Goal: Task Accomplishment & Management: Manage account settings

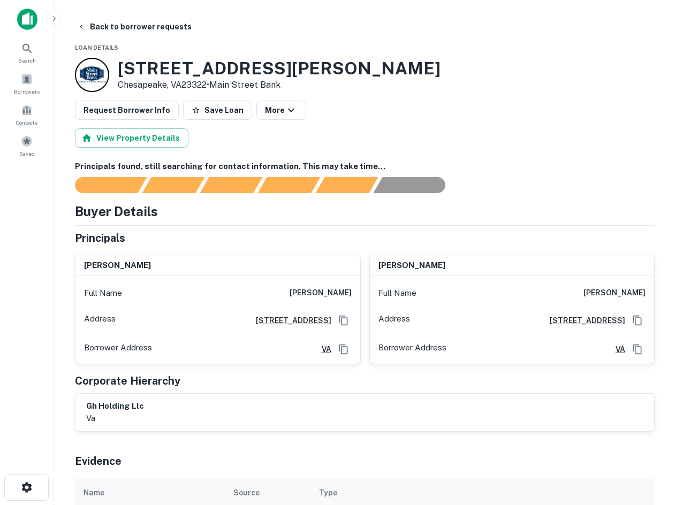
click at [540, 106] on div "Request Borrower Info Save Loan More" at bounding box center [365, 110] width 580 height 19
click at [610, 90] on div "[STREET_ADDRESS][PERSON_NAME] • [GEOGRAPHIC_DATA]" at bounding box center [365, 75] width 580 height 34
click at [404, 104] on div "Request Borrower Info Save Loan More" at bounding box center [365, 110] width 580 height 19
click at [374, 117] on div "Request Borrower Info Save Loan More" at bounding box center [365, 110] width 580 height 19
drag, startPoint x: 11, startPoint y: 149, endPoint x: 3, endPoint y: 149, distance: 7.5
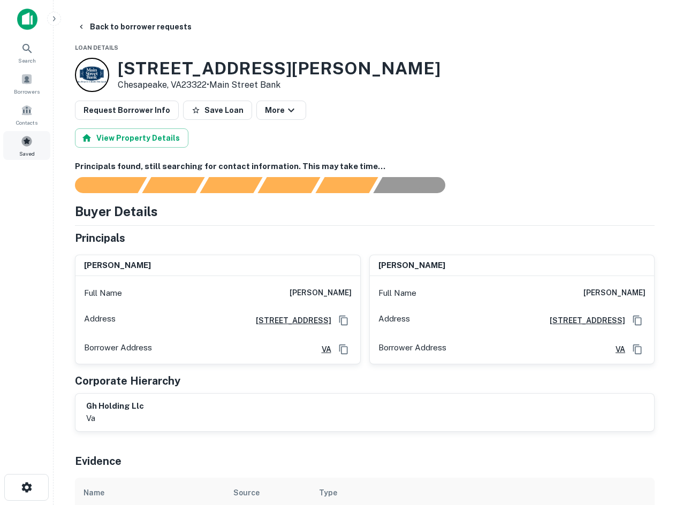
click at [11, 149] on div "Saved" at bounding box center [26, 145] width 47 height 29
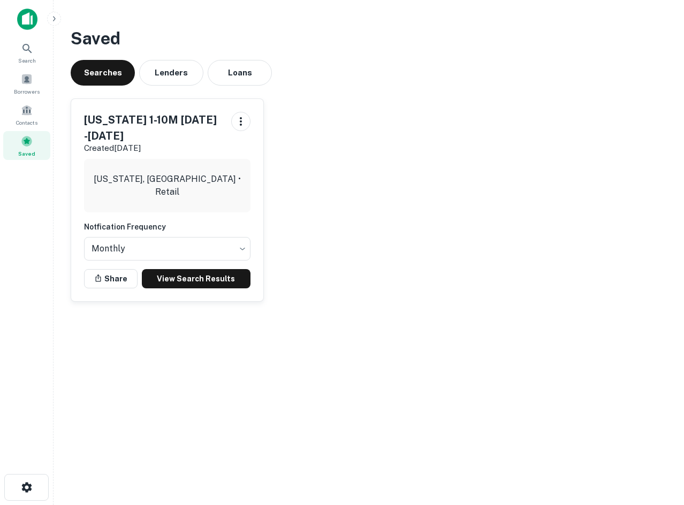
click at [315, 115] on div "Virginia 1-10M Dec1 2025 -Aug6 2026 Created Aug 6th, 2025 Virginia, USA • Retai…" at bounding box center [364, 196] width 605 height 212
click at [168, 278] on link "View Search Results" at bounding box center [196, 278] width 109 height 19
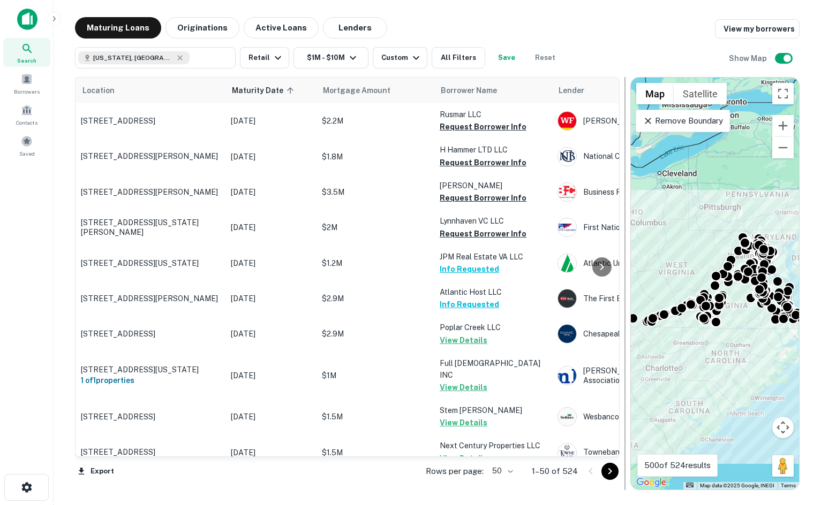
drag, startPoint x: 512, startPoint y: 195, endPoint x: 624, endPoint y: 199, distance: 112.5
click at [624, 199] on div at bounding box center [624, 283] width 1 height 413
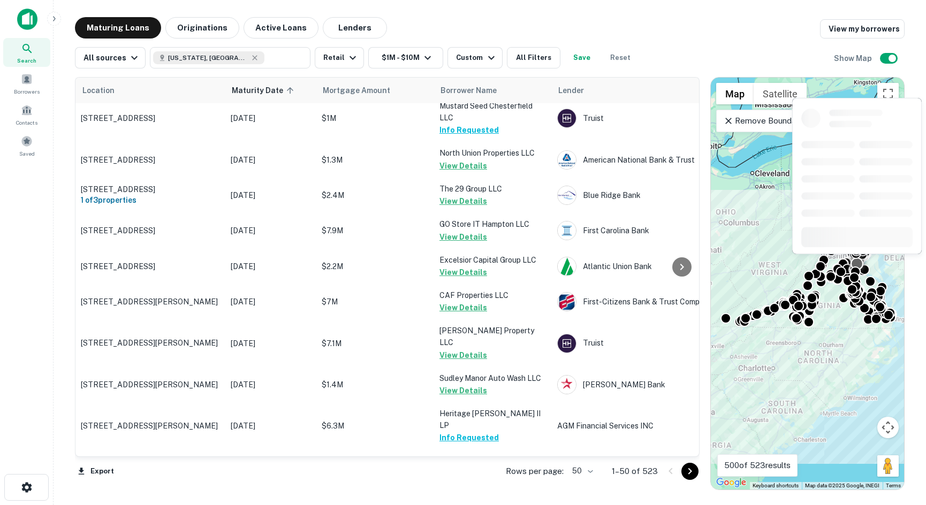
scroll to position [1555, 0]
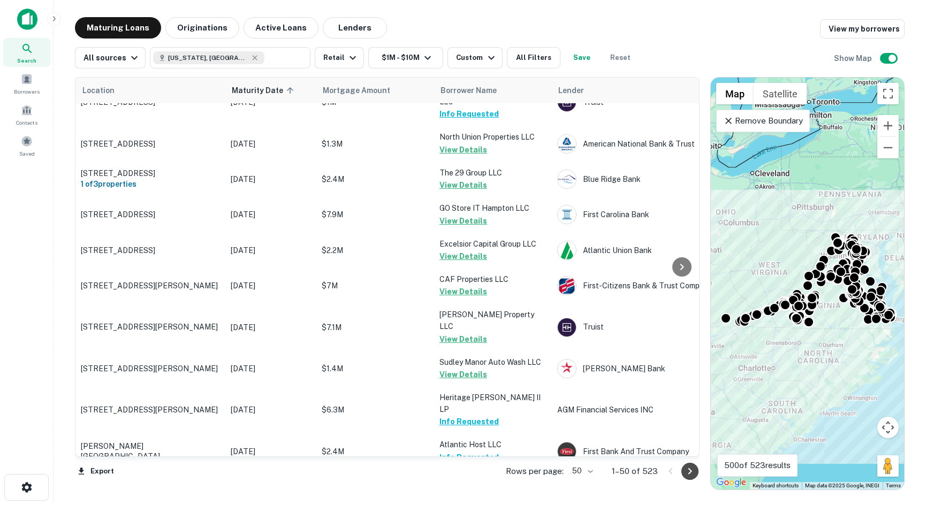
click at [684, 471] on icon "Go to next page" at bounding box center [690, 471] width 13 height 13
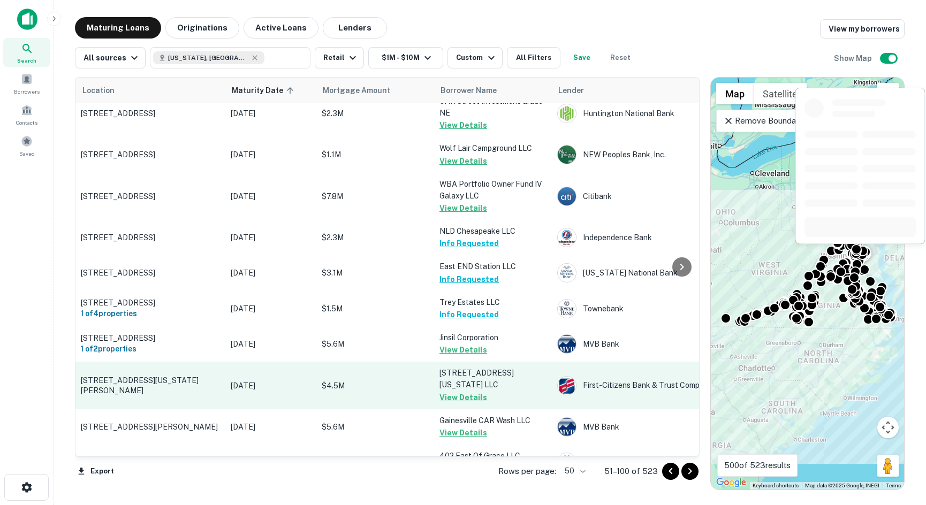
scroll to position [1611, 0]
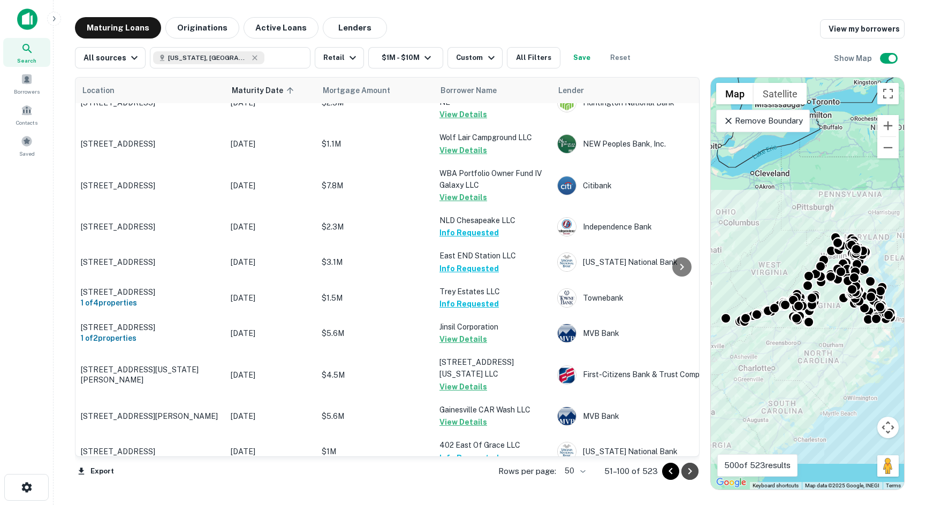
click at [684, 466] on icon "Go to next page" at bounding box center [690, 471] width 13 height 13
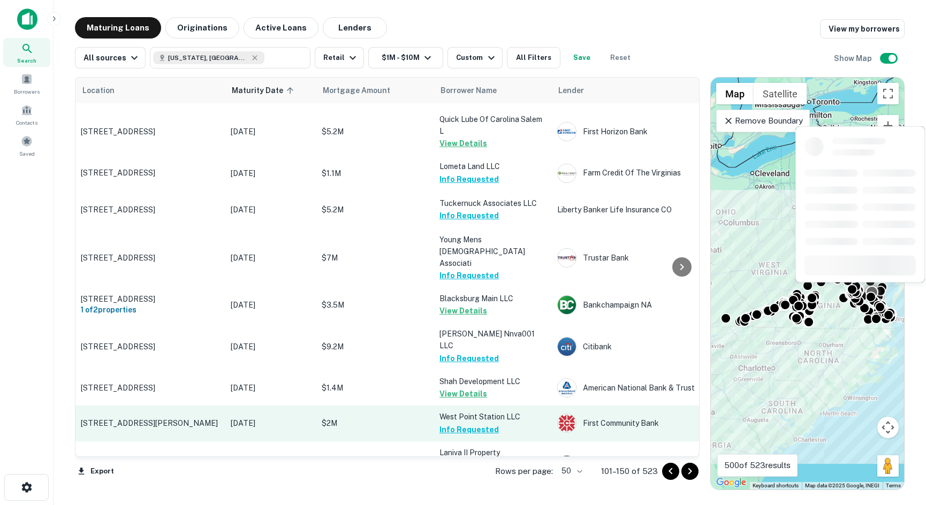
scroll to position [1534, 0]
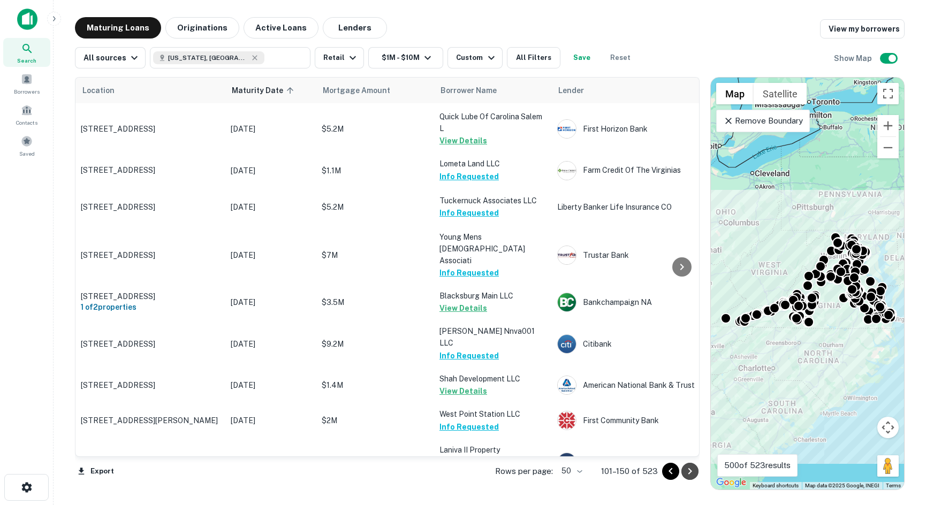
click at [684, 473] on icon "Go to next page" at bounding box center [690, 471] width 13 height 13
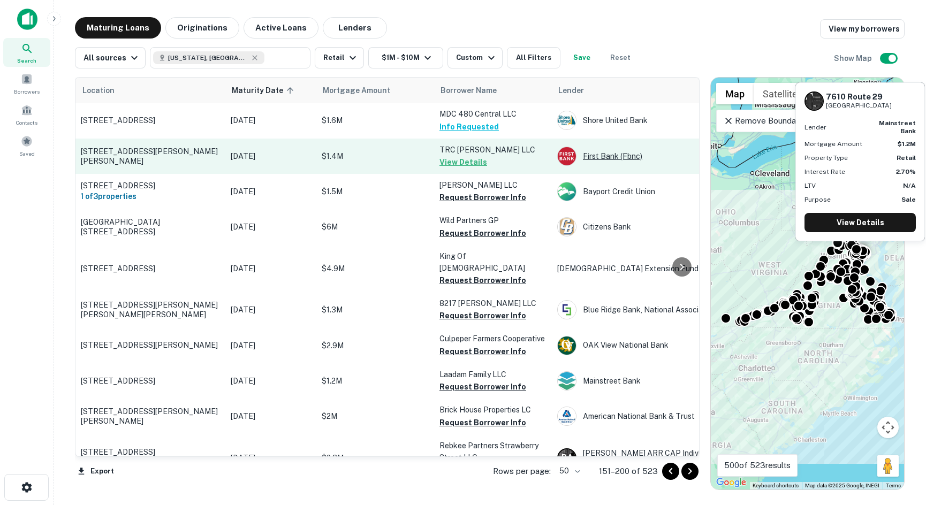
scroll to position [410, 0]
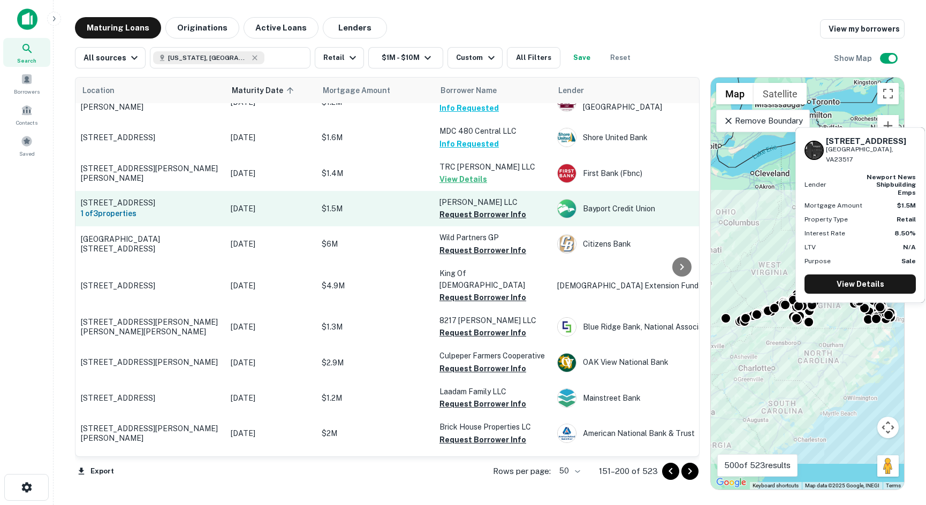
click at [322, 203] on p "$1.5M" at bounding box center [375, 209] width 107 height 12
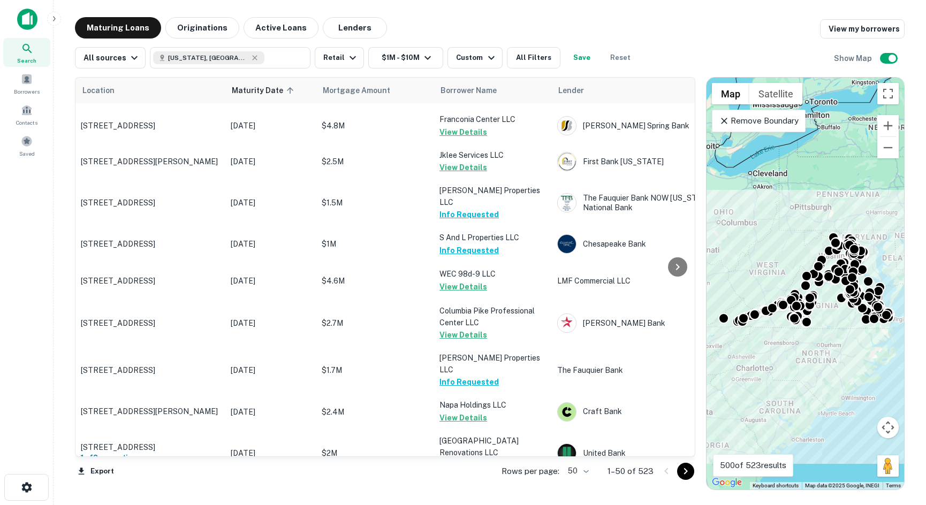
scroll to position [677, 0]
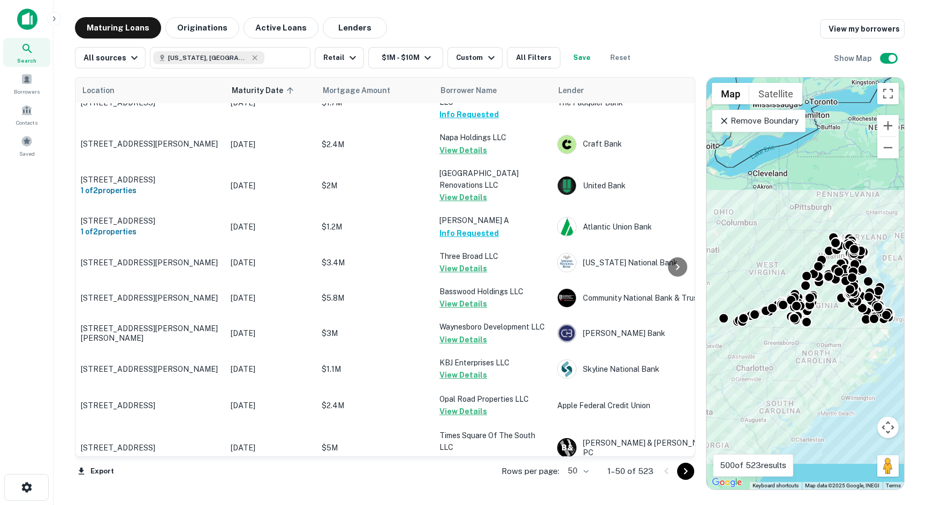
click at [684, 478] on button "Go to next page" at bounding box center [685, 471] width 17 height 17
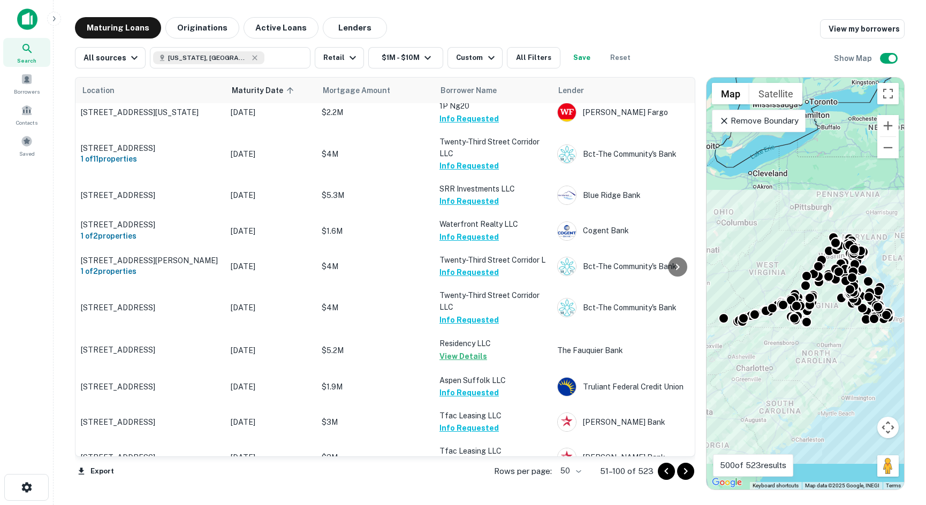
click at [684, 473] on icon "Go to next page" at bounding box center [686, 471] width 13 height 13
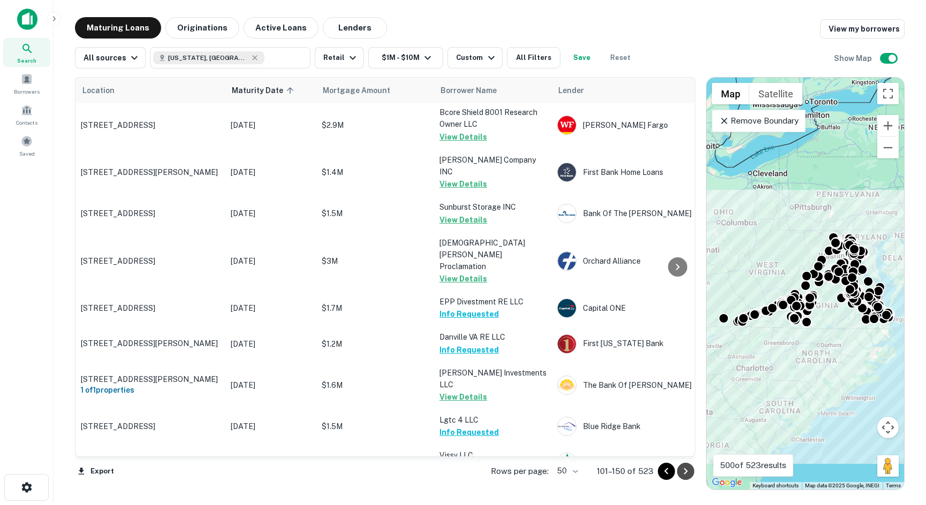
click at [684, 473] on icon "Go to next page" at bounding box center [686, 471] width 13 height 13
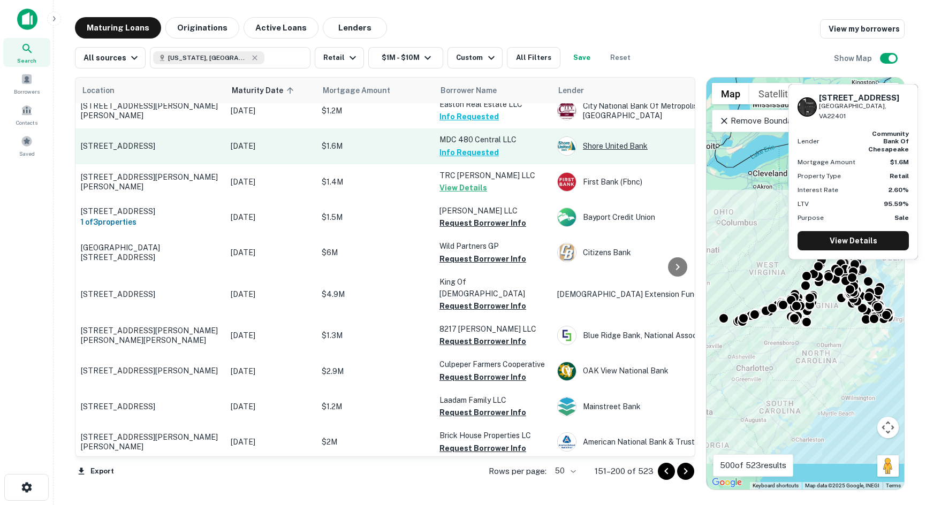
scroll to position [410, 0]
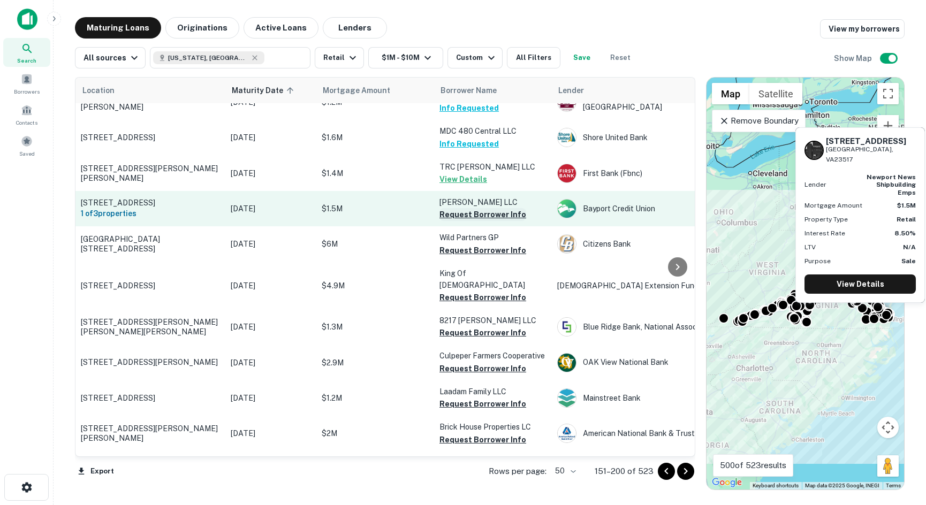
click at [503, 208] on button "Request Borrower Info" at bounding box center [483, 214] width 87 height 13
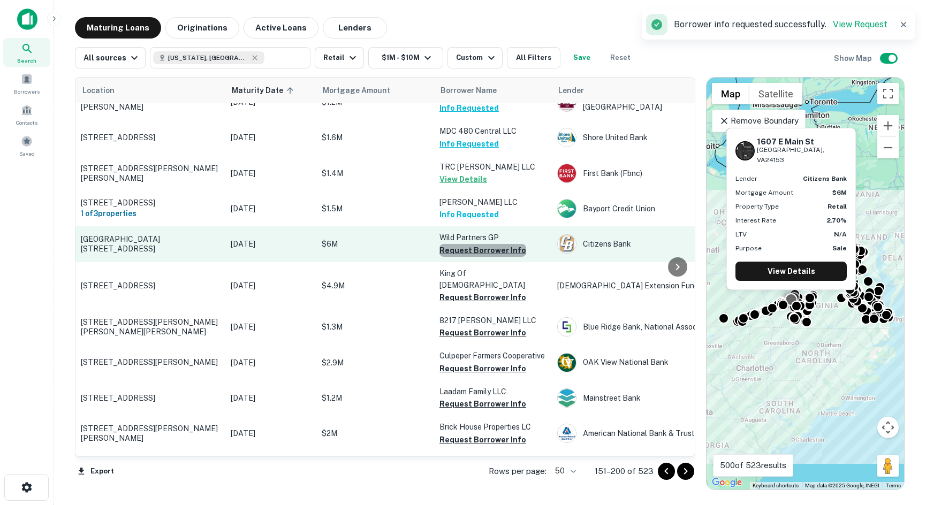
click at [489, 244] on button "Request Borrower Info" at bounding box center [483, 250] width 87 height 13
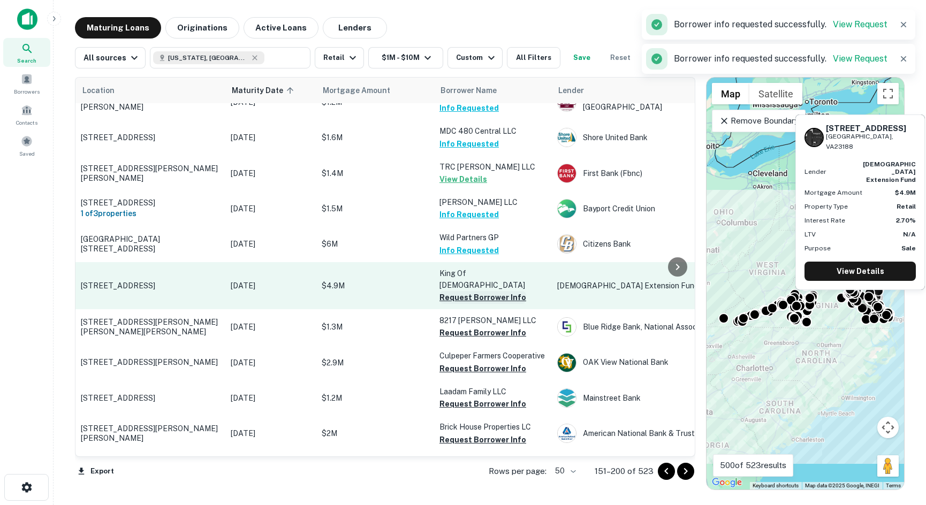
click at [489, 291] on button "Request Borrower Info" at bounding box center [483, 297] width 87 height 13
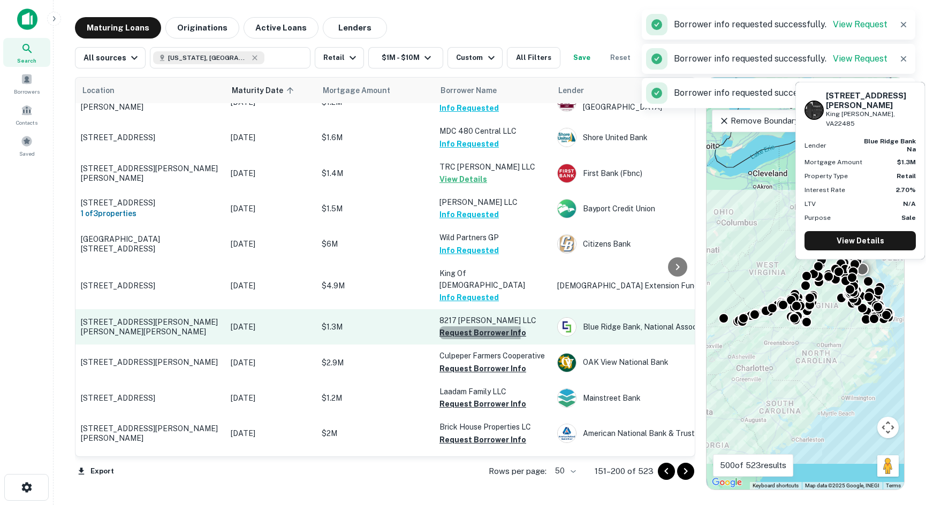
click at [469, 327] on button "Request Borrower Info" at bounding box center [483, 333] width 87 height 13
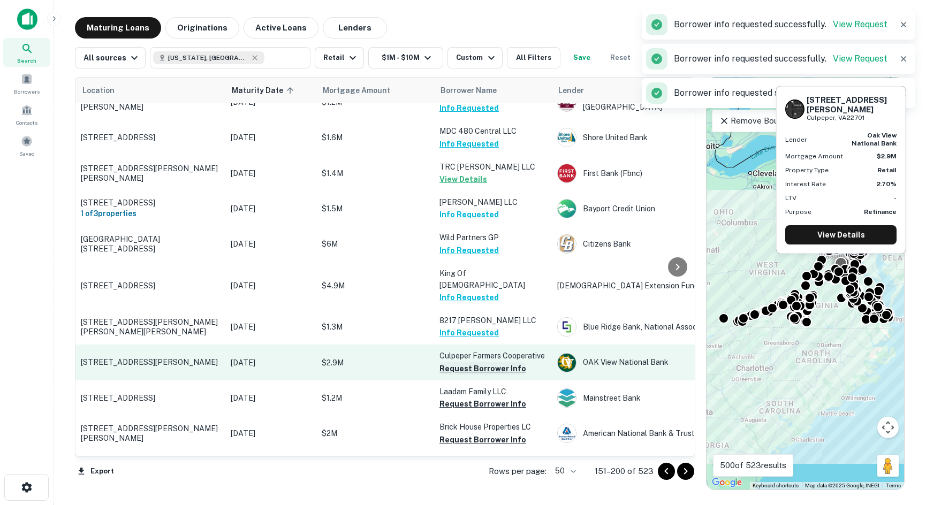
click at [467, 363] on button "Request Borrower Info" at bounding box center [483, 369] width 87 height 13
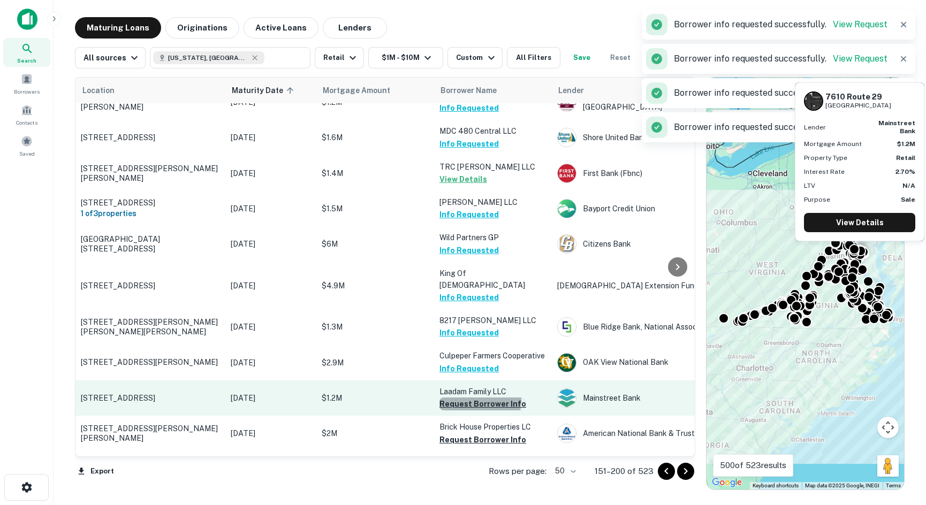
click at [462, 398] on button "Request Borrower Info" at bounding box center [483, 404] width 87 height 13
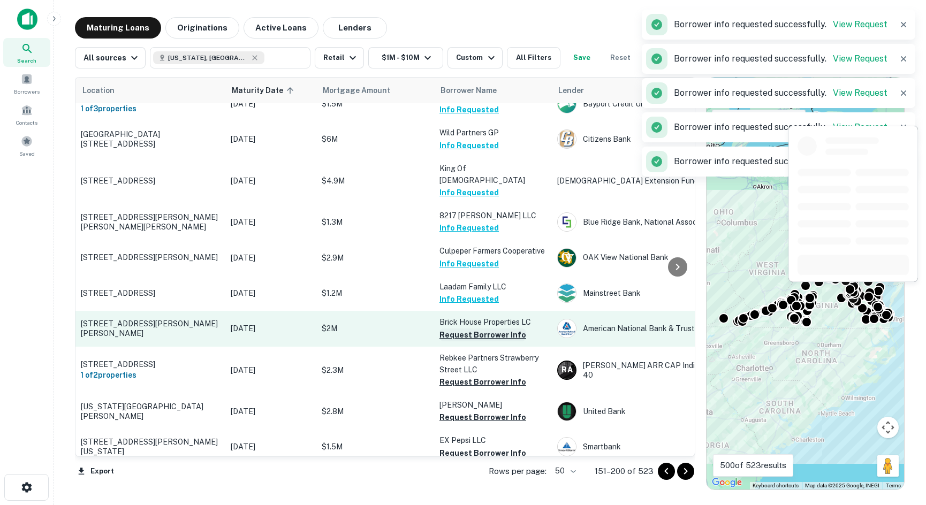
scroll to position [517, 0]
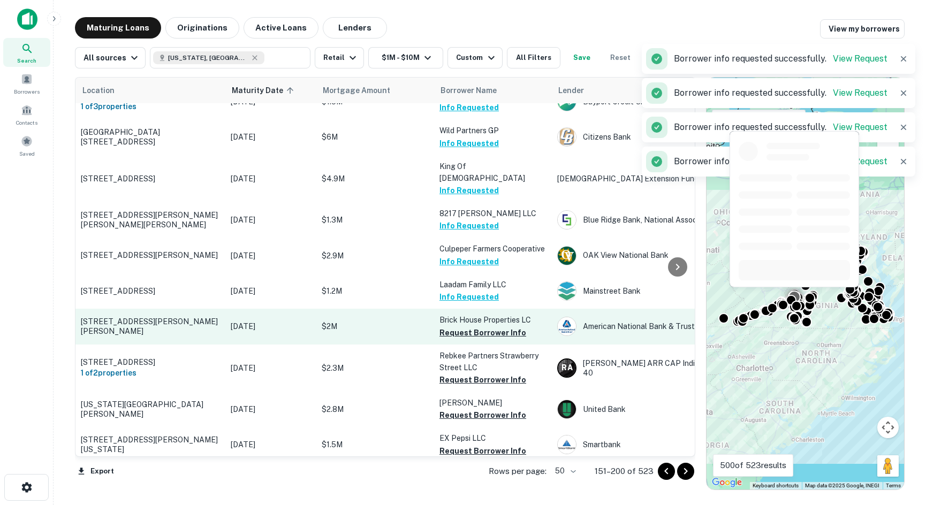
click at [478, 327] on button "Request Borrower Info" at bounding box center [483, 333] width 87 height 13
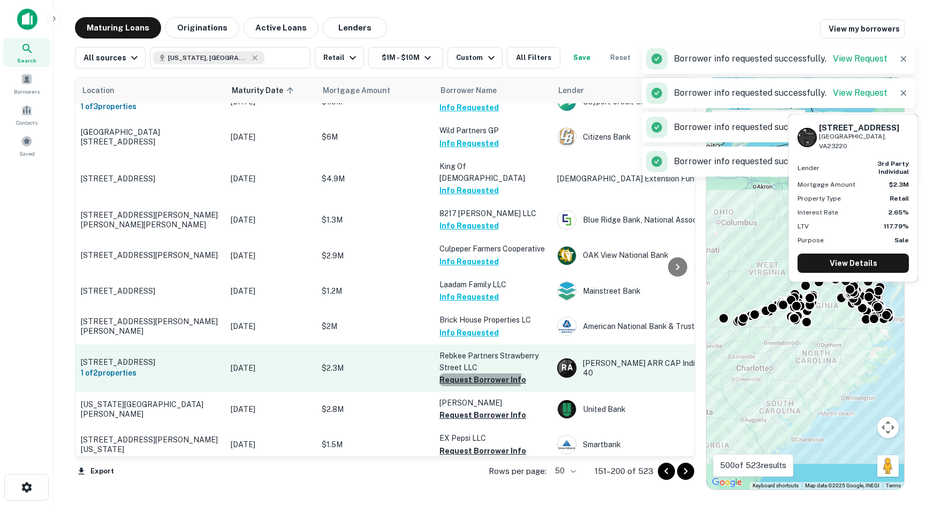
click at [473, 374] on button "Request Borrower Info" at bounding box center [483, 380] width 87 height 13
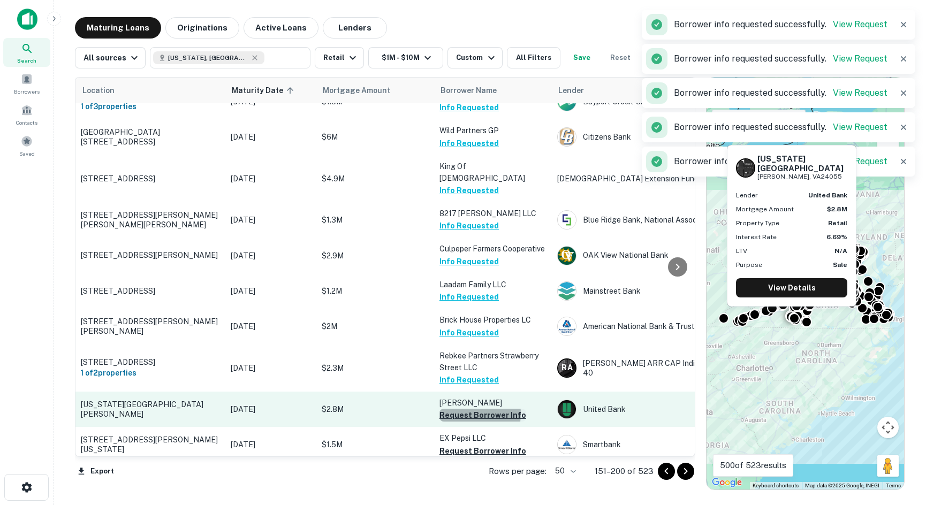
click at [467, 409] on button "Request Borrower Info" at bounding box center [483, 415] width 87 height 13
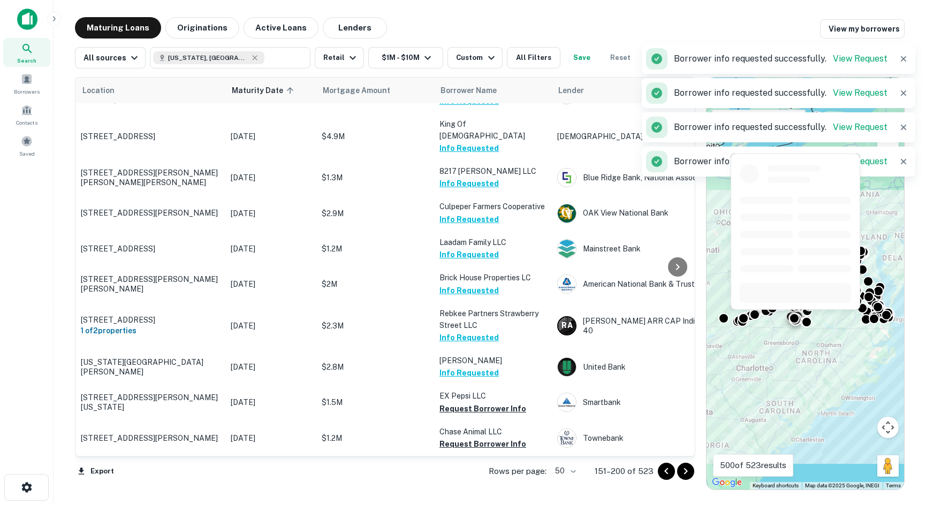
scroll to position [677, 0]
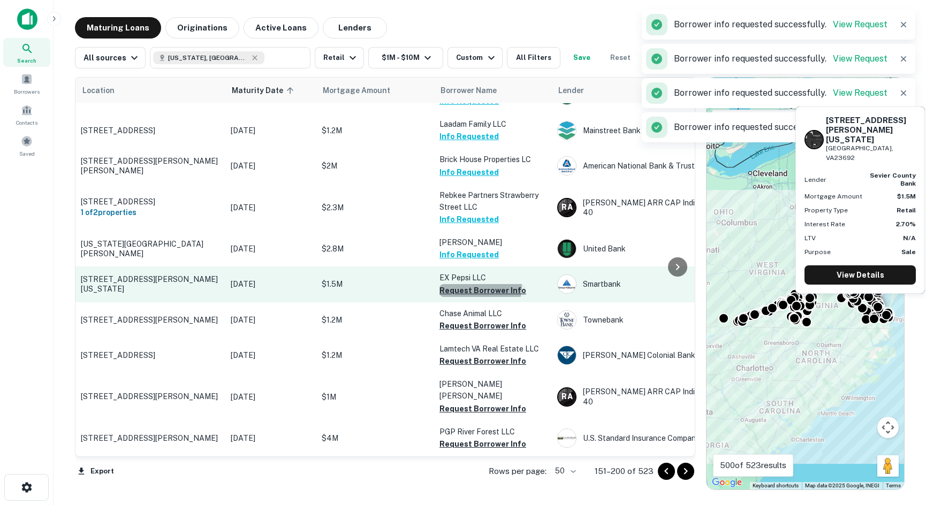
click at [480, 284] on button "Request Borrower Info" at bounding box center [483, 290] width 87 height 13
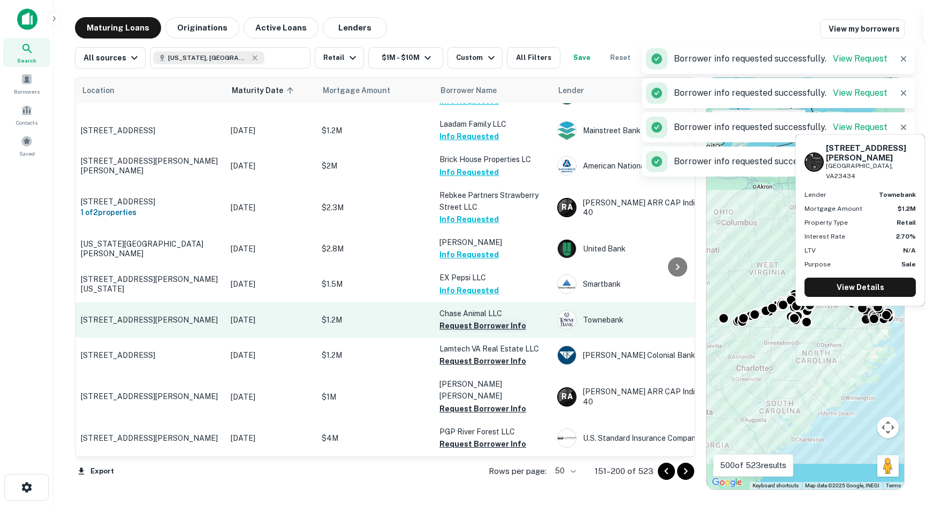
click at [486, 320] on button "Request Borrower Info" at bounding box center [483, 326] width 87 height 13
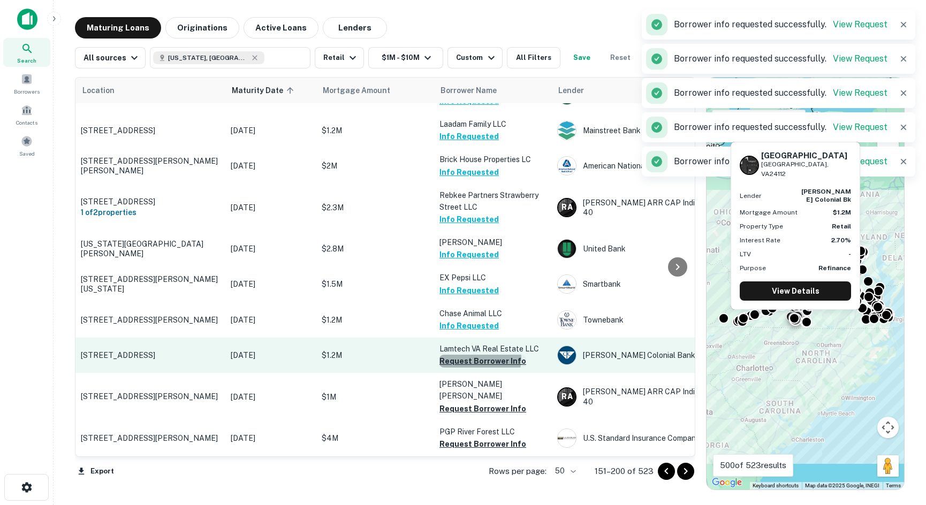
click at [479, 355] on button "Request Borrower Info" at bounding box center [483, 361] width 87 height 13
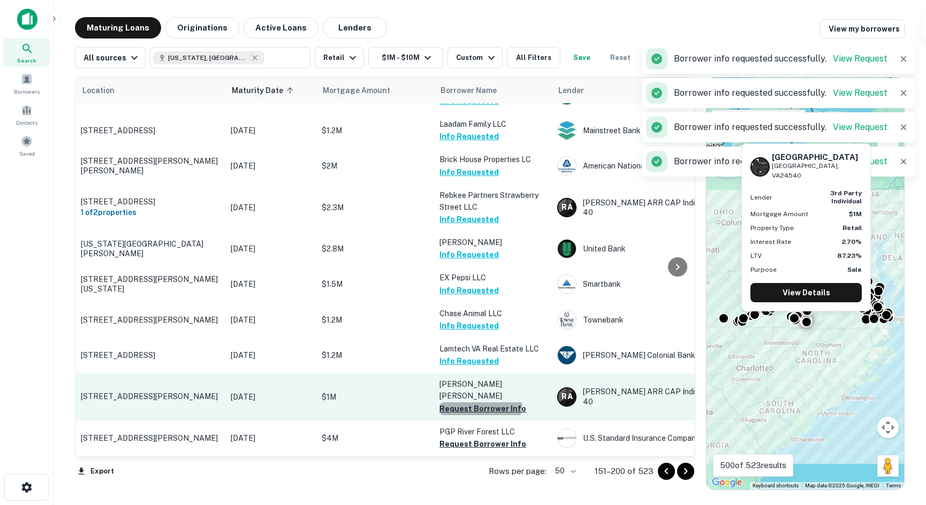
click at [474, 403] on button "Request Borrower Info" at bounding box center [483, 409] width 87 height 13
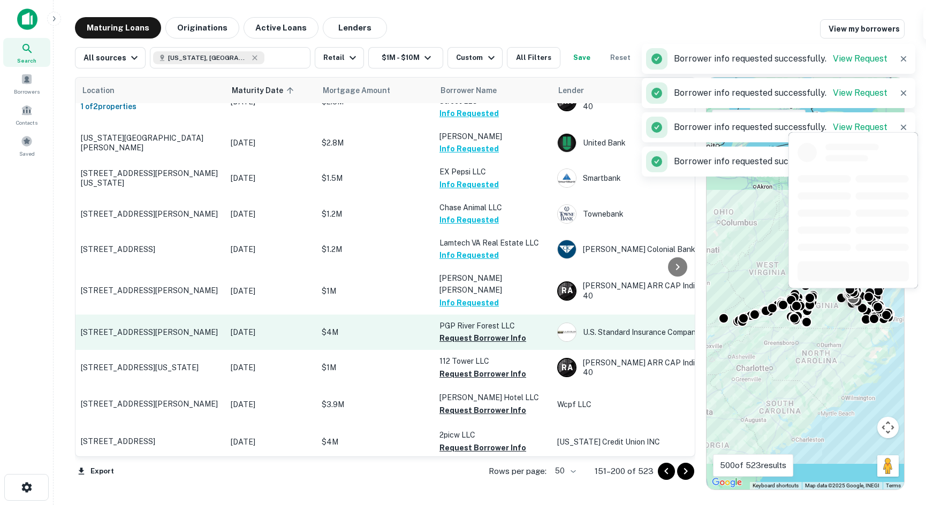
scroll to position [784, 0]
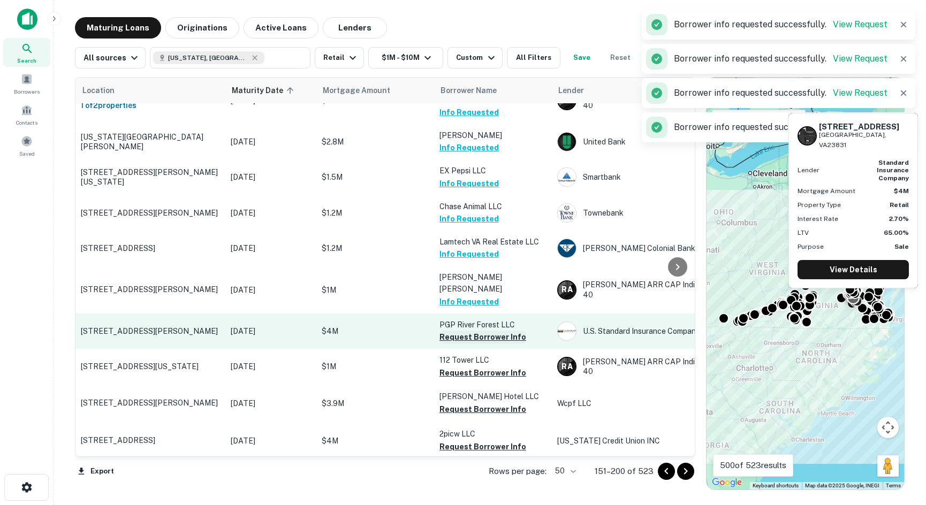
click at [478, 331] on button "Request Borrower Info" at bounding box center [483, 337] width 87 height 13
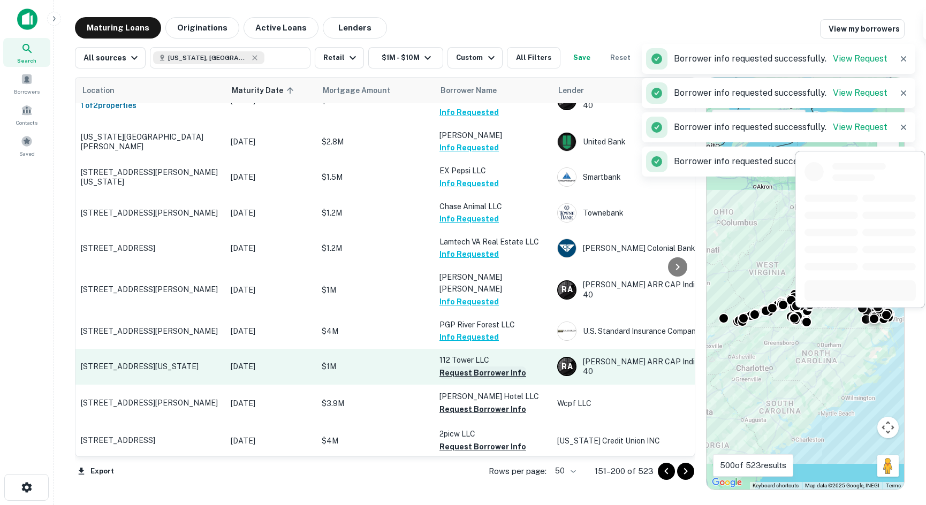
click at [474, 367] on button "Request Borrower Info" at bounding box center [483, 373] width 87 height 13
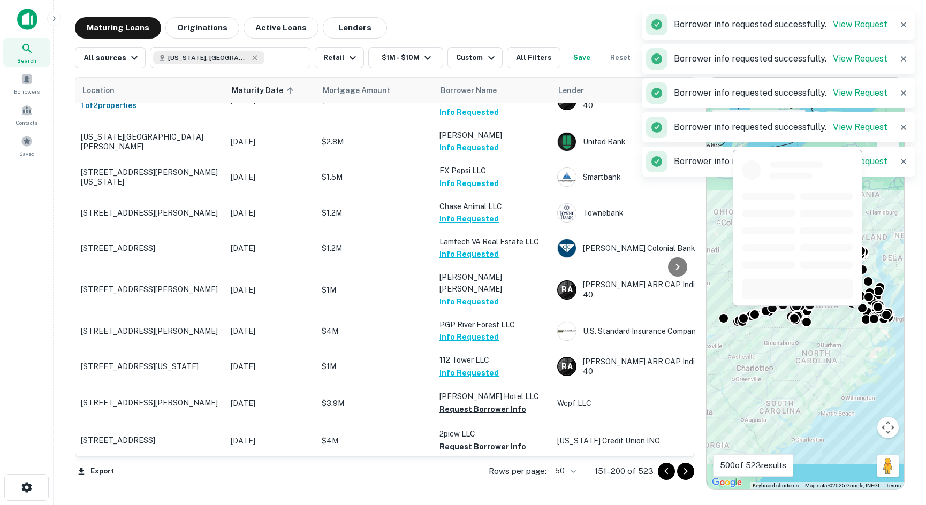
scroll to position [945, 0]
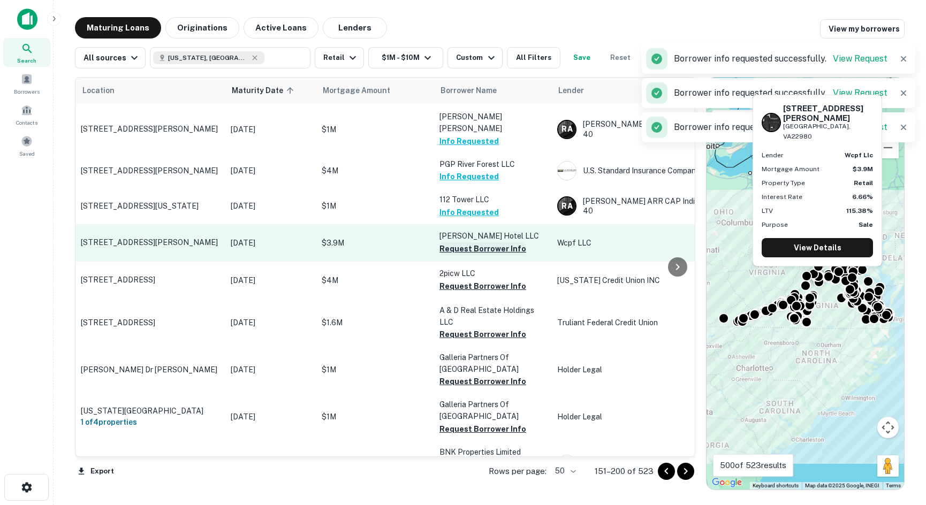
click at [489, 243] on button "Request Borrower Info" at bounding box center [483, 249] width 87 height 13
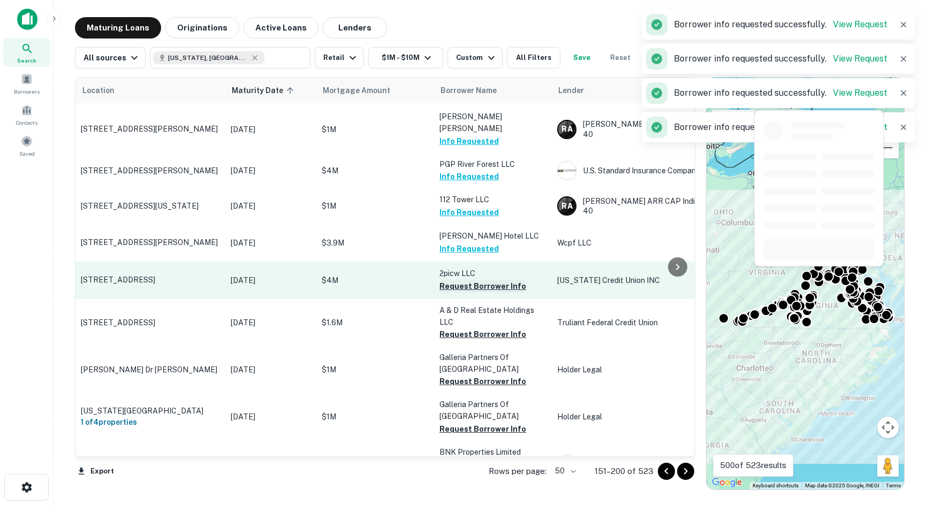
click at [487, 280] on button "Request Borrower Info" at bounding box center [483, 286] width 87 height 13
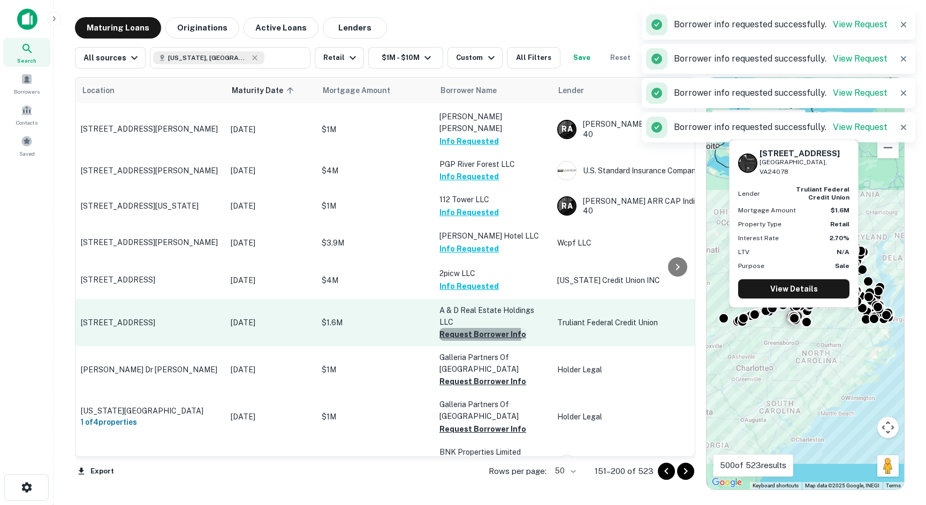
click at [476, 328] on button "Request Borrower Info" at bounding box center [483, 334] width 87 height 13
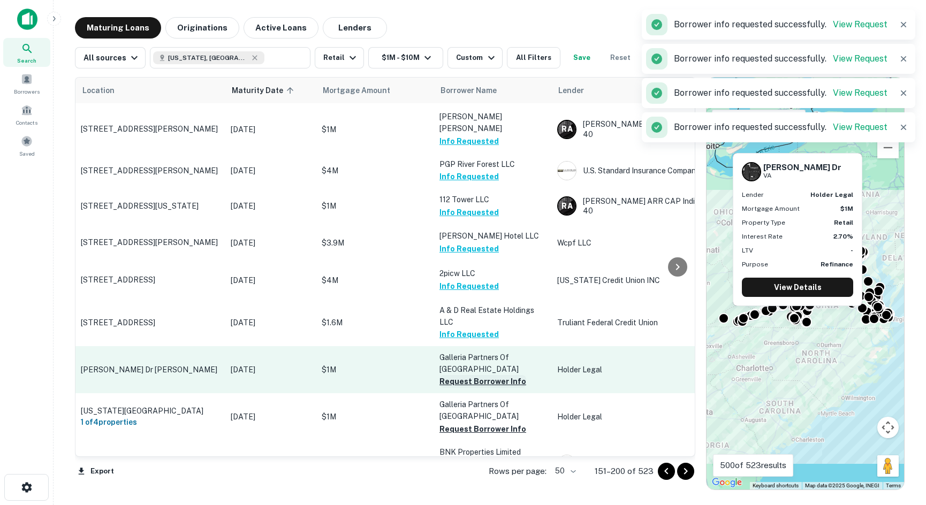
click at [464, 375] on button "Request Borrower Info" at bounding box center [483, 381] width 87 height 13
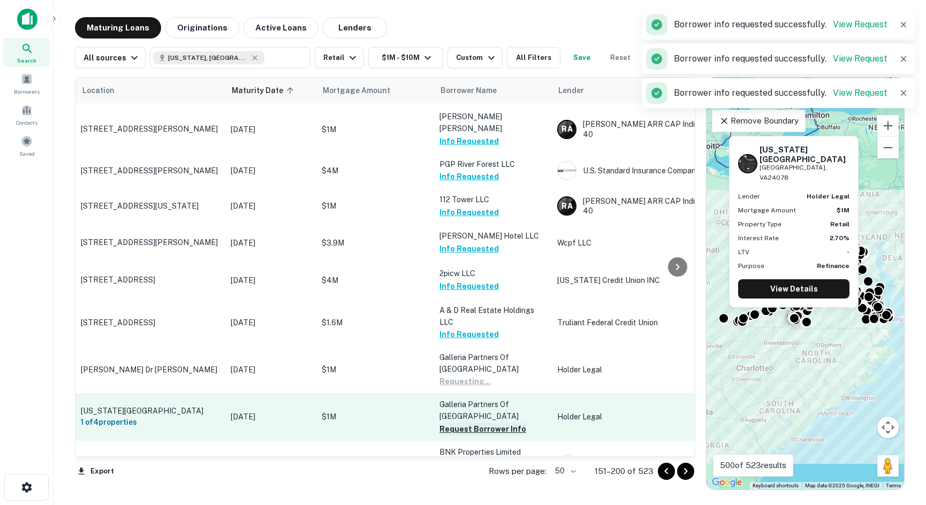
click at [466, 423] on button "Request Borrower Info" at bounding box center [483, 429] width 87 height 13
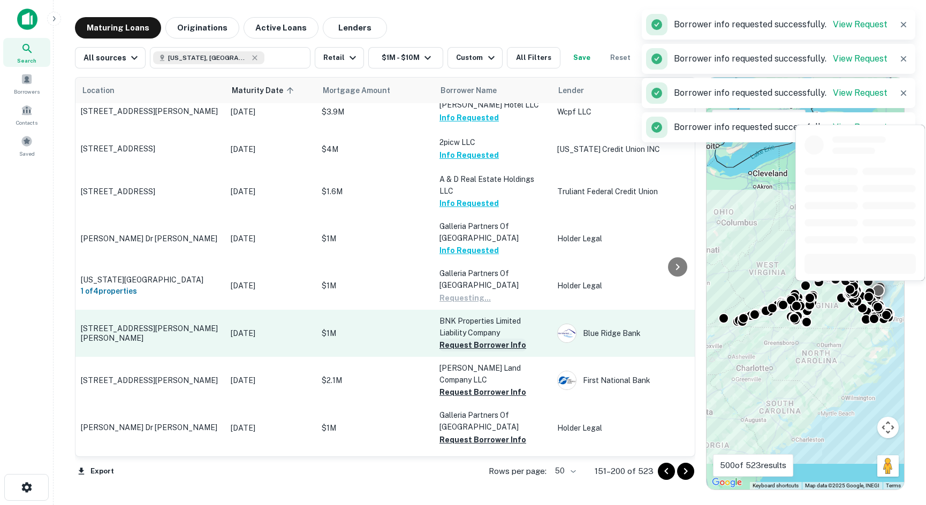
scroll to position [1106, 0]
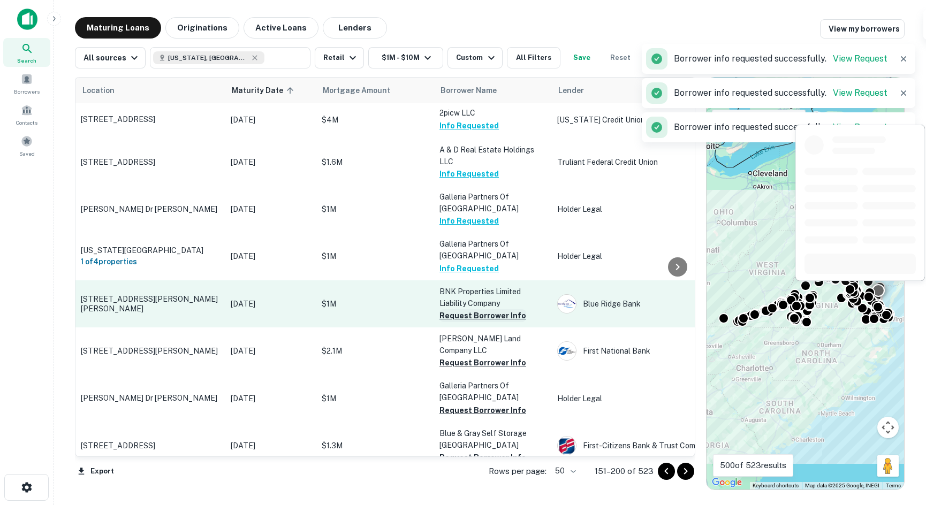
click at [479, 310] on button "Request Borrower Info" at bounding box center [483, 316] width 87 height 13
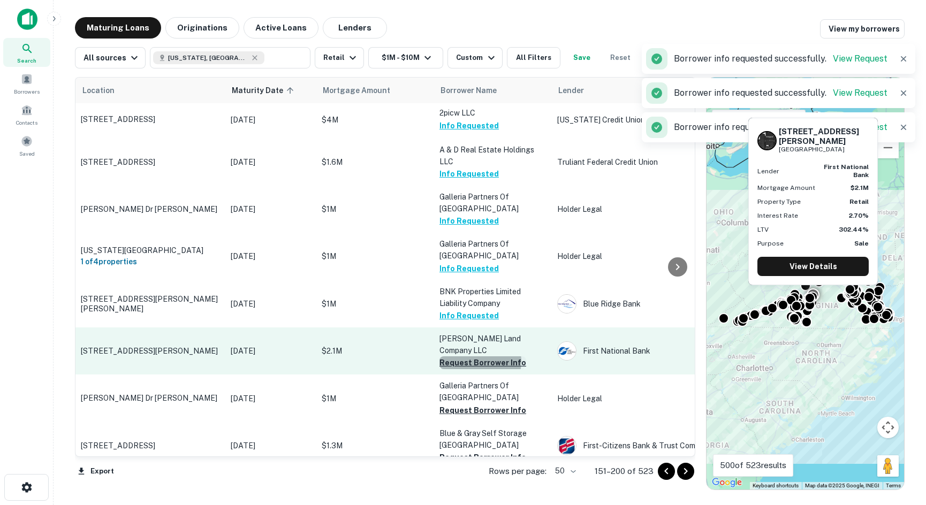
click at [477, 357] on button "Request Borrower Info" at bounding box center [483, 363] width 87 height 13
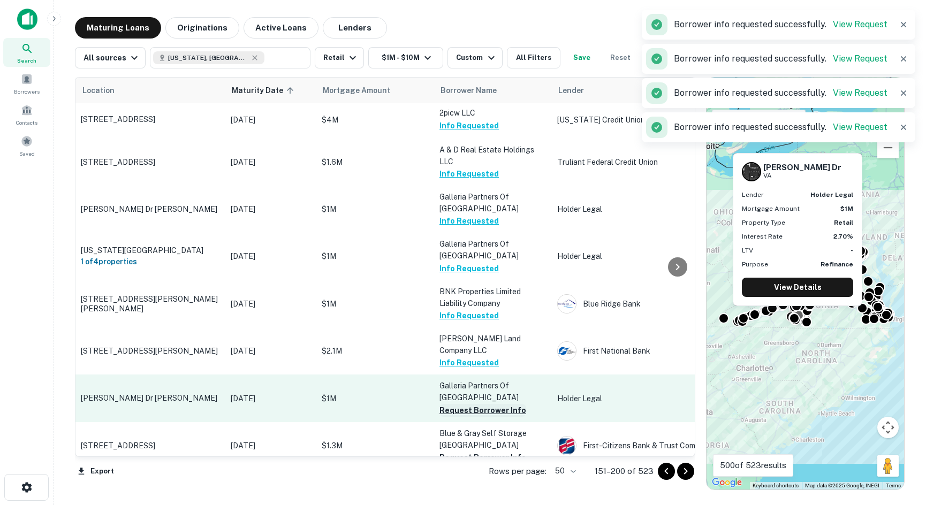
click at [465, 404] on button "Request Borrower Info" at bounding box center [483, 410] width 87 height 13
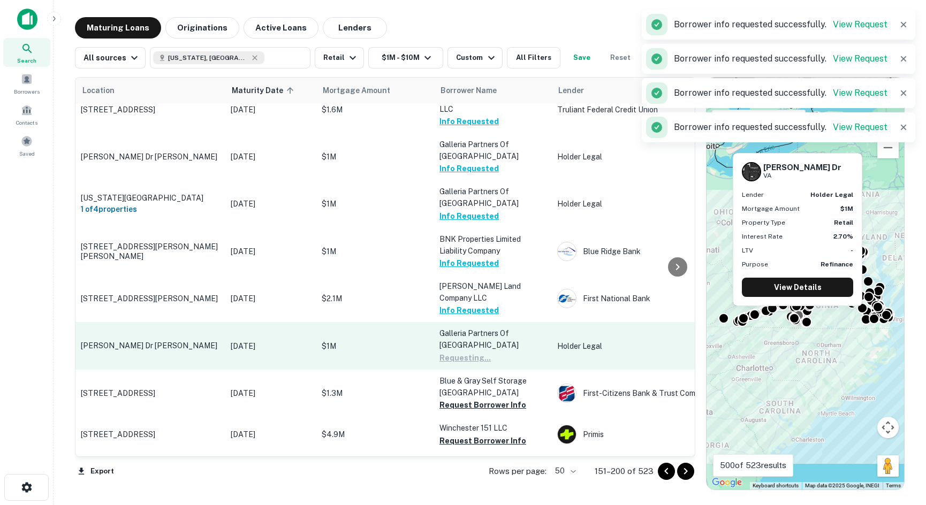
scroll to position [1213, 0]
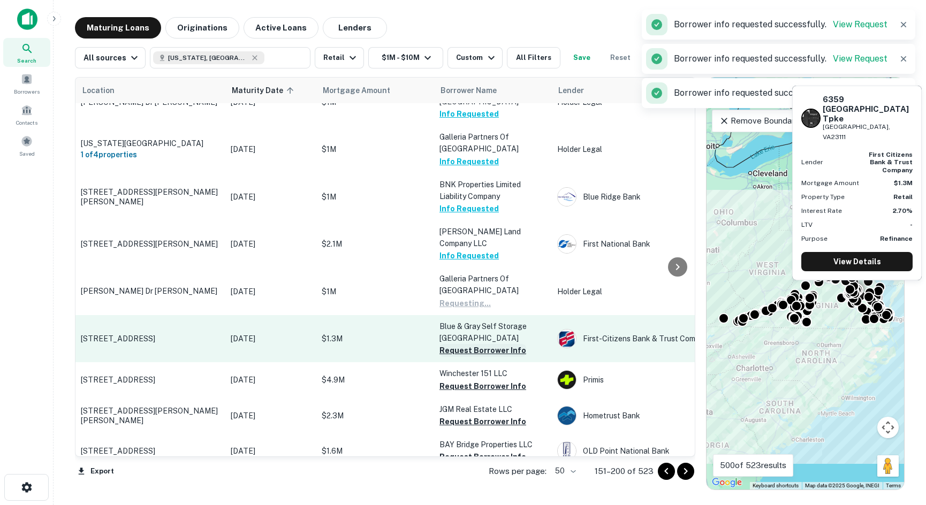
click at [465, 344] on button "Request Borrower Info" at bounding box center [483, 350] width 87 height 13
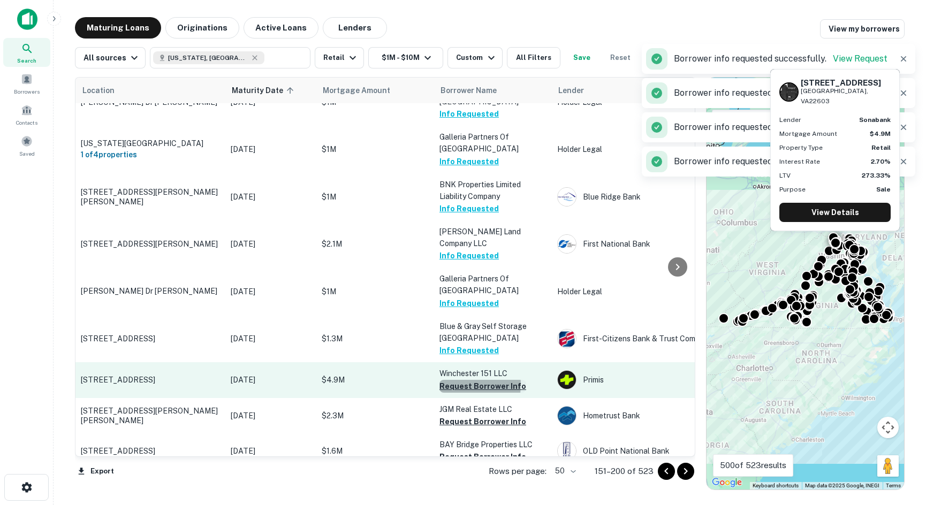
click at [465, 380] on button "Request Borrower Info" at bounding box center [483, 386] width 87 height 13
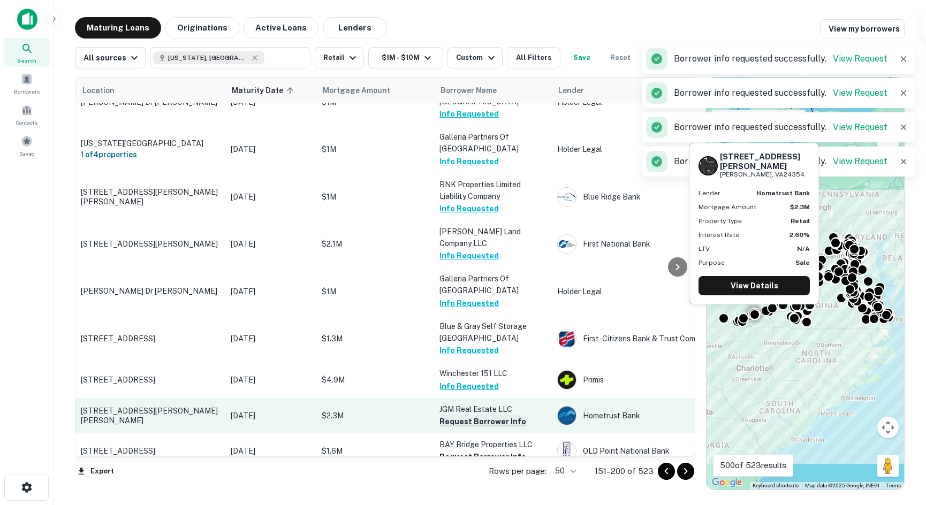
click at [467, 416] on button "Request Borrower Info" at bounding box center [483, 422] width 87 height 13
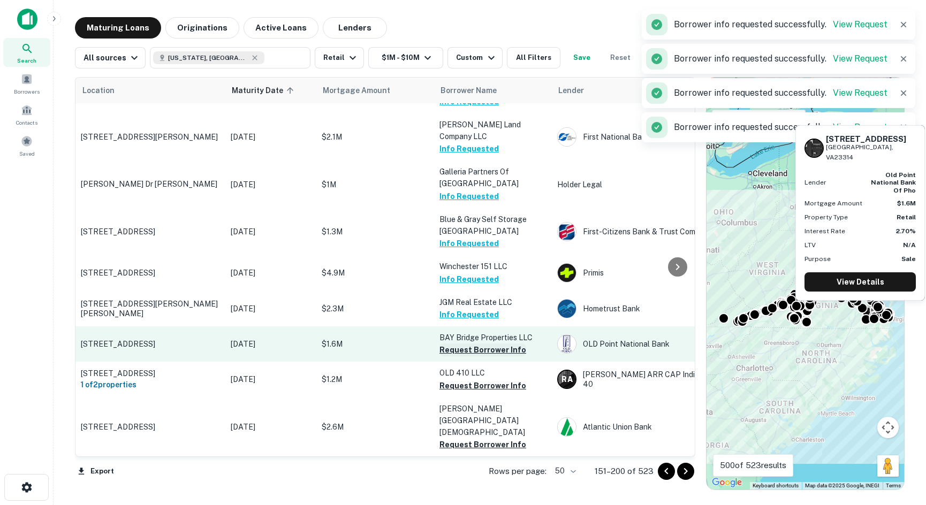
click at [474, 344] on button "Request Borrower Info" at bounding box center [483, 350] width 87 height 13
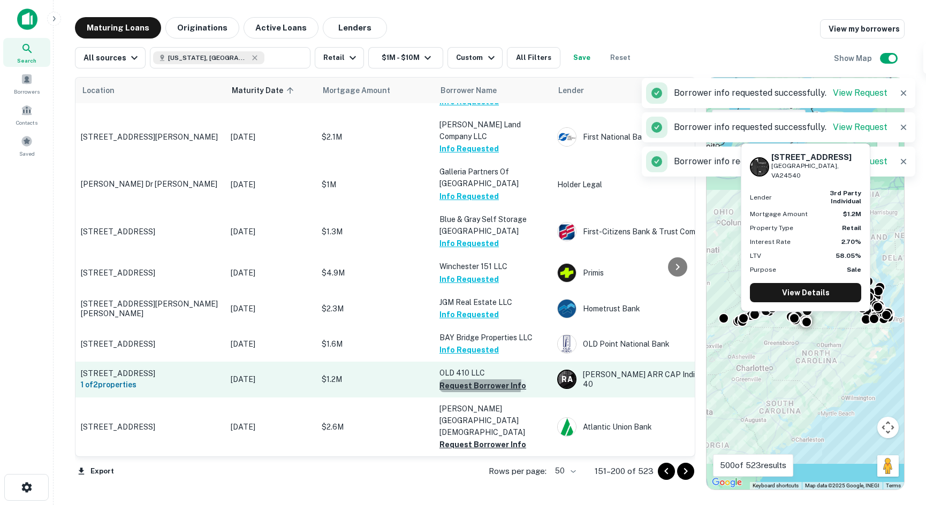
click at [471, 380] on button "Request Borrower Info" at bounding box center [483, 386] width 87 height 13
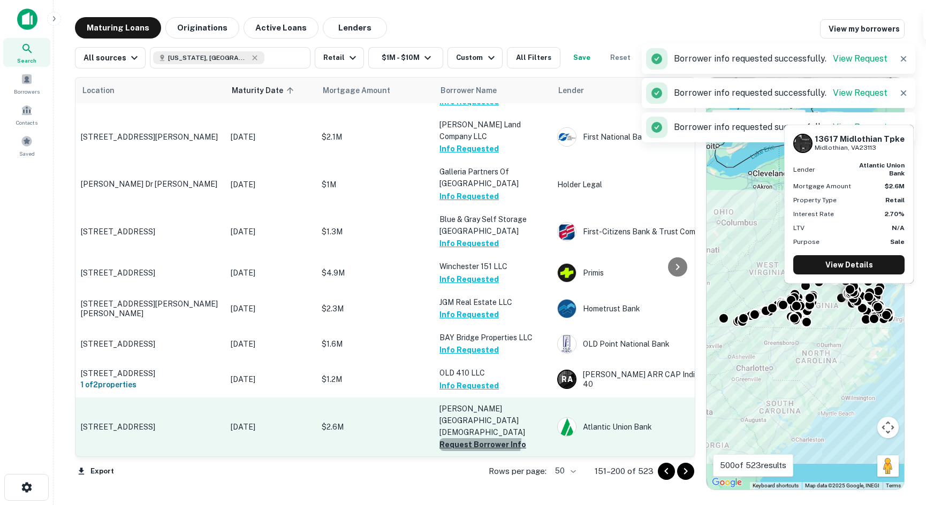
click at [456, 439] on button "Request Borrower Info" at bounding box center [483, 445] width 87 height 13
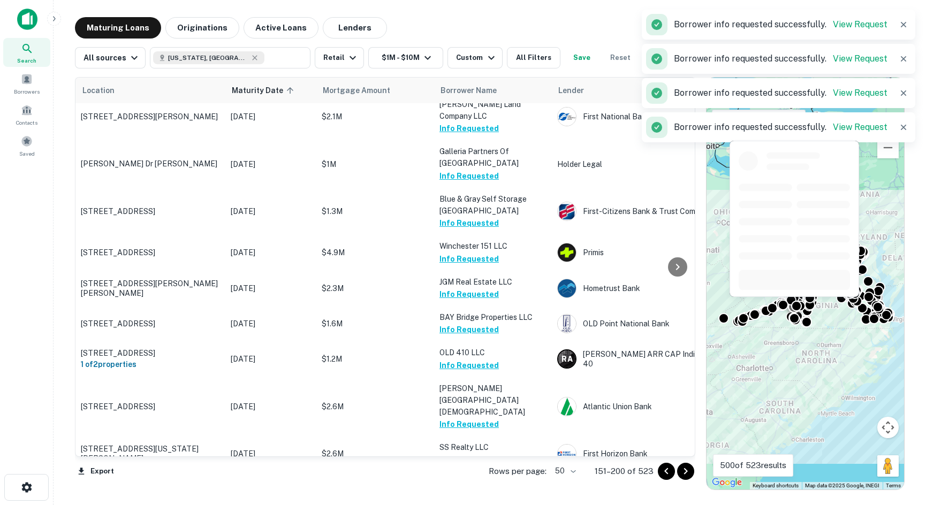
scroll to position [1481, 0]
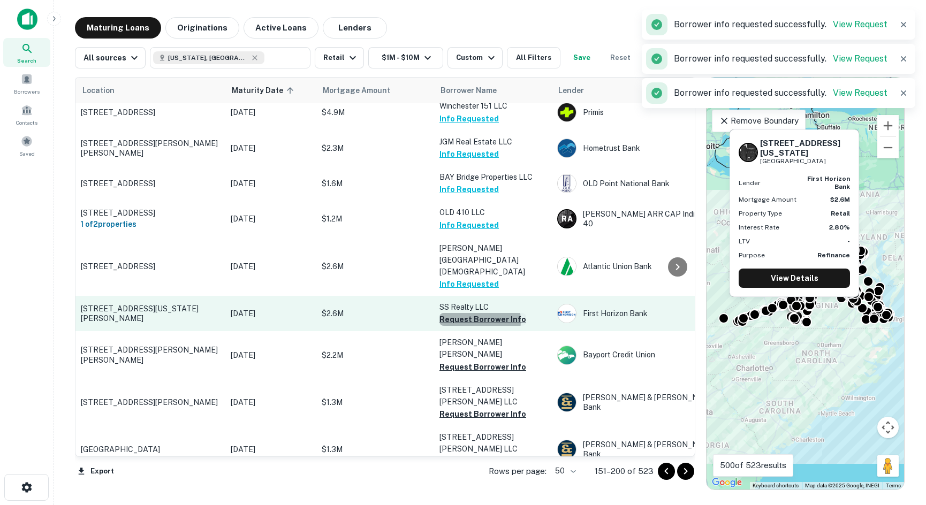
click at [476, 313] on button "Request Borrower Info" at bounding box center [483, 319] width 87 height 13
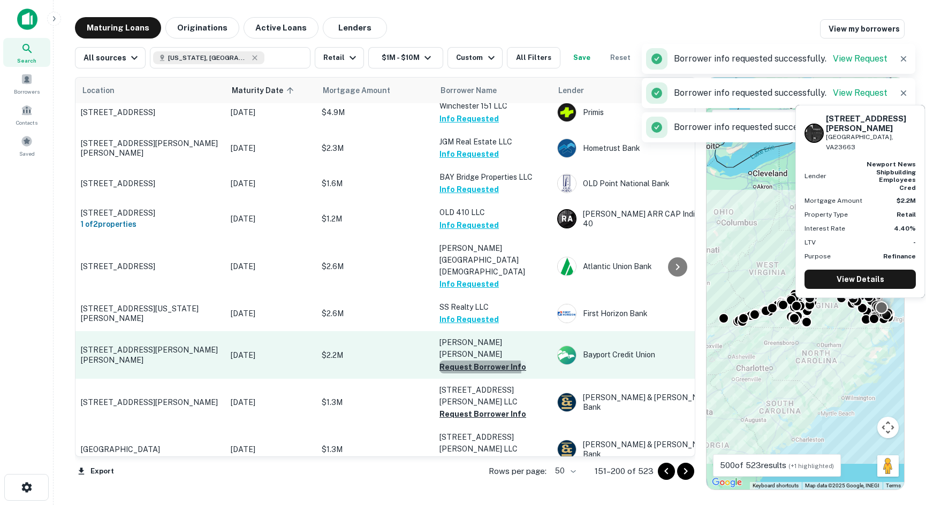
click at [478, 361] on button "Request Borrower Info" at bounding box center [483, 367] width 87 height 13
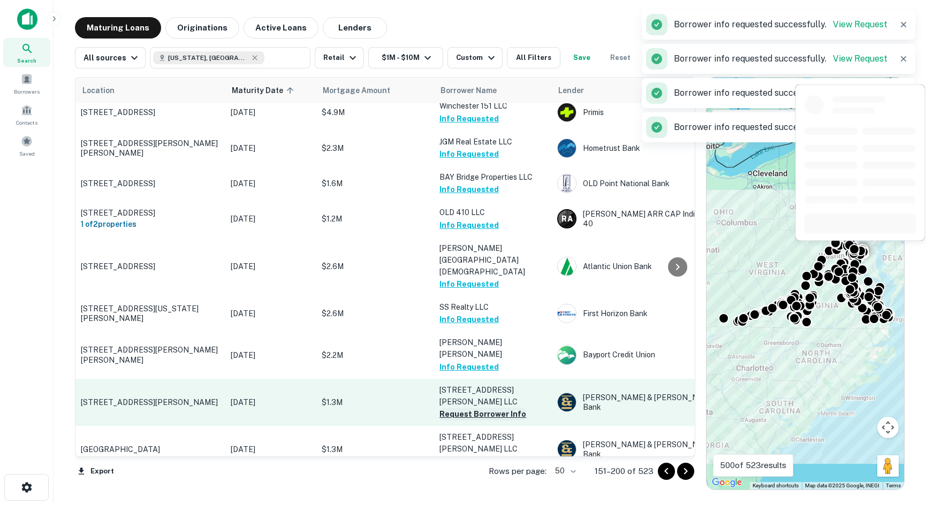
click at [476, 408] on button "Request Borrower Info" at bounding box center [483, 414] width 87 height 13
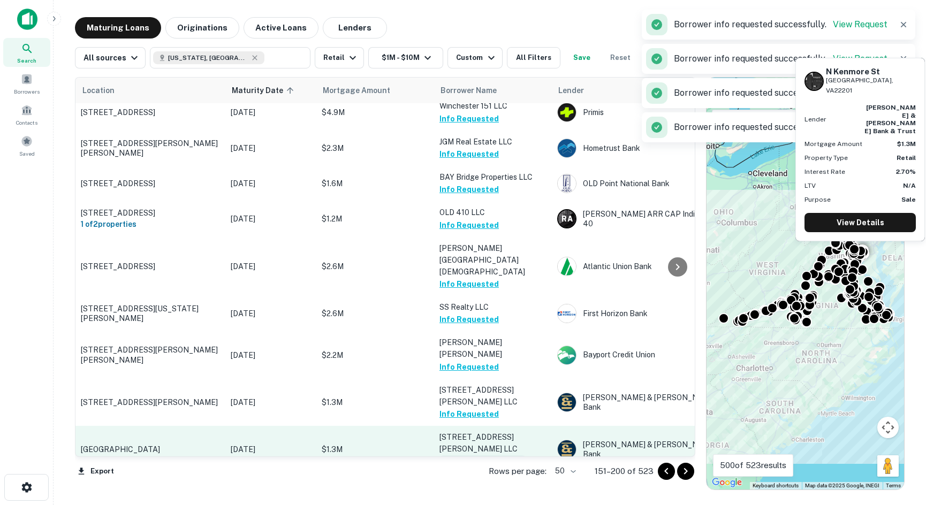
click at [477, 456] on button "Request Borrower Info" at bounding box center [483, 462] width 87 height 13
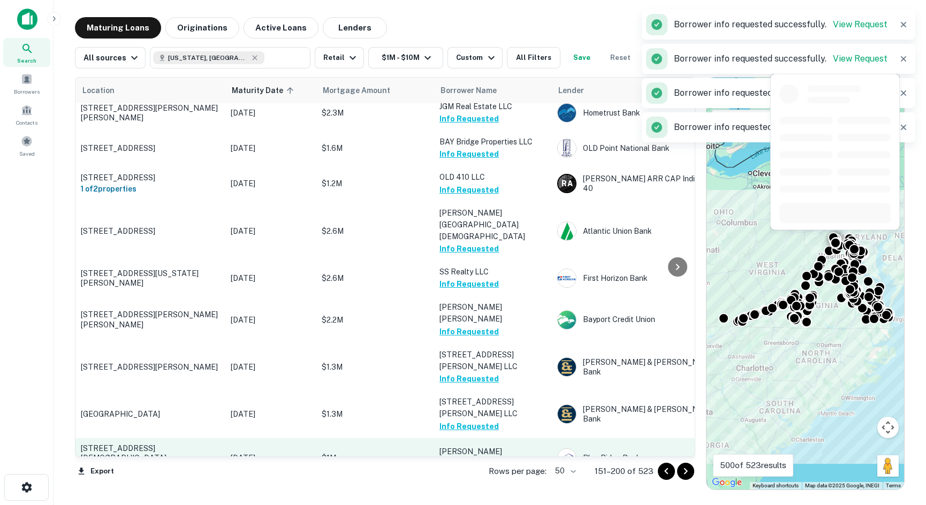
scroll to position [1552, 0]
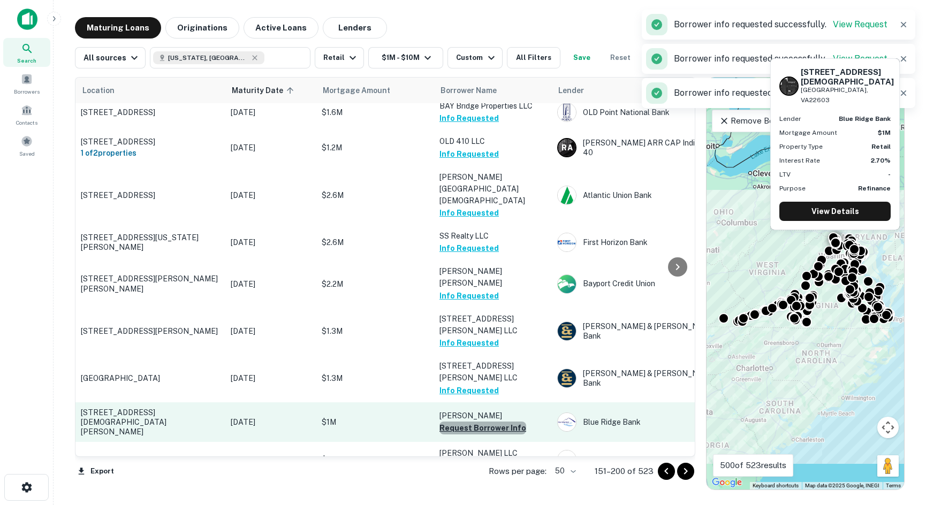
click at [500, 422] on button "Request Borrower Info" at bounding box center [483, 428] width 87 height 13
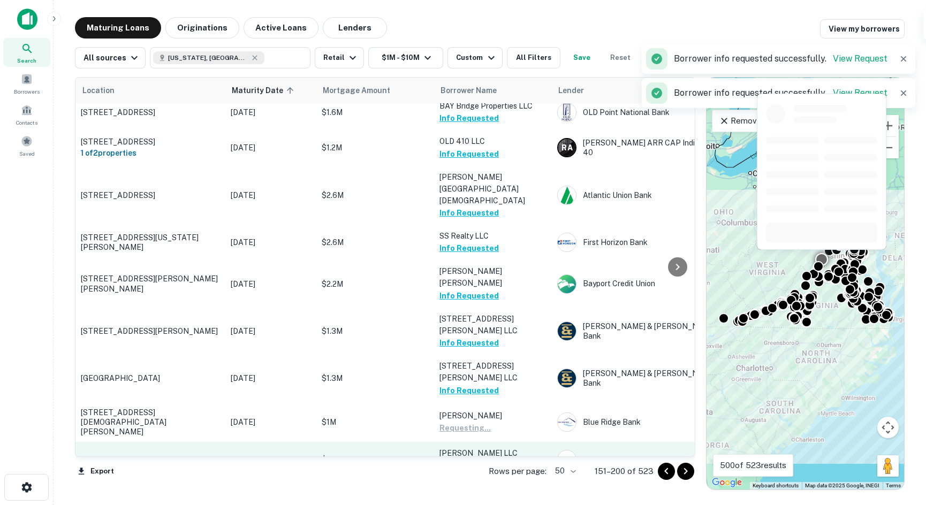
click at [484, 459] on button "Request Borrower Info" at bounding box center [483, 465] width 87 height 13
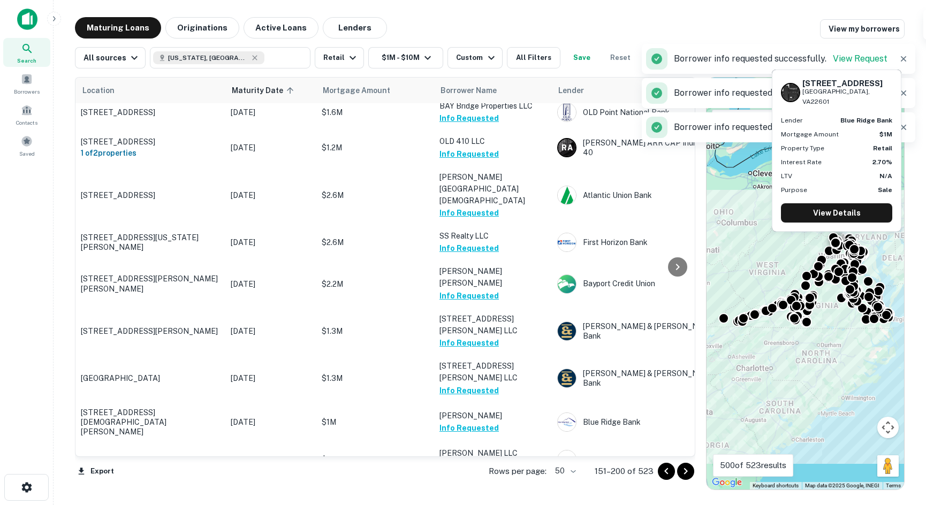
click at [479, 495] on button "Request Borrower Info" at bounding box center [483, 501] width 87 height 13
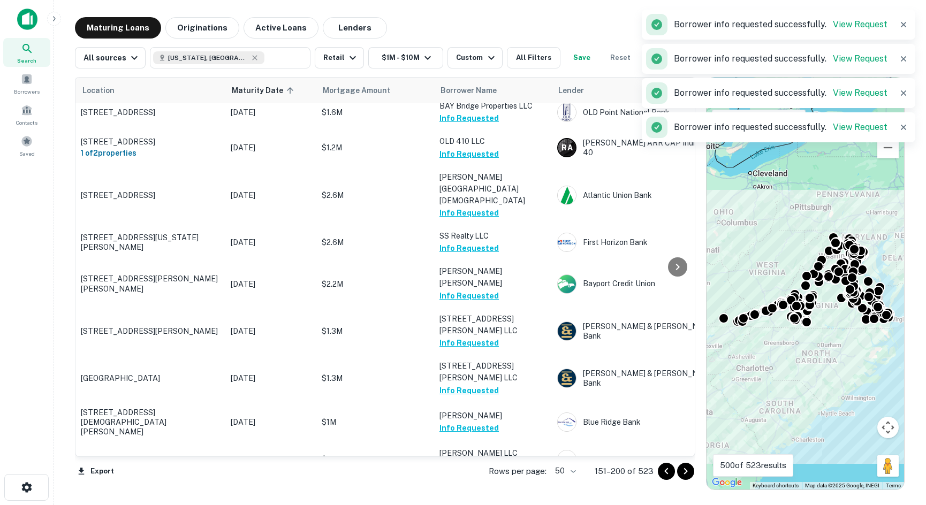
click at [683, 474] on icon "Go to next page" at bounding box center [686, 471] width 13 height 13
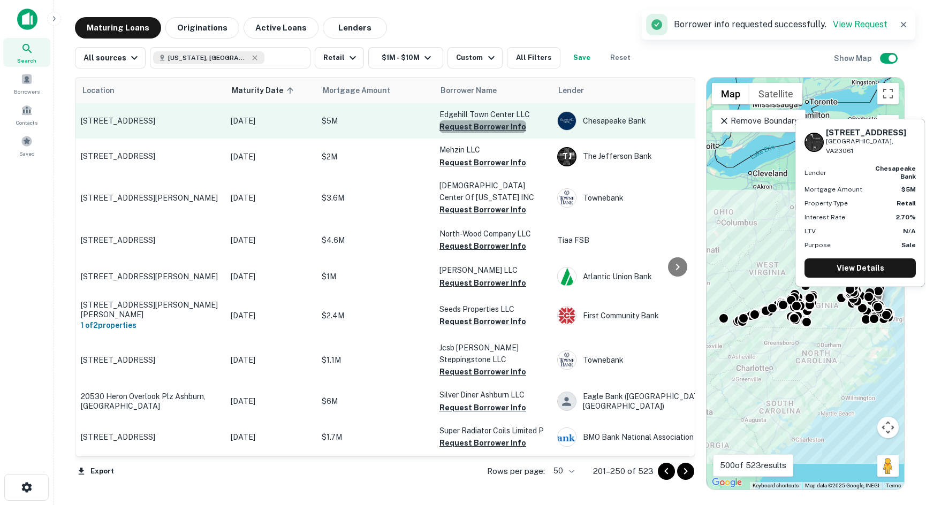
click at [497, 128] on button "Request Borrower Info" at bounding box center [483, 126] width 87 height 13
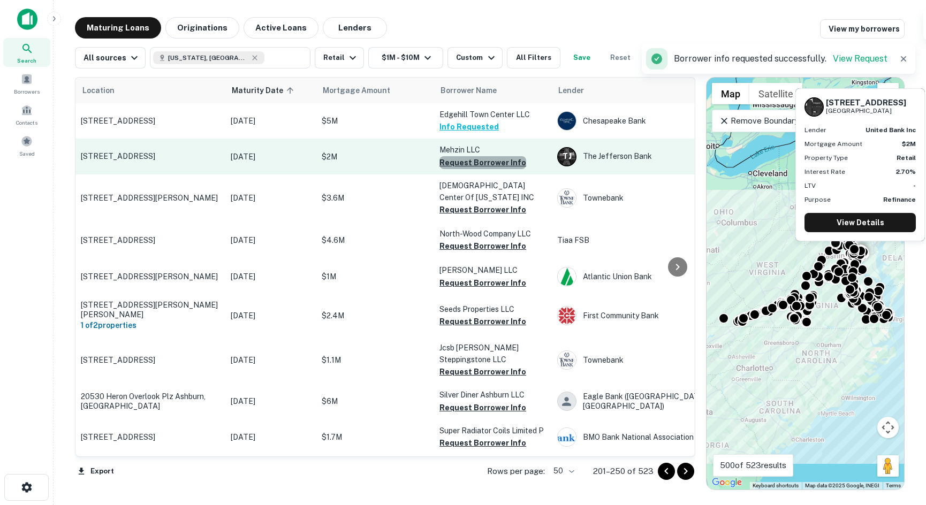
click at [486, 163] on button "Request Borrower Info" at bounding box center [483, 162] width 87 height 13
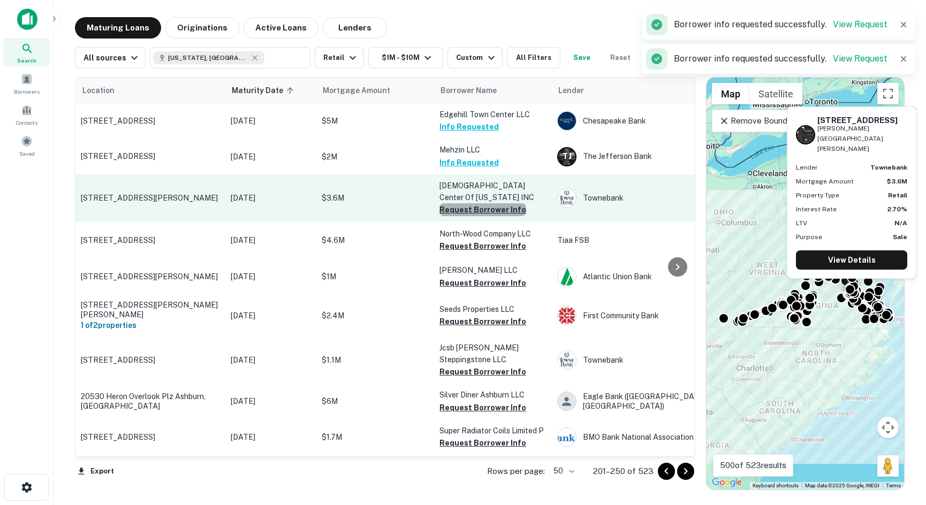
click at [485, 203] on button "Request Borrower Info" at bounding box center [483, 209] width 87 height 13
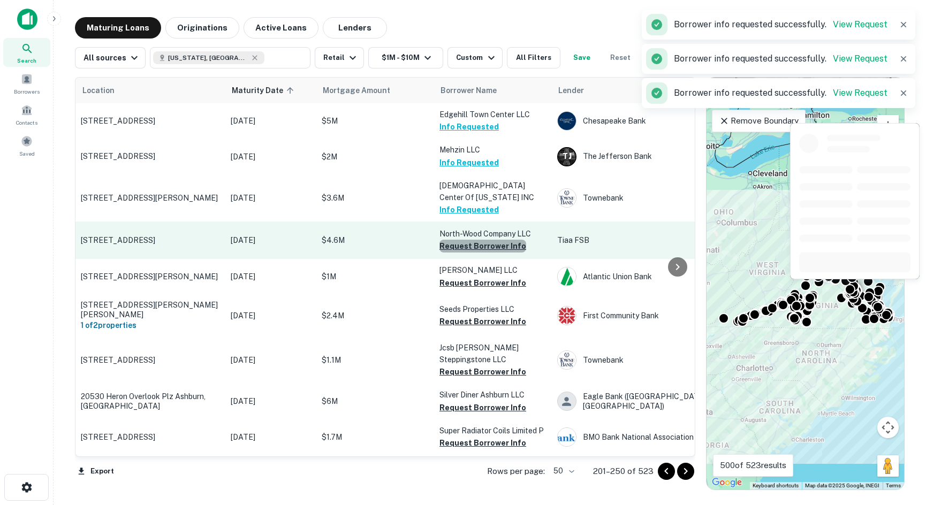
click at [489, 240] on button "Request Borrower Info" at bounding box center [483, 246] width 87 height 13
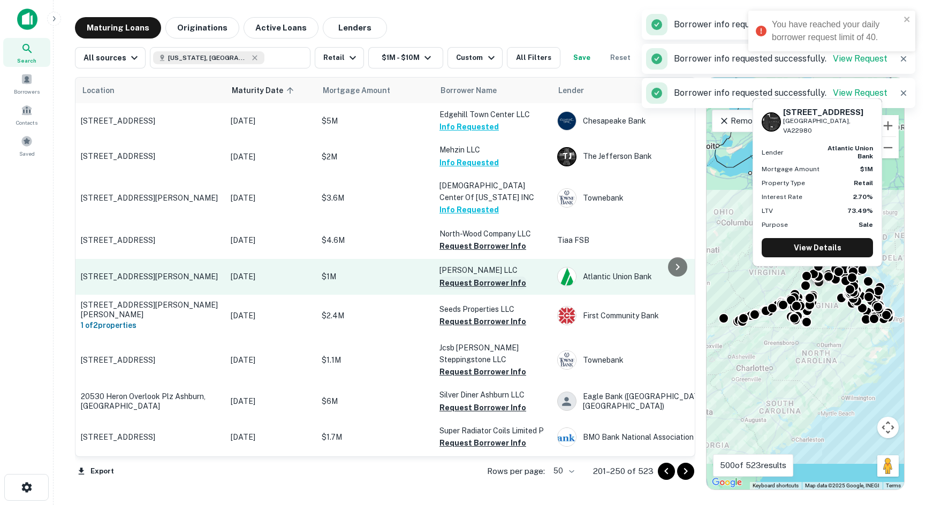
click at [486, 277] on button "Request Borrower Info" at bounding box center [483, 283] width 87 height 13
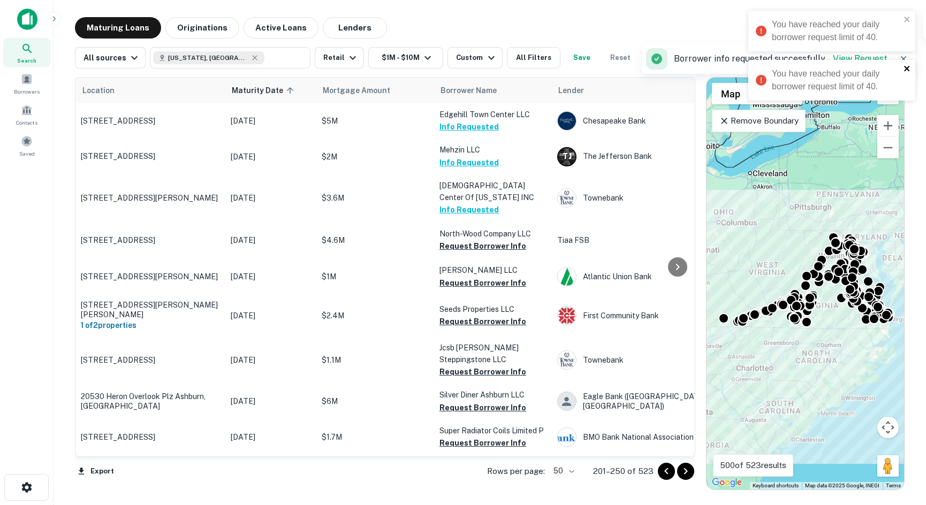
click at [684, 68] on icon "close" at bounding box center [907, 68] width 7 height 9
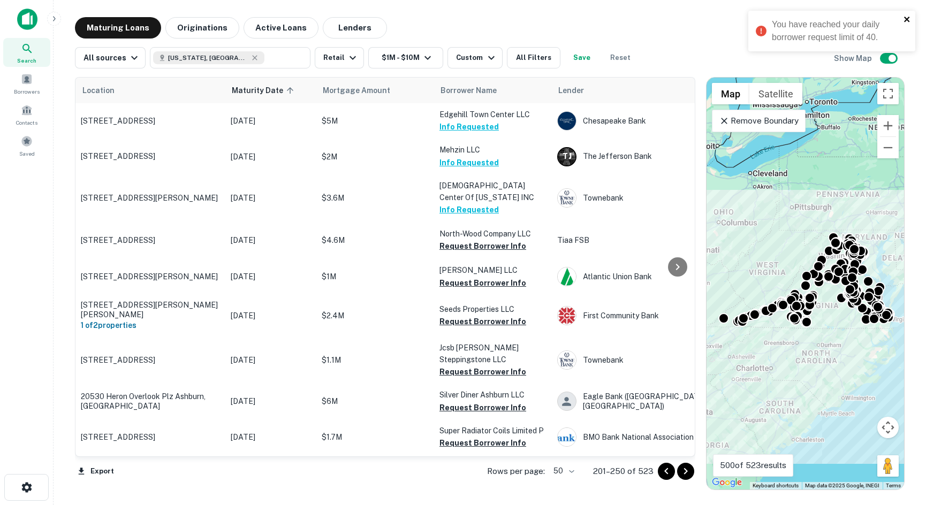
click at [684, 17] on icon "close" at bounding box center [907, 19] width 7 height 9
click at [32, 137] on span at bounding box center [27, 141] width 12 height 12
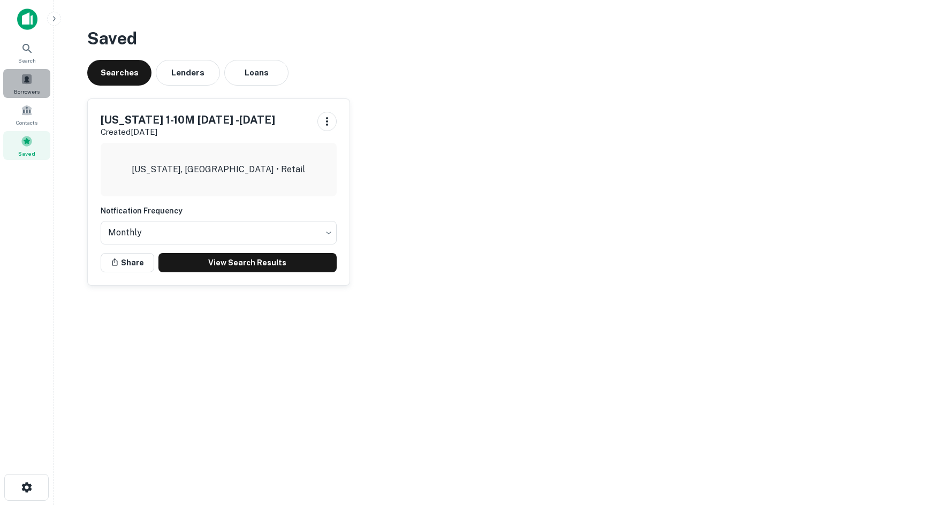
click at [47, 78] on div "Borrowers" at bounding box center [26, 83] width 47 height 29
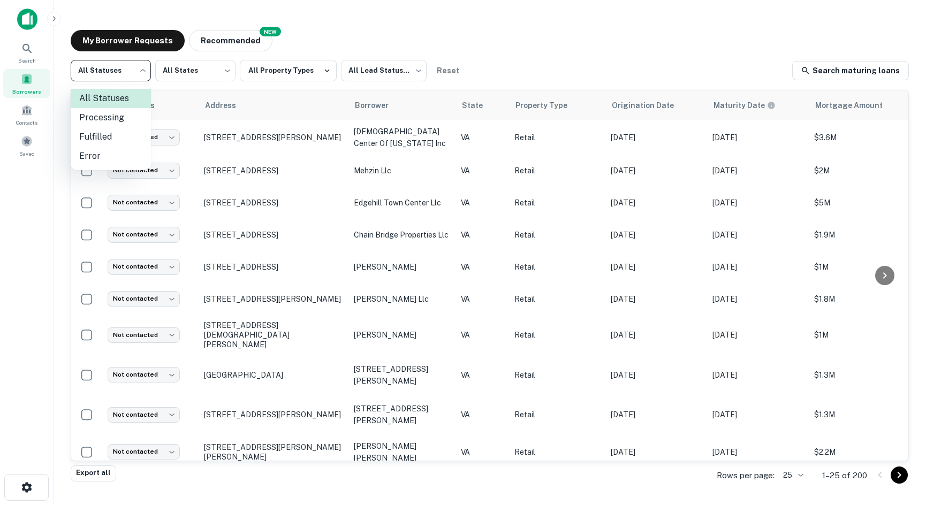
click at [125, 76] on body "Search Borrowers Contacts Saved My Borrower Requests NEW Recommended All Status…" at bounding box center [463, 252] width 926 height 505
click at [145, 64] on div at bounding box center [463, 252] width 926 height 505
click at [157, 111] on span "Lead Status" at bounding box center [154, 105] width 60 height 13
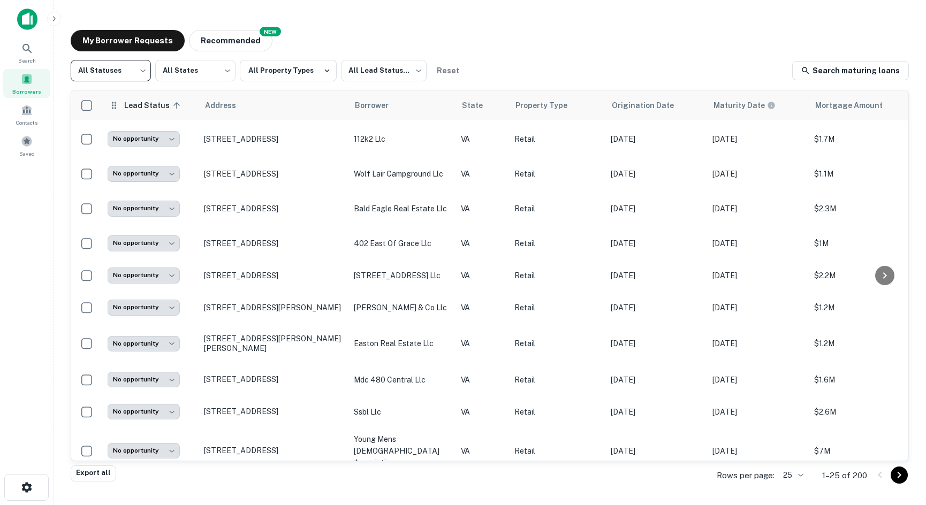
click at [158, 111] on span "Lead Status sorted ascending" at bounding box center [154, 105] width 60 height 13
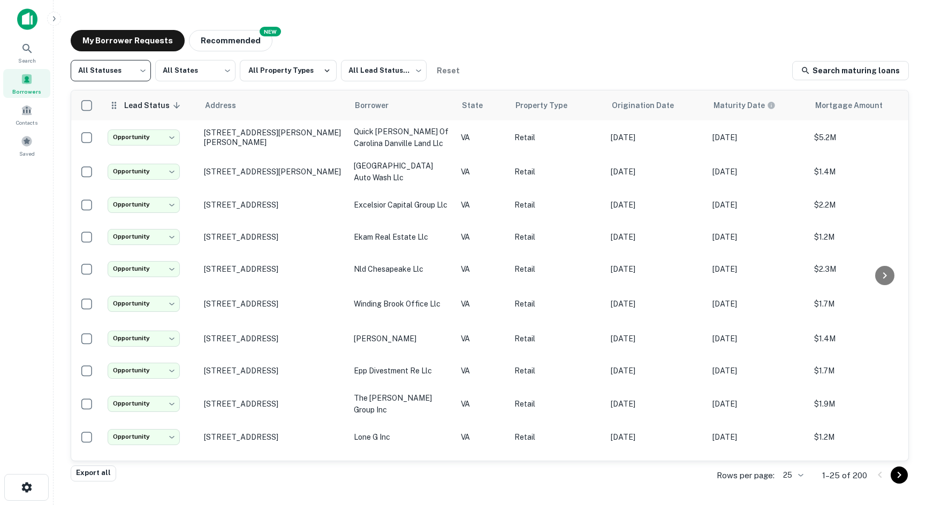
click at [156, 111] on span "Lead Status sorted descending" at bounding box center [154, 105] width 60 height 13
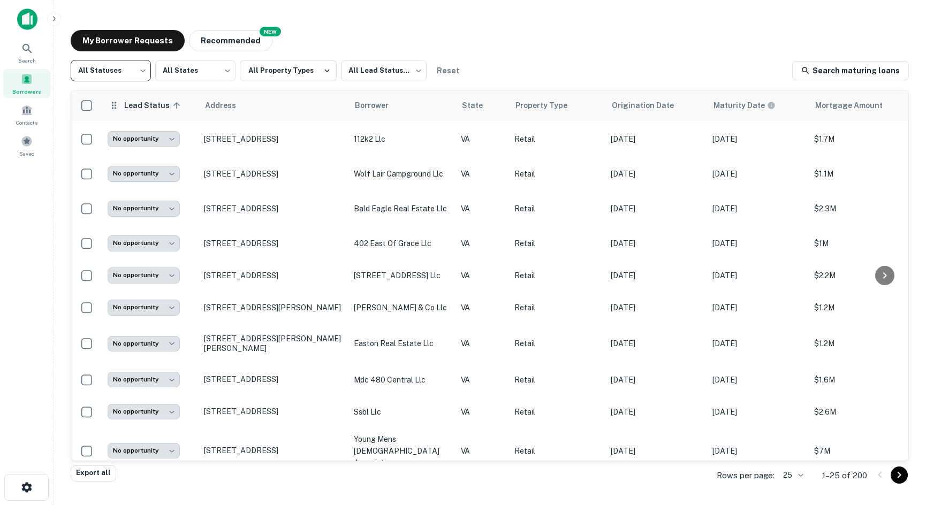
click at [156, 111] on span "Lead Status sorted ascending" at bounding box center [154, 105] width 60 height 13
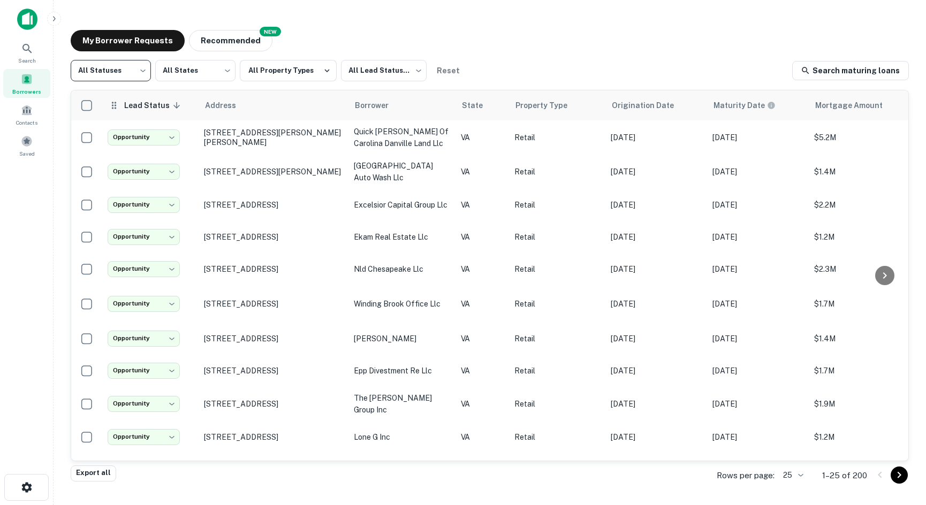
click at [156, 111] on span "Lead Status sorted descending" at bounding box center [154, 105] width 60 height 13
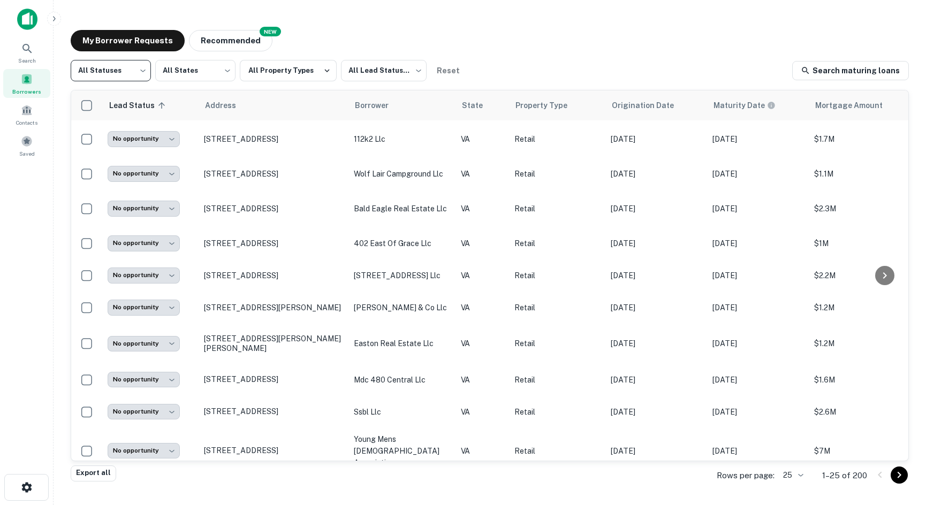
click at [24, 68] on div "Search Borrowers Contacts Saved" at bounding box center [27, 99] width 54 height 122
click at [28, 59] on span "Search" at bounding box center [27, 60] width 18 height 9
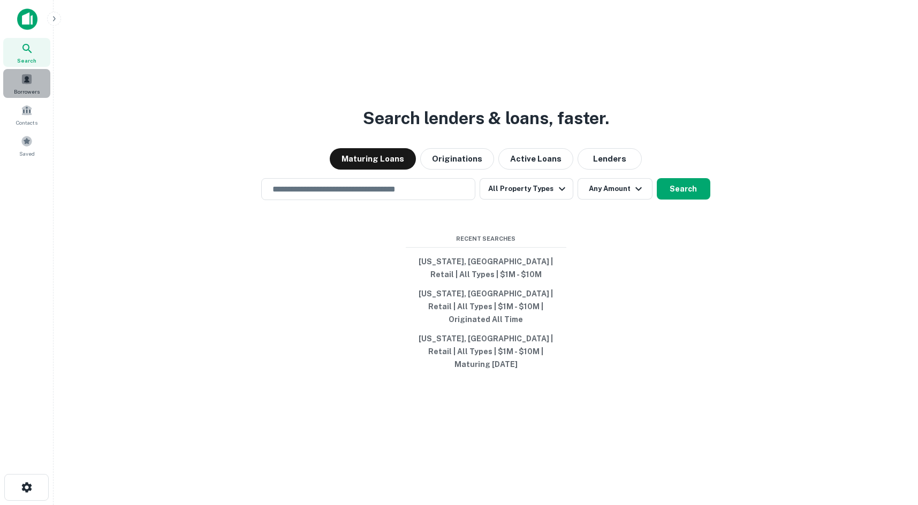
click at [26, 86] on div "Borrowers" at bounding box center [26, 83] width 47 height 29
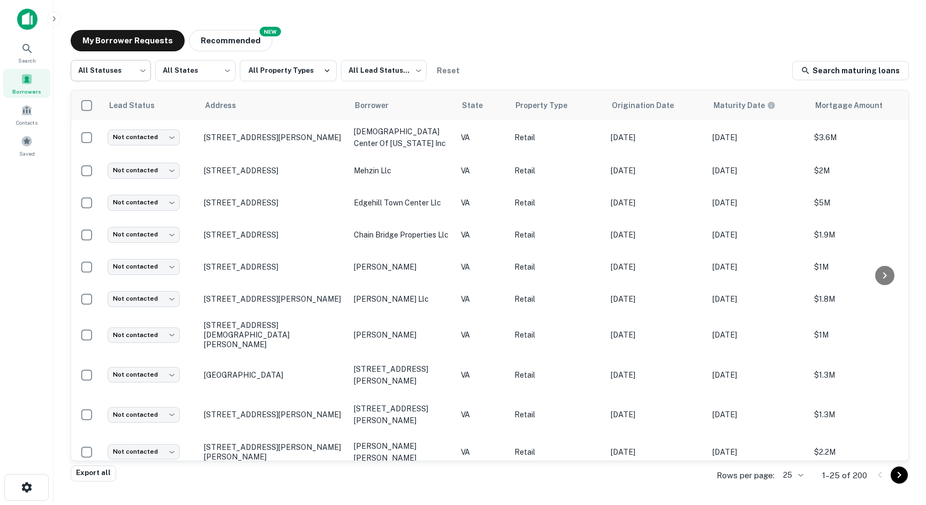
click at [145, 78] on body "Search Borrowers Contacts Saved My Borrower Requests NEW Recommended All Status…" at bounding box center [463, 252] width 926 height 505
click at [110, 132] on li "Fulfilled" at bounding box center [111, 136] width 80 height 19
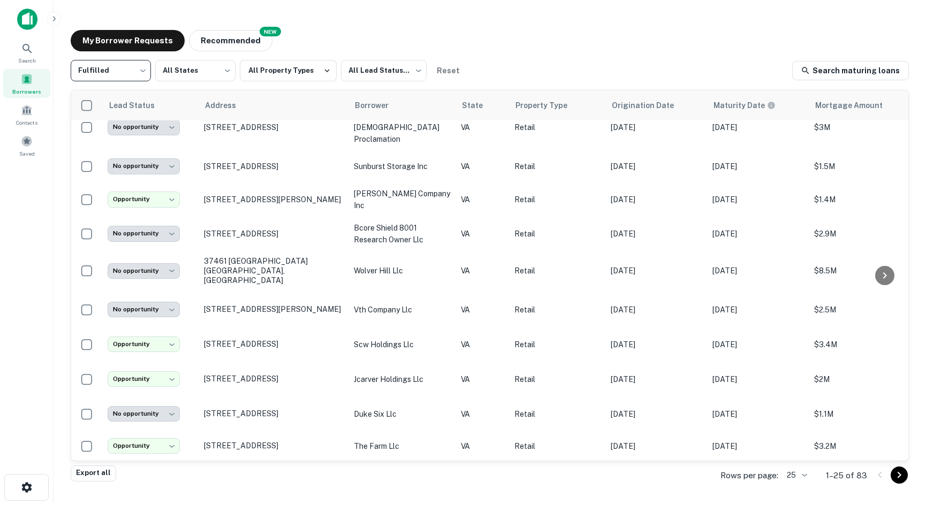
scroll to position [501, 0]
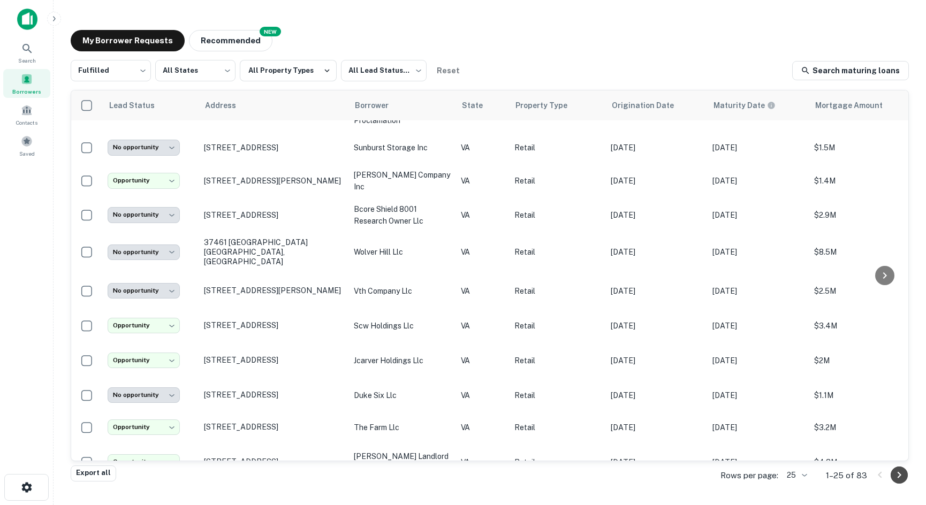
click at [901, 476] on icon "Go to next page" at bounding box center [900, 475] width 4 height 6
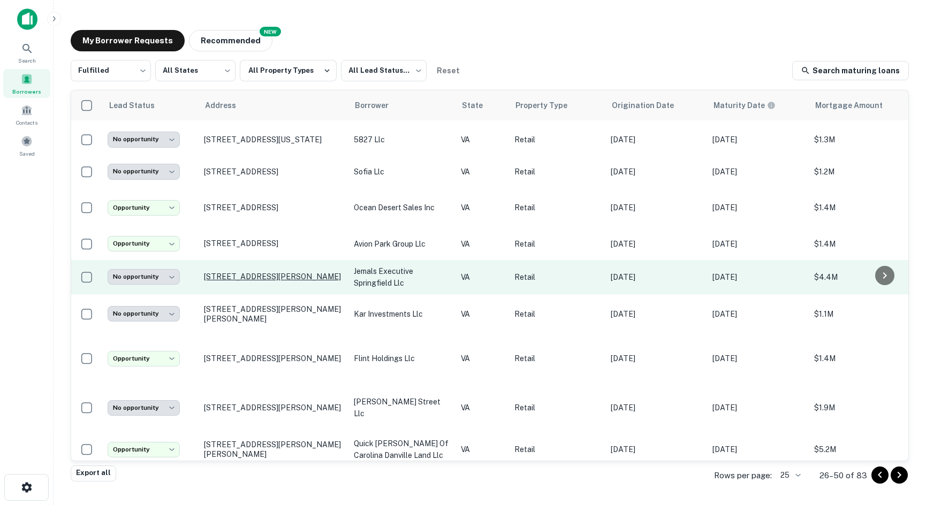
scroll to position [534, 0]
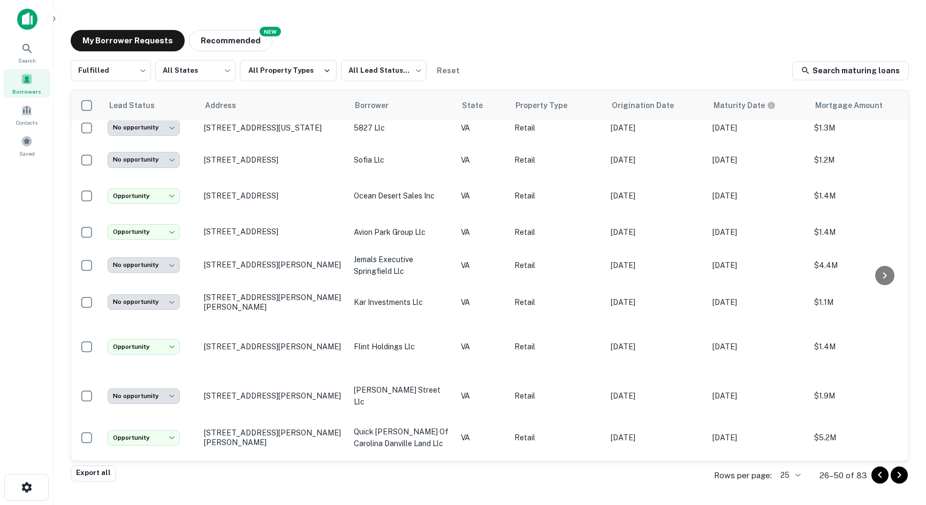
click at [902, 479] on icon "Go to next page" at bounding box center [899, 475] width 13 height 13
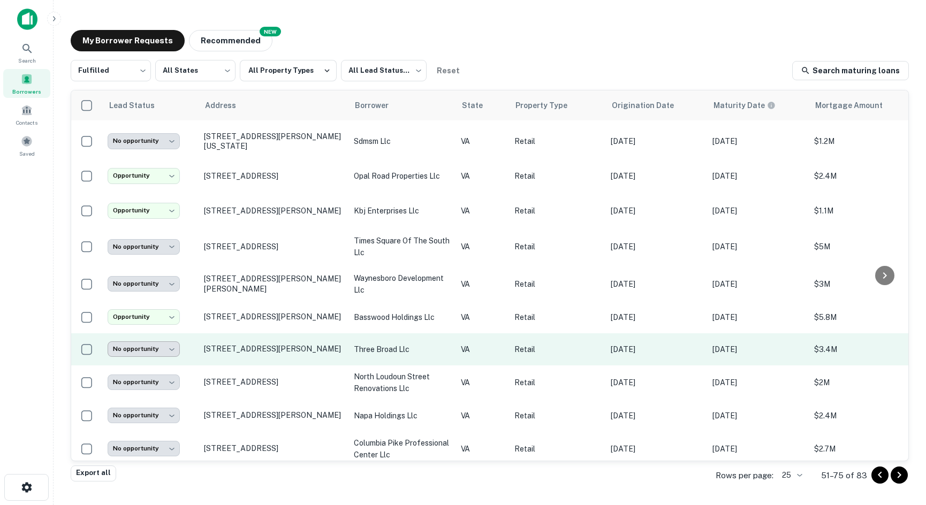
scroll to position [502, 0]
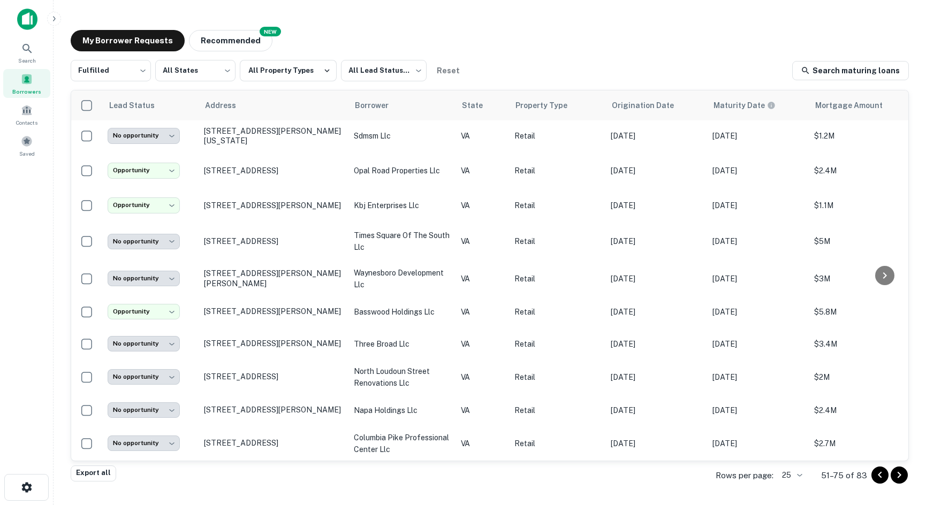
click at [899, 469] on icon "Go to next page" at bounding box center [899, 475] width 13 height 13
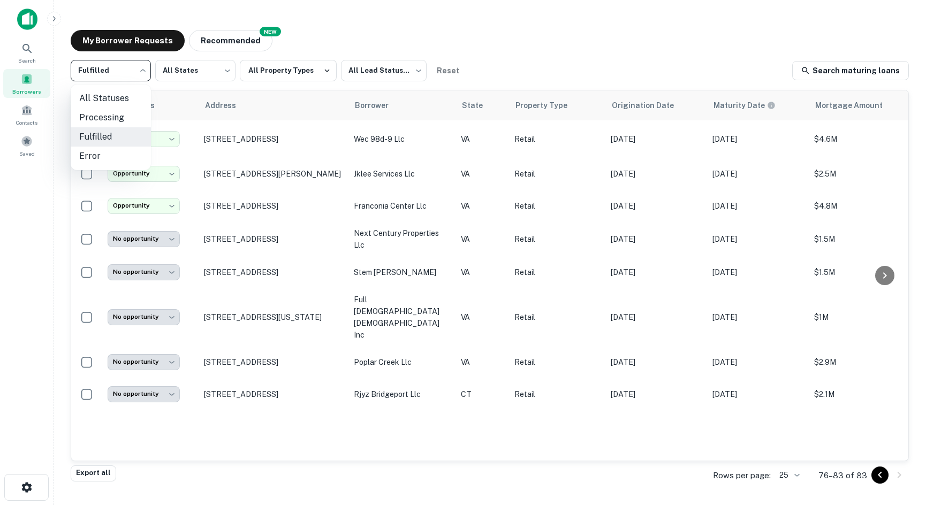
click at [82, 70] on body "**********" at bounding box center [463, 252] width 926 height 505
click at [126, 119] on li "Processing" at bounding box center [111, 117] width 80 height 19
type input "**********"
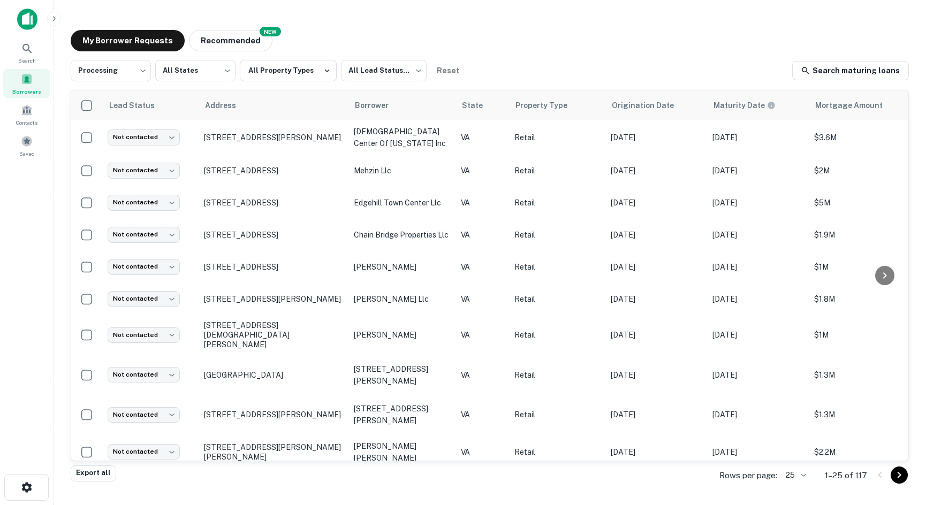
click at [6, 230] on div "Search Borrowers Contacts Saved" at bounding box center [26, 236] width 53 height 472
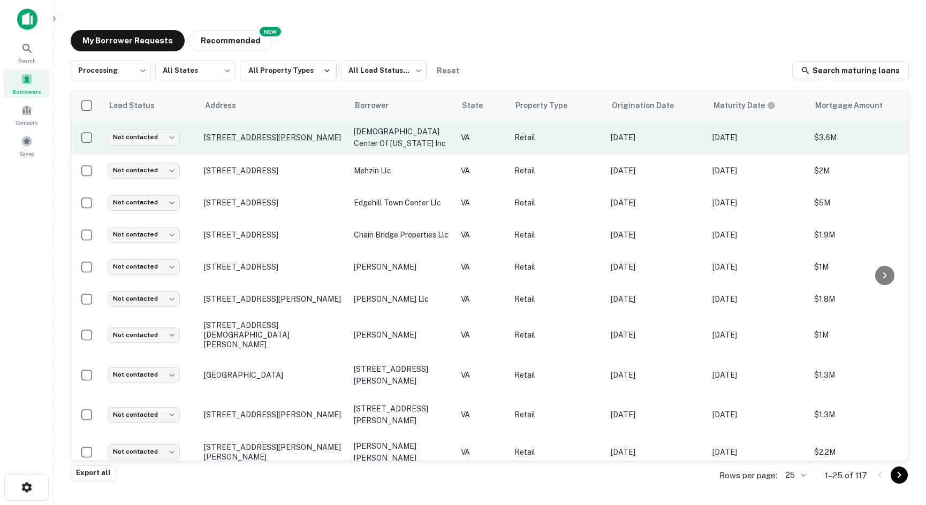
click at [225, 133] on p "6051 Springfield Rd Glen Allen, VA23060" at bounding box center [273, 138] width 139 height 10
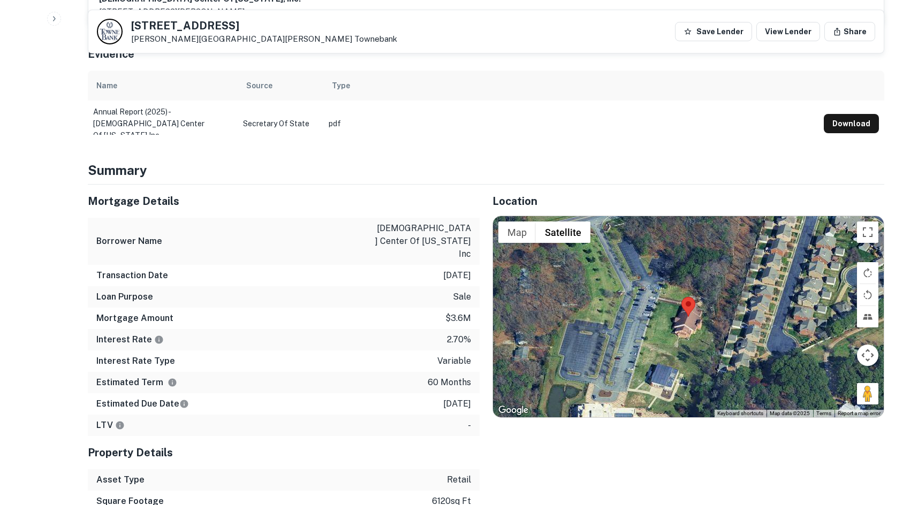
scroll to position [696, 0]
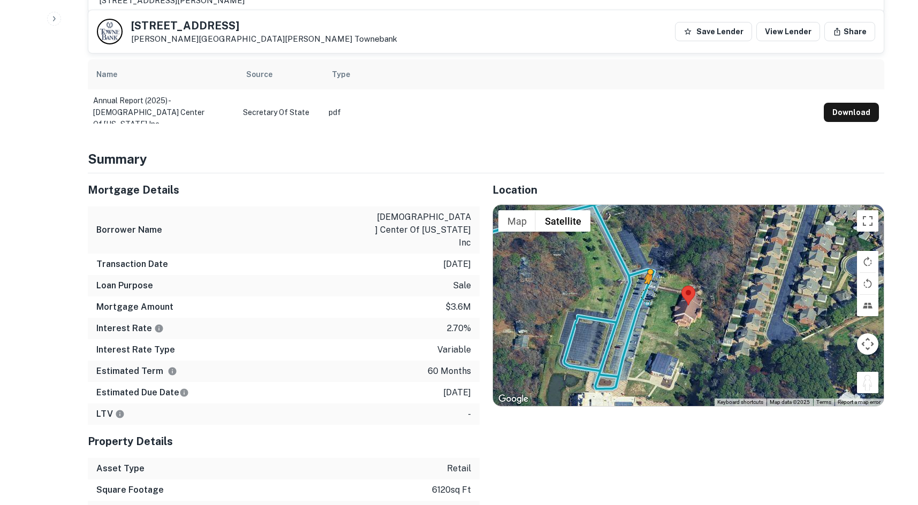
drag, startPoint x: 865, startPoint y: 382, endPoint x: 645, endPoint y: 292, distance: 238.1
click at [645, 292] on div "To activate drag with keyboard, press Alt + Enter. Once in keyboard drag state,…" at bounding box center [688, 305] width 391 height 201
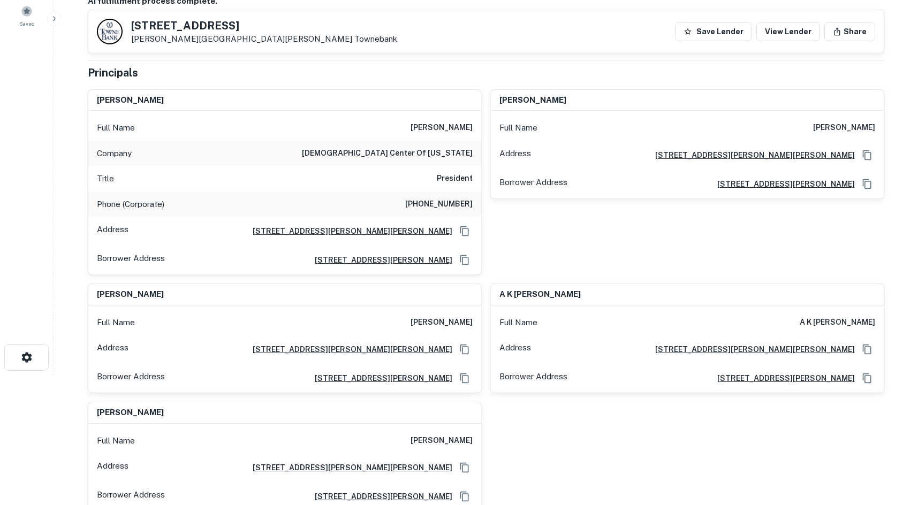
scroll to position [0, 0]
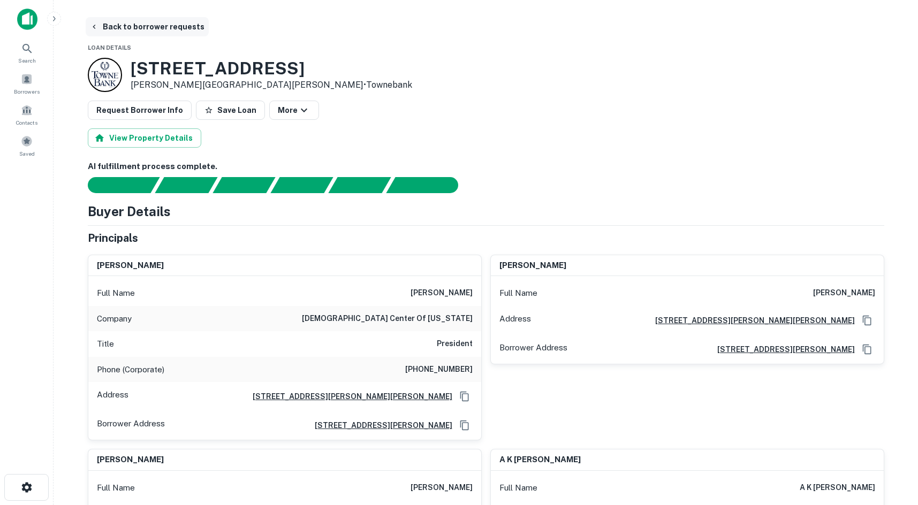
click at [135, 27] on button "Back to borrower requests" at bounding box center [147, 26] width 123 height 19
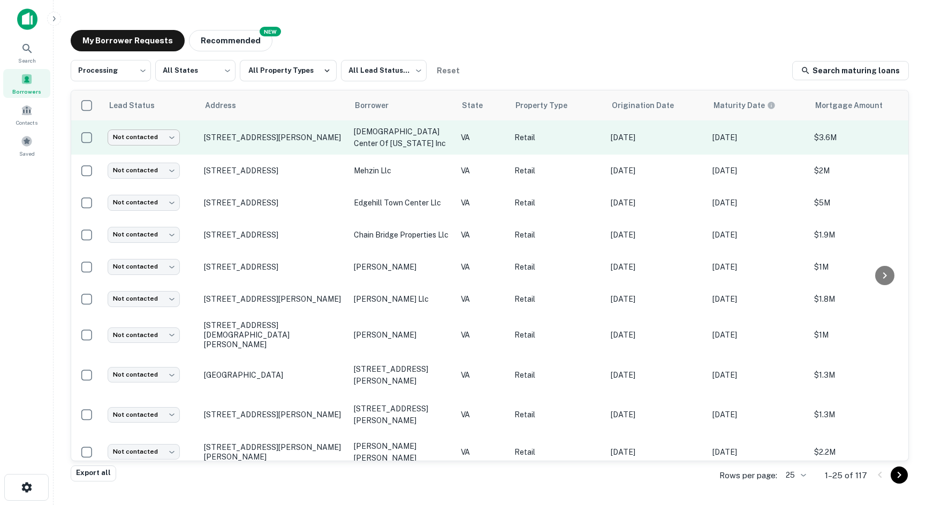
click at [171, 139] on body "**********" at bounding box center [463, 252] width 926 height 505
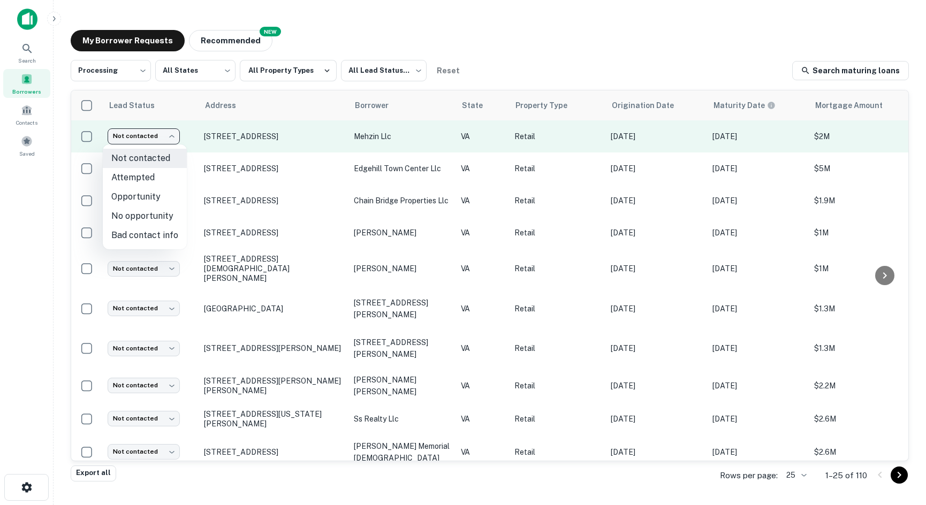
click at [147, 130] on body "**********" at bounding box center [463, 252] width 926 height 505
click at [147, 130] on div at bounding box center [463, 252] width 926 height 505
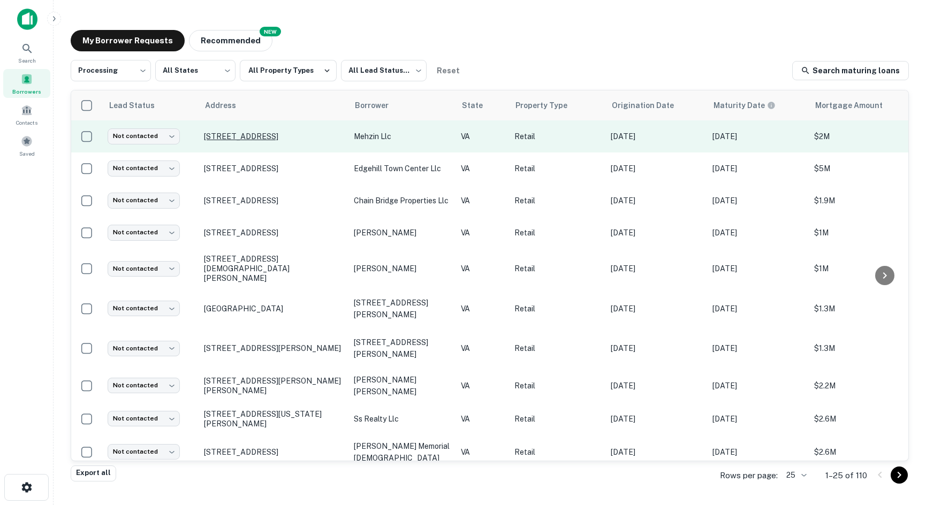
click at [221, 141] on p "6550 Arlington Blvd Falls Church, VA22042" at bounding box center [273, 137] width 139 height 10
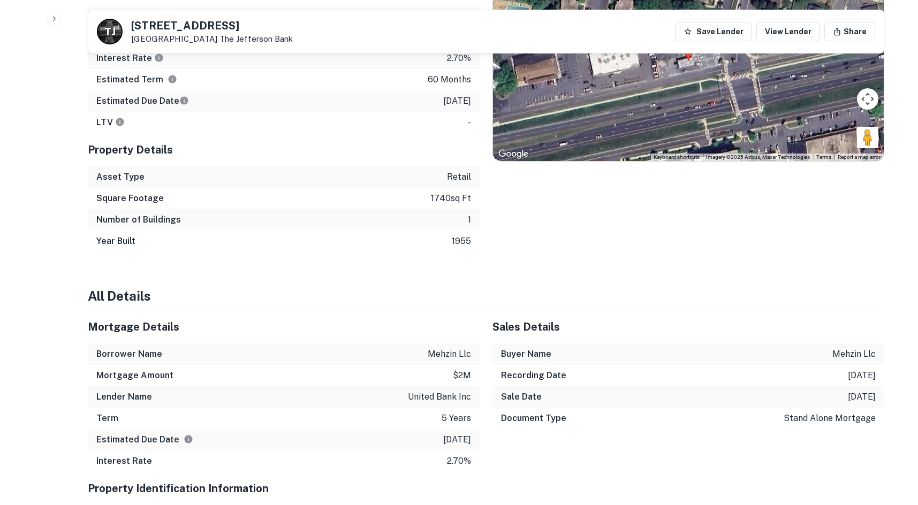
scroll to position [410, 0]
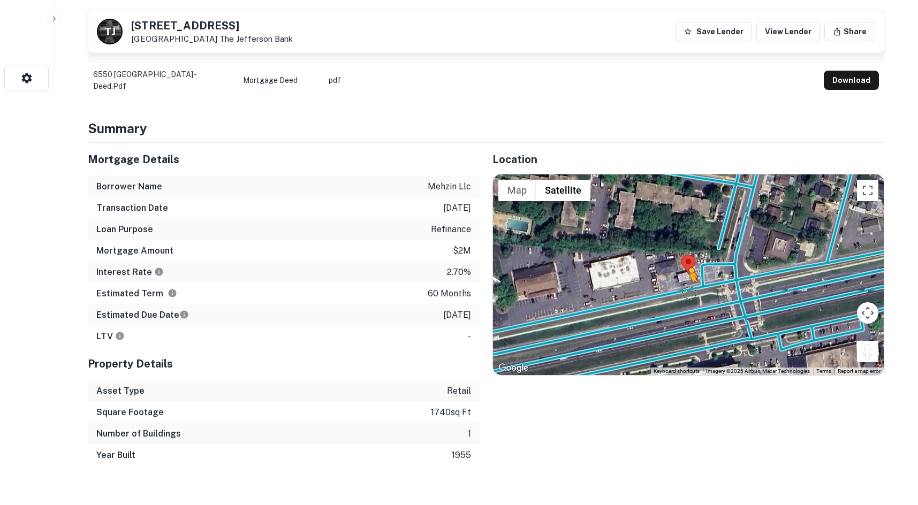
drag, startPoint x: 858, startPoint y: 349, endPoint x: 689, endPoint y: 292, distance: 178.1
click at [689, 292] on div "To activate drag with keyboard, press Alt + Enter. Once in keyboard drag state,…" at bounding box center [688, 275] width 391 height 201
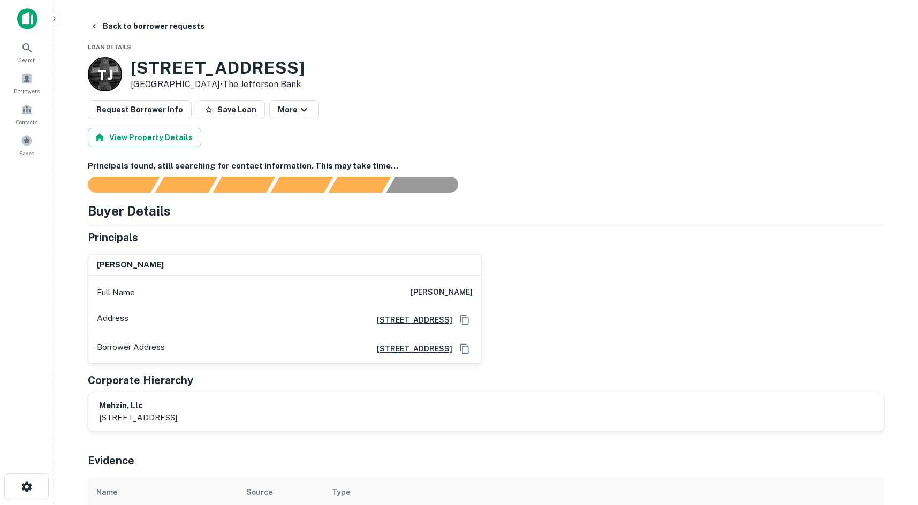
scroll to position [0, 0]
click at [112, 24] on button "Back to borrower requests" at bounding box center [147, 26] width 123 height 19
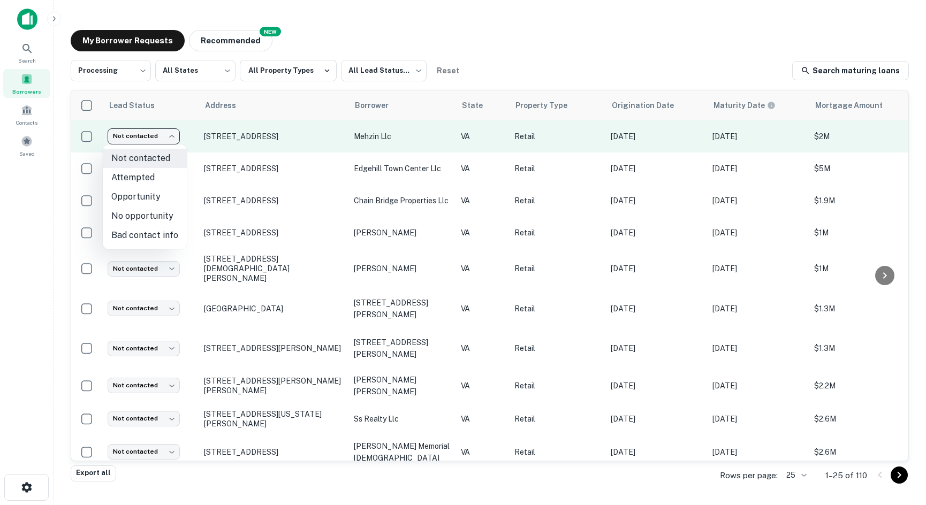
click at [171, 140] on body "**********" at bounding box center [463, 252] width 926 height 505
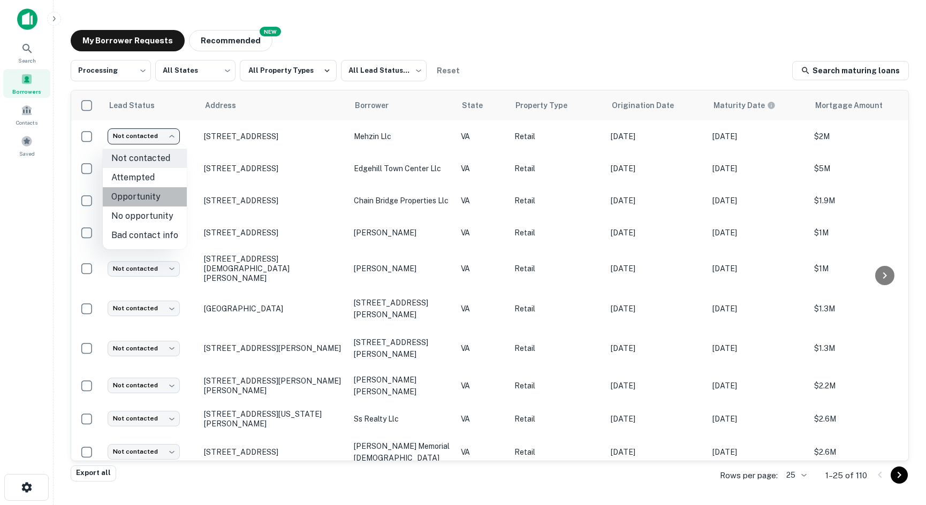
click at [167, 197] on li "Opportunity" at bounding box center [145, 196] width 84 height 19
type input "**********"
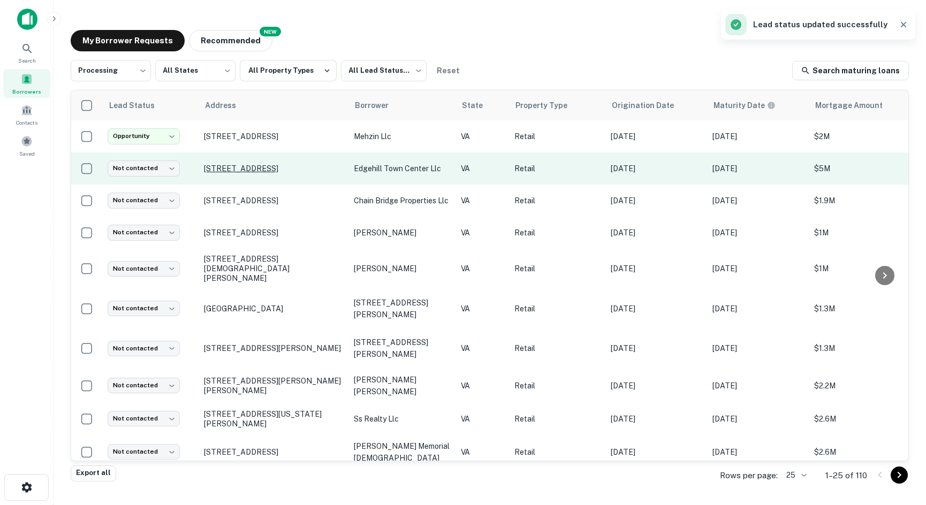
click at [248, 170] on p "6734 Main St Gloucester, VA23061" at bounding box center [273, 169] width 139 height 10
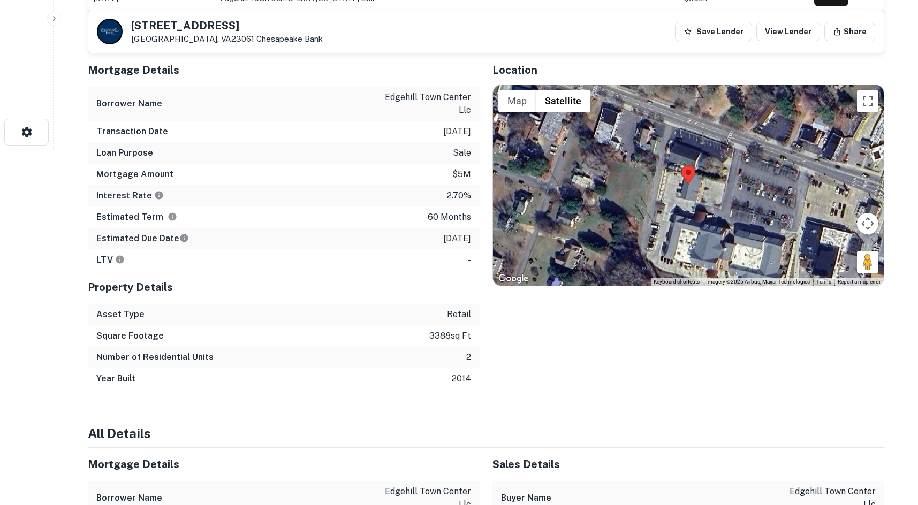
scroll to position [375, 0]
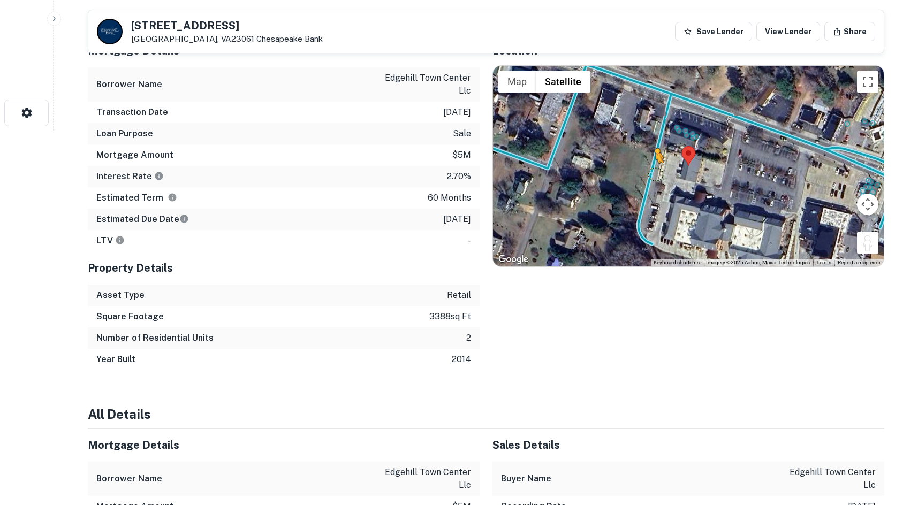
drag, startPoint x: 873, startPoint y: 239, endPoint x: 655, endPoint y: 174, distance: 228.0
click at [655, 174] on div "To activate drag with keyboard, press Alt + Enter. Once in keyboard drag state,…" at bounding box center [688, 166] width 391 height 201
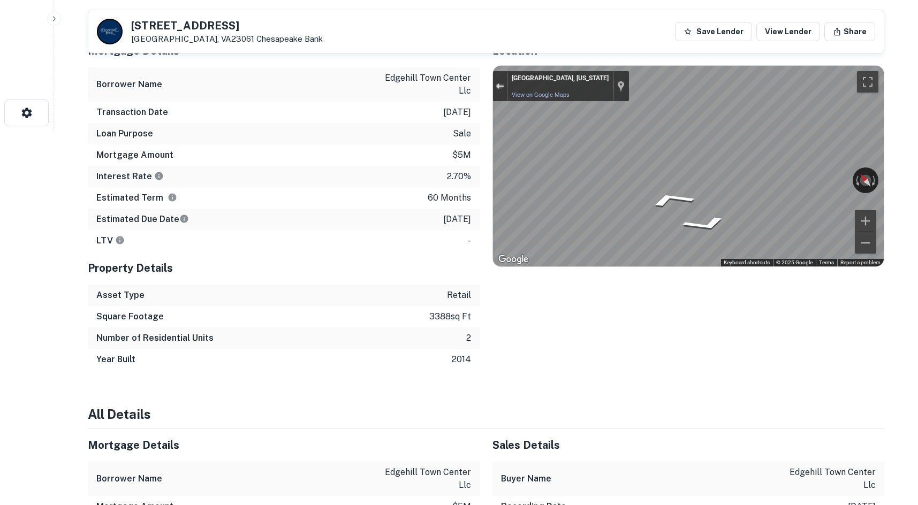
click at [499, 87] on div "Exit the Street View" at bounding box center [500, 86] width 8 height 6
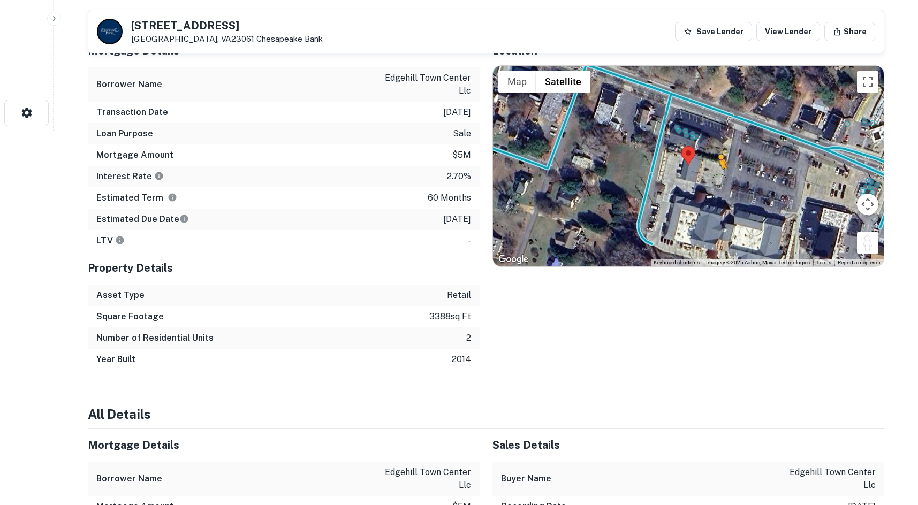
drag, startPoint x: 871, startPoint y: 246, endPoint x: 719, endPoint y: 179, distance: 166.2
click at [719, 179] on div "To activate drag with keyboard, press Alt + Enter. Once in keyboard drag state,…" at bounding box center [688, 166] width 391 height 201
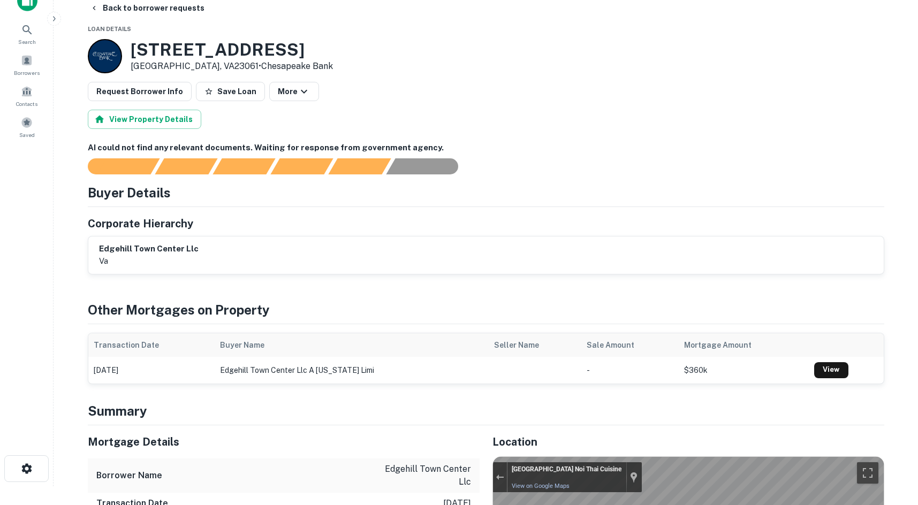
scroll to position [0, 0]
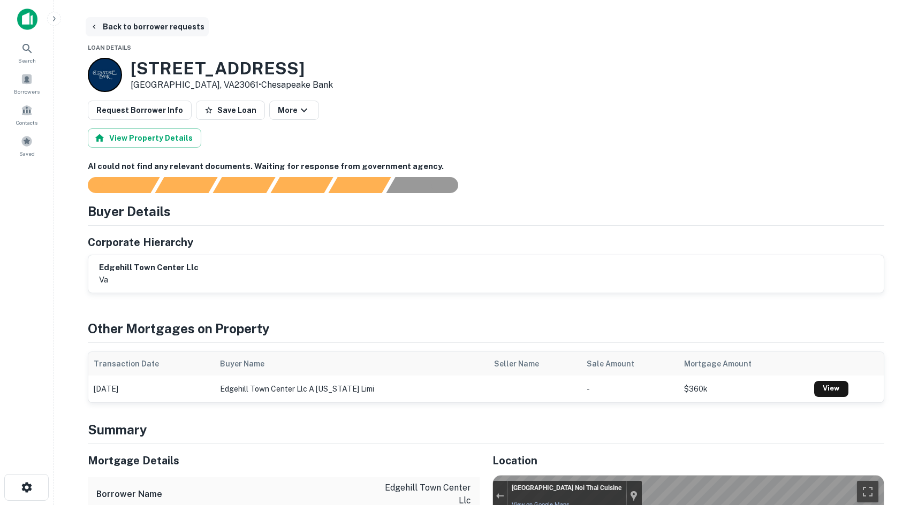
click at [90, 26] on icon "button" at bounding box center [94, 26] width 9 height 9
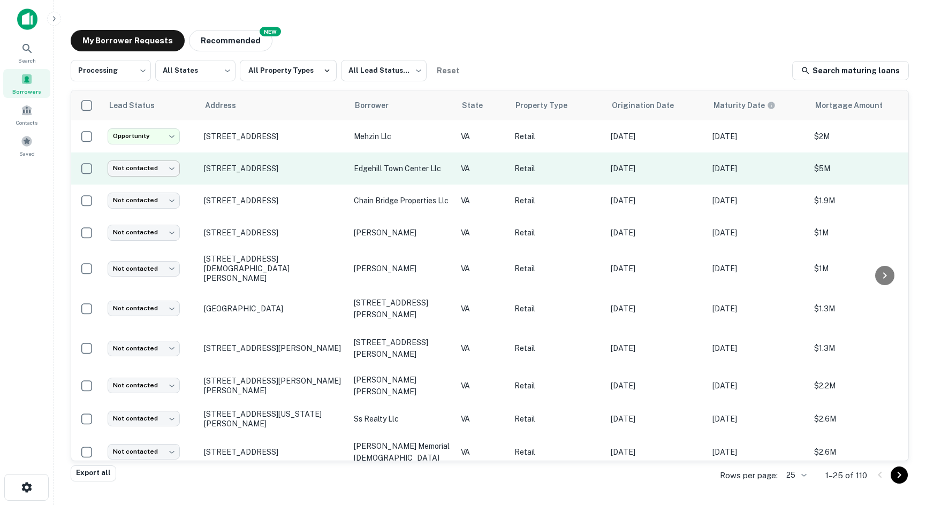
click at [172, 165] on body "**********" at bounding box center [463, 252] width 926 height 505
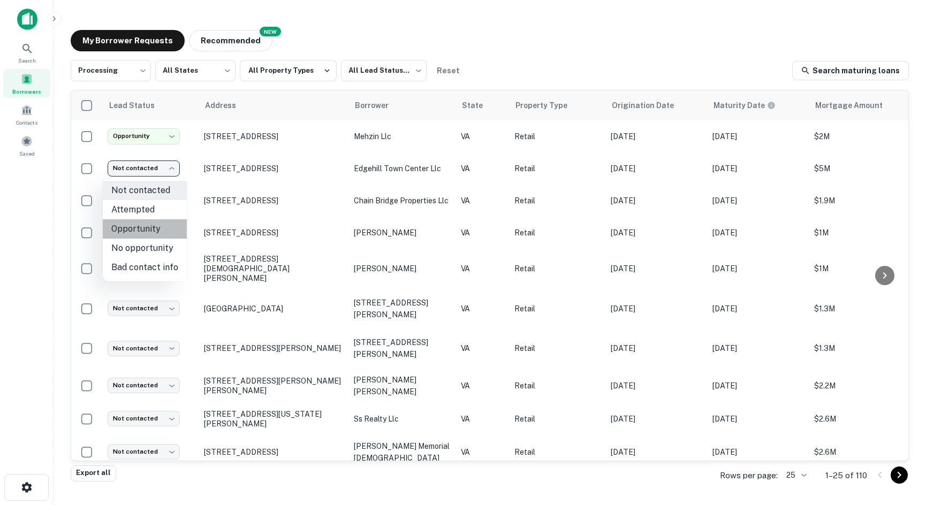
click at [170, 229] on li "Opportunity" at bounding box center [145, 229] width 84 height 19
type input "**********"
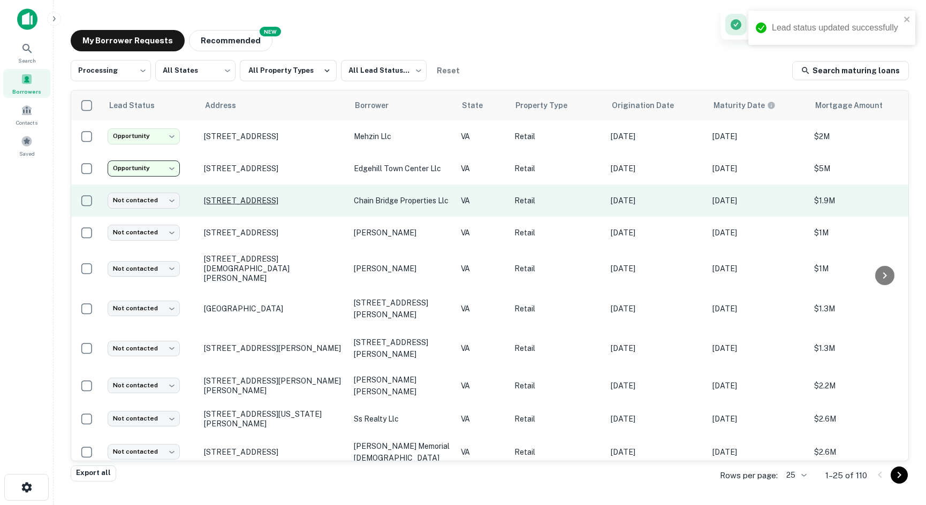
click at [215, 201] on p "3560 Chain Bridge Rd Fairfax, VA22030" at bounding box center [273, 201] width 139 height 10
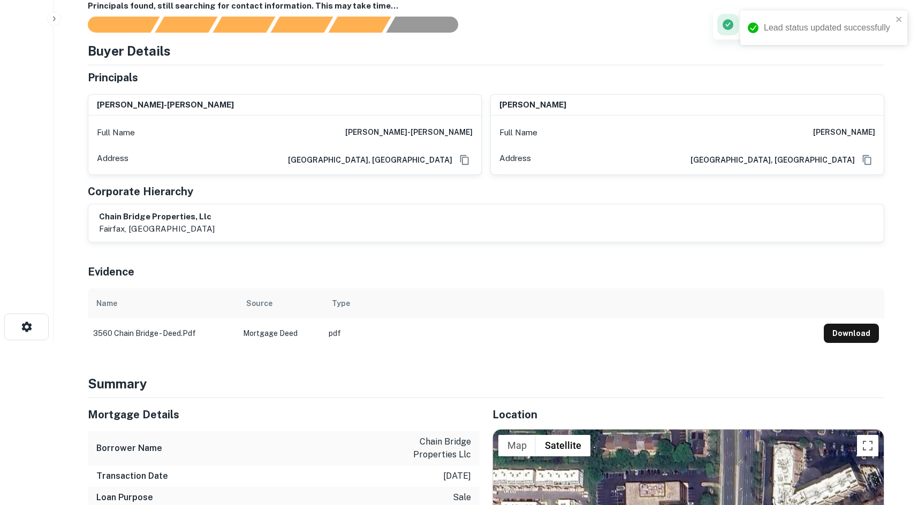
scroll to position [321, 0]
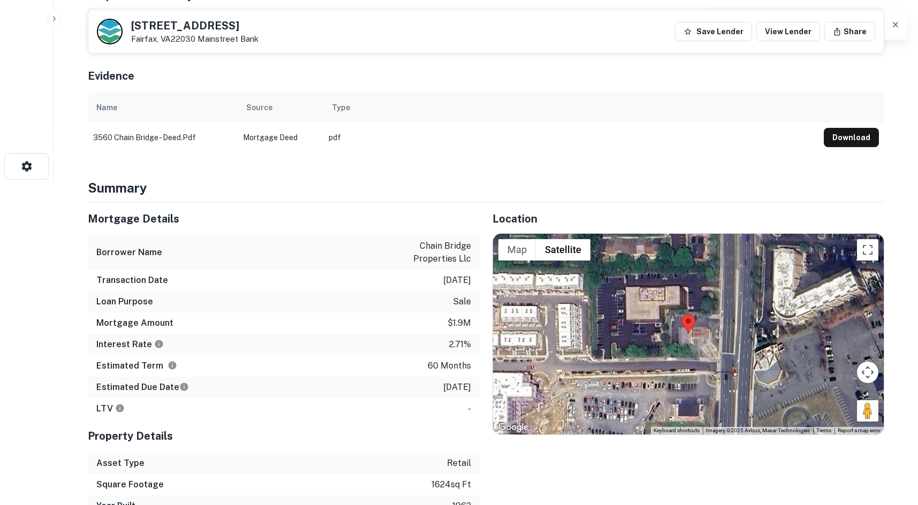
drag, startPoint x: 857, startPoint y: 406, endPoint x: 788, endPoint y: 366, distance: 79.2
click at [749, 358] on div "Map Terrain Satellite Labels Keyboard shortcuts Map Data Imagery ©2025 Airbus, …" at bounding box center [688, 334] width 391 height 201
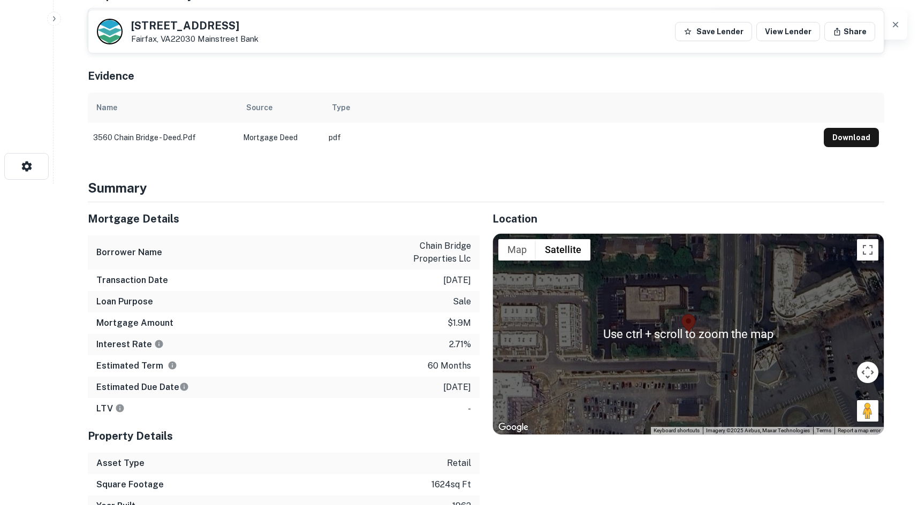
scroll to position [375, 0]
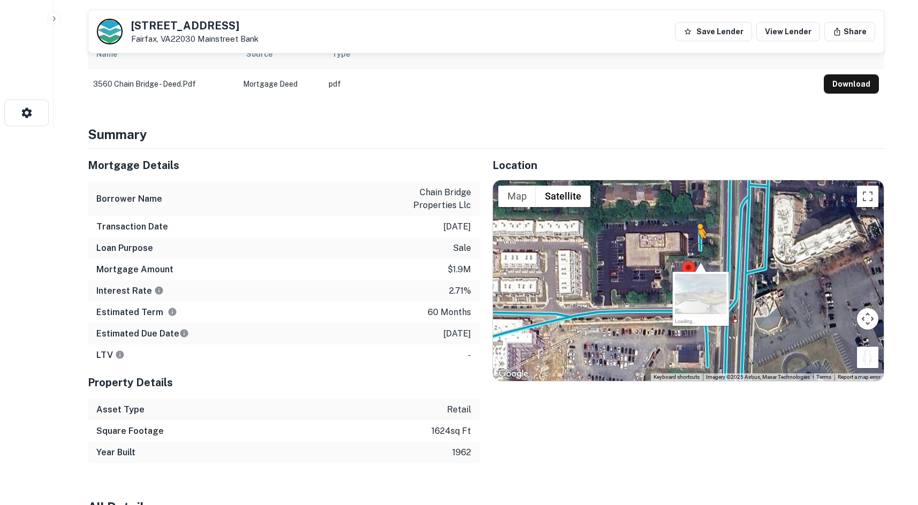
drag, startPoint x: 869, startPoint y: 361, endPoint x: 698, endPoint y: 248, distance: 204.1
click at [698, 248] on div "To activate drag with keyboard, press Alt + Enter. Once in keyboard drag state,…" at bounding box center [688, 280] width 391 height 201
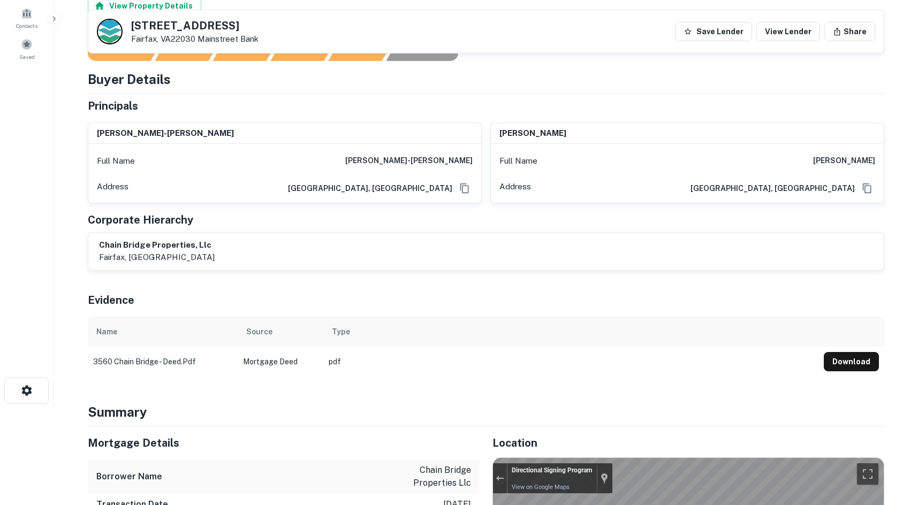
scroll to position [0, 0]
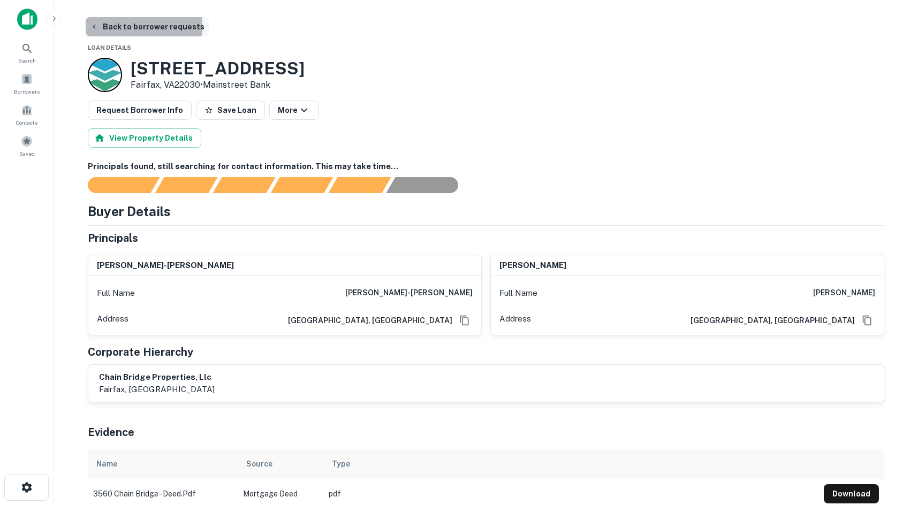
click at [120, 25] on button "Back to borrower requests" at bounding box center [147, 26] width 123 height 19
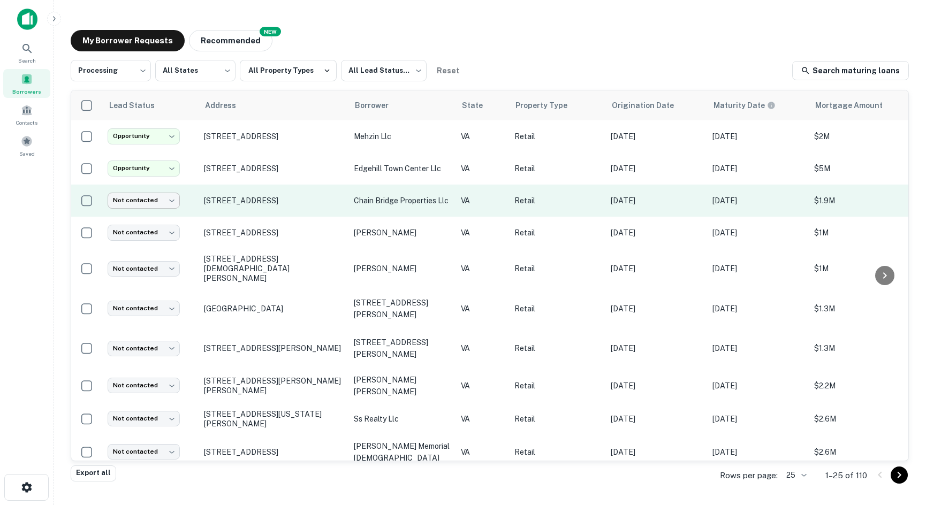
click at [165, 195] on body "**********" at bounding box center [463, 252] width 926 height 505
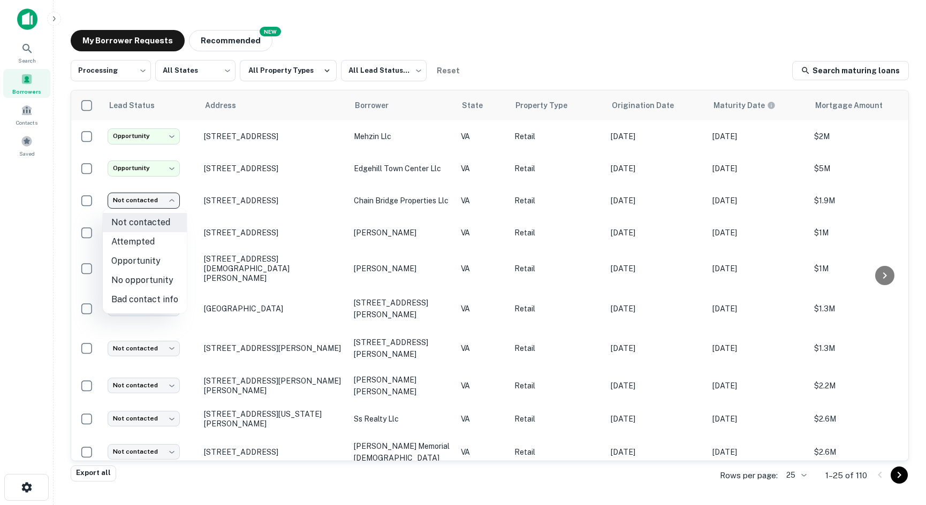
click at [158, 259] on li "Opportunity" at bounding box center [145, 261] width 84 height 19
type input "**********"
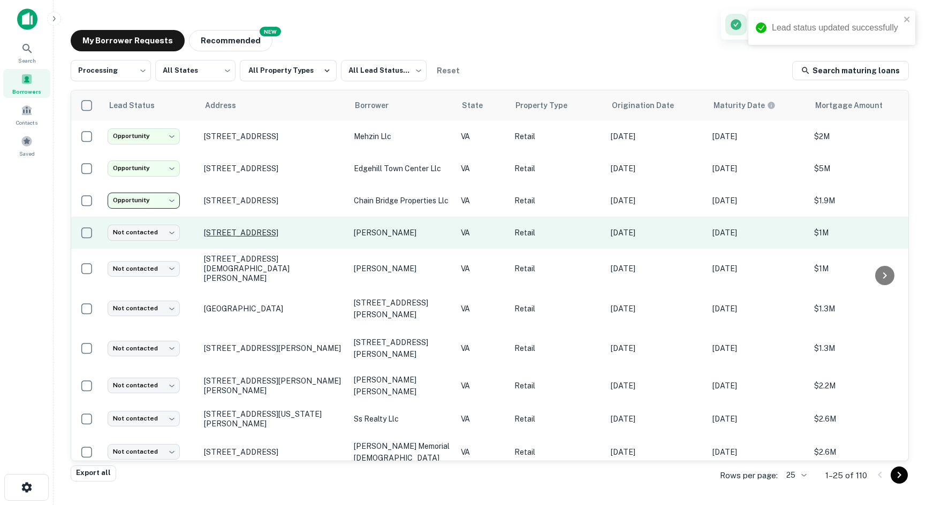
click at [218, 232] on p "[STREET_ADDRESS]" at bounding box center [273, 233] width 139 height 10
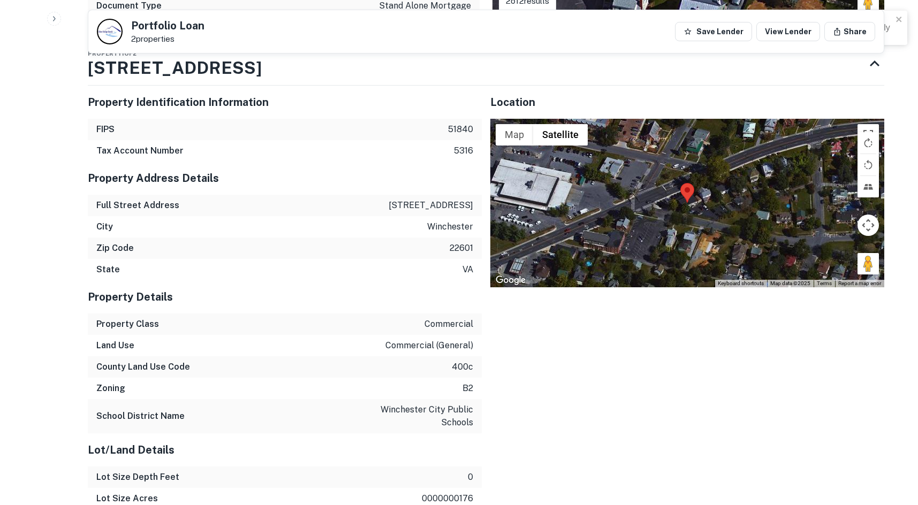
scroll to position [857, 0]
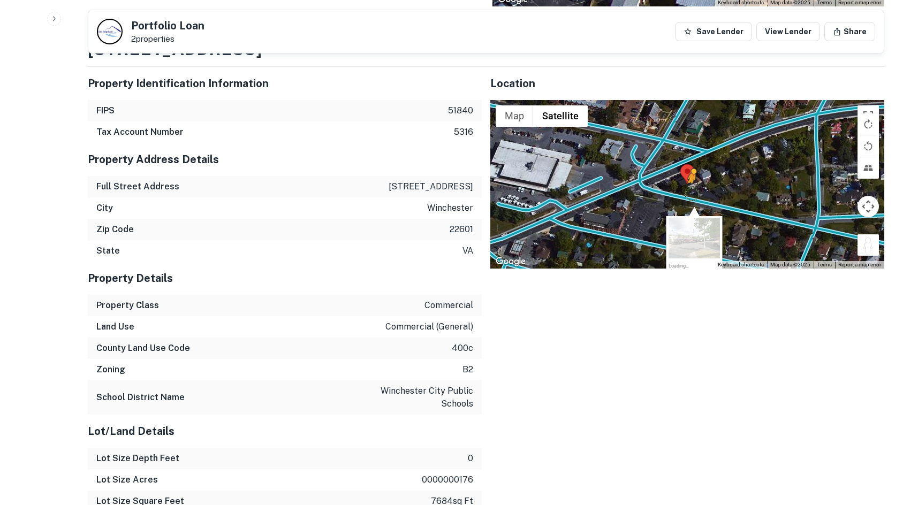
drag, startPoint x: 871, startPoint y: 245, endPoint x: 690, endPoint y: 193, distance: 188.3
click at [690, 193] on div "To activate drag with keyboard, press Alt + Enter. Once in keyboard drag state,…" at bounding box center [687, 184] width 394 height 169
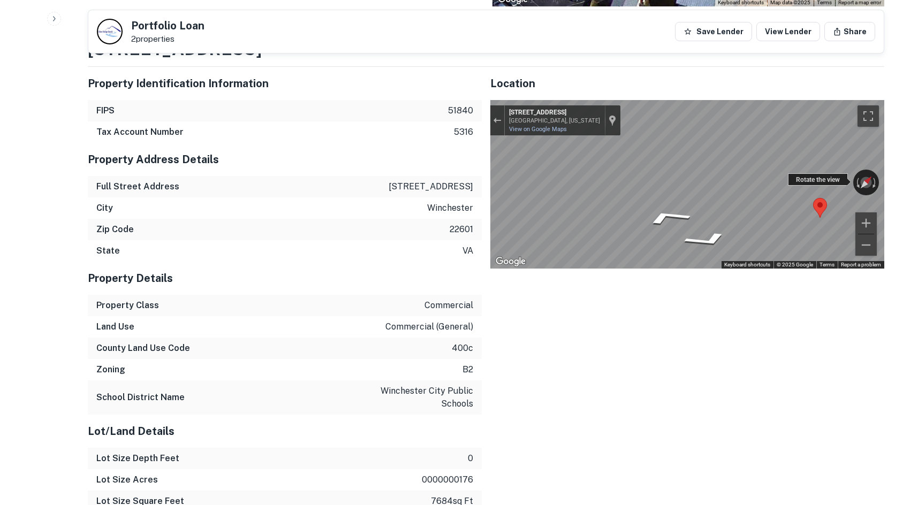
click at [808, 176] on div "← Move left → Move right ↑ Move up ↓ Move down + Zoom in - Zoom out 635 Woodlan…" at bounding box center [687, 184] width 394 height 169
click at [796, 176] on div "Rotate the view" at bounding box center [818, 179] width 60 height 12
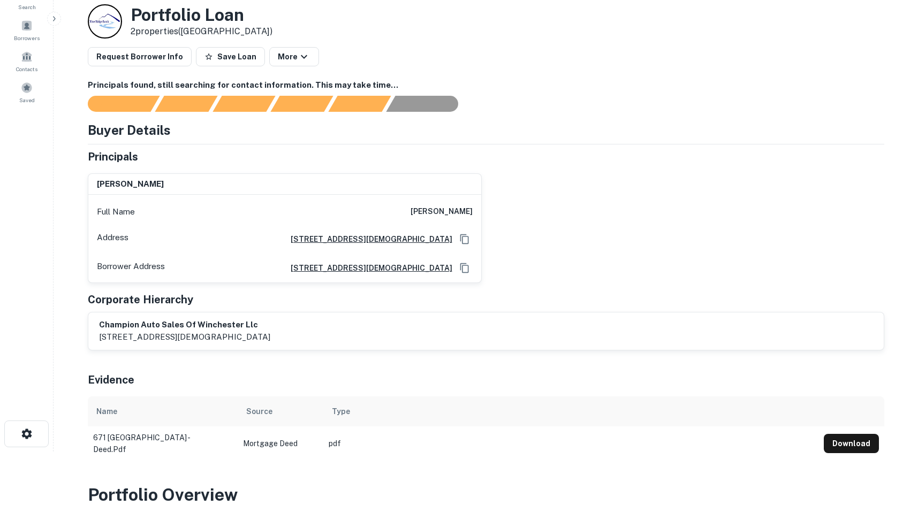
scroll to position [0, 0]
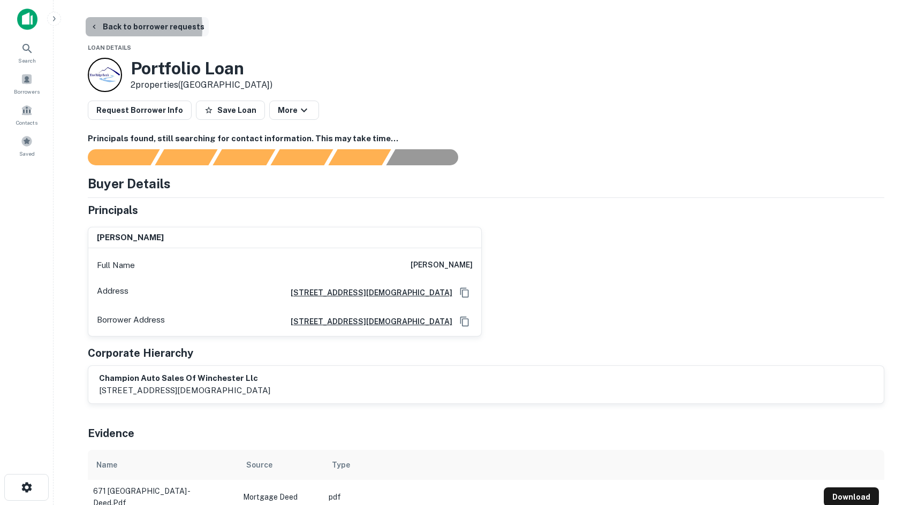
click at [97, 28] on icon "button" at bounding box center [94, 26] width 9 height 9
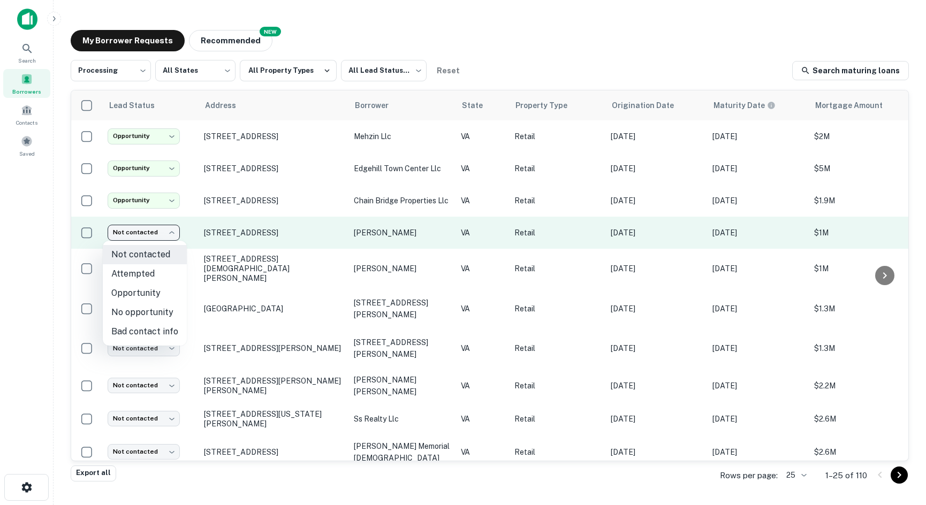
click at [146, 226] on body "**********" at bounding box center [463, 252] width 926 height 505
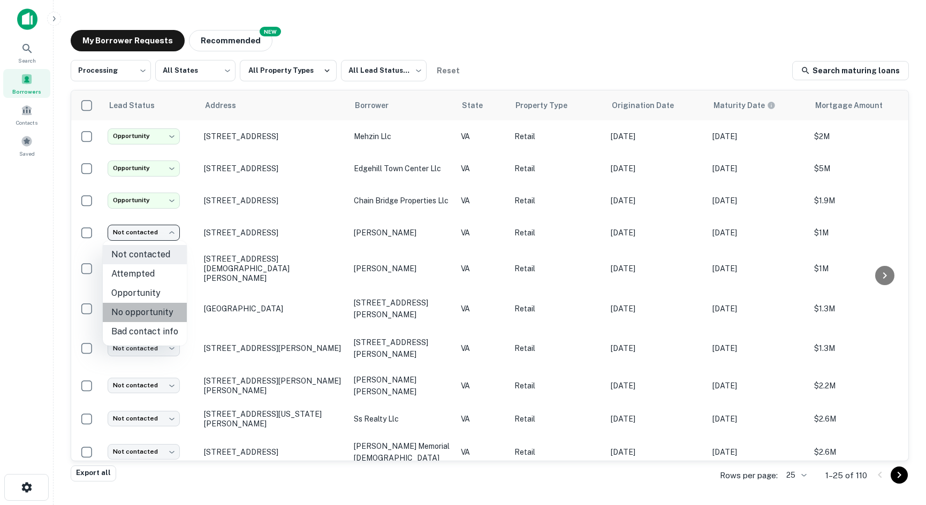
click at [145, 306] on li "No opportunity" at bounding box center [145, 312] width 84 height 19
type input "**********"
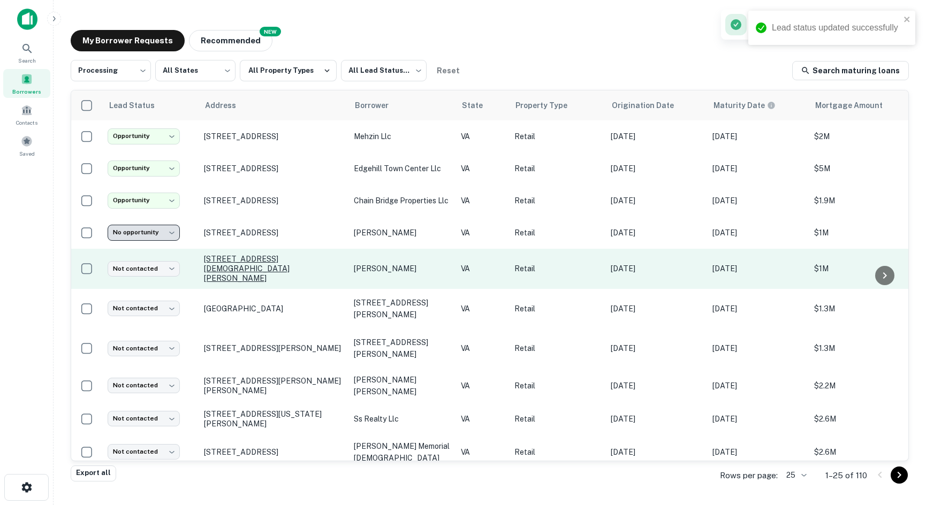
click at [230, 255] on p "[STREET_ADDRESS][DEMOGRAPHIC_DATA][PERSON_NAME]" at bounding box center [273, 268] width 139 height 29
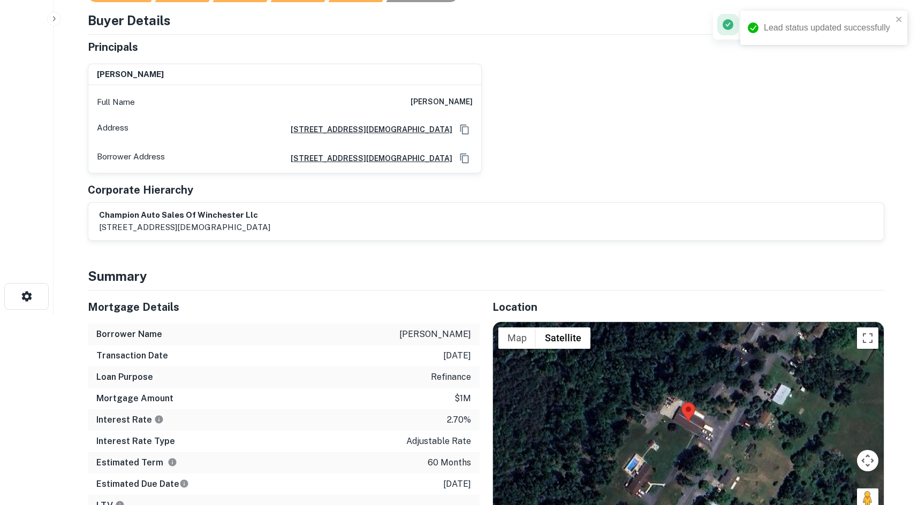
scroll to position [375, 0]
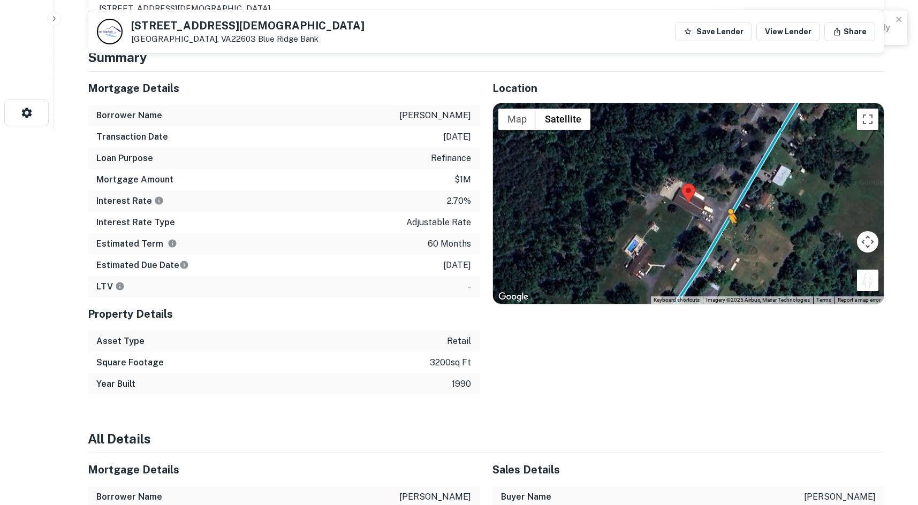
drag, startPoint x: 864, startPoint y: 283, endPoint x: 719, endPoint y: 232, distance: 154.3
click at [719, 232] on div "To activate drag with keyboard, press Alt + Enter. Once in keyboard drag state,…" at bounding box center [688, 203] width 391 height 201
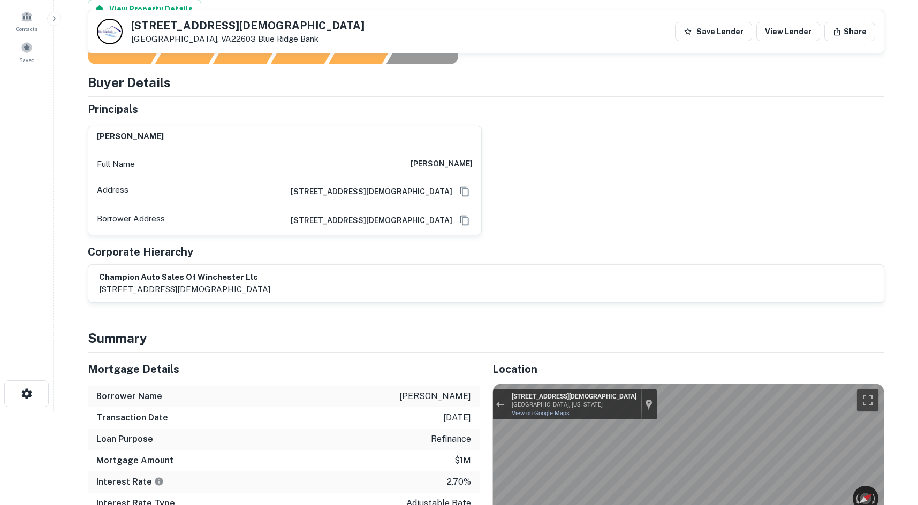
scroll to position [0, 0]
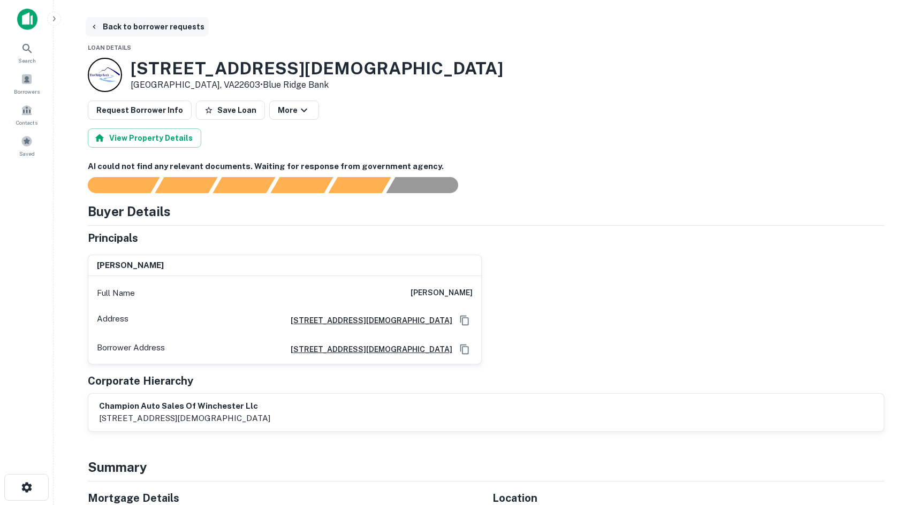
click at [131, 33] on button "Back to borrower requests" at bounding box center [147, 26] width 123 height 19
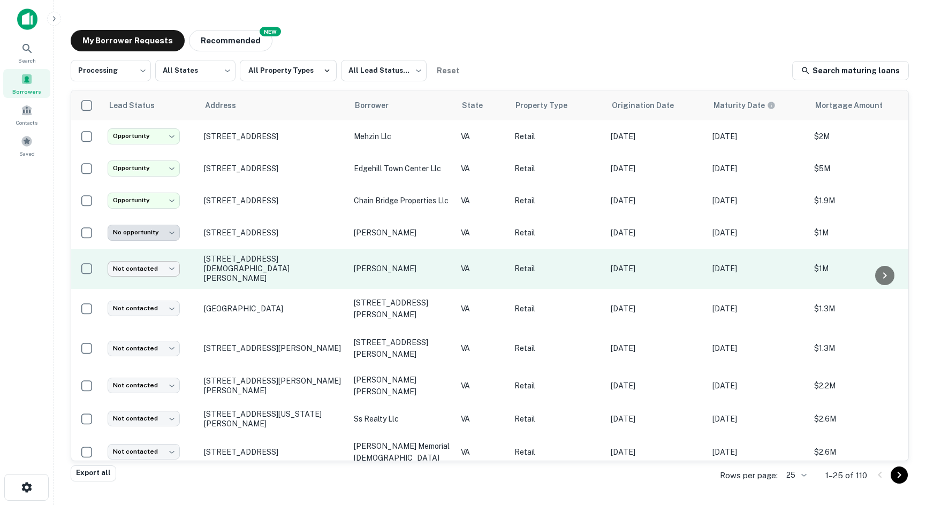
click at [163, 266] on body "**********" at bounding box center [463, 252] width 926 height 505
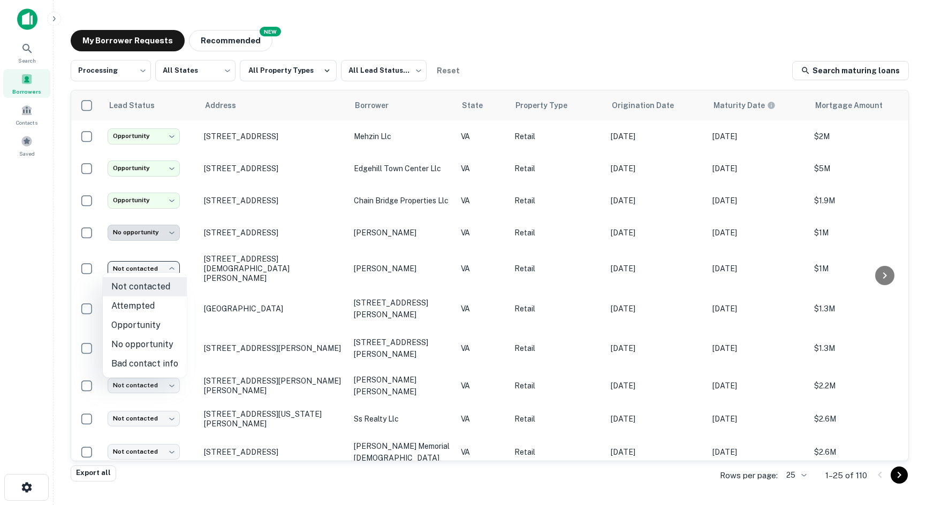
click at [142, 343] on li "No opportunity" at bounding box center [145, 344] width 84 height 19
type input "**********"
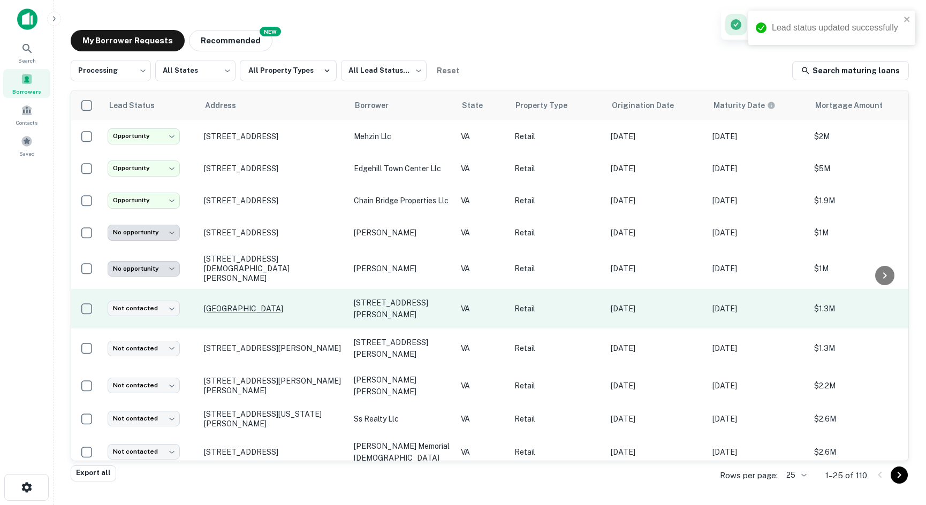
click at [228, 304] on p "[GEOGRAPHIC_DATA]" at bounding box center [273, 309] width 139 height 10
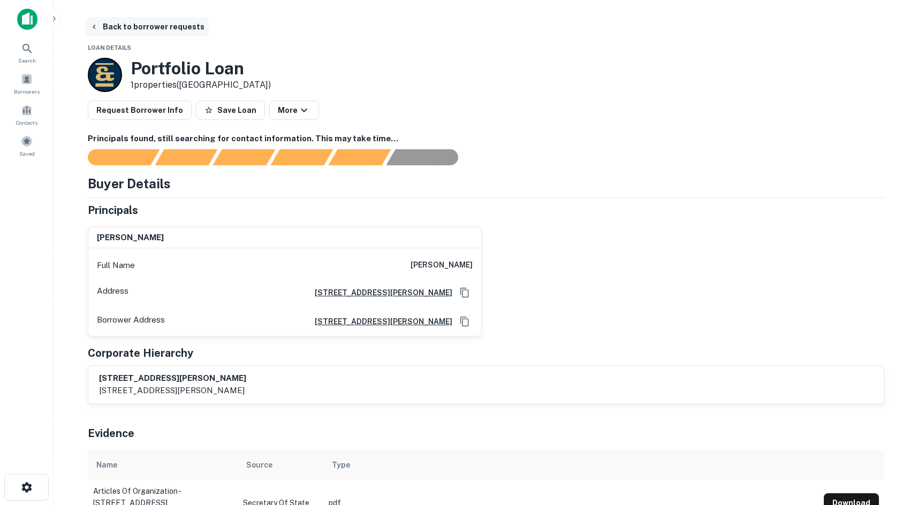
click at [163, 26] on button "Back to borrower requests" at bounding box center [147, 26] width 123 height 19
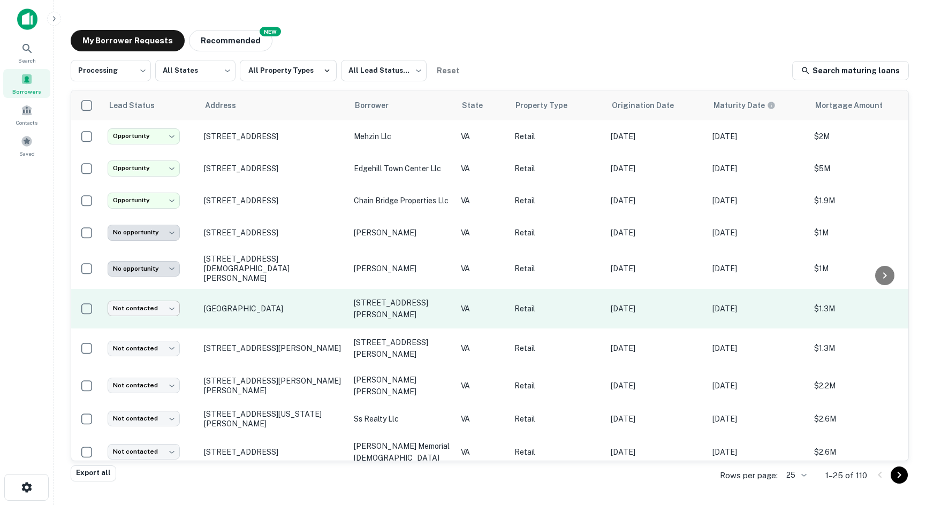
click at [153, 299] on body "**********" at bounding box center [463, 252] width 926 height 505
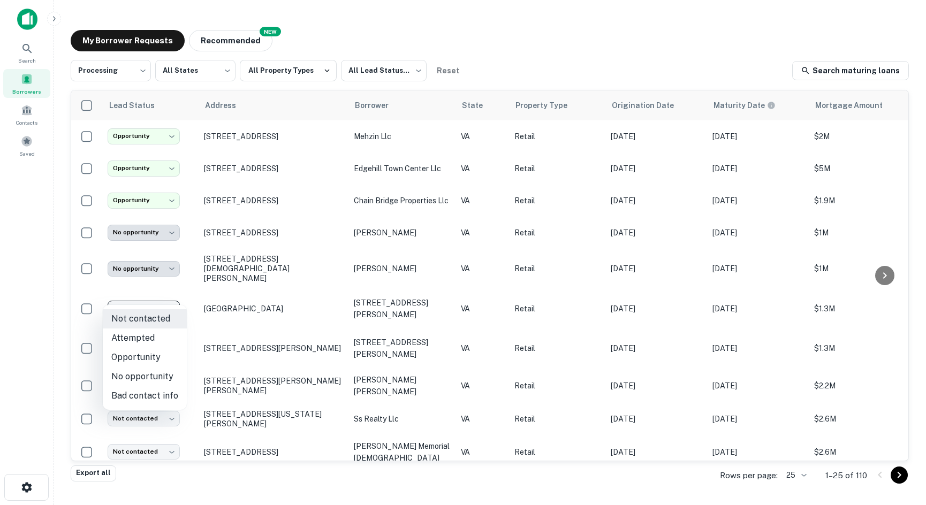
click at [135, 371] on li "No opportunity" at bounding box center [145, 376] width 84 height 19
type input "**********"
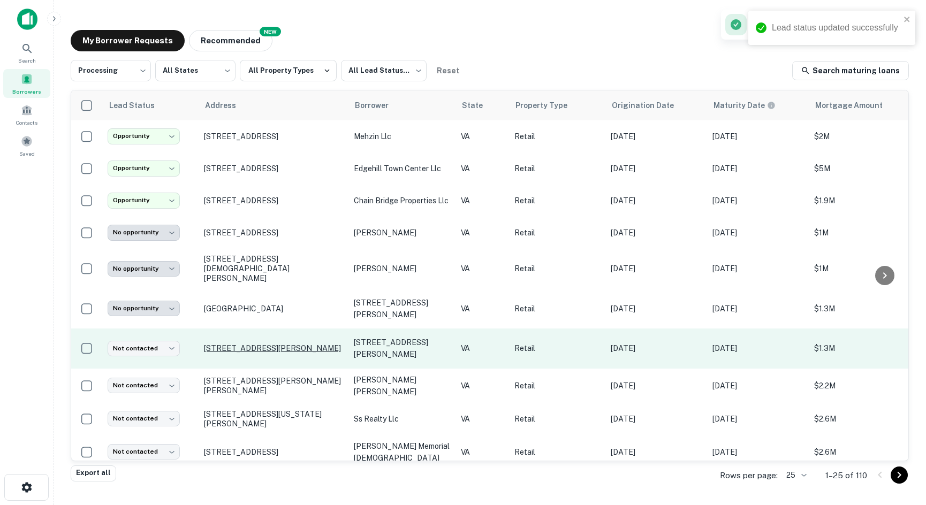
click at [222, 344] on p "3330 Wilson Blvd Arlington, VA22201" at bounding box center [273, 349] width 139 height 10
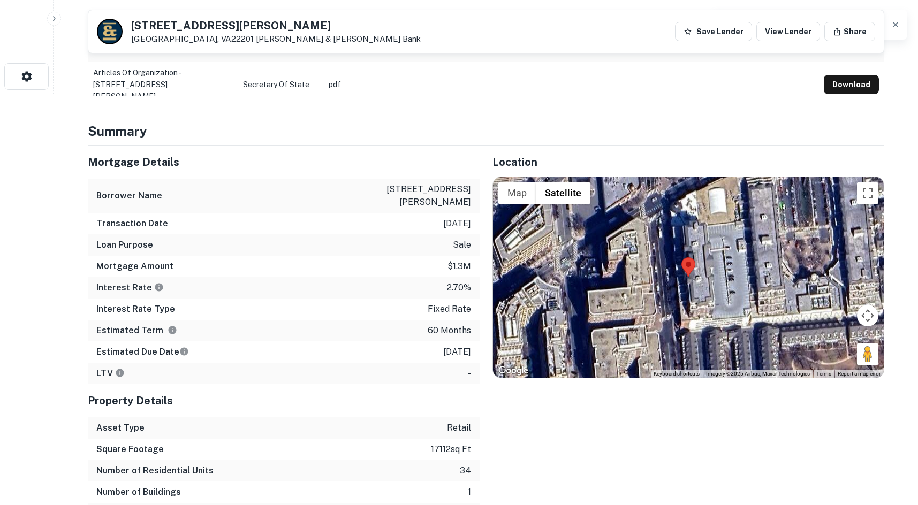
scroll to position [428, 0]
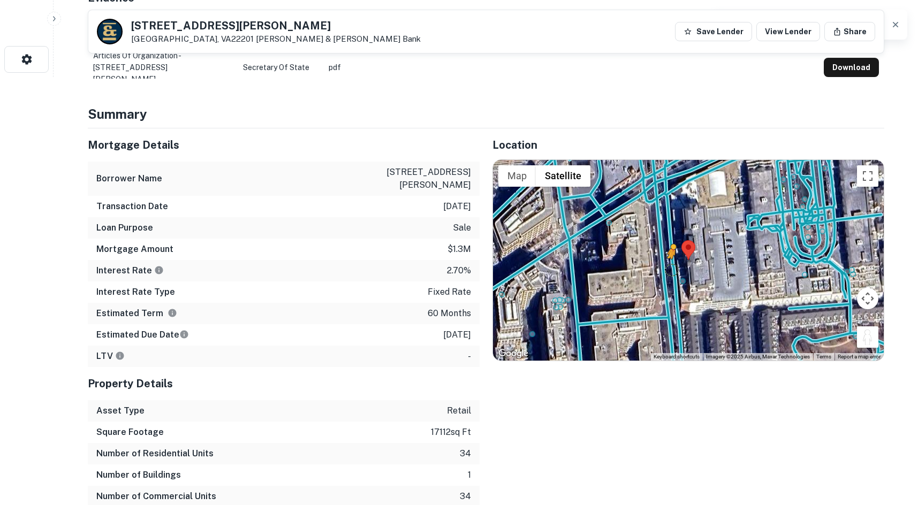
drag, startPoint x: 866, startPoint y: 338, endPoint x: 693, endPoint y: 272, distance: 185.3
click at [670, 270] on div "To activate drag with keyboard, press Alt + Enter. Once in keyboard drag state,…" at bounding box center [688, 260] width 391 height 201
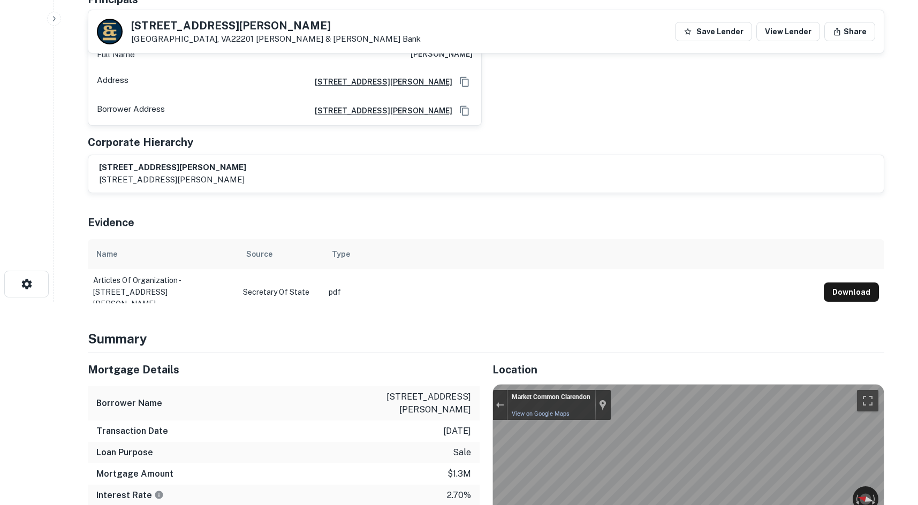
scroll to position [0, 0]
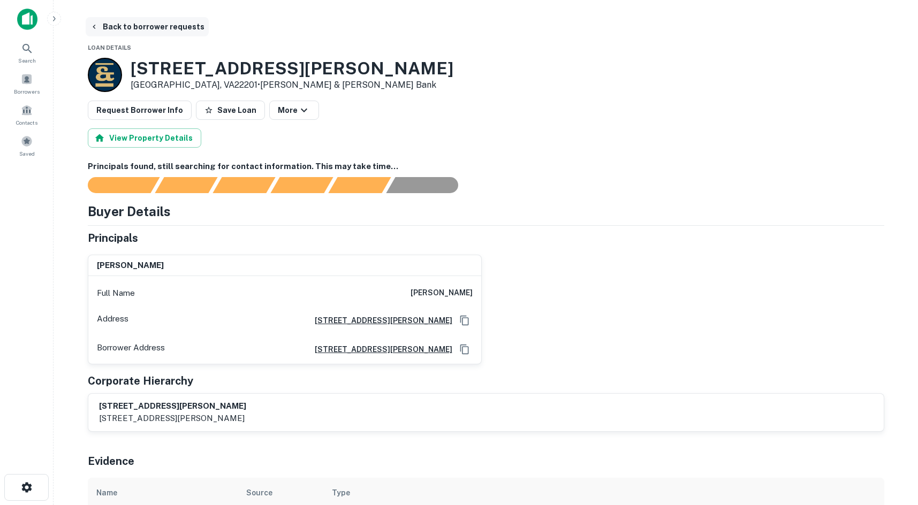
click at [125, 30] on button "Back to borrower requests" at bounding box center [147, 26] width 123 height 19
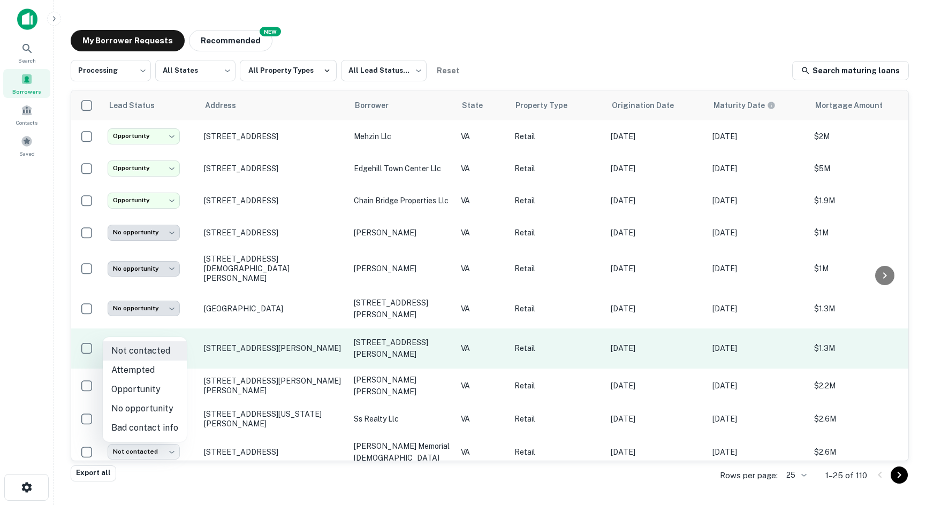
click at [161, 329] on body "**********" at bounding box center [463, 252] width 926 height 505
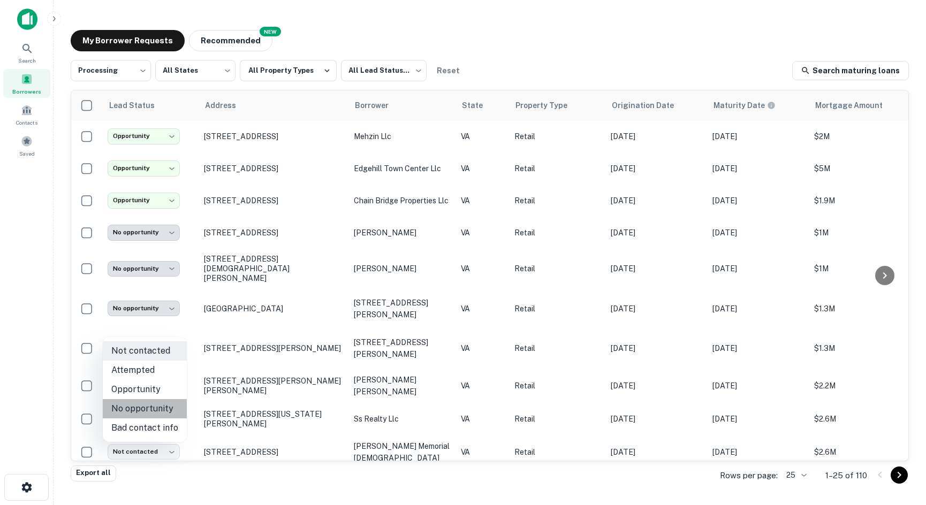
click at [156, 401] on li "No opportunity" at bounding box center [145, 408] width 84 height 19
type input "**********"
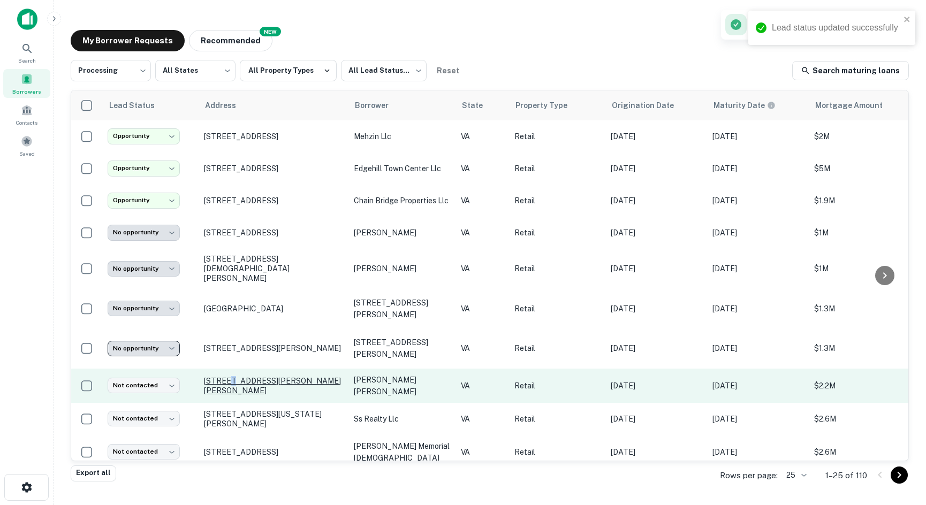
click at [228, 376] on p "1380 N Mallory St Hampton, VA23663" at bounding box center [273, 385] width 139 height 19
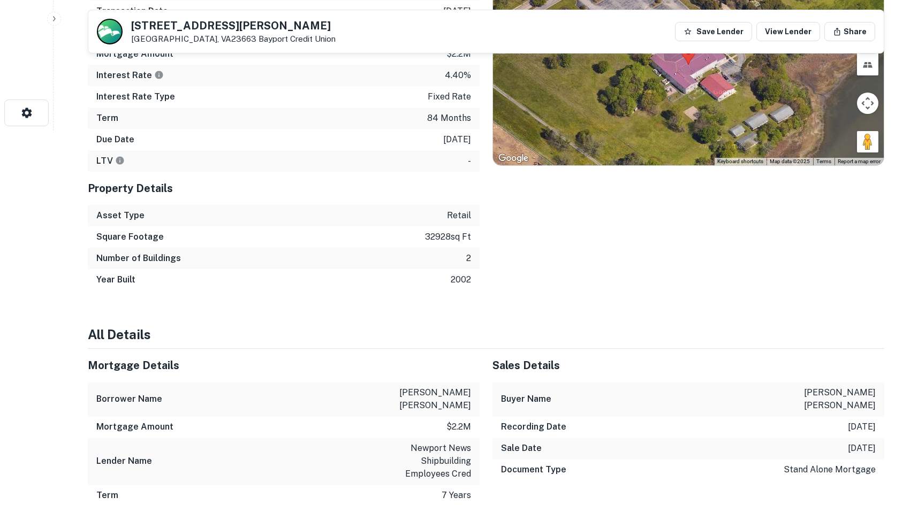
scroll to position [268, 0]
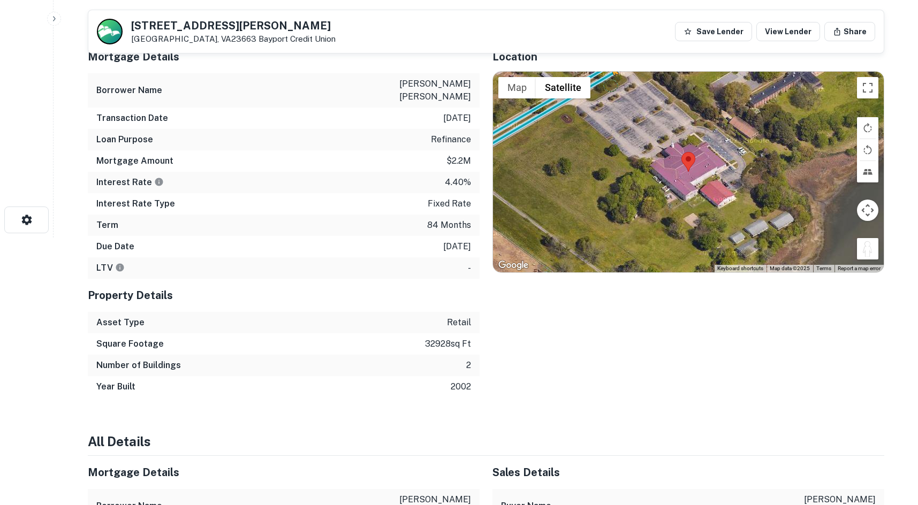
drag, startPoint x: 867, startPoint y: 250, endPoint x: 594, endPoint y: 85, distance: 319.0
click at [594, 85] on div "To activate drag with keyboard, press Alt + Enter. Once in keyboard drag state,…" at bounding box center [688, 172] width 391 height 201
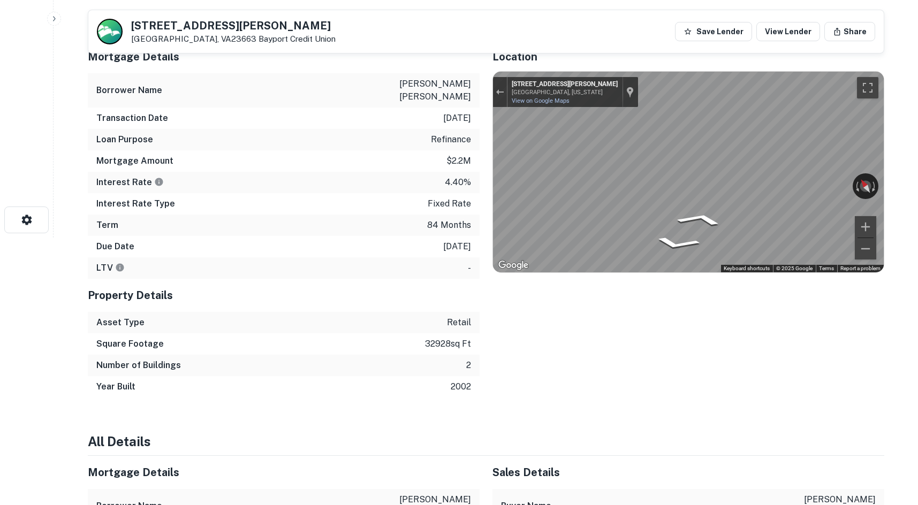
click at [356, 125] on div "Mortgage Details Borrower Name cartwright jesse richard Transaction Date 3/4/20…" at bounding box center [480, 219] width 810 height 358
click at [422, 71] on div "Mortgage Details Borrower Name cartwright jesse richard Transaction Date 3/4/20…" at bounding box center [480, 219] width 810 height 358
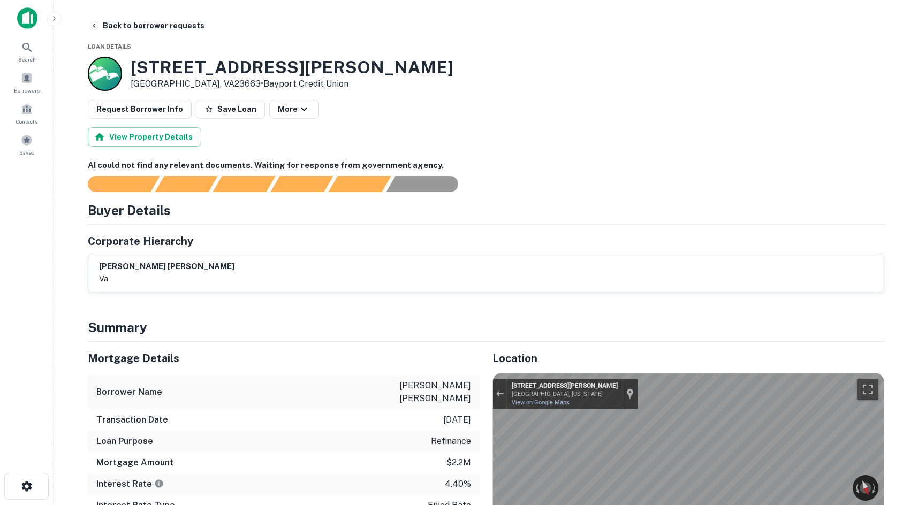
scroll to position [0, 0]
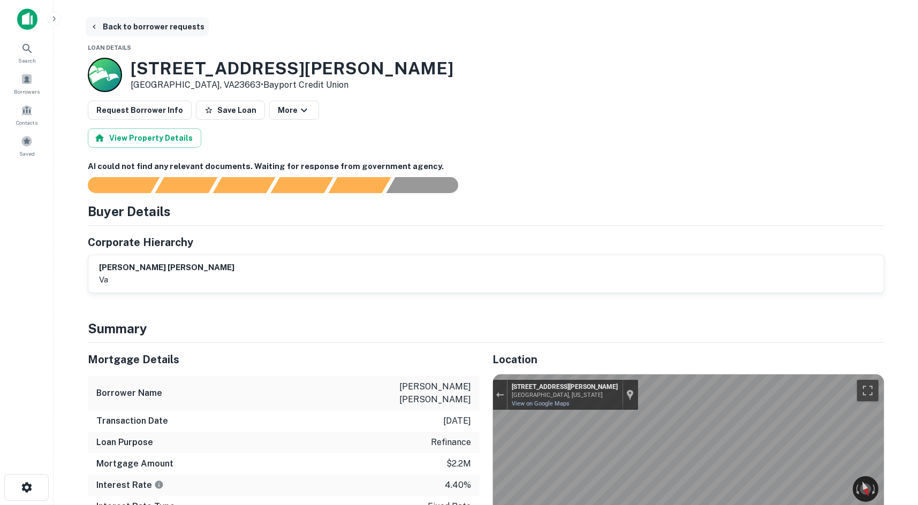
click at [137, 21] on button "Back to borrower requests" at bounding box center [147, 26] width 123 height 19
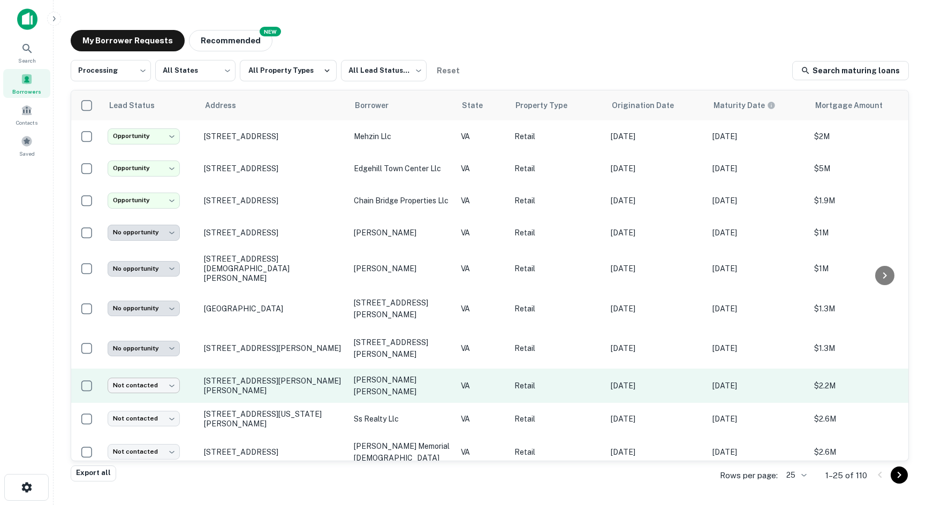
click at [161, 363] on body "**********" at bounding box center [463, 252] width 926 height 505
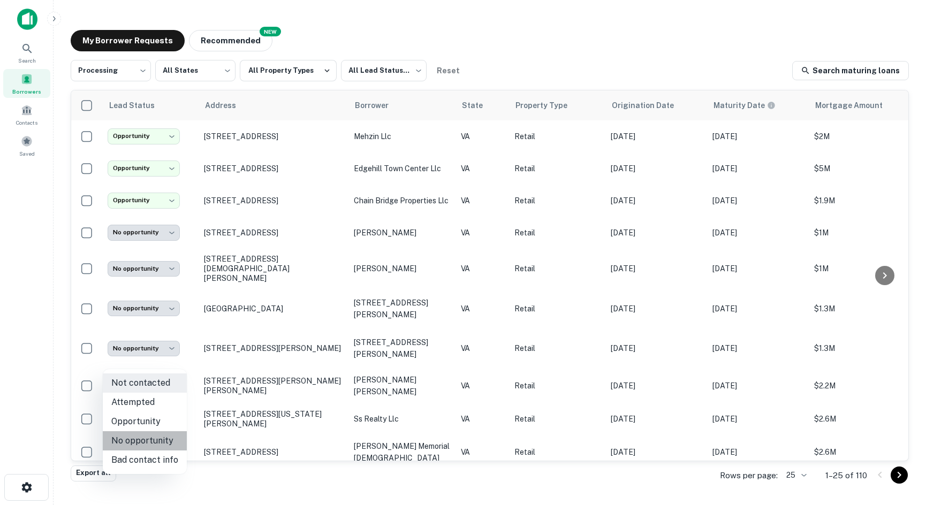
click at [162, 444] on li "No opportunity" at bounding box center [145, 441] width 84 height 19
type input "**********"
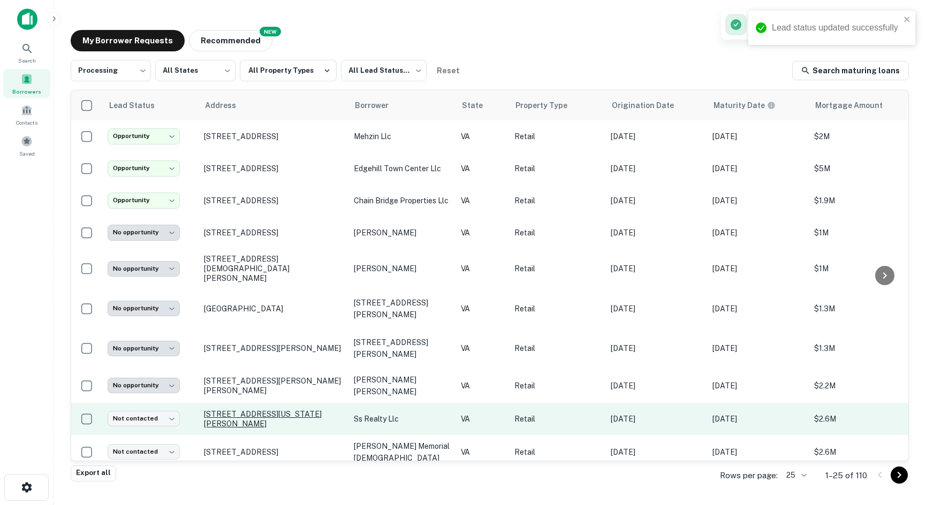
click at [229, 410] on p "58 Virginia Market Place Dr Rocky Mount, VA24151" at bounding box center [273, 419] width 139 height 19
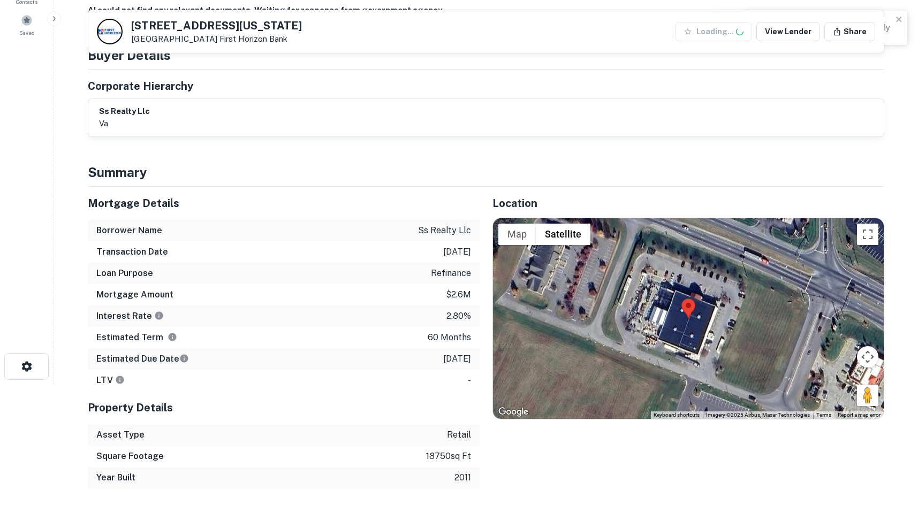
scroll to position [268, 0]
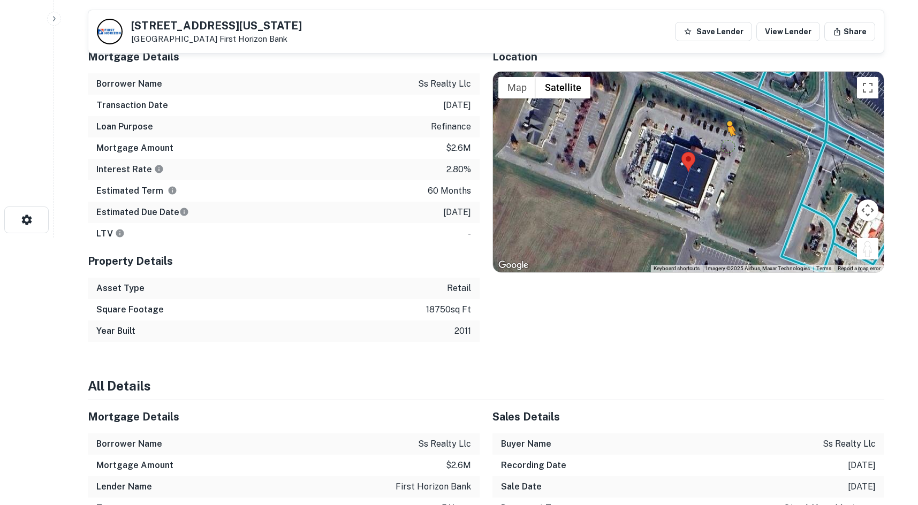
drag, startPoint x: 873, startPoint y: 251, endPoint x: 707, endPoint y: 114, distance: 214.9
click at [708, 115] on div "To activate drag with keyboard, press Alt + Enter. Once in keyboard drag state,…" at bounding box center [688, 172] width 391 height 201
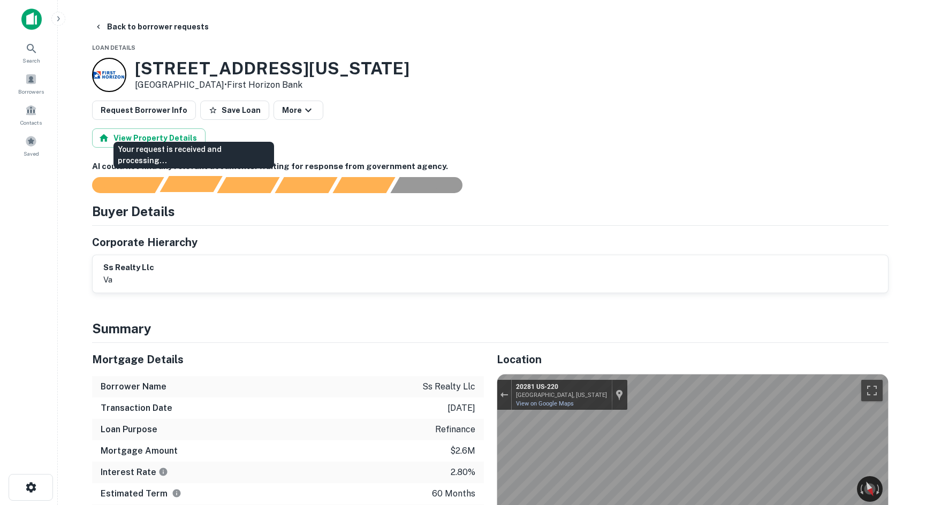
scroll to position [0, 0]
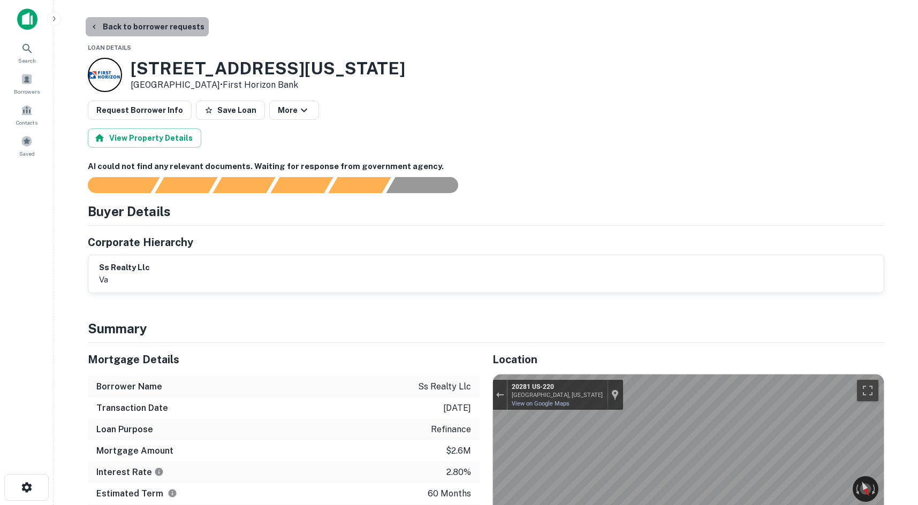
click at [159, 32] on button "Back to borrower requests" at bounding box center [147, 26] width 123 height 19
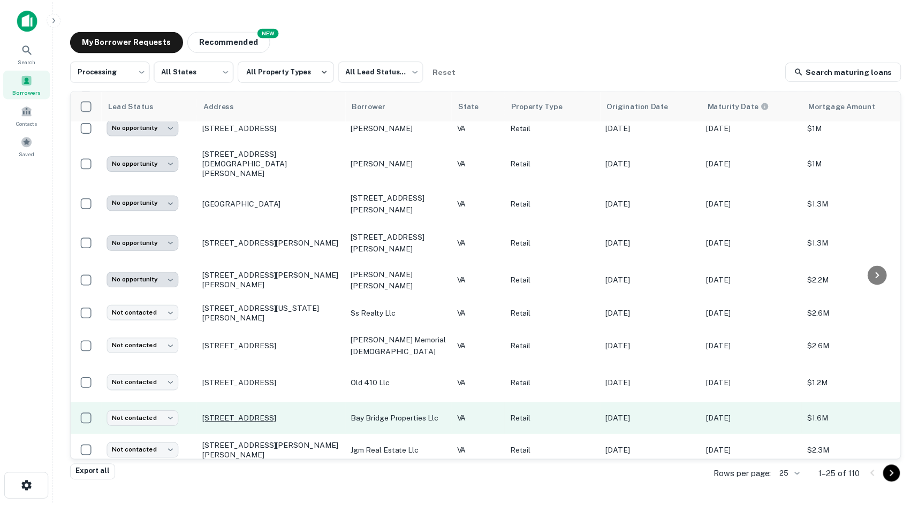
scroll to position [107, 0]
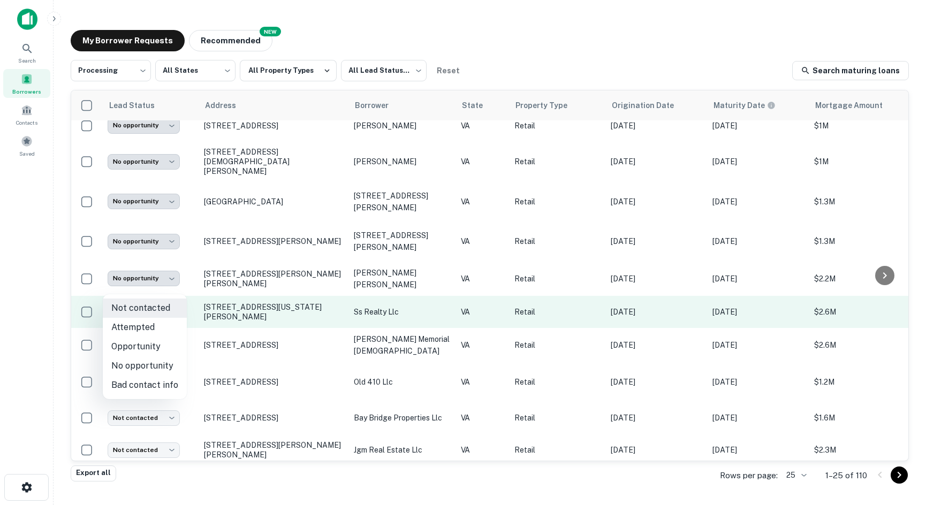
click at [159, 291] on body "**********" at bounding box center [463, 252] width 926 height 505
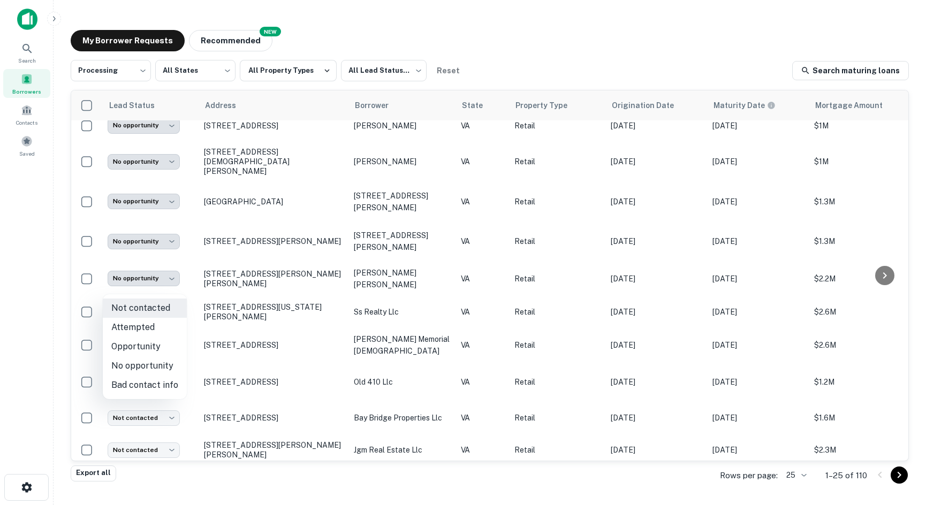
click at [152, 364] on li "No opportunity" at bounding box center [145, 366] width 84 height 19
type input "**********"
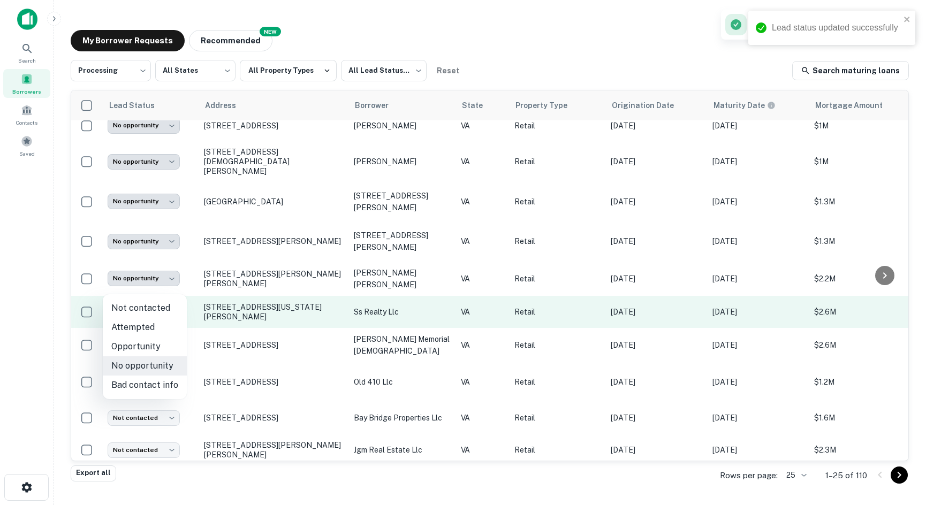
click at [156, 283] on body "**********" at bounding box center [463, 252] width 926 height 505
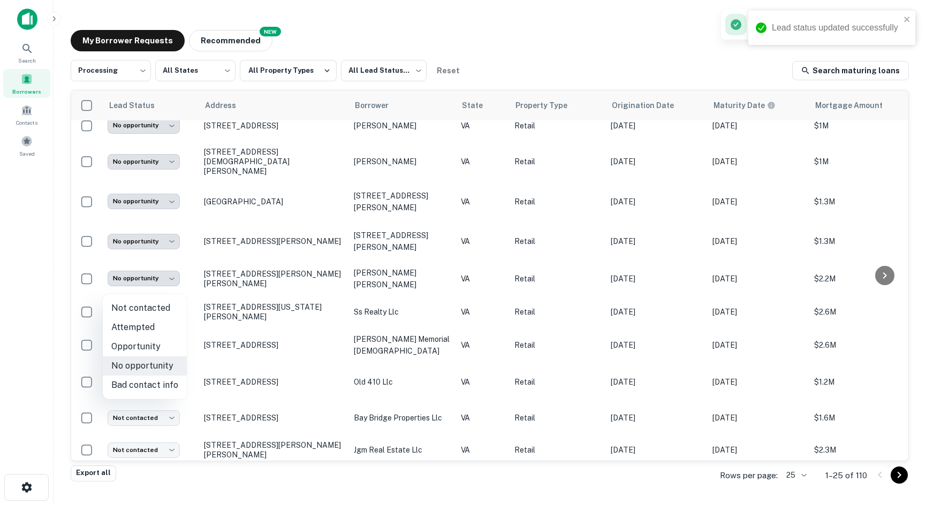
click at [144, 346] on li "Opportunity" at bounding box center [145, 346] width 84 height 19
type input "**********"
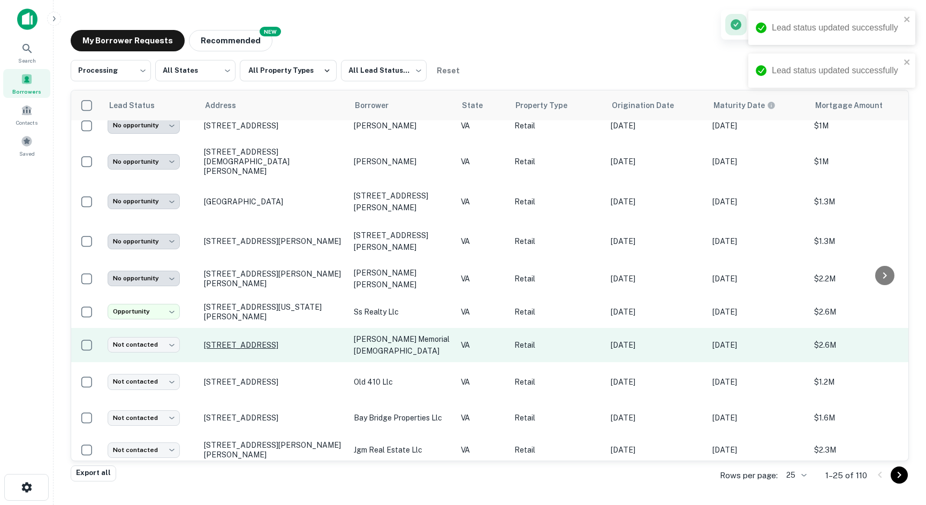
click at [223, 341] on p "13617 Midlothian Tpke Midlothian, VA23113" at bounding box center [273, 346] width 139 height 10
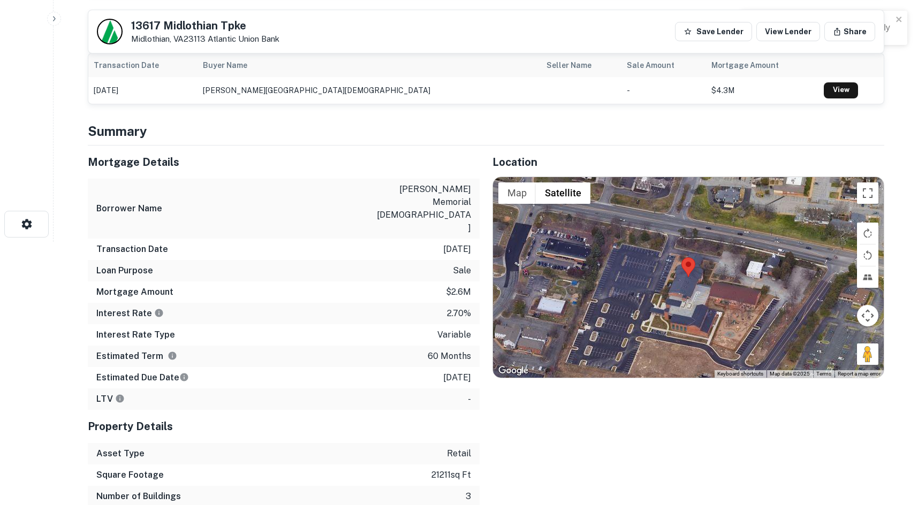
scroll to position [268, 0]
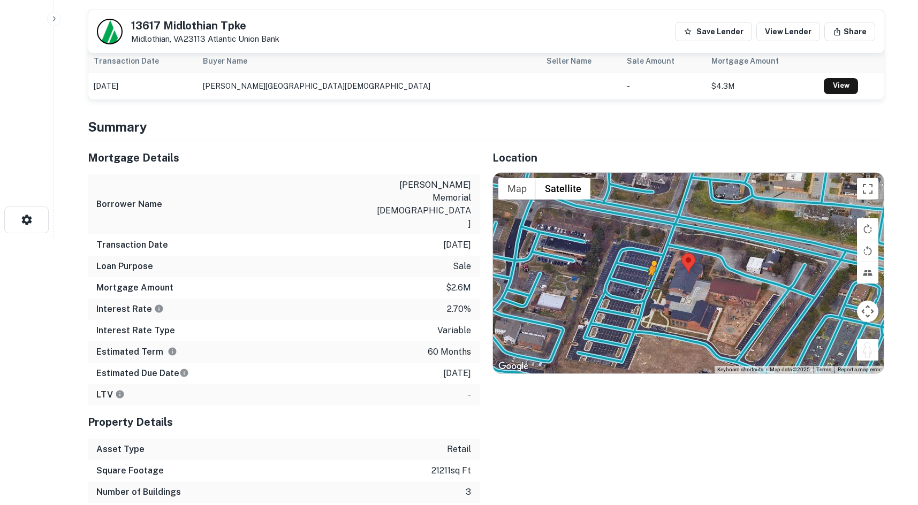
drag, startPoint x: 867, startPoint y: 353, endPoint x: 643, endPoint y: 279, distance: 235.9
click at [643, 279] on div "To activate drag with keyboard, press Alt + Enter. Once in keyboard drag state,…" at bounding box center [688, 273] width 391 height 201
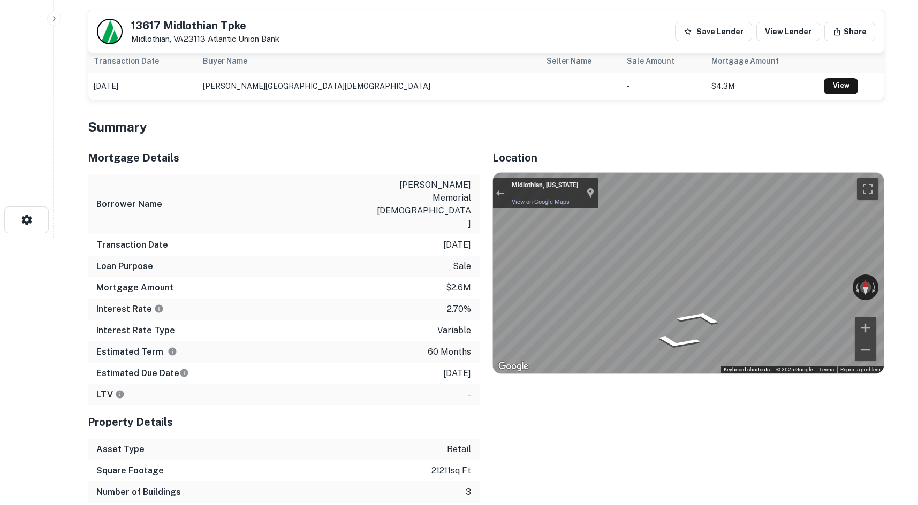
drag, startPoint x: 790, startPoint y: 283, endPoint x: 484, endPoint y: 271, distance: 307.1
click at [293, 239] on div "Mortgage Details Borrower Name winfree memorial babtist church Transaction Date…" at bounding box center [480, 332] width 810 height 383
click at [447, 254] on div "Mortgage Details Borrower Name winfree memorial babtist church Transaction Date…" at bounding box center [480, 332] width 810 height 383
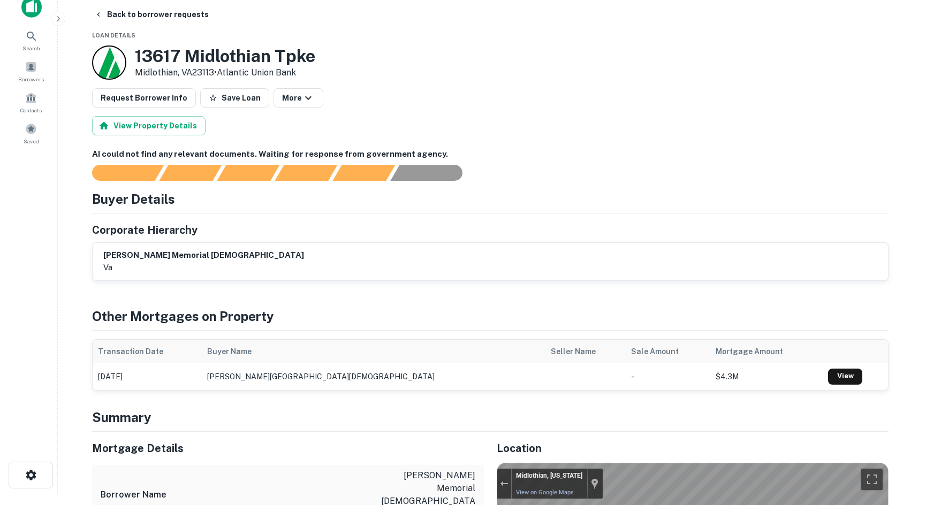
scroll to position [0, 0]
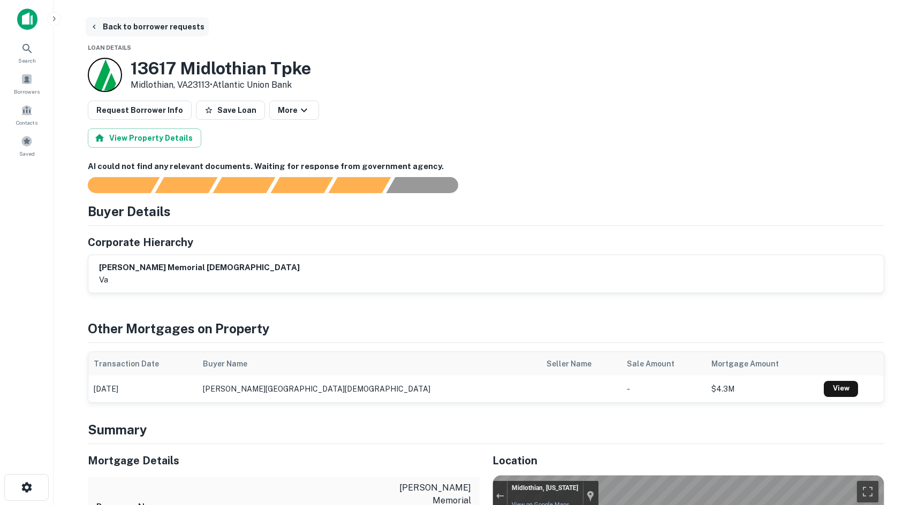
click at [117, 25] on button "Back to borrower requests" at bounding box center [147, 26] width 123 height 19
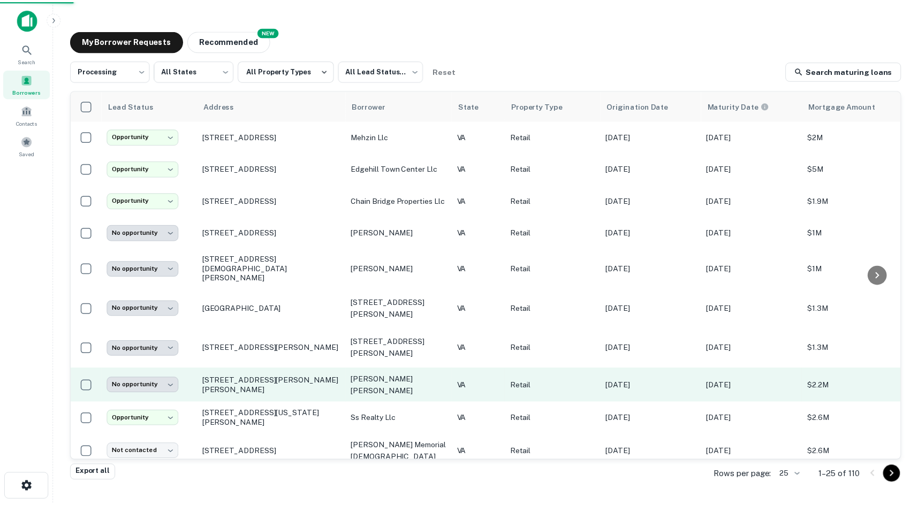
scroll to position [107, 0]
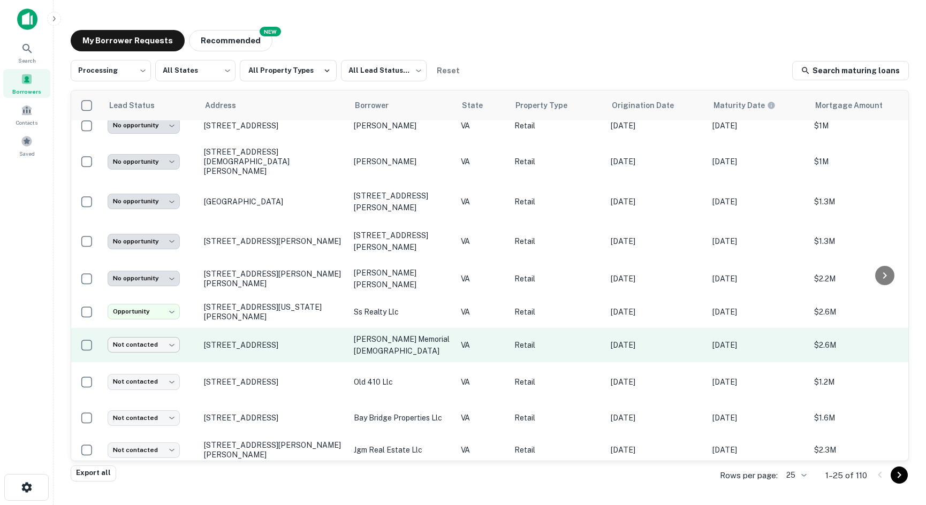
click at [159, 317] on body "**********" at bounding box center [463, 252] width 926 height 505
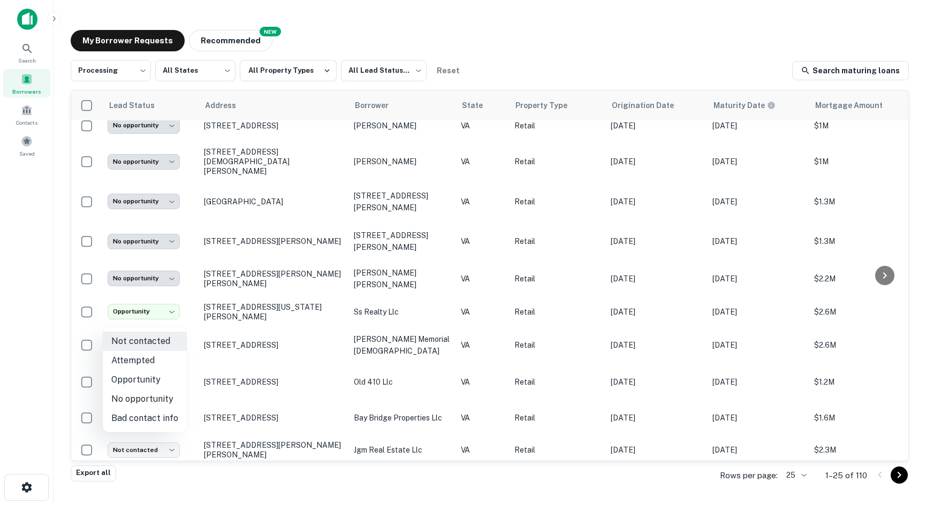
click at [157, 394] on li "No opportunity" at bounding box center [145, 399] width 84 height 19
type input "**********"
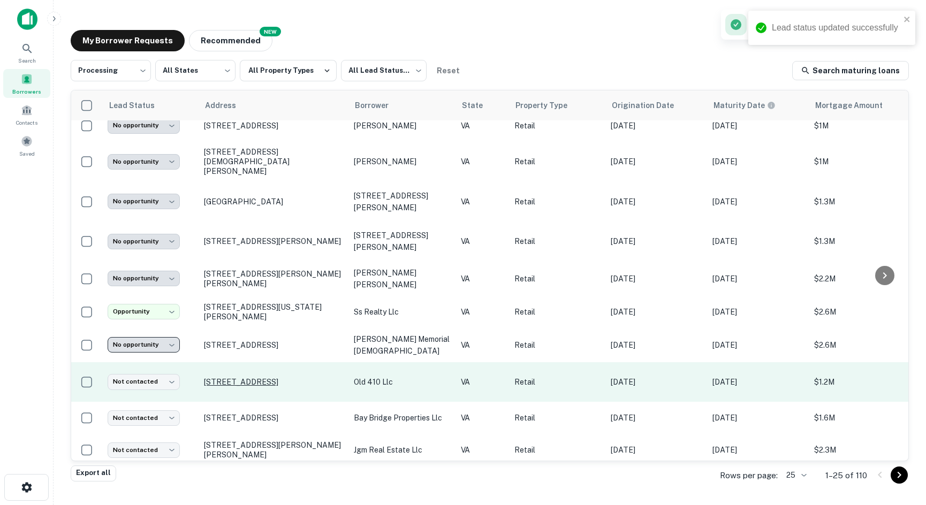
click at [214, 378] on p "410 Old Mount Cross Rd Danville, VA24540" at bounding box center [273, 383] width 139 height 10
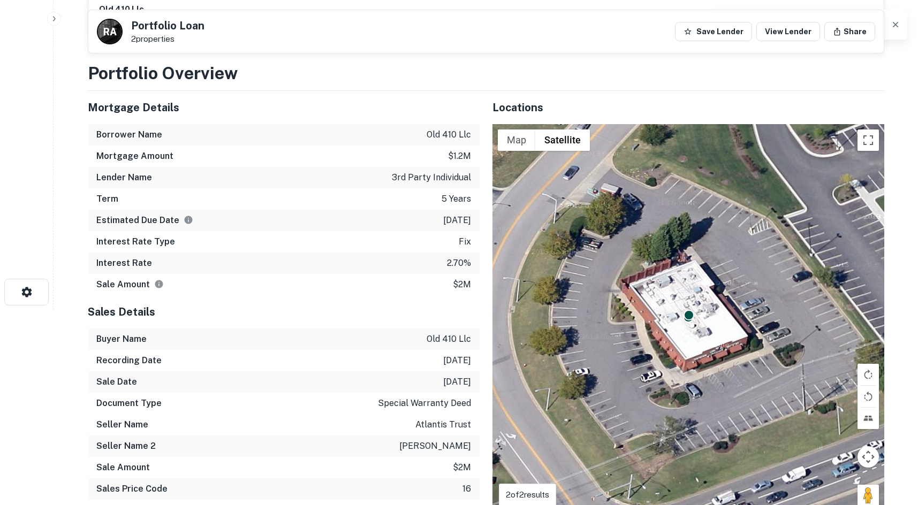
scroll to position [214, 0]
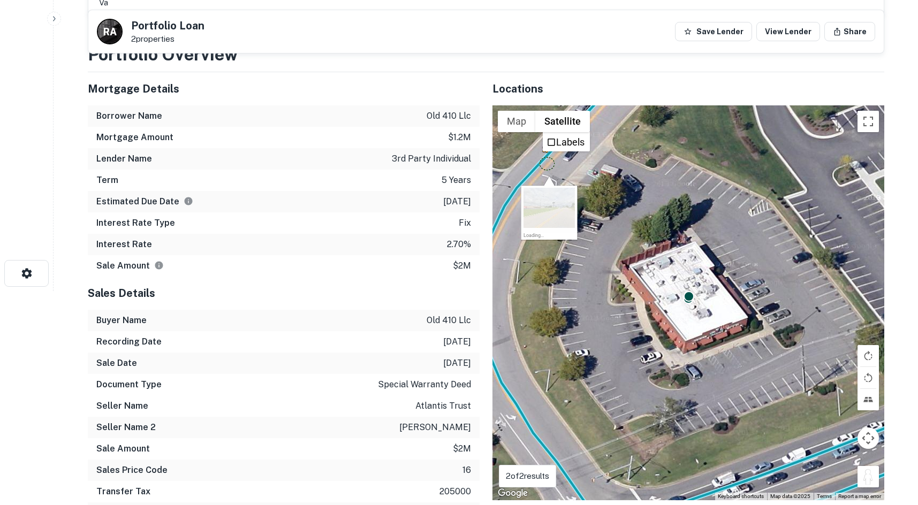
drag, startPoint x: 872, startPoint y: 481, endPoint x: 545, endPoint y: 160, distance: 458.2
click at [545, 160] on div "To activate drag with keyboard, press Alt + Enter. Once in keyboard drag state,…" at bounding box center [689, 302] width 392 height 395
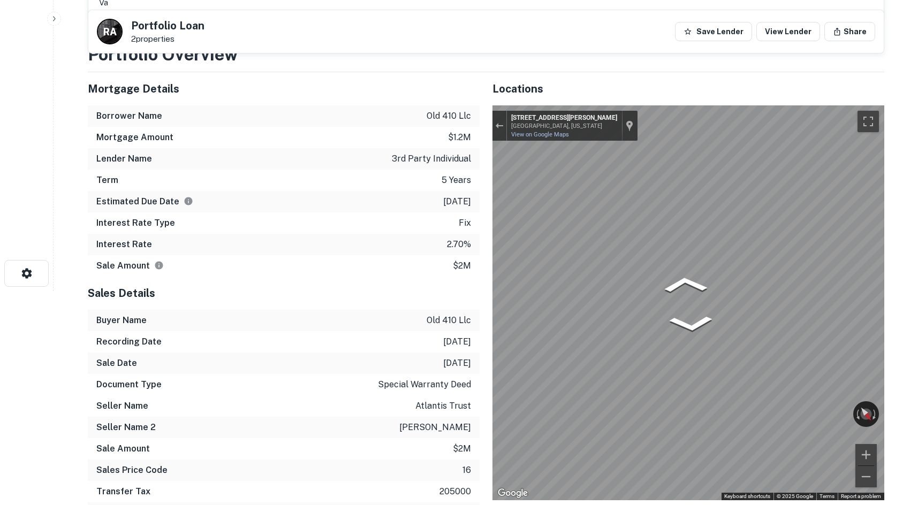
click at [918, 231] on html "Search Borrowers Contacts Saved Back to borrower requests R A Portfolio Loan 2 …" at bounding box center [459, 38] width 918 height 505
click at [918, 175] on html "Search Borrowers Contacts Saved Back to borrower requests R A Portfolio Loan 2 …" at bounding box center [459, 38] width 918 height 505
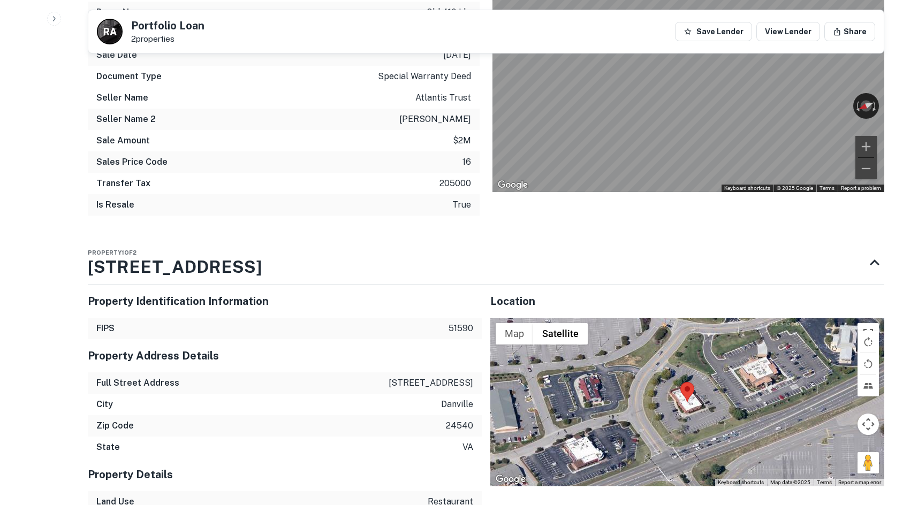
scroll to position [589, 0]
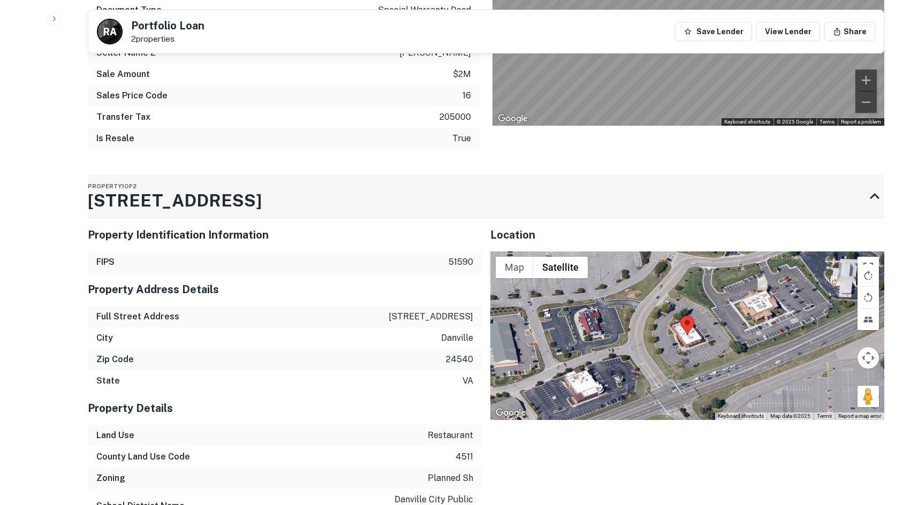
drag, startPoint x: 86, startPoint y: 206, endPoint x: 316, endPoint y: 202, distance: 229.8
click at [316, 202] on div "Back to borrower requests R A Portfolio Loan 2 properties Save Lender View Lend…" at bounding box center [486, 246] width 822 height 1636
drag, startPoint x: 78, startPoint y: 196, endPoint x: 244, endPoint y: 192, distance: 166.0
click at [243, 192] on div "Back to borrower requests R A Portfolio Loan 2 properties Save Lender View Lend…" at bounding box center [486, 246] width 822 height 1636
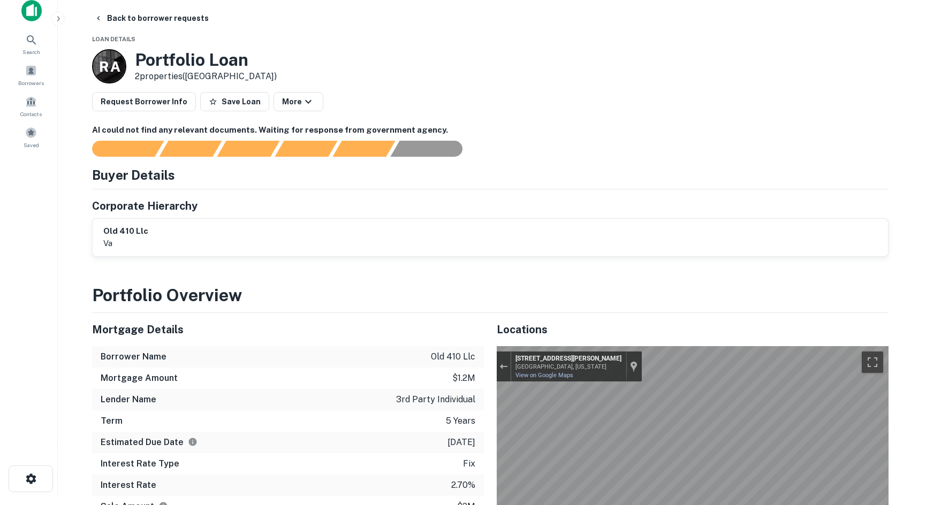
scroll to position [0, 0]
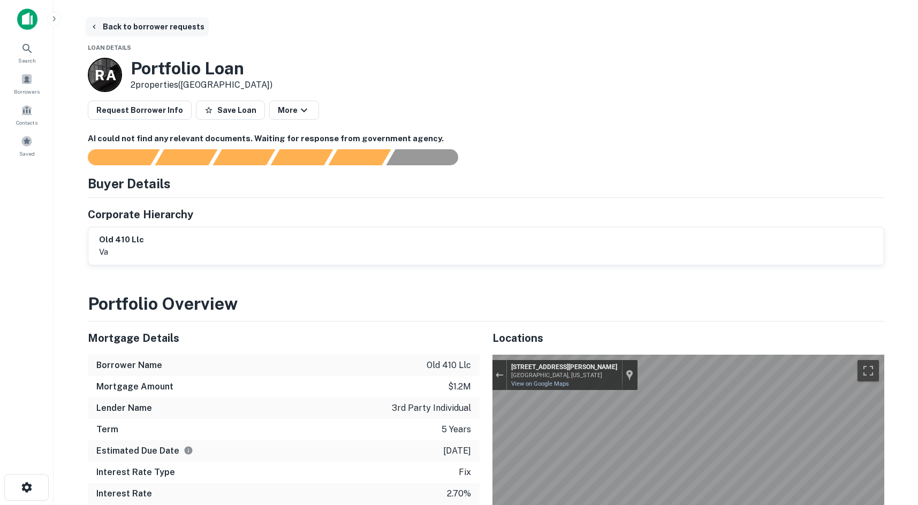
click at [96, 27] on icon "button" at bounding box center [94, 26] width 9 height 9
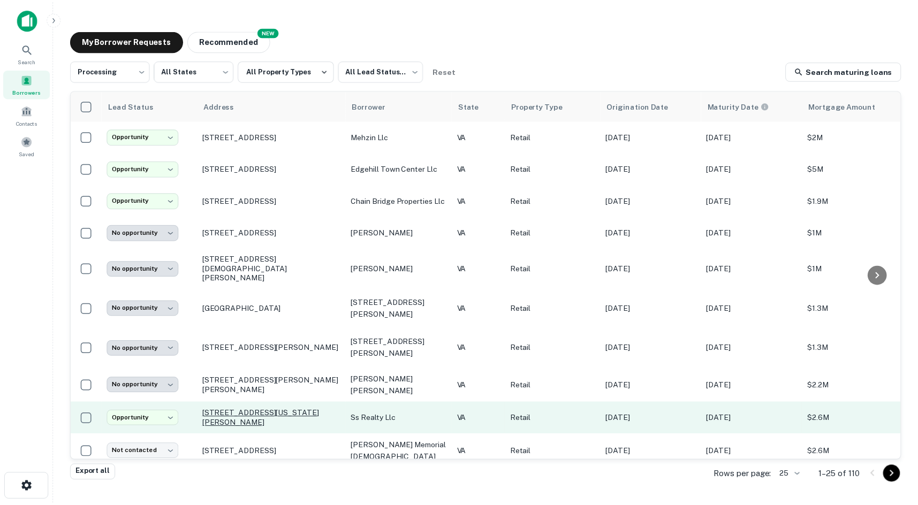
scroll to position [107, 0]
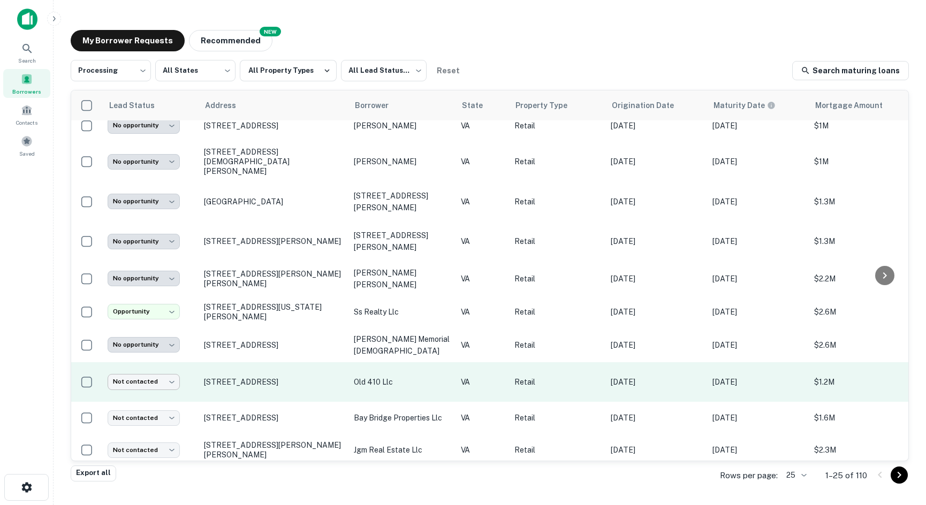
click at [157, 351] on body "**********" at bounding box center [463, 252] width 926 height 505
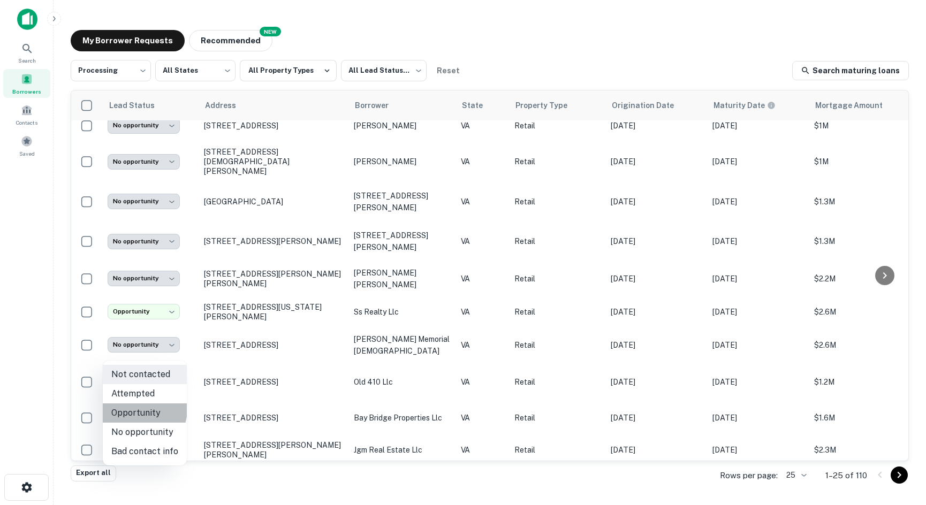
click at [144, 410] on li "Opportunity" at bounding box center [145, 413] width 84 height 19
type input "**********"
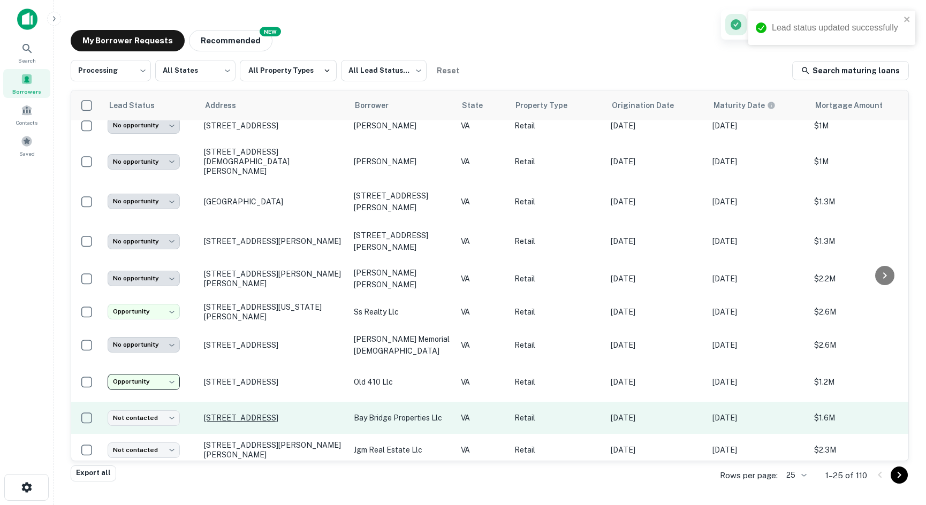
click at [206, 413] on p "13549 Carrollton Blvd Carrollton, VA23314" at bounding box center [273, 418] width 139 height 10
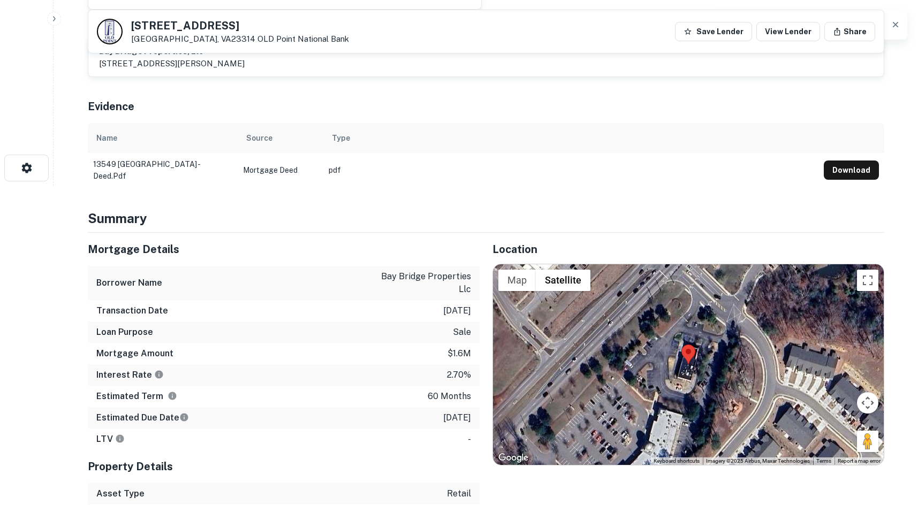
scroll to position [375, 0]
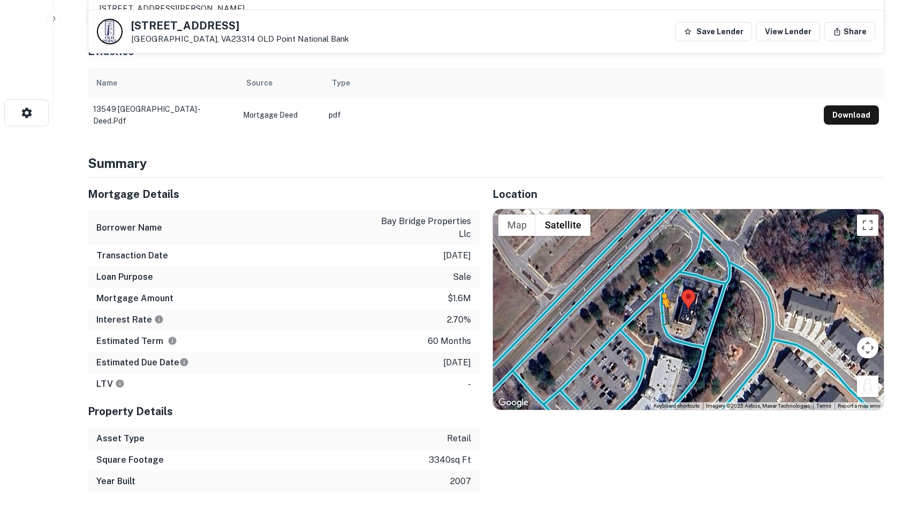
drag, startPoint x: 864, startPoint y: 386, endPoint x: 662, endPoint y: 317, distance: 212.9
click at [662, 317] on div "To activate drag with keyboard, press Alt + Enter. Once in keyboard drag state,…" at bounding box center [688, 309] width 391 height 201
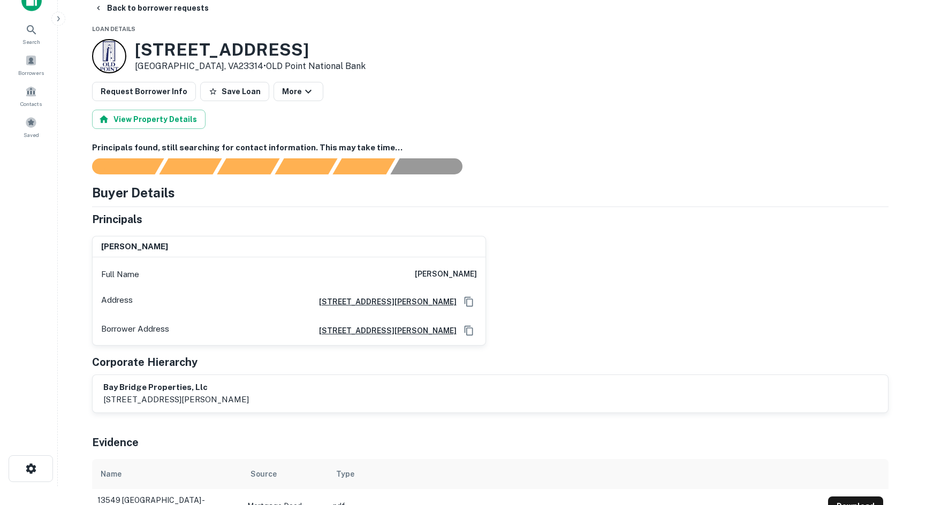
scroll to position [0, 0]
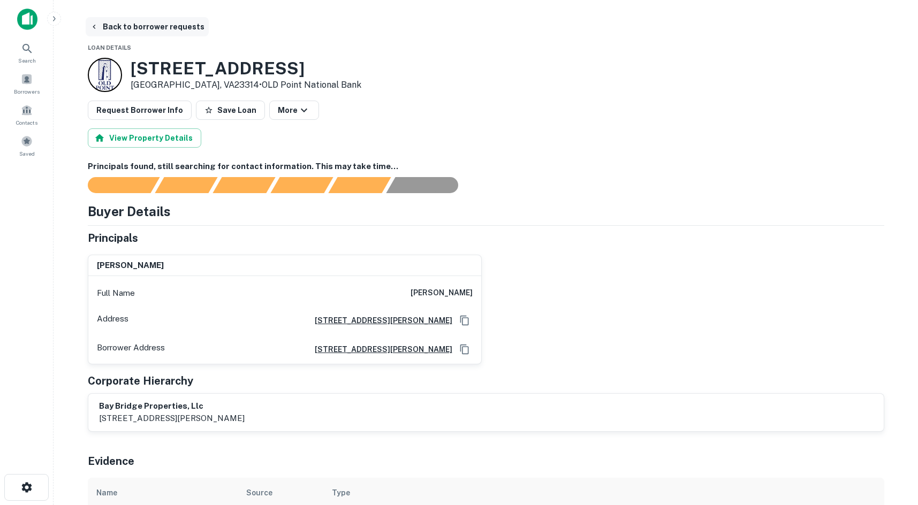
drag, startPoint x: 149, startPoint y: 26, endPoint x: 149, endPoint y: 33, distance: 7.0
click at [149, 27] on button "Back to borrower requests" at bounding box center [147, 26] width 123 height 19
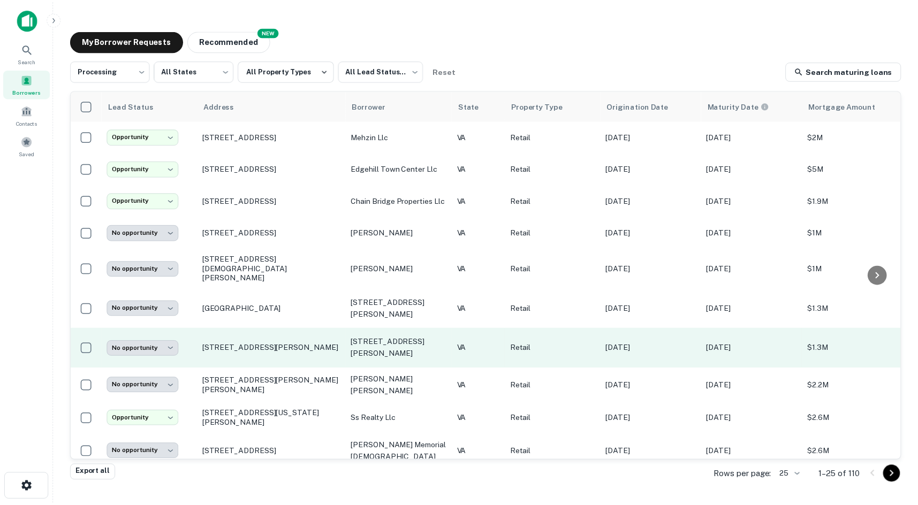
scroll to position [107, 0]
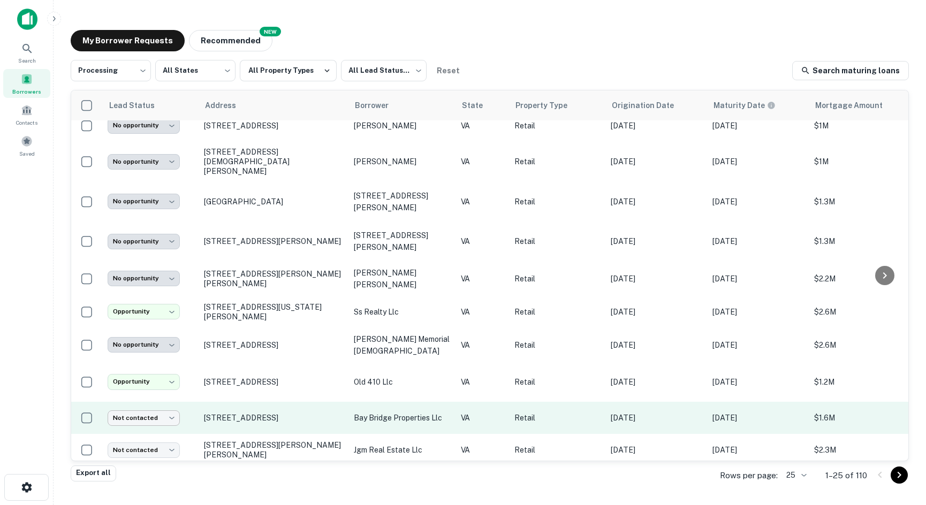
click at [163, 379] on body "**********" at bounding box center [463, 252] width 926 height 505
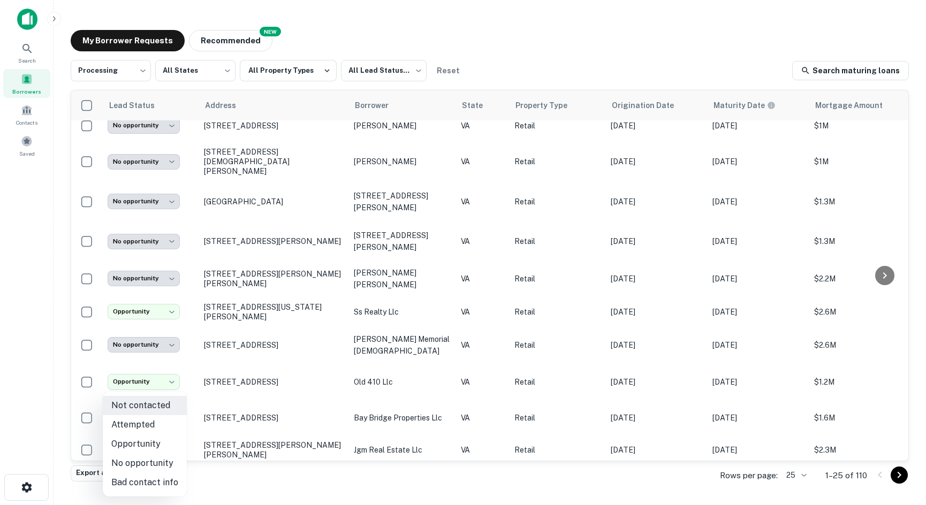
click at [152, 461] on li "No opportunity" at bounding box center [145, 463] width 84 height 19
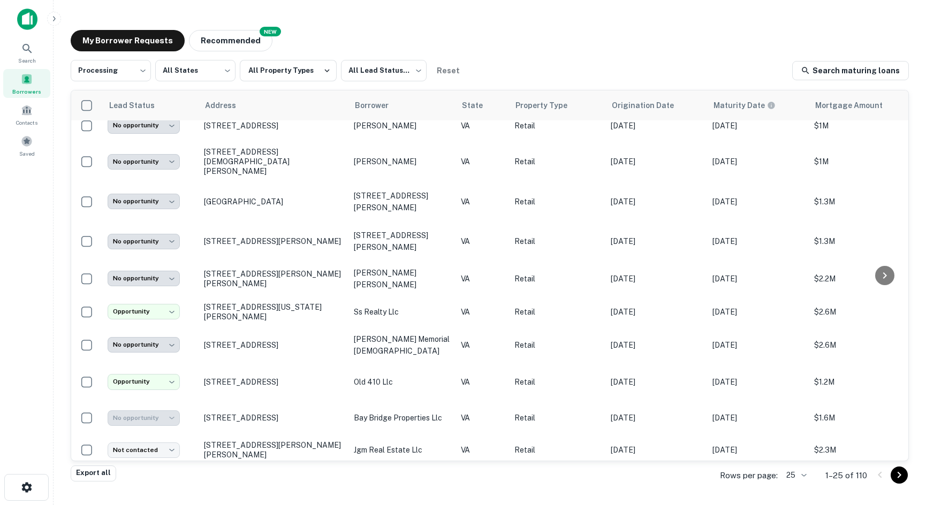
type input "**********"
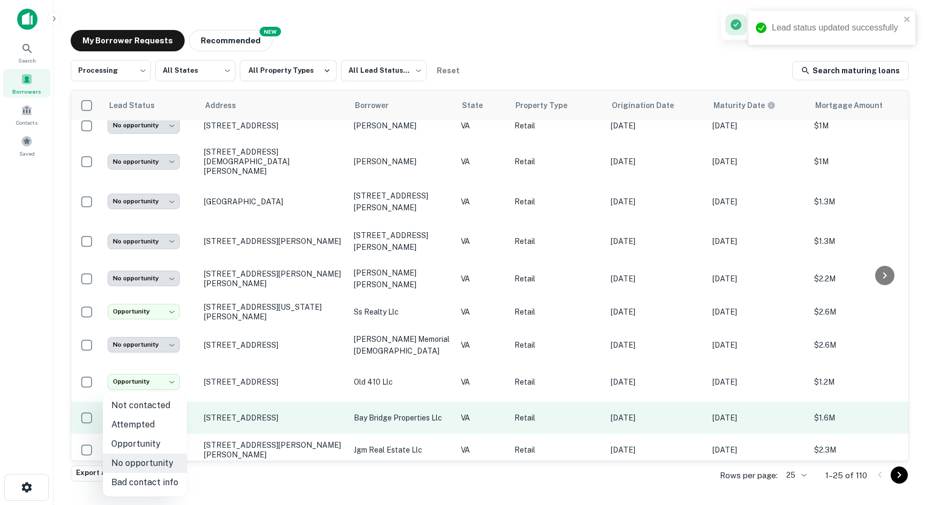
click at [165, 390] on body "**********" at bounding box center [463, 252] width 926 height 505
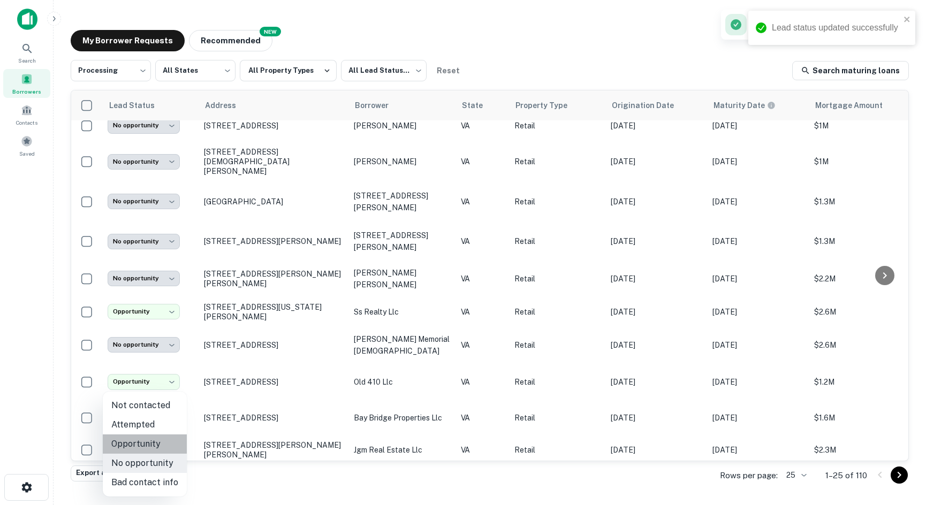
click at [146, 440] on li "Opportunity" at bounding box center [145, 444] width 84 height 19
type input "**********"
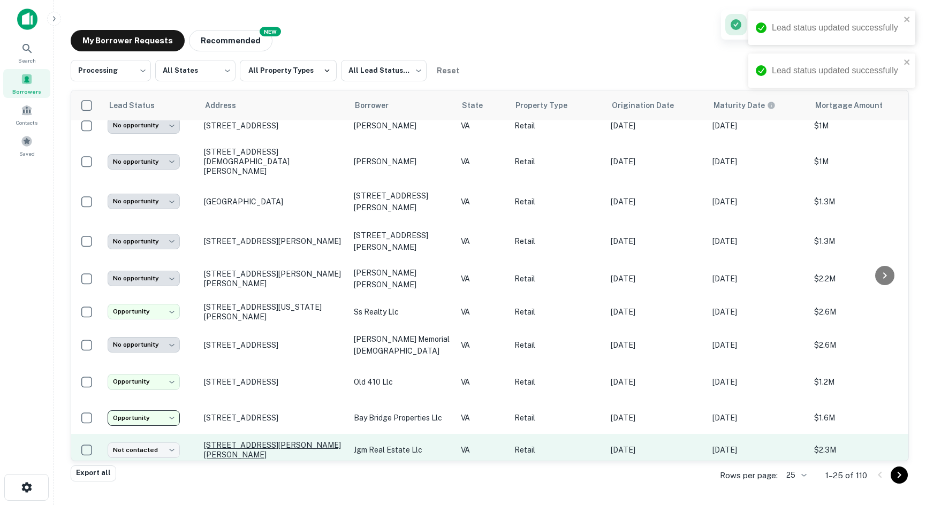
click at [212, 441] on p "1445 Lee Hwy Marion, VA24354" at bounding box center [273, 450] width 139 height 19
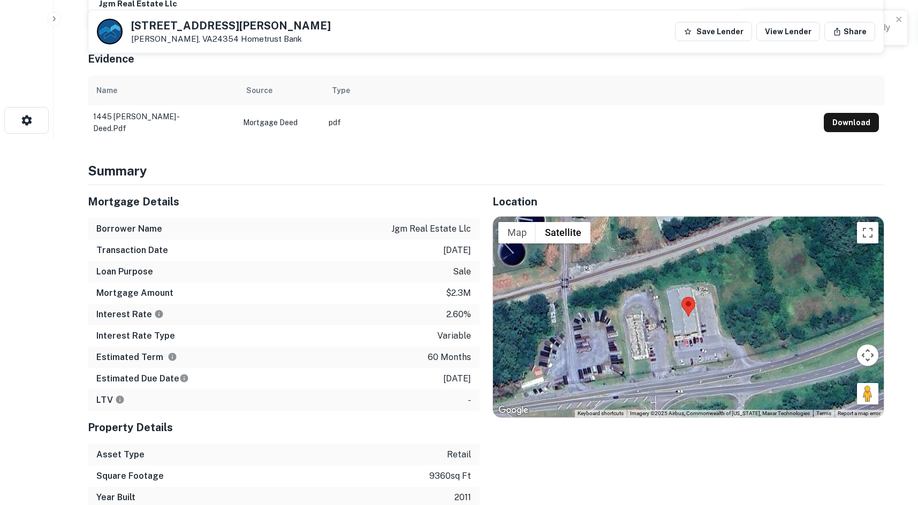
scroll to position [375, 0]
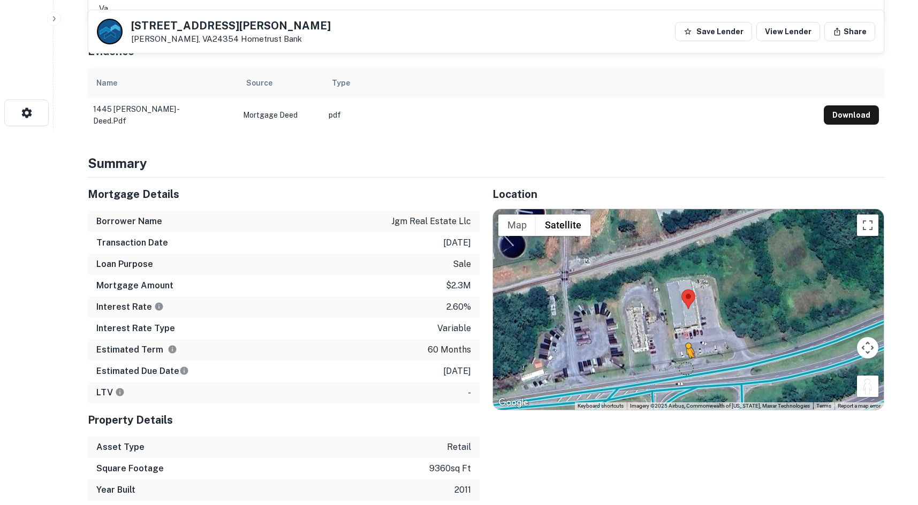
drag, startPoint x: 868, startPoint y: 383, endPoint x: 680, endPoint y: 368, distance: 188.6
click at [680, 368] on div "To activate drag with keyboard, press Alt + Enter. Once in keyboard drag state,…" at bounding box center [688, 309] width 391 height 201
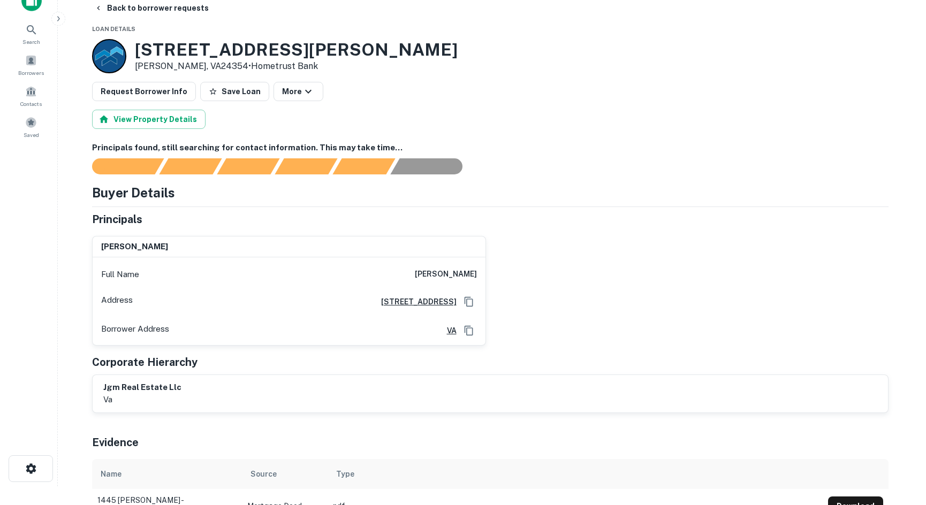
scroll to position [0, 0]
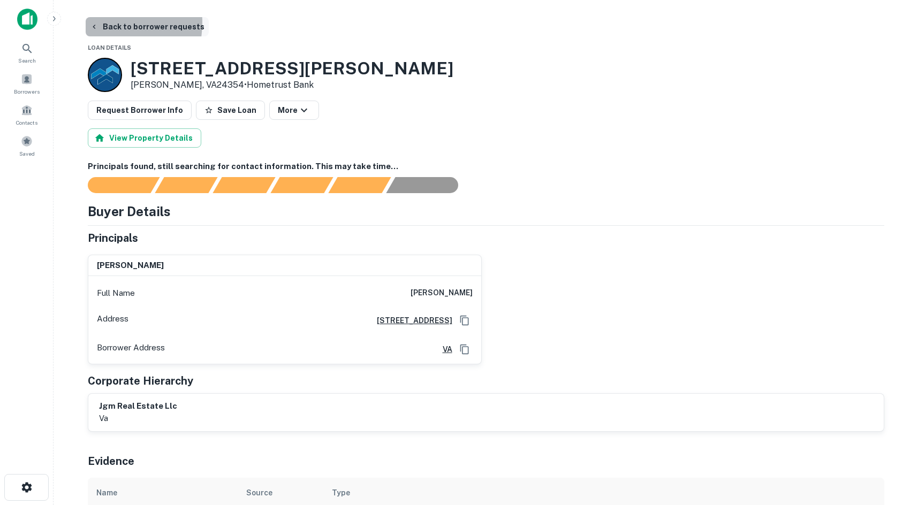
click at [101, 22] on button "Back to borrower requests" at bounding box center [147, 26] width 123 height 19
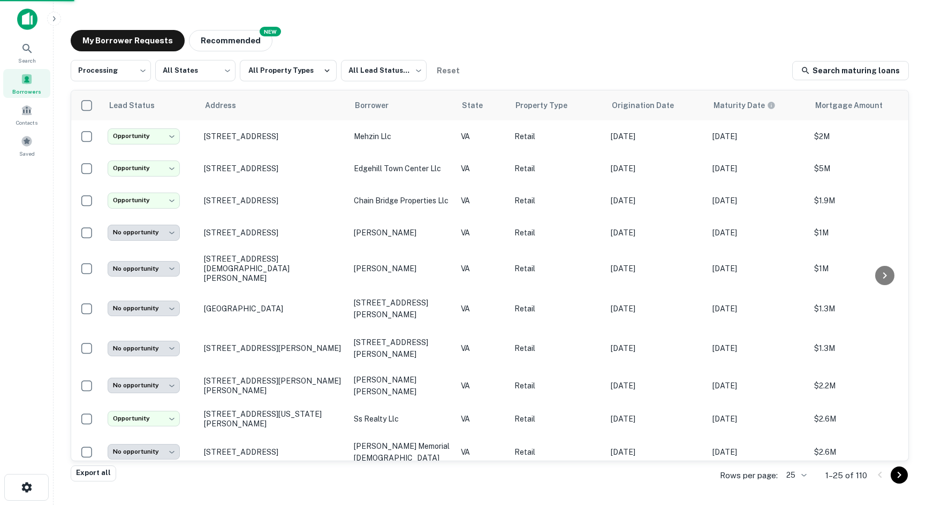
scroll to position [107, 0]
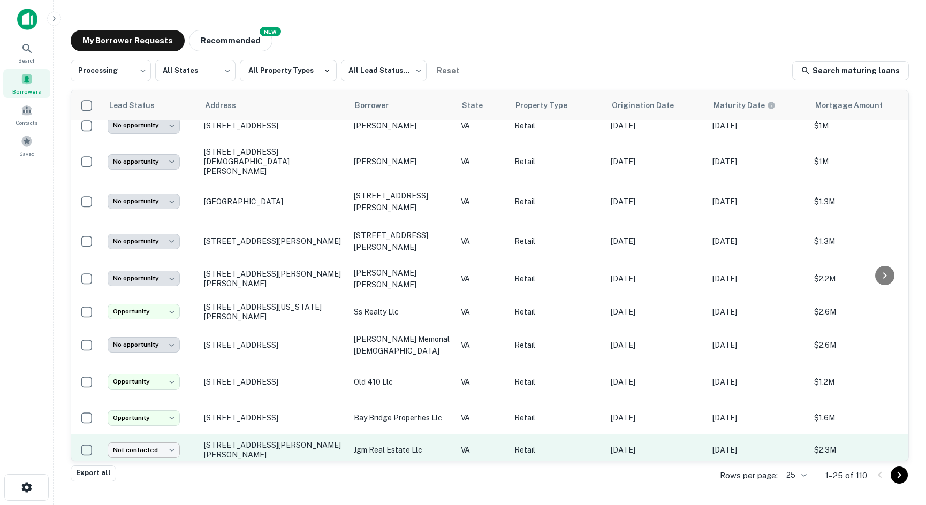
click at [171, 416] on body "**********" at bounding box center [463, 252] width 926 height 505
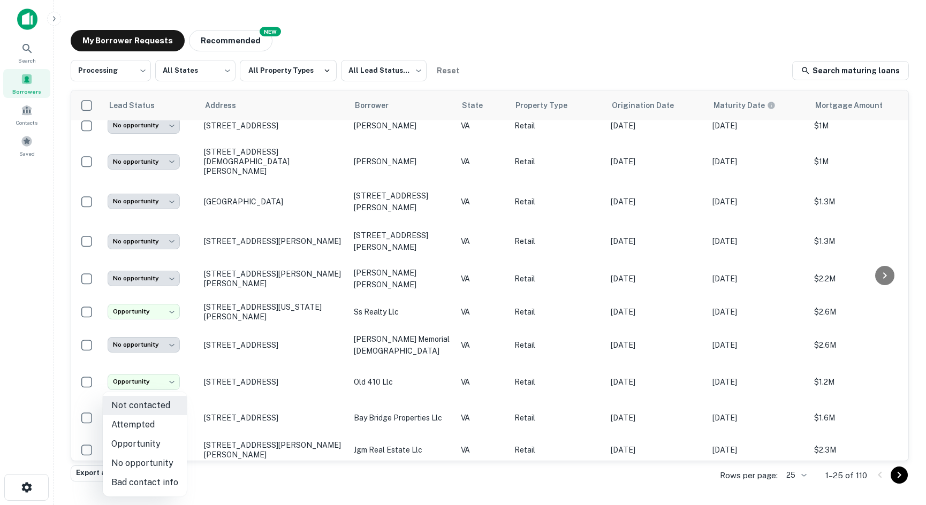
click at [162, 448] on li "Opportunity" at bounding box center [145, 444] width 84 height 19
type input "**********"
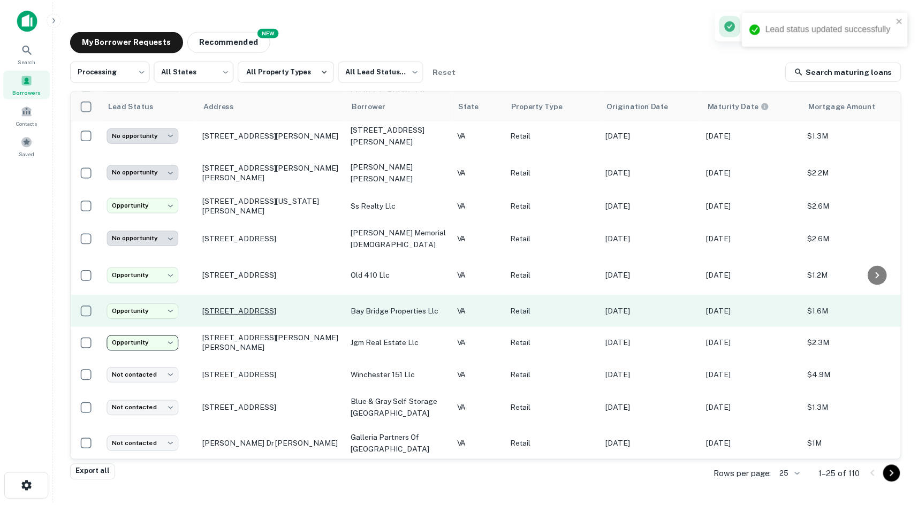
scroll to position [214, 0]
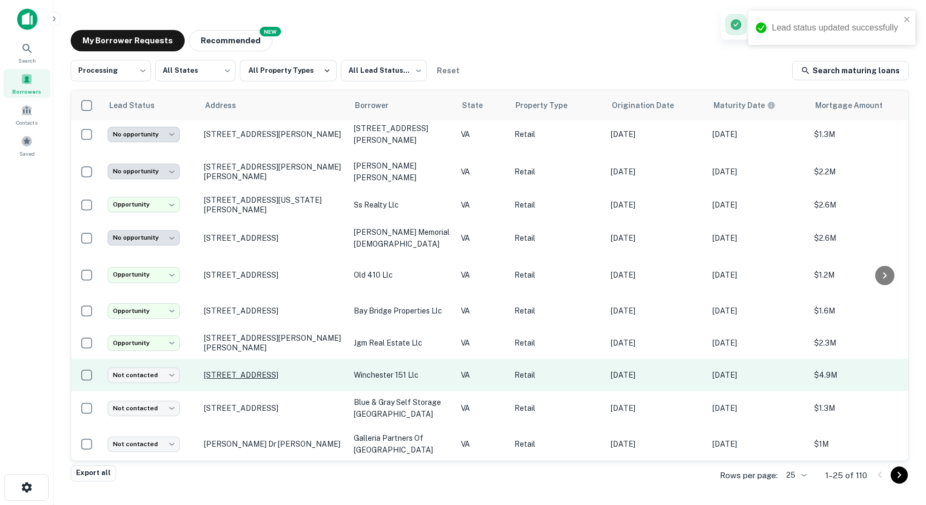
click at [229, 371] on p "2578 Northwestern Pike Winchester, VA22603" at bounding box center [273, 376] width 139 height 10
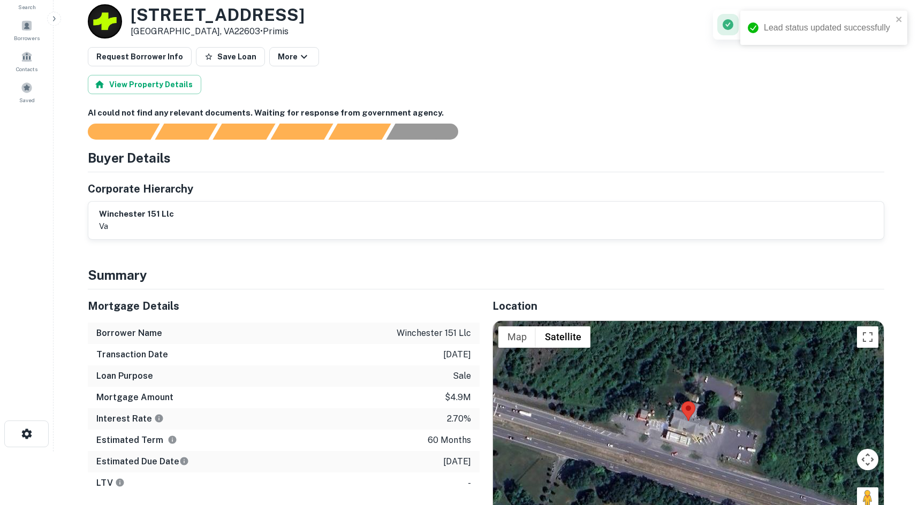
scroll to position [161, 0]
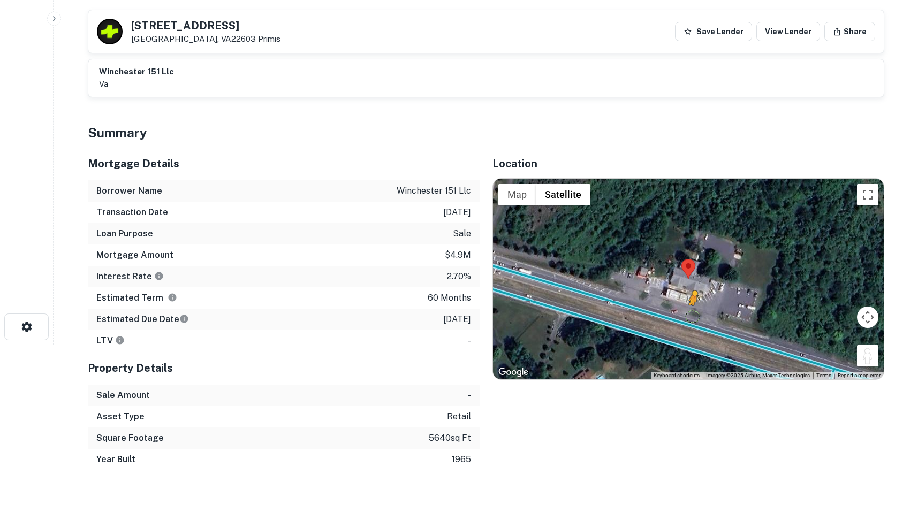
drag, startPoint x: 871, startPoint y: 355, endPoint x: 684, endPoint y: 315, distance: 190.6
click at [684, 315] on div "To activate drag with keyboard, press Alt + Enter. Once in keyboard drag state,…" at bounding box center [688, 279] width 391 height 201
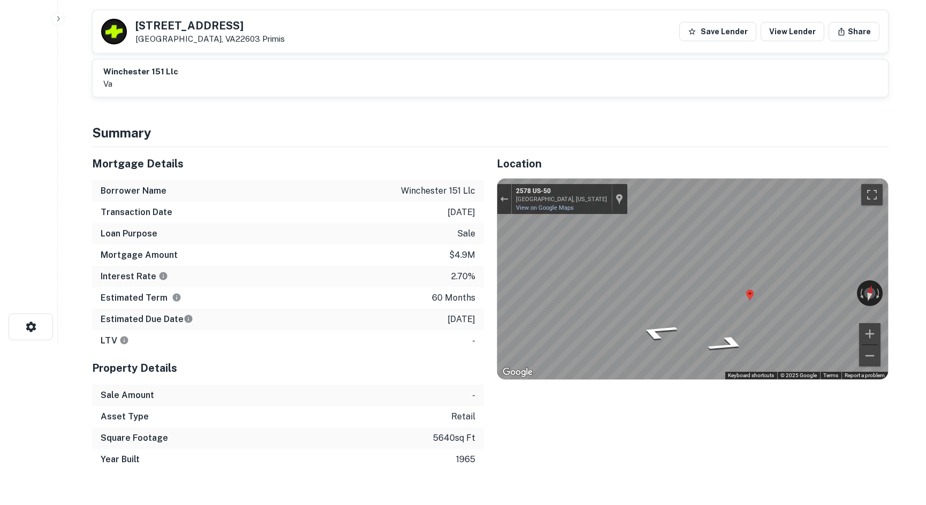
scroll to position [0, 0]
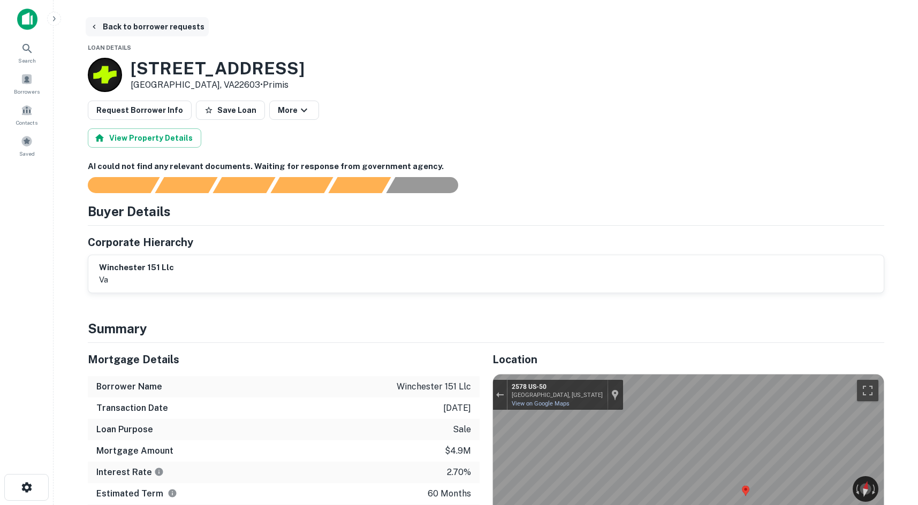
click at [137, 29] on button "Back to borrower requests" at bounding box center [147, 26] width 123 height 19
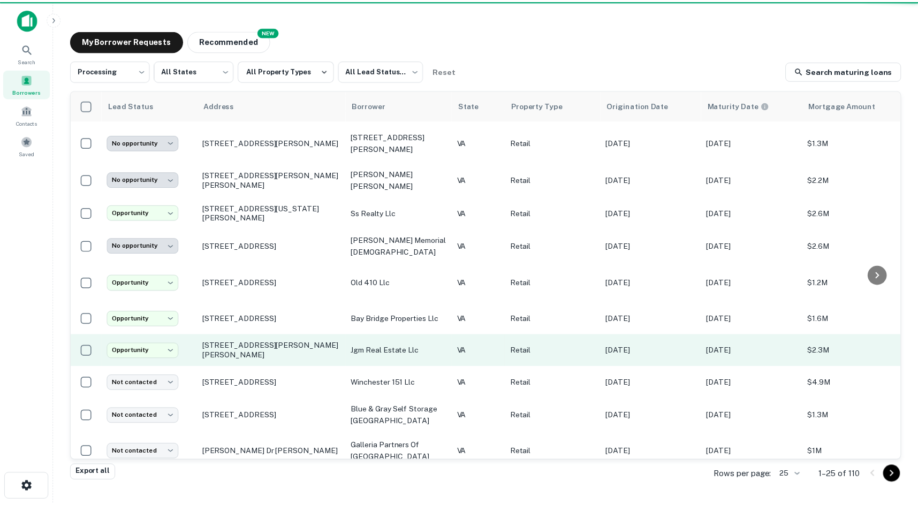
scroll to position [214, 0]
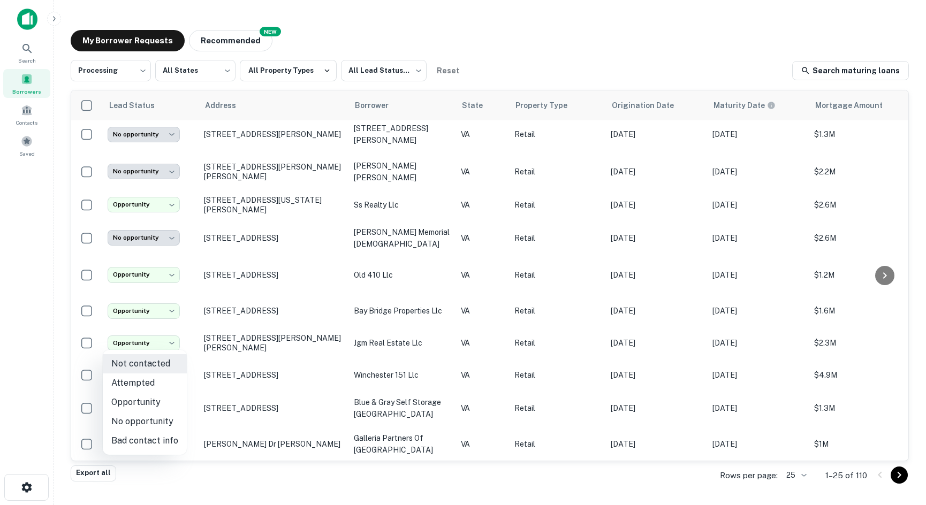
click at [162, 345] on body "**********" at bounding box center [463, 252] width 926 height 505
click at [163, 405] on li "Opportunity" at bounding box center [145, 402] width 84 height 19
type input "**********"
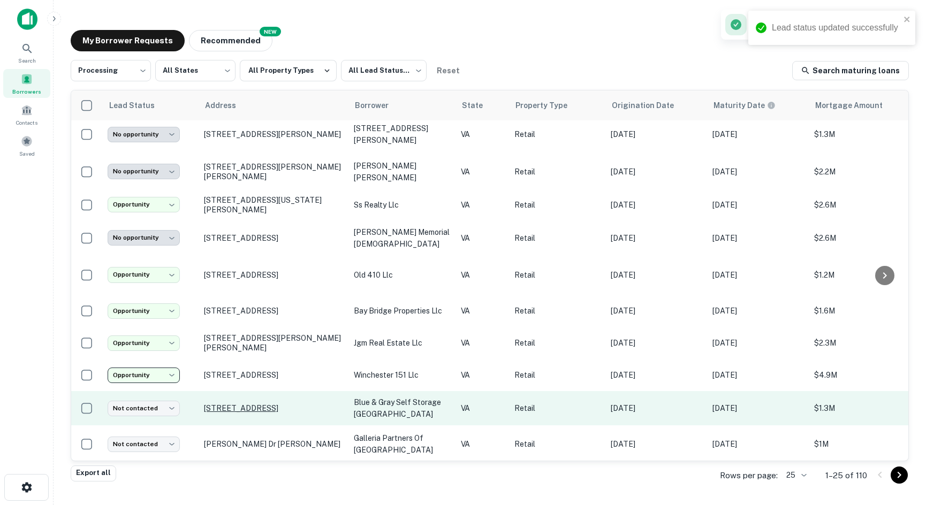
click at [232, 404] on p "6359 Mechanicsville Tpke Mechanicsville, VA23111" at bounding box center [273, 409] width 139 height 10
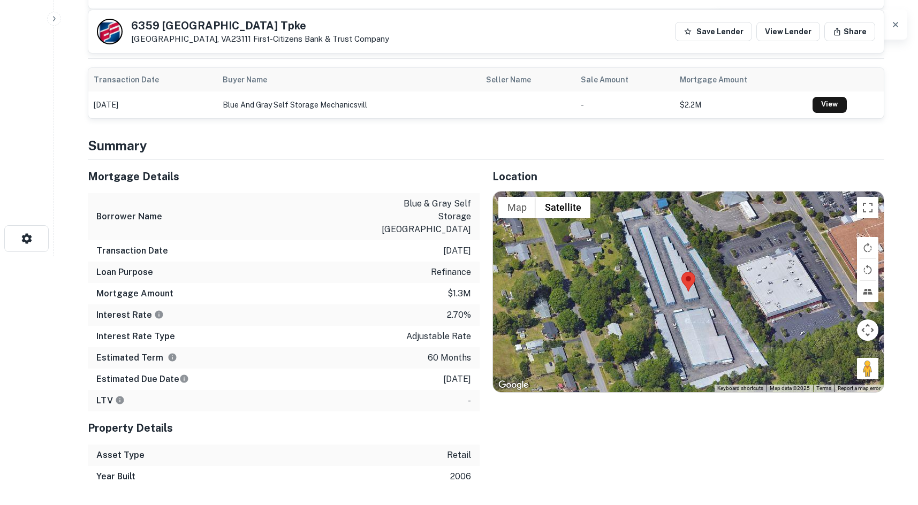
scroll to position [268, 0]
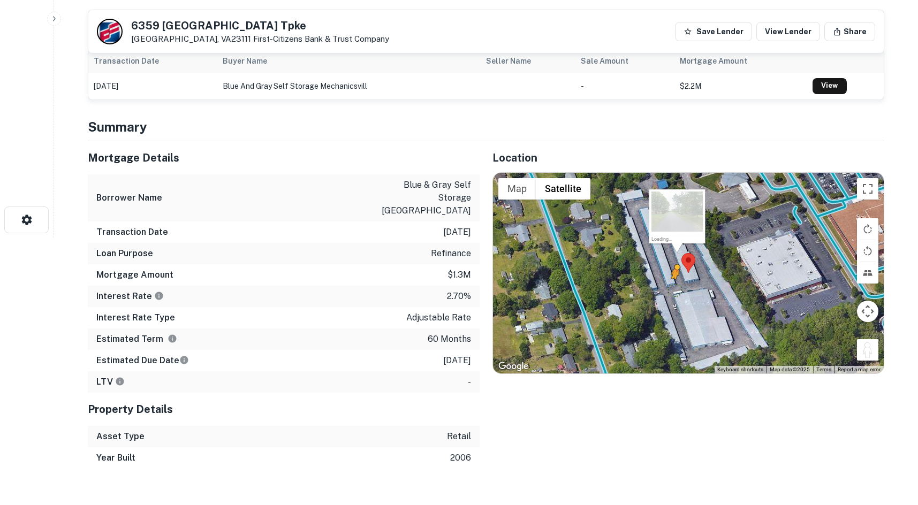
drag, startPoint x: 872, startPoint y: 349, endPoint x: 674, endPoint y: 290, distance: 207.1
click at [674, 290] on div "To activate drag with keyboard, press Alt + Enter. Once in keyboard drag state,…" at bounding box center [688, 273] width 391 height 201
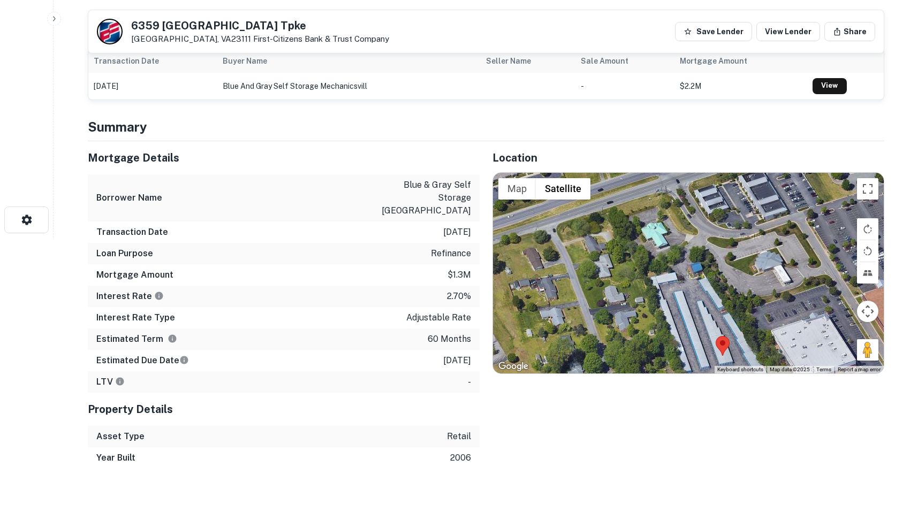
drag, startPoint x: 665, startPoint y: 267, endPoint x: 790, endPoint y: 343, distance: 147.0
click at [701, 341] on div "No data available." at bounding box center [688, 273] width 391 height 201
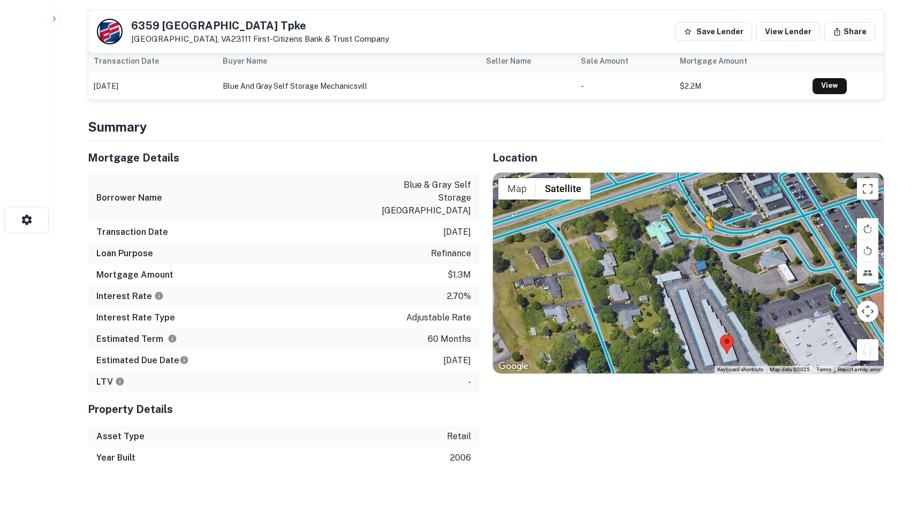
drag, startPoint x: 859, startPoint y: 350, endPoint x: 704, endPoint y: 239, distance: 190.4
click at [704, 239] on div "To activate drag with keyboard, press Alt + Enter. Once in keyboard drag state,…" at bounding box center [688, 273] width 391 height 201
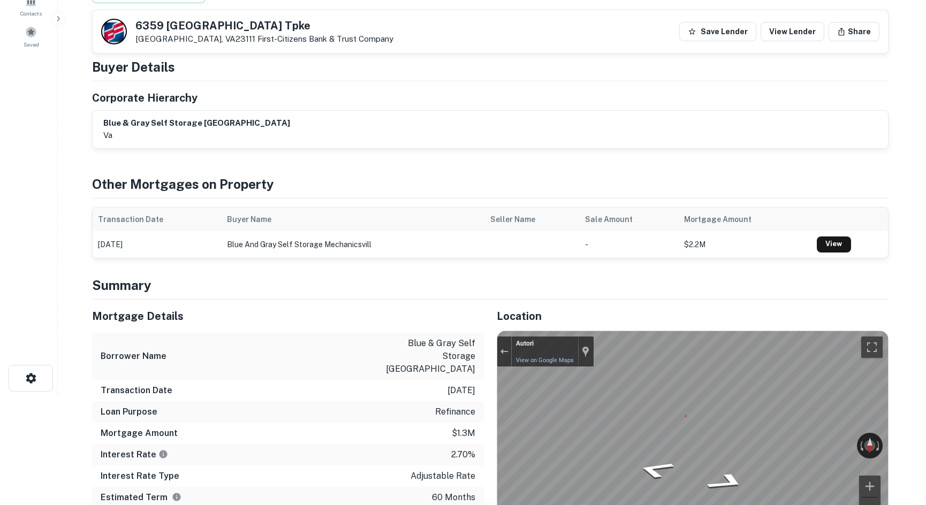
scroll to position [0, 0]
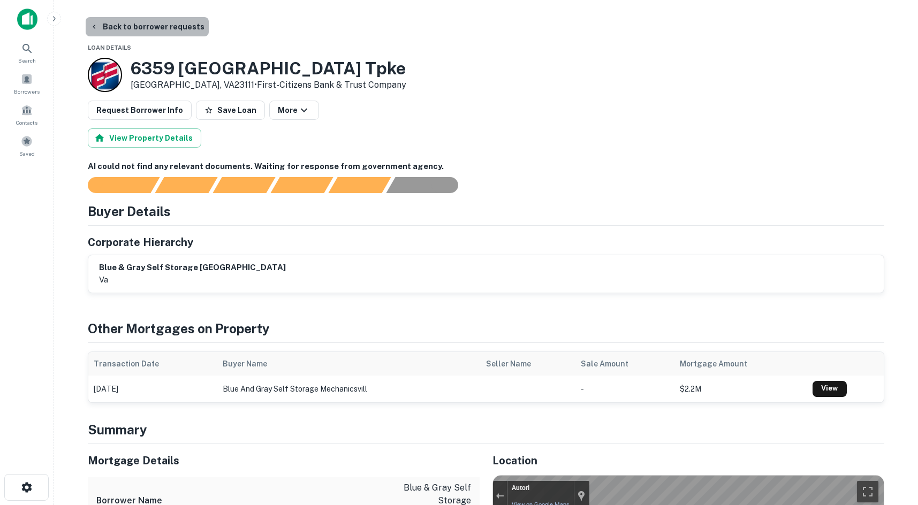
click at [187, 24] on button "Back to borrower requests" at bounding box center [147, 26] width 123 height 19
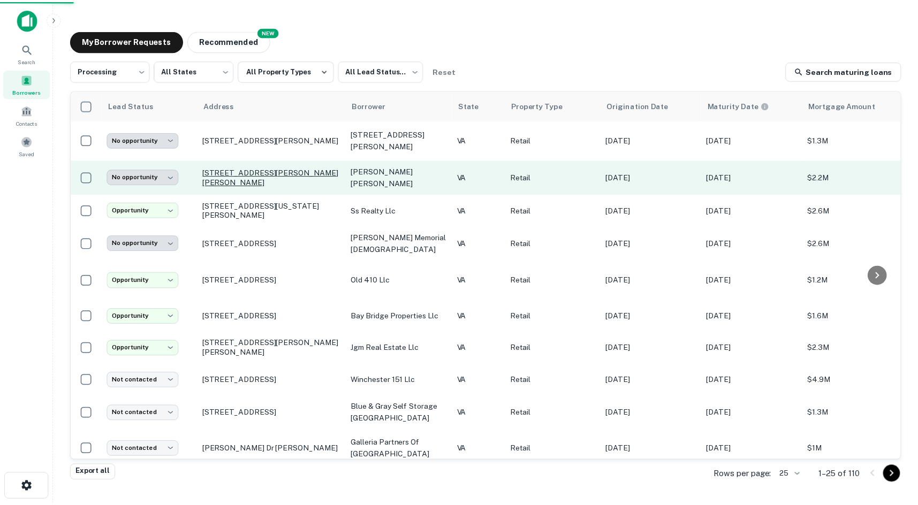
scroll to position [214, 0]
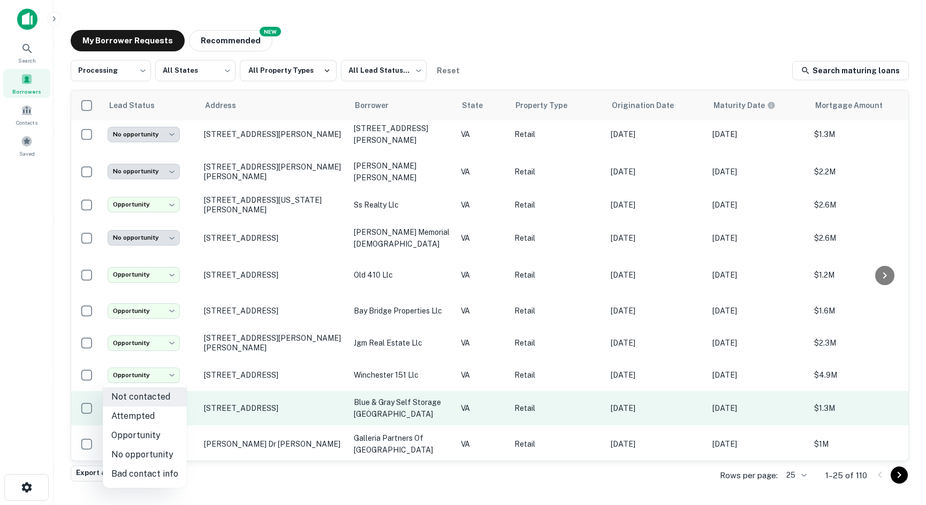
click at [153, 378] on body "**********" at bounding box center [463, 252] width 926 height 505
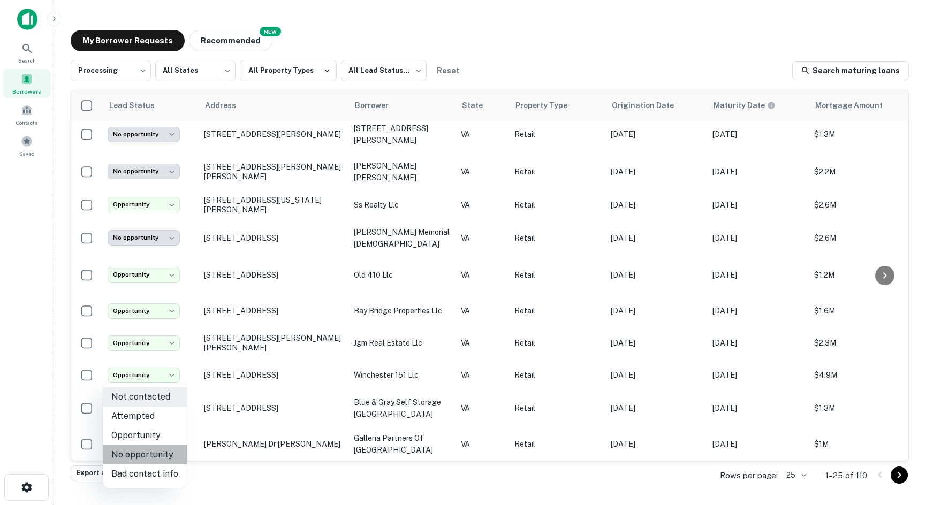
click at [162, 457] on li "No opportunity" at bounding box center [145, 455] width 84 height 19
type input "**********"
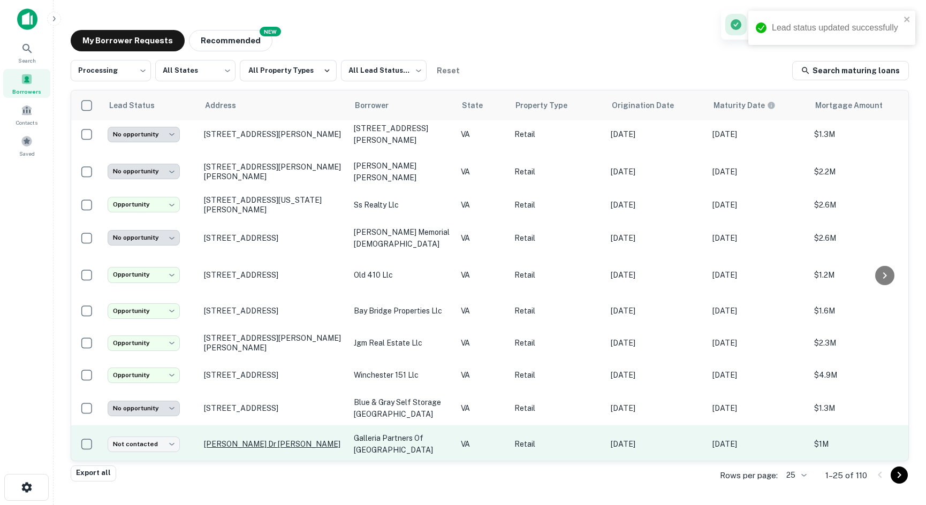
click at [232, 440] on p "Fowler Dr VA" at bounding box center [273, 445] width 139 height 10
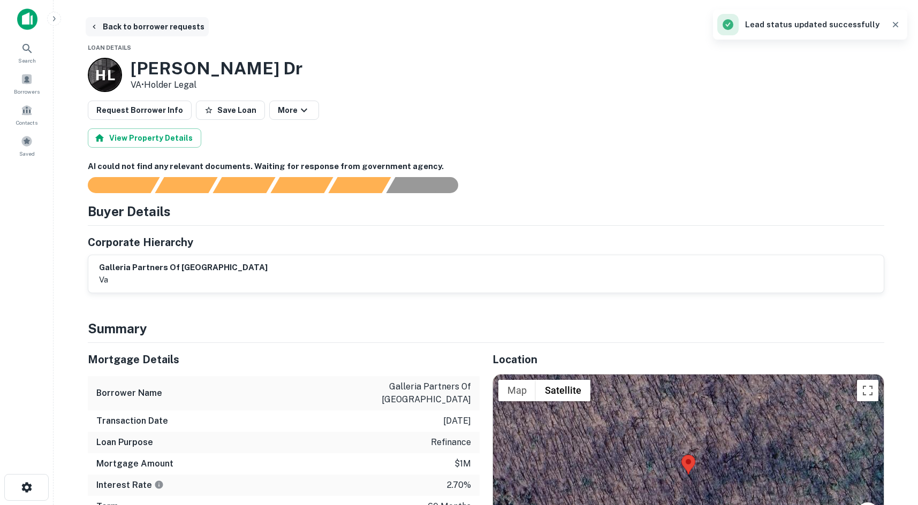
click at [137, 26] on button "Back to borrower requests" at bounding box center [147, 26] width 123 height 19
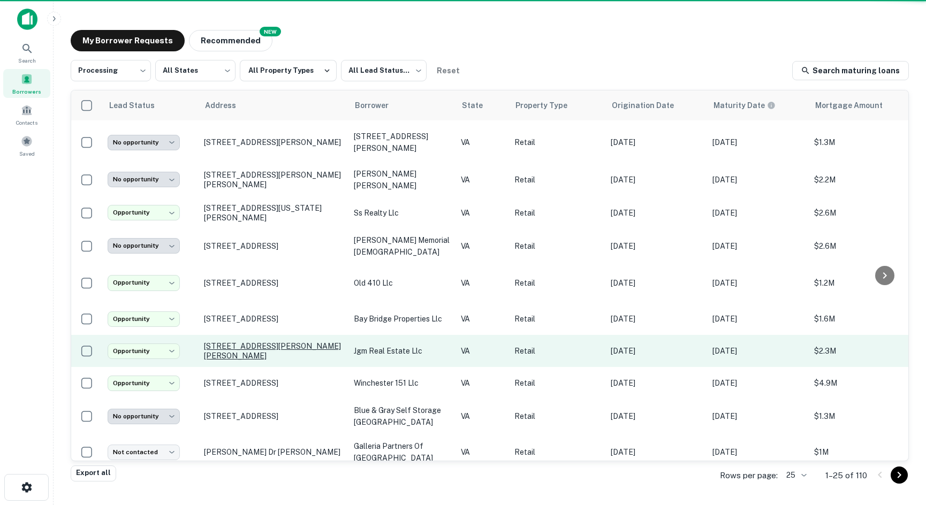
scroll to position [214, 0]
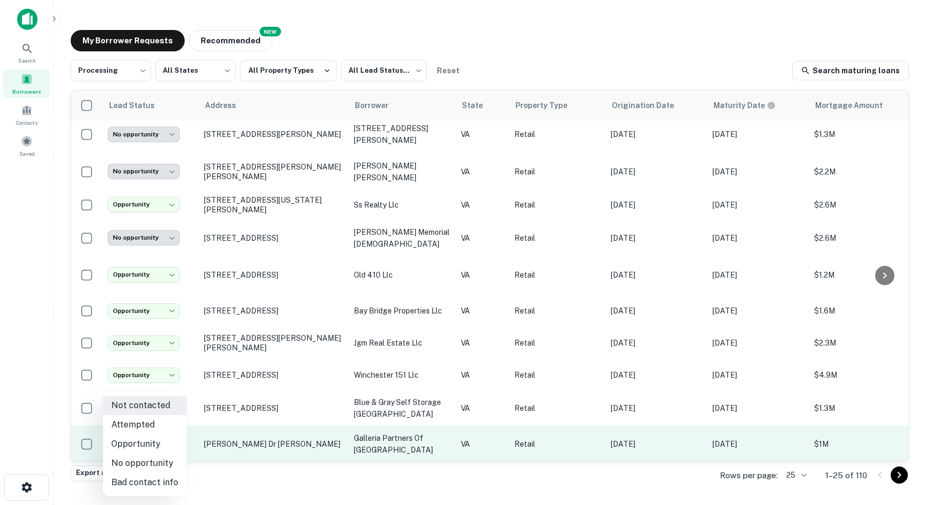
click at [163, 407] on body "**********" at bounding box center [463, 252] width 926 height 505
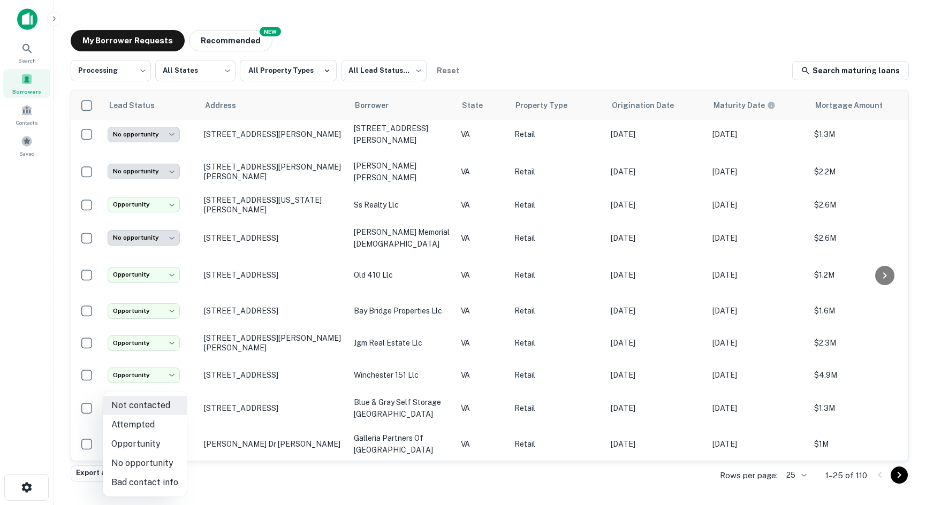
click at [149, 463] on li "No opportunity" at bounding box center [145, 463] width 84 height 19
type input "**********"
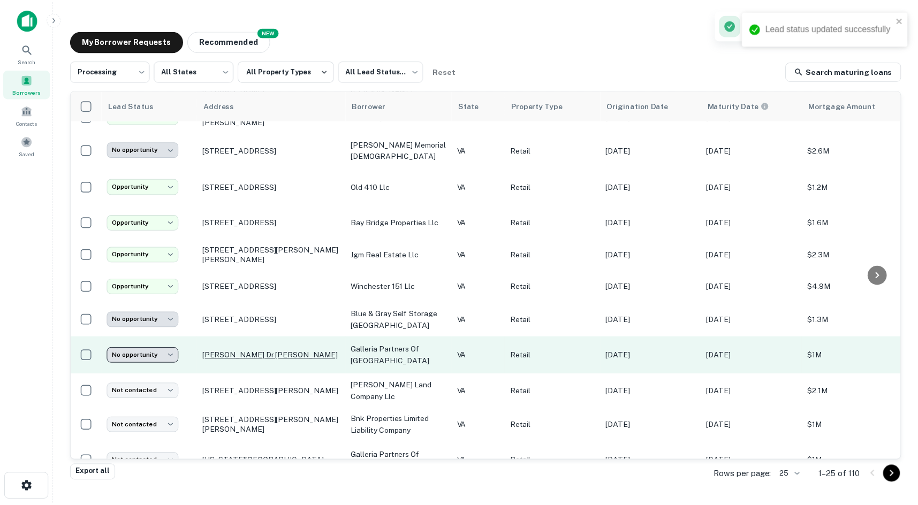
scroll to position [321, 0]
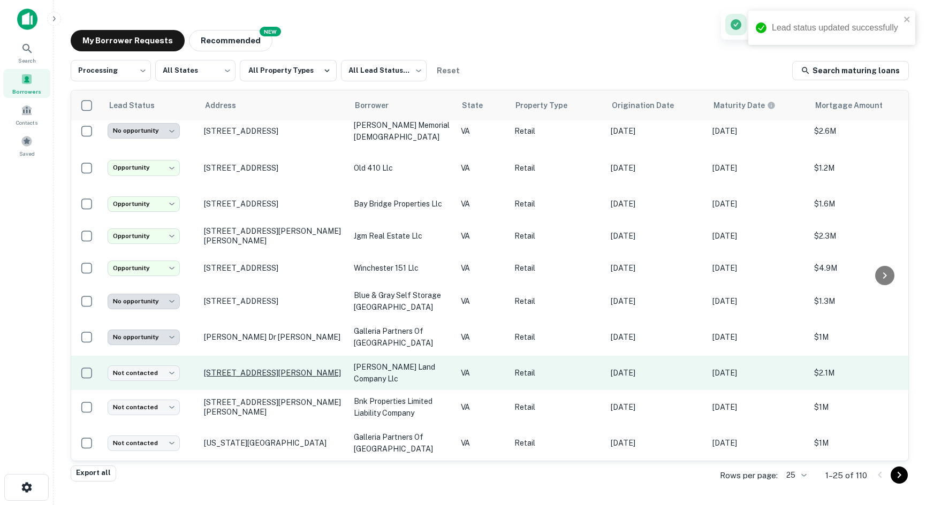
click at [221, 368] on p "120 Dillard Rd Madison Heights, VA24572" at bounding box center [273, 373] width 139 height 10
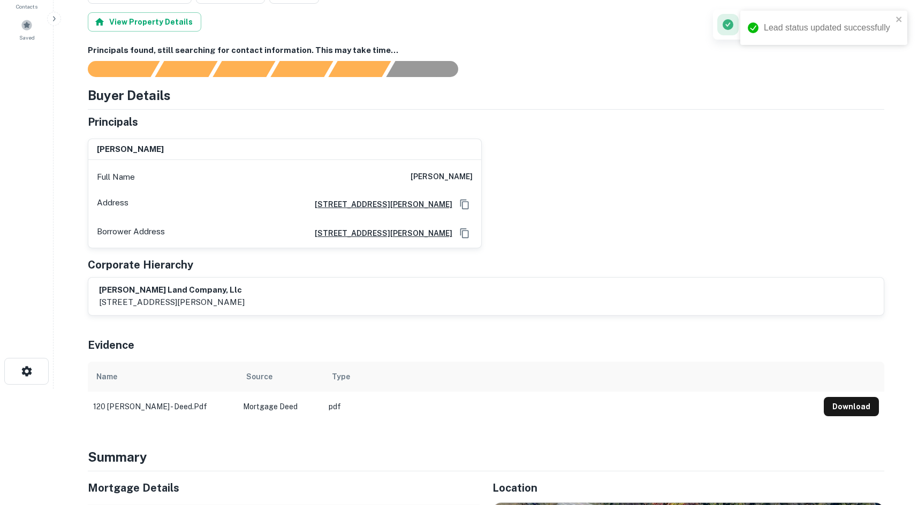
scroll to position [321, 0]
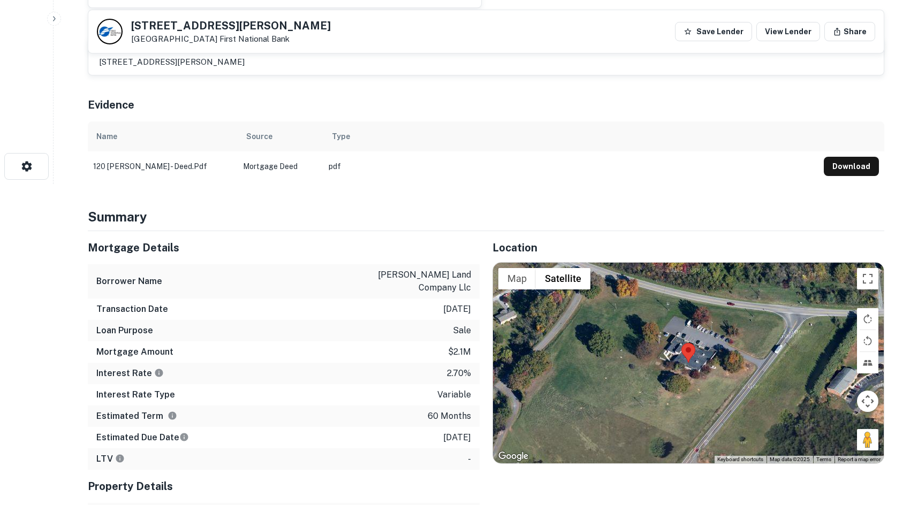
drag, startPoint x: 858, startPoint y: 436, endPoint x: 777, endPoint y: 374, distance: 102.3
click at [777, 374] on div "Map Terrain Satellite Labels Keyboard shortcuts Map Data Map data ©2025 Map dat…" at bounding box center [688, 363] width 391 height 201
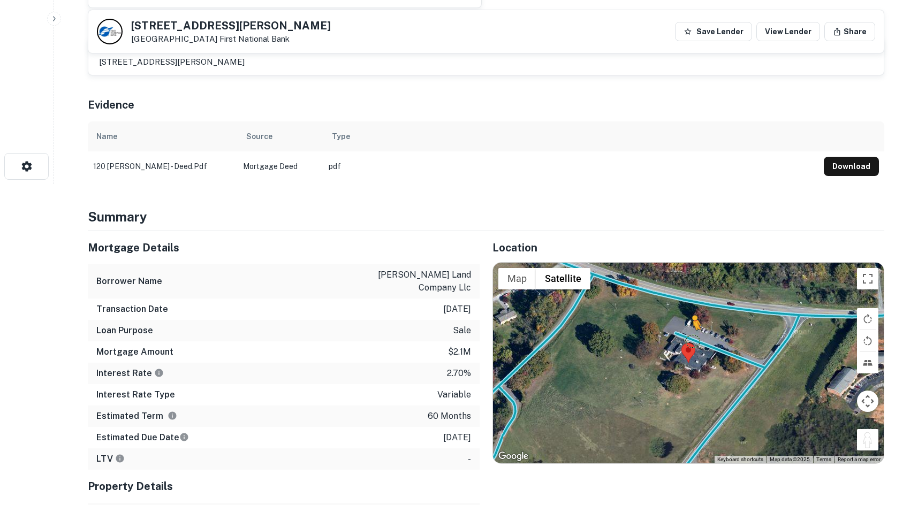
drag, startPoint x: 861, startPoint y: 440, endPoint x: 691, endPoint y: 337, distance: 198.9
click at [691, 337] on div "To activate drag with keyboard, press Alt + Enter. Once in keyboard drag state,…" at bounding box center [688, 363] width 391 height 201
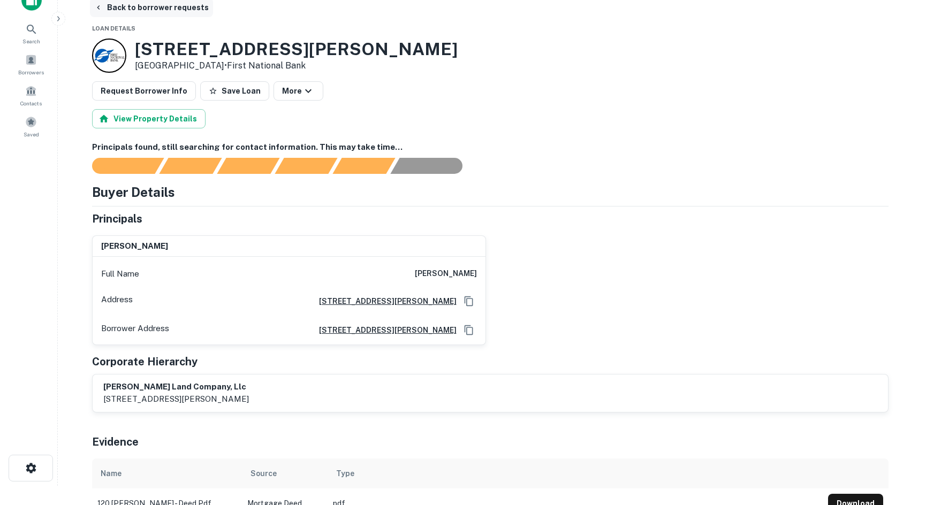
scroll to position [0, 0]
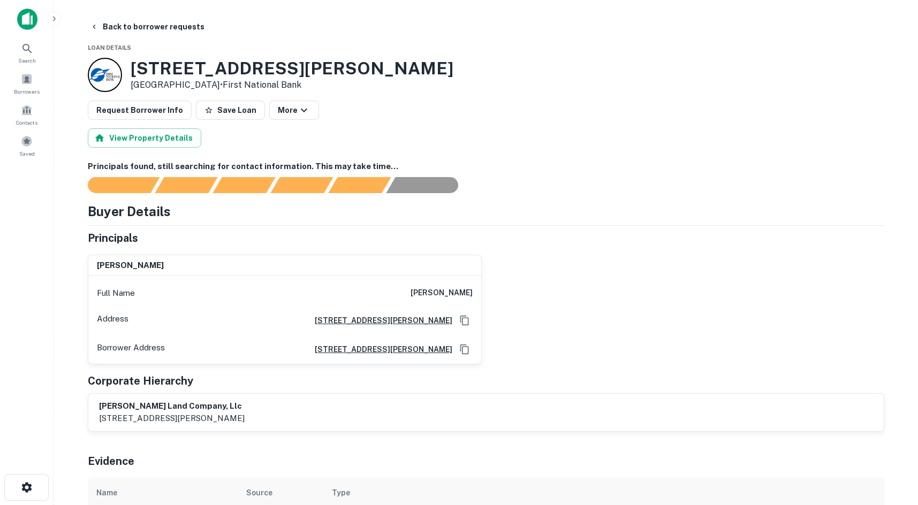
drag, startPoint x: 132, startPoint y: 70, endPoint x: 242, endPoint y: 87, distance: 111.6
click at [242, 87] on div "120 Dillard Rd Madison Heights, VA24572 • First National Bank" at bounding box center [292, 74] width 323 height 33
copy div "120 Dillard Rd Madison Heights, VA24572 •"
click at [129, 17] on button "Back to borrower requests" at bounding box center [147, 26] width 123 height 19
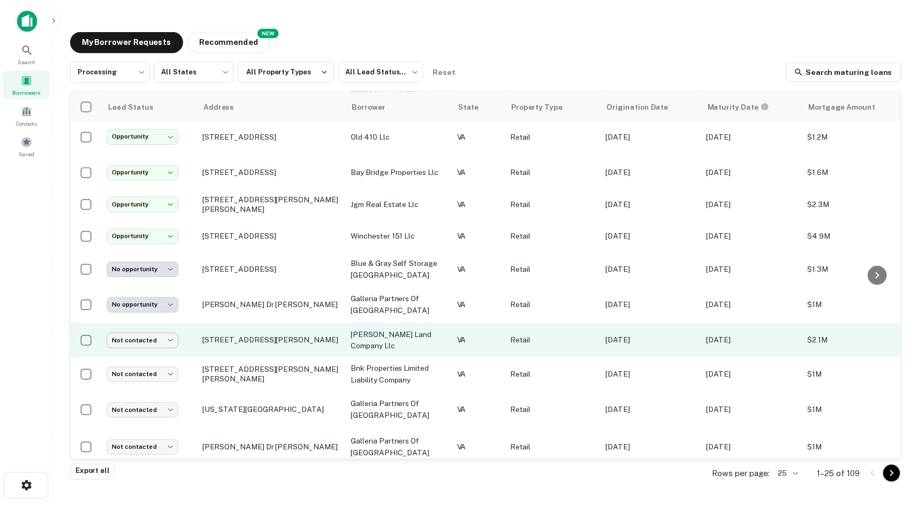
scroll to position [289, 0]
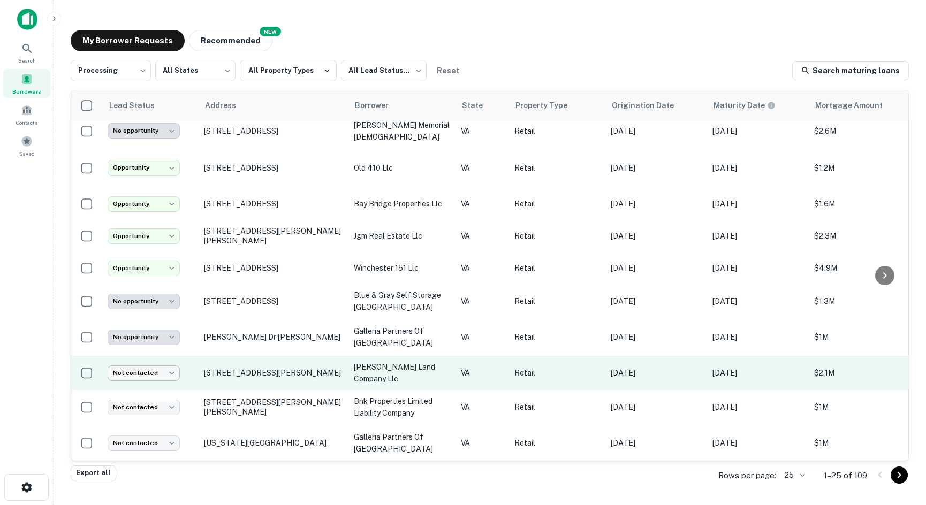
click at [162, 340] on body "**********" at bounding box center [463, 252] width 926 height 505
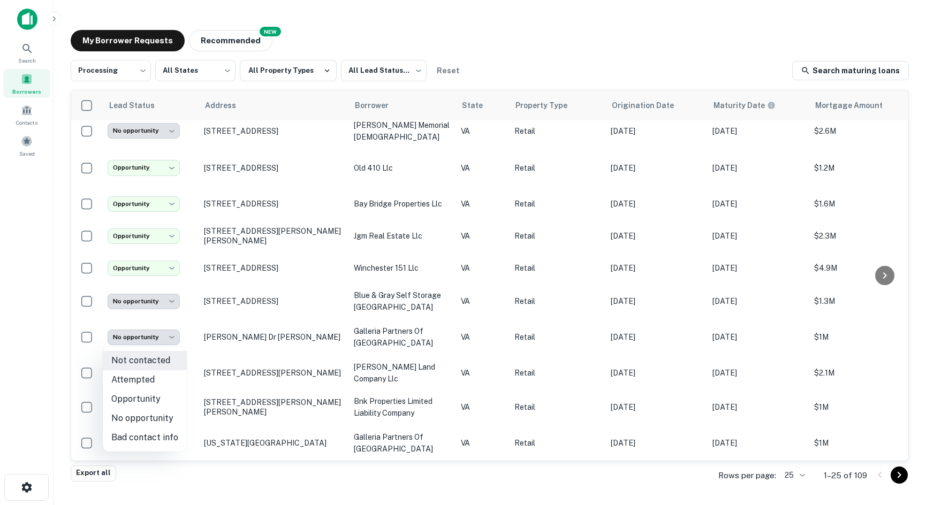
click at [154, 418] on li "No opportunity" at bounding box center [145, 418] width 84 height 19
type input "**********"
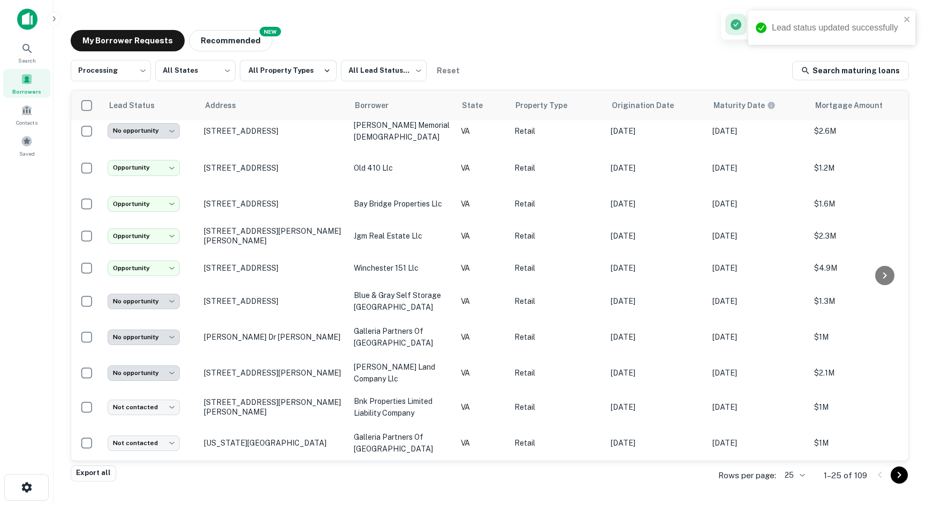
click at [241, 398] on p "27 Campbell Dr Topping, VA23169" at bounding box center [273, 407] width 139 height 19
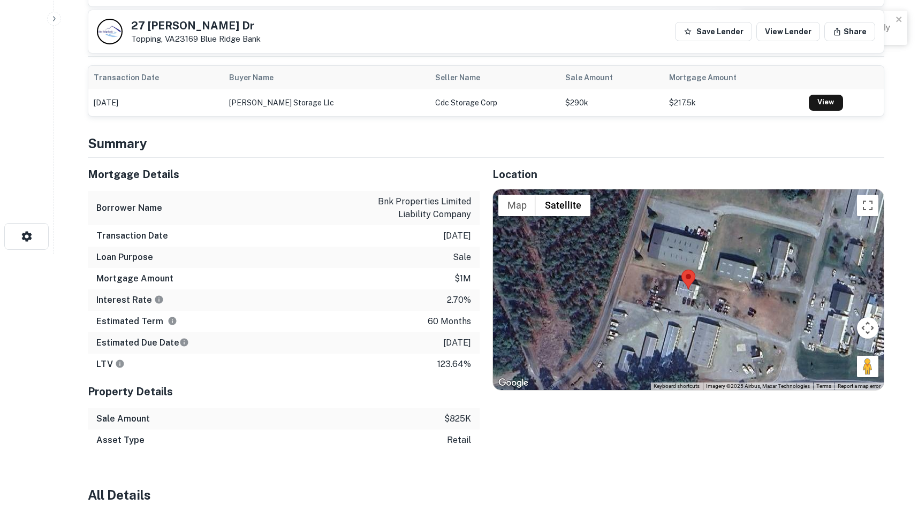
scroll to position [268, 0]
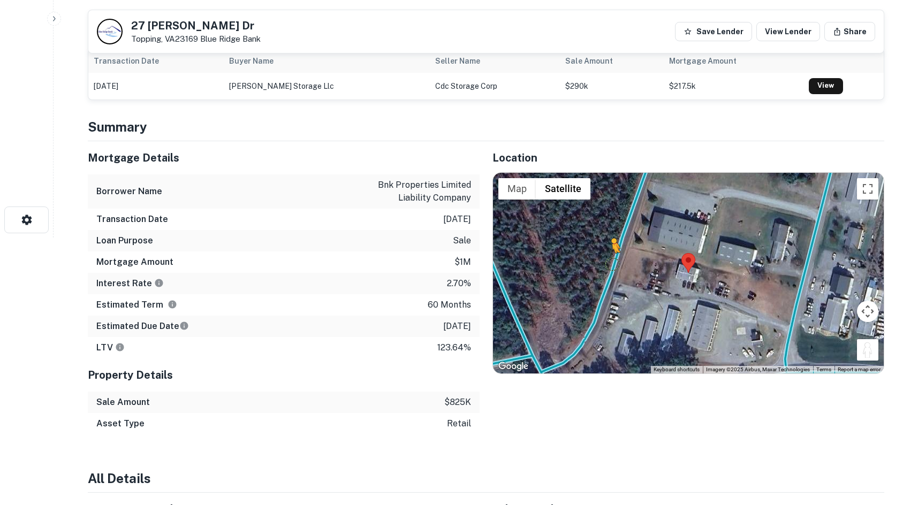
drag, startPoint x: 867, startPoint y: 344, endPoint x: 612, endPoint y: 264, distance: 268.3
click at [612, 264] on div "To activate drag with keyboard, press Alt + Enter. Once in keyboard drag state,…" at bounding box center [688, 273] width 391 height 201
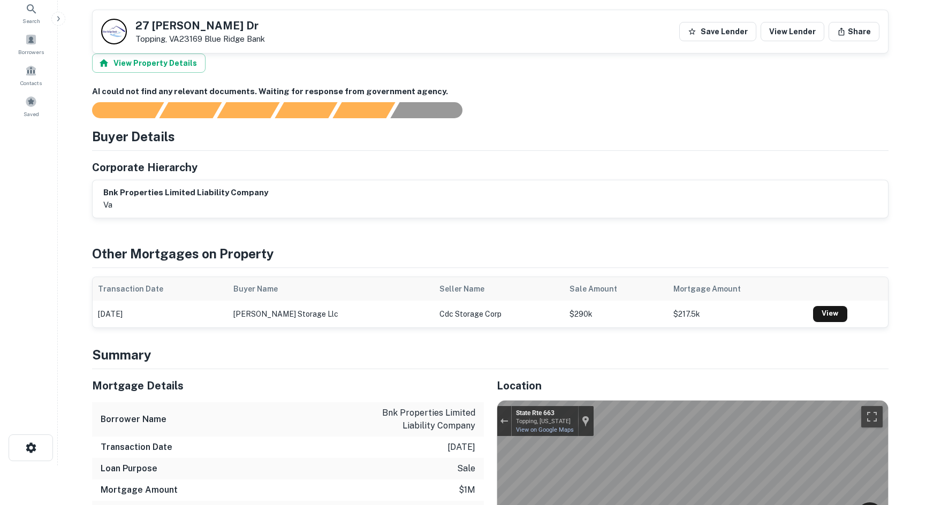
scroll to position [0, 0]
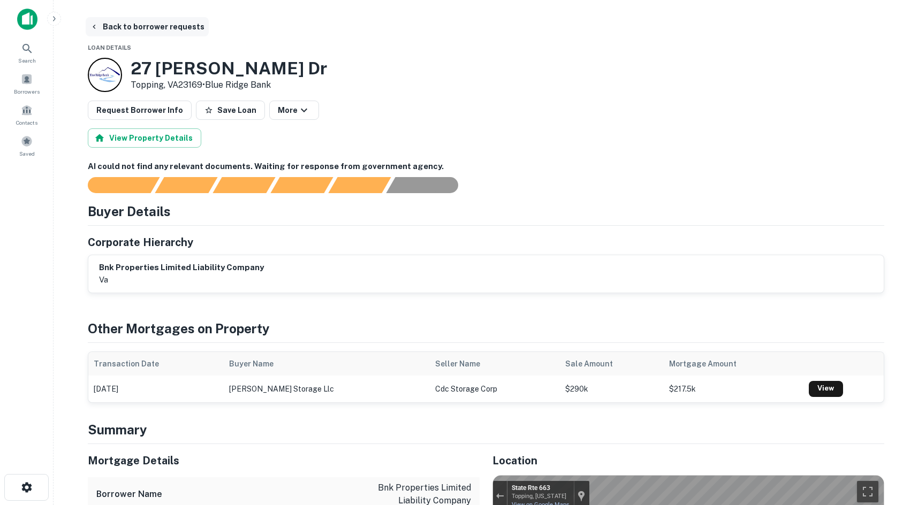
click at [148, 20] on button "Back to borrower requests" at bounding box center [147, 26] width 123 height 19
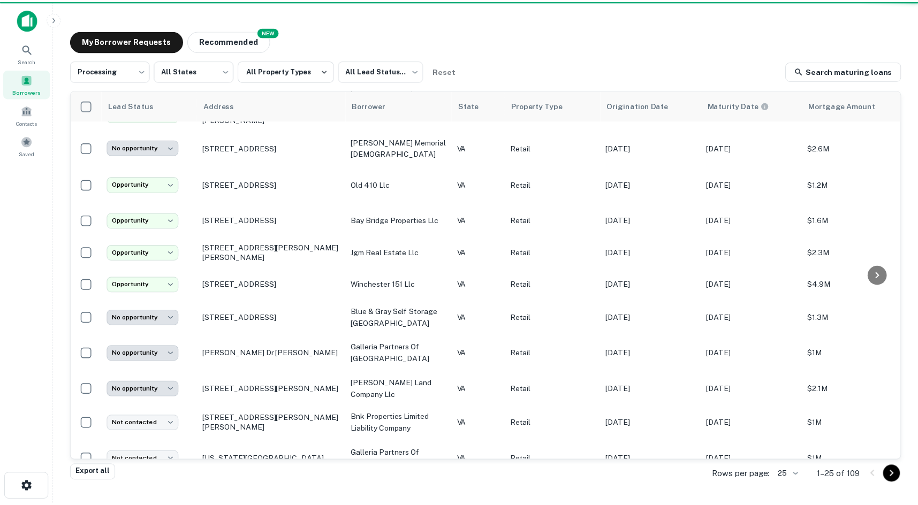
scroll to position [289, 0]
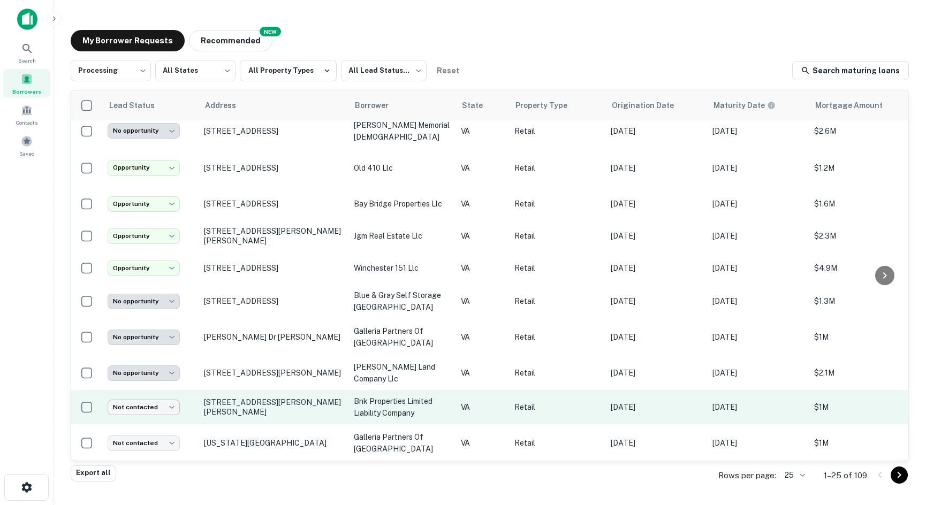
click at [153, 377] on body "**********" at bounding box center [463, 252] width 926 height 505
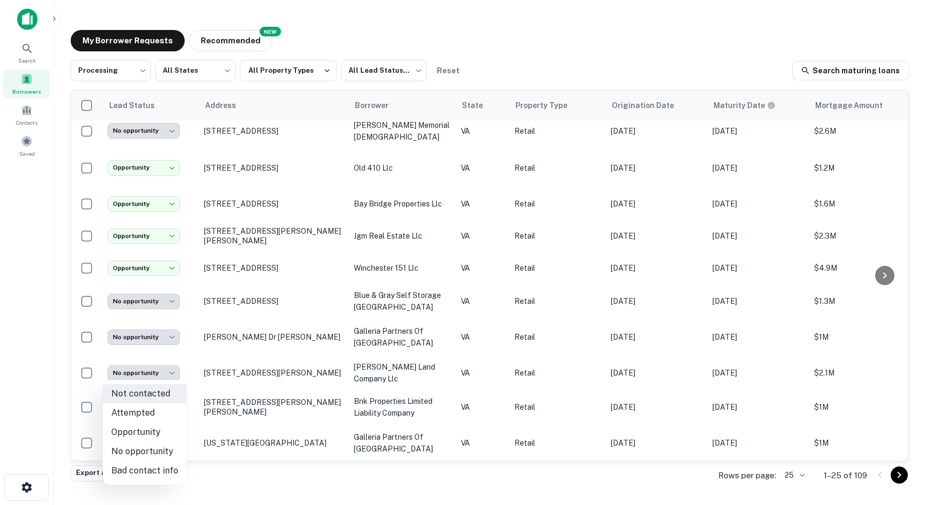
click at [163, 451] on li "No opportunity" at bounding box center [145, 451] width 84 height 19
type input "**********"
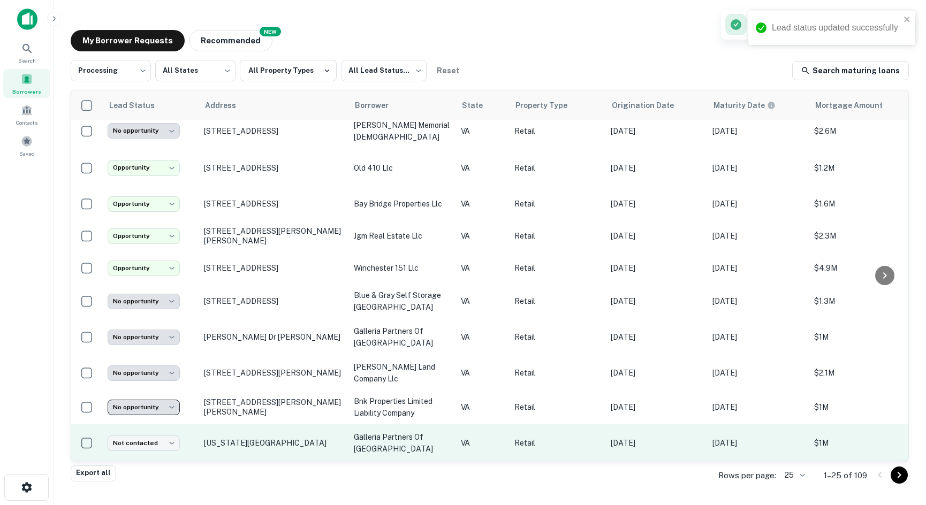
click at [232, 425] on td "Virginia Ave Collinsville, VA24078" at bounding box center [274, 443] width 150 height 37
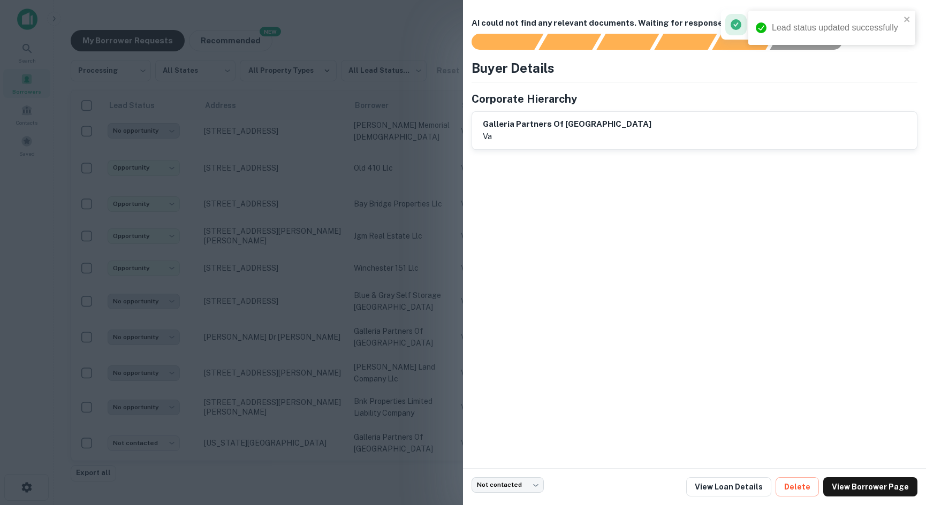
click at [311, 404] on div at bounding box center [463, 252] width 926 height 505
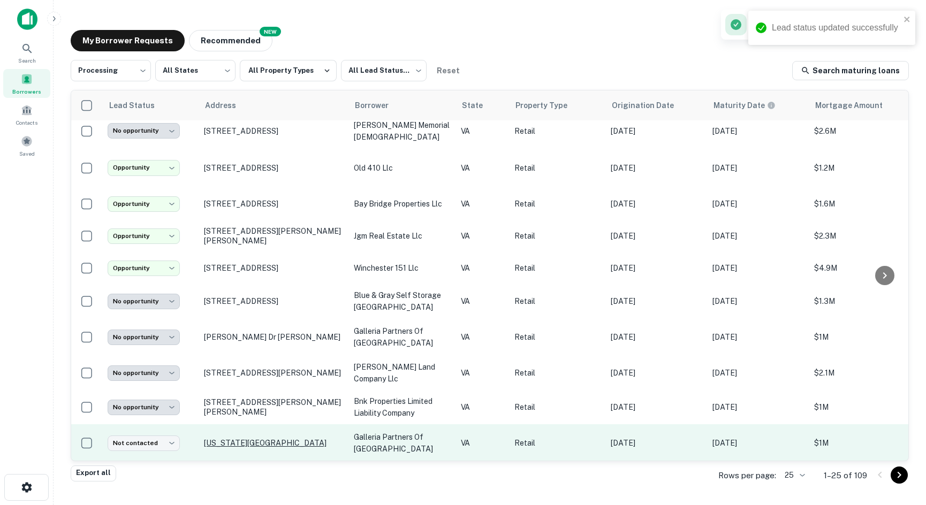
click at [239, 439] on p "Virginia Ave Collinsville, VA24078" at bounding box center [273, 444] width 139 height 10
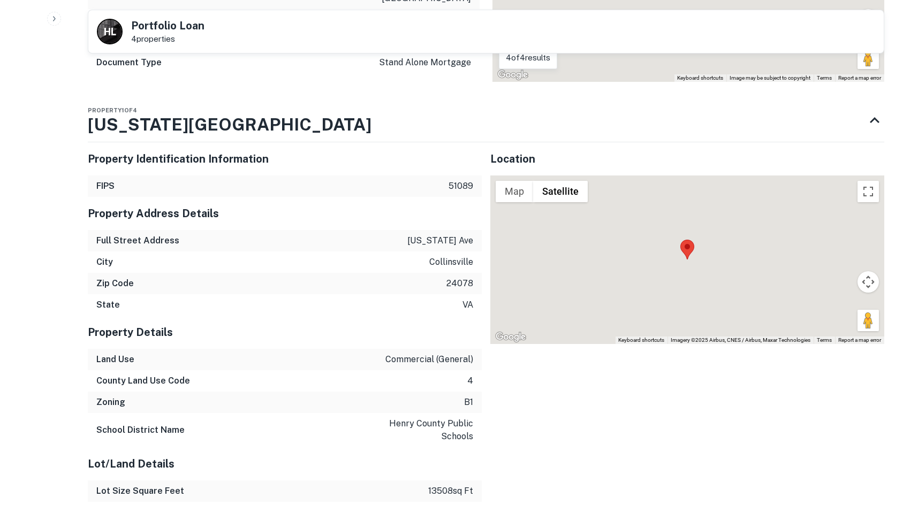
scroll to position [539, 0]
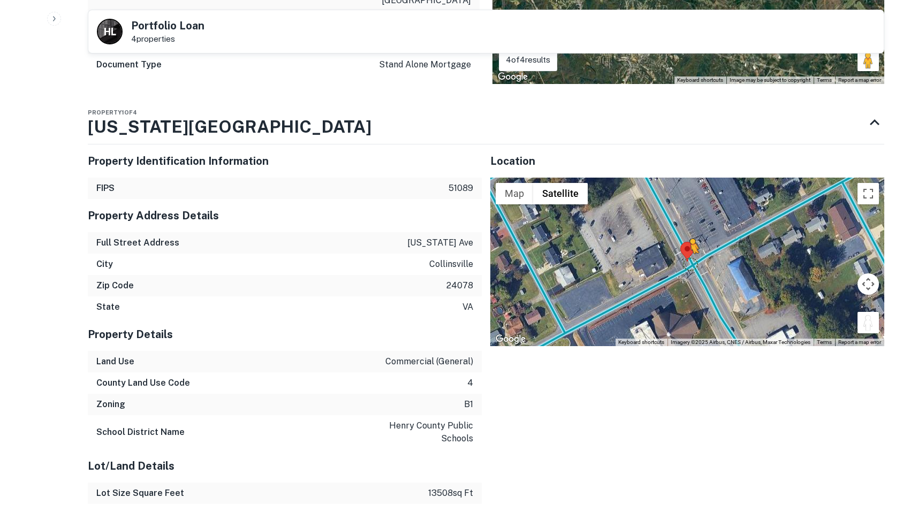
drag, startPoint x: 866, startPoint y: 325, endPoint x: 686, endPoint y: 261, distance: 191.2
click at [686, 261] on div "To activate drag with keyboard, press Alt + Enter. Once in keyboard drag state,…" at bounding box center [687, 262] width 394 height 169
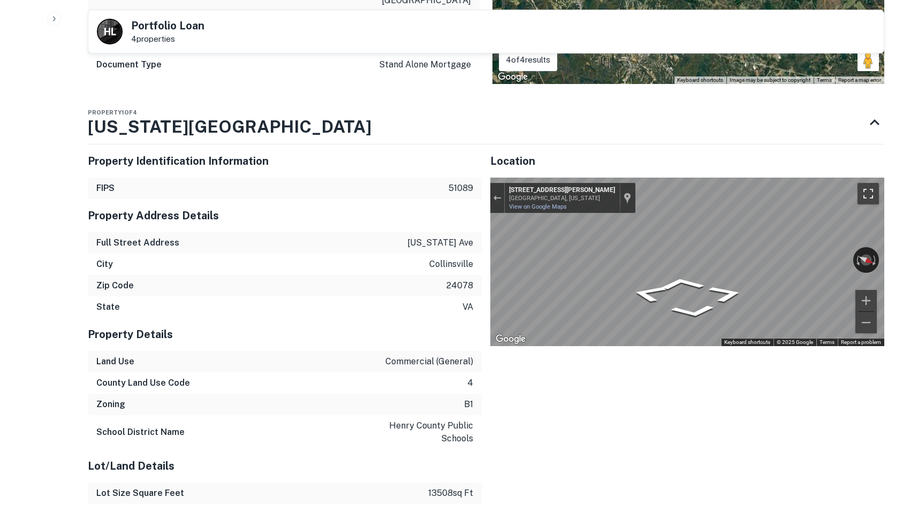
click at [871, 199] on div "← Move left → Move right ↑ Move up ↓ Move down + Zoom in - Zoom out 62 E John R…" at bounding box center [687, 262] width 394 height 169
click at [887, 240] on div "Back to borrower requests H L Portfolio Loan 4 properties AI could not find any…" at bounding box center [486, 125] width 822 height 1295
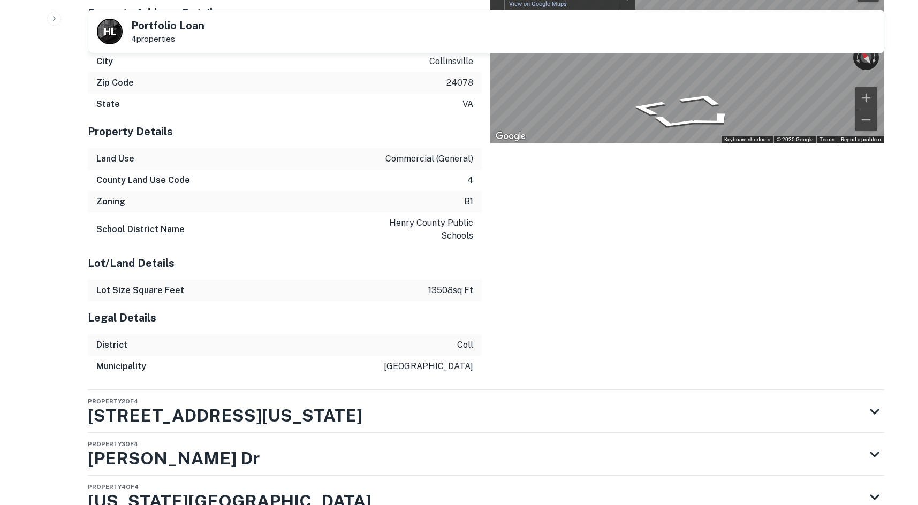
scroll to position [806, 0]
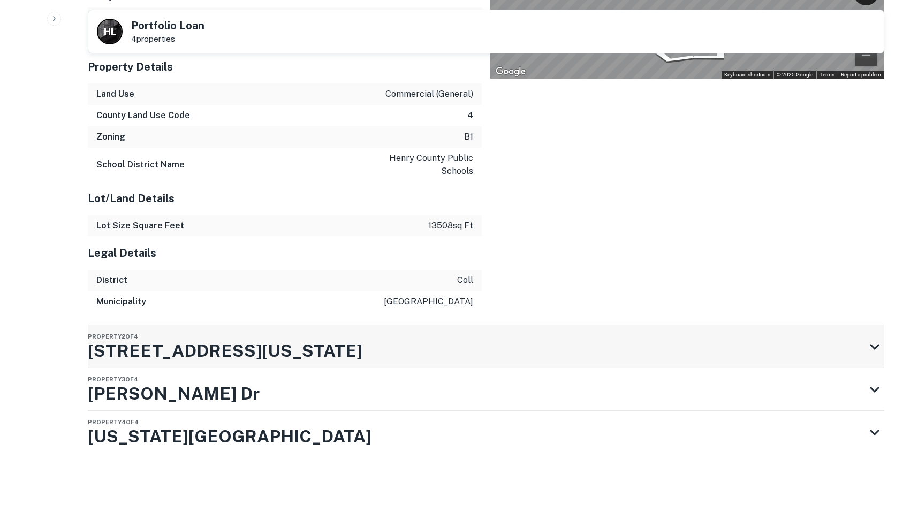
click at [404, 347] on div "Property 2 of 4 2698 Virginia Ave" at bounding box center [477, 347] width 778 height 43
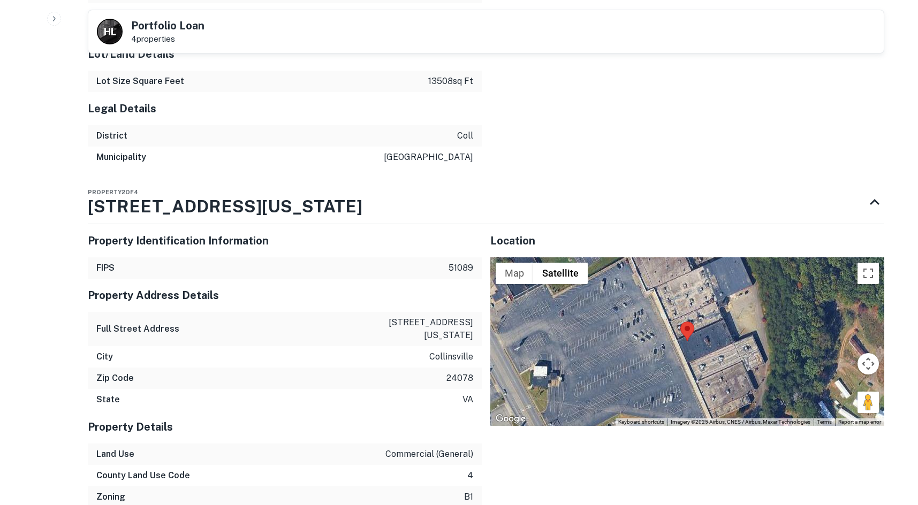
scroll to position [1128, 0]
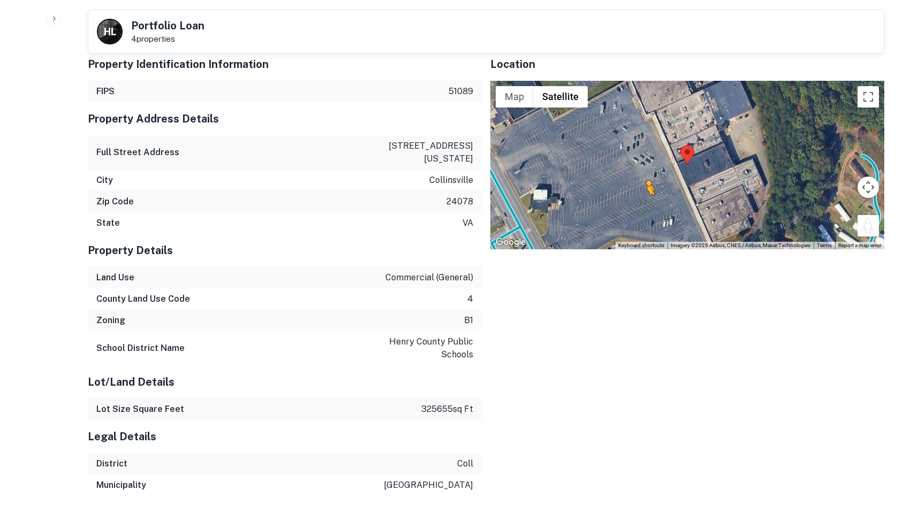
drag, startPoint x: 867, startPoint y: 230, endPoint x: 659, endPoint y: 214, distance: 208.9
click at [643, 211] on div "To activate drag with keyboard, press Alt + Enter. Once in keyboard drag state,…" at bounding box center [687, 165] width 394 height 169
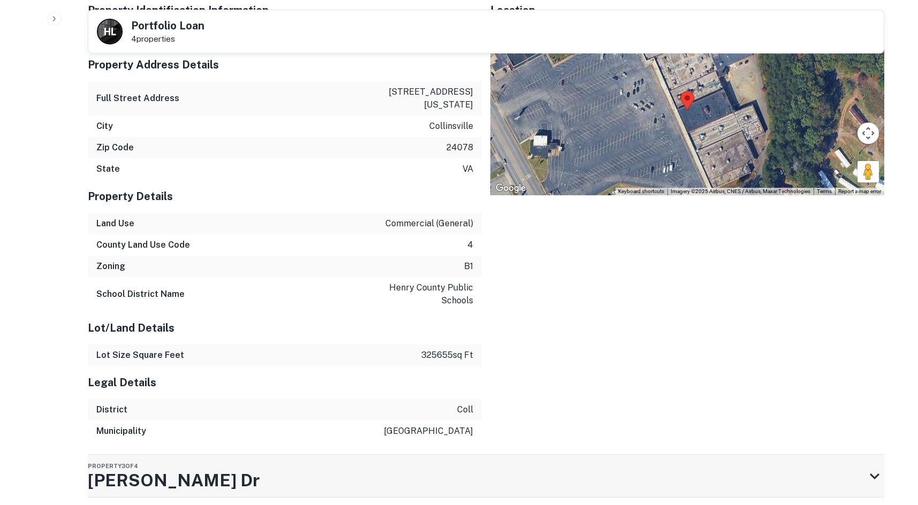
scroll to position [1256, 0]
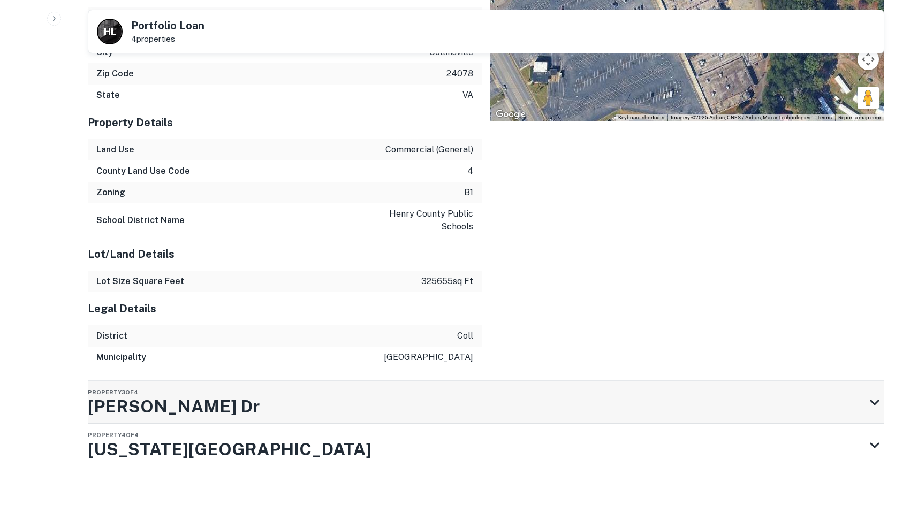
click at [521, 381] on div "Property 3 of 4 Fowler Dr" at bounding box center [477, 402] width 778 height 43
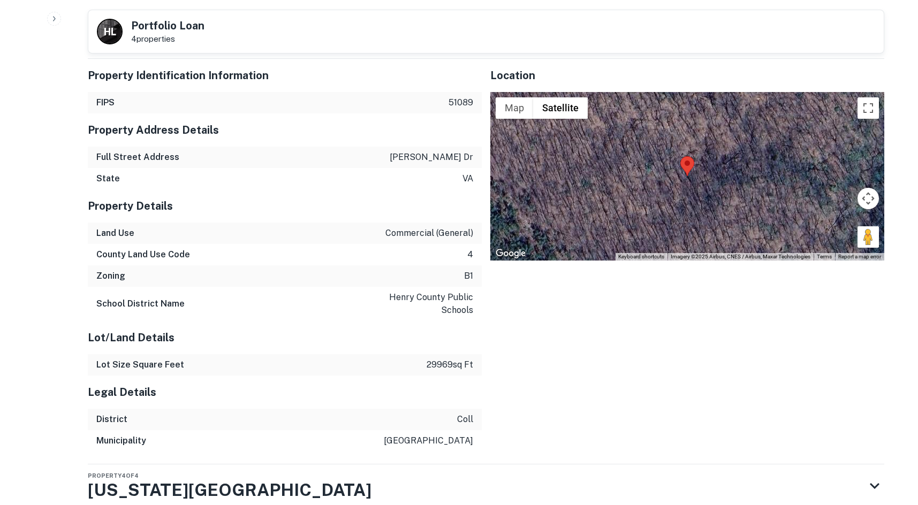
scroll to position [1662, 0]
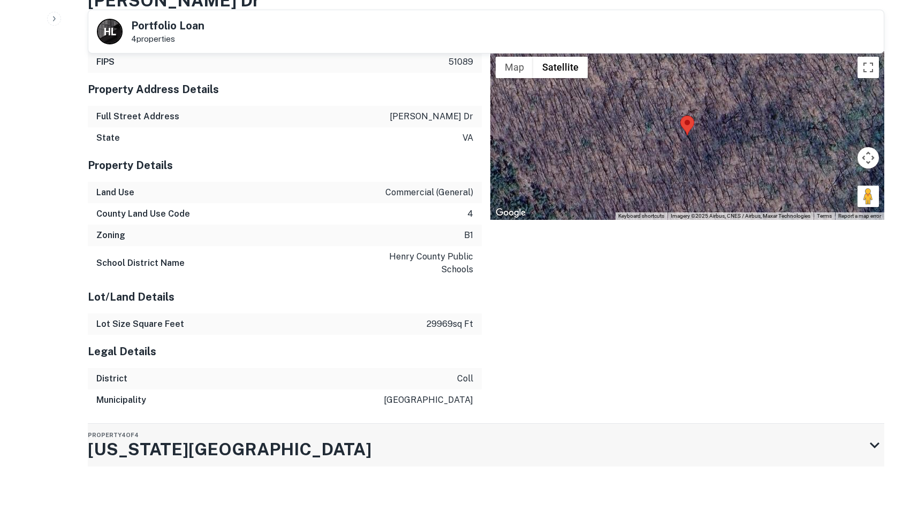
click at [489, 430] on div "Property 4 of 4 Virginia Ave" at bounding box center [477, 445] width 778 height 43
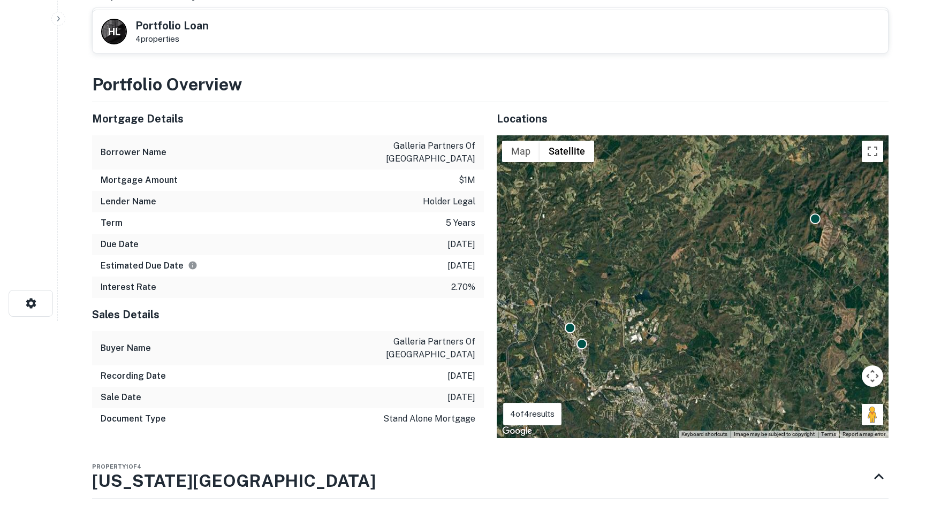
scroll to position [0, 0]
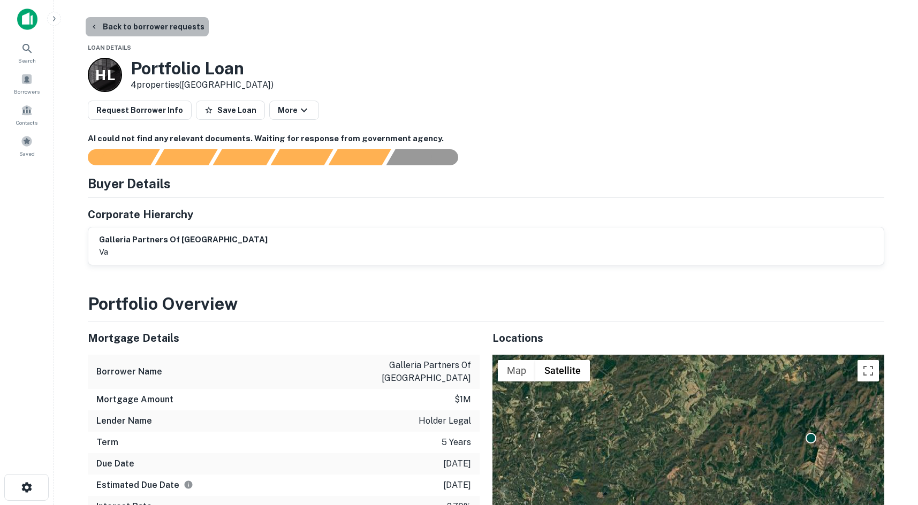
click at [151, 28] on button "Back to borrower requests" at bounding box center [147, 26] width 123 height 19
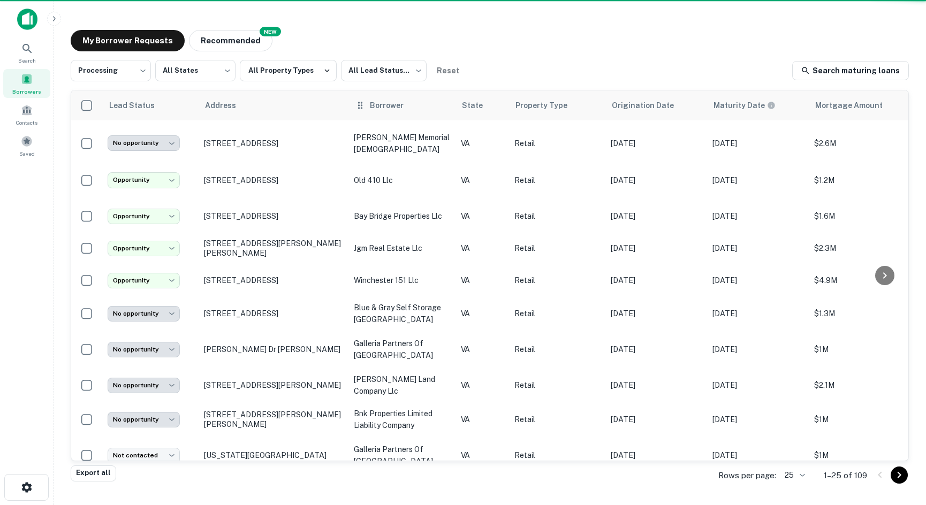
scroll to position [289, 0]
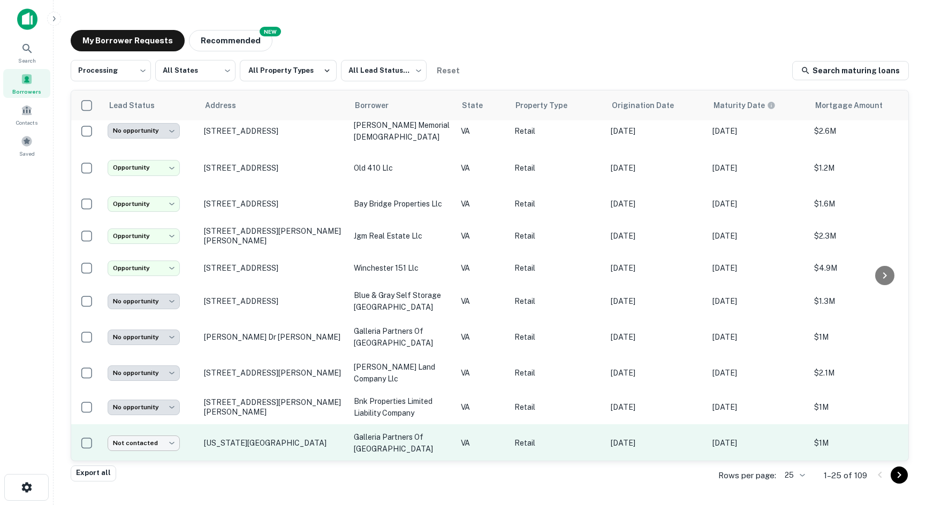
click at [139, 407] on body "**********" at bounding box center [463, 252] width 926 height 505
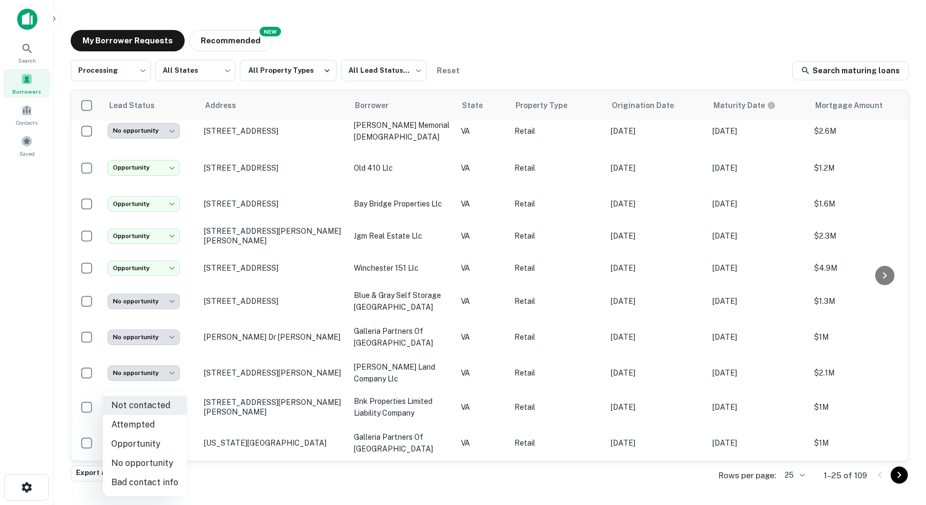
click at [136, 464] on li "No opportunity" at bounding box center [145, 463] width 84 height 19
type input "**********"
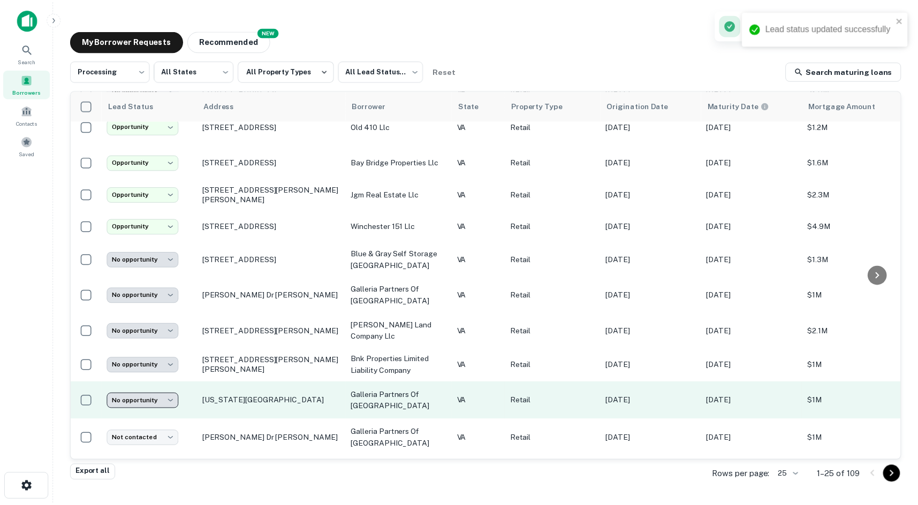
scroll to position [450, 0]
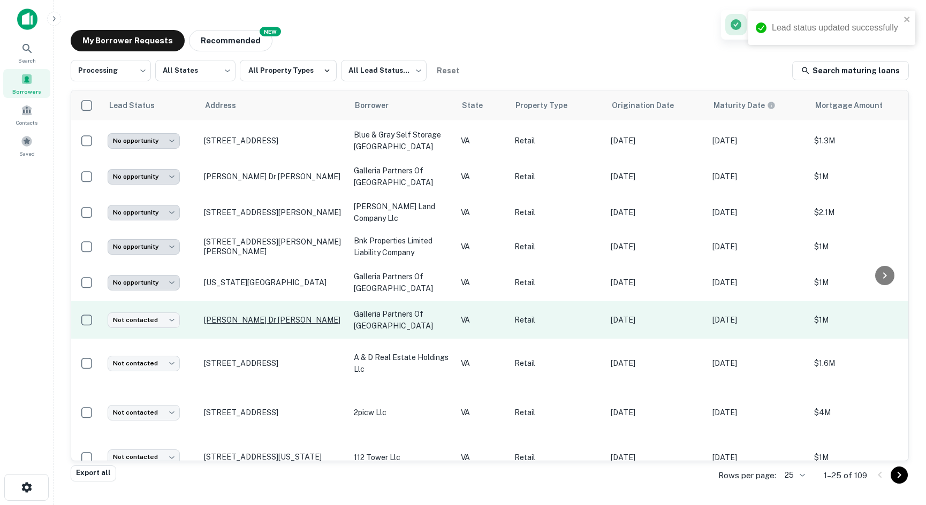
click at [218, 315] on p "Fowler Dr VA" at bounding box center [273, 320] width 139 height 10
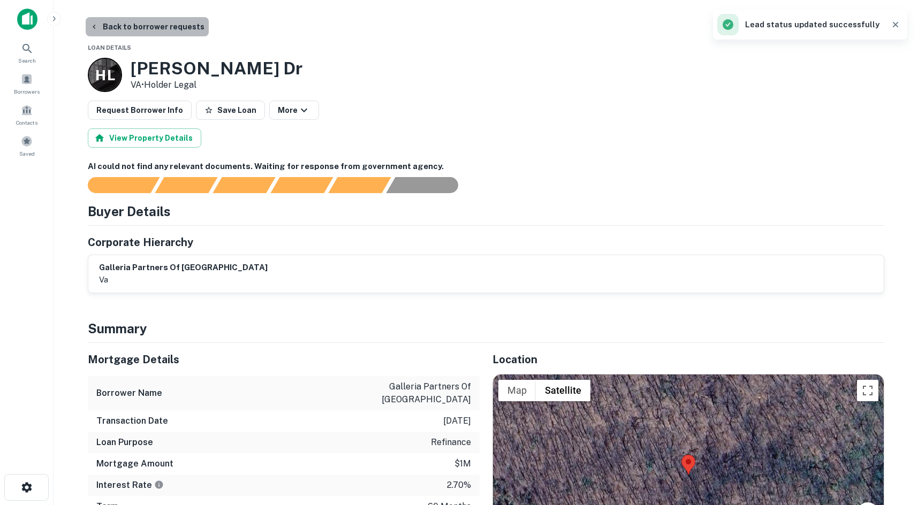
click at [178, 26] on button "Back to borrower requests" at bounding box center [147, 26] width 123 height 19
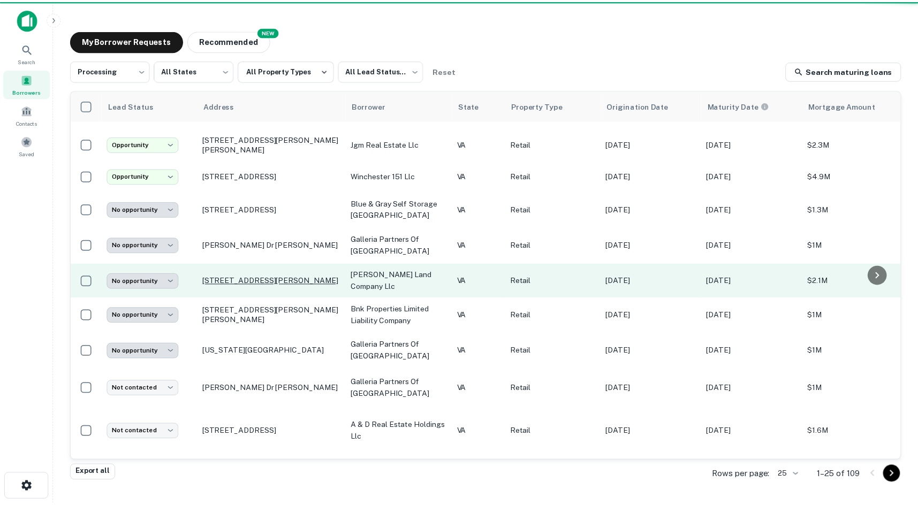
scroll to position [450, 0]
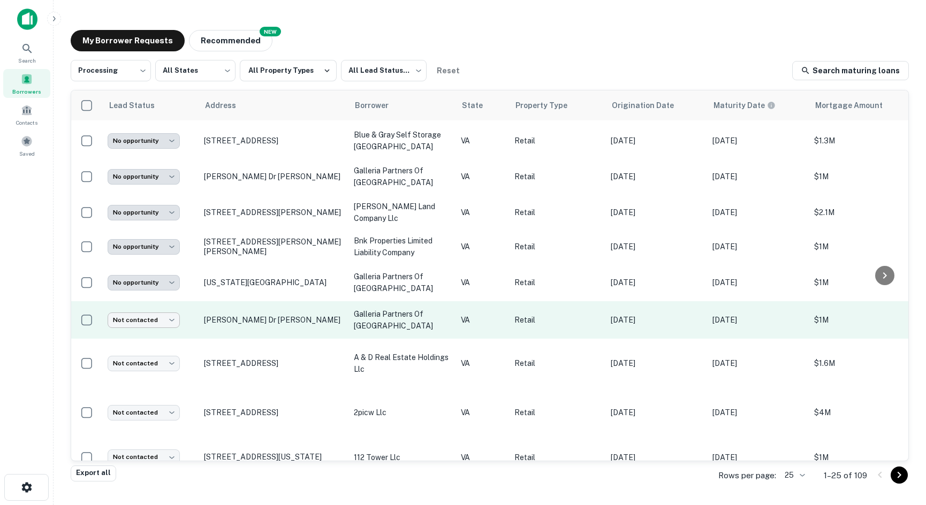
click at [111, 273] on body "**********" at bounding box center [463, 252] width 926 height 505
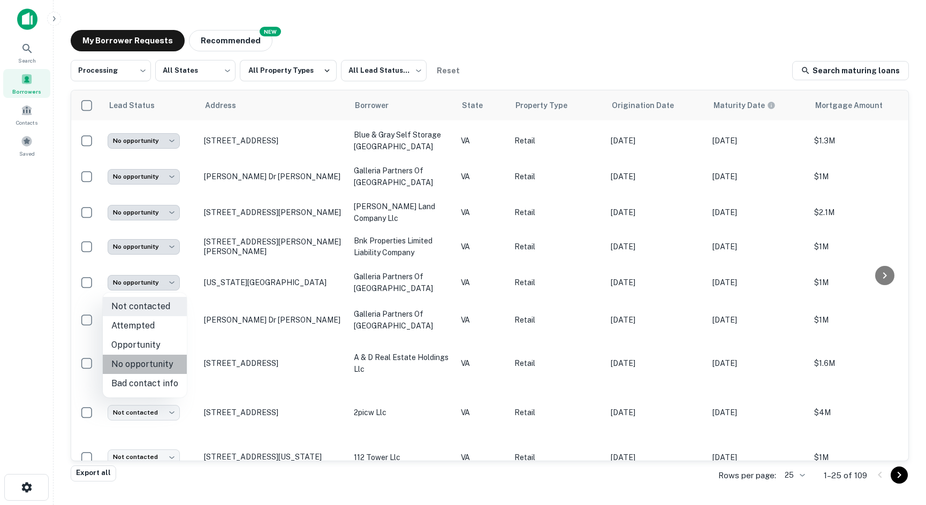
click at [146, 367] on li "No opportunity" at bounding box center [145, 364] width 84 height 19
type input "**********"
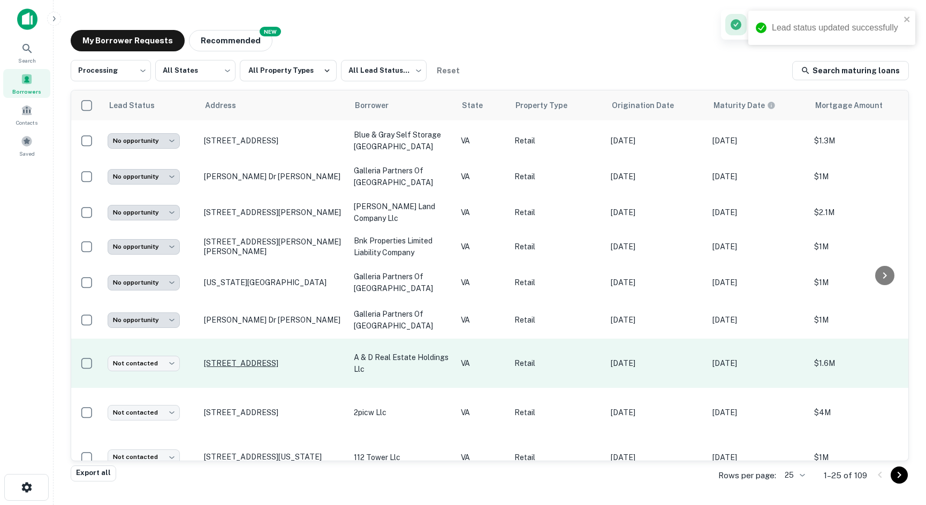
click at [216, 359] on p "3860 Greensboro Rd Collinsville, VA24078" at bounding box center [273, 364] width 139 height 10
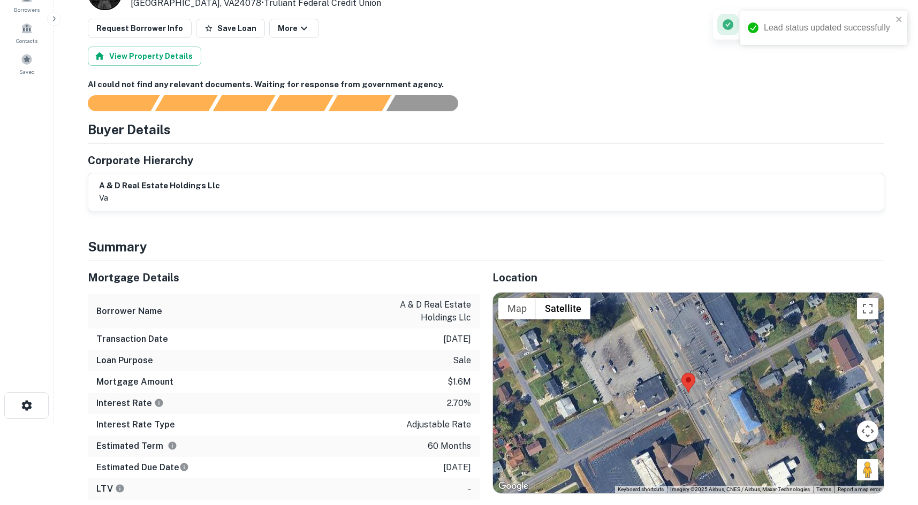
scroll to position [161, 0]
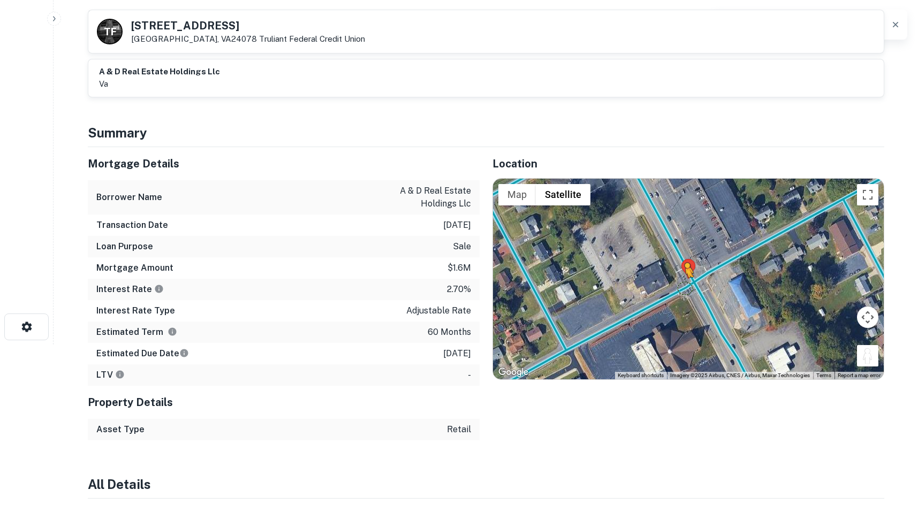
drag, startPoint x: 870, startPoint y: 354, endPoint x: 681, endPoint y: 287, distance: 200.7
click at [681, 287] on div "To activate drag with keyboard, press Alt + Enter. Once in keyboard drag state,…" at bounding box center [688, 279] width 391 height 201
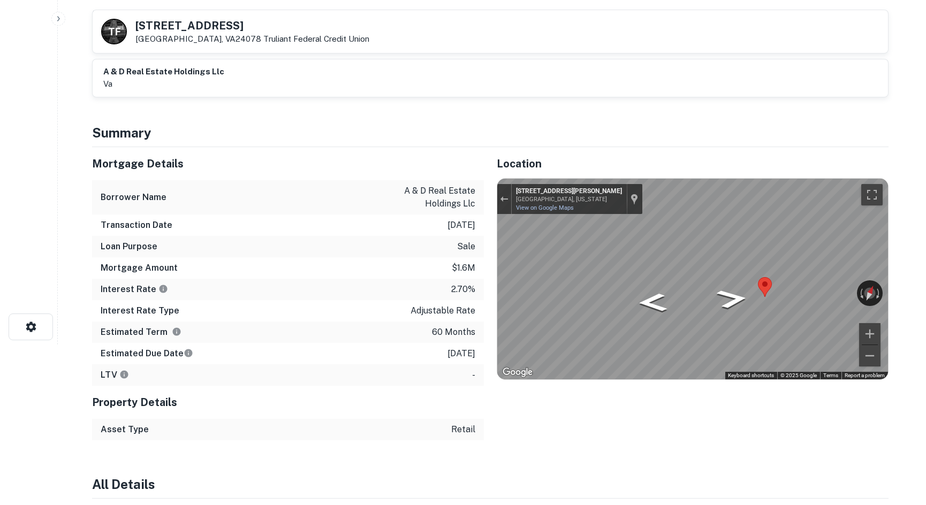
scroll to position [0, 0]
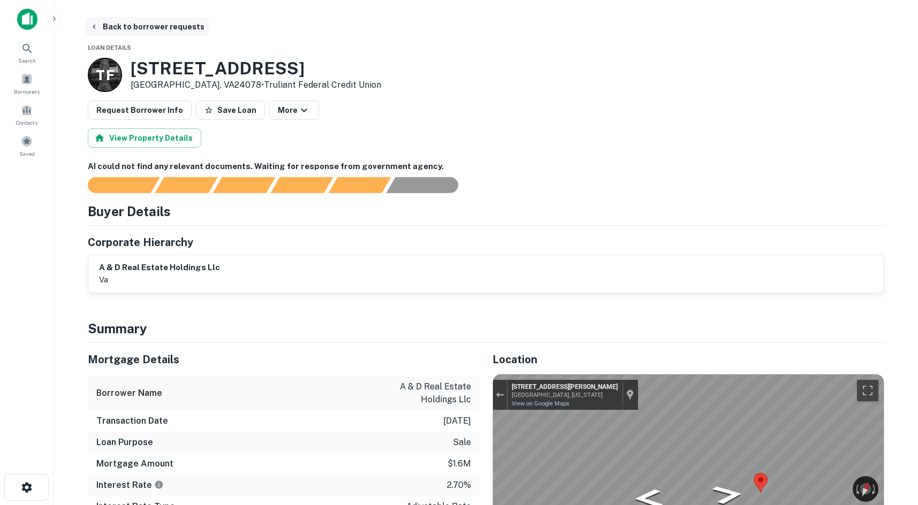
click at [132, 24] on button "Back to borrower requests" at bounding box center [147, 26] width 123 height 19
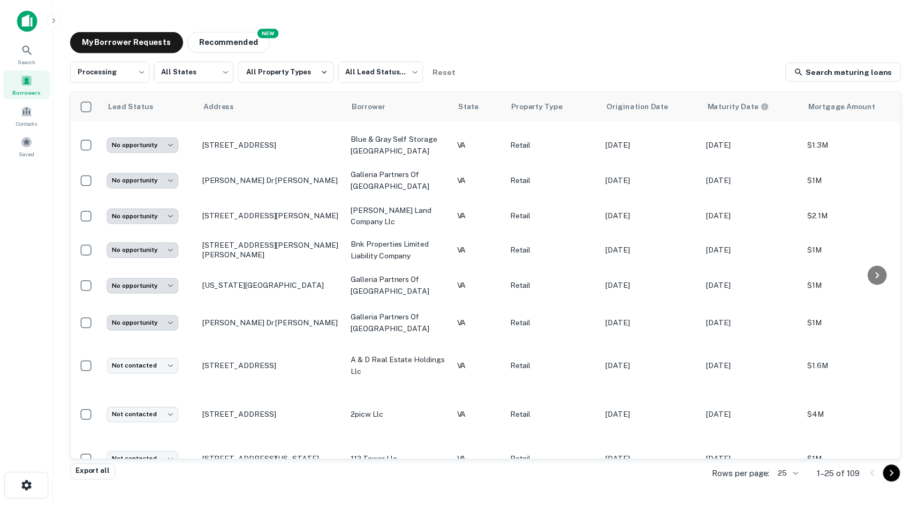
scroll to position [450, 0]
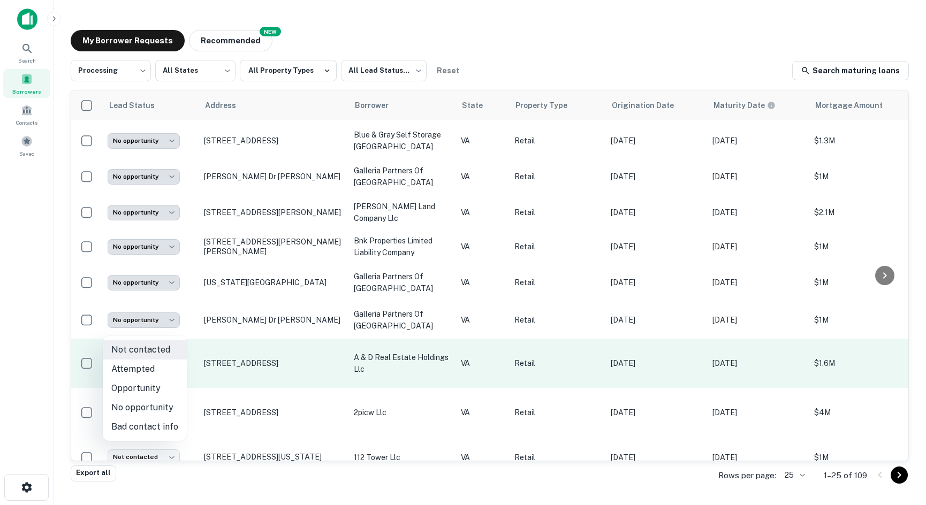
click at [134, 331] on body "**********" at bounding box center [463, 252] width 926 height 505
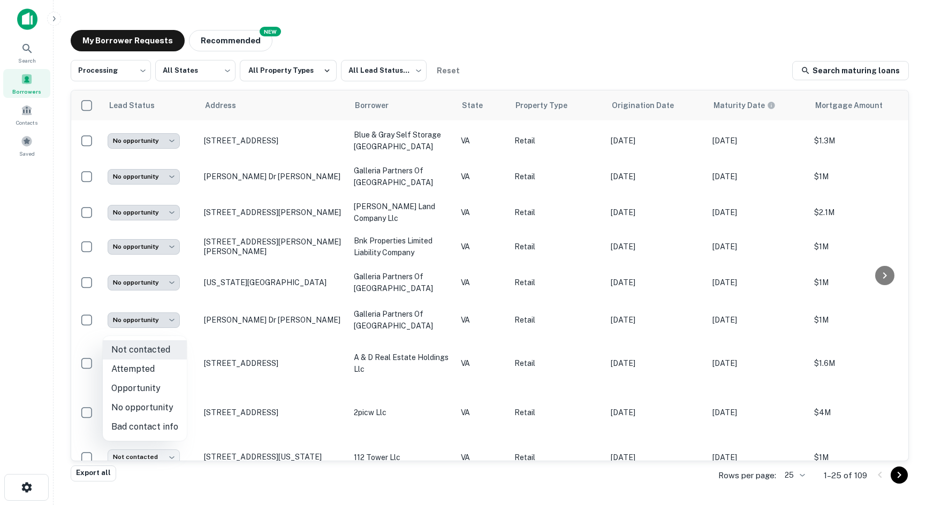
click at [141, 411] on li "No opportunity" at bounding box center [145, 407] width 84 height 19
type input "**********"
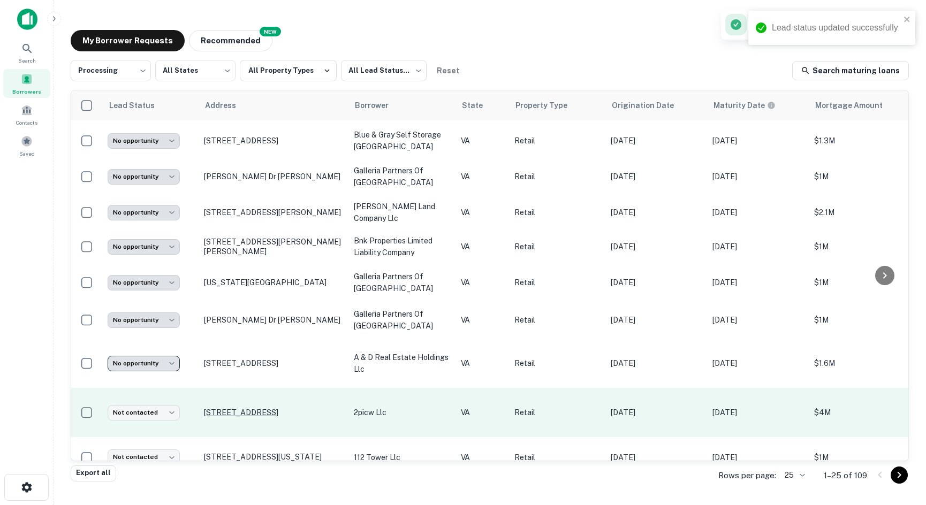
click at [227, 408] on p "901 W Broad St Waynesboro, VA22980" at bounding box center [273, 413] width 139 height 10
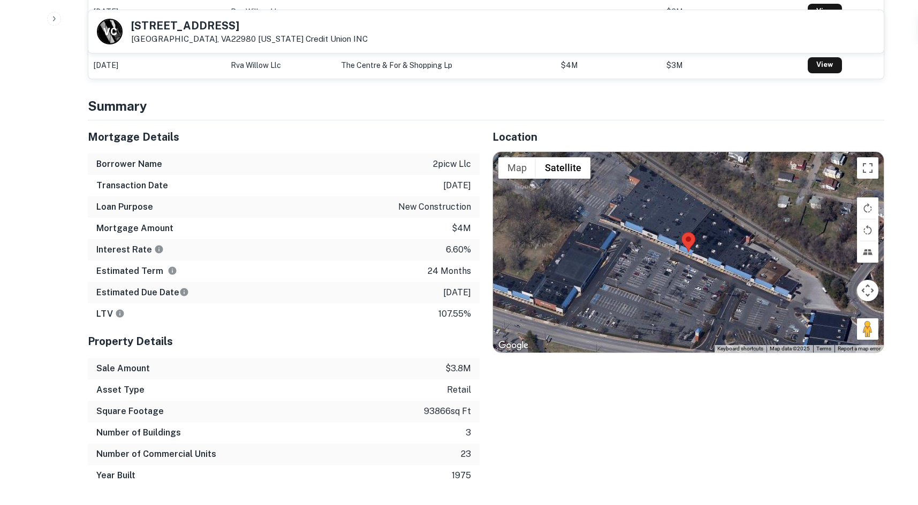
scroll to position [589, 0]
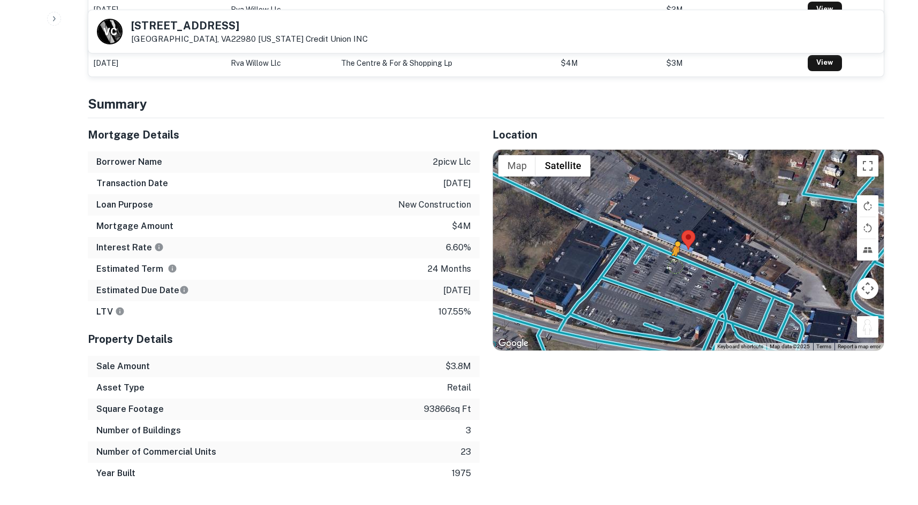
drag, startPoint x: 865, startPoint y: 324, endPoint x: 672, endPoint y: 267, distance: 201.1
click at [672, 267] on div "To activate drag with keyboard, press Alt + Enter. Once in keyboard drag state,…" at bounding box center [688, 250] width 391 height 201
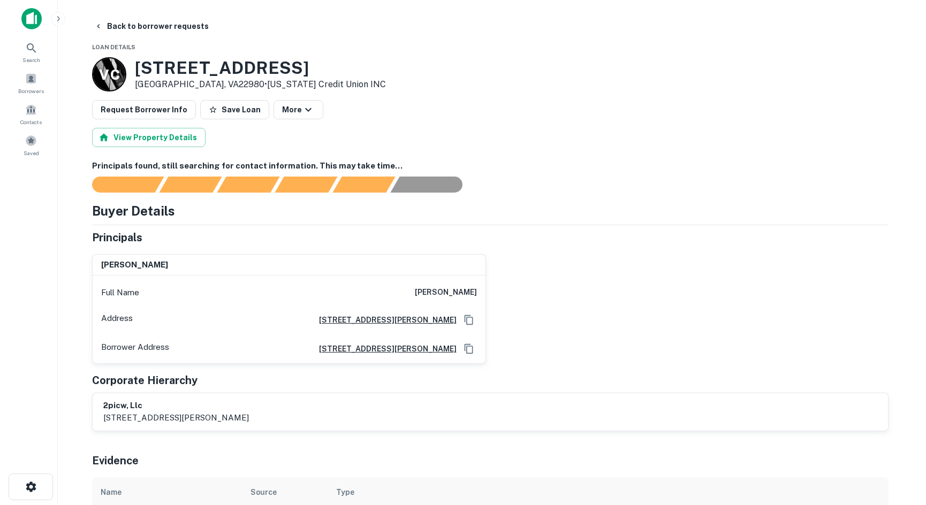
scroll to position [0, 0]
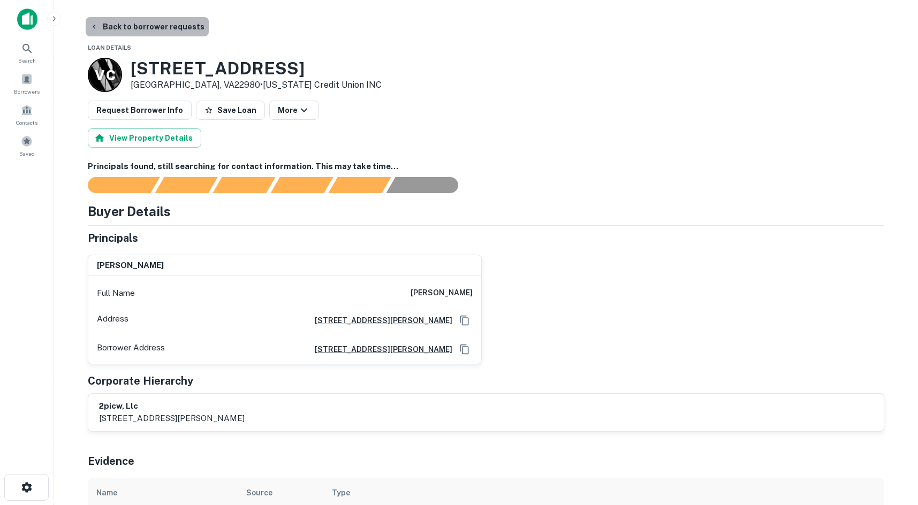
click at [159, 34] on button "Back to borrower requests" at bounding box center [147, 26] width 123 height 19
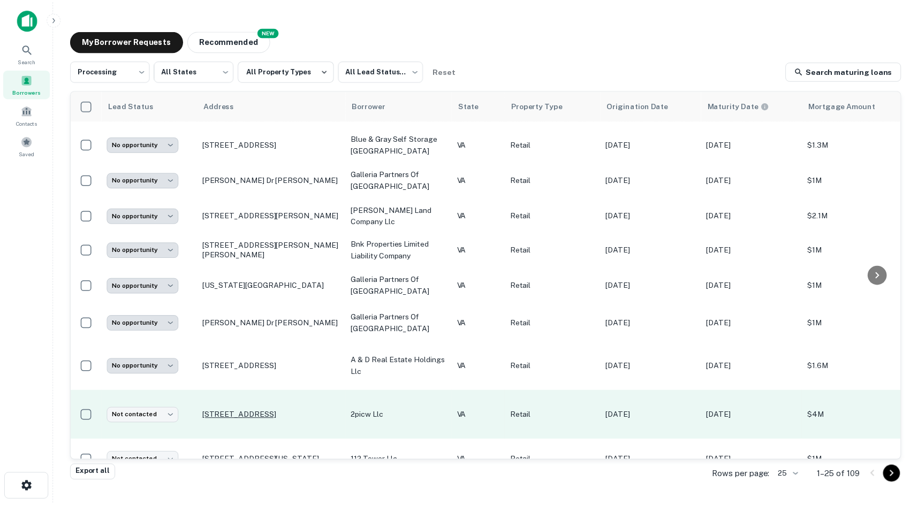
scroll to position [450, 0]
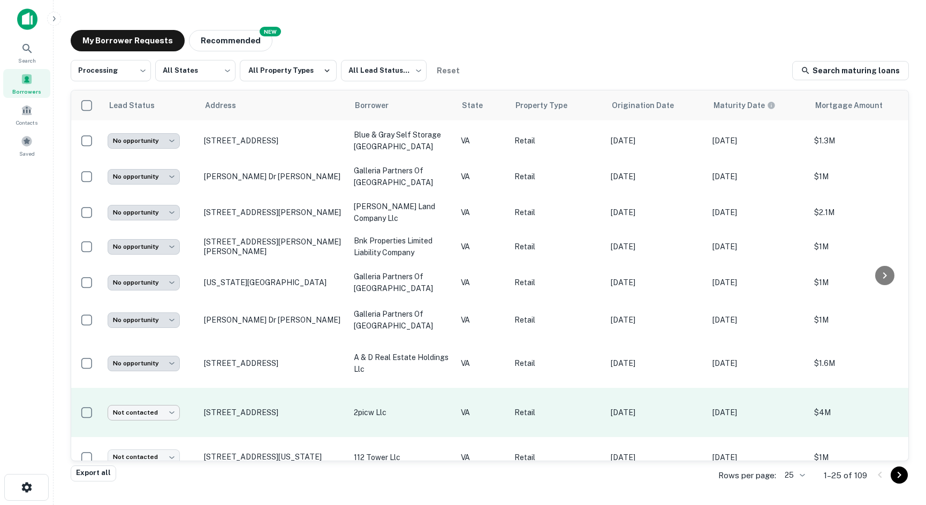
click at [132, 365] on body "**********" at bounding box center [463, 252] width 926 height 505
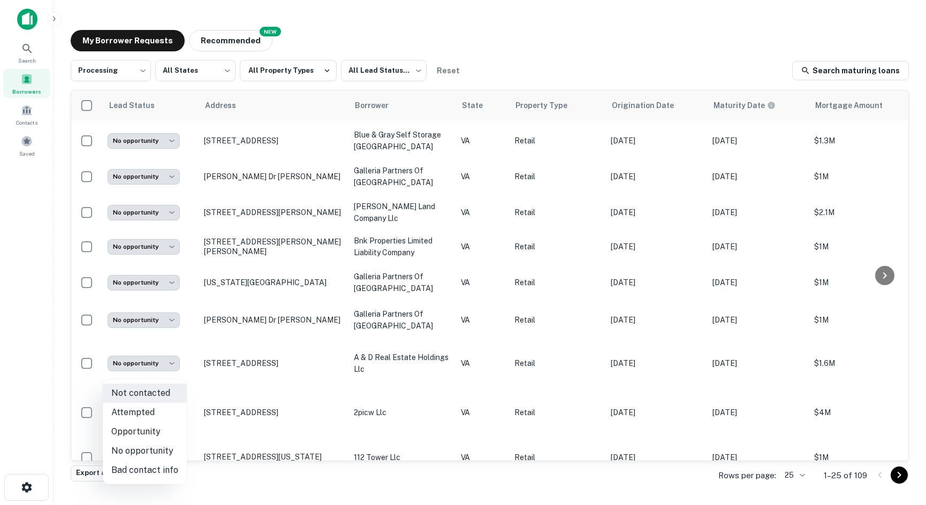
click at [133, 445] on li "No opportunity" at bounding box center [145, 451] width 84 height 19
type input "**********"
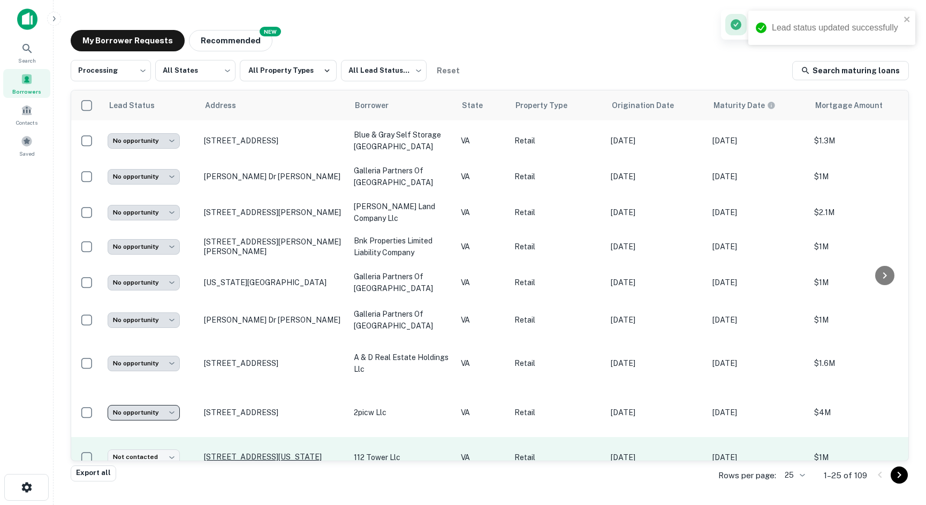
click at [239, 452] on p "[STREET_ADDRESS][US_STATE]" at bounding box center [273, 457] width 139 height 10
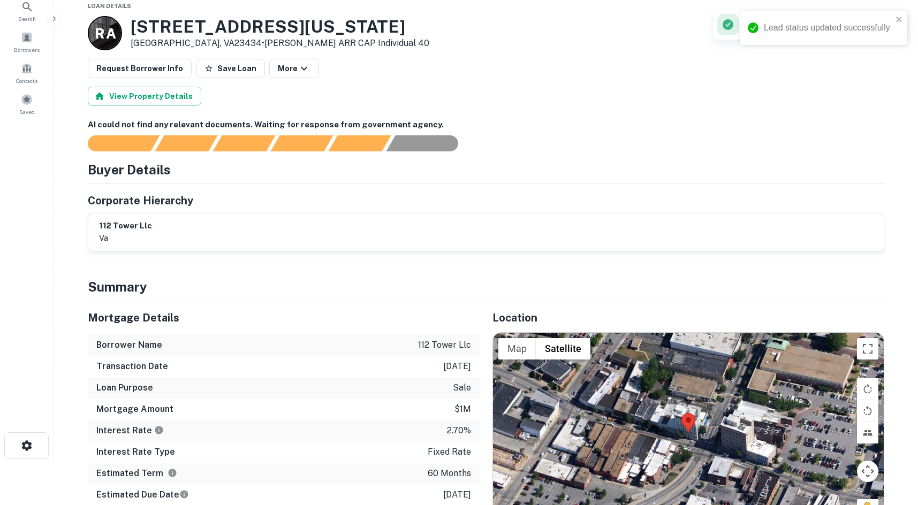
scroll to position [107, 0]
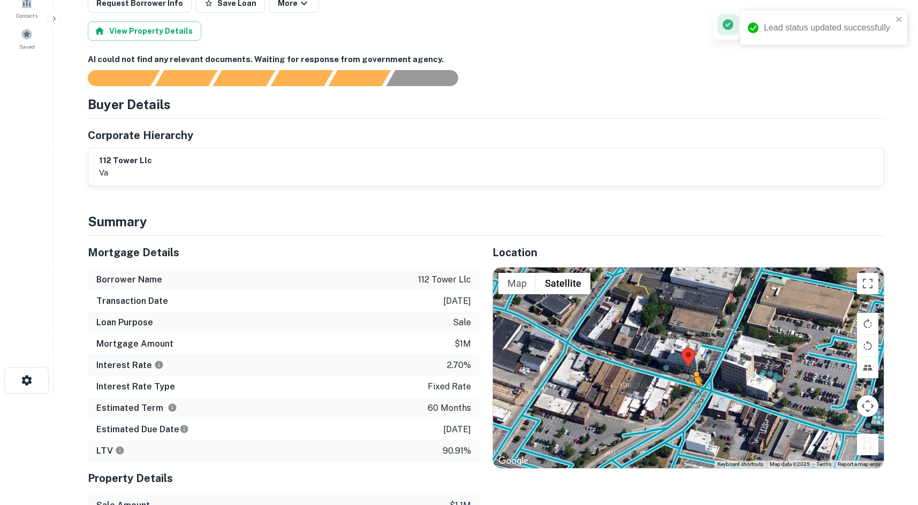
drag, startPoint x: 868, startPoint y: 446, endPoint x: 692, endPoint y: 396, distance: 182.9
click at [692, 396] on div "To activate drag with keyboard, press Alt + Enter. Once in keyboard drag state,…" at bounding box center [688, 368] width 391 height 201
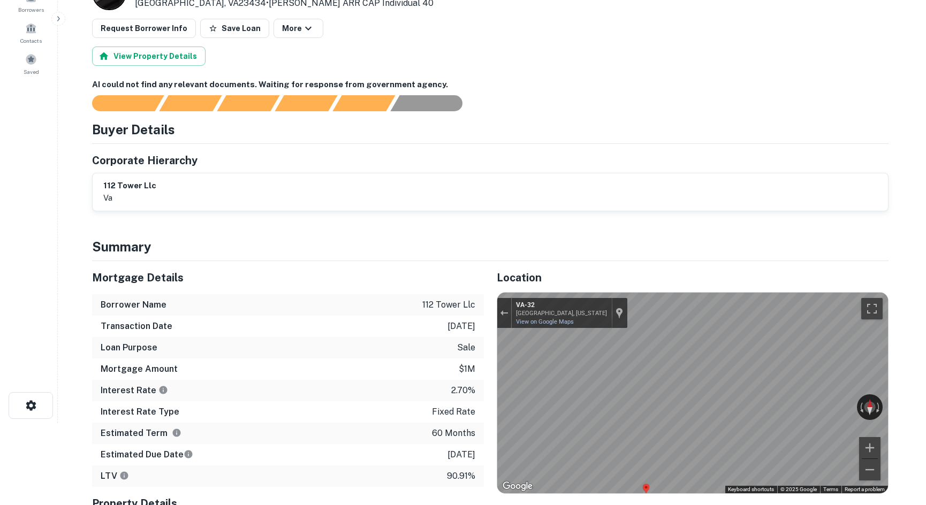
scroll to position [0, 0]
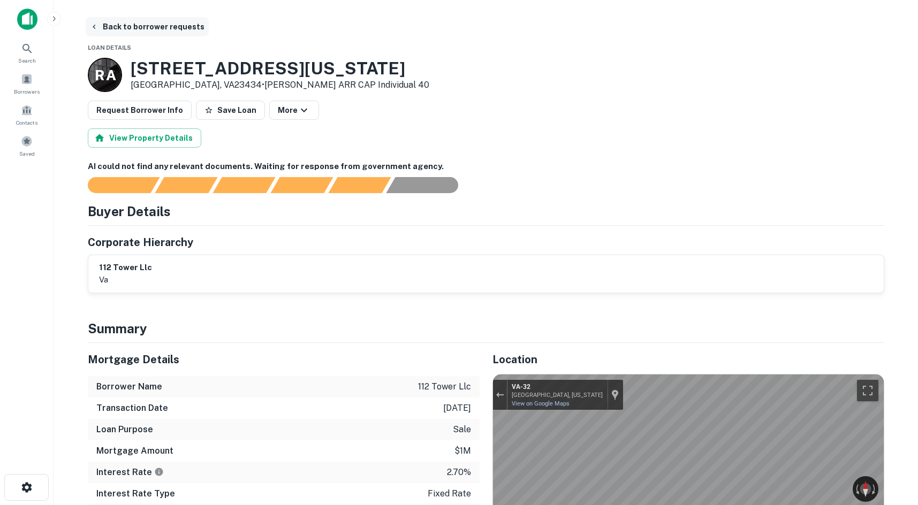
click at [144, 32] on button "Back to borrower requests" at bounding box center [147, 26] width 123 height 19
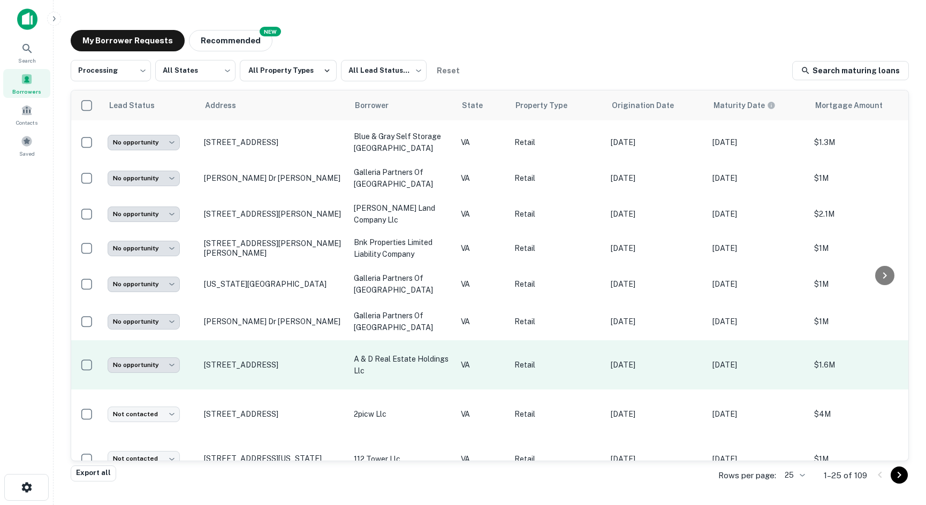
scroll to position [450, 0]
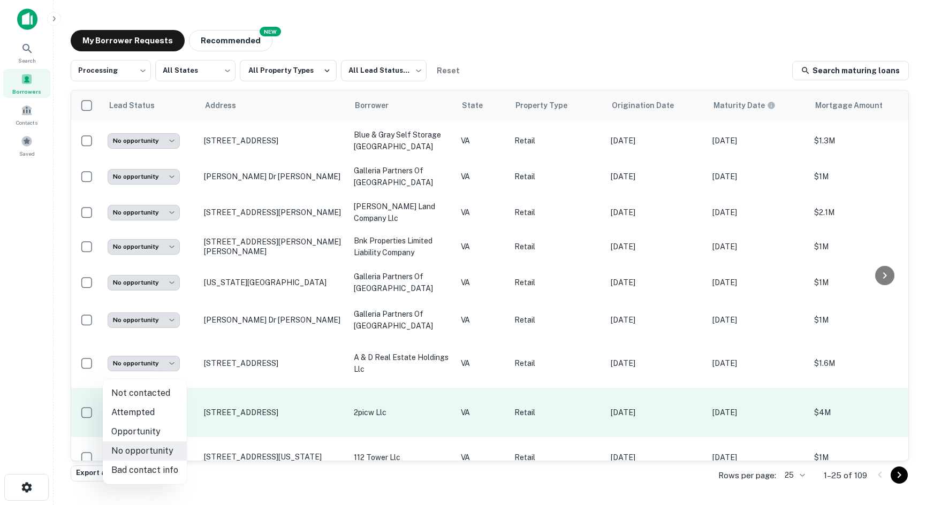
click at [152, 373] on body "**********" at bounding box center [463, 252] width 926 height 505
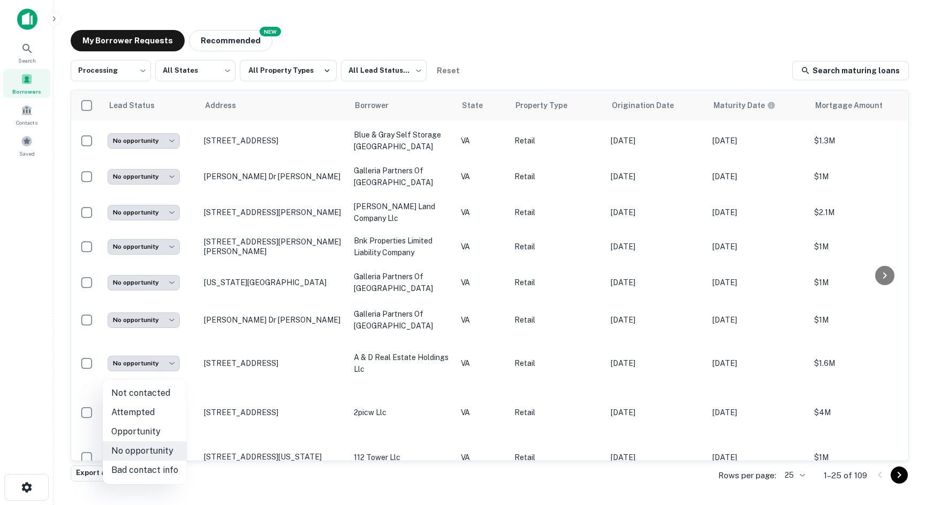
click at [164, 361] on div at bounding box center [463, 252] width 926 height 505
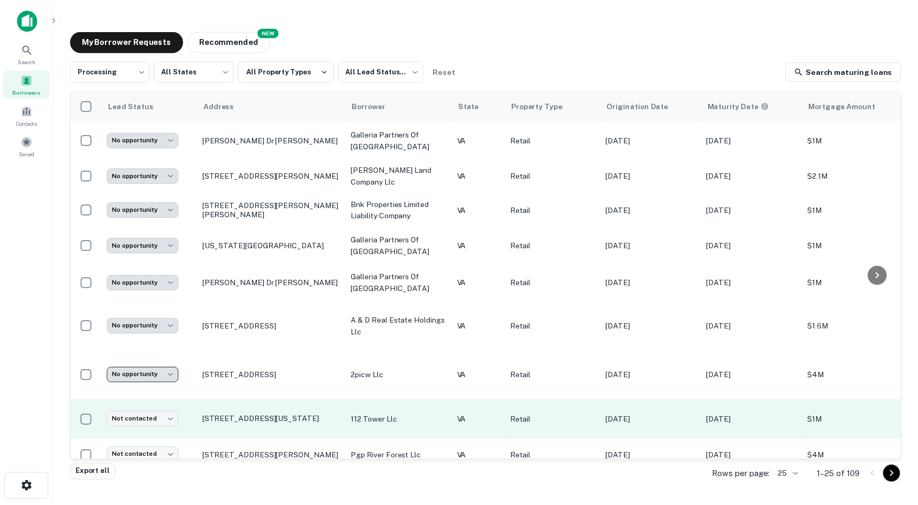
scroll to position [516, 0]
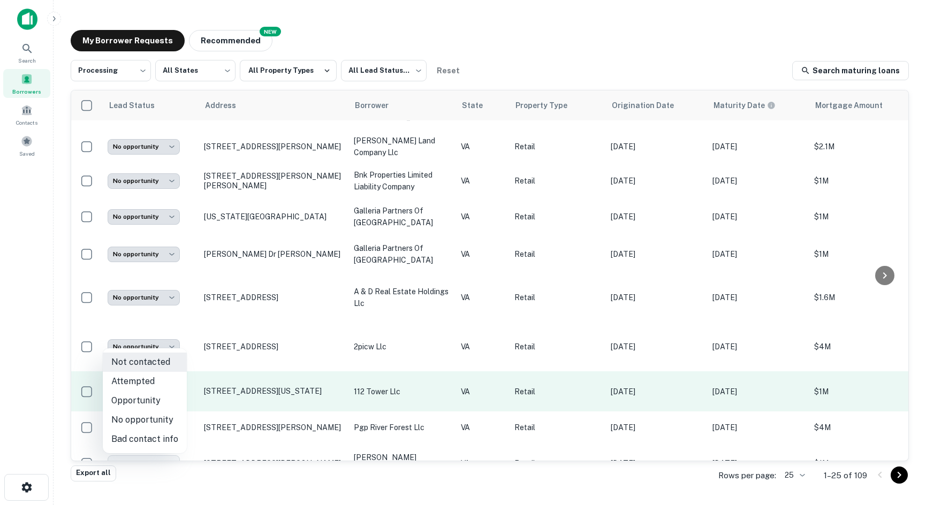
click at [164, 344] on body "**********" at bounding box center [463, 252] width 926 height 505
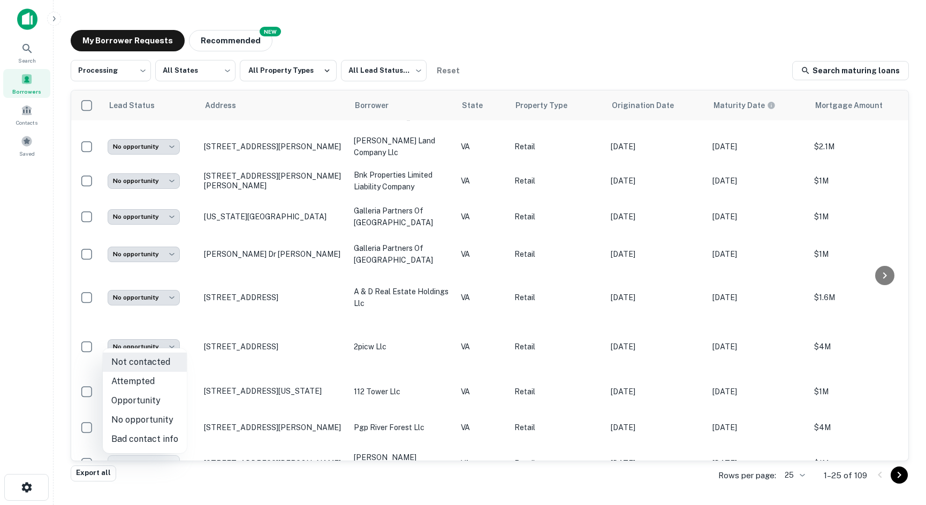
click at [161, 424] on li "No opportunity" at bounding box center [145, 420] width 84 height 19
type input "**********"
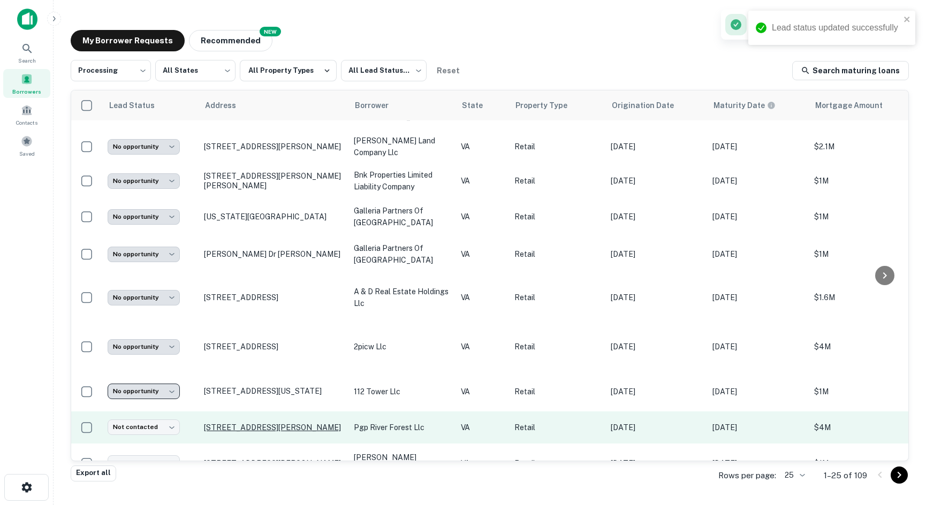
click at [223, 423] on p "[STREET_ADDRESS][PERSON_NAME]" at bounding box center [273, 428] width 139 height 10
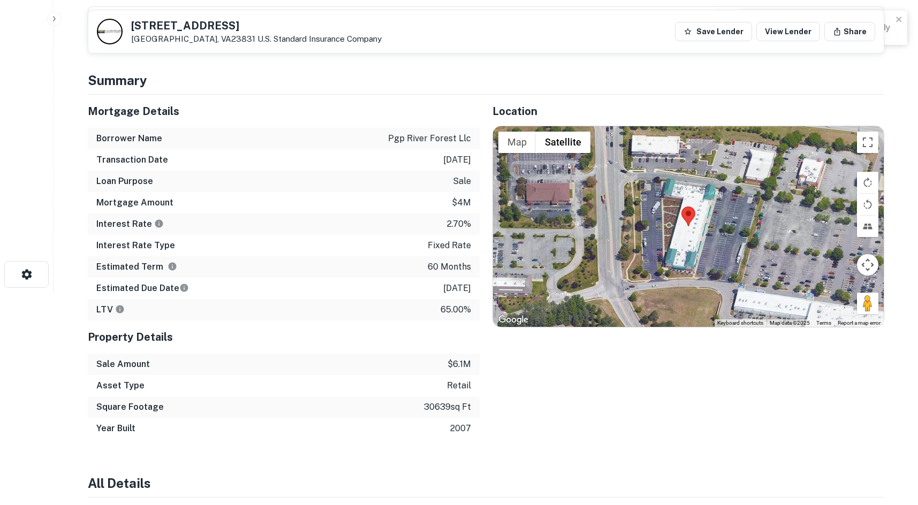
scroll to position [214, 0]
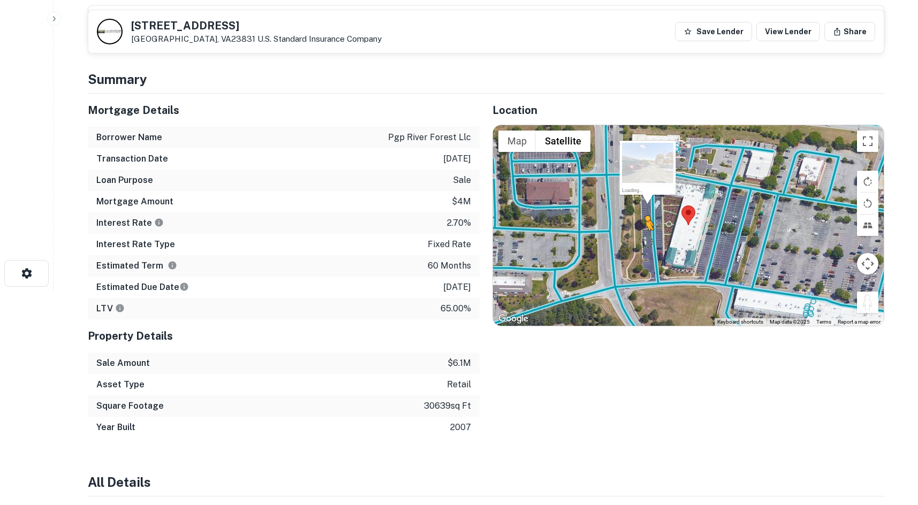
drag, startPoint x: 867, startPoint y: 301, endPoint x: 645, endPoint y: 240, distance: 231.0
click at [645, 240] on div "To activate drag with keyboard, press Alt + Enter. Once in keyboard drag state,…" at bounding box center [688, 225] width 391 height 201
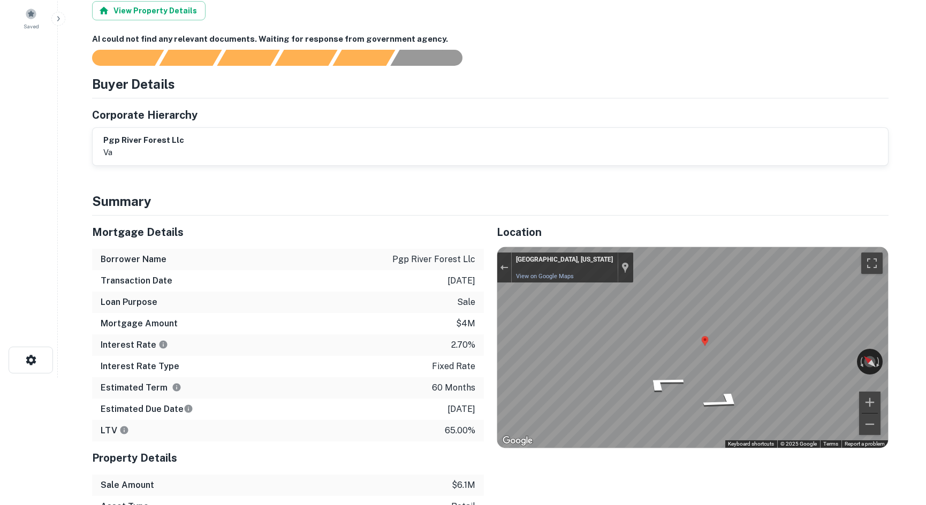
scroll to position [0, 0]
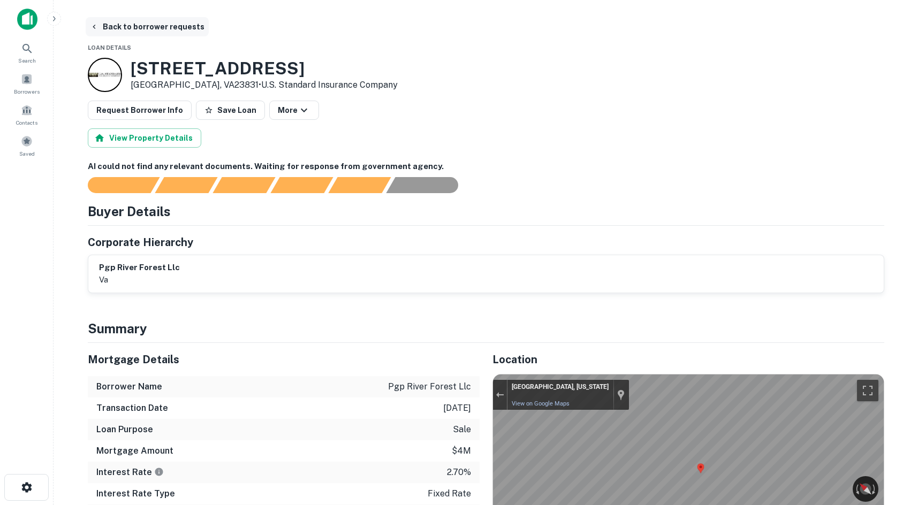
click at [127, 34] on button "Back to borrower requests" at bounding box center [147, 26] width 123 height 19
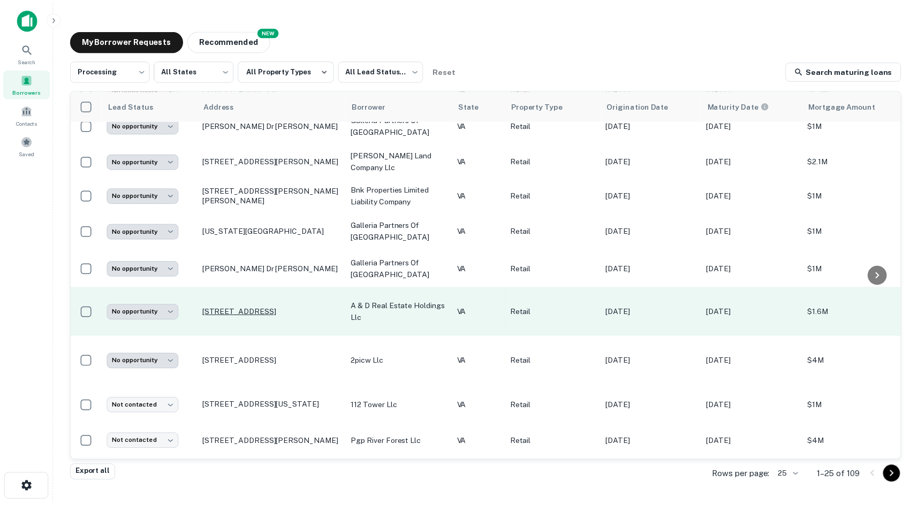
scroll to position [516, 0]
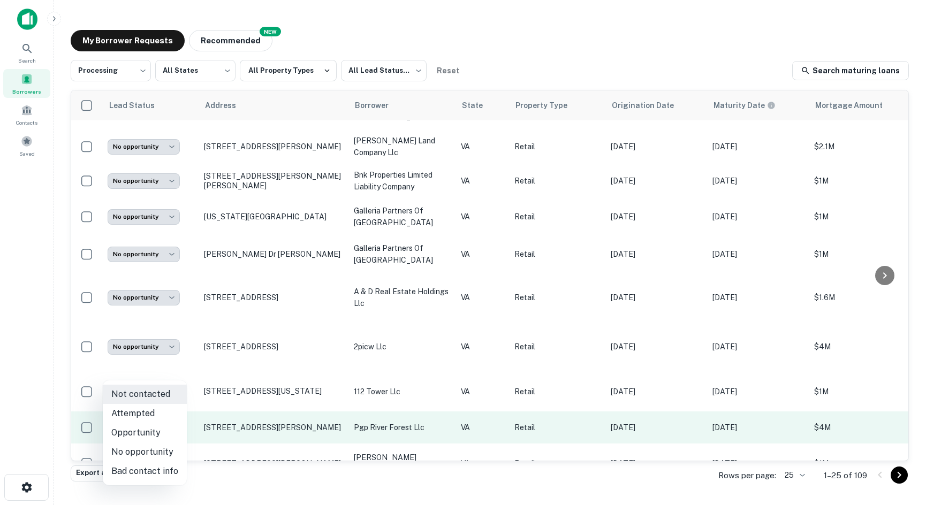
click at [156, 376] on body "**********" at bounding box center [463, 252] width 926 height 505
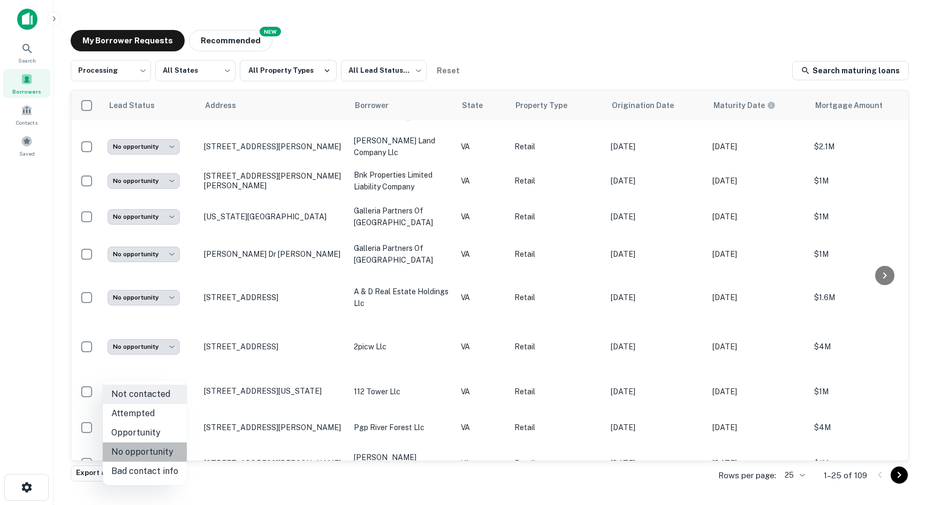
click at [164, 448] on li "No opportunity" at bounding box center [145, 452] width 84 height 19
type input "**********"
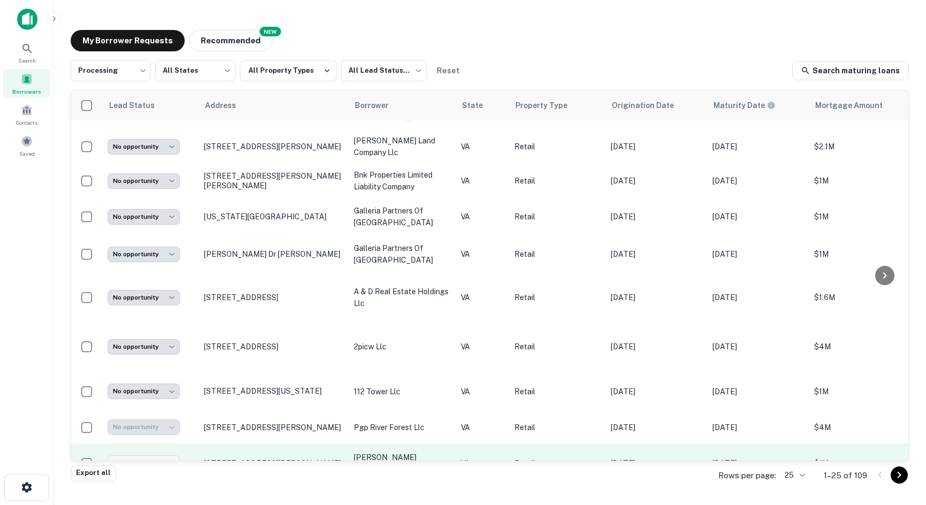
click at [220, 459] on p "[STREET_ADDRESS][PERSON_NAME]" at bounding box center [273, 464] width 139 height 10
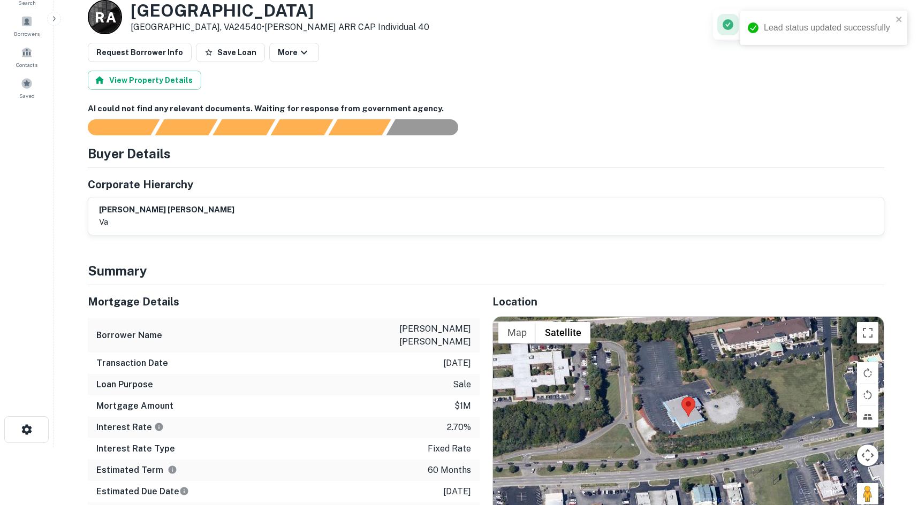
scroll to position [161, 0]
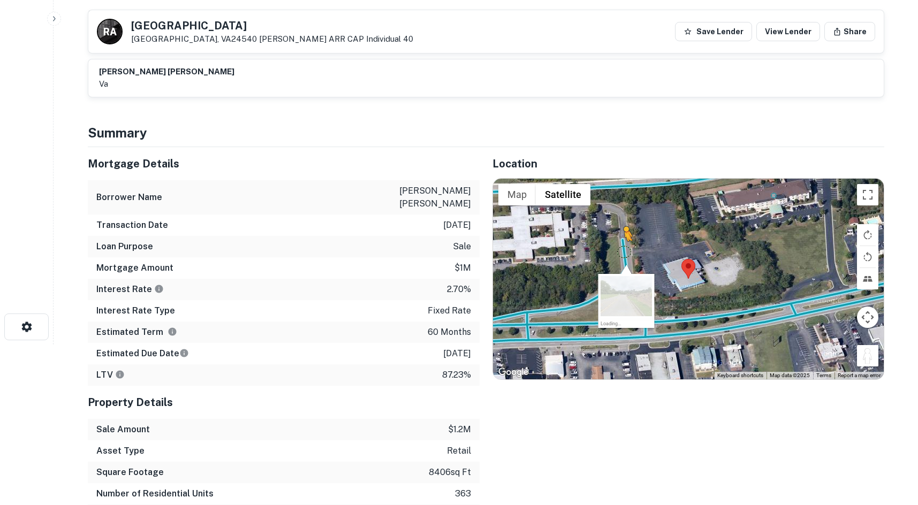
drag, startPoint x: 873, startPoint y: 363, endPoint x: 621, endPoint y: 248, distance: 276.5
click at [621, 248] on div "To activate drag with keyboard, press Alt + Enter. Once in keyboard drag state,…" at bounding box center [688, 279] width 391 height 201
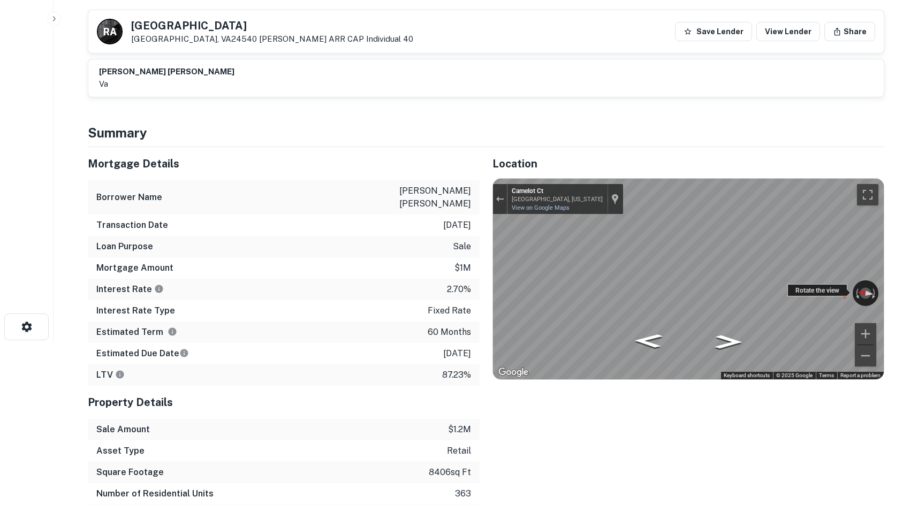
click at [804, 285] on div "← Move left → Move right ↑ Move up ↓ Move down + Zoom in - Zoom out Camelot Ct …" at bounding box center [688, 279] width 391 height 201
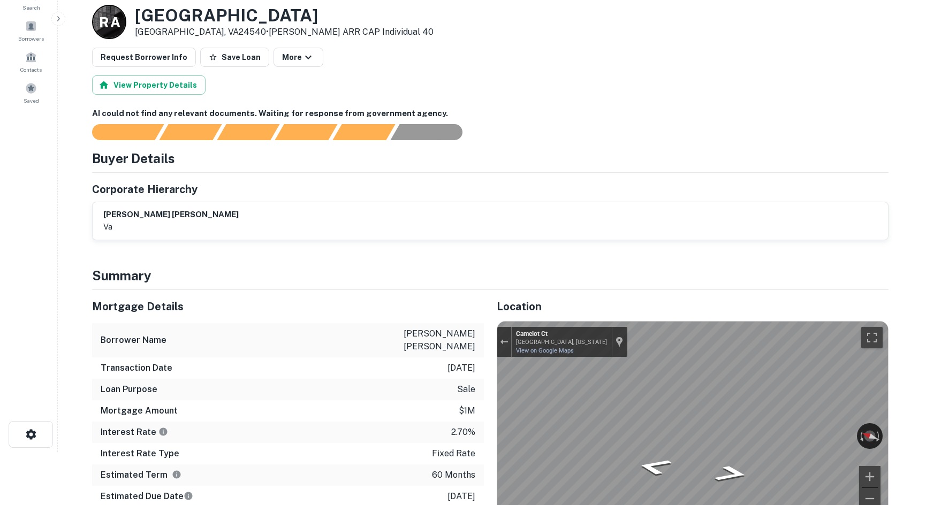
scroll to position [0, 0]
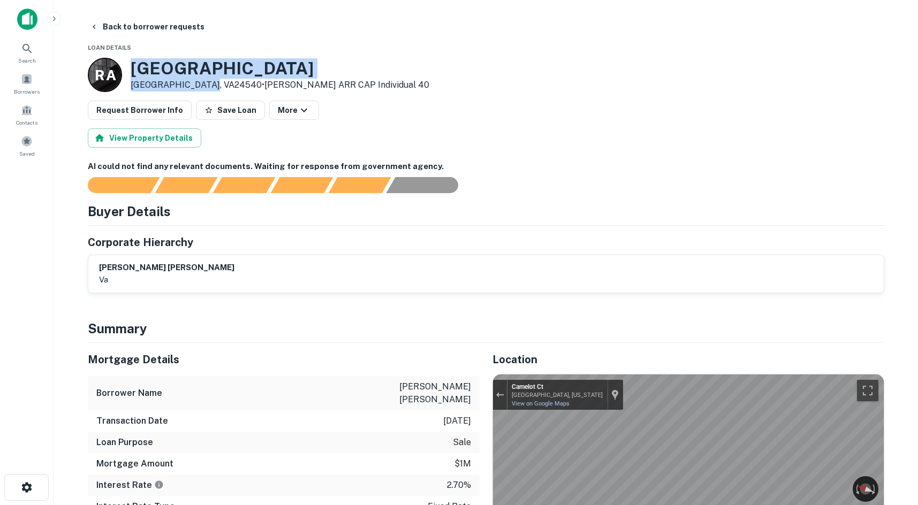
drag, startPoint x: 134, startPoint y: 68, endPoint x: 203, endPoint y: 88, distance: 72.0
click at [203, 88] on div "[STREET_ADDRESS][PERSON_NAME] • [PERSON_NAME] ARR CAP Individual 40" at bounding box center [280, 74] width 299 height 33
copy div "[STREET_ADDRESS][PERSON_NAME]"
click at [119, 17] on main "Back to borrower requests Loan Details [GEOGRAPHIC_DATA][STREET_ADDRESS][PERSON…" at bounding box center [486, 252] width 865 height 505
click at [125, 32] on button "Back to borrower requests" at bounding box center [147, 26] width 123 height 19
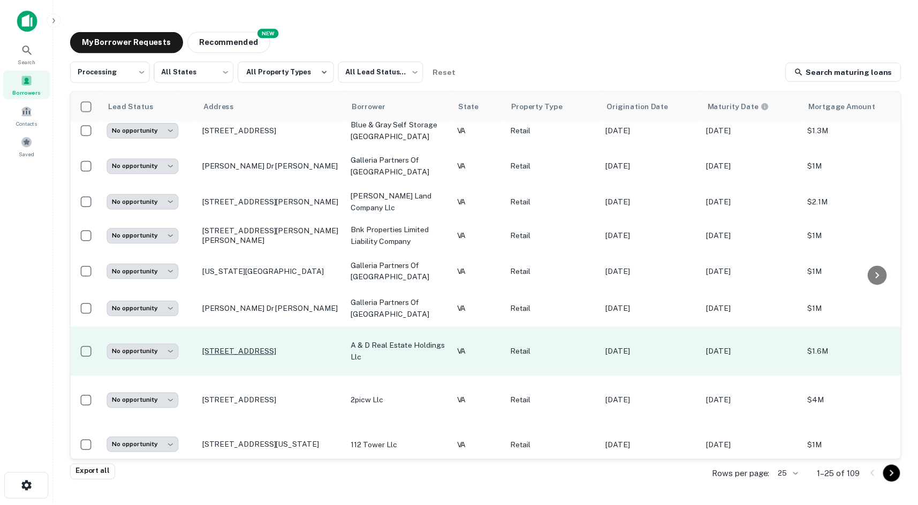
scroll to position [516, 0]
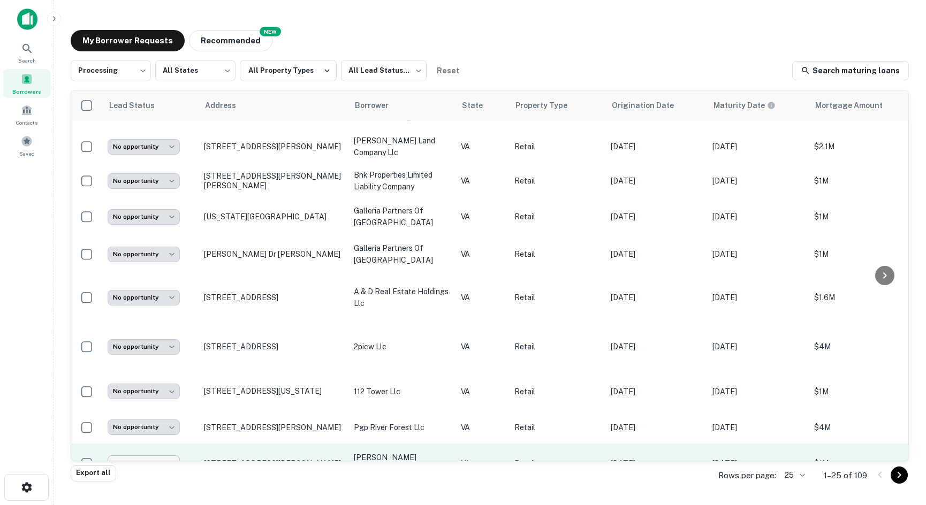
click at [138, 404] on body "**********" at bounding box center [463, 252] width 926 height 505
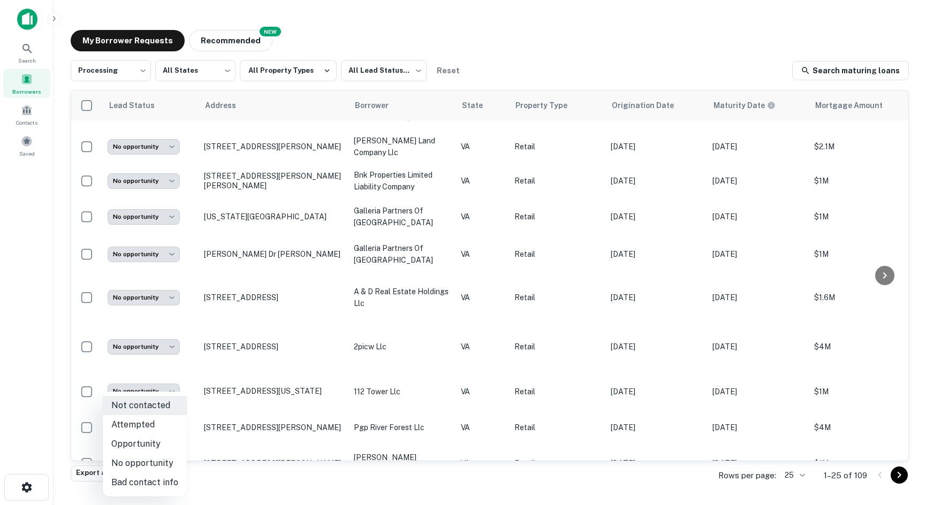
click at [157, 442] on li "Opportunity" at bounding box center [145, 444] width 84 height 19
type input "**********"
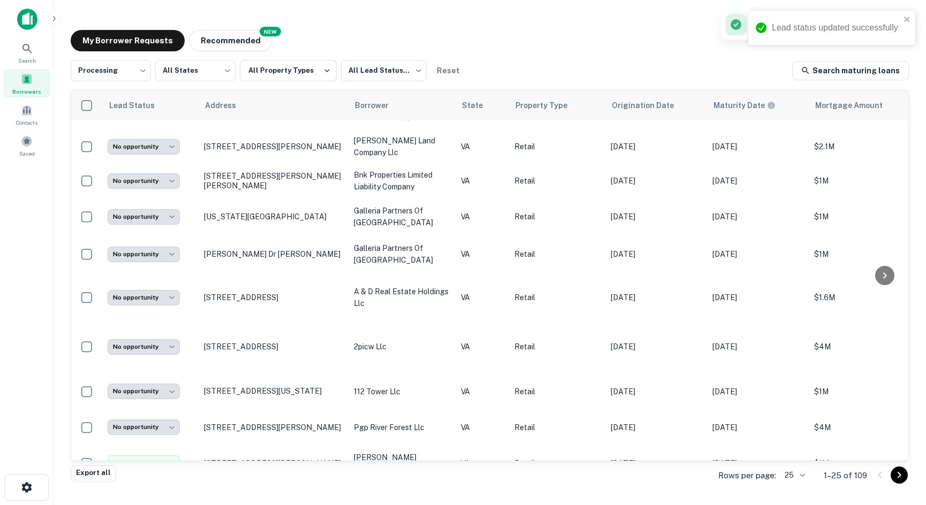
click at [230, 495] on p "[STREET_ADDRESS]" at bounding box center [273, 500] width 139 height 10
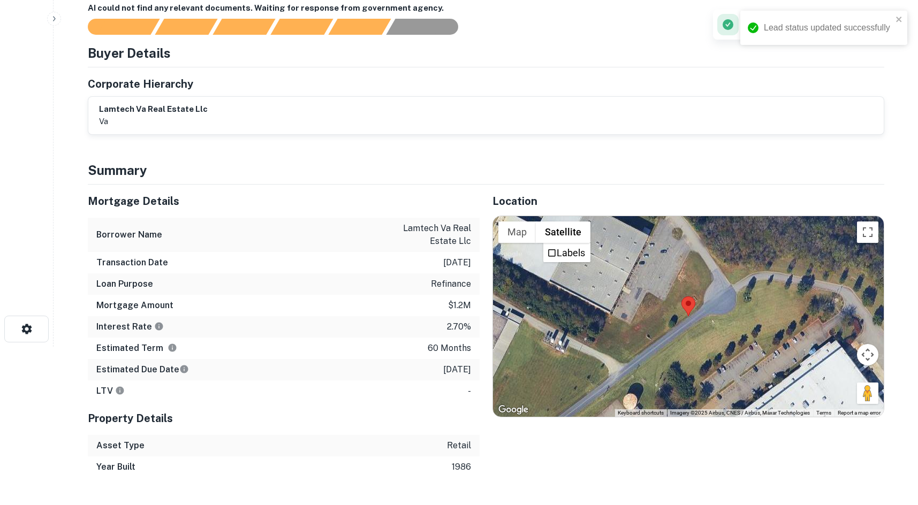
scroll to position [161, 0]
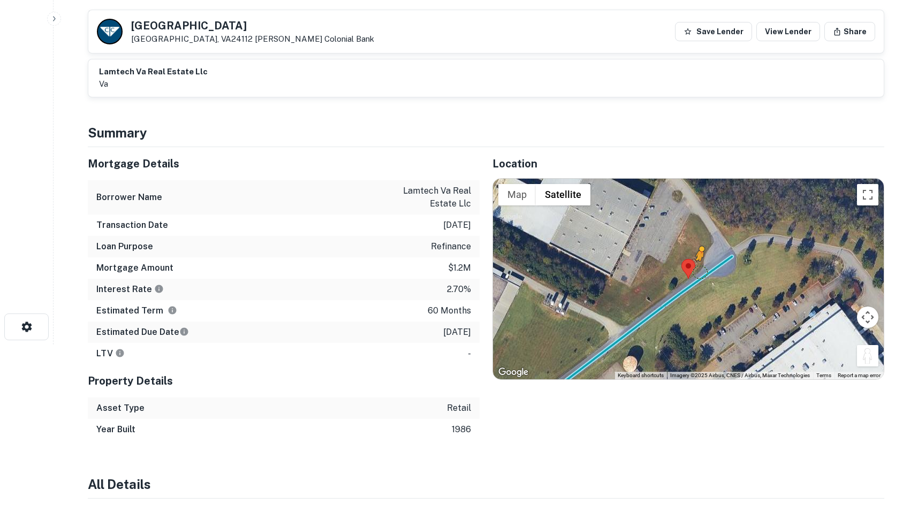
drag, startPoint x: 864, startPoint y: 360, endPoint x: 698, endPoint y: 272, distance: 187.6
click at [698, 272] on div "To activate drag with keyboard, press Alt + Enter. Once in keyboard drag state,…" at bounding box center [688, 279] width 391 height 201
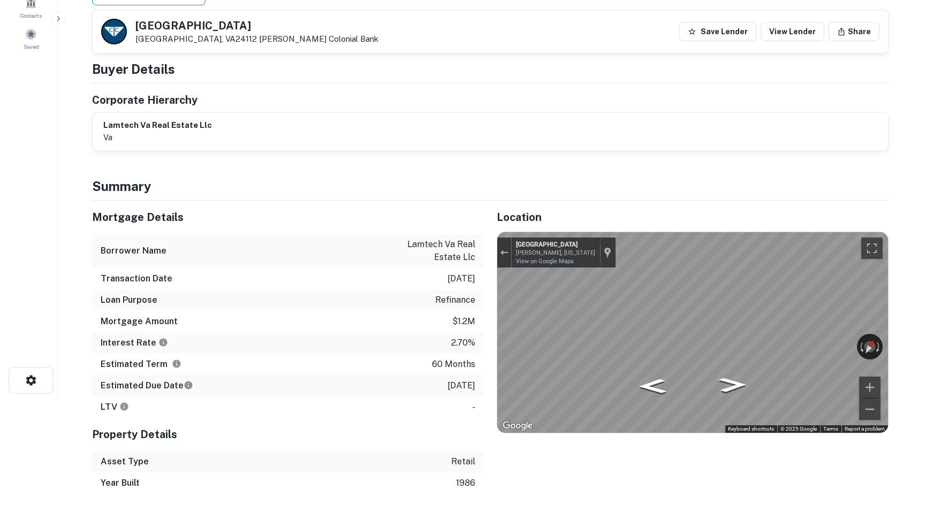
scroll to position [0, 0]
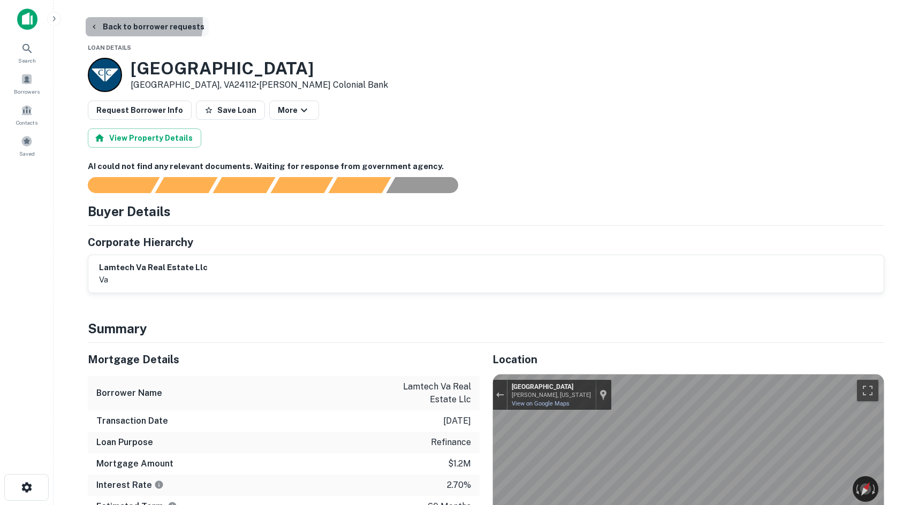
click at [136, 24] on button "Back to borrower requests" at bounding box center [147, 26] width 123 height 19
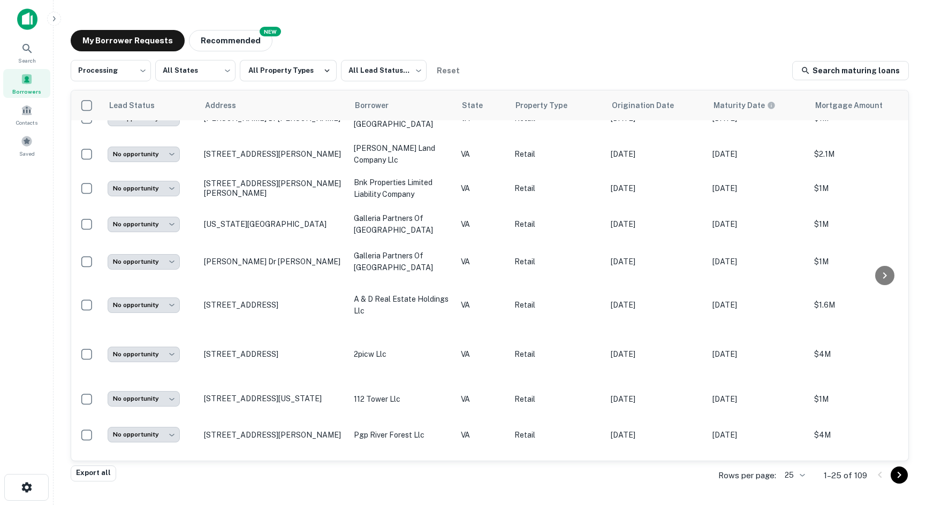
scroll to position [516, 0]
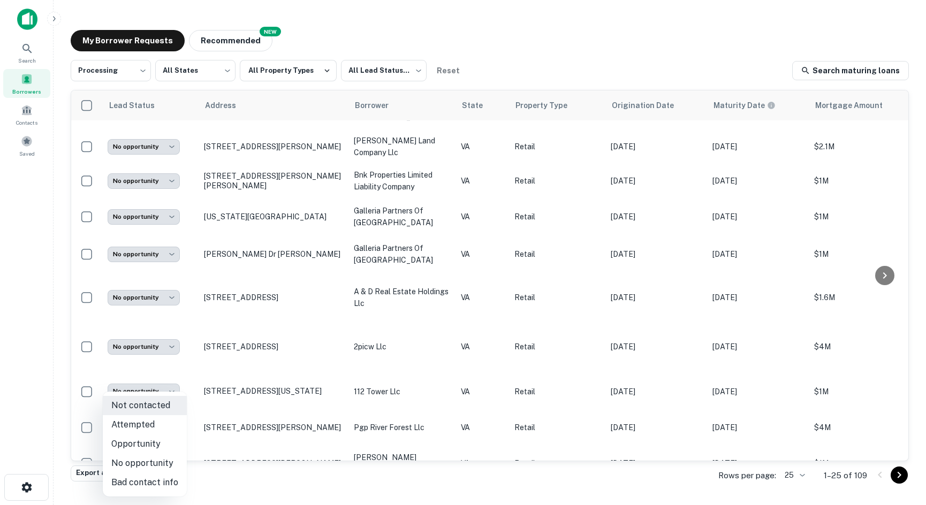
click at [169, 437] on body "**********" at bounding box center [463, 252] width 926 height 505
click at [167, 471] on li "No opportunity" at bounding box center [145, 463] width 84 height 19
type input "**********"
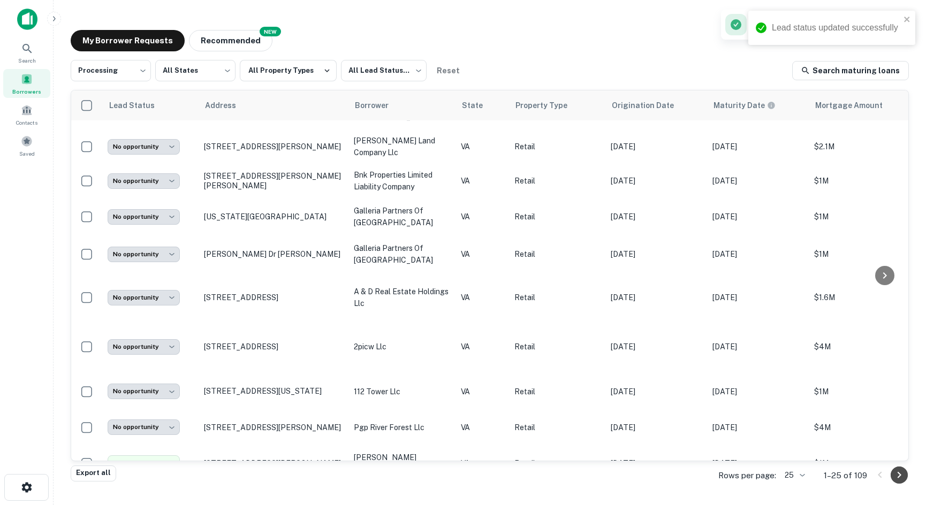
click at [903, 477] on icon "Go to next page" at bounding box center [899, 475] width 13 height 13
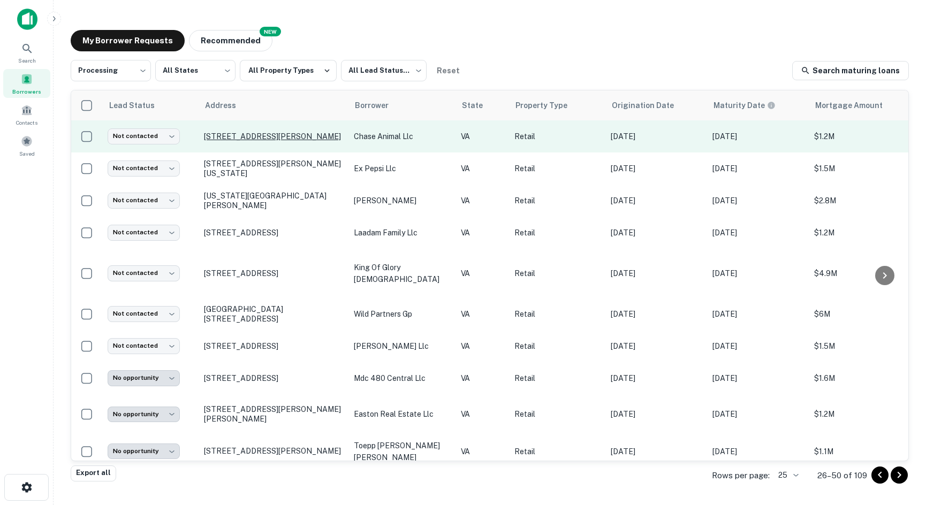
click at [224, 139] on p "[STREET_ADDRESS][PERSON_NAME]" at bounding box center [273, 137] width 139 height 10
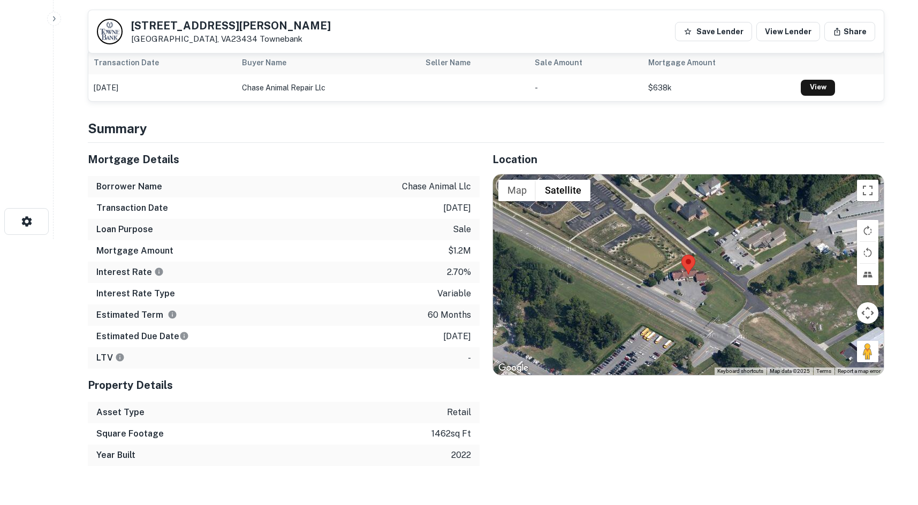
scroll to position [268, 0]
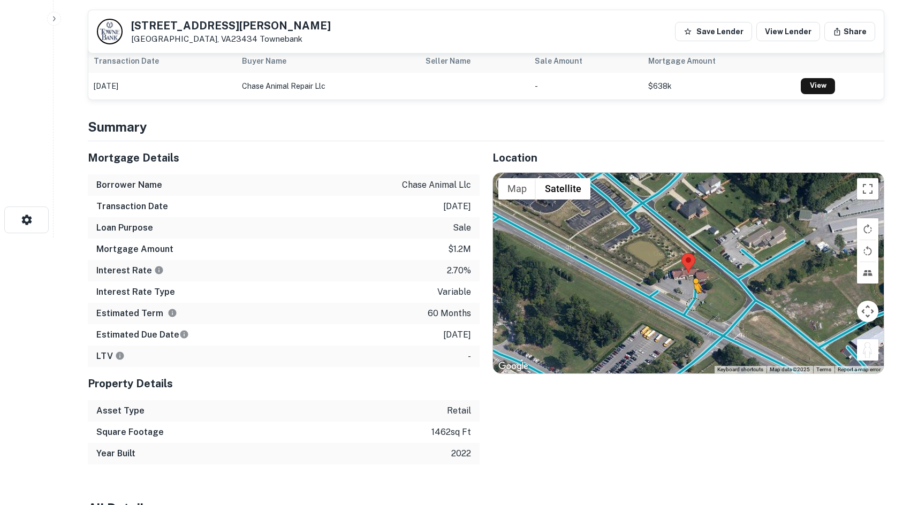
drag, startPoint x: 860, startPoint y: 347, endPoint x: 693, endPoint y: 304, distance: 172.6
click at [693, 304] on div "To activate drag with keyboard, press Alt + Enter. Once in keyboard drag state,…" at bounding box center [688, 273] width 391 height 201
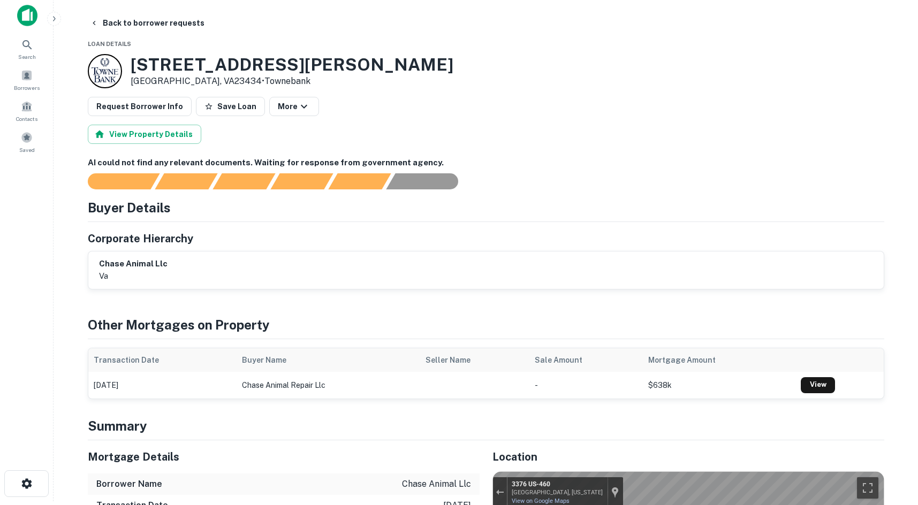
scroll to position [0, 0]
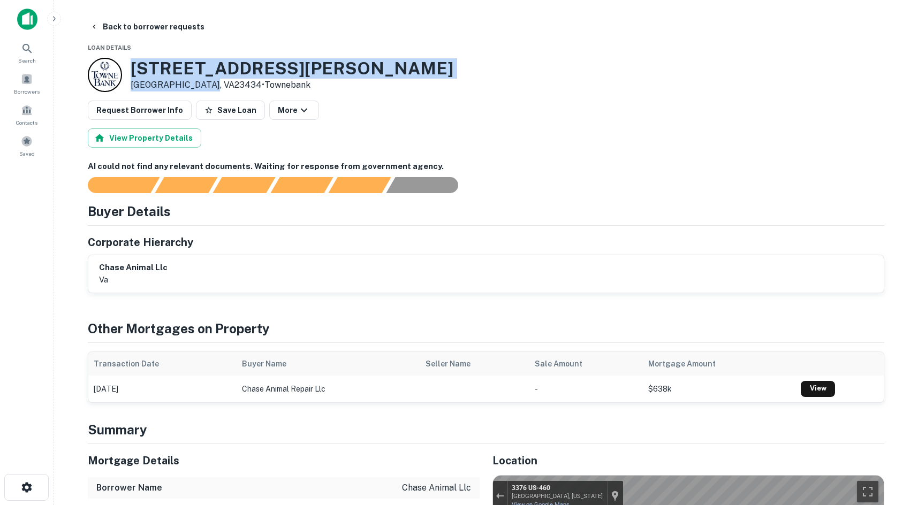
drag, startPoint x: 130, startPoint y: 71, endPoint x: 203, endPoint y: 83, distance: 74.3
click at [203, 83] on div "[STREET_ADDRESS][PERSON_NAME] • [GEOGRAPHIC_DATA]" at bounding box center [292, 74] width 323 height 33
copy div "[STREET_ADDRESS][PERSON_NAME]"
click at [110, 25] on button "Back to borrower requests" at bounding box center [147, 26] width 123 height 19
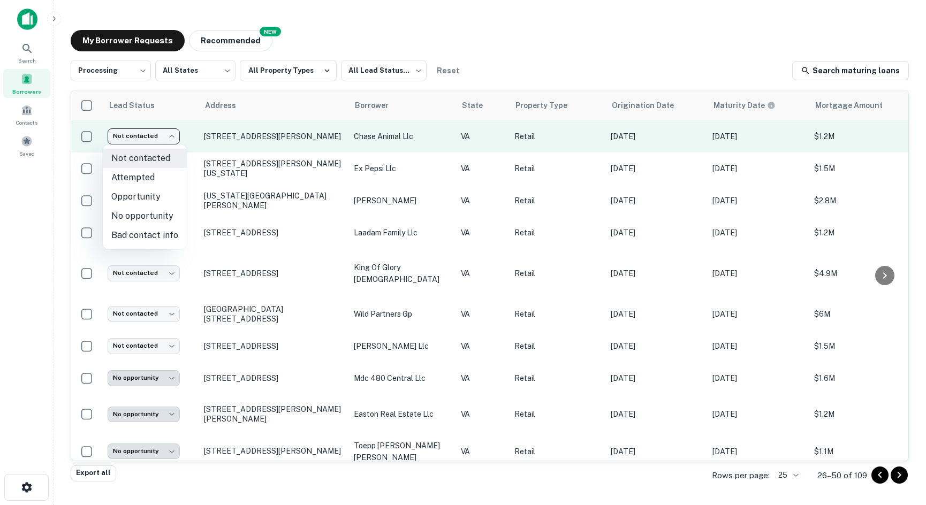
click at [161, 130] on body "**********" at bounding box center [463, 252] width 926 height 505
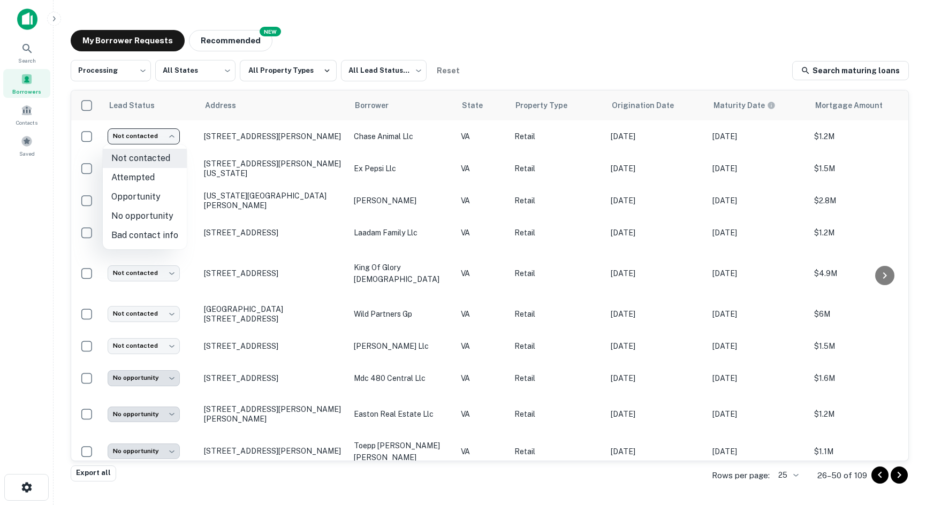
click at [125, 217] on li "No opportunity" at bounding box center [145, 216] width 84 height 19
type input "**********"
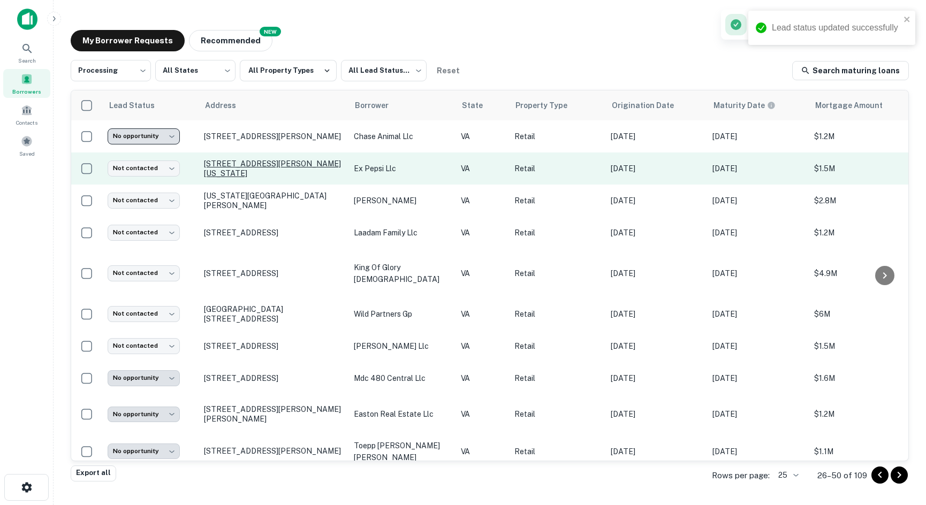
click at [225, 166] on p "[STREET_ADDRESS][PERSON_NAME][US_STATE]" at bounding box center [273, 168] width 139 height 19
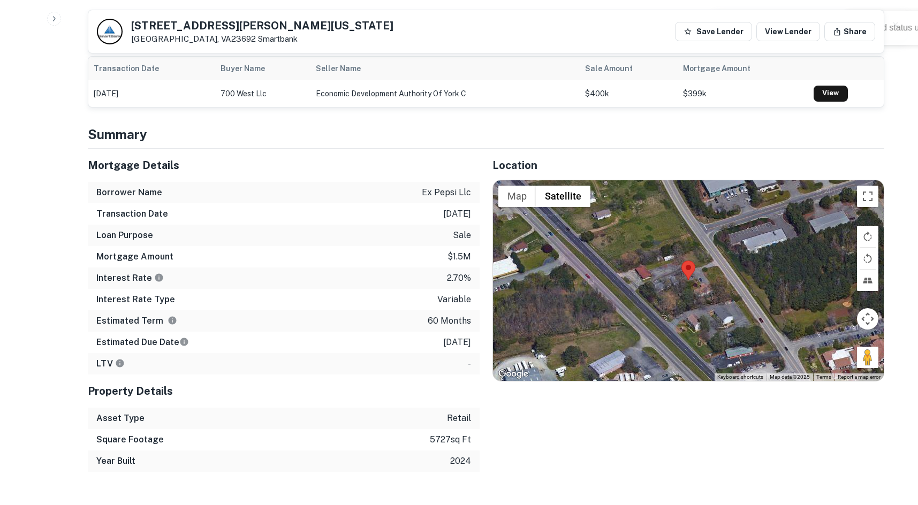
scroll to position [535, 0]
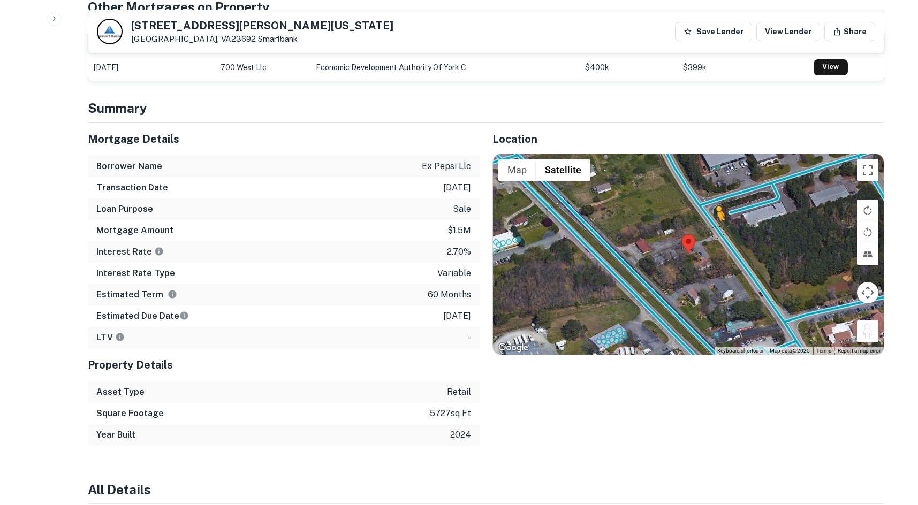
drag, startPoint x: 867, startPoint y: 329, endPoint x: 716, endPoint y: 232, distance: 179.4
click at [716, 232] on div "To activate drag with keyboard, press Alt + Enter. Once in keyboard drag state,…" at bounding box center [688, 254] width 391 height 201
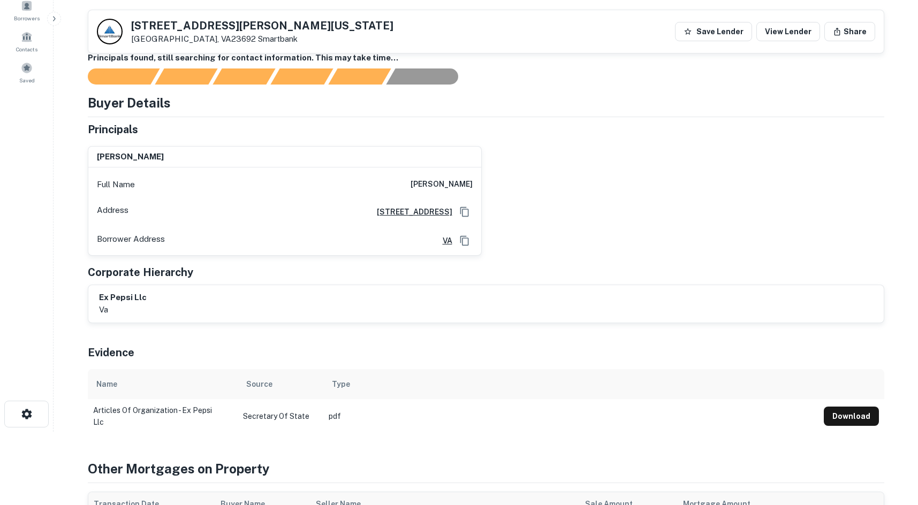
scroll to position [0, 0]
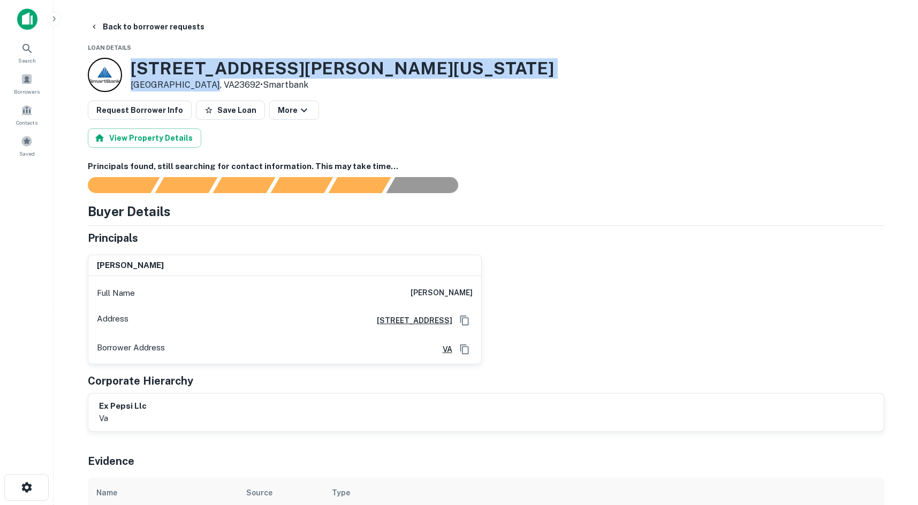
drag, startPoint x: 130, startPoint y: 71, endPoint x: 209, endPoint y: 83, distance: 80.2
click at [209, 83] on div "[STREET_ADDRESS][PERSON_NAME][US_STATE] • [GEOGRAPHIC_DATA]" at bounding box center [343, 74] width 424 height 33
copy div "[STREET_ADDRESS][PERSON_NAME][US_STATE]"
click at [93, 28] on icon "button" at bounding box center [94, 26] width 9 height 9
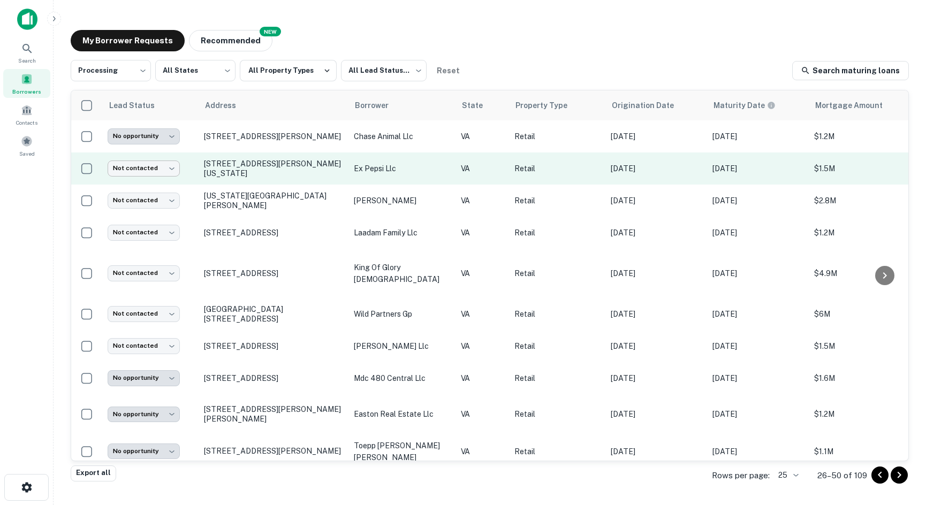
click at [160, 170] on body "**********" at bounding box center [463, 252] width 926 height 505
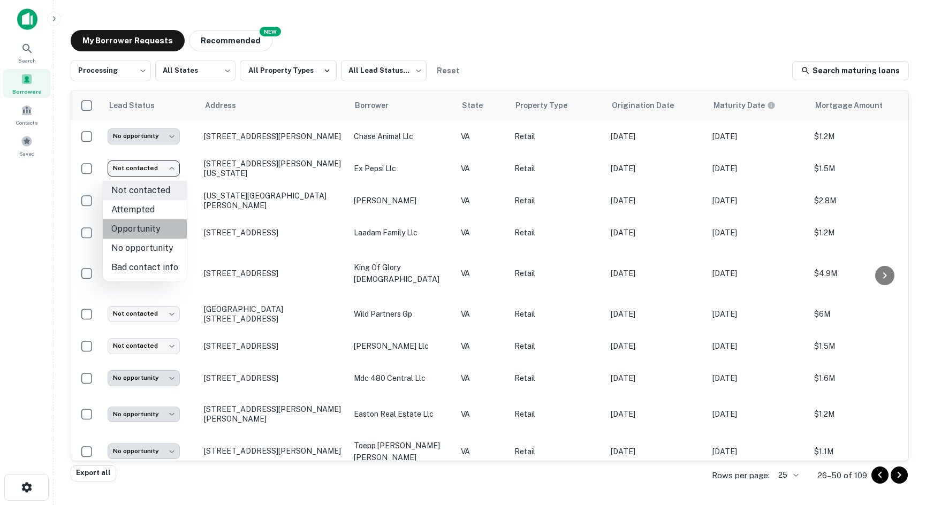
click at [156, 229] on li "Opportunity" at bounding box center [145, 229] width 84 height 19
type input "**********"
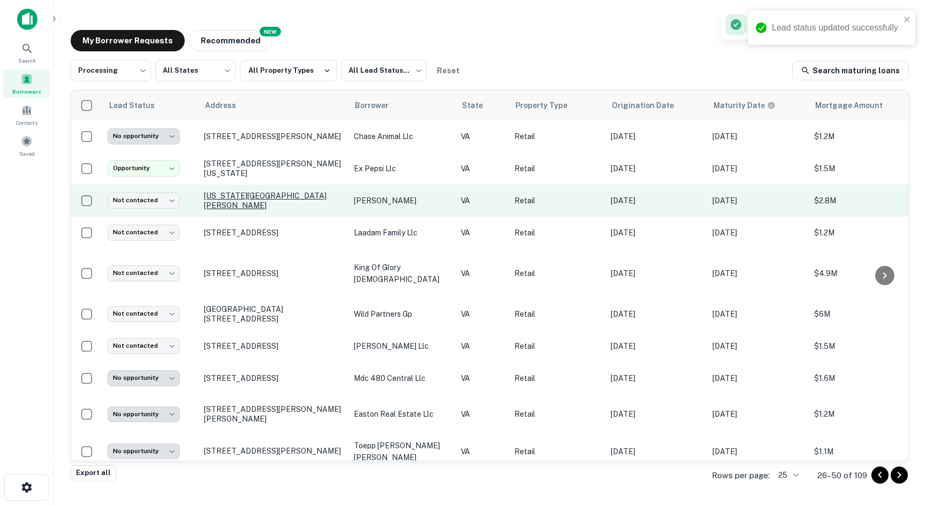
click at [209, 203] on p "[US_STATE][GEOGRAPHIC_DATA][PERSON_NAME]" at bounding box center [273, 200] width 139 height 19
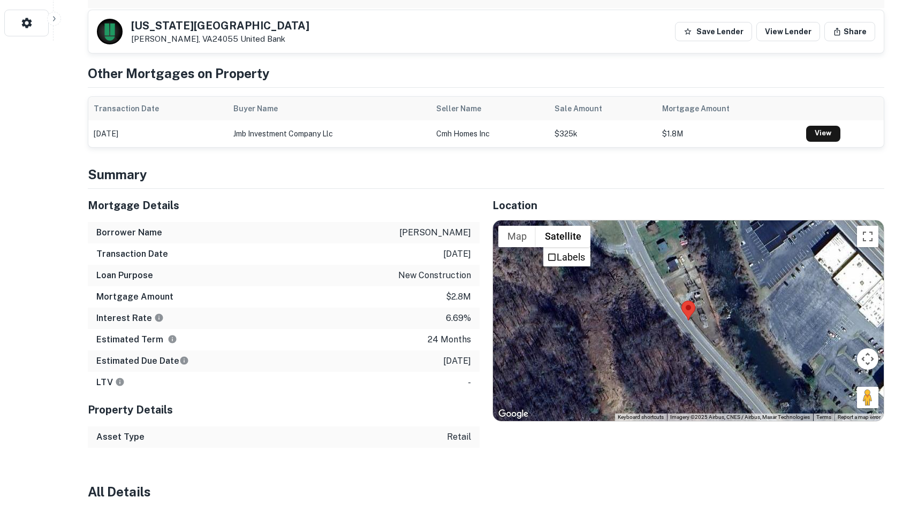
scroll to position [482, 0]
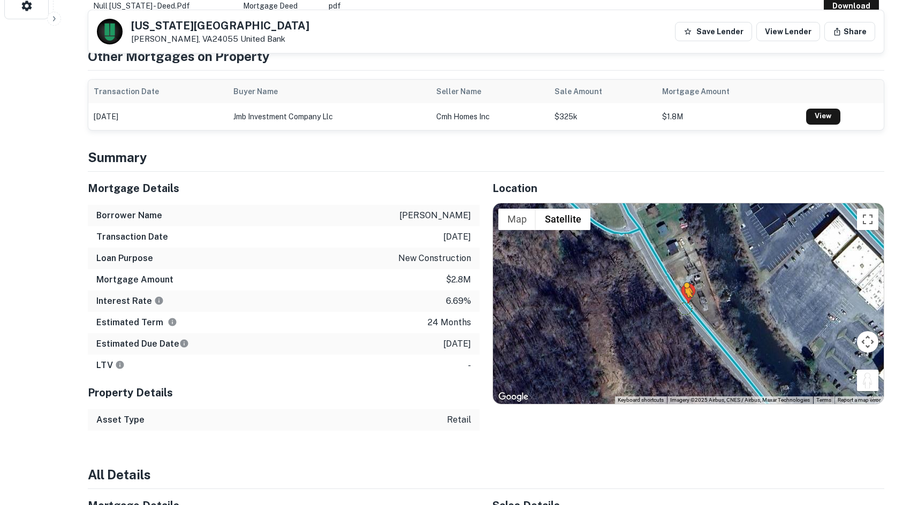
drag, startPoint x: 864, startPoint y: 382, endPoint x: 684, endPoint y: 308, distance: 194.8
click at [684, 308] on div "To activate drag with keyboard, press Alt + Enter. Once in keyboard drag state,…" at bounding box center [688, 303] width 391 height 201
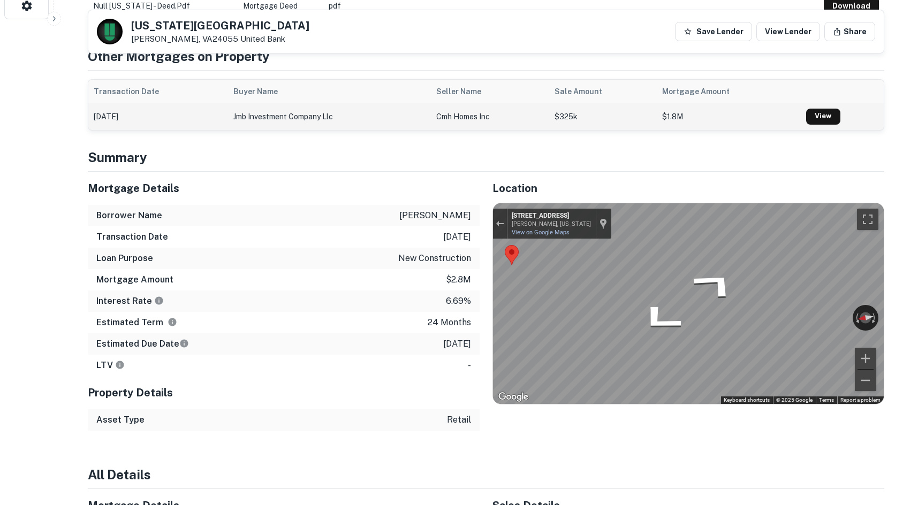
click at [550, 127] on div "Back to borrower [STREET_ADDRESS][US_STATE][GEOGRAPHIC_DATA][PERSON_NAME] Save …" at bounding box center [486, 336] width 822 height 1603
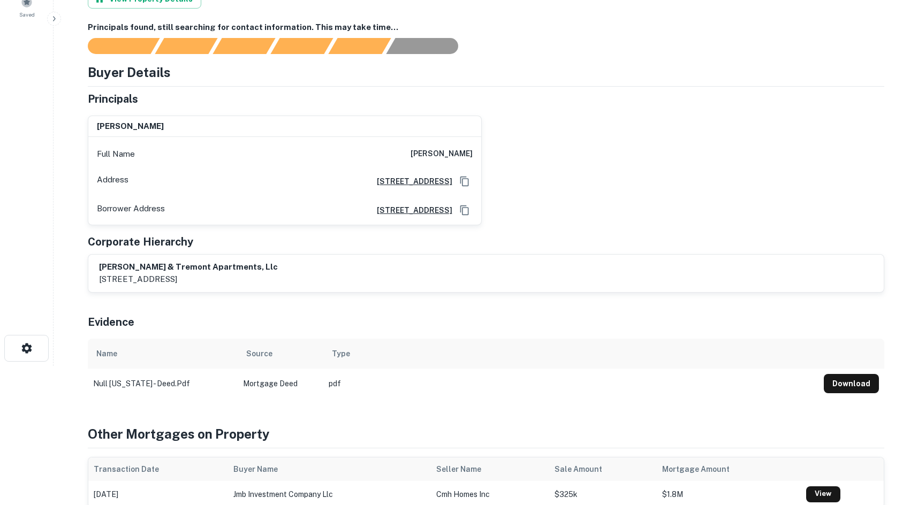
scroll to position [0, 0]
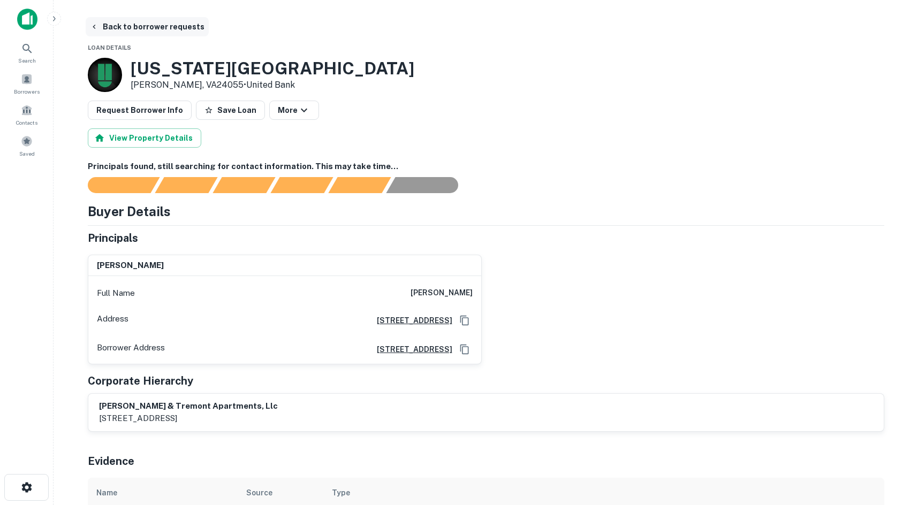
click at [89, 27] on button "Back to borrower requests" at bounding box center [147, 26] width 123 height 19
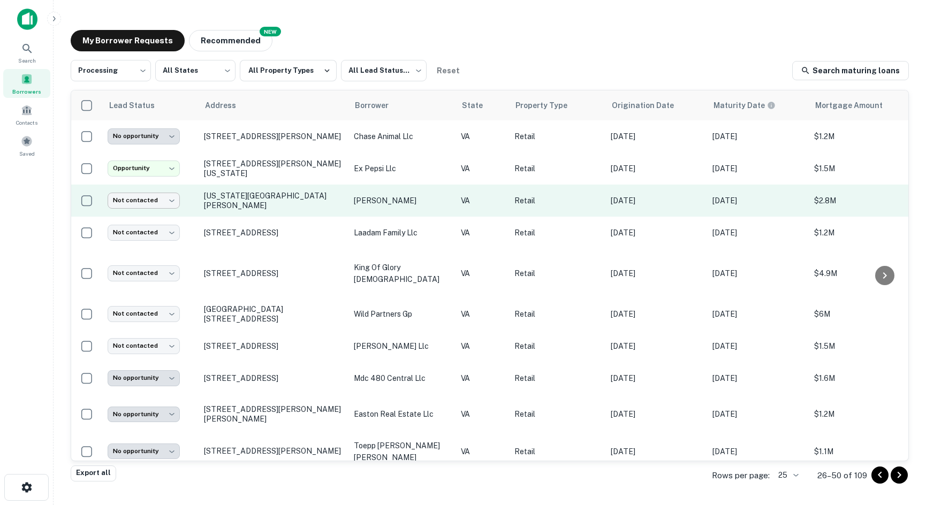
click at [155, 203] on body "**********" at bounding box center [463, 252] width 926 height 505
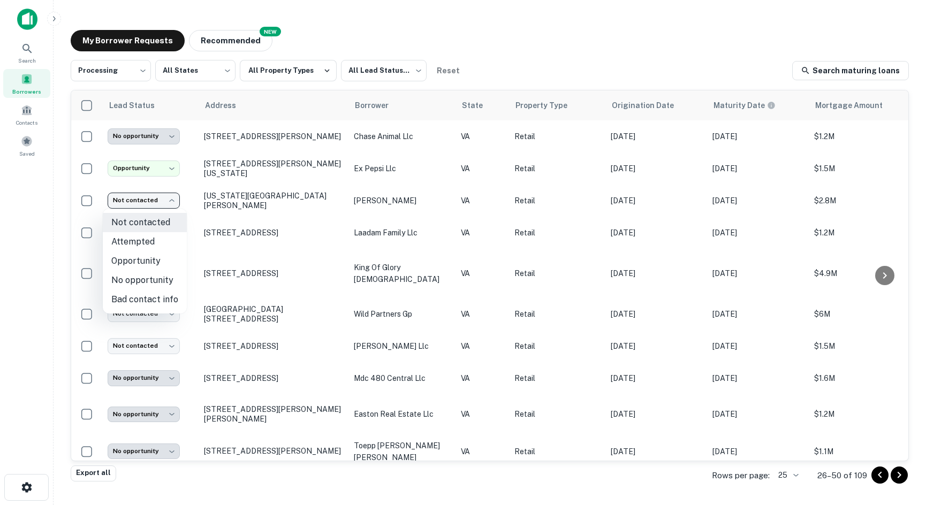
click at [146, 278] on li "No opportunity" at bounding box center [145, 280] width 84 height 19
type input "**********"
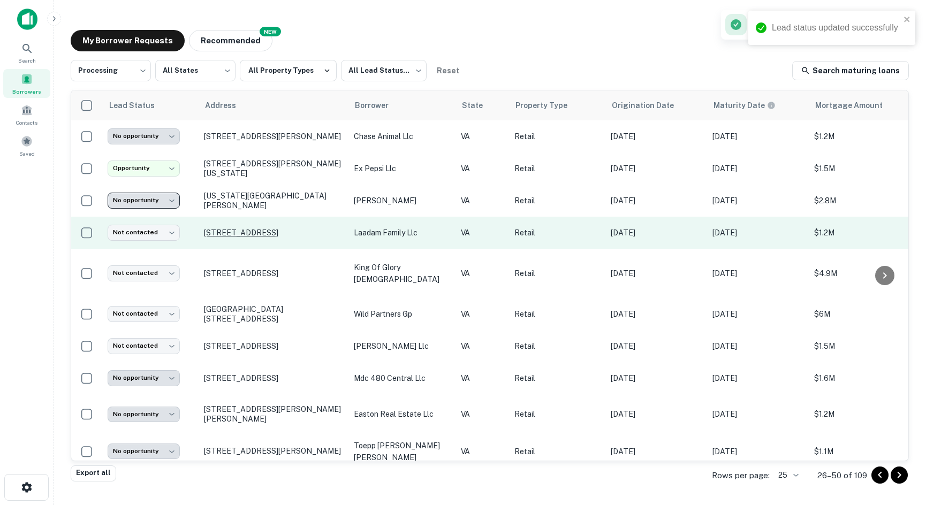
click at [213, 233] on p "[STREET_ADDRESS]" at bounding box center [273, 233] width 139 height 10
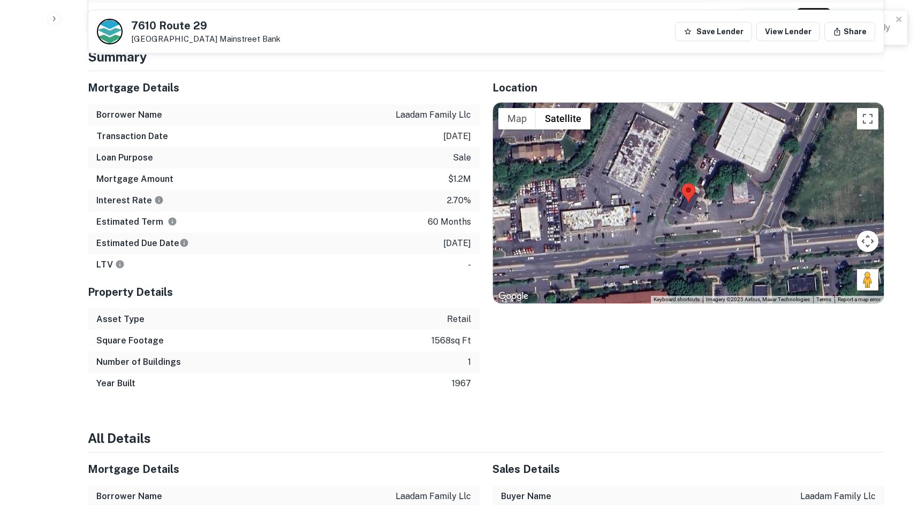
scroll to position [589, 0]
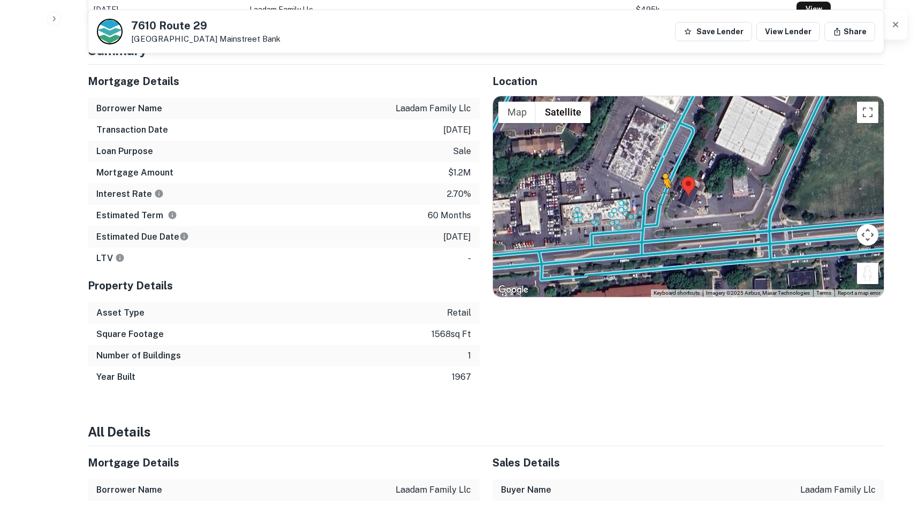
drag, startPoint x: 865, startPoint y: 275, endPoint x: 662, endPoint y: 198, distance: 216.6
click at [662, 198] on div "To activate drag with keyboard, press Alt + Enter. Once in keyboard drag state,…" at bounding box center [688, 196] width 391 height 201
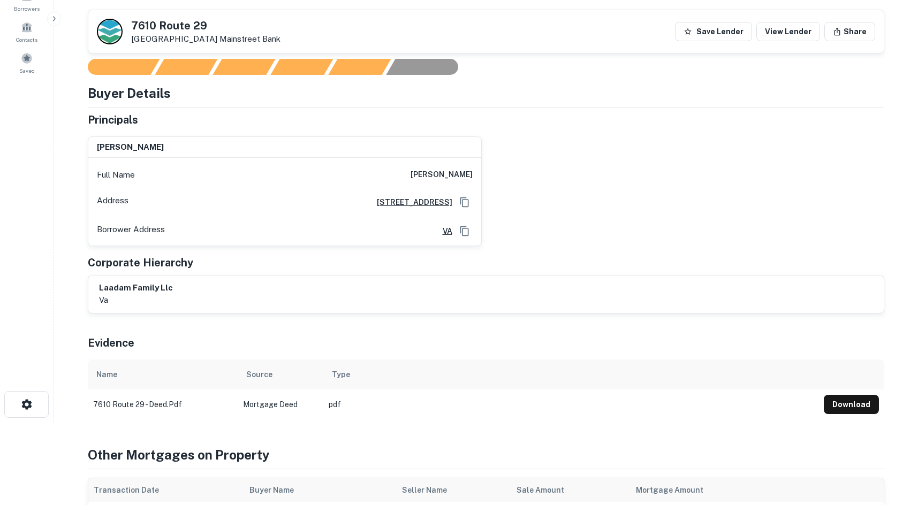
scroll to position [0, 0]
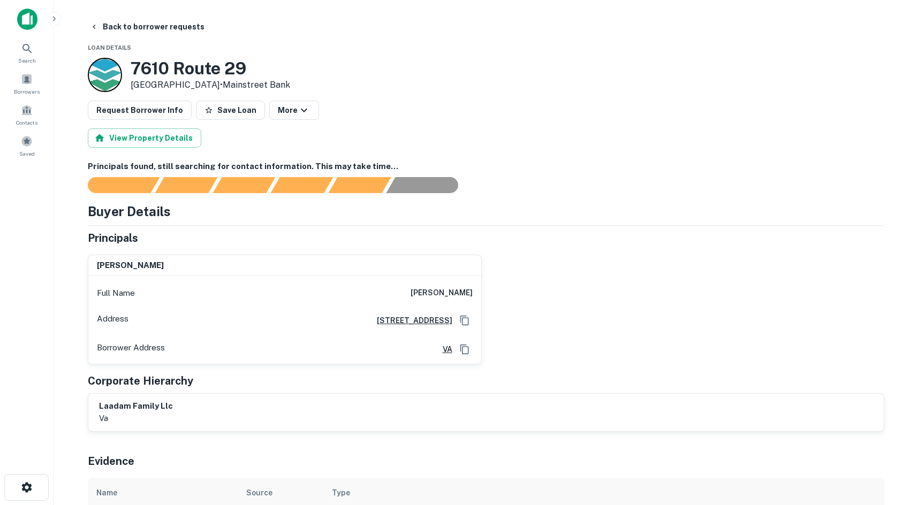
drag, startPoint x: 133, startPoint y: 65, endPoint x: 220, endPoint y: 87, distance: 89.1
click at [220, 87] on div "[STREET_ADDRESS] • Mainstreet Bank" at bounding box center [211, 74] width 160 height 33
copy div "[STREET_ADDRESS]"
click at [102, 26] on button "Back to borrower requests" at bounding box center [147, 26] width 123 height 19
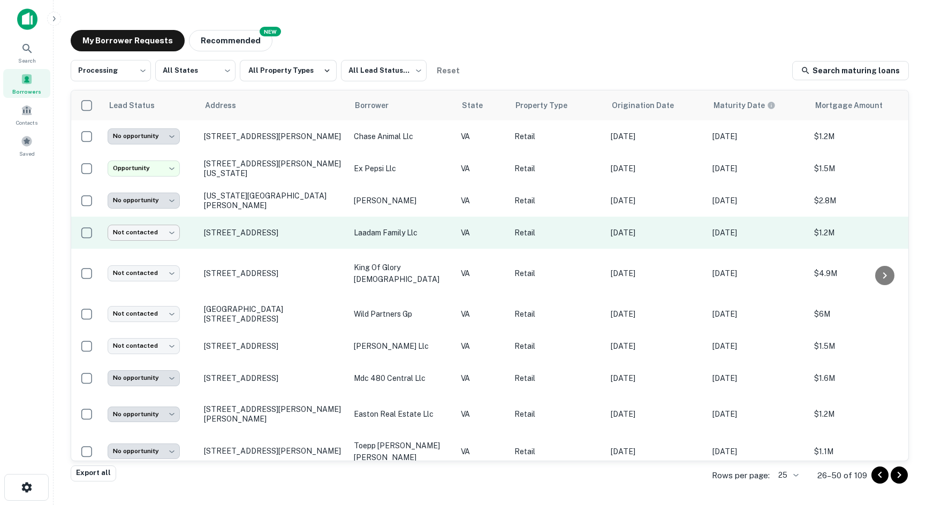
click at [139, 234] on body "**********" at bounding box center [463, 252] width 926 height 505
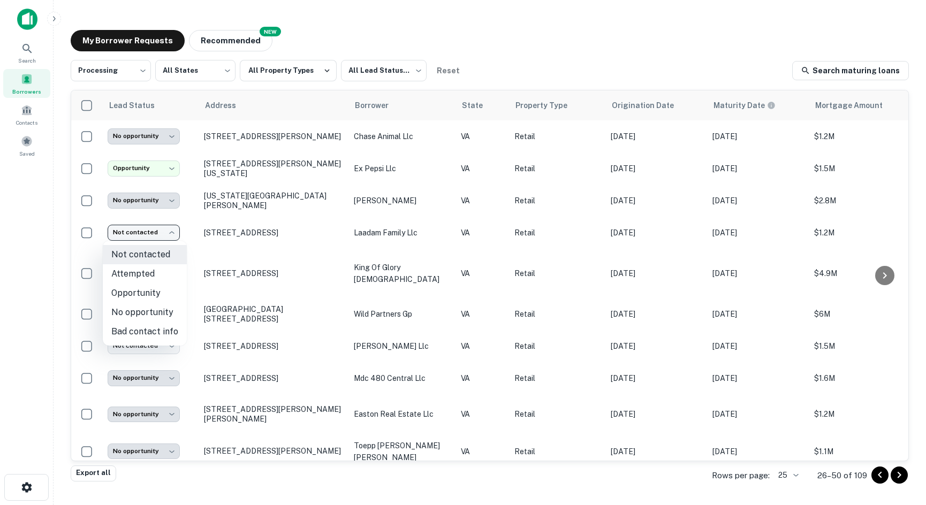
click at [155, 294] on li "Opportunity" at bounding box center [145, 293] width 84 height 19
type input "**********"
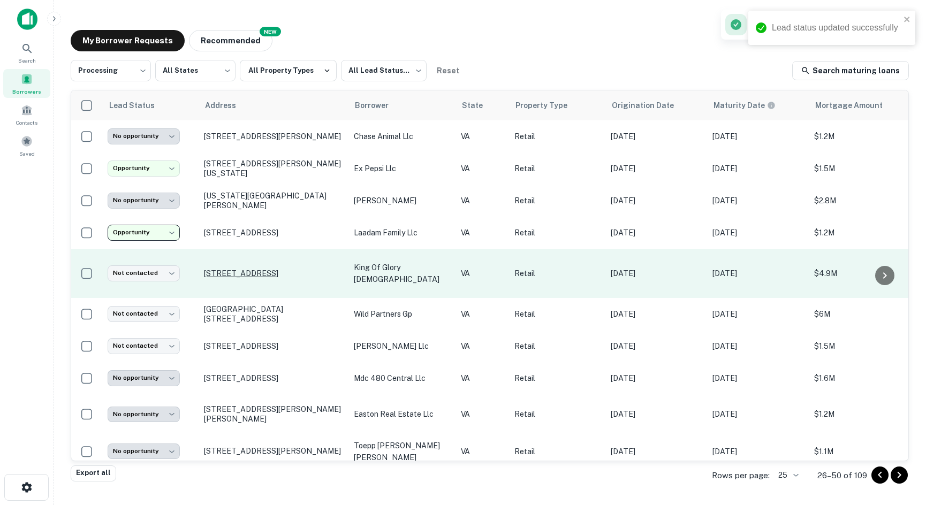
click at [221, 271] on p "[STREET_ADDRESS]" at bounding box center [273, 274] width 139 height 10
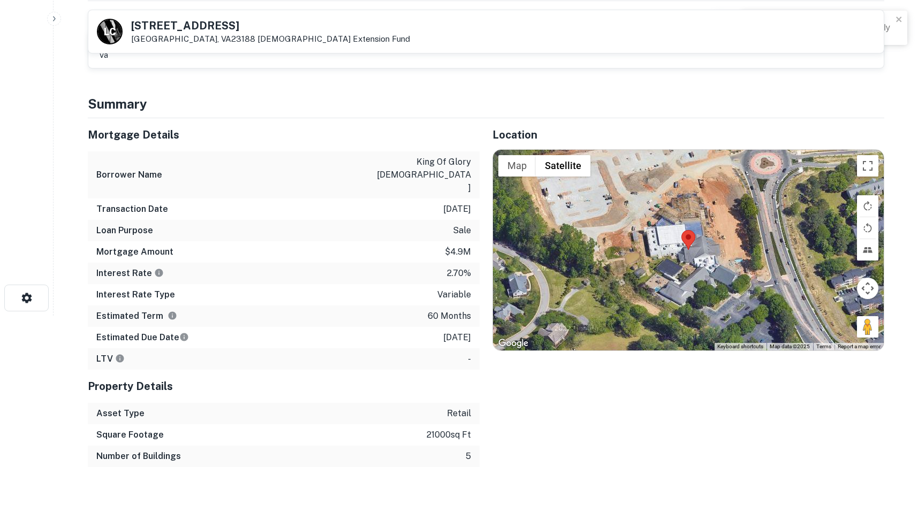
scroll to position [214, 0]
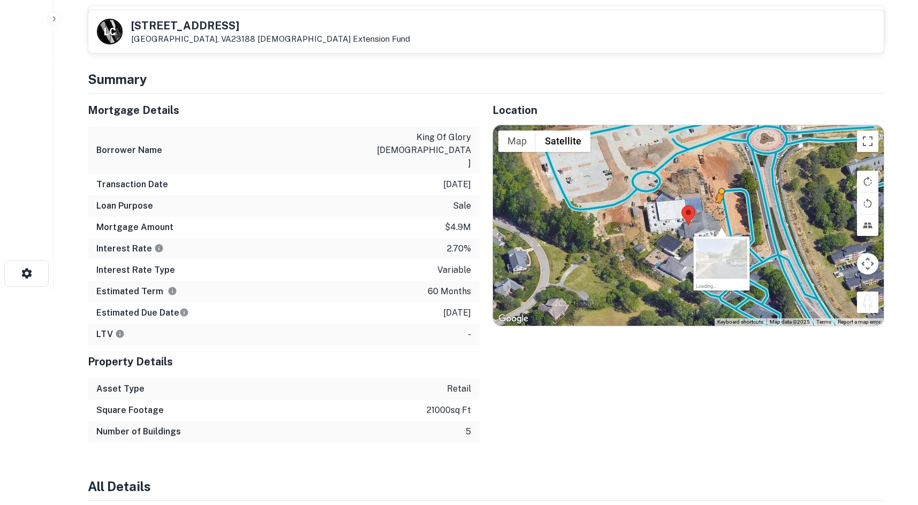
drag, startPoint x: 869, startPoint y: 299, endPoint x: 716, endPoint y: 215, distance: 174.0
click at [716, 215] on div "To activate drag with keyboard, press Alt + Enter. Once in keyboard drag state,…" at bounding box center [688, 225] width 391 height 201
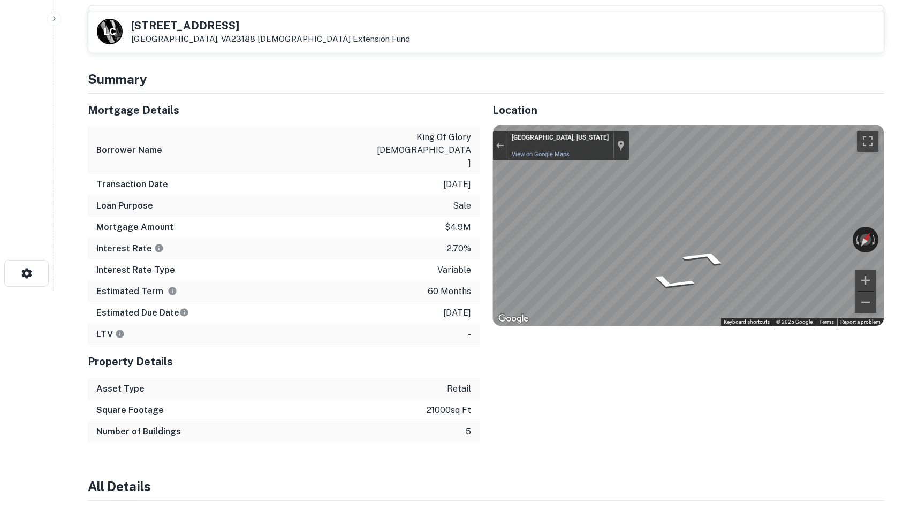
click at [491, 197] on div "Location ← Move left → Move right ↑ Move up ↓ Move down + Zoom in - Zoom out Ho…" at bounding box center [682, 268] width 405 height 349
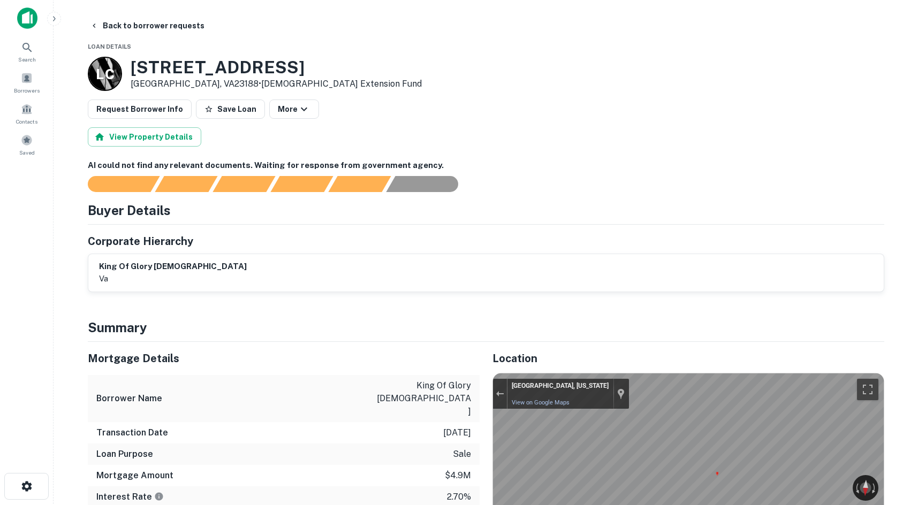
scroll to position [0, 0]
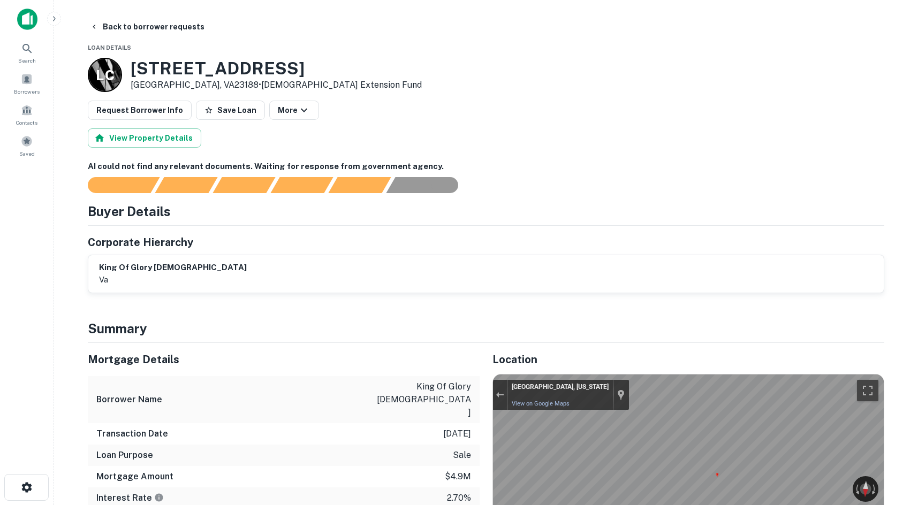
drag, startPoint x: 131, startPoint y: 67, endPoint x: 227, endPoint y: 84, distance: 97.7
click at [227, 84] on div "[STREET_ADDRESS] • [DEMOGRAPHIC_DATA] Extension Fund" at bounding box center [276, 74] width 291 height 33
copy div "[STREET_ADDRESS] •"
click at [105, 26] on button "Back to borrower requests" at bounding box center [147, 26] width 123 height 19
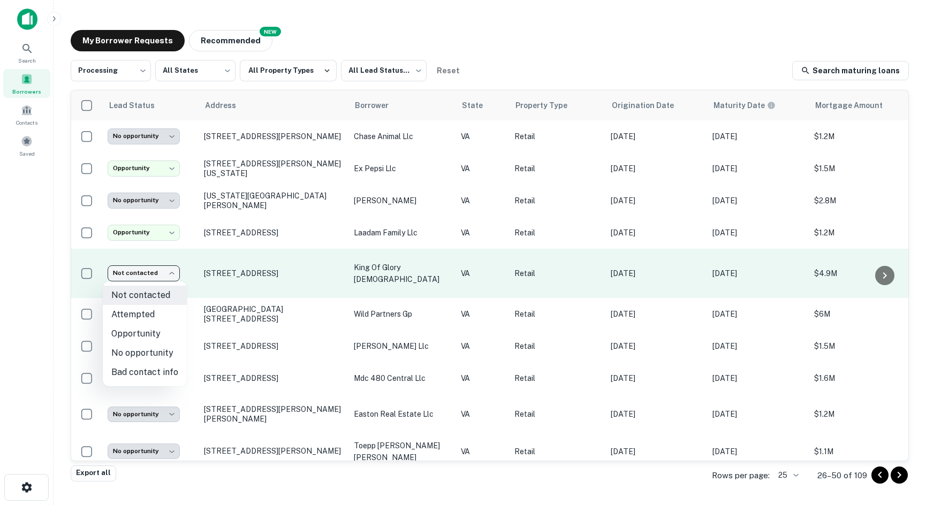
click at [173, 269] on body "**********" at bounding box center [463, 252] width 926 height 505
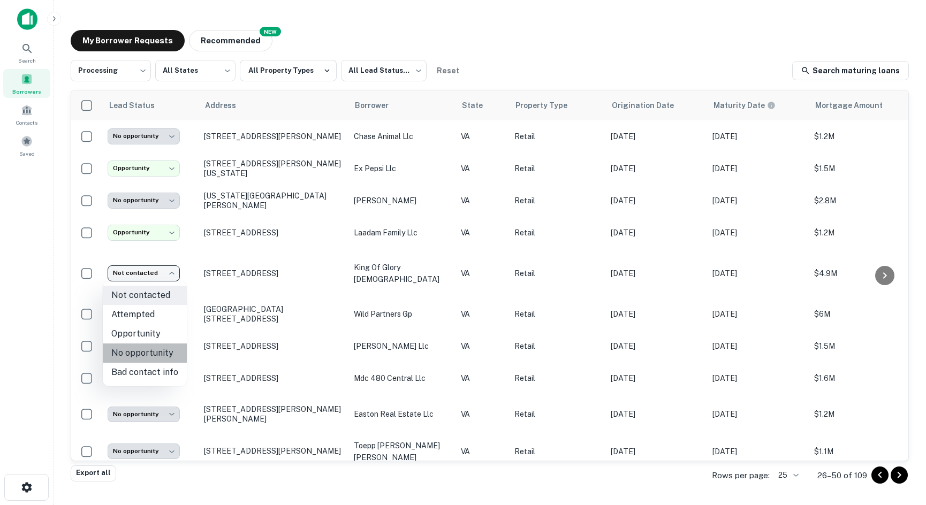
click at [149, 353] on li "No opportunity" at bounding box center [145, 353] width 84 height 19
type input "**********"
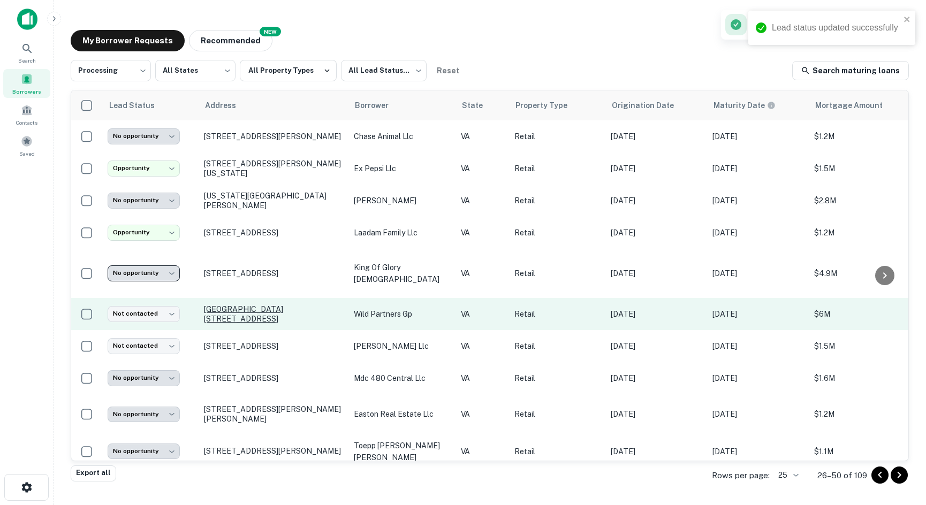
click at [252, 316] on p "[GEOGRAPHIC_DATA][STREET_ADDRESS]" at bounding box center [273, 314] width 139 height 19
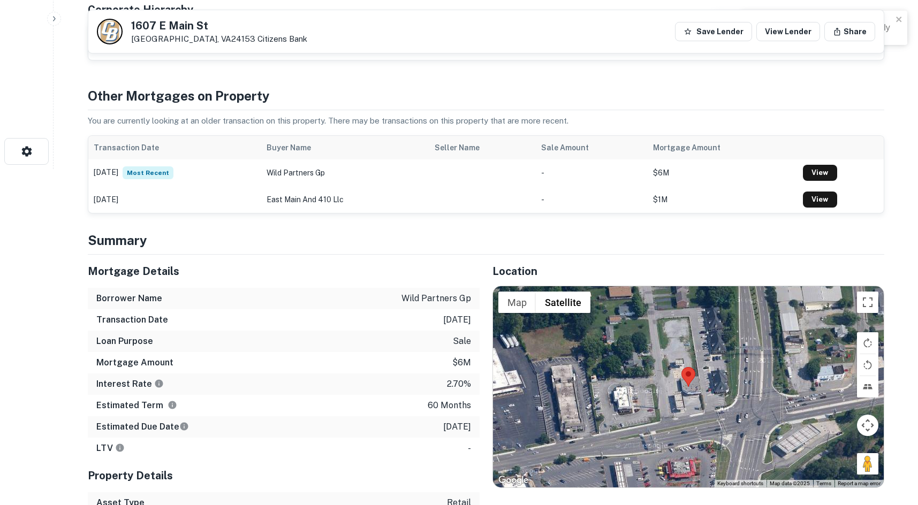
scroll to position [428, 0]
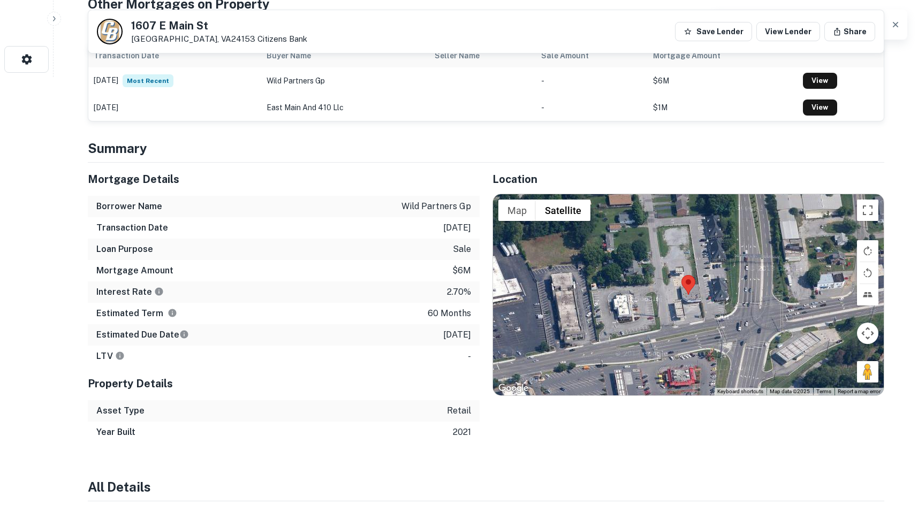
drag, startPoint x: 865, startPoint y: 376, endPoint x: 850, endPoint y: 352, distance: 28.7
click at [813, 341] on div "Map Terrain Satellite Labels Keyboard shortcuts Map Data Map data ©2025 Map dat…" at bounding box center [688, 294] width 391 height 201
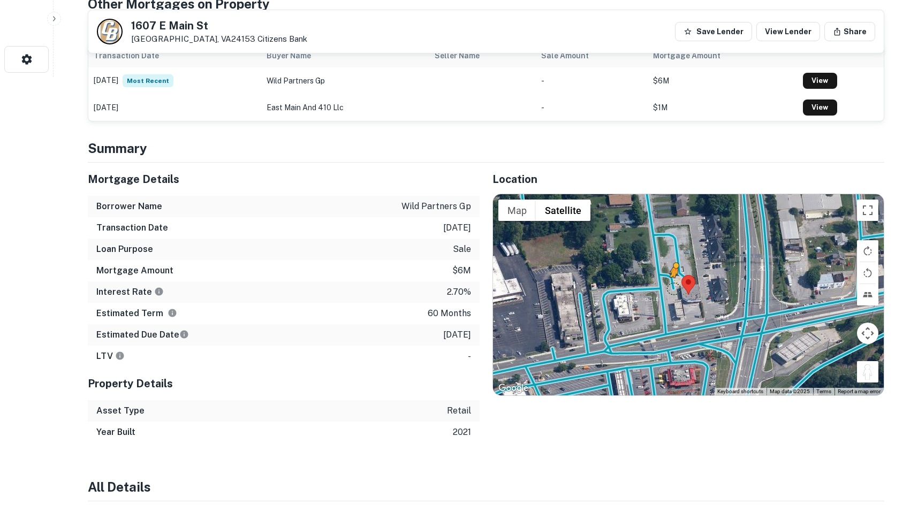
drag, startPoint x: 860, startPoint y: 369, endPoint x: 672, endPoint y: 288, distance: 204.6
click at [672, 288] on div "To activate drag with keyboard, press Alt + Enter. Once in keyboard drag state,…" at bounding box center [688, 294] width 391 height 201
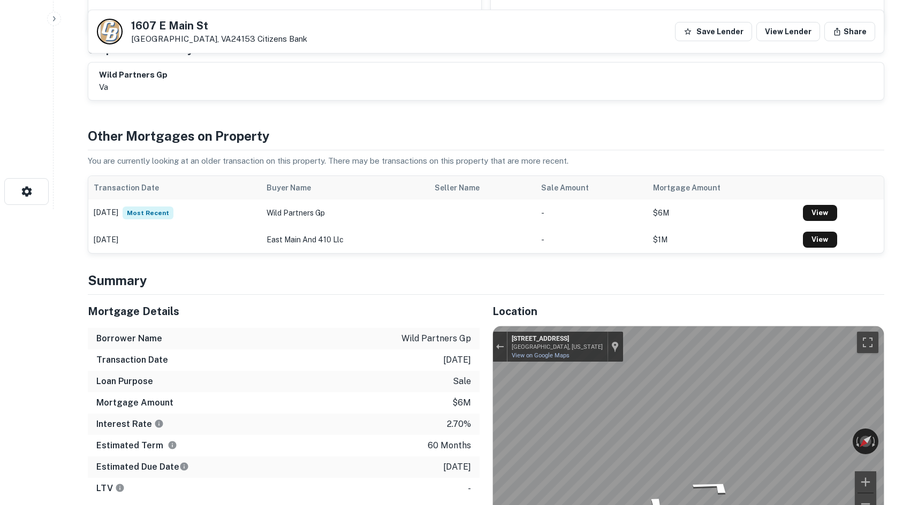
scroll to position [0, 0]
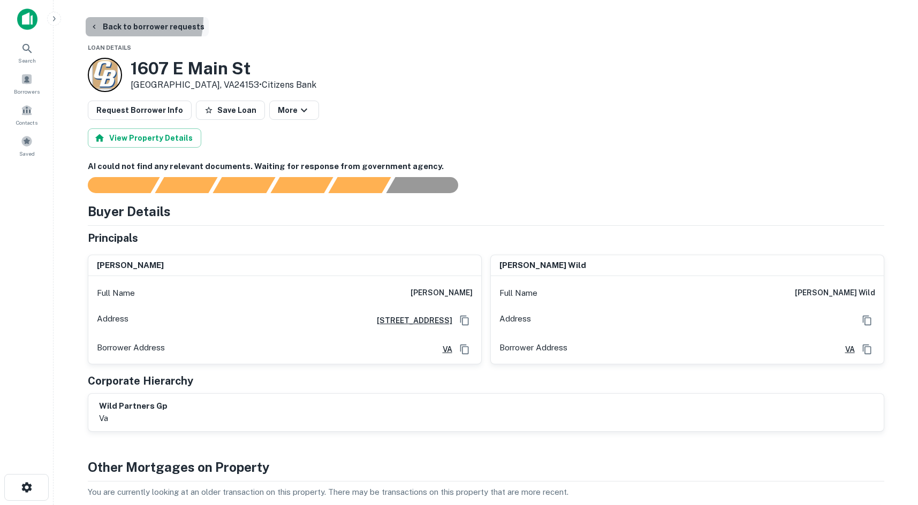
click at [113, 18] on button "Back to borrower requests" at bounding box center [147, 26] width 123 height 19
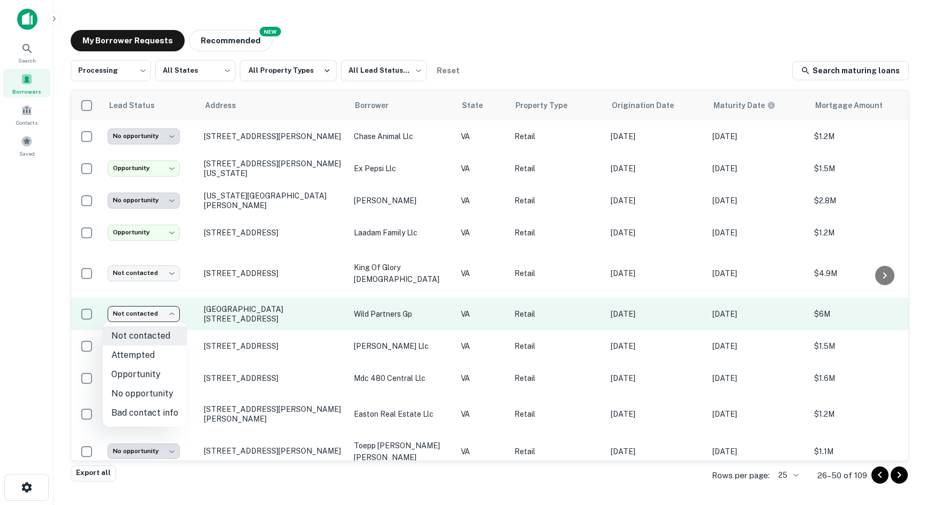
click at [155, 314] on body "**********" at bounding box center [463, 252] width 926 height 505
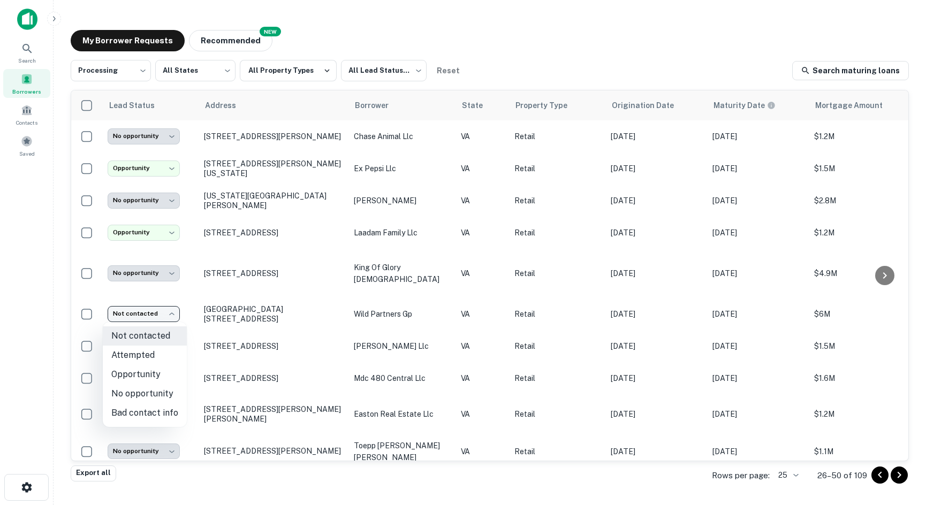
click at [159, 374] on li "Opportunity" at bounding box center [145, 374] width 84 height 19
type input "**********"
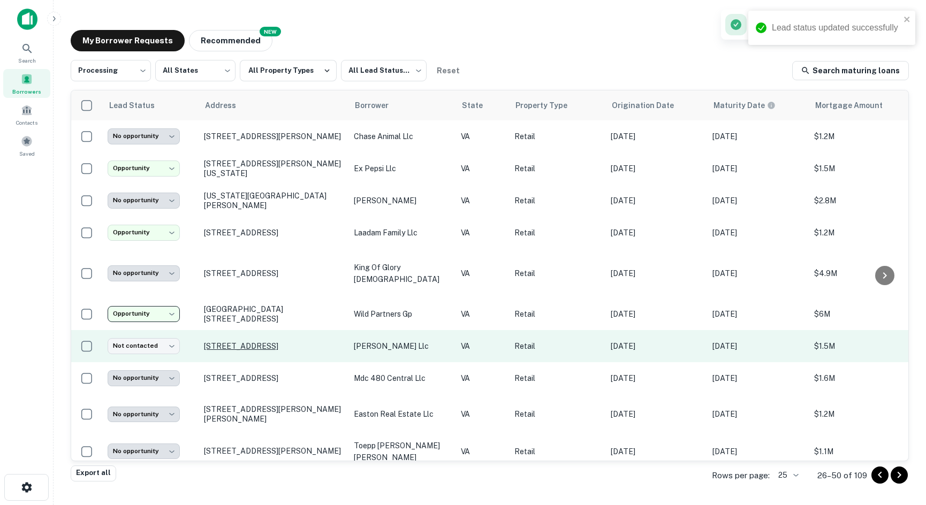
click at [213, 346] on p "[STREET_ADDRESS]" at bounding box center [273, 347] width 139 height 10
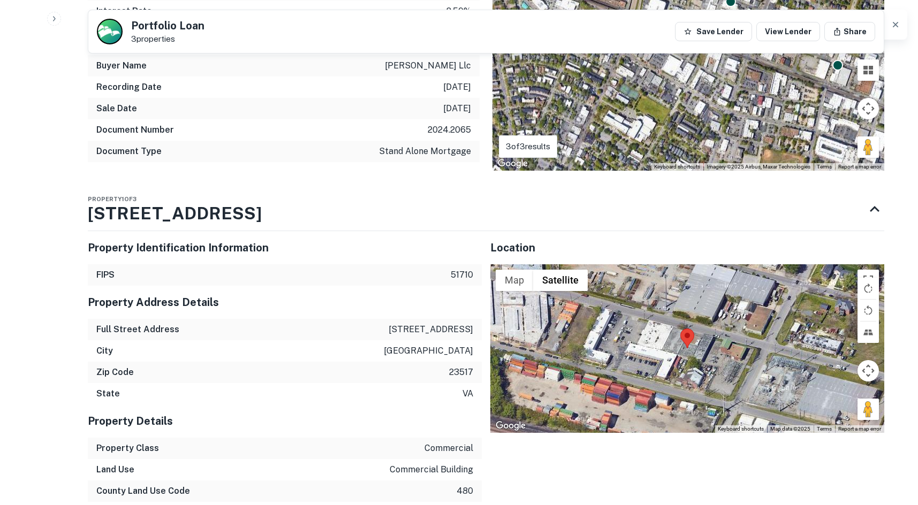
scroll to position [910, 0]
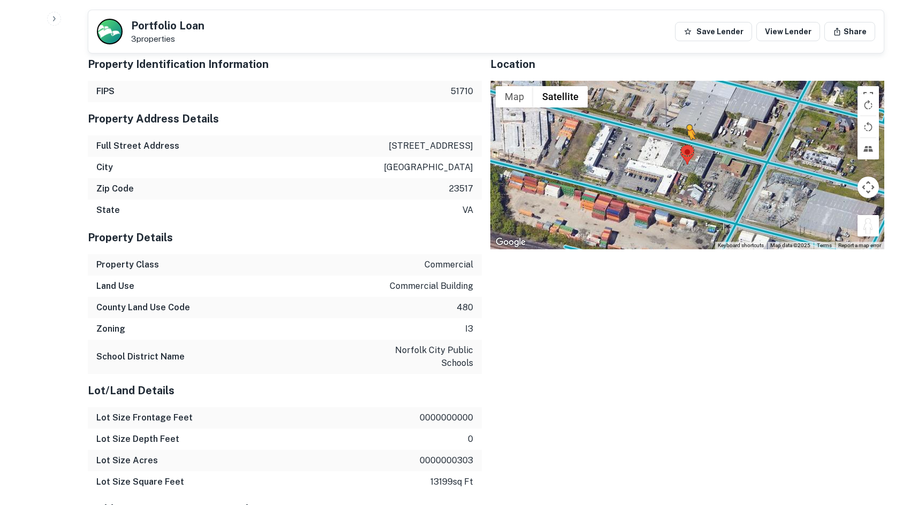
drag, startPoint x: 868, startPoint y: 230, endPoint x: 687, endPoint y: 150, distance: 197.8
click at [687, 150] on div "To activate drag with keyboard, press Alt + Enter. Once in keyboard drag state,…" at bounding box center [687, 165] width 394 height 169
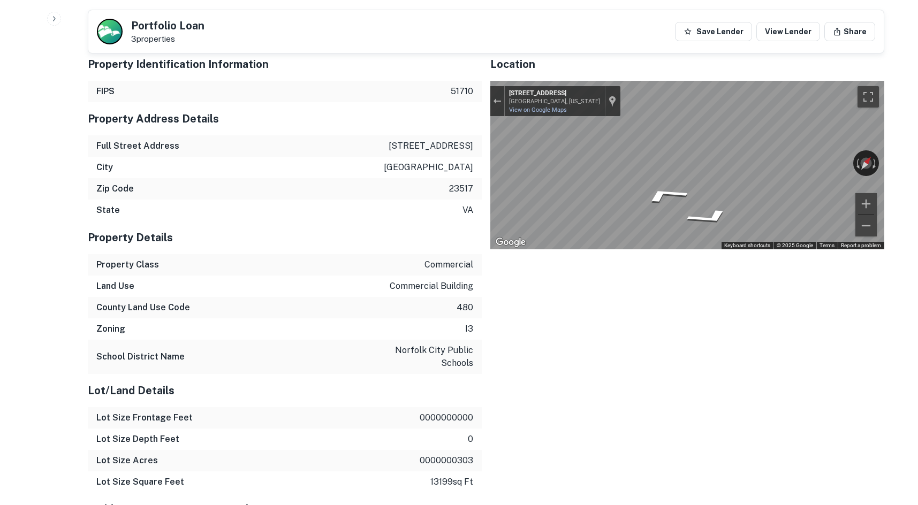
click at [864, 156] on div "← Move left → Move right ↑ Move up ↓ Move down + Zoom in - Zoom out [STREET_ADD…" at bounding box center [687, 165] width 394 height 169
click at [832, 156] on div "← Move left → Move right ↑ Move up ↓ Move down + Zoom in - Zoom out [STREET_ADD…" at bounding box center [687, 165] width 394 height 169
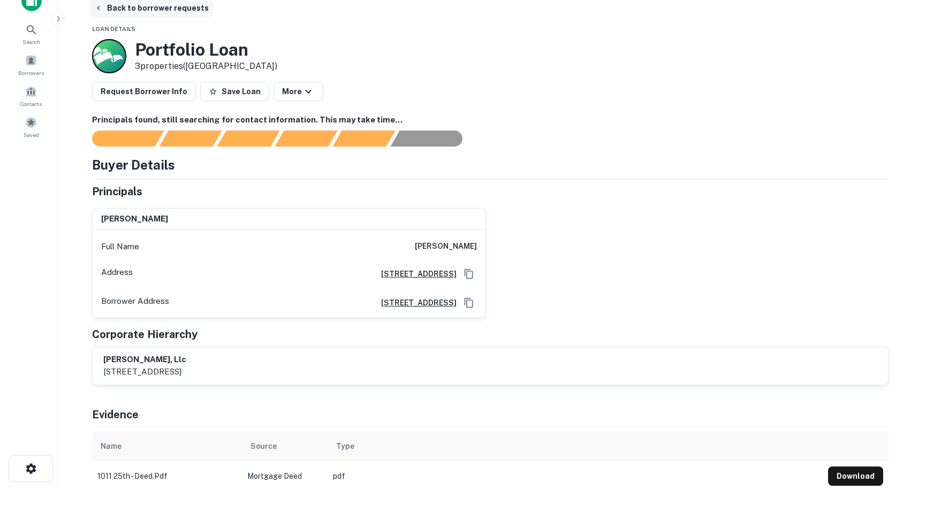
scroll to position [0, 0]
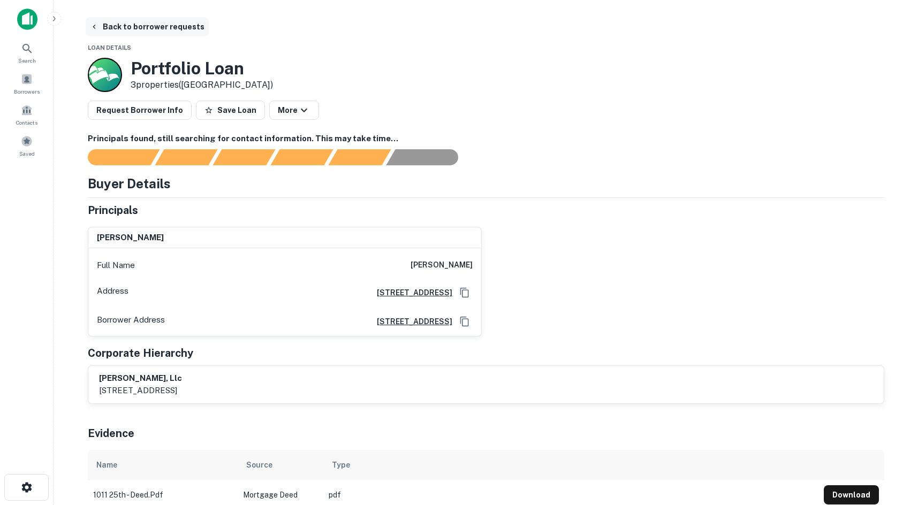
click at [141, 23] on button "Back to borrower requests" at bounding box center [147, 26] width 123 height 19
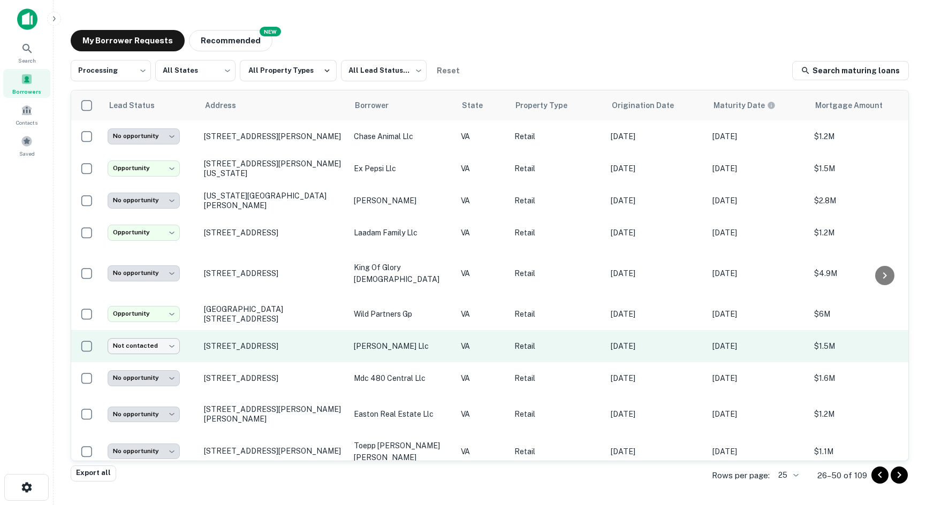
click at [164, 348] on body "**********" at bounding box center [463, 252] width 926 height 505
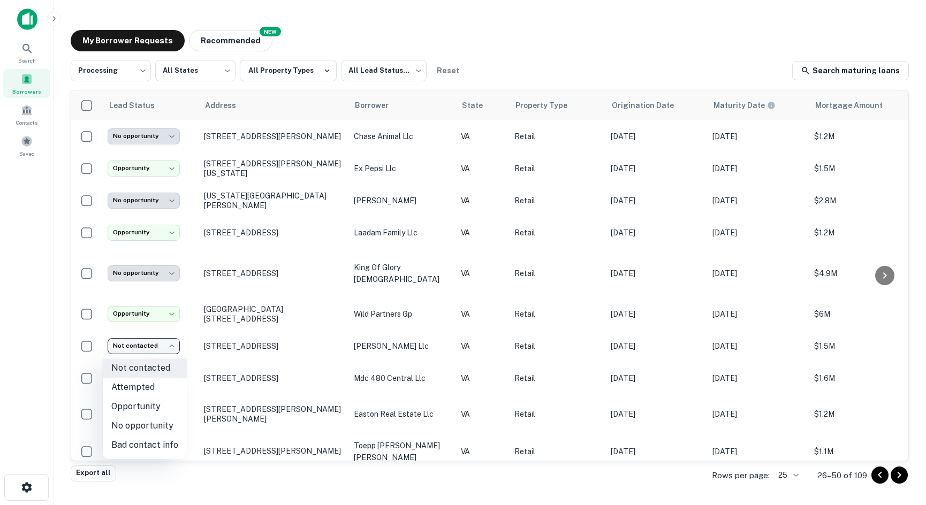
click at [149, 426] on li "No opportunity" at bounding box center [145, 426] width 84 height 19
type input "**********"
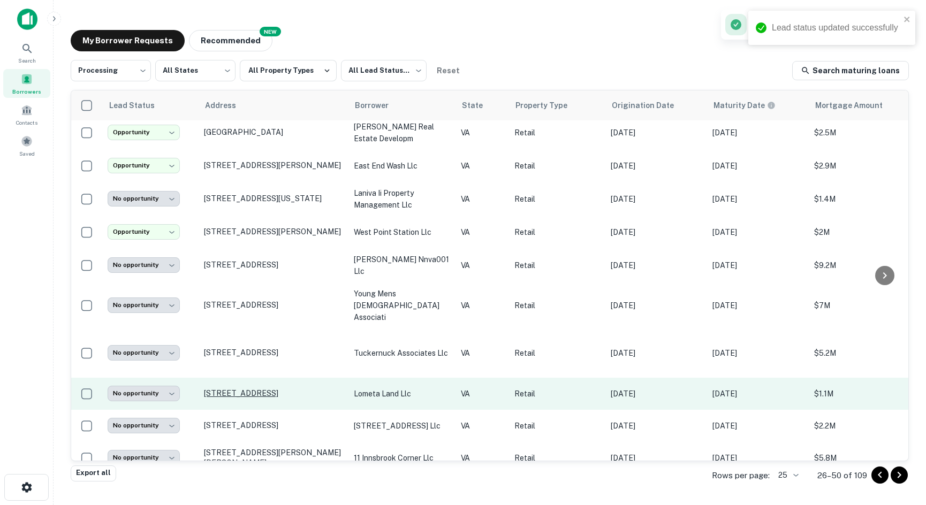
scroll to position [511, 0]
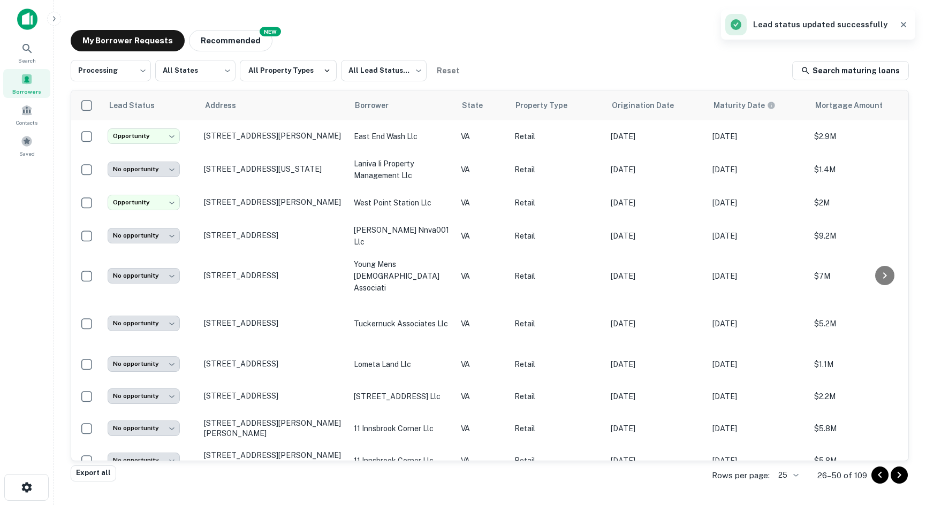
click at [894, 479] on icon "Go to next page" at bounding box center [899, 475] width 13 height 13
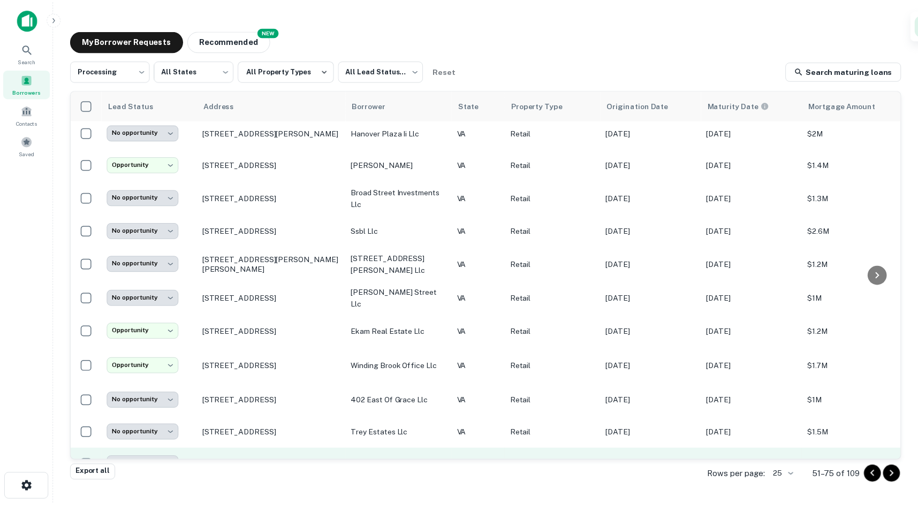
scroll to position [495, 0]
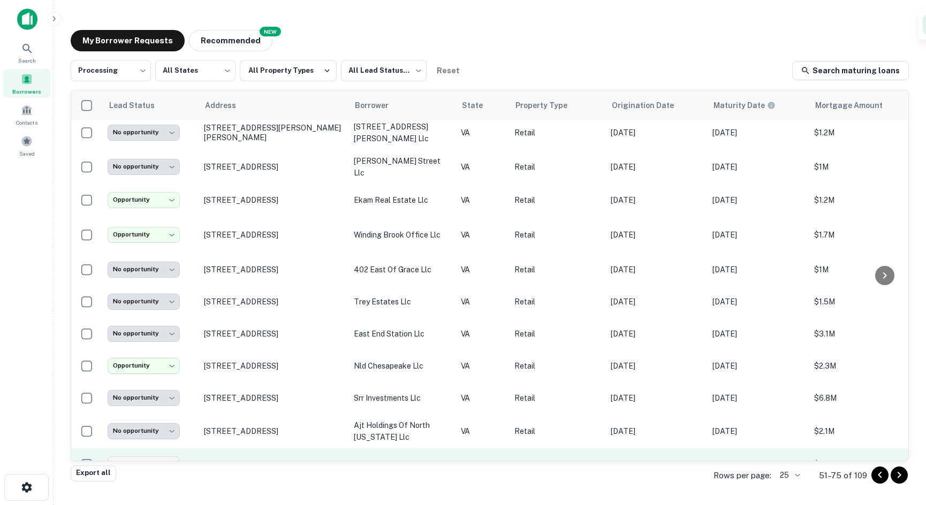
click at [245, 460] on p "[STREET_ADDRESS][PERSON_NAME]" at bounding box center [273, 465] width 139 height 10
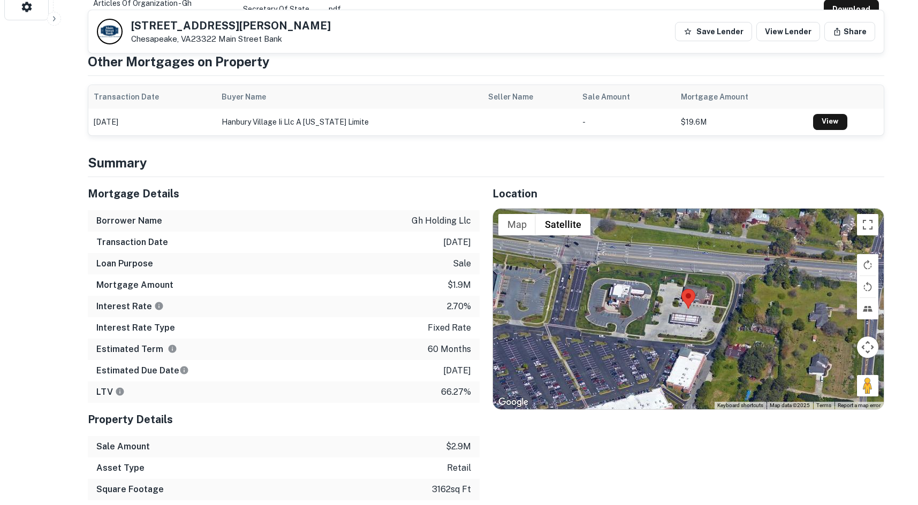
scroll to position [482, 0]
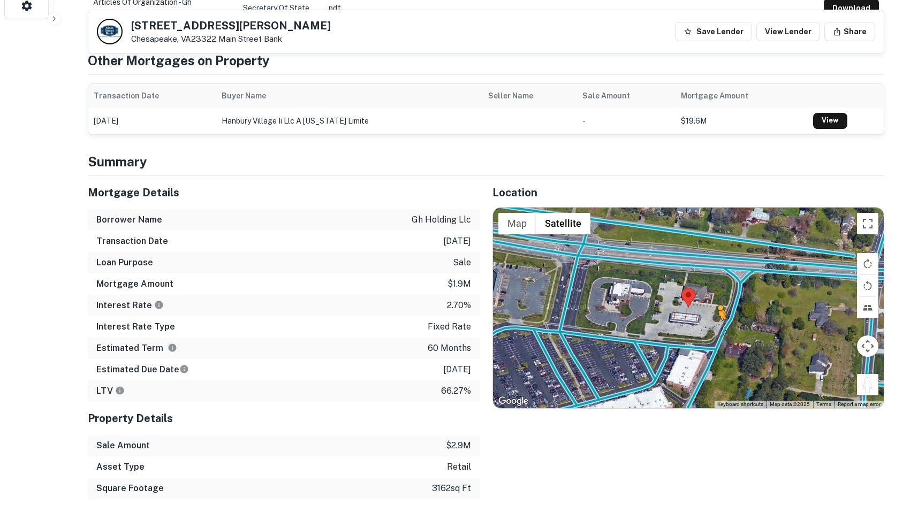
drag, startPoint x: 864, startPoint y: 379, endPoint x: 714, endPoint y: 327, distance: 158.2
click at [714, 327] on div "To activate drag with keyboard, press Alt + Enter. Once in keyboard drag state,…" at bounding box center [688, 308] width 391 height 201
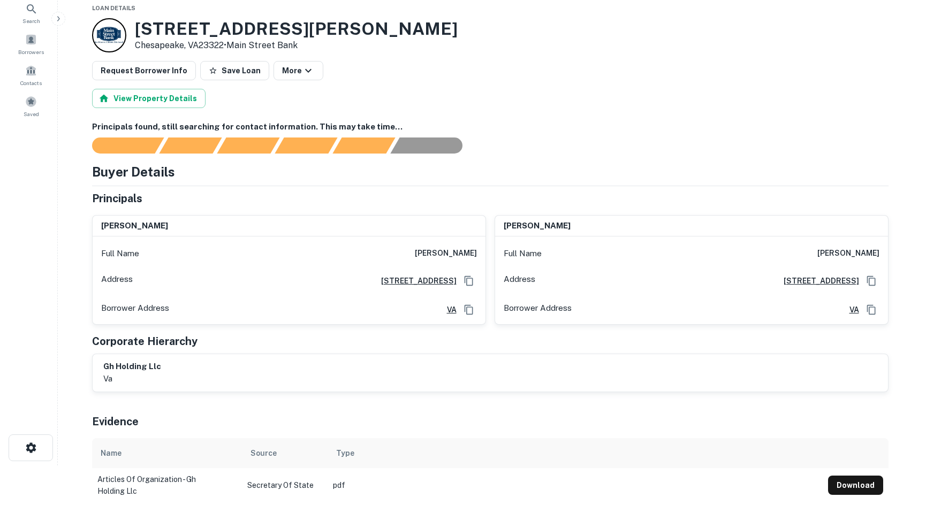
scroll to position [0, 0]
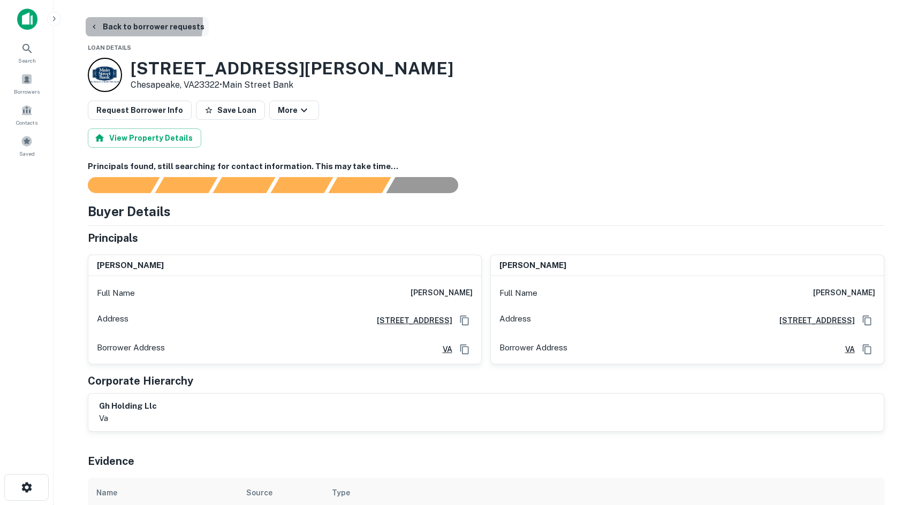
click at [122, 22] on button "Back to borrower requests" at bounding box center [147, 26] width 123 height 19
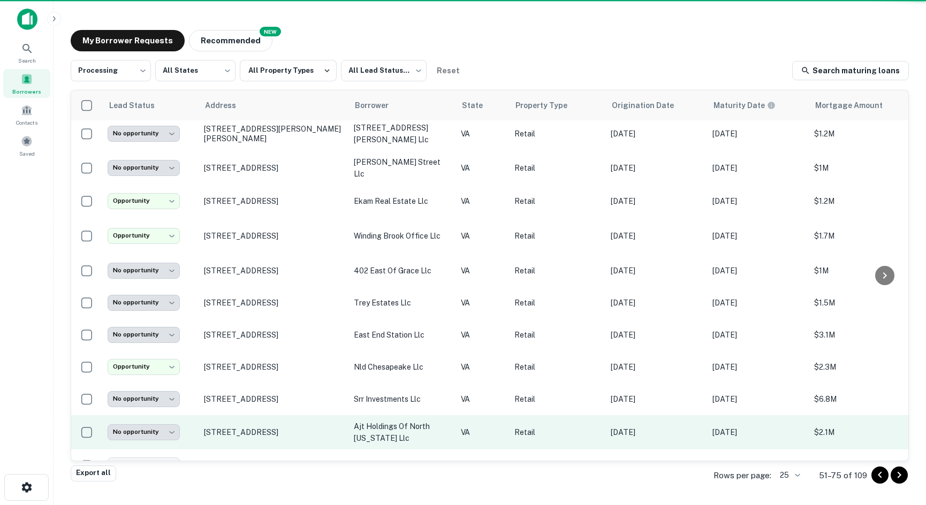
scroll to position [495, 0]
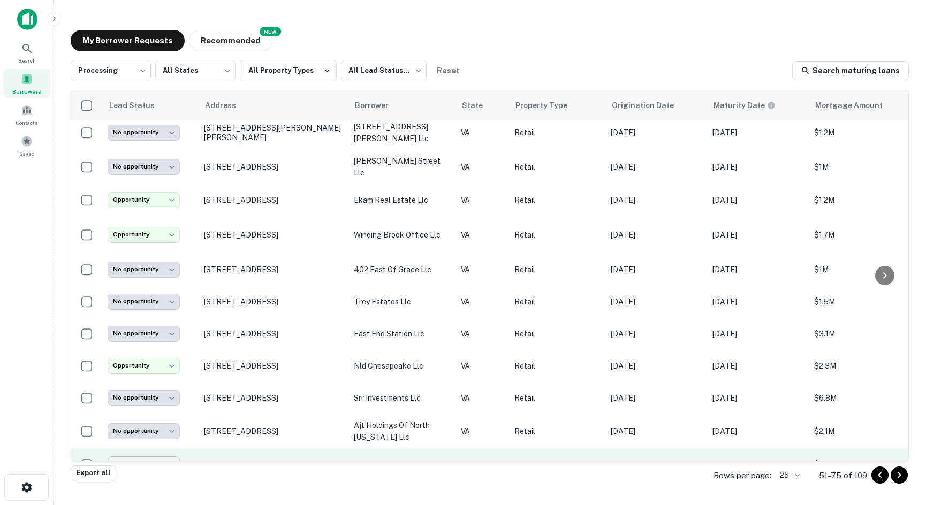
click at [165, 429] on body "**********" at bounding box center [463, 252] width 926 height 505
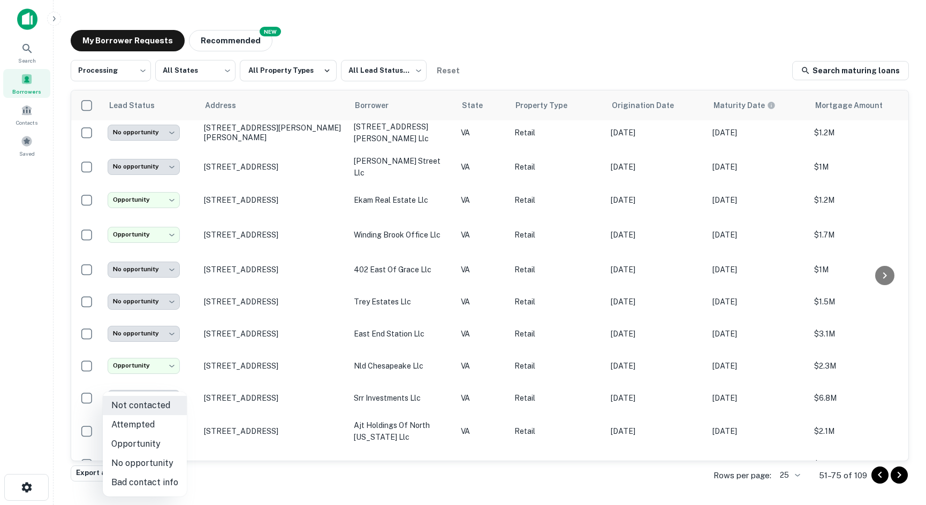
click at [165, 445] on li "Opportunity" at bounding box center [145, 444] width 84 height 19
type input "**********"
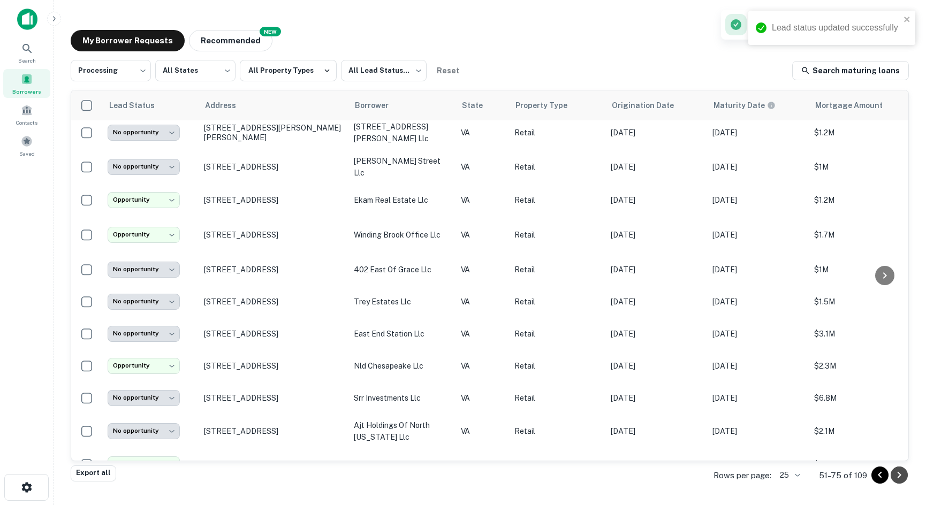
click at [904, 479] on icon "Go to next page" at bounding box center [899, 475] width 13 height 13
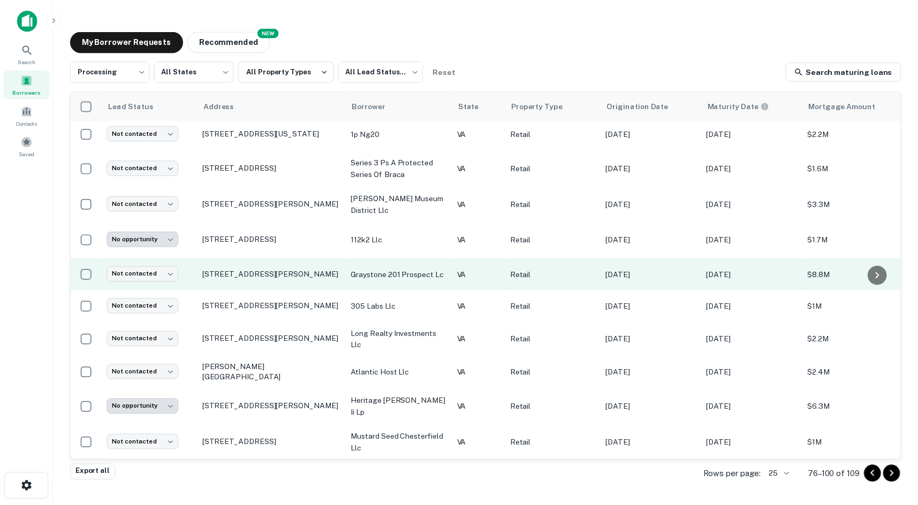
scroll to position [359, 0]
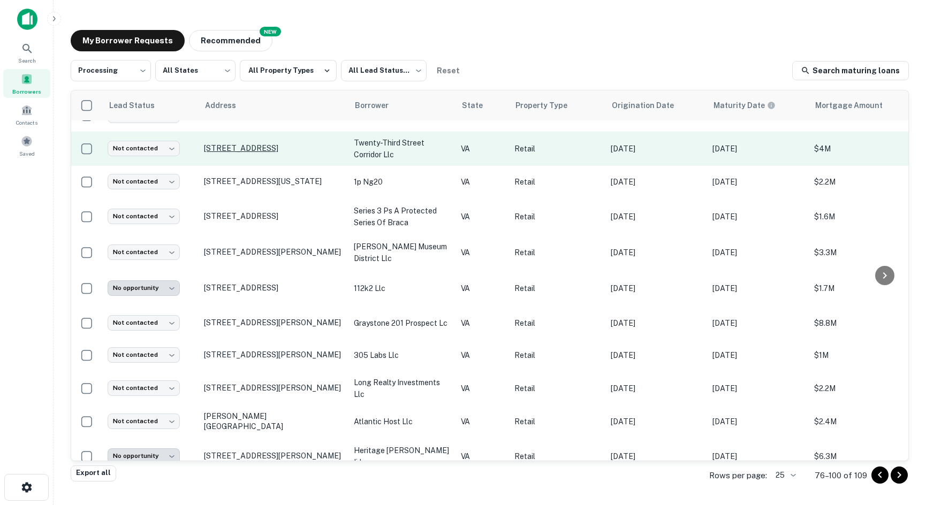
click at [276, 144] on p "[STREET_ADDRESS]" at bounding box center [273, 149] width 139 height 10
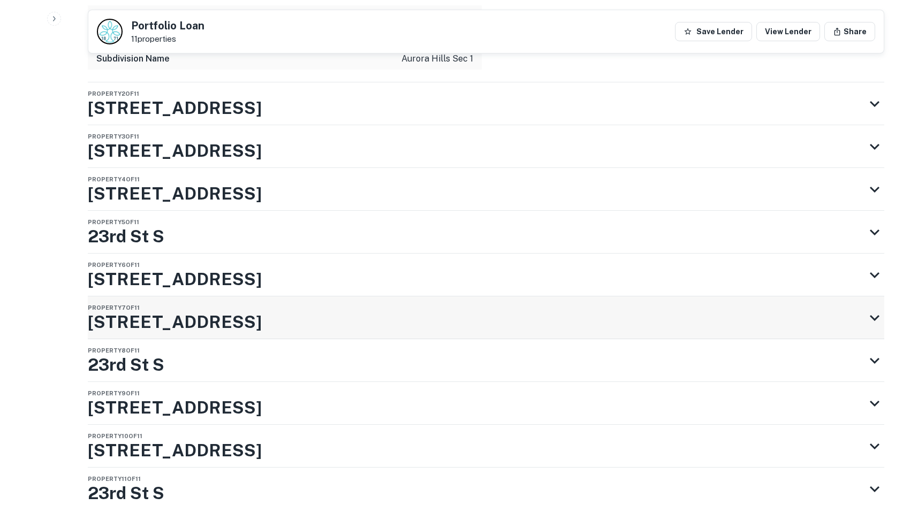
scroll to position [1700, 0]
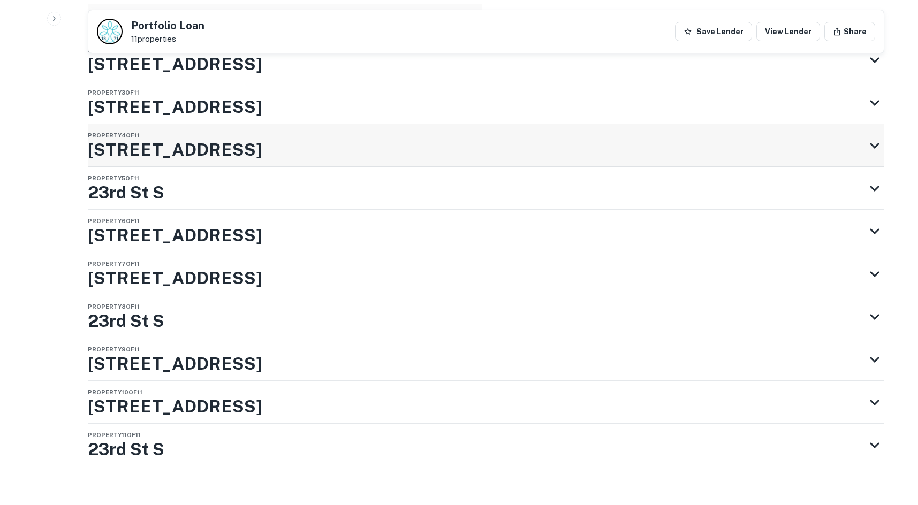
click at [271, 132] on div "Property 4 of 11 [STREET_ADDRESS]" at bounding box center [477, 145] width 778 height 43
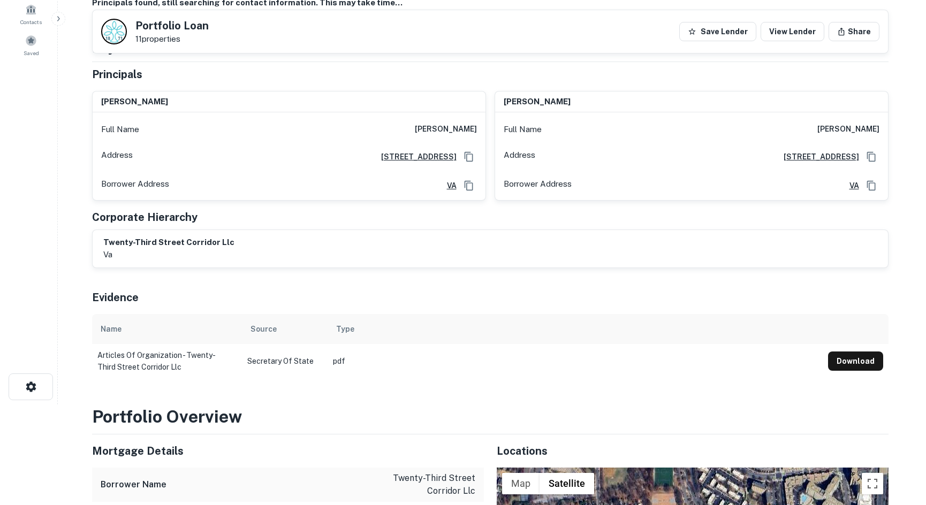
scroll to position [0, 0]
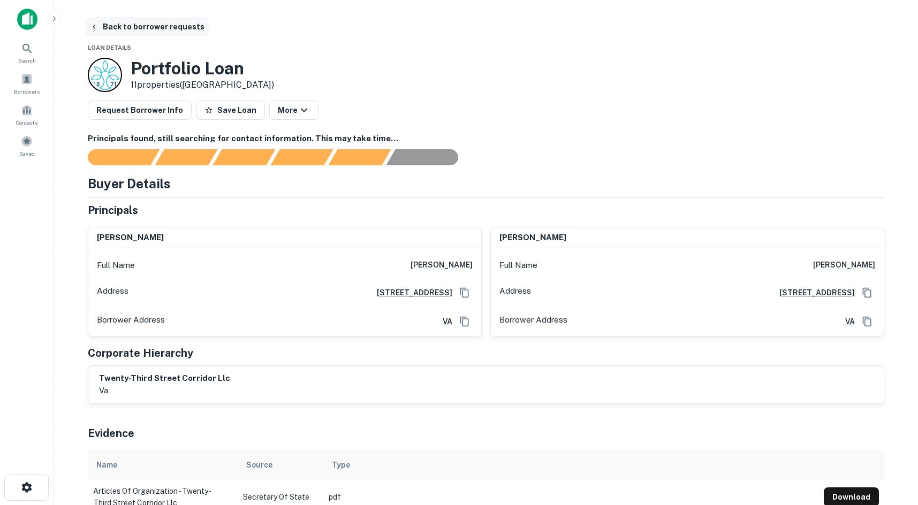
click at [160, 27] on button "Back to borrower requests" at bounding box center [147, 26] width 123 height 19
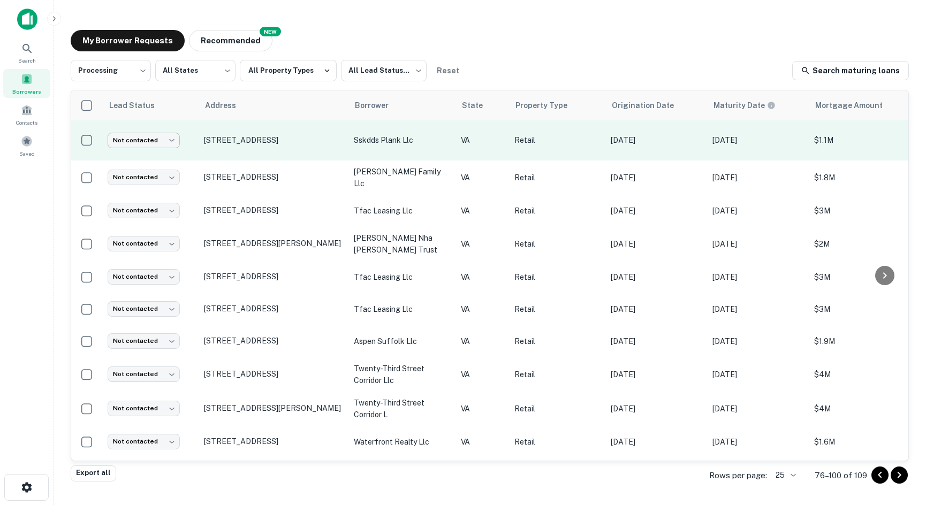
click at [160, 145] on body "**********" at bounding box center [463, 252] width 926 height 505
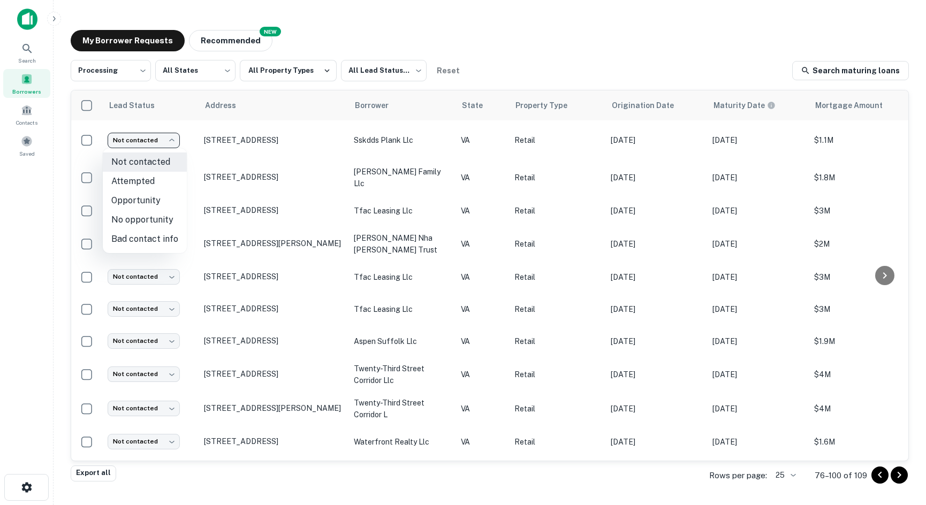
click at [153, 218] on li "No opportunity" at bounding box center [145, 219] width 84 height 19
type input "**********"
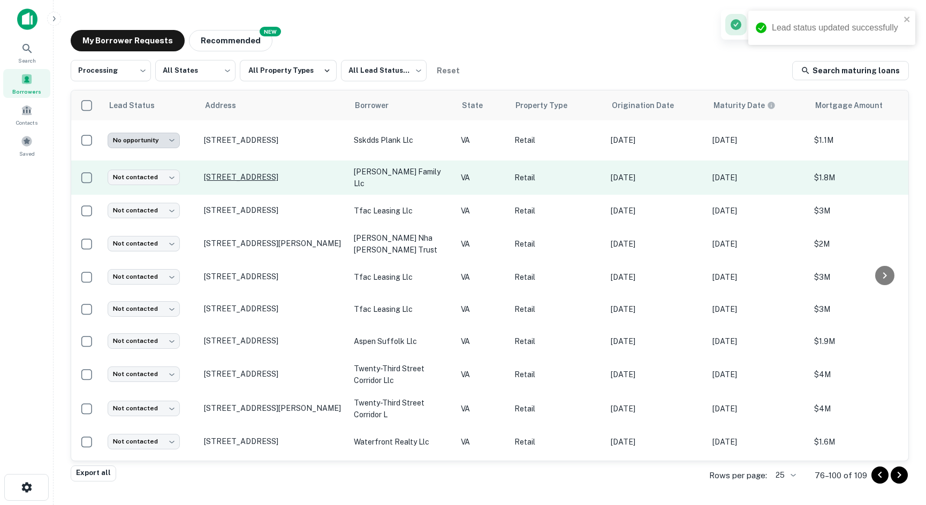
click at [223, 173] on p "[STREET_ADDRESS]" at bounding box center [273, 177] width 139 height 10
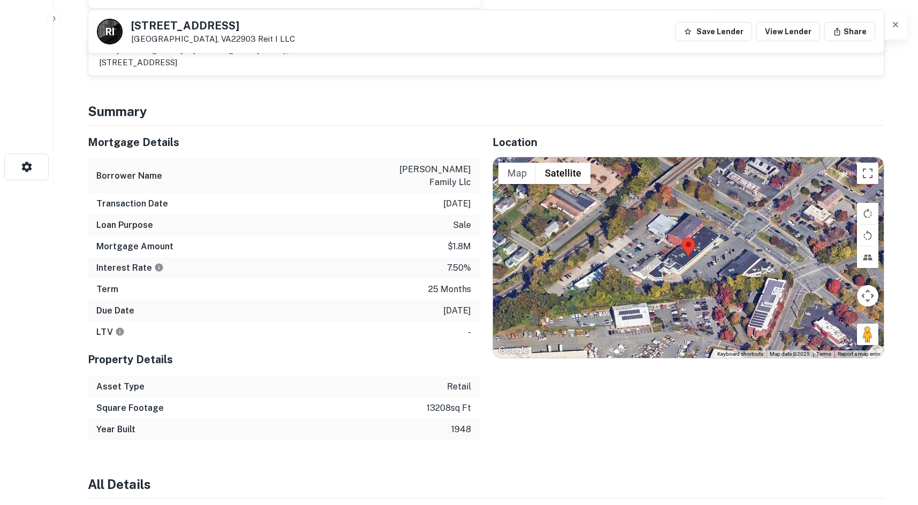
scroll to position [321, 0]
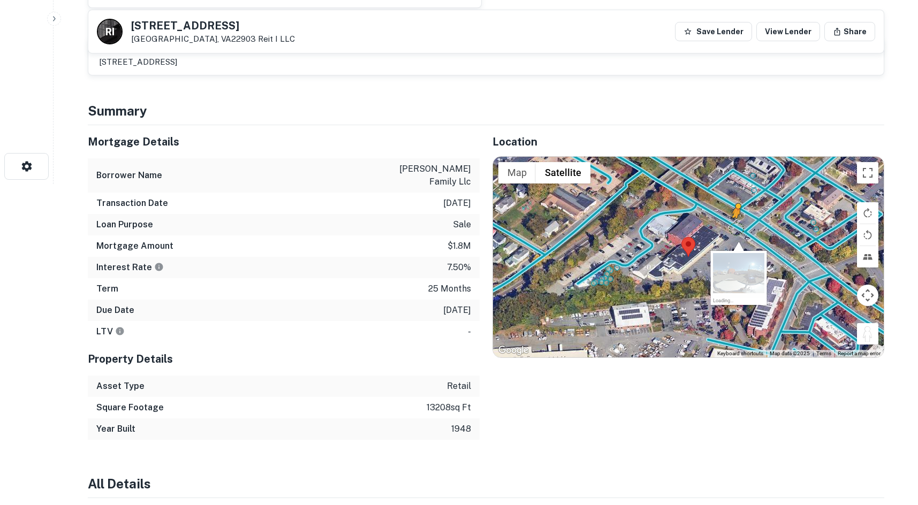
drag, startPoint x: 869, startPoint y: 337, endPoint x: 736, endPoint y: 229, distance: 171.7
click at [736, 229] on div "To activate drag with keyboard, press Alt + Enter. Once in keyboard drag state,…" at bounding box center [688, 257] width 391 height 201
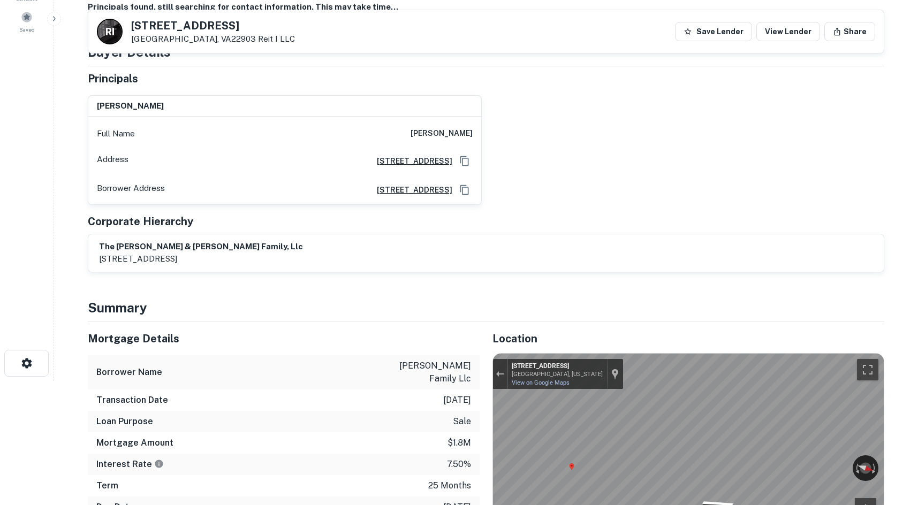
scroll to position [0, 0]
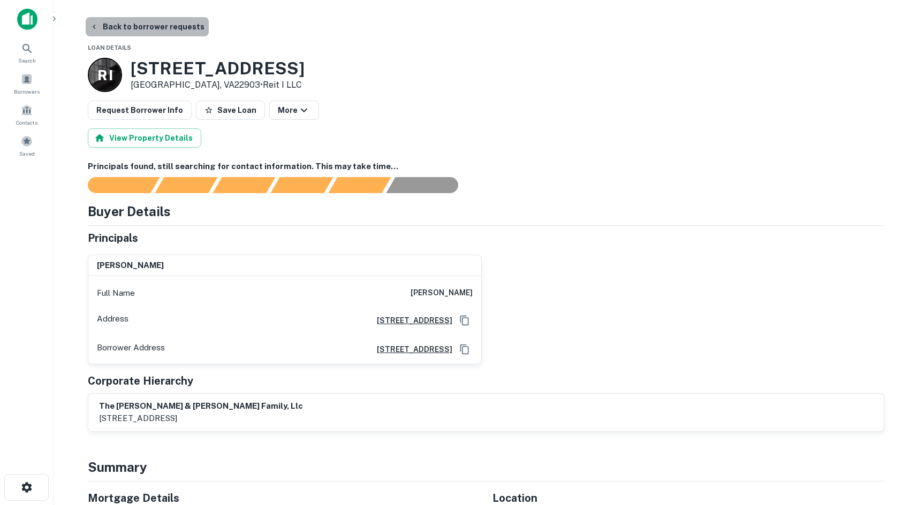
click at [151, 29] on button "Back to borrower requests" at bounding box center [147, 26] width 123 height 19
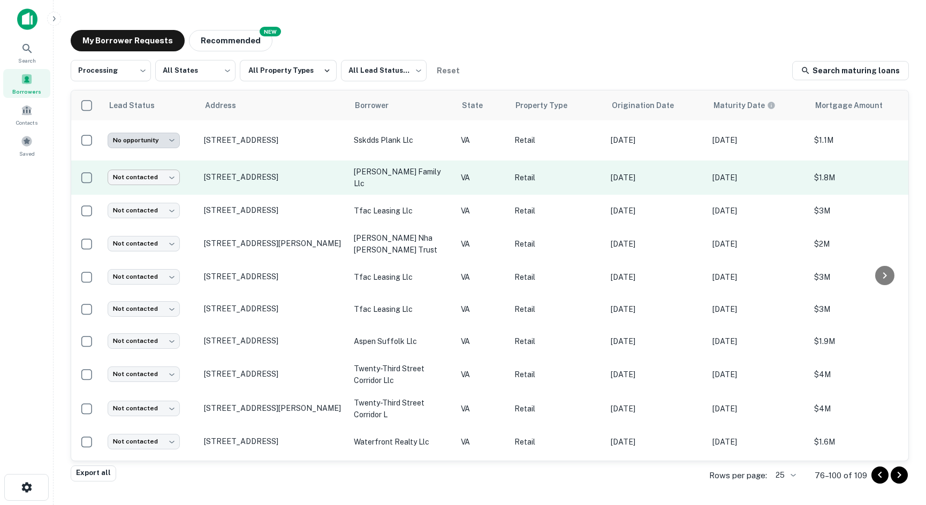
click at [133, 181] on body "**********" at bounding box center [463, 252] width 926 height 505
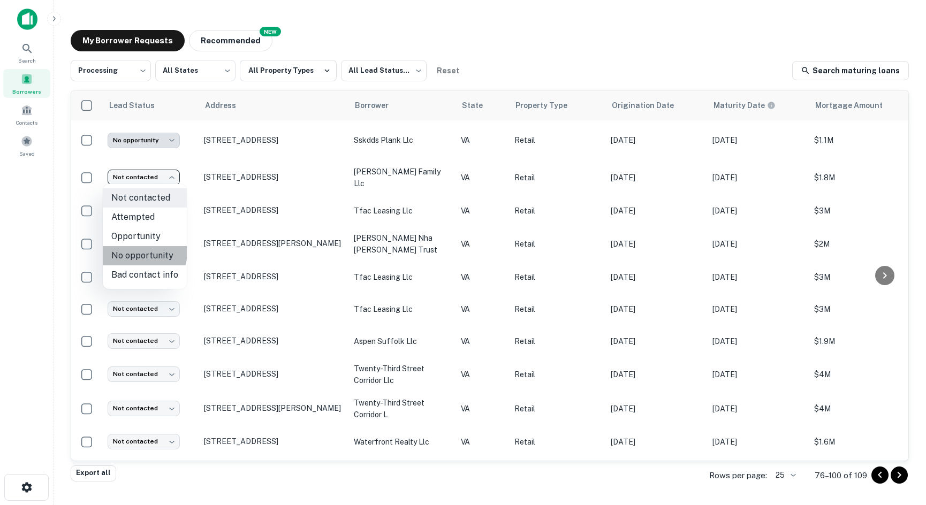
click at [139, 252] on li "No opportunity" at bounding box center [145, 255] width 84 height 19
type input "**********"
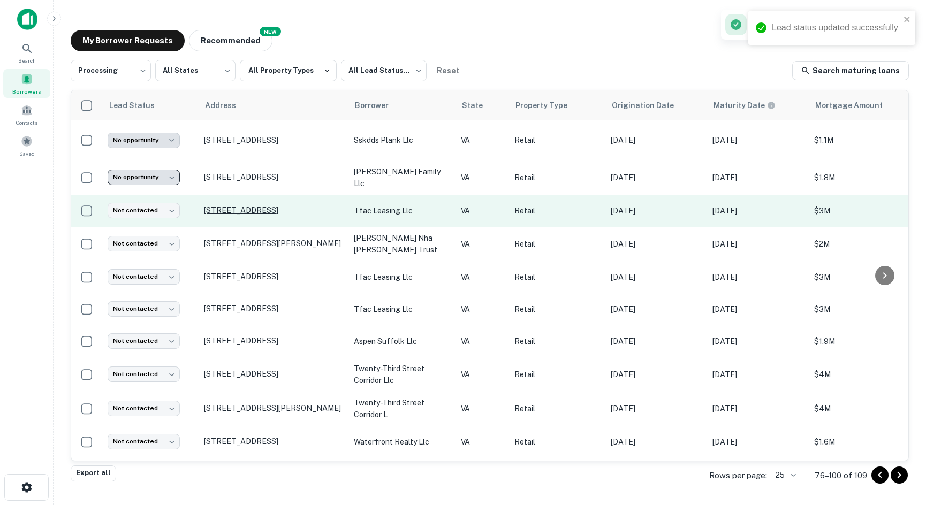
click at [217, 214] on p "[STREET_ADDRESS]" at bounding box center [273, 211] width 139 height 10
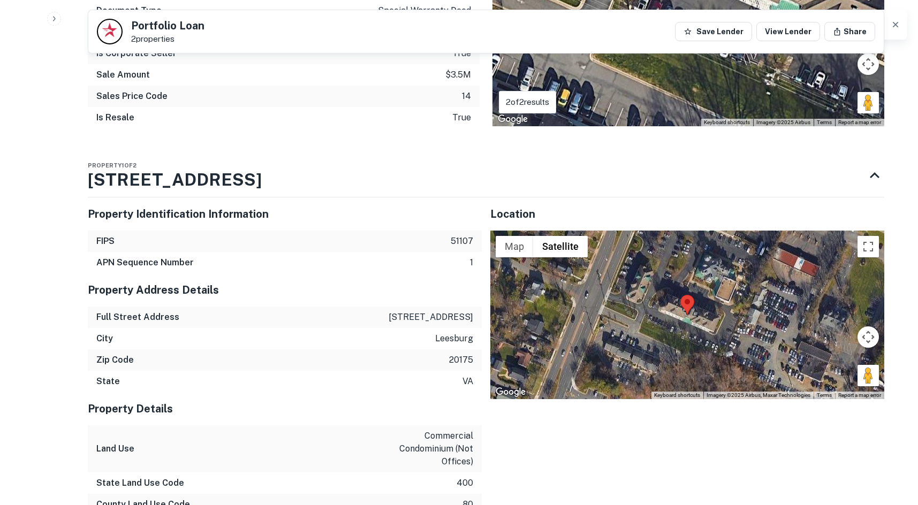
scroll to position [857, 0]
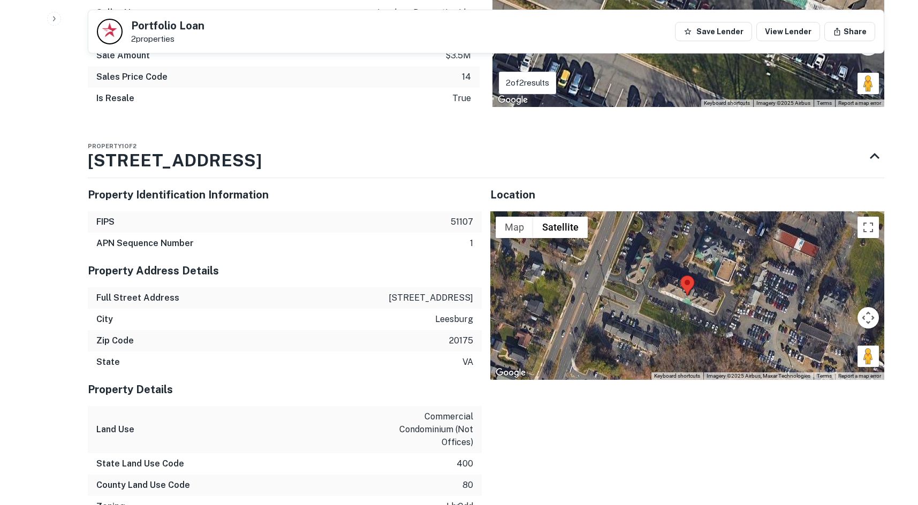
drag, startPoint x: 863, startPoint y: 359, endPoint x: 813, endPoint y: 332, distance: 56.8
click at [693, 312] on div "Map Terrain Satellite Labels Keyboard shortcuts Map Data Imagery ©2025 Airbus, …" at bounding box center [687, 296] width 394 height 169
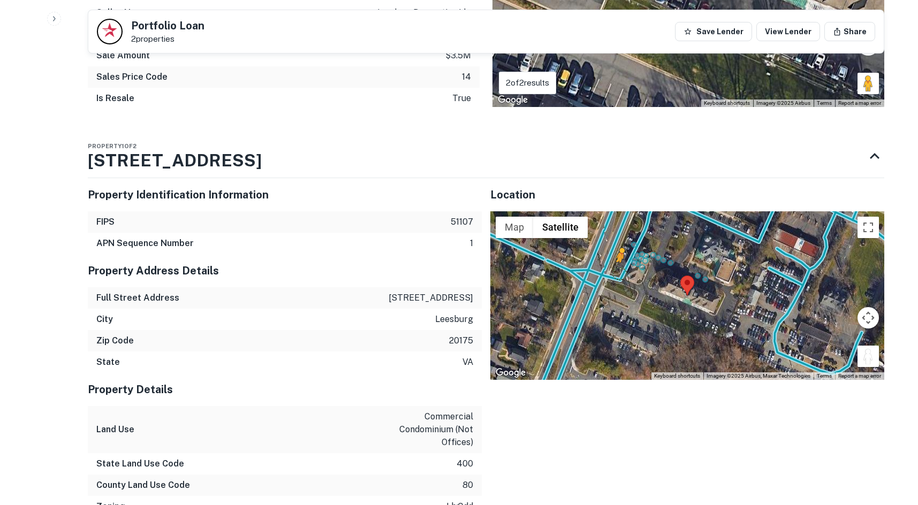
drag, startPoint x: 872, startPoint y: 356, endPoint x: 617, endPoint y: 276, distance: 266.6
click at [617, 276] on div "To activate drag with keyboard, press Alt + Enter. Once in keyboard drag state,…" at bounding box center [687, 296] width 394 height 169
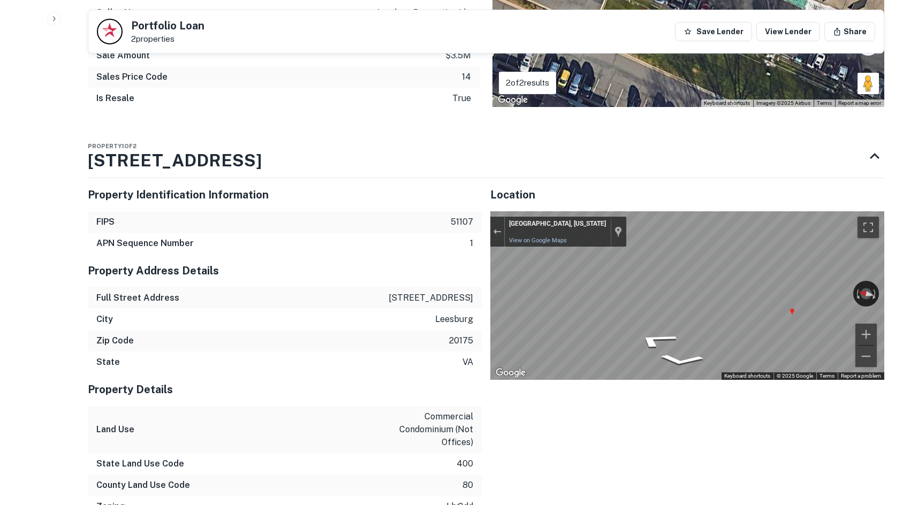
click at [409, 283] on div "Property Identification Information FIPS 51107 APN Sequence Number 1 Property A…" at bounding box center [481, 514] width 805 height 688
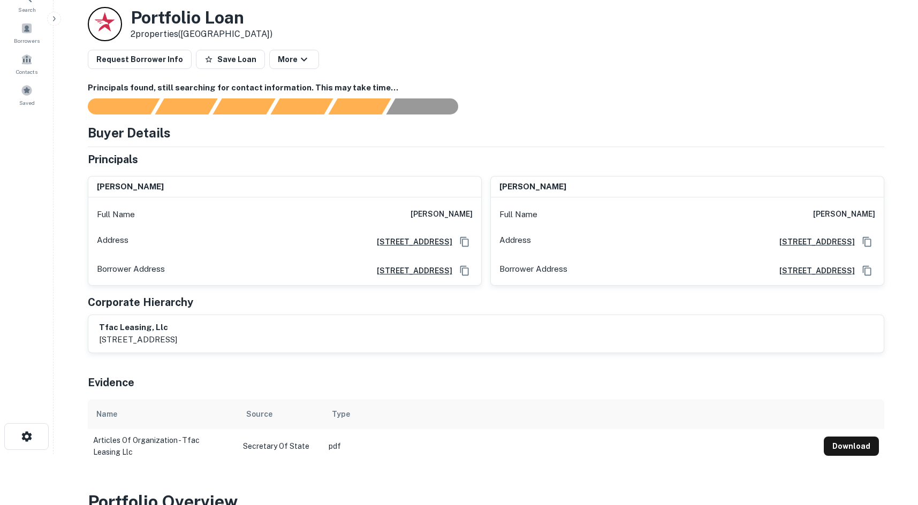
scroll to position [0, 0]
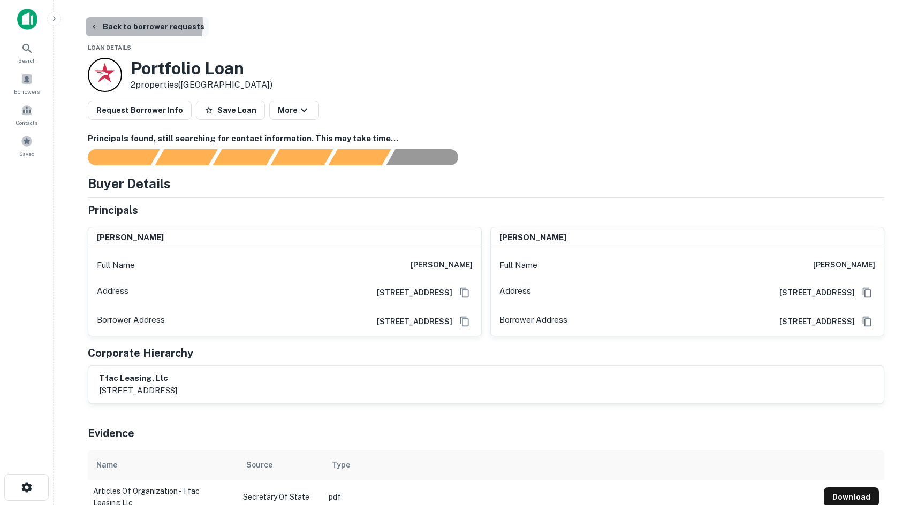
click at [125, 24] on button "Back to borrower requests" at bounding box center [147, 26] width 123 height 19
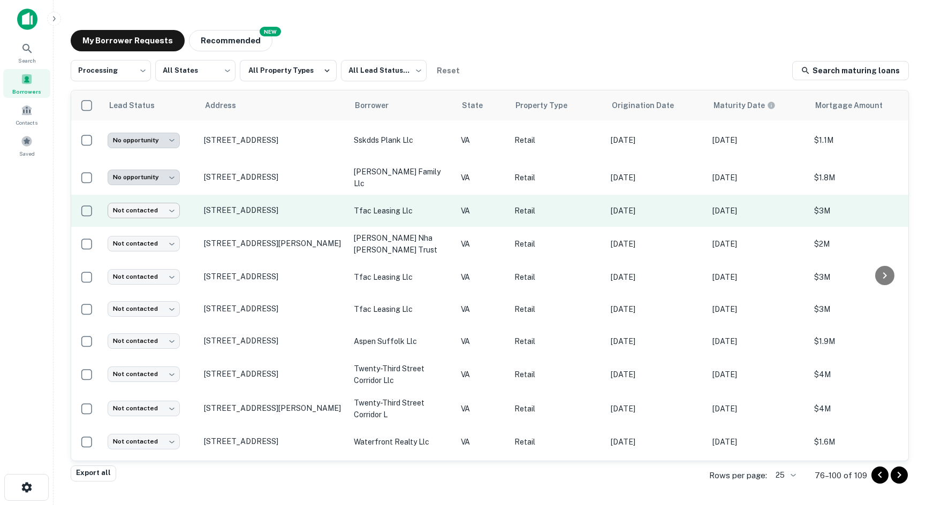
click at [154, 205] on body "**********" at bounding box center [463, 252] width 926 height 505
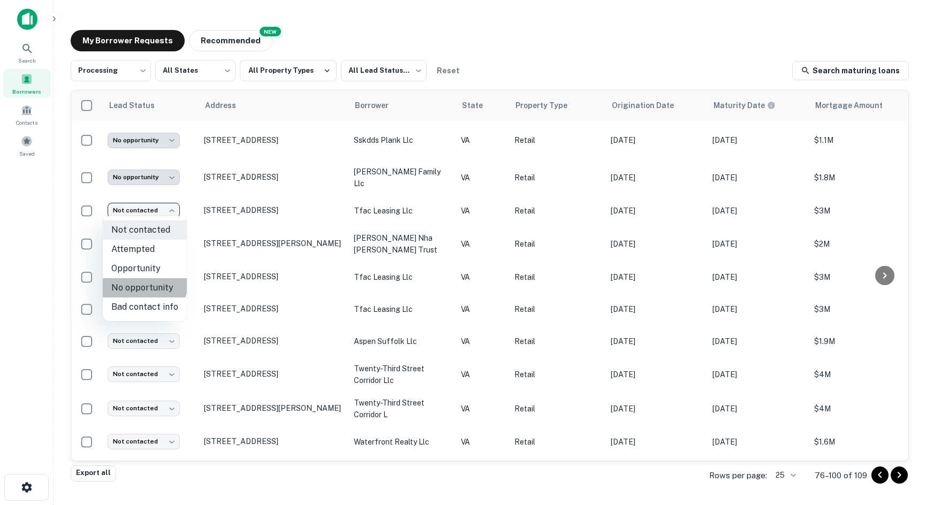
click at [135, 280] on li "No opportunity" at bounding box center [145, 287] width 84 height 19
type input "**********"
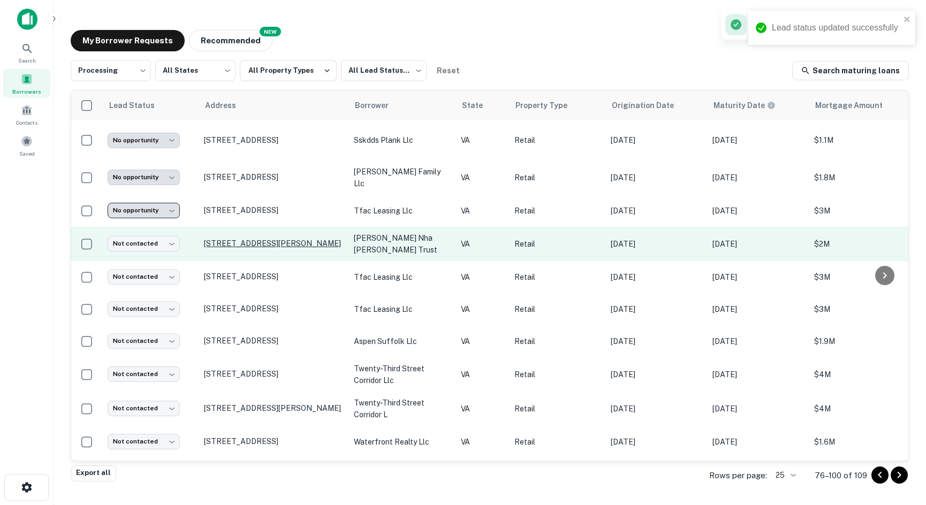
click at [216, 242] on p "[STREET_ADDRESS][PERSON_NAME]" at bounding box center [273, 244] width 139 height 10
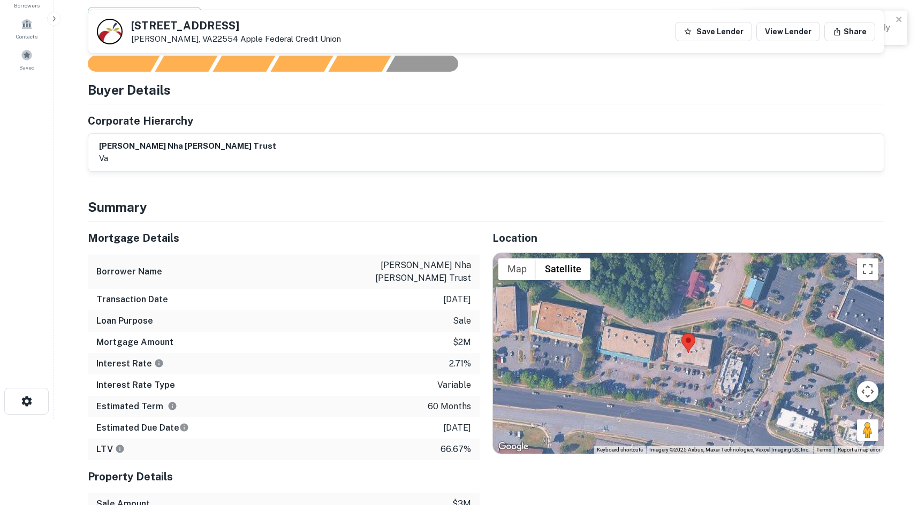
scroll to position [268, 0]
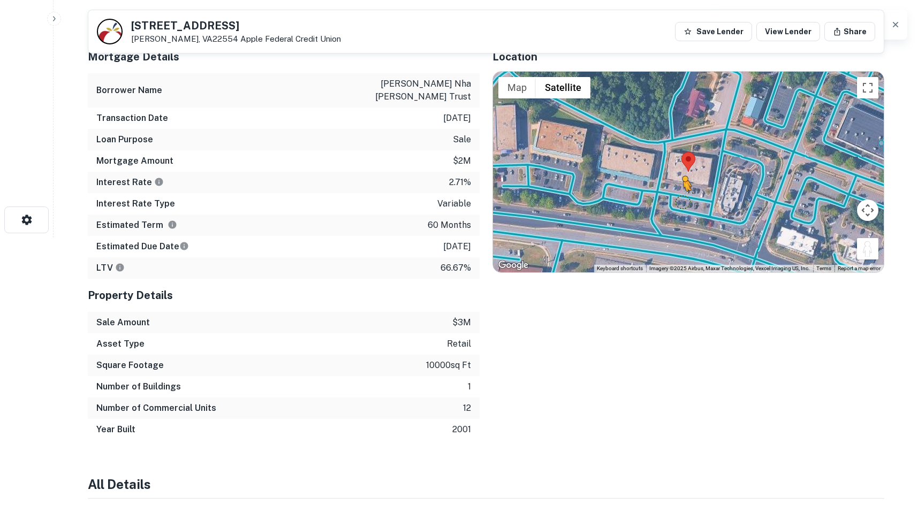
drag, startPoint x: 819, startPoint y: 241, endPoint x: 683, endPoint y: 203, distance: 141.2
click at [683, 203] on div "To activate drag with keyboard, press Alt + Enter. Once in keyboard drag state,…" at bounding box center [688, 172] width 391 height 201
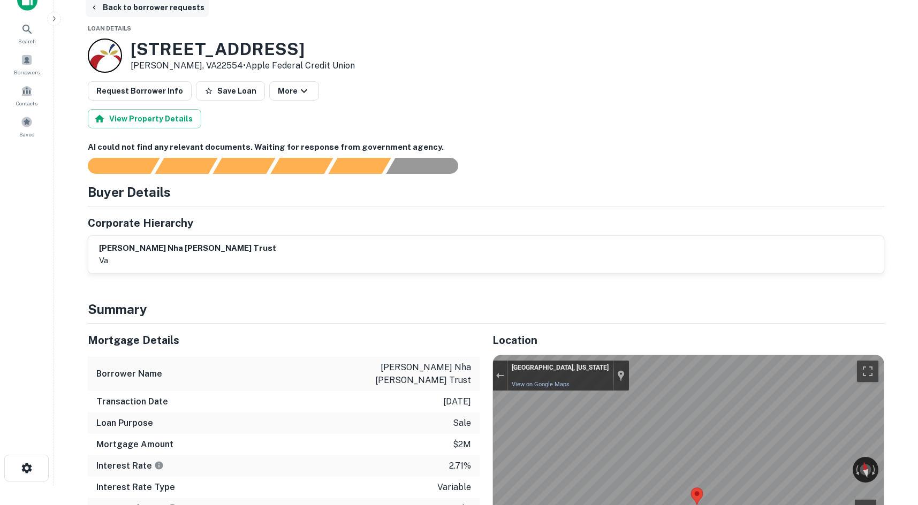
scroll to position [0, 0]
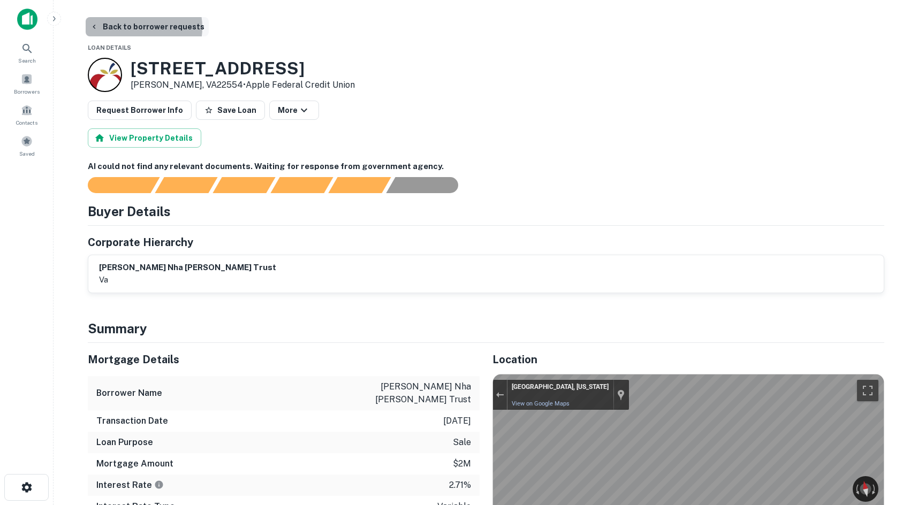
click at [137, 27] on button "Back to borrower requests" at bounding box center [147, 26] width 123 height 19
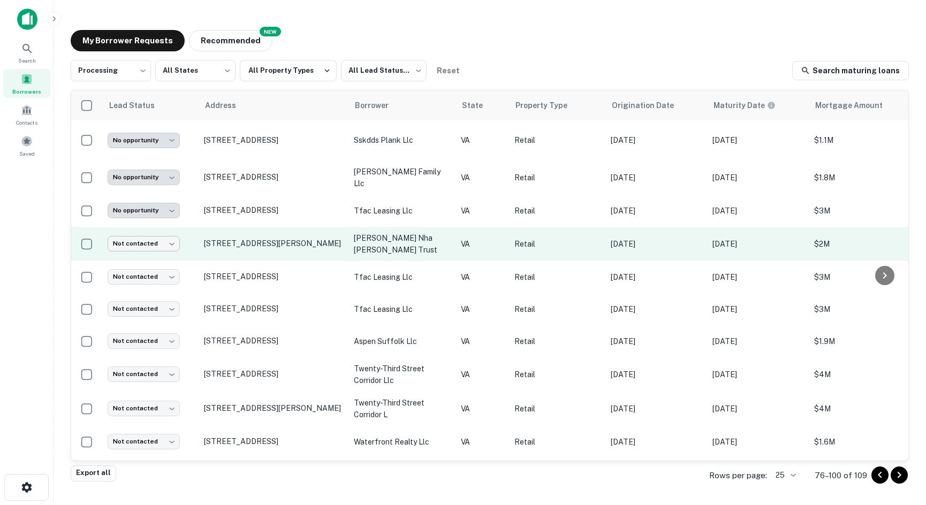
click at [142, 240] on body "**********" at bounding box center [463, 252] width 926 height 505
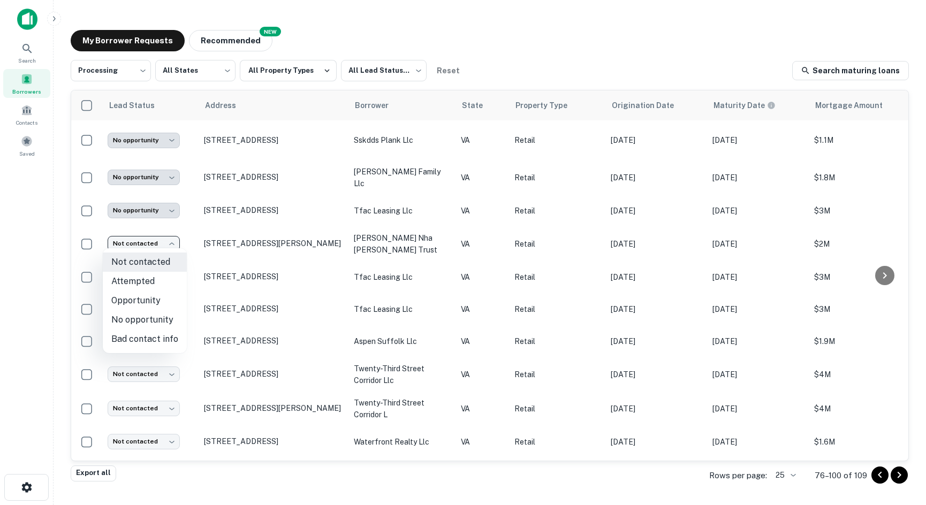
click at [153, 318] on li "No opportunity" at bounding box center [145, 320] width 84 height 19
type input "**********"
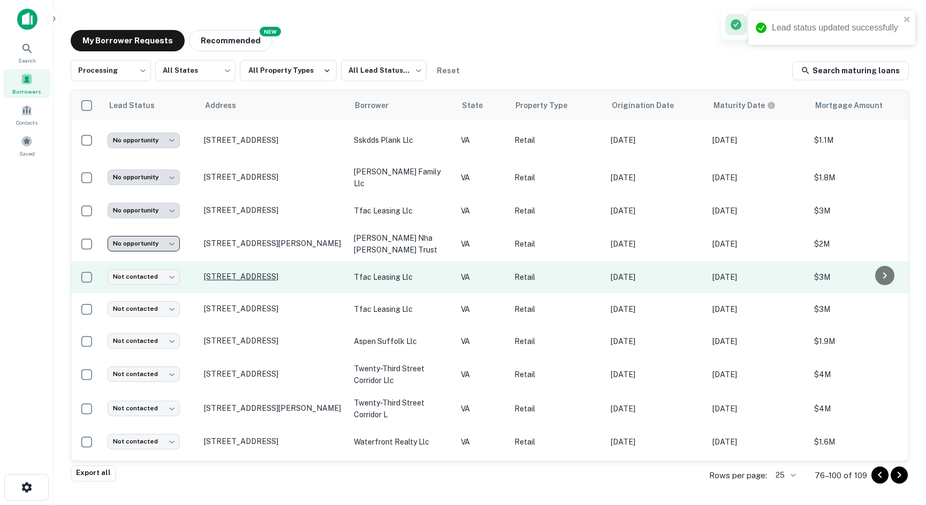
click at [237, 274] on p "[STREET_ADDRESS]" at bounding box center [273, 277] width 139 height 10
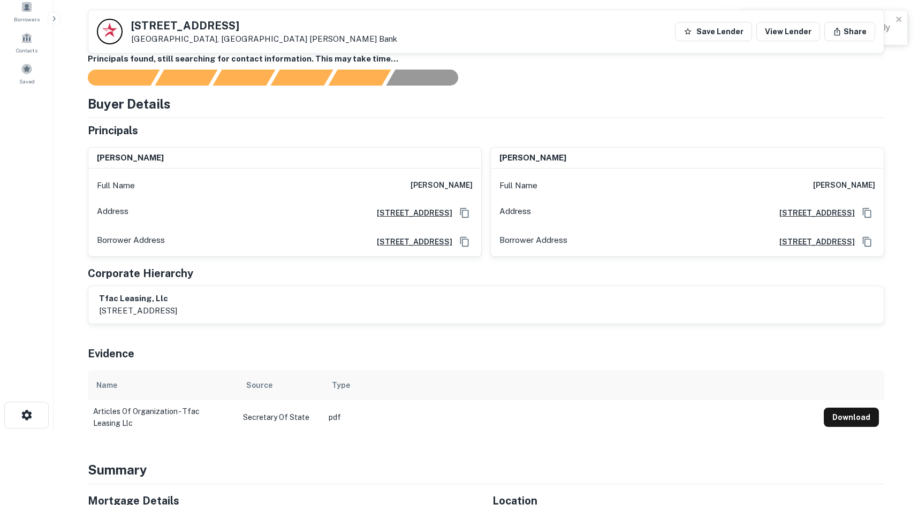
scroll to position [338, 0]
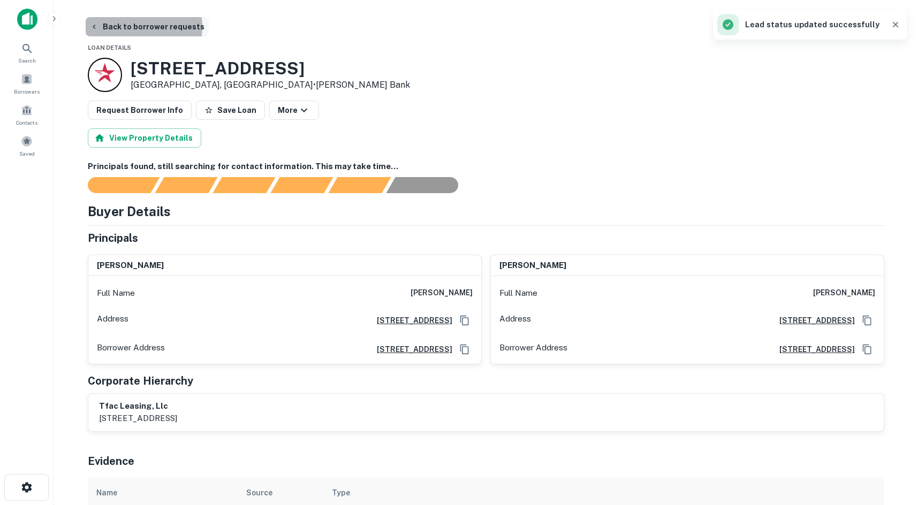
click at [139, 27] on button "Back to borrower requests" at bounding box center [147, 26] width 123 height 19
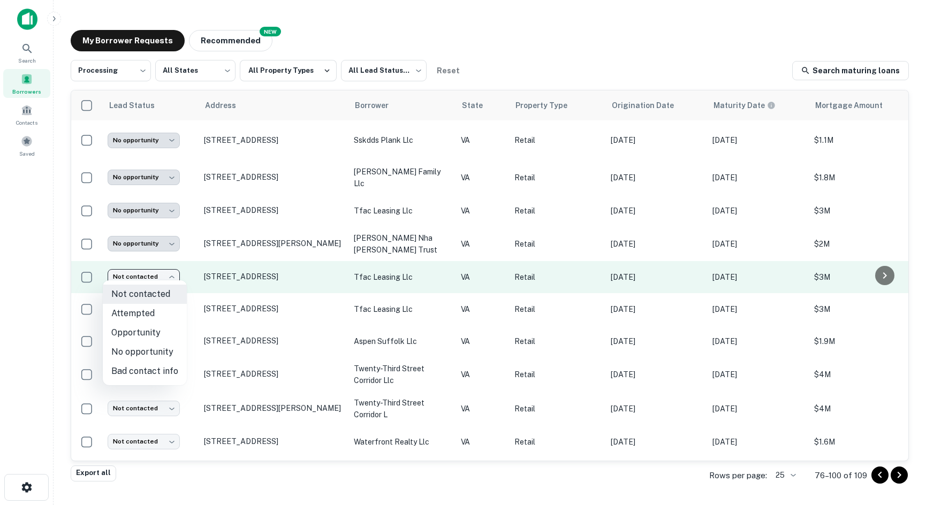
click at [152, 274] on body "**********" at bounding box center [463, 252] width 926 height 505
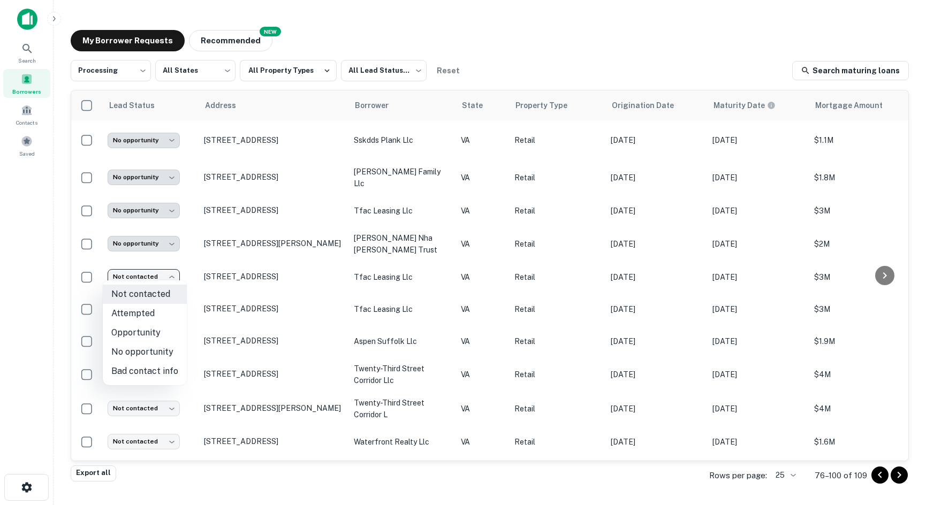
click at [125, 345] on li "No opportunity" at bounding box center [145, 352] width 84 height 19
type input "**********"
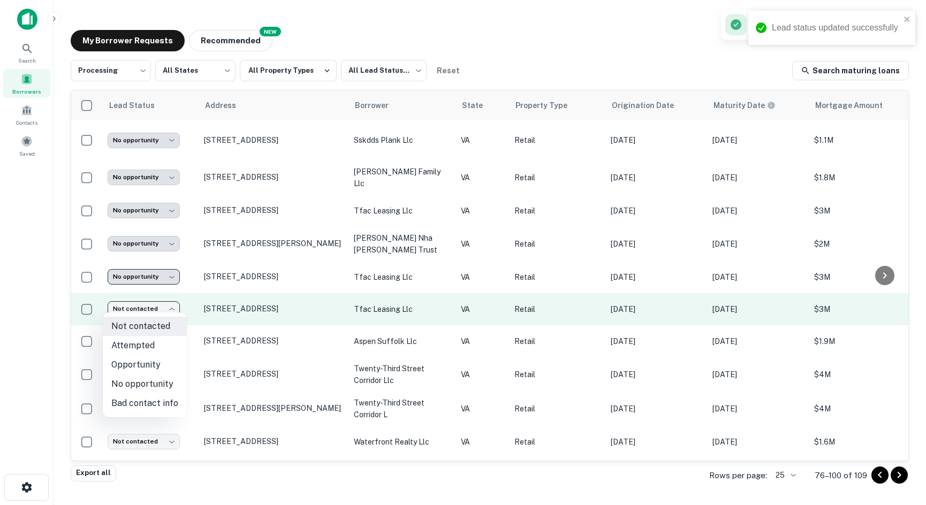
click at [153, 305] on body "**********" at bounding box center [463, 252] width 926 height 505
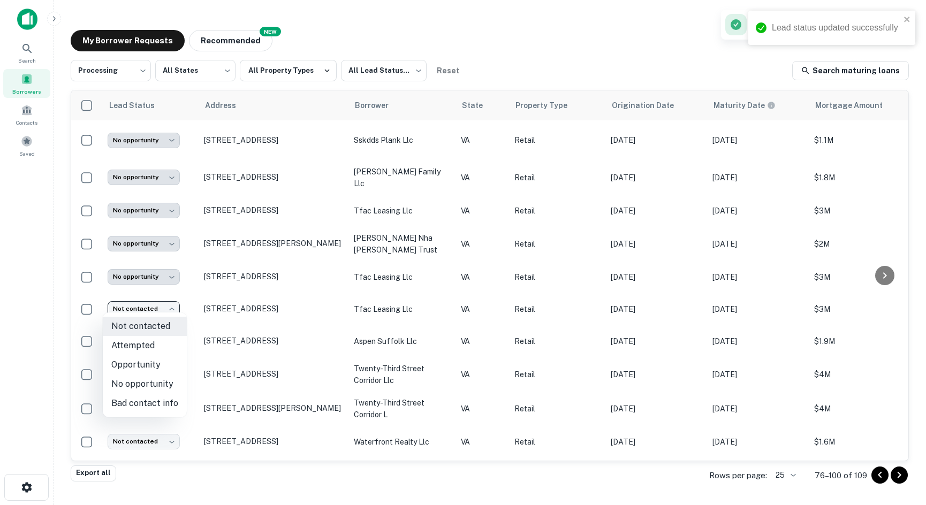
click at [302, 316] on div at bounding box center [463, 252] width 926 height 505
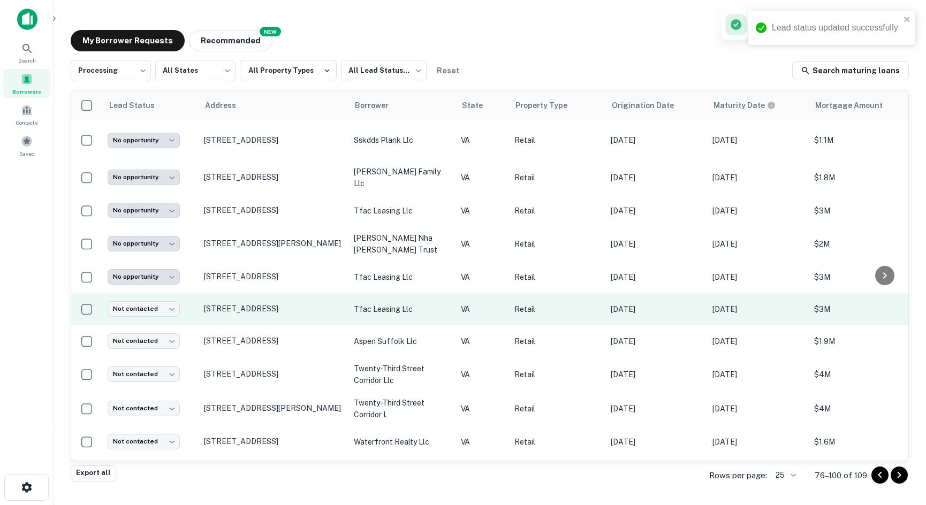
click at [283, 295] on td "[STREET_ADDRESS]" at bounding box center [274, 309] width 150 height 32
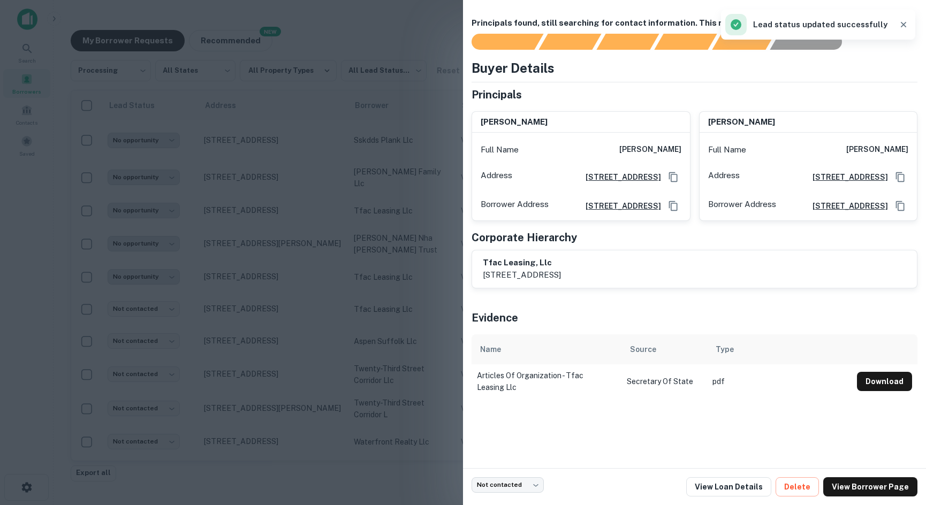
click at [366, 337] on div at bounding box center [463, 252] width 926 height 505
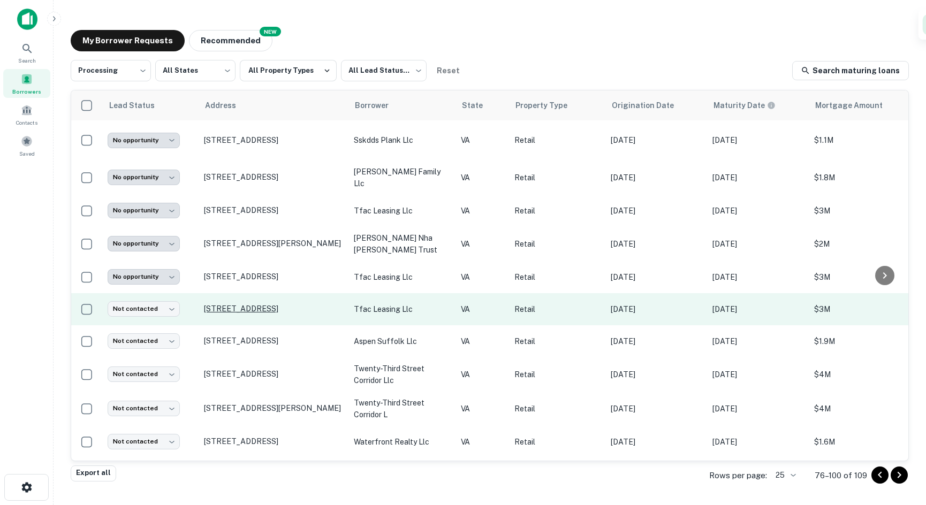
click at [263, 304] on p "[STREET_ADDRESS]" at bounding box center [273, 309] width 139 height 10
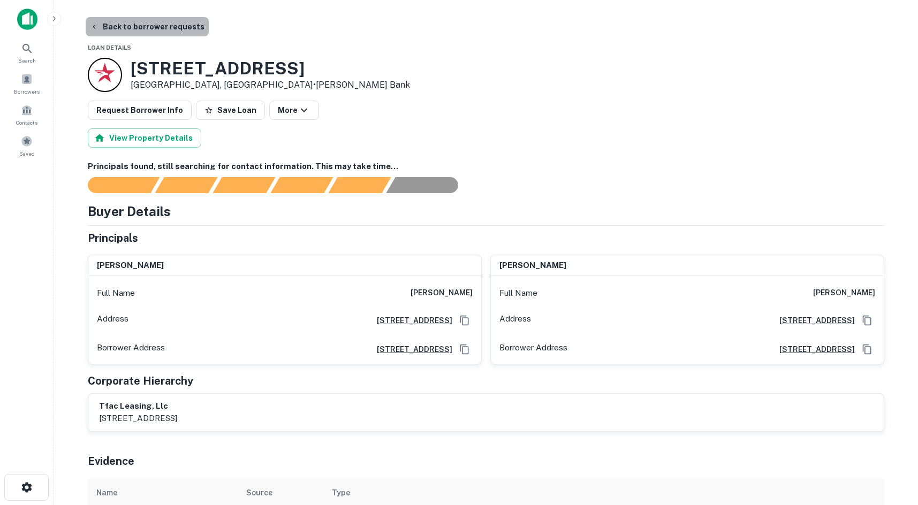
click at [164, 33] on button "Back to borrower requests" at bounding box center [147, 26] width 123 height 19
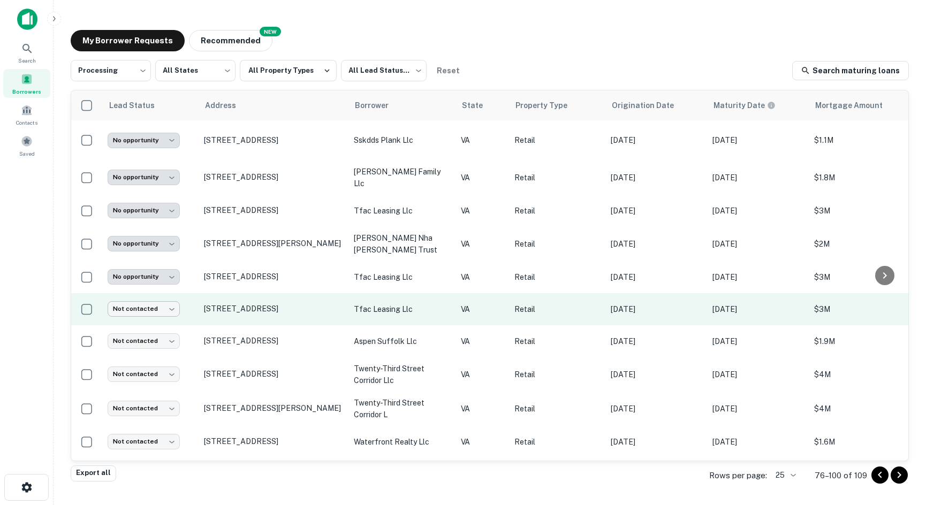
click at [142, 307] on body "**********" at bounding box center [463, 252] width 926 height 505
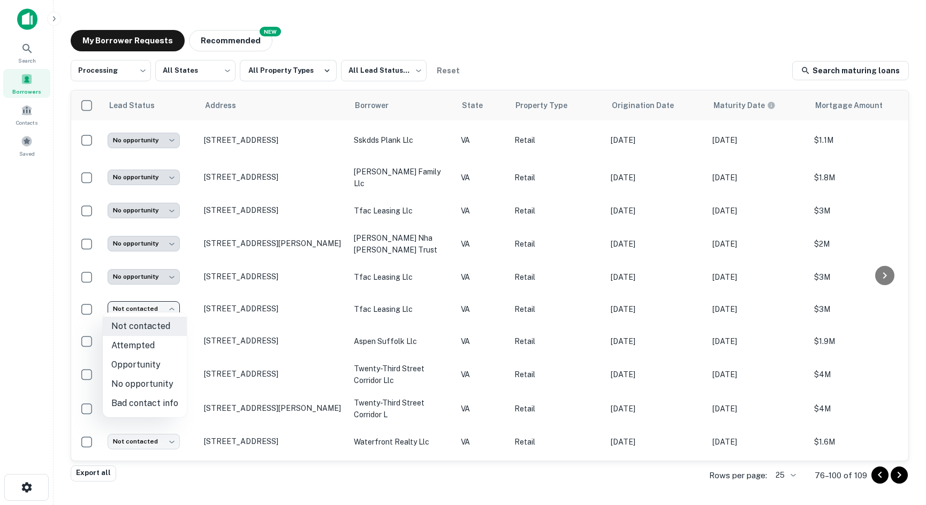
click at [132, 383] on li "No opportunity" at bounding box center [145, 384] width 84 height 19
type input "**********"
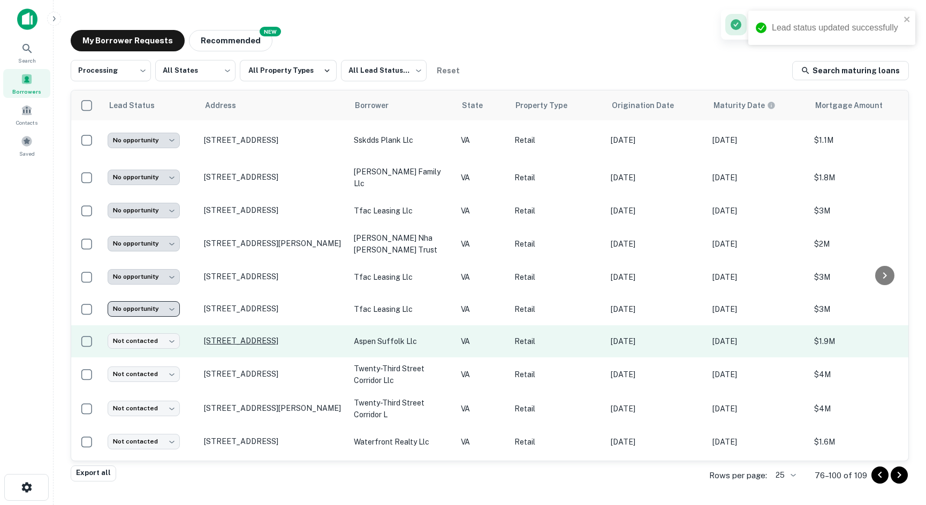
click at [216, 336] on p "[STREET_ADDRESS]" at bounding box center [273, 341] width 139 height 10
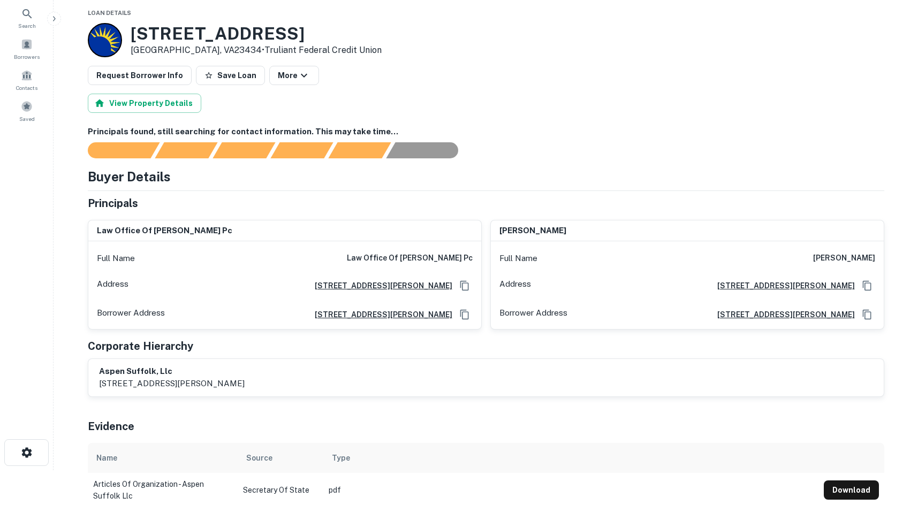
scroll to position [54, 0]
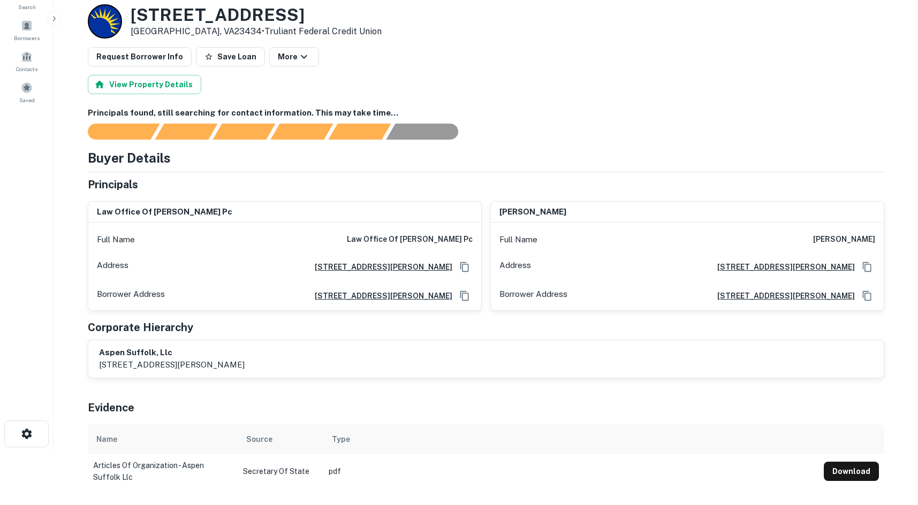
drag, startPoint x: 269, startPoint y: 329, endPoint x: 86, endPoint y: 392, distance: 194.2
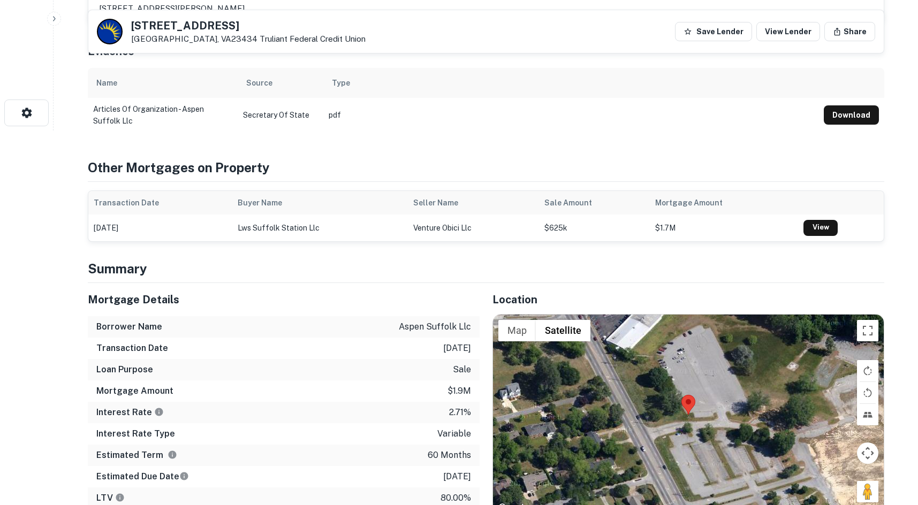
scroll to position [535, 0]
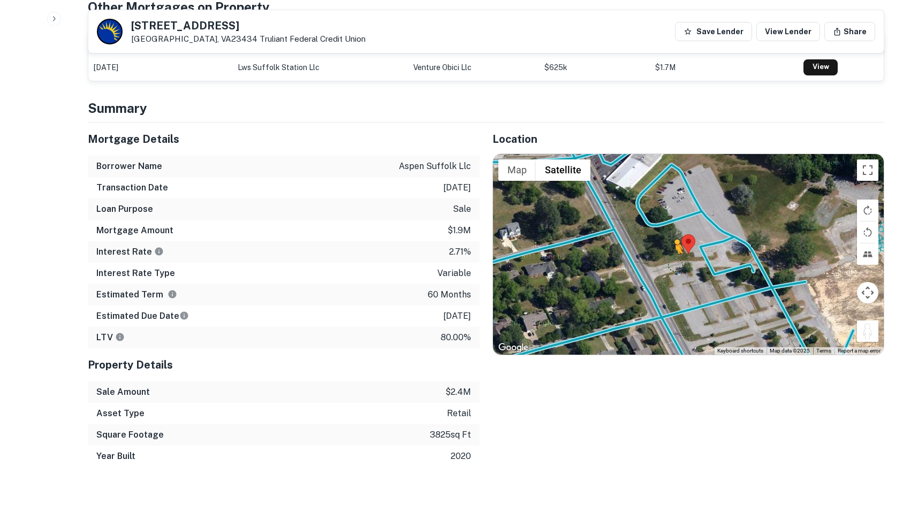
drag, startPoint x: 870, startPoint y: 331, endPoint x: 674, endPoint y: 269, distance: 205.8
click at [674, 269] on div "To activate drag with keyboard, press Alt + Enter. Once in keyboard drag state,…" at bounding box center [688, 254] width 391 height 201
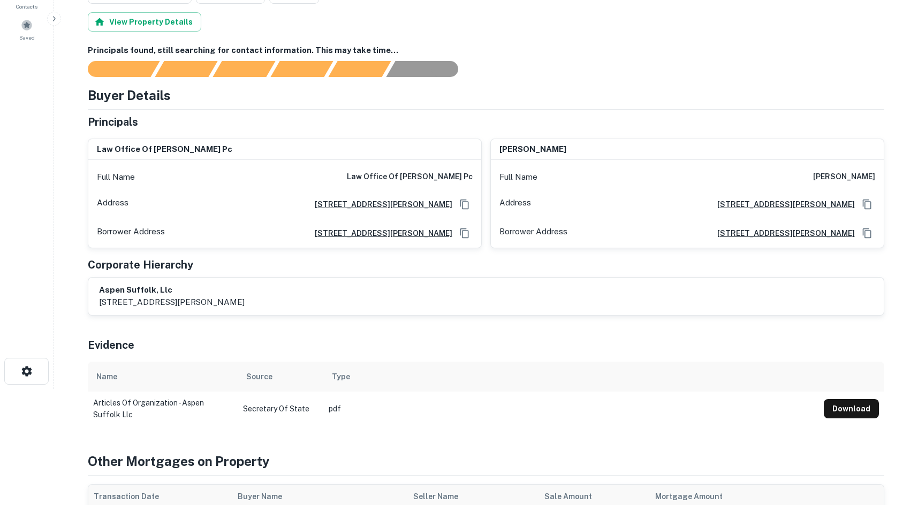
scroll to position [0, 0]
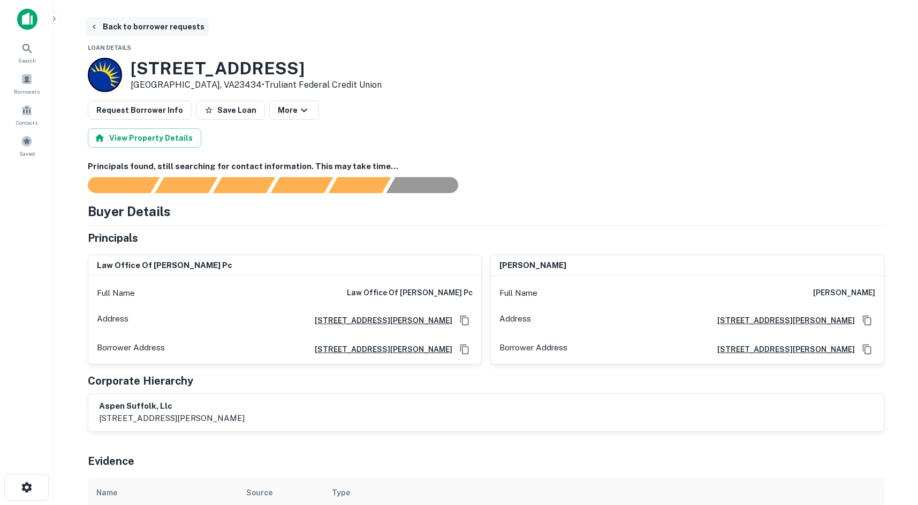
click at [123, 33] on button "Back to borrower requests" at bounding box center [147, 26] width 123 height 19
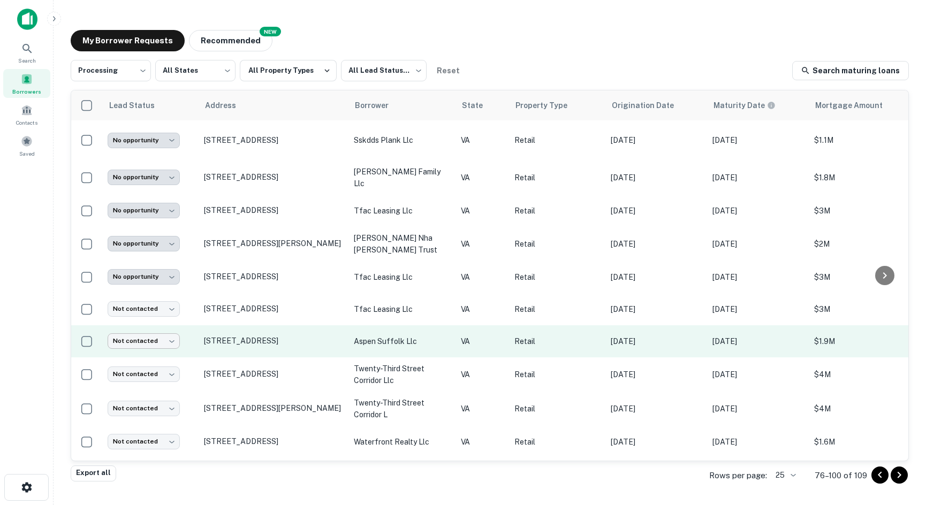
click at [167, 344] on body "**********" at bounding box center [463, 252] width 926 height 505
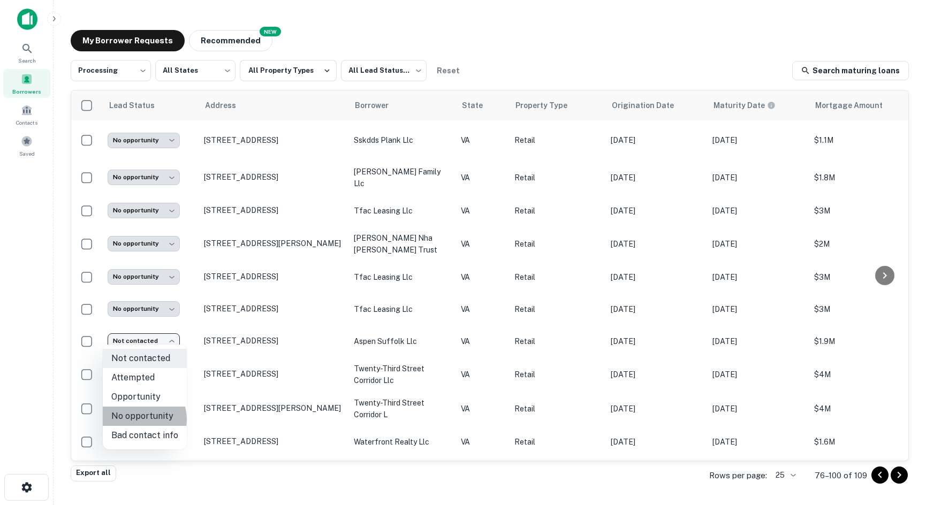
click at [137, 420] on li "No opportunity" at bounding box center [145, 416] width 84 height 19
type input "**********"
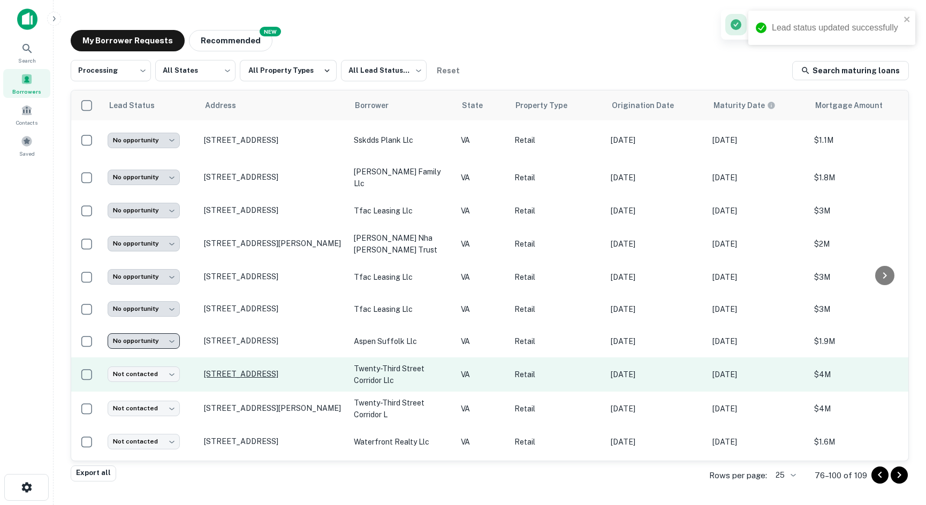
click at [220, 369] on p "[STREET_ADDRESS]" at bounding box center [273, 374] width 139 height 10
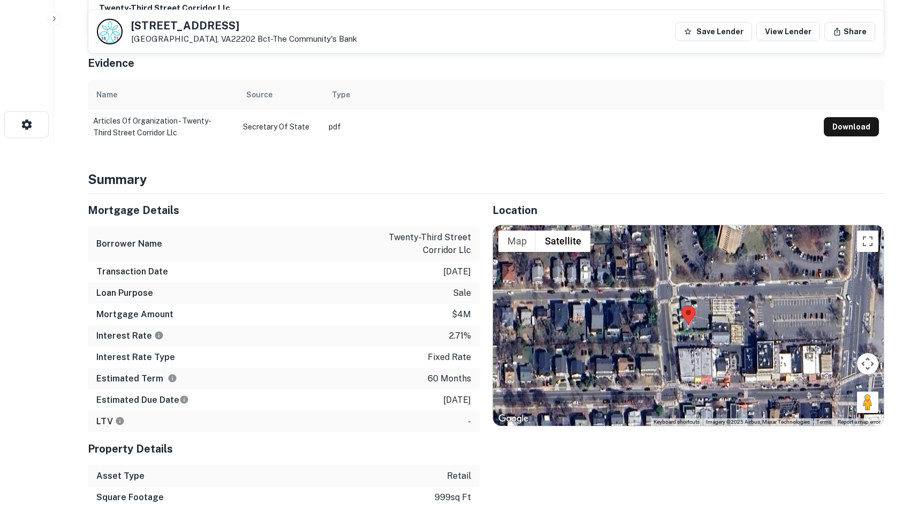
scroll to position [375, 0]
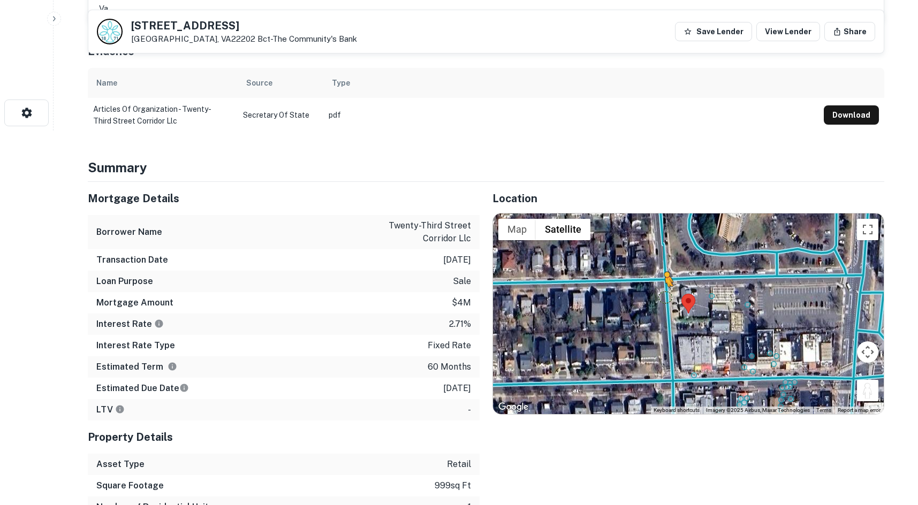
drag, startPoint x: 825, startPoint y: 370, endPoint x: 664, endPoint y: 297, distance: 176.6
click at [664, 297] on div "To activate drag with keyboard, press Alt + Enter. Once in keyboard drag state,…" at bounding box center [688, 314] width 391 height 201
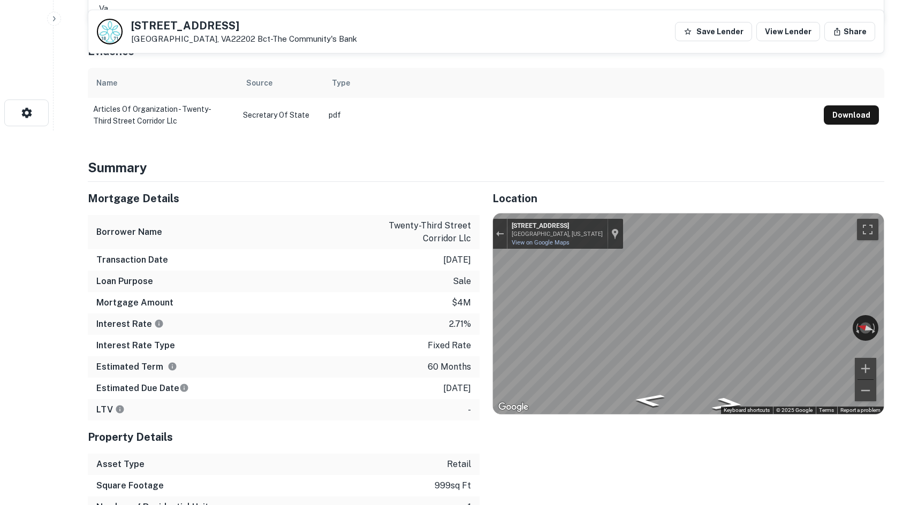
click at [489, 324] on div "Location ← Move left → Move right ↑ Move up ↓ Move down + Zoom in - Zoom out Ho…" at bounding box center [682, 382] width 405 height 401
click at [430, 298] on div "Mortgage Details Borrower Name twenty-third street corridor llc Transaction Dat…" at bounding box center [480, 382] width 810 height 401
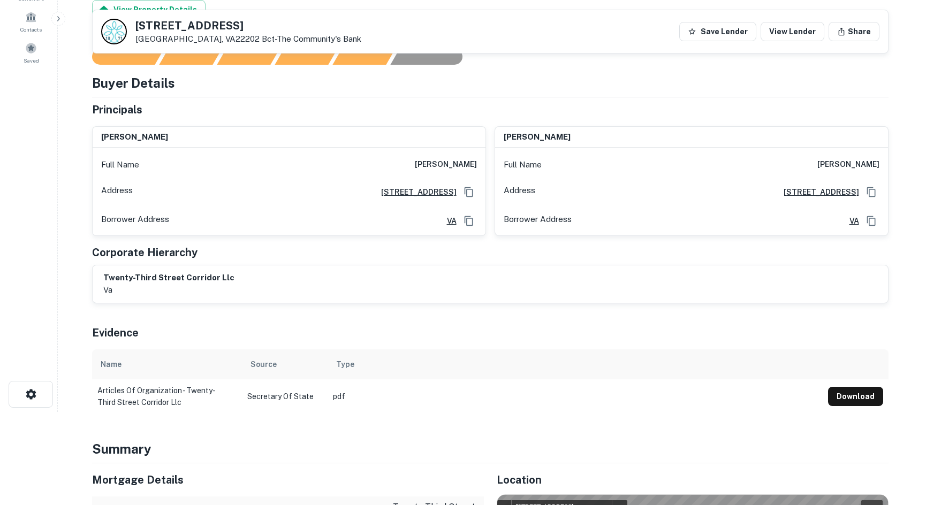
scroll to position [0, 0]
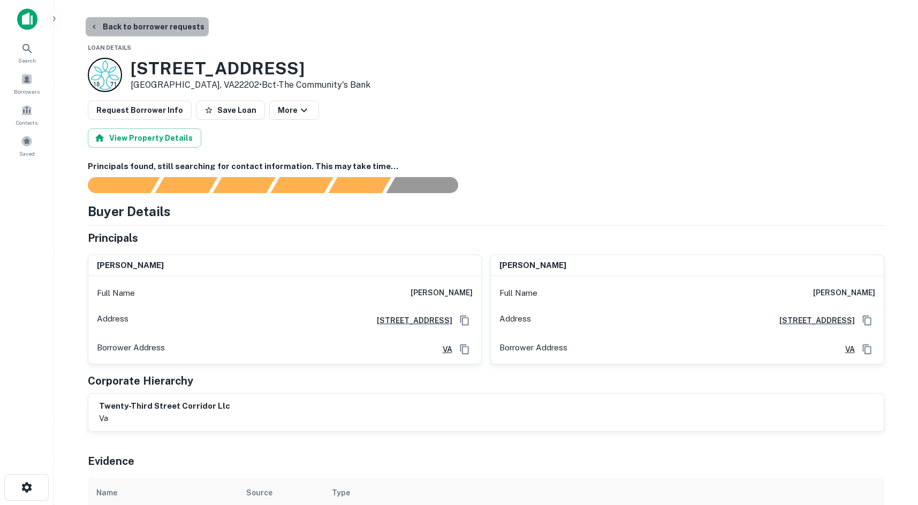
click at [173, 25] on button "Back to borrower requests" at bounding box center [147, 26] width 123 height 19
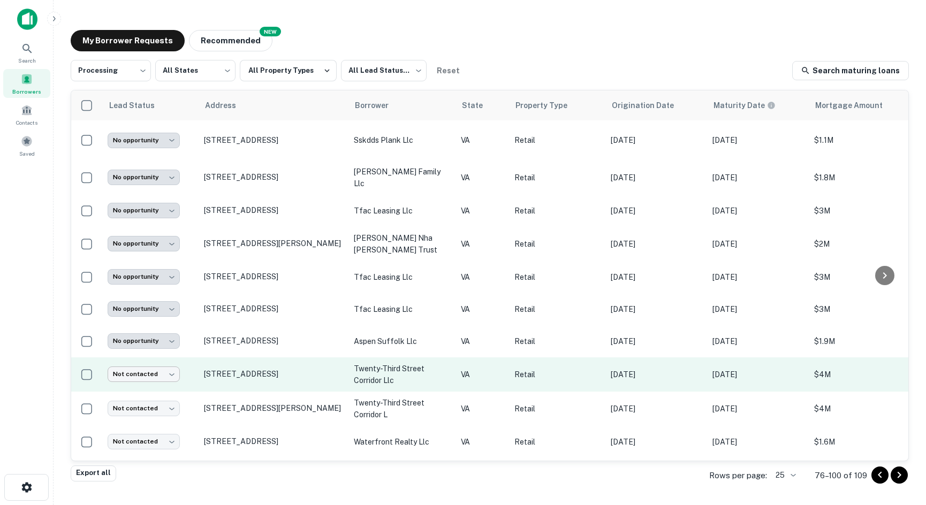
click at [156, 372] on body "**********" at bounding box center [463, 252] width 926 height 505
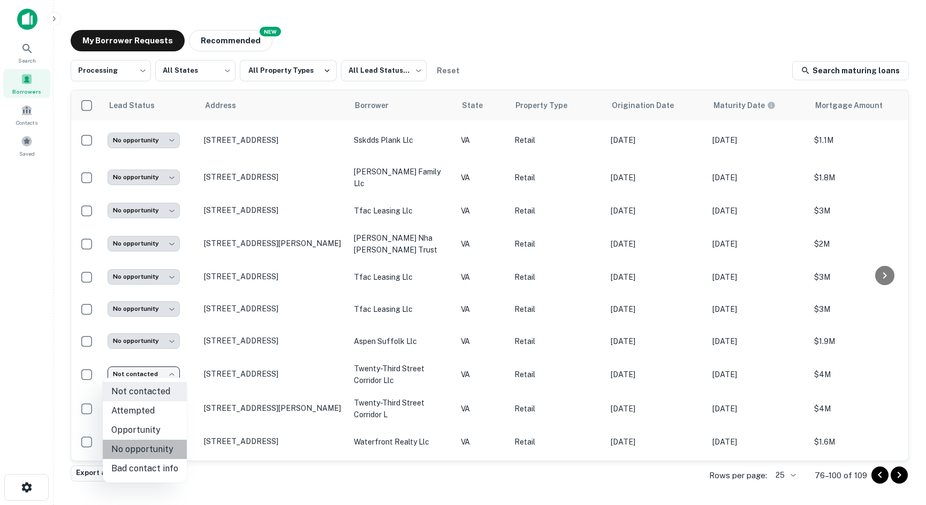
click at [169, 456] on li "No opportunity" at bounding box center [145, 449] width 84 height 19
type input "**********"
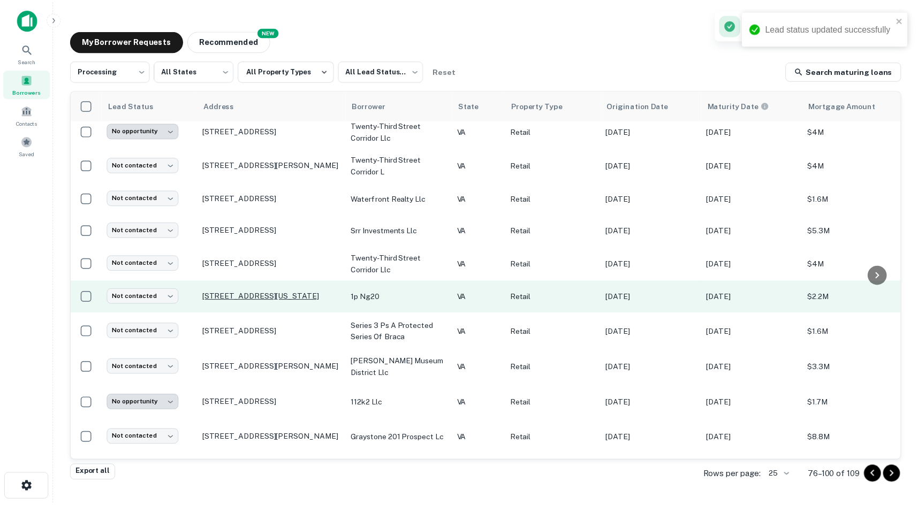
scroll to position [161, 0]
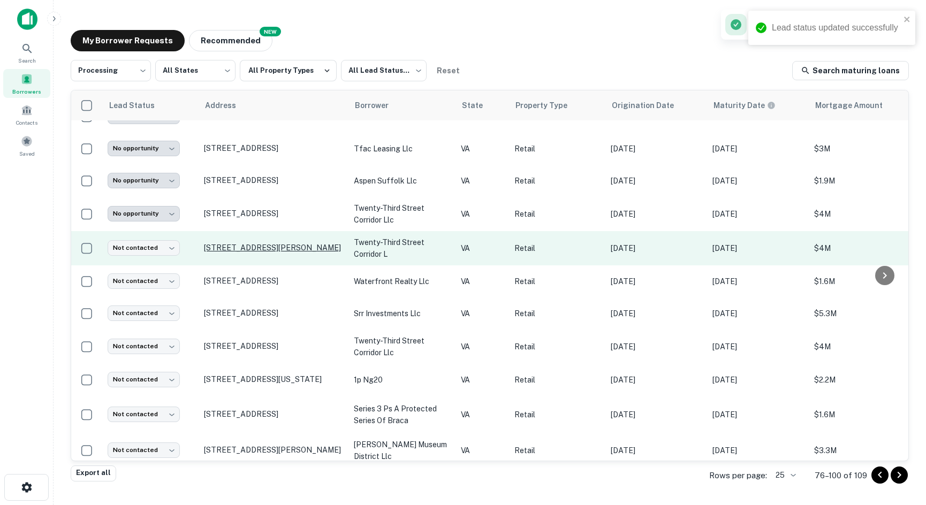
click at [233, 243] on p "[STREET_ADDRESS][PERSON_NAME]" at bounding box center [273, 248] width 139 height 10
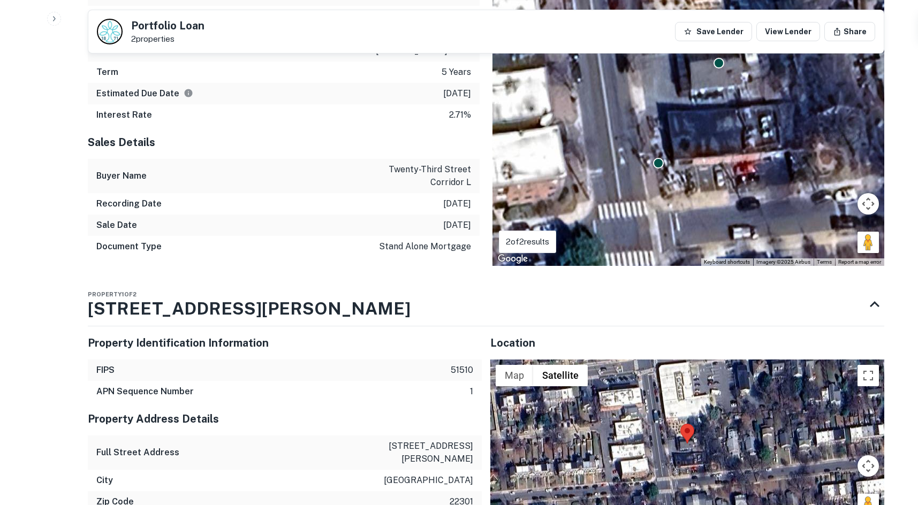
scroll to position [750, 0]
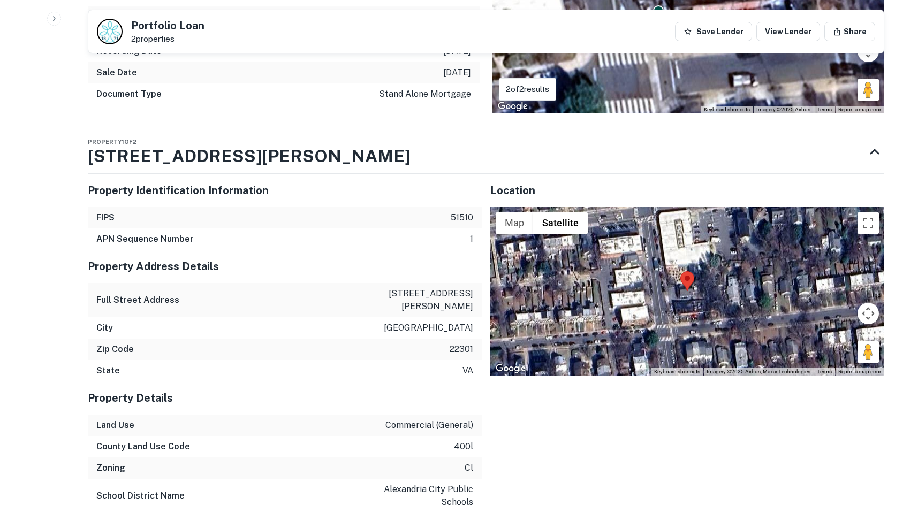
drag, startPoint x: 861, startPoint y: 338, endPoint x: 737, endPoint y: 308, distance: 126.8
click at [671, 295] on div "Map Terrain Satellite Labels Keyboard shortcuts Map Data Imagery ©2025 Airbus, …" at bounding box center [687, 291] width 394 height 169
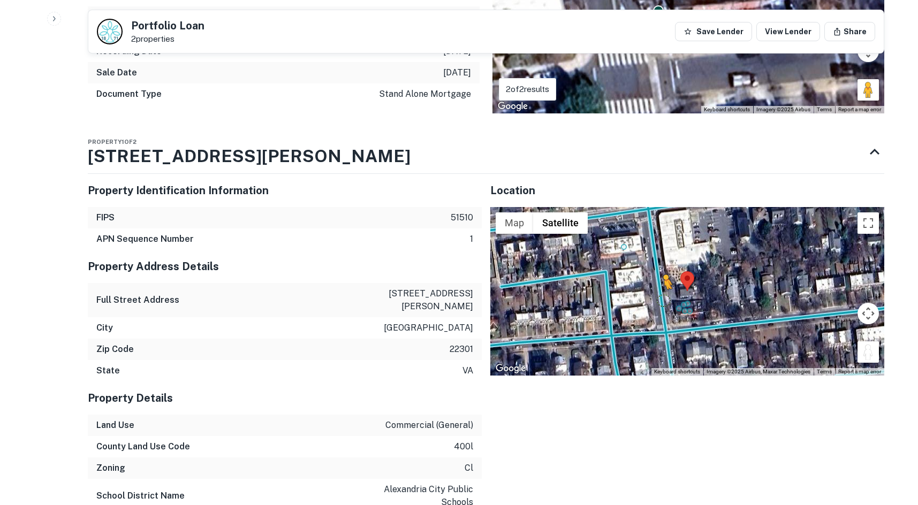
drag, startPoint x: 870, startPoint y: 343, endPoint x: 661, endPoint y: 283, distance: 216.6
click at [661, 283] on div "To activate drag with keyboard, press Alt + Enter. Once in keyboard drag state,…" at bounding box center [687, 291] width 394 height 169
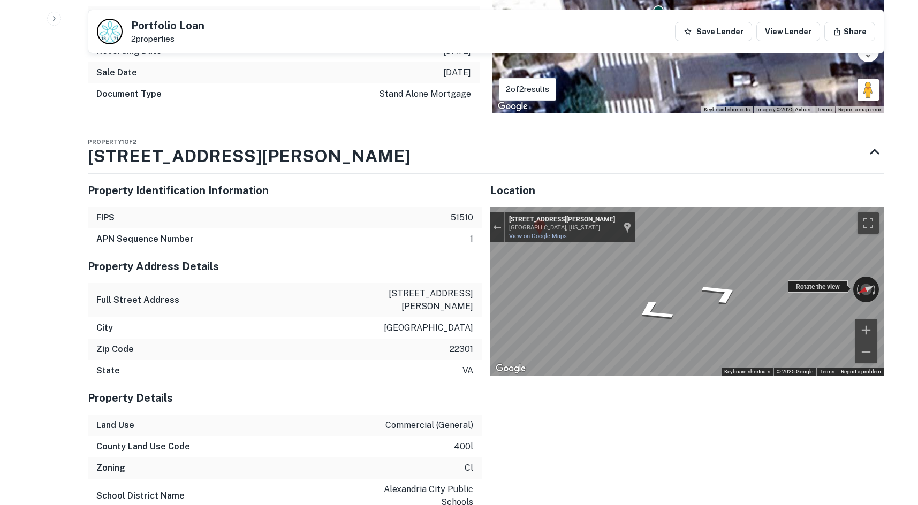
click at [805, 281] on div "Rotate the view" at bounding box center [818, 287] width 60 height 12
click at [713, 276] on icon "Go South, Mt Vernon Ave" at bounding box center [721, 293] width 74 height 35
click at [592, 249] on div "← Move left → Move right ↑ Move up ↓ Move down + Zoom in - Zoom out 1501 Mt Ver…" at bounding box center [687, 291] width 394 height 169
drag, startPoint x: 540, startPoint y: 227, endPoint x: 885, endPoint y: 335, distance: 360.9
click at [885, 335] on div "Back to borrower requests Portfolio Loan 2 properties Save Lender View Lender S…" at bounding box center [486, 241] width 822 height 1949
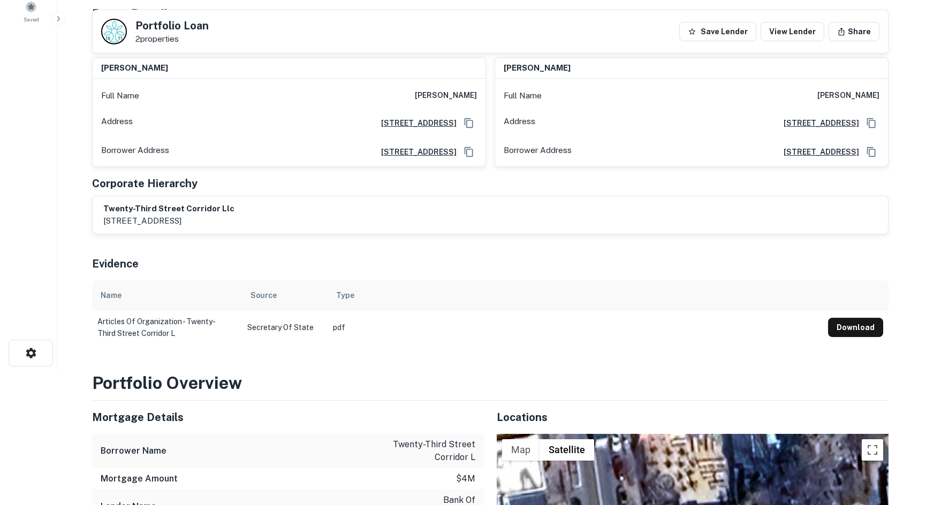
scroll to position [0, 0]
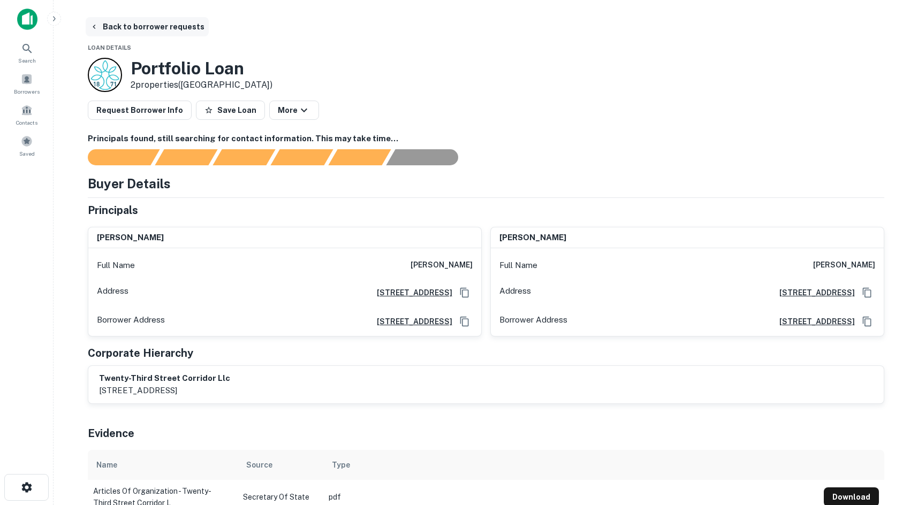
click at [127, 25] on button "Back to borrower requests" at bounding box center [147, 26] width 123 height 19
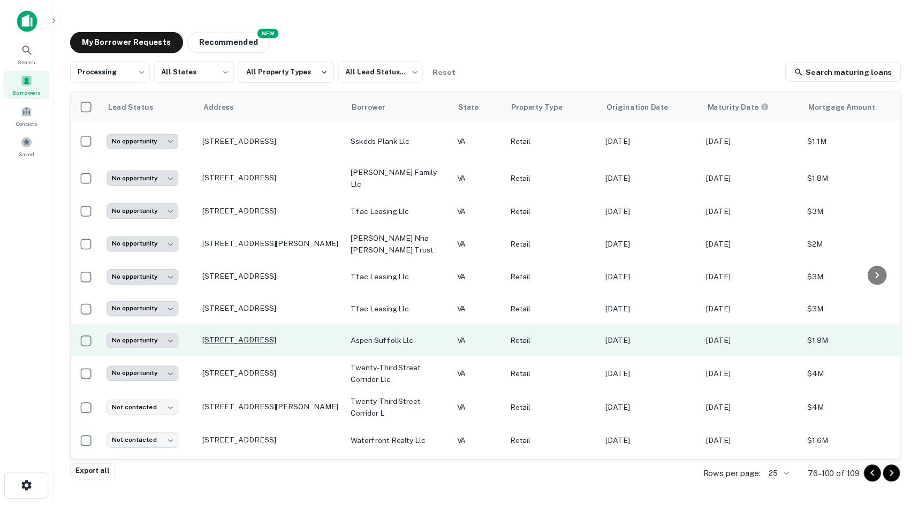
scroll to position [161, 0]
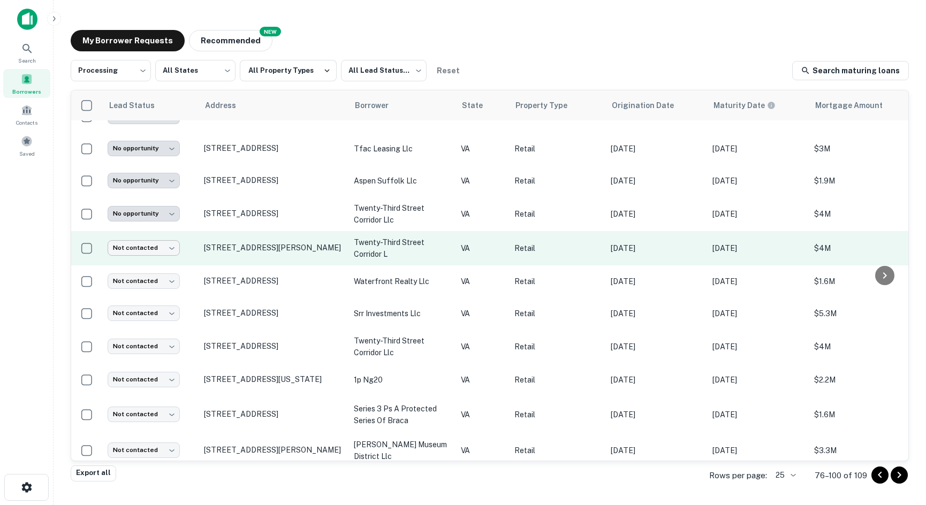
click at [162, 240] on body "**********" at bounding box center [463, 252] width 926 height 505
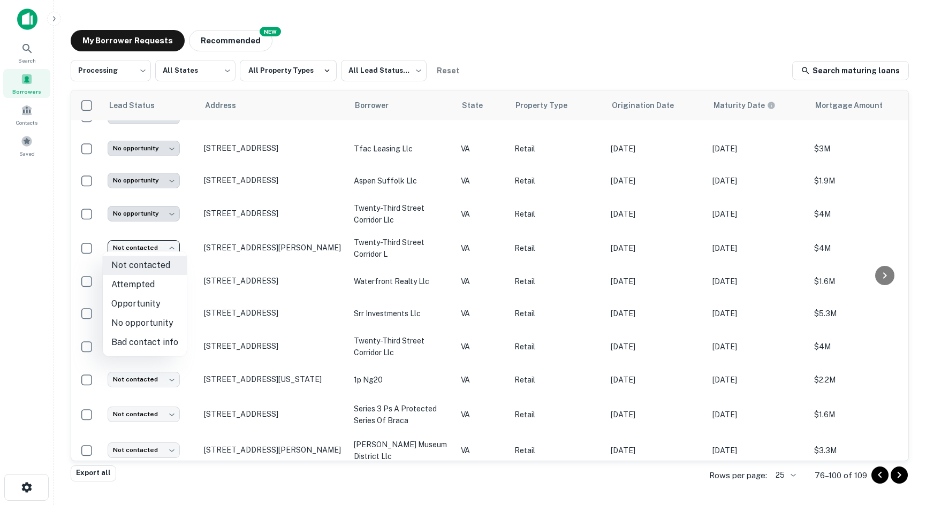
click at [144, 311] on li "Opportunity" at bounding box center [145, 304] width 84 height 19
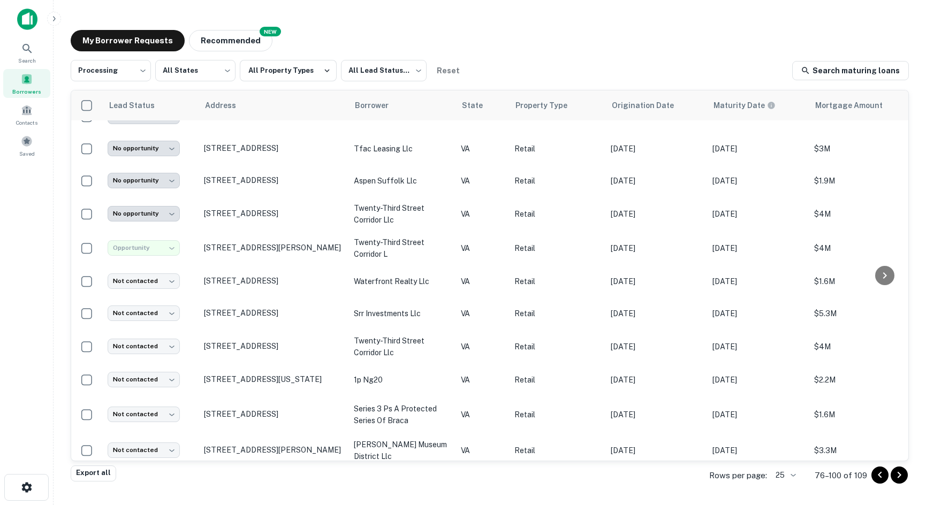
type input "**********"
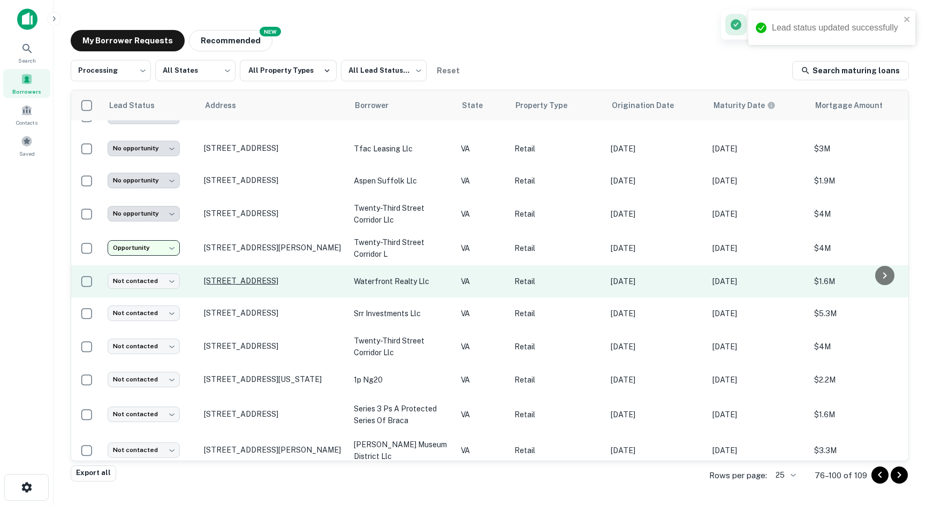
click at [212, 276] on p "[STREET_ADDRESS]" at bounding box center [273, 281] width 139 height 10
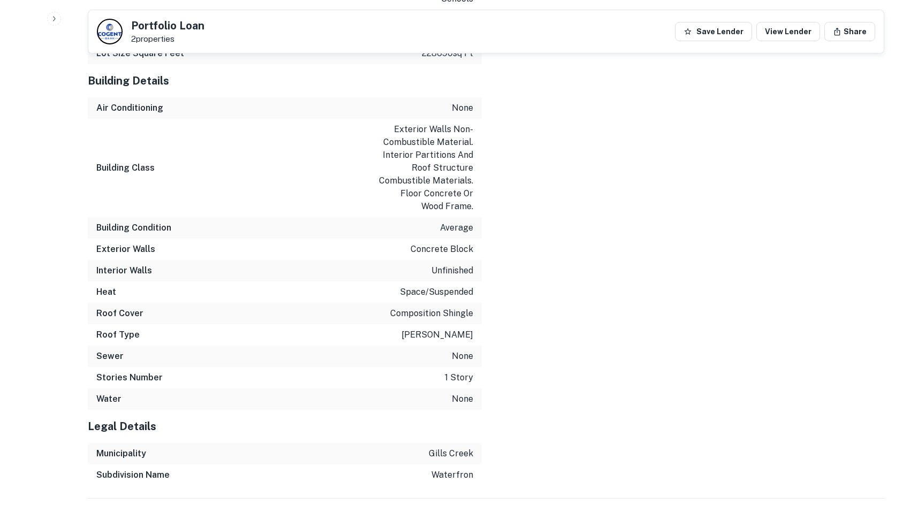
scroll to position [1182, 0]
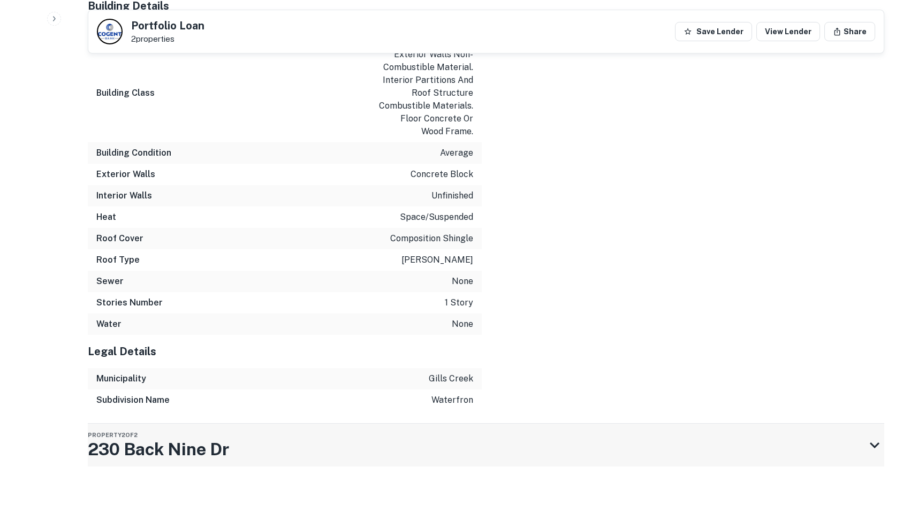
click at [374, 424] on div "Property 2 of 2 230 Back Nine Dr" at bounding box center [477, 445] width 778 height 43
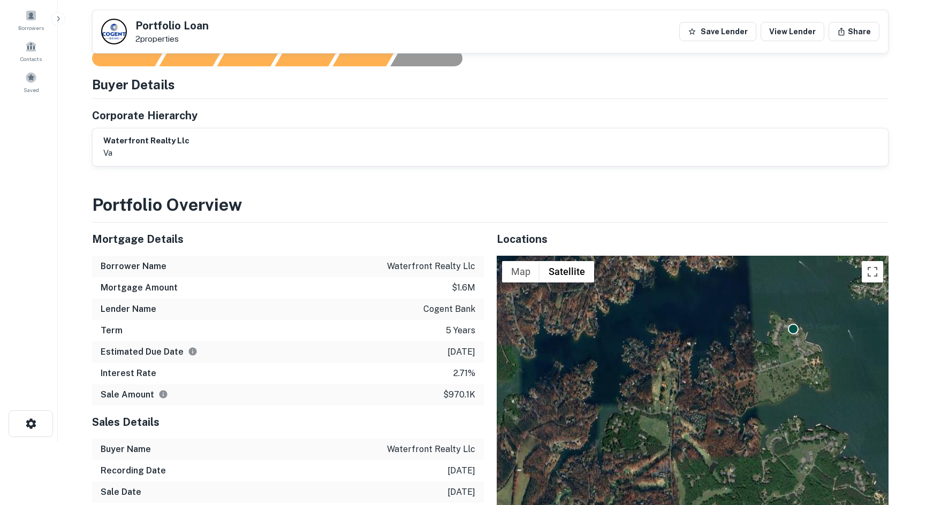
scroll to position [0, 0]
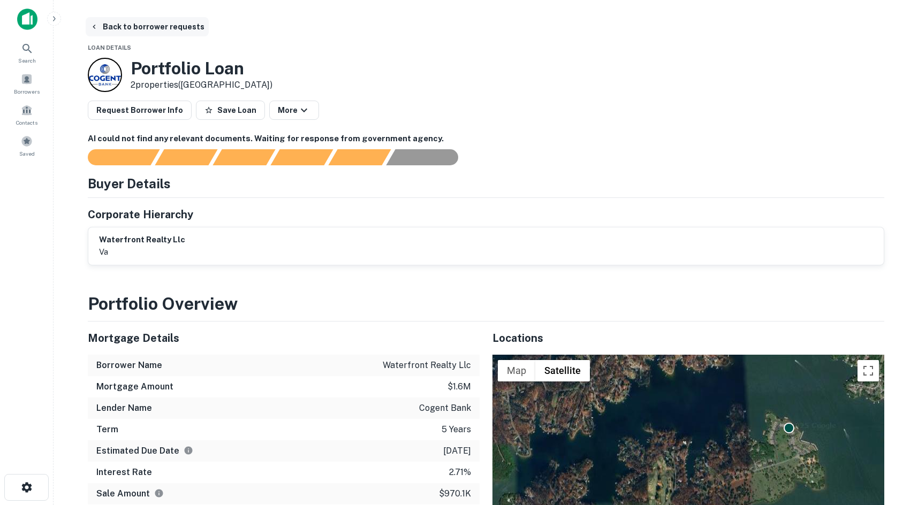
click at [97, 29] on icon "button" at bounding box center [94, 26] width 9 height 9
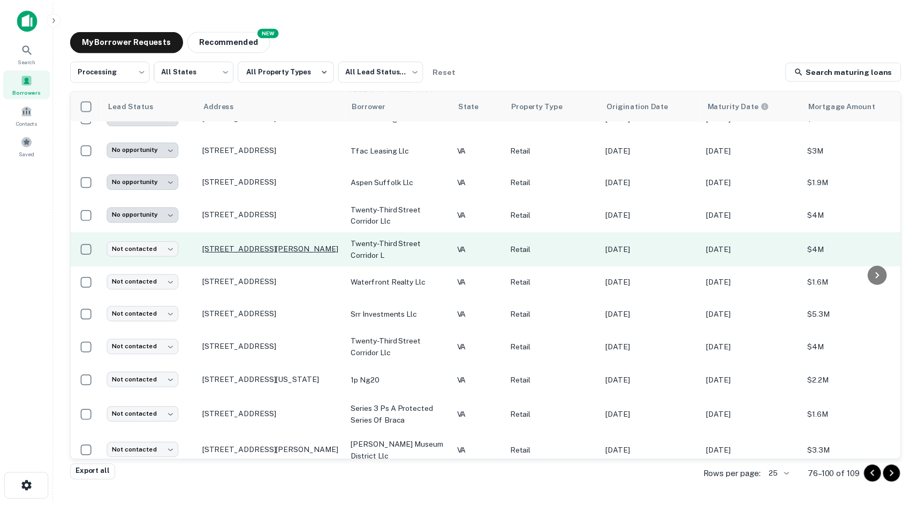
scroll to position [161, 0]
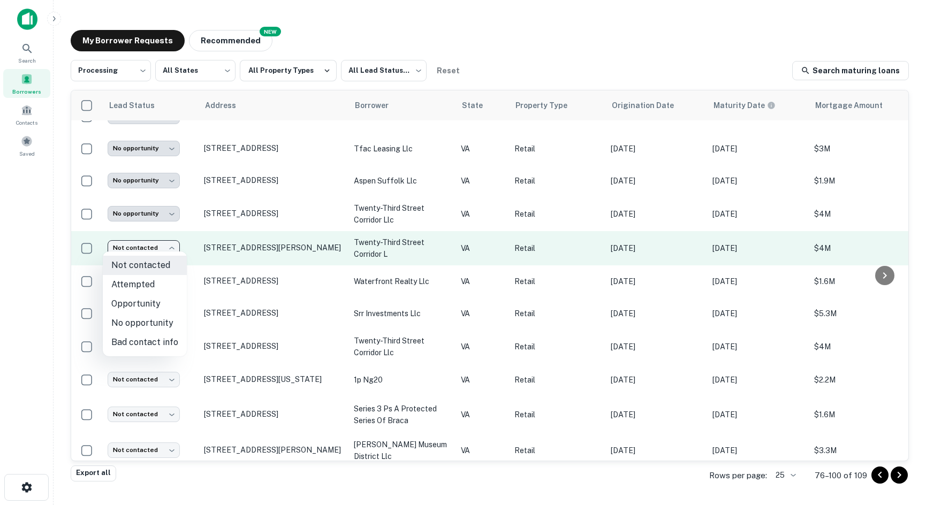
click at [148, 249] on body "**********" at bounding box center [463, 252] width 926 height 505
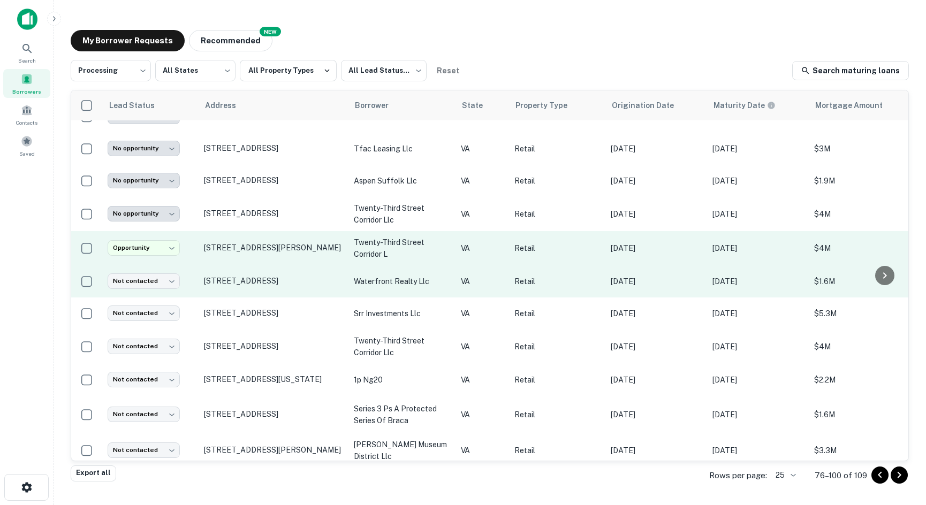
click at [151, 266] on td "Not contacted **** ​" at bounding box center [150, 282] width 96 height 32
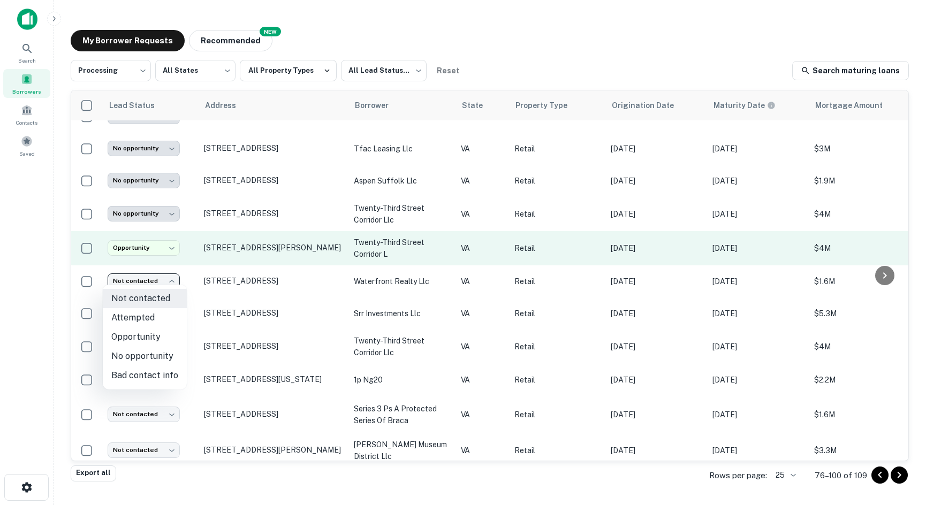
drag, startPoint x: 154, startPoint y: 277, endPoint x: 165, endPoint y: 281, distance: 11.2
click at [154, 278] on body "**********" at bounding box center [463, 252] width 926 height 505
click at [142, 355] on li "No opportunity" at bounding box center [145, 356] width 84 height 19
type input "**********"
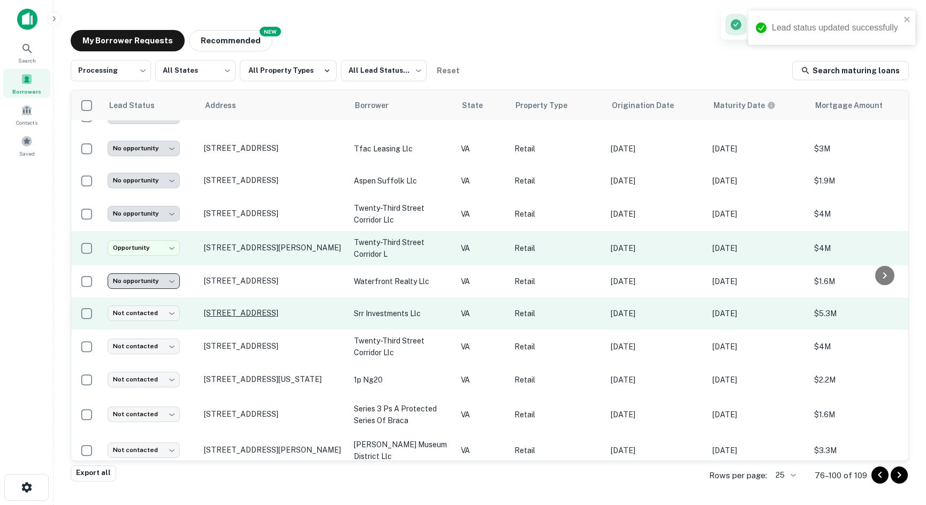
click at [222, 308] on p "[STREET_ADDRESS]" at bounding box center [273, 313] width 139 height 10
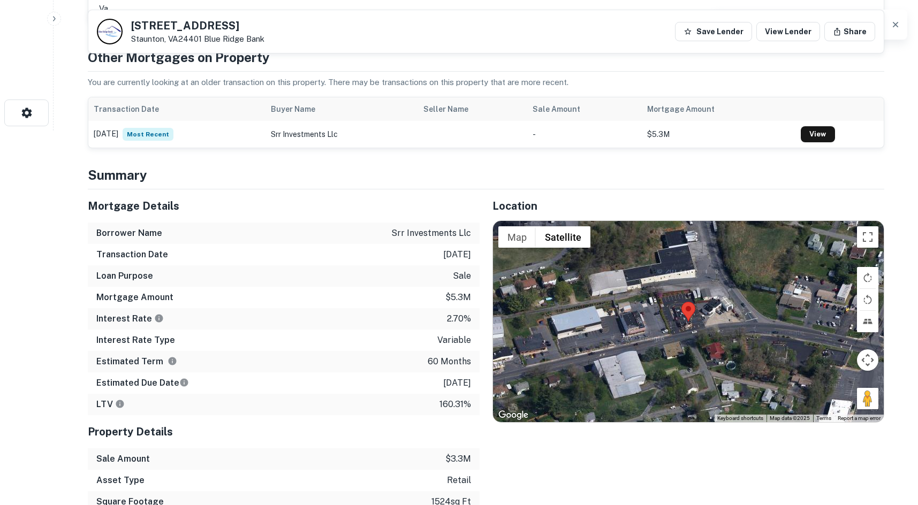
scroll to position [428, 0]
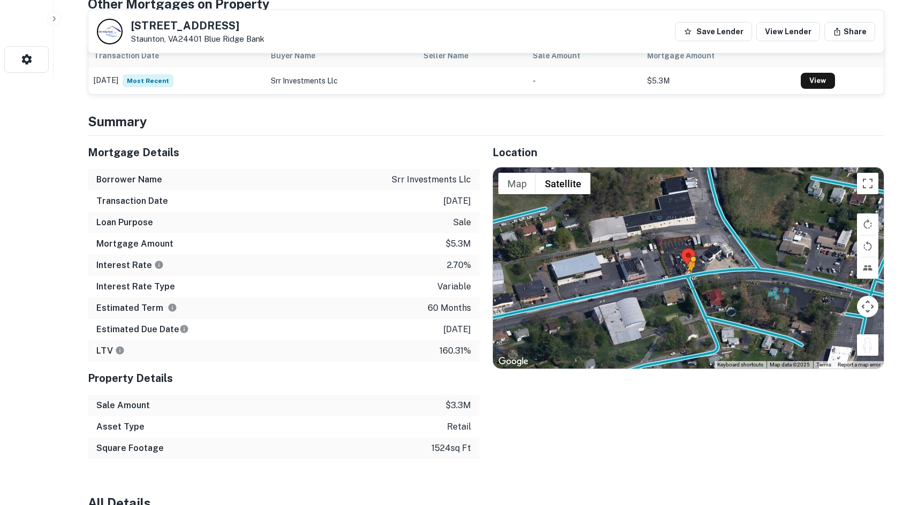
drag, startPoint x: 866, startPoint y: 344, endPoint x: 683, endPoint y: 280, distance: 194.3
click at [683, 280] on div "To activate drag with keyboard, press Alt + Enter. Once in keyboard drag state,…" at bounding box center [688, 268] width 391 height 201
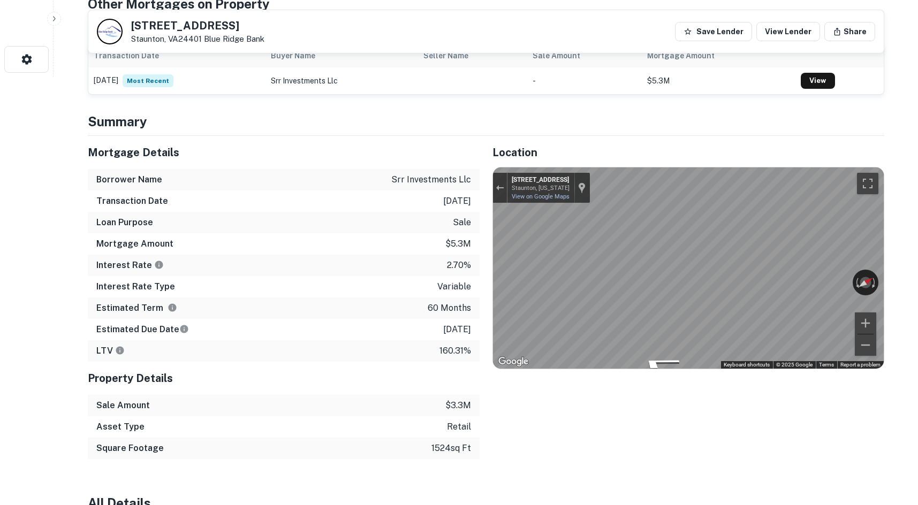
scroll to position [54, 0]
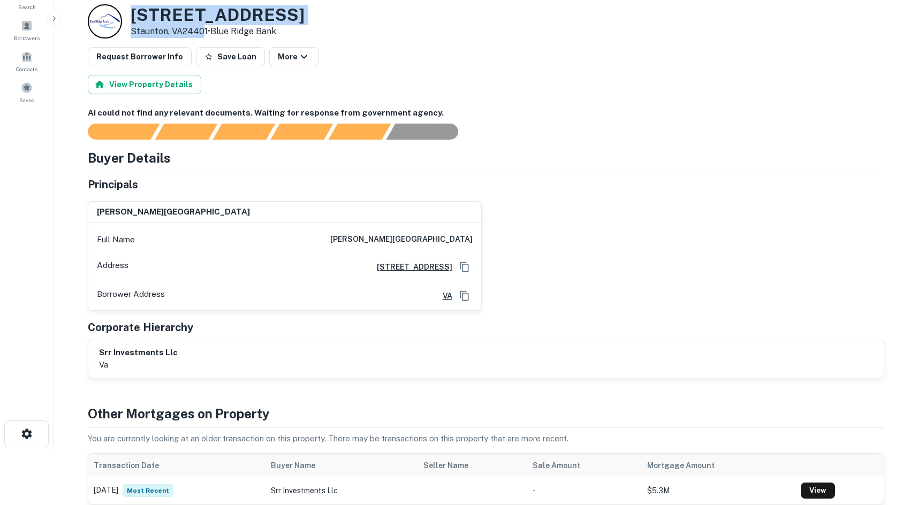
drag, startPoint x: 139, startPoint y: 20, endPoint x: 203, endPoint y: 32, distance: 65.3
click at [203, 32] on div "2207 W BEVERLEY ST Staunton, VA24401 • Blue Ridge Bank" at bounding box center [196, 21] width 217 height 34
copy div "2207 W BEVERLEY ST Staunton, VA2440"
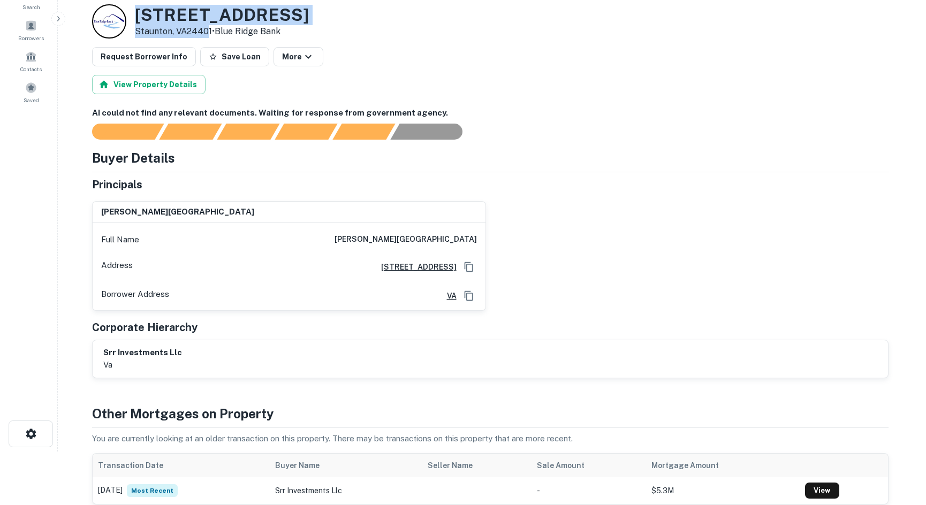
scroll to position [0, 0]
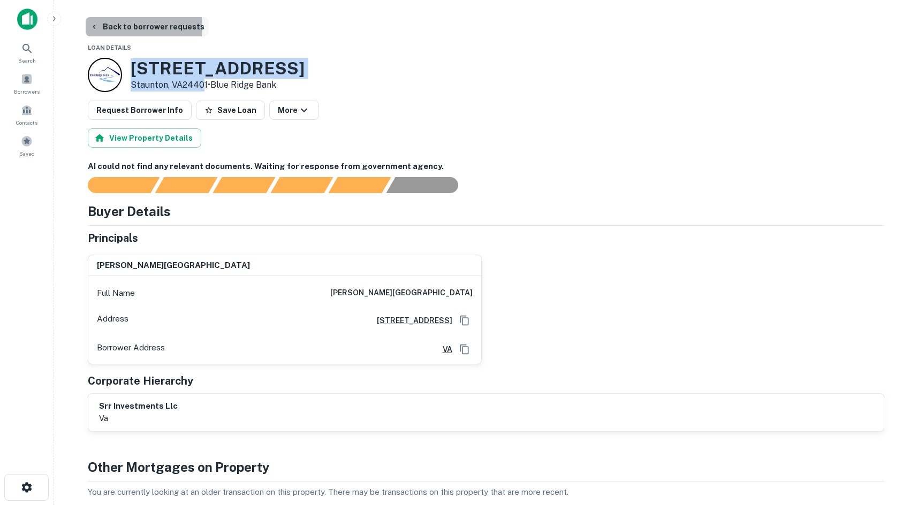
click at [113, 27] on button "Back to borrower requests" at bounding box center [147, 26] width 123 height 19
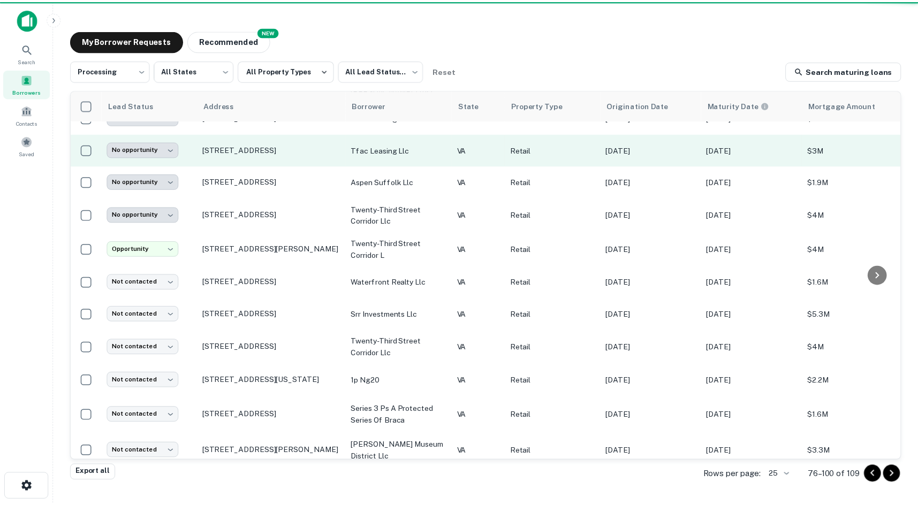
scroll to position [161, 0]
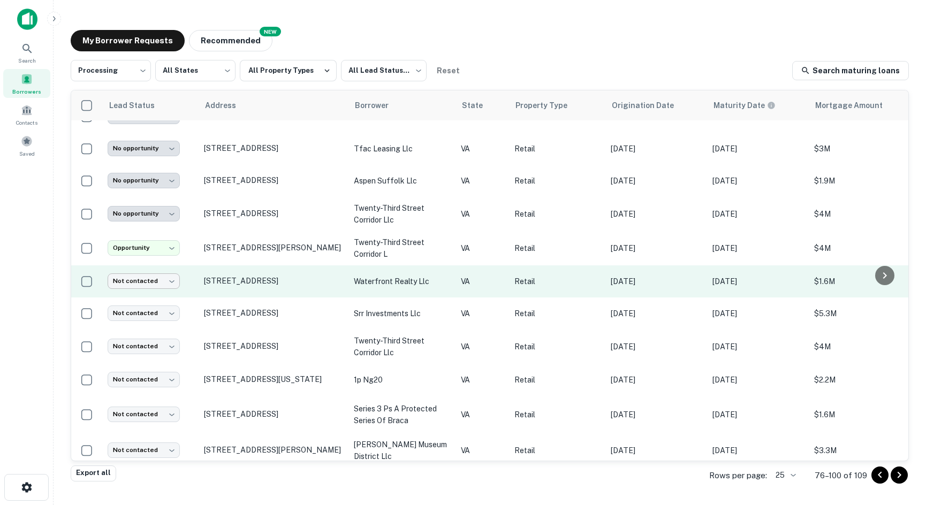
click at [137, 276] on body "**********" at bounding box center [463, 252] width 926 height 505
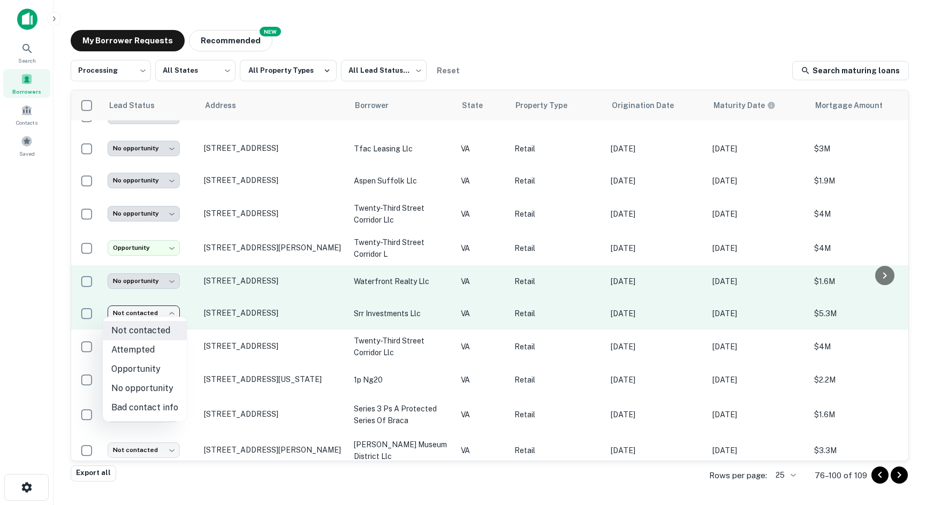
click at [156, 303] on body "**********" at bounding box center [463, 252] width 926 height 505
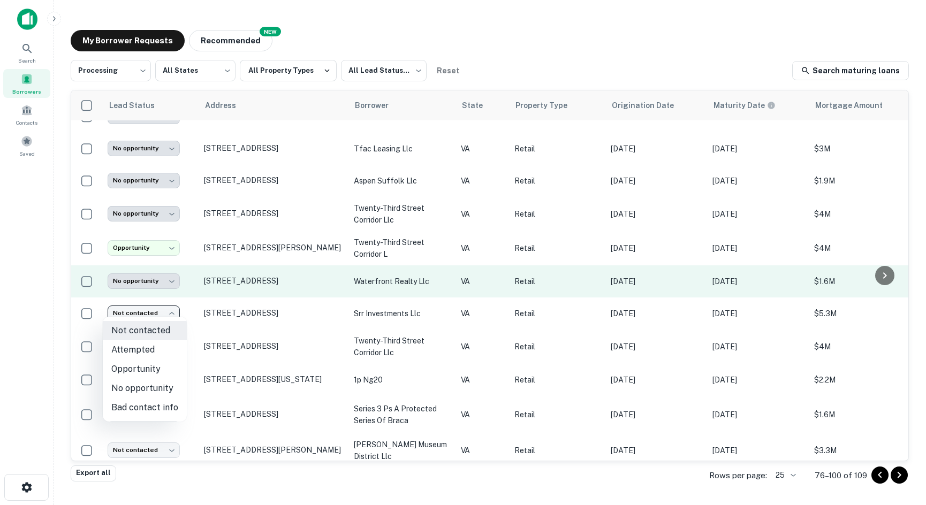
click at [153, 391] on li "No opportunity" at bounding box center [145, 388] width 84 height 19
type input "**********"
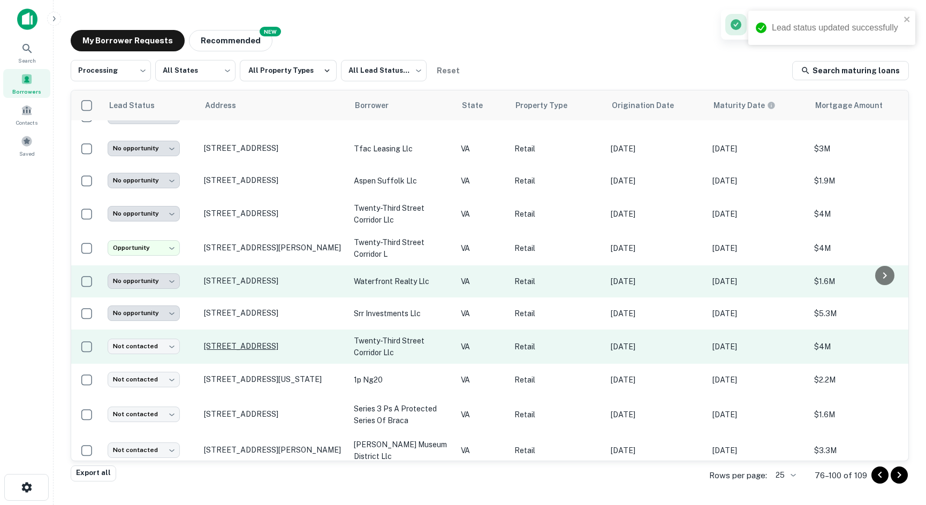
click at [212, 342] on p "509 23rd St S Arlington, VA22202" at bounding box center [273, 347] width 139 height 10
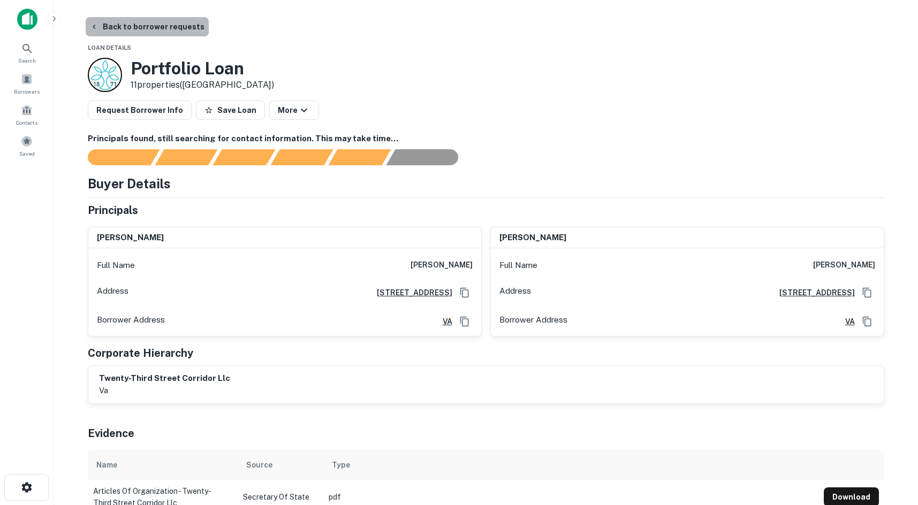
click at [163, 33] on button "Back to borrower requests" at bounding box center [147, 26] width 123 height 19
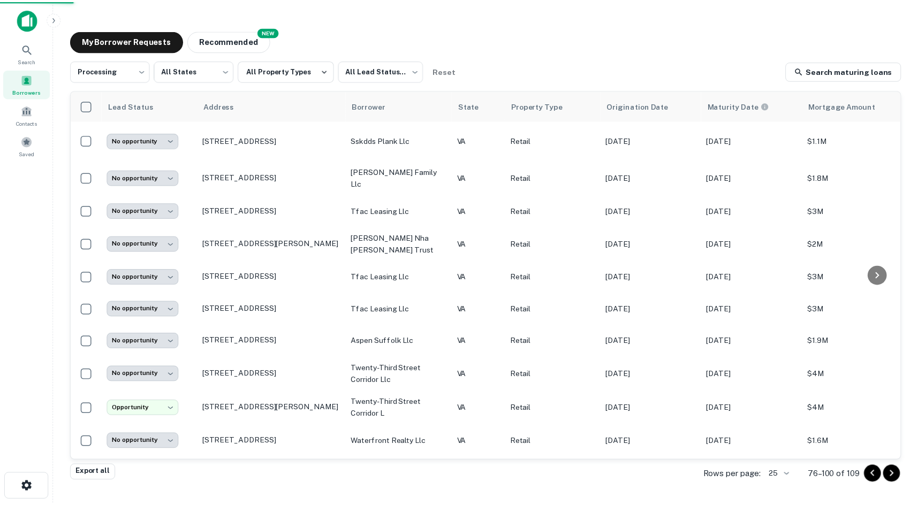
scroll to position [161, 0]
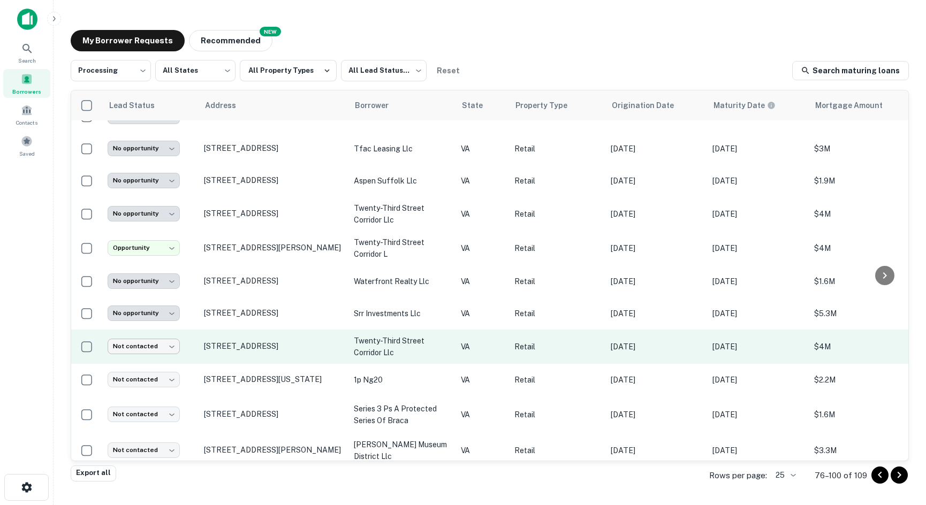
click at [133, 341] on body "**********" at bounding box center [463, 252] width 926 height 505
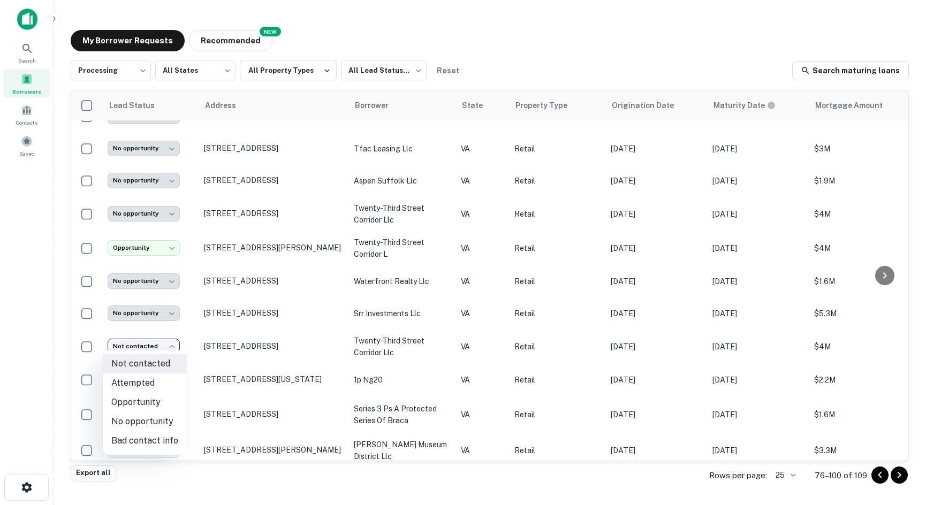
click at [126, 418] on li "No opportunity" at bounding box center [145, 421] width 84 height 19
type input "**********"
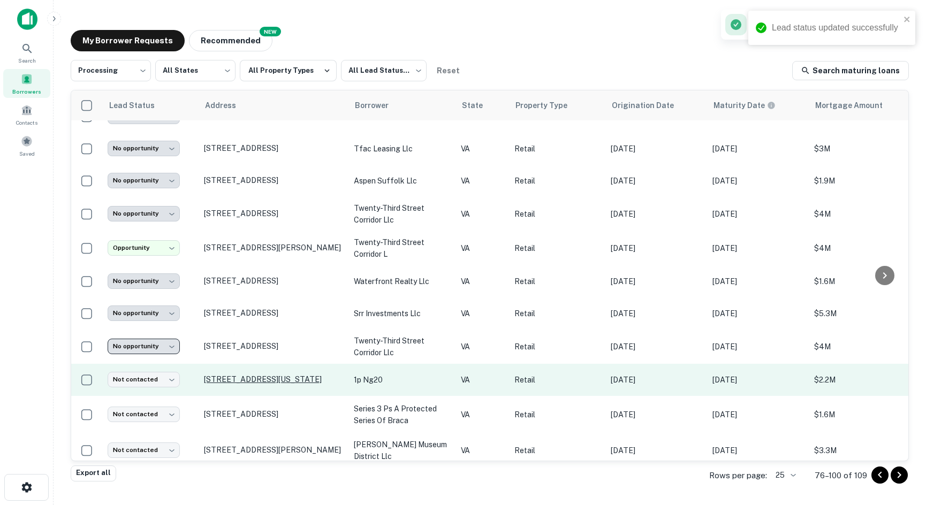
click at [212, 375] on p "1373 N Great Neck Rd Virginia Beach, VA23454" at bounding box center [273, 380] width 139 height 10
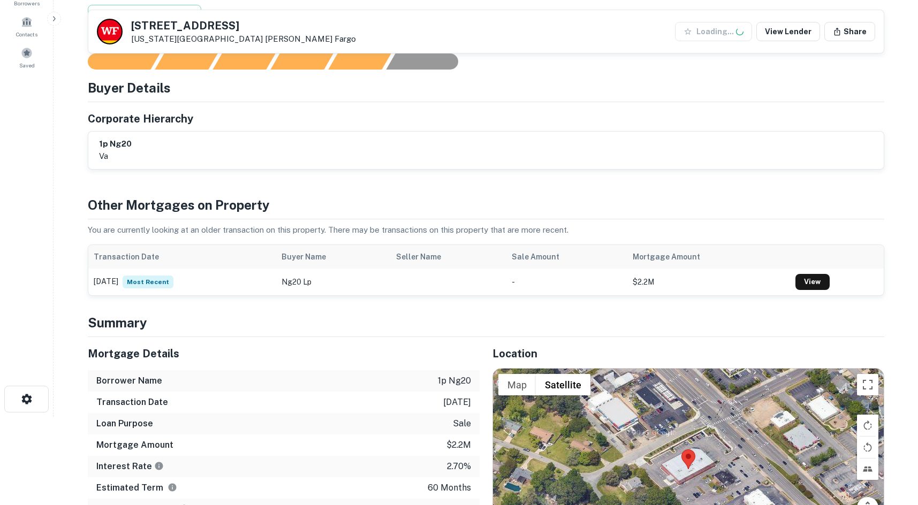
scroll to position [375, 0]
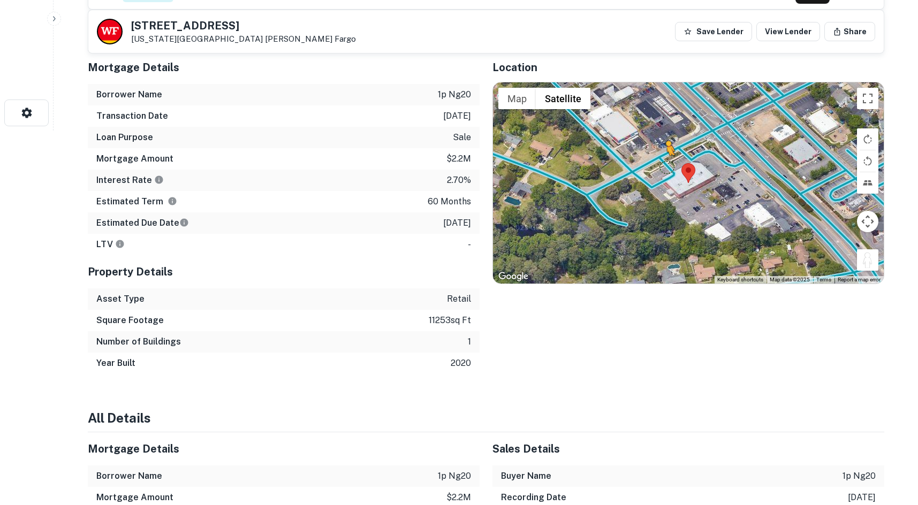
drag, startPoint x: 863, startPoint y: 260, endPoint x: 667, endPoint y: 165, distance: 217.5
click at [667, 165] on div "To activate drag with keyboard, press Alt + Enter. Once in keyboard drag state,…" at bounding box center [688, 182] width 391 height 201
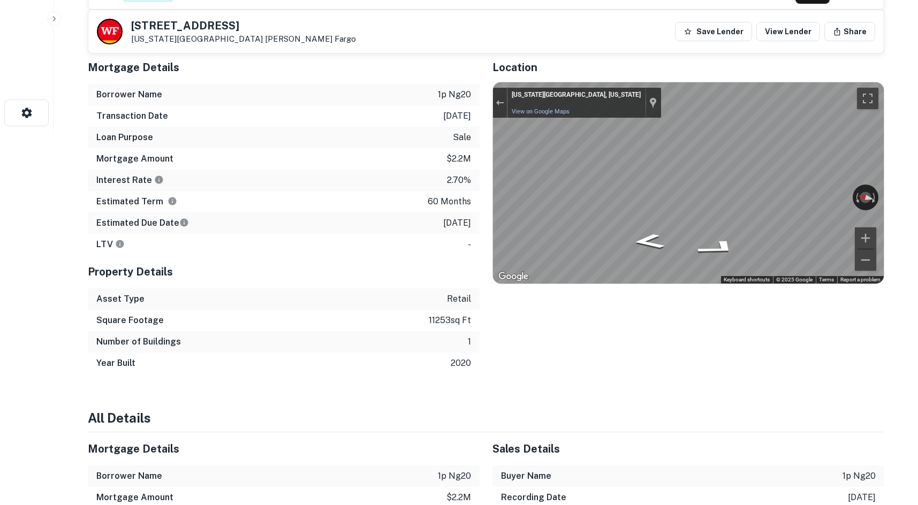
click at [481, 150] on div "Location ← Move left → Move right ↑ Move up ↓ Move down + Zoom in - Zoom out Ho…" at bounding box center [682, 212] width 405 height 323
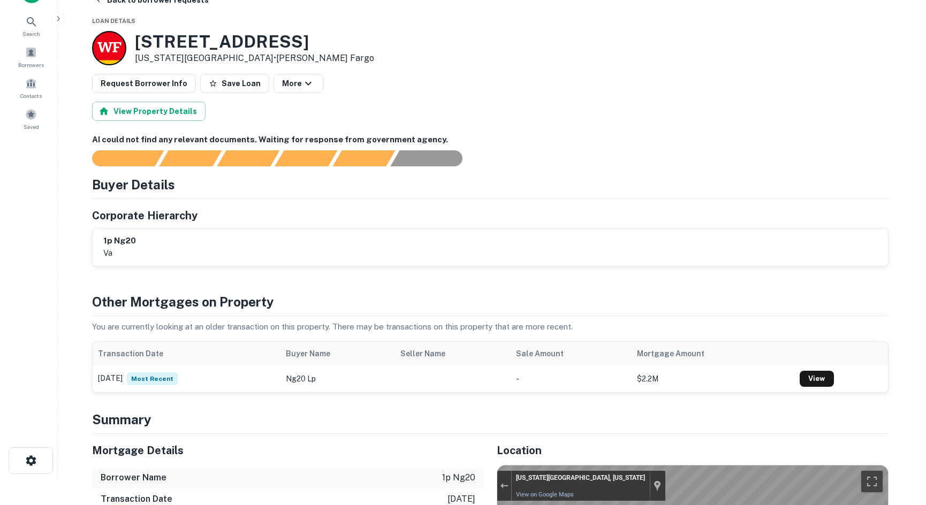
scroll to position [0, 0]
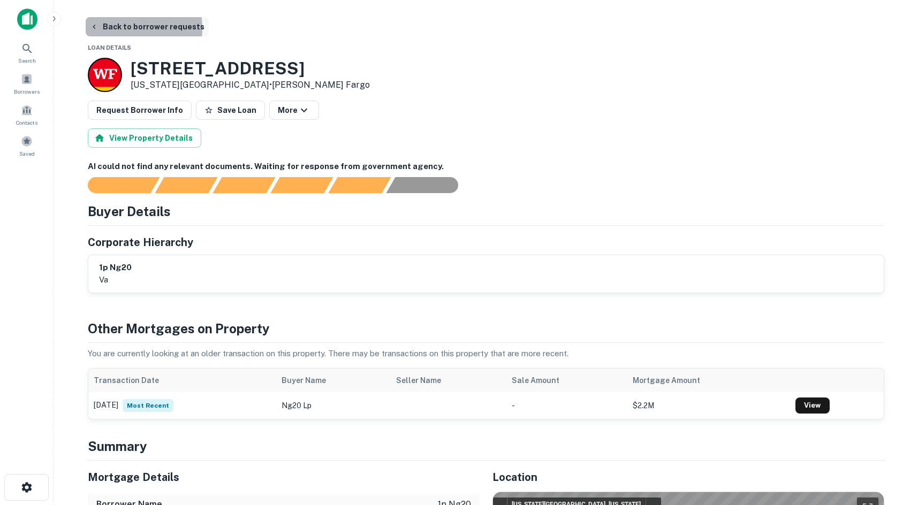
click at [114, 28] on button "Back to borrower requests" at bounding box center [147, 26] width 123 height 19
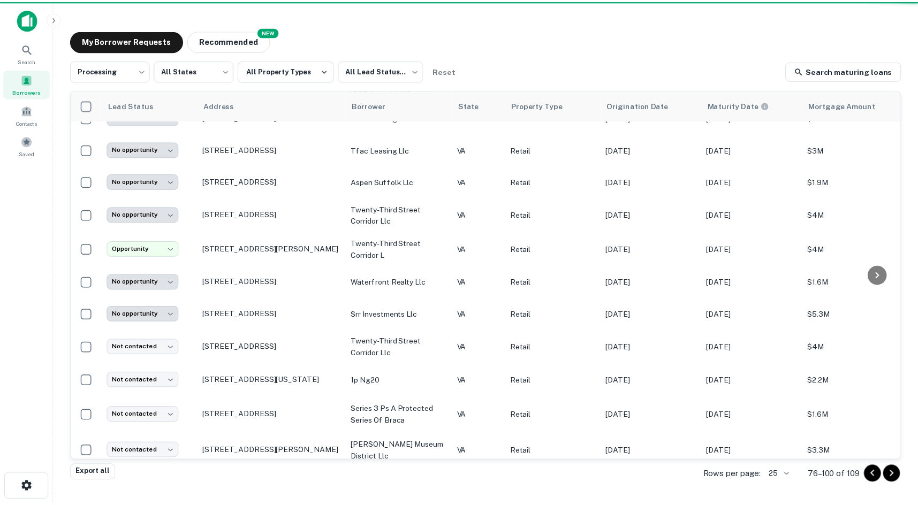
scroll to position [161, 0]
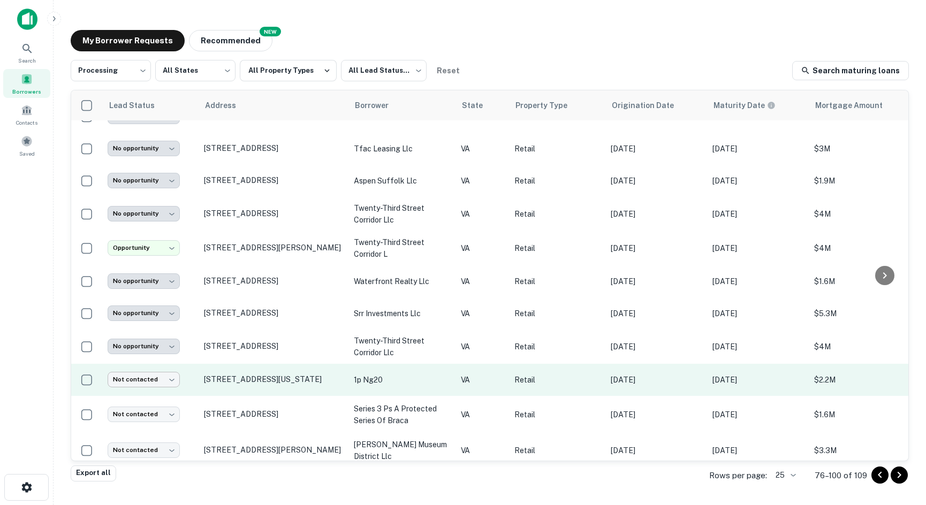
click at [151, 377] on body "**********" at bounding box center [463, 252] width 926 height 505
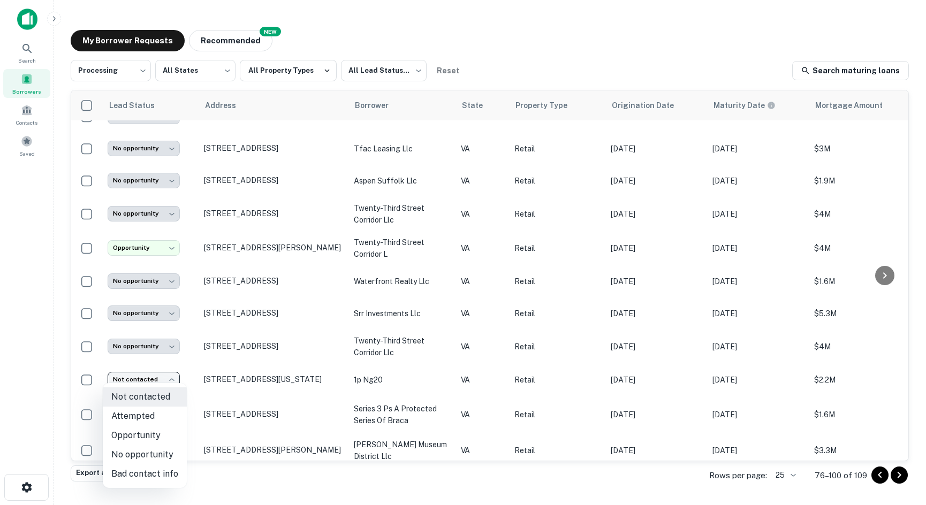
drag, startPoint x: 158, startPoint y: 436, endPoint x: 175, endPoint y: 423, distance: 21.0
click at [157, 435] on li "Opportunity" at bounding box center [145, 435] width 84 height 19
type input "**********"
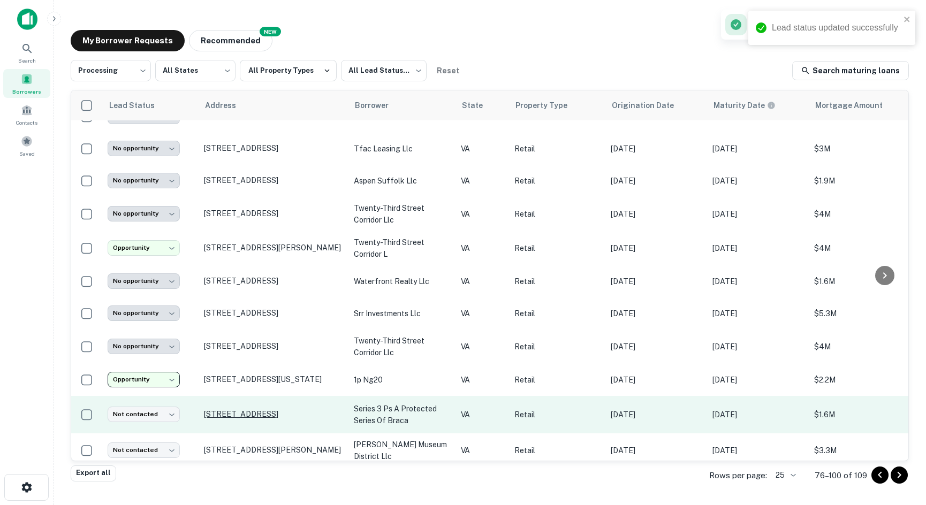
click at [224, 413] on p "1075 Old Somerton Rd Suffolk, VA23434" at bounding box center [273, 415] width 139 height 10
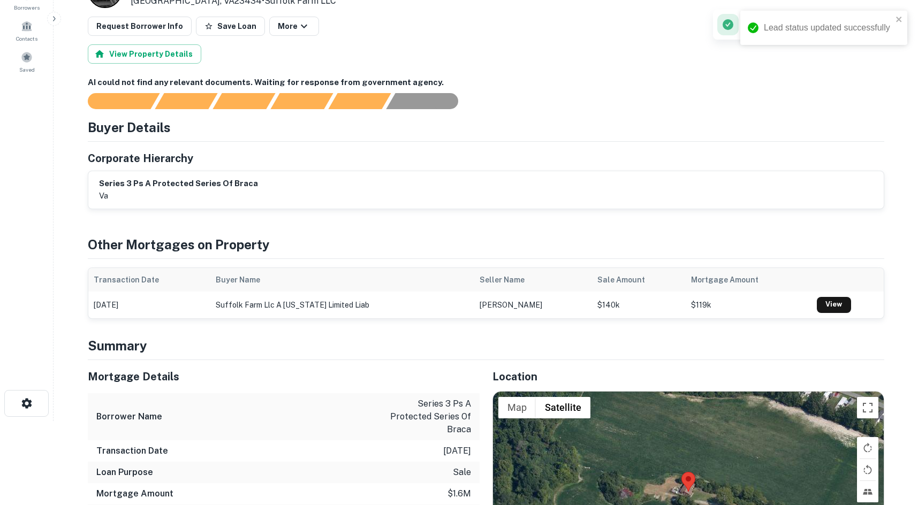
scroll to position [321, 0]
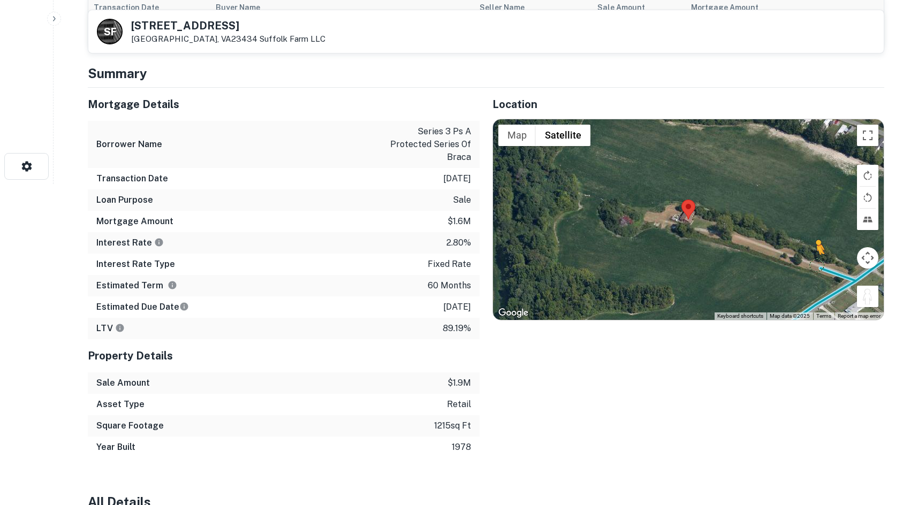
drag, startPoint x: 870, startPoint y: 296, endPoint x: 816, endPoint y: 269, distance: 60.1
click at [816, 269] on div "To activate drag with keyboard, press Alt + Enter. Once in keyboard drag state,…" at bounding box center [688, 219] width 391 height 201
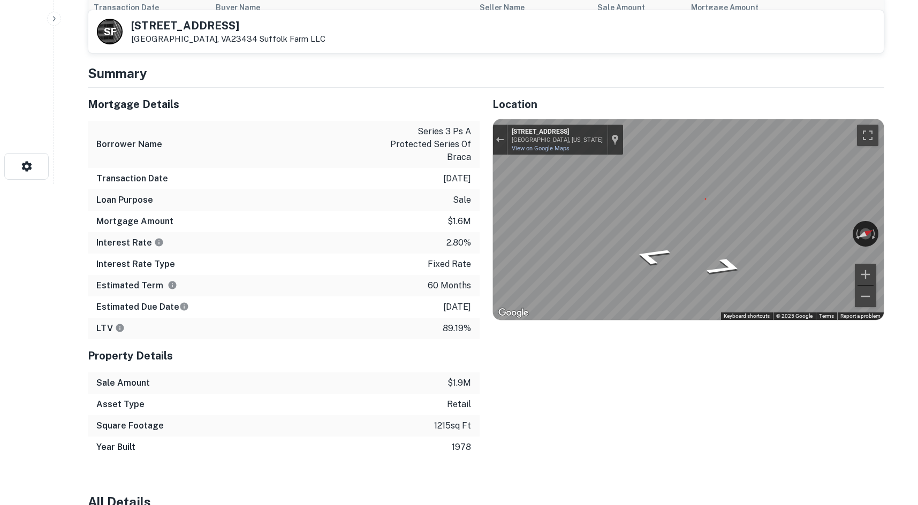
click at [884, 207] on div "← Move left → Move right ↑ Move up ↓ Move down + Zoom in - Zoom out Home Jump l…" at bounding box center [689, 220] width 392 height 202
click at [547, 214] on div "← Move left → Move right ↑ Move up ↓ Move down + Zoom in - Zoom out 1086 Old So…" at bounding box center [688, 219] width 391 height 201
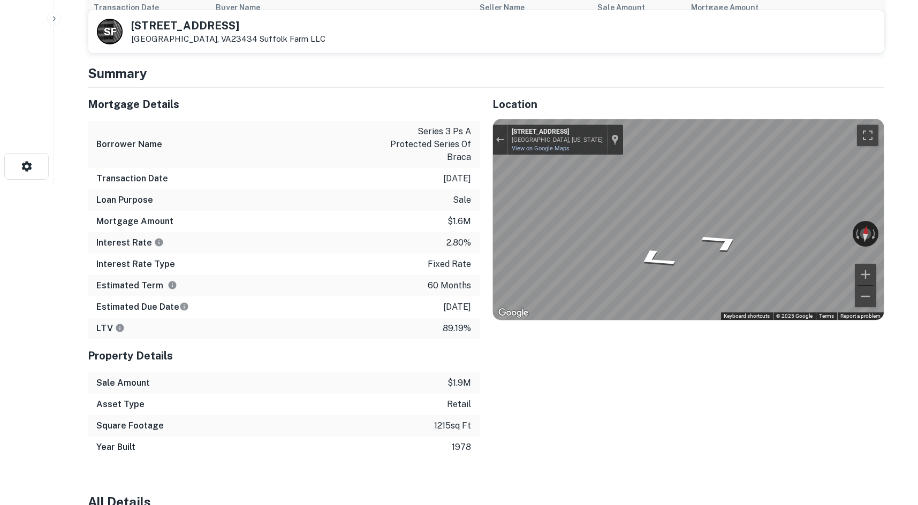
drag, startPoint x: 788, startPoint y: 230, endPoint x: 440, endPoint y: 202, distance: 349.2
click at [440, 202] on div "Mortgage Details Borrower Name series 3 ps a protected series of braca Transact…" at bounding box center [480, 273] width 810 height 371
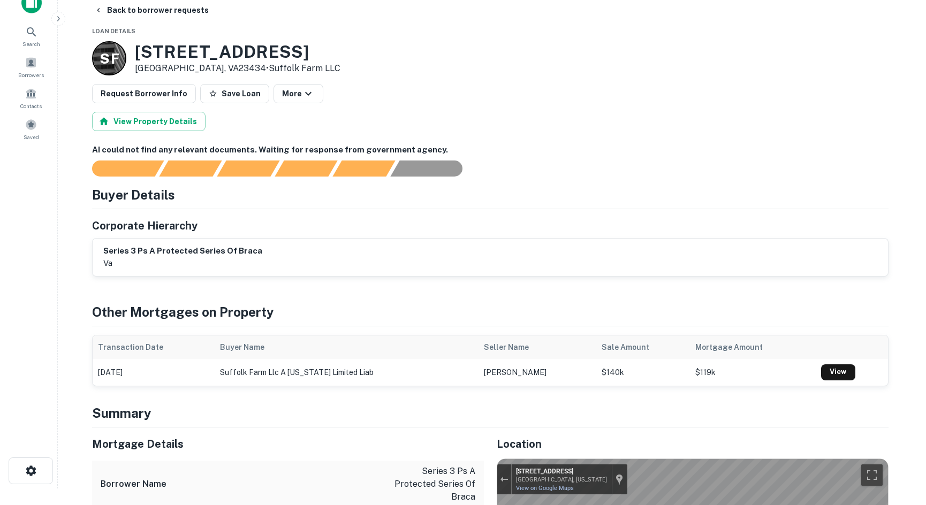
scroll to position [0, 0]
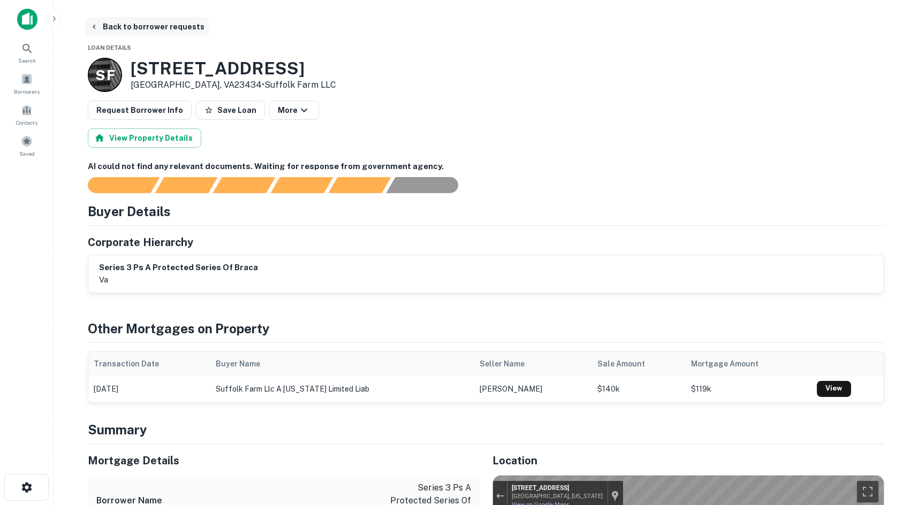
click at [108, 31] on button "Back to borrower requests" at bounding box center [147, 26] width 123 height 19
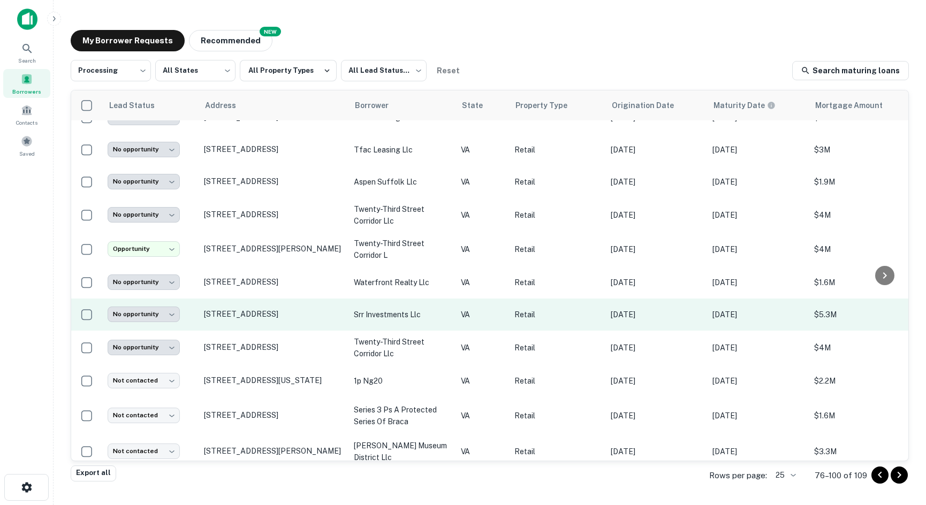
scroll to position [161, 0]
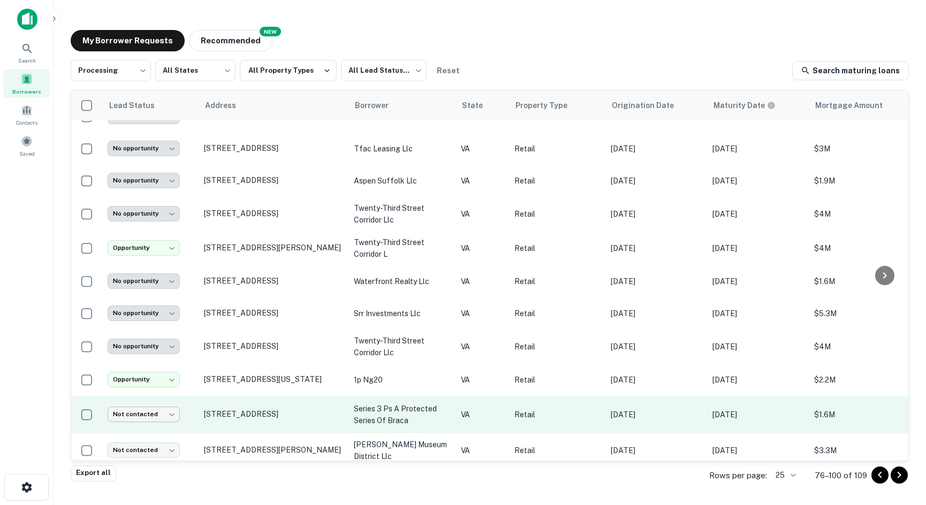
click at [146, 408] on body "**********" at bounding box center [463, 252] width 926 height 505
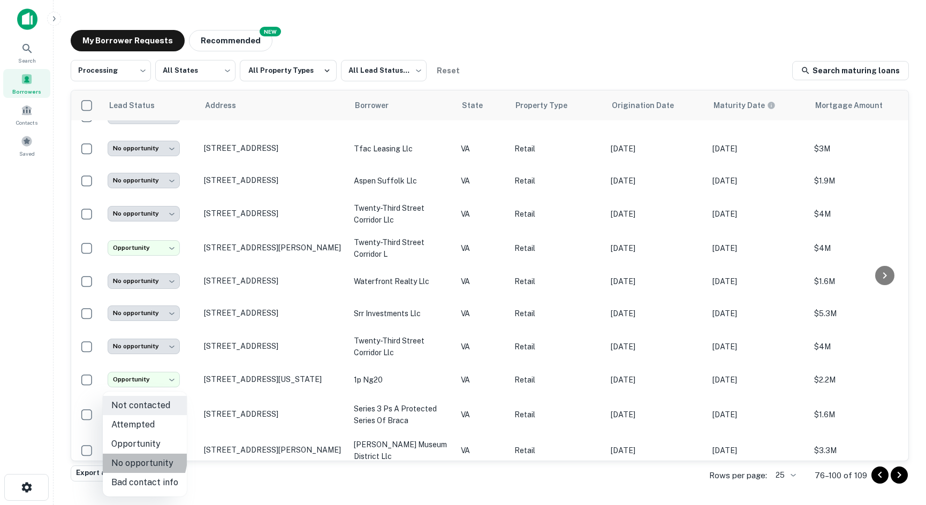
click at [132, 458] on li "No opportunity" at bounding box center [145, 463] width 84 height 19
type input "**********"
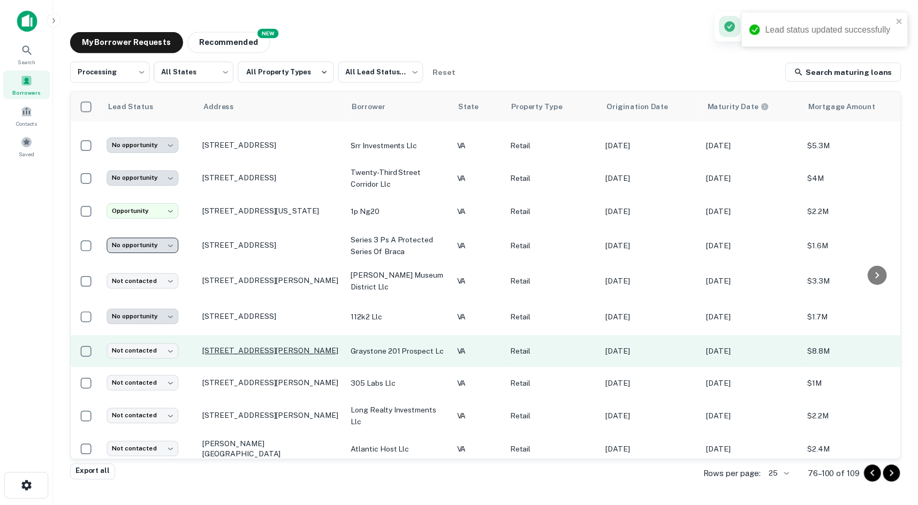
scroll to position [321, 0]
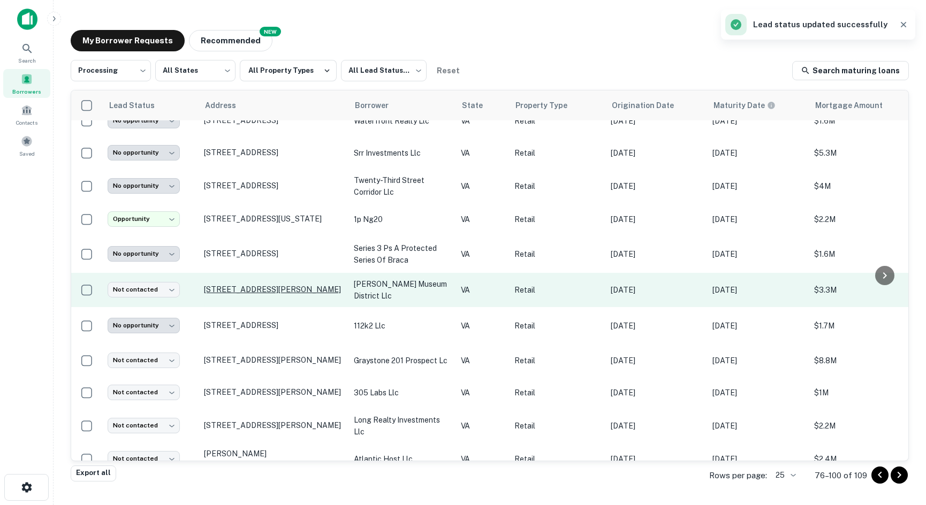
click at [238, 289] on p "709 N Sheppard St Richmond, VA23221" at bounding box center [273, 290] width 139 height 10
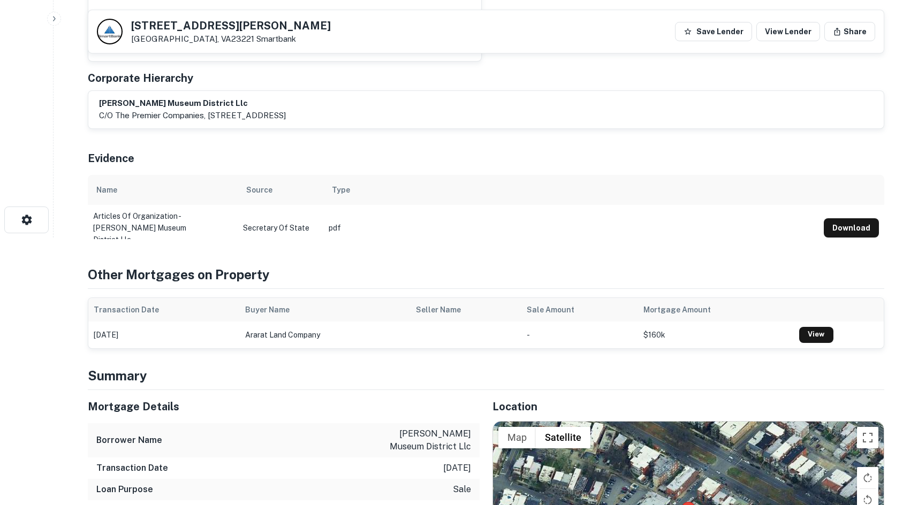
scroll to position [535, 0]
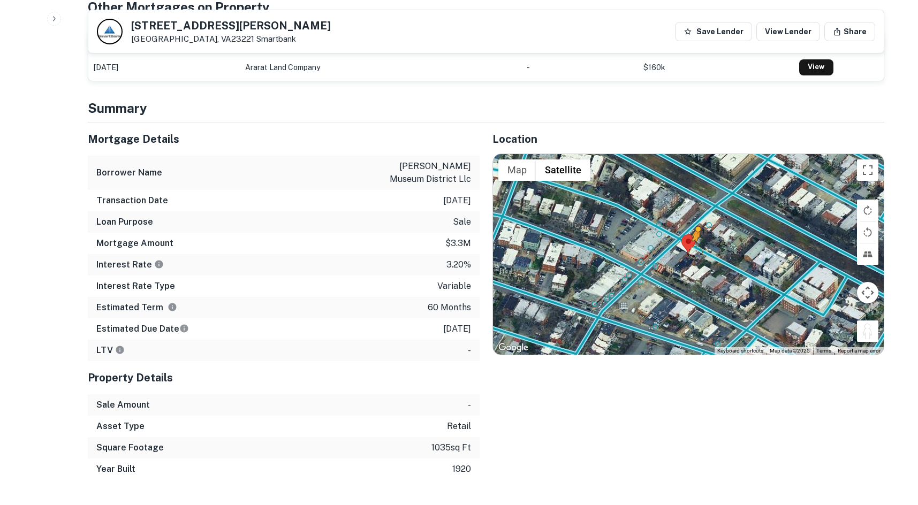
drag, startPoint x: 867, startPoint y: 343, endPoint x: 693, endPoint y: 259, distance: 193.0
click at [693, 259] on div "To activate drag with keyboard, press Alt + Enter. Once in keyboard drag state,…" at bounding box center [688, 254] width 391 height 201
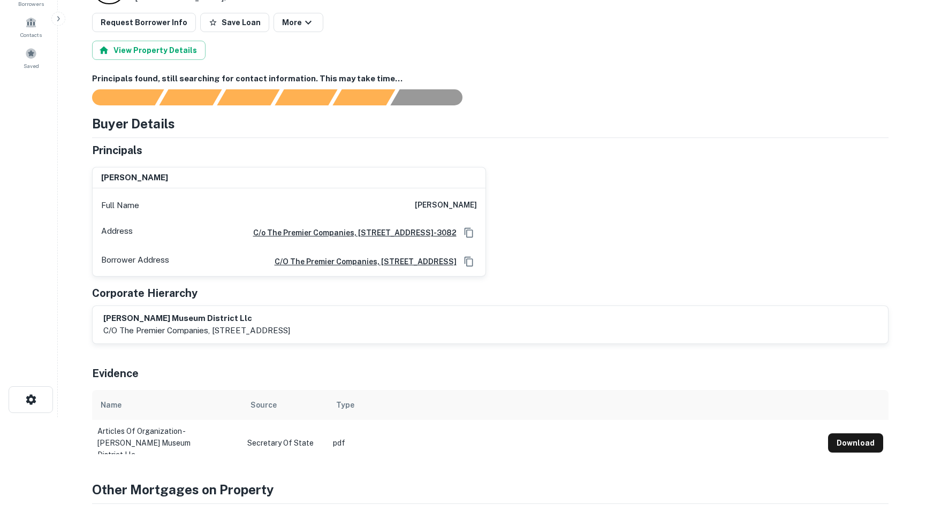
scroll to position [0, 0]
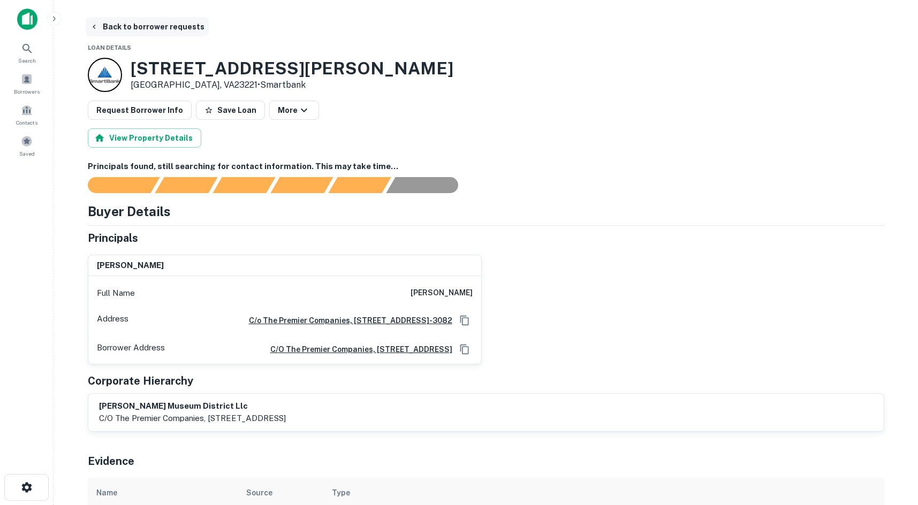
click at [155, 24] on button "Back to borrower requests" at bounding box center [147, 26] width 123 height 19
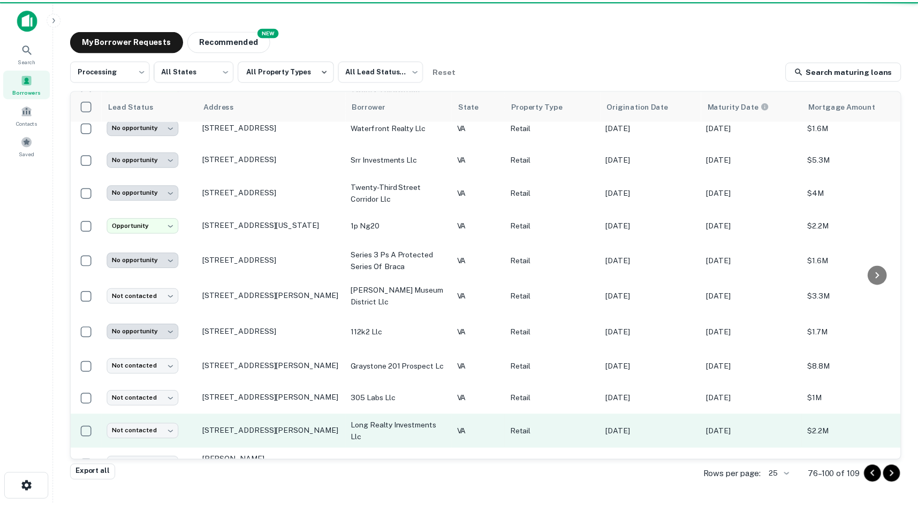
scroll to position [321, 0]
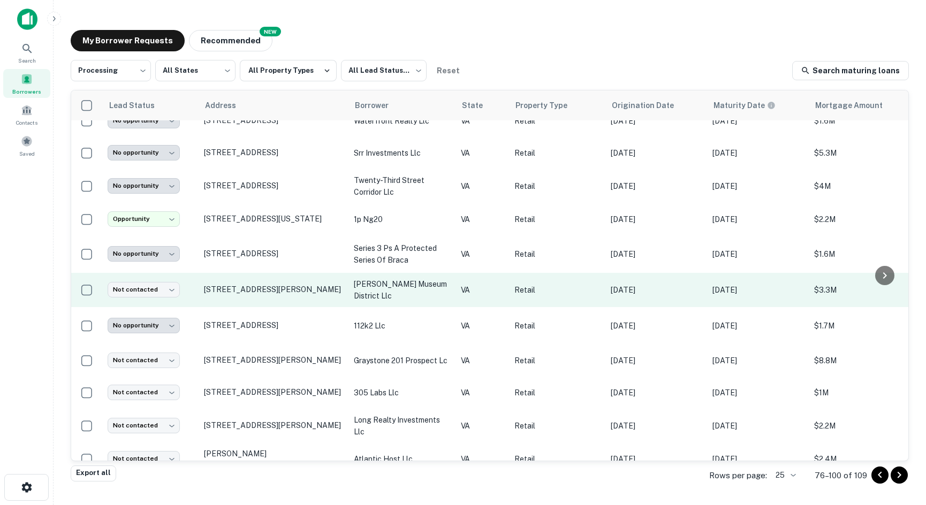
click at [147, 294] on td "Not contacted **** ​" at bounding box center [150, 290] width 96 height 34
click at [157, 285] on body "**********" at bounding box center [463, 252] width 926 height 505
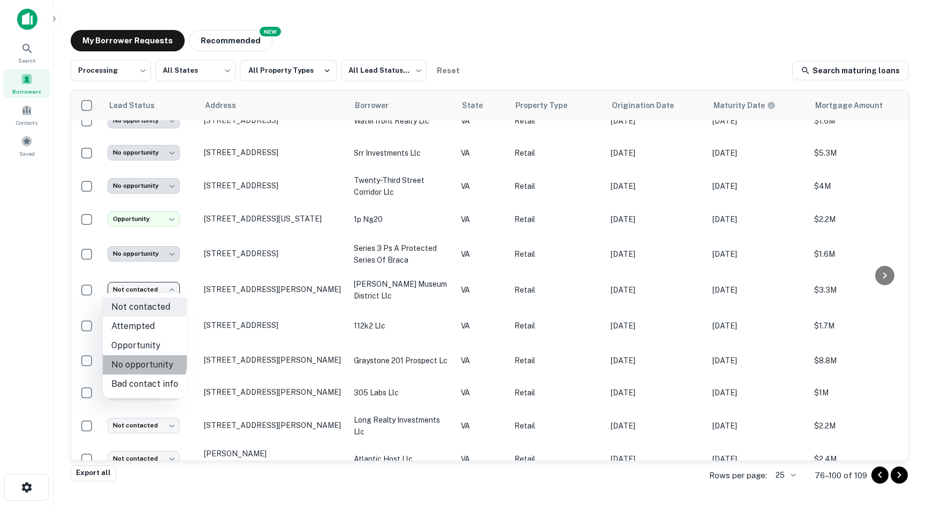
click at [127, 360] on li "No opportunity" at bounding box center [145, 365] width 84 height 19
type input "**********"
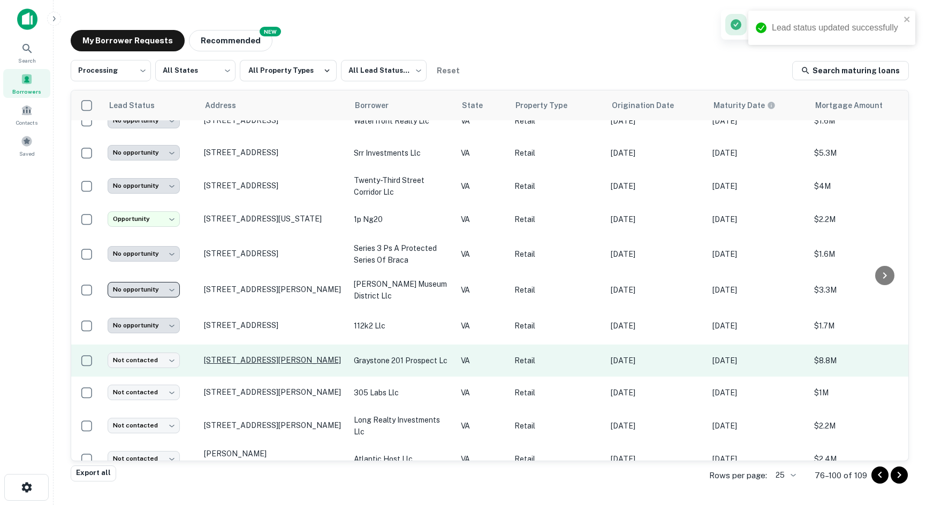
click at [212, 356] on p "201 Prosperity Dr Winchester, VA22602" at bounding box center [273, 361] width 139 height 10
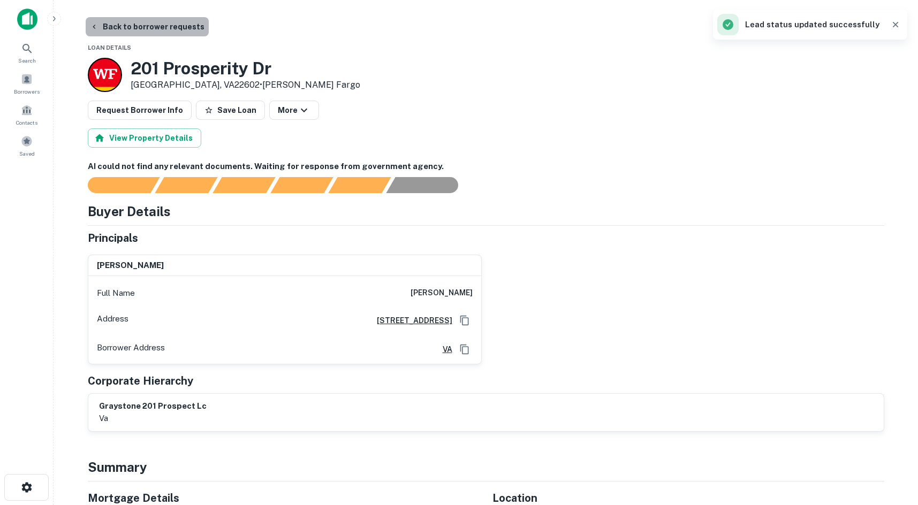
click at [157, 20] on button "Back to borrower requests" at bounding box center [147, 26] width 123 height 19
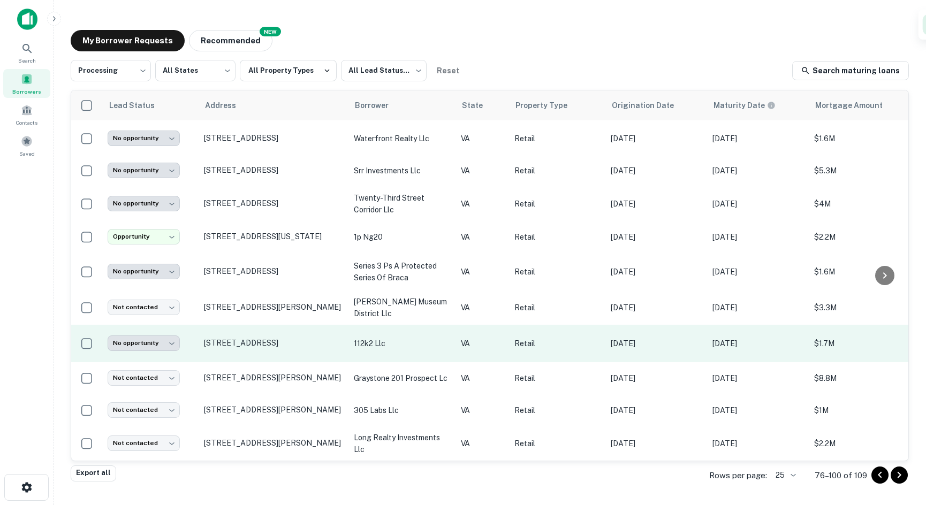
scroll to position [321, 0]
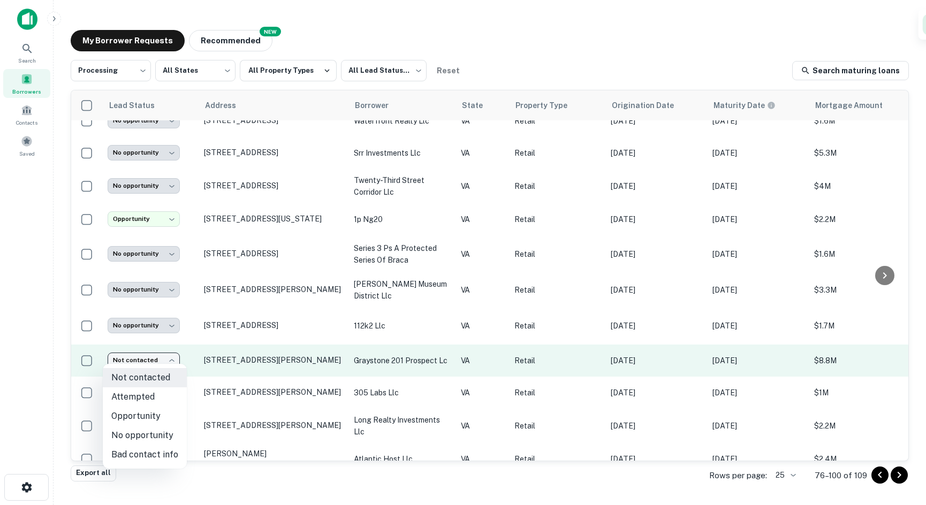
click at [147, 359] on body "**********" at bounding box center [463, 252] width 926 height 505
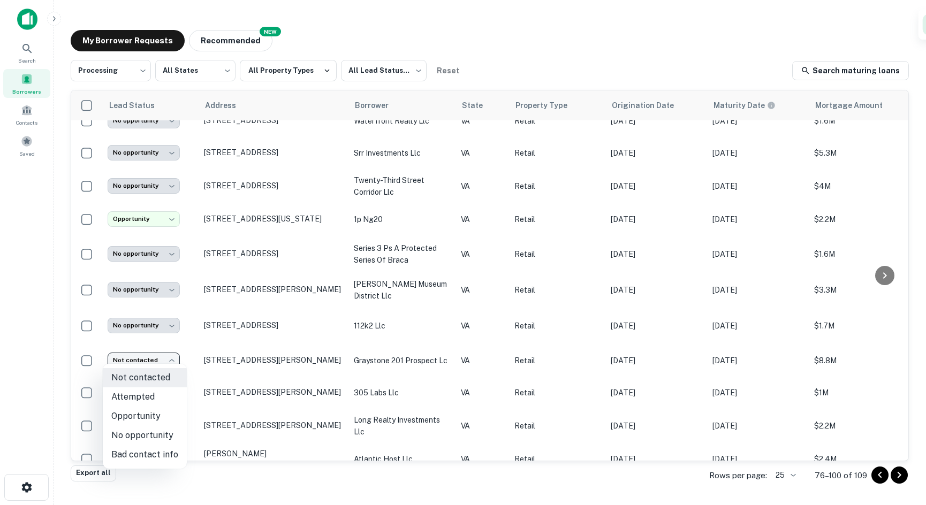
click at [133, 433] on li "No opportunity" at bounding box center [145, 435] width 84 height 19
type input "**********"
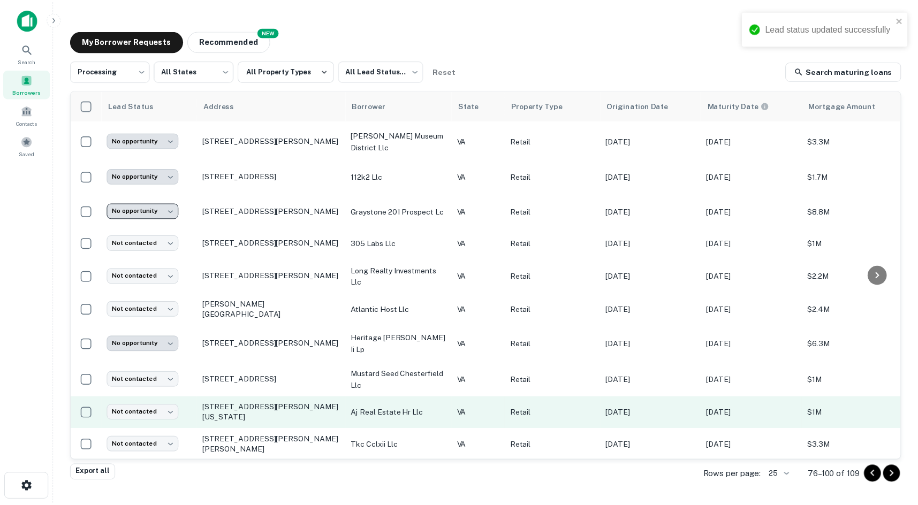
scroll to position [519, 0]
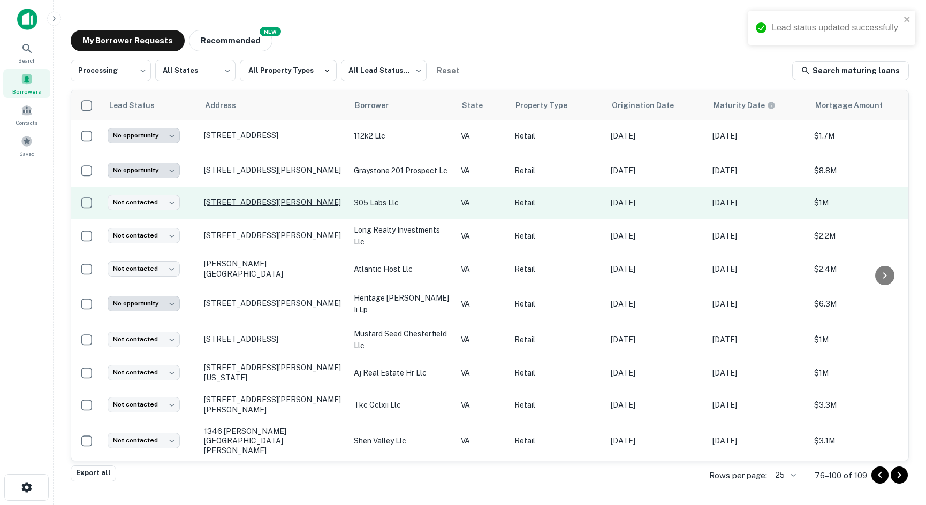
click at [235, 198] on p "[STREET_ADDRESS][PERSON_NAME]" at bounding box center [273, 203] width 139 height 10
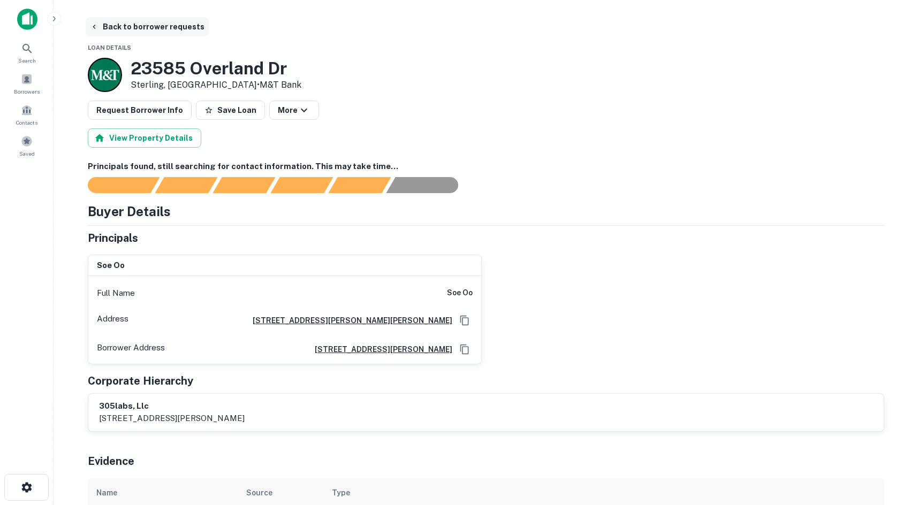
click at [154, 31] on button "Back to borrower requests" at bounding box center [147, 26] width 123 height 19
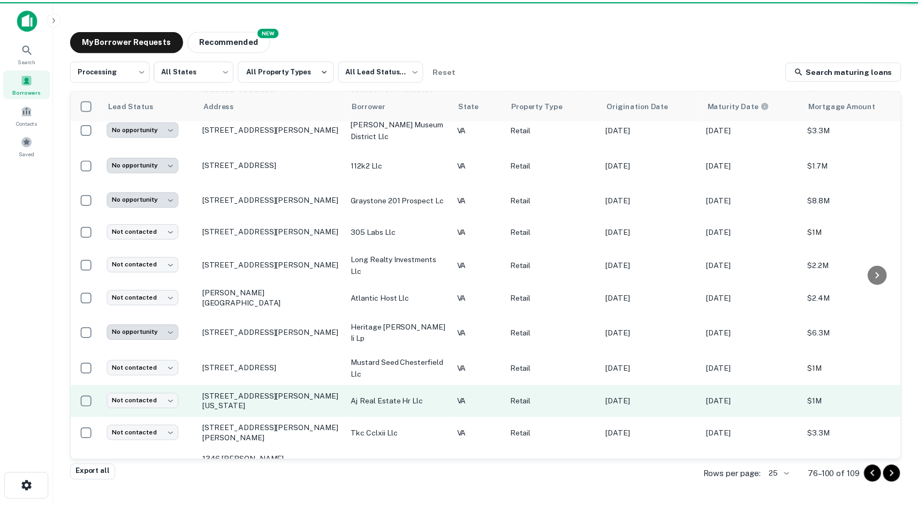
scroll to position [519, 0]
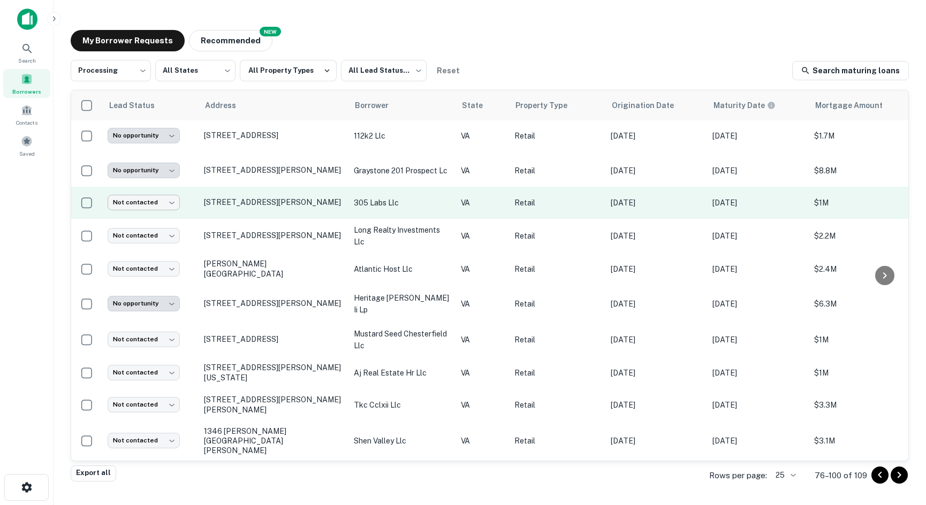
click at [131, 192] on body "**********" at bounding box center [463, 252] width 926 height 505
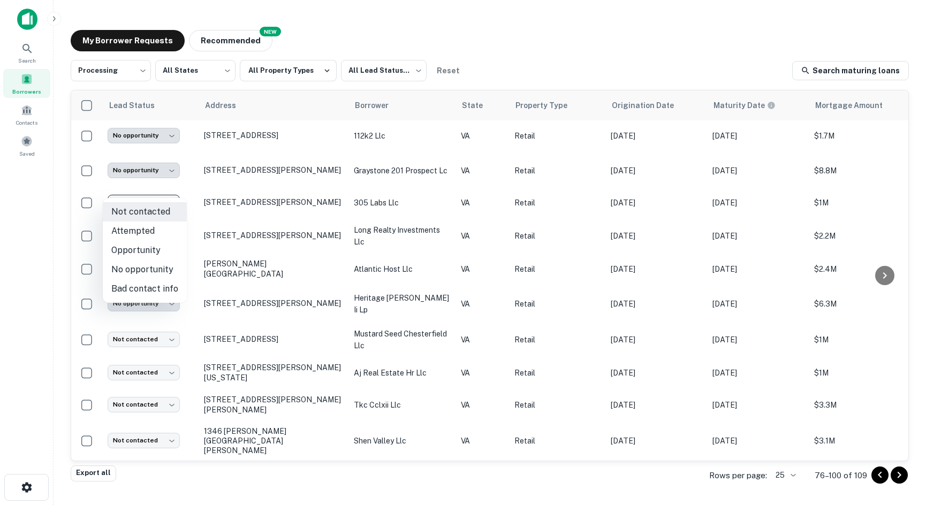
click at [168, 269] on li "No opportunity" at bounding box center [145, 269] width 84 height 19
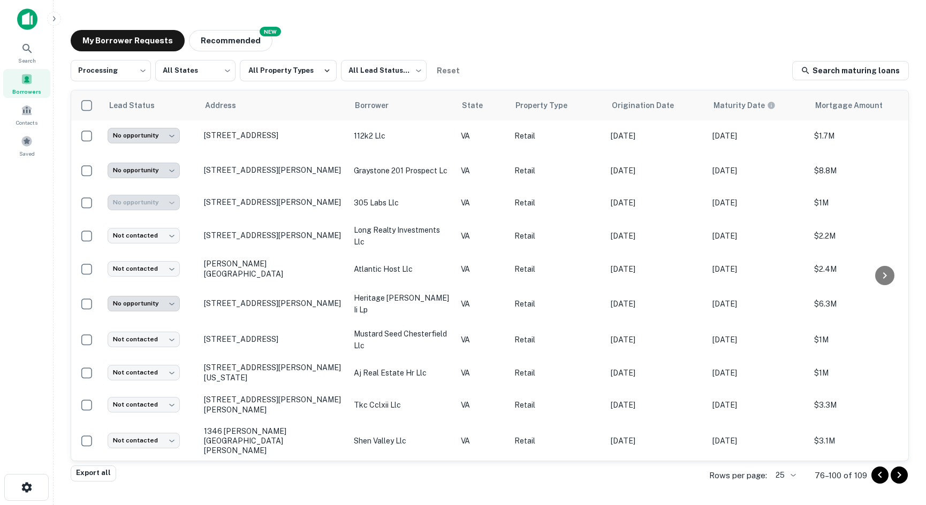
type input "**********"
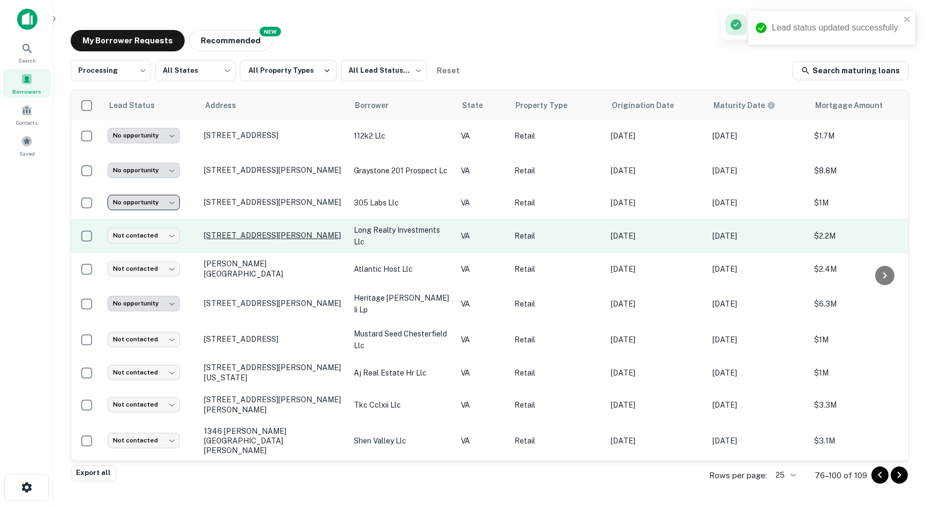
click at [252, 231] on p "[STREET_ADDRESS][PERSON_NAME]" at bounding box center [273, 236] width 139 height 10
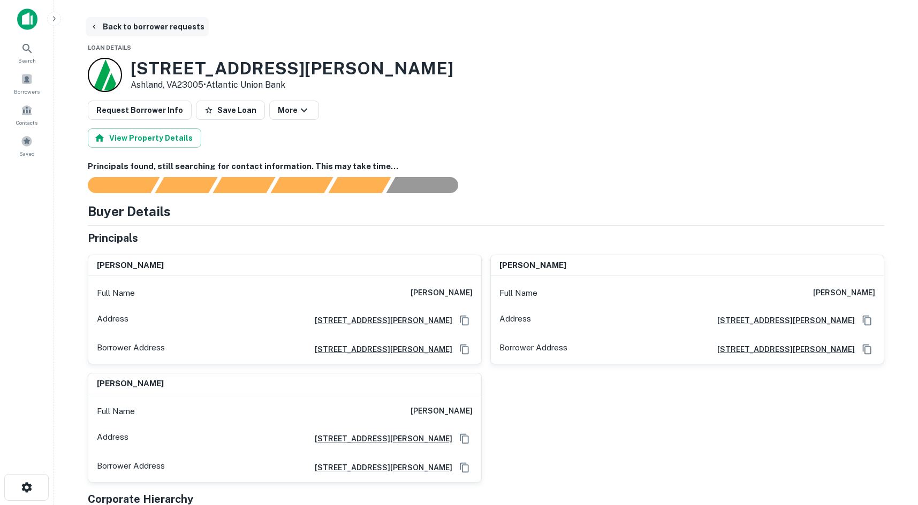
click at [134, 25] on button "Back to borrower requests" at bounding box center [147, 26] width 123 height 19
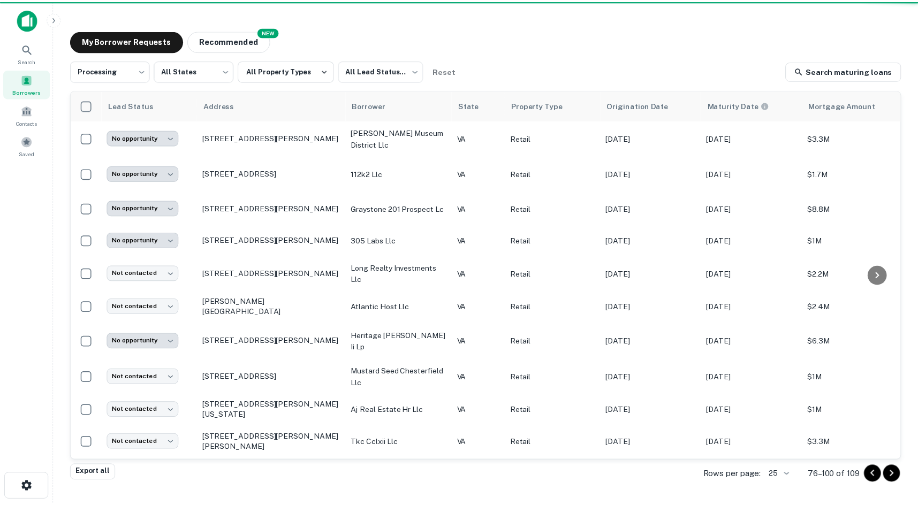
scroll to position [519, 0]
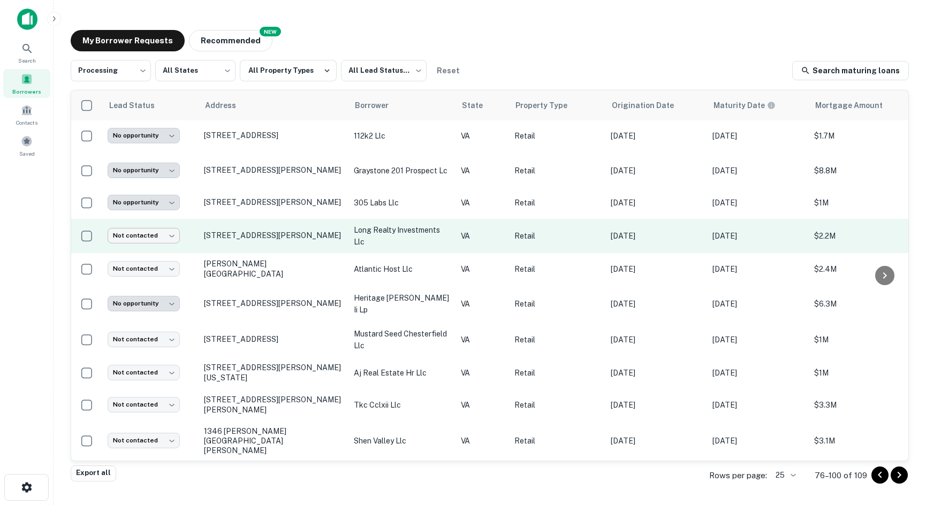
click at [169, 223] on body "**********" at bounding box center [463, 252] width 926 height 505
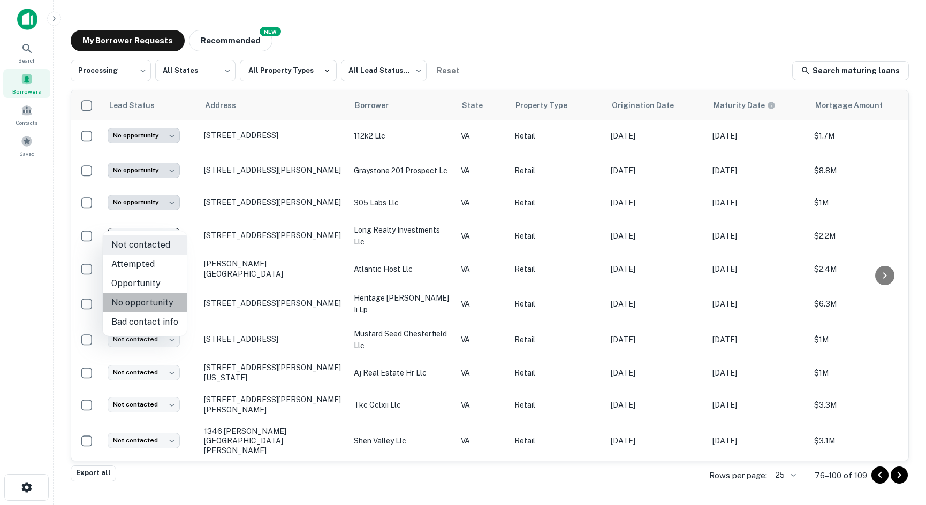
click at [160, 307] on li "No opportunity" at bounding box center [145, 302] width 84 height 19
type input "**********"
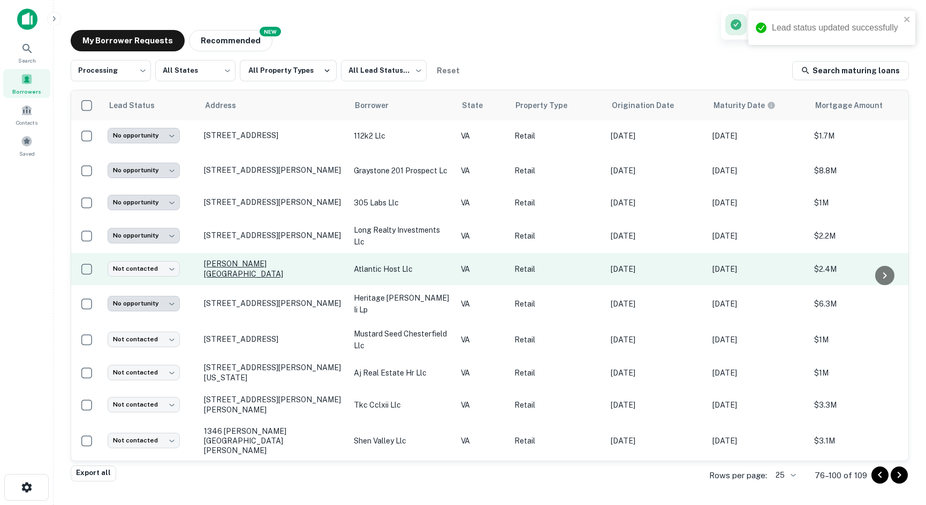
click at [243, 259] on p "[PERSON_NAME] [GEOGRAPHIC_DATA]" at bounding box center [273, 268] width 139 height 19
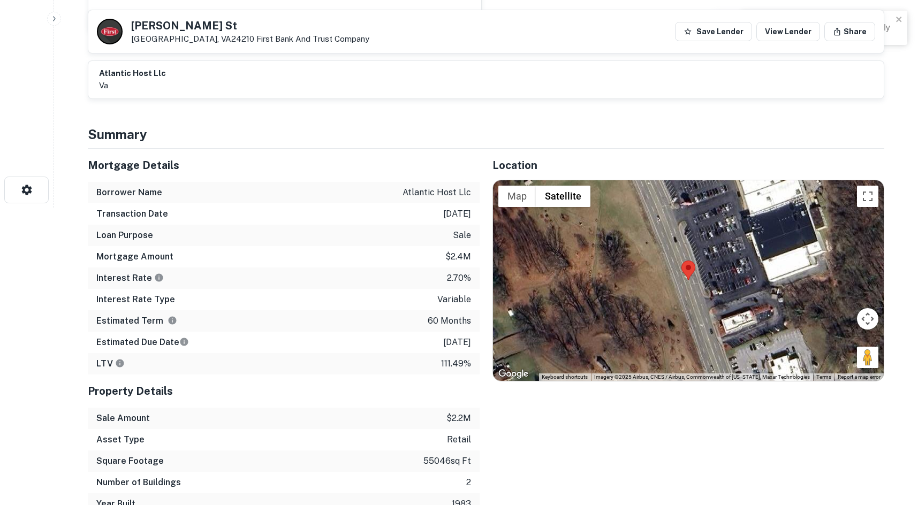
scroll to position [321, 0]
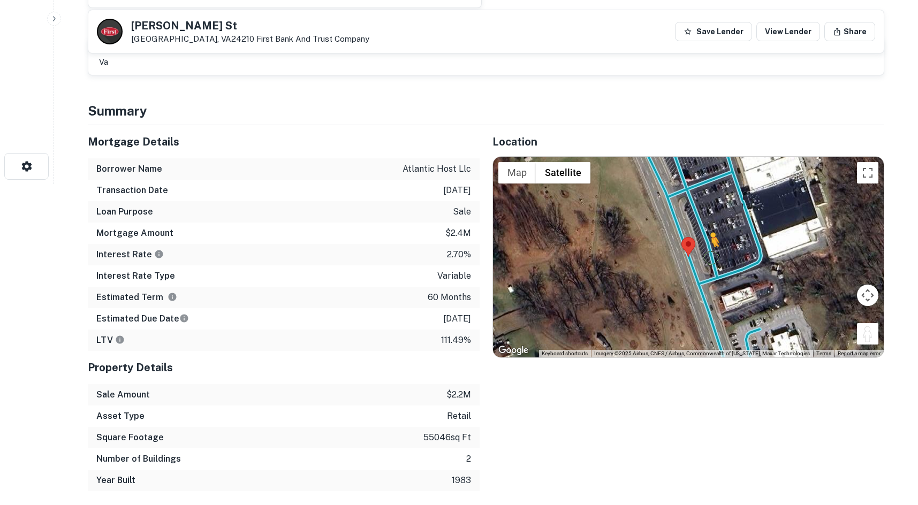
drag, startPoint x: 861, startPoint y: 325, endPoint x: 707, endPoint y: 252, distance: 170.1
click at [707, 252] on div "To activate drag with keyboard, press Alt + Enter. Once in keyboard drag state,…" at bounding box center [688, 257] width 391 height 201
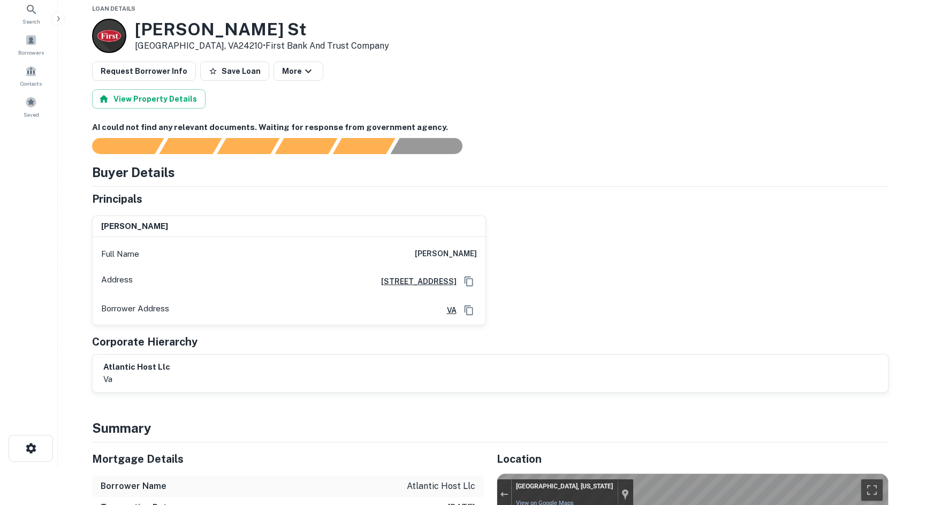
scroll to position [0, 0]
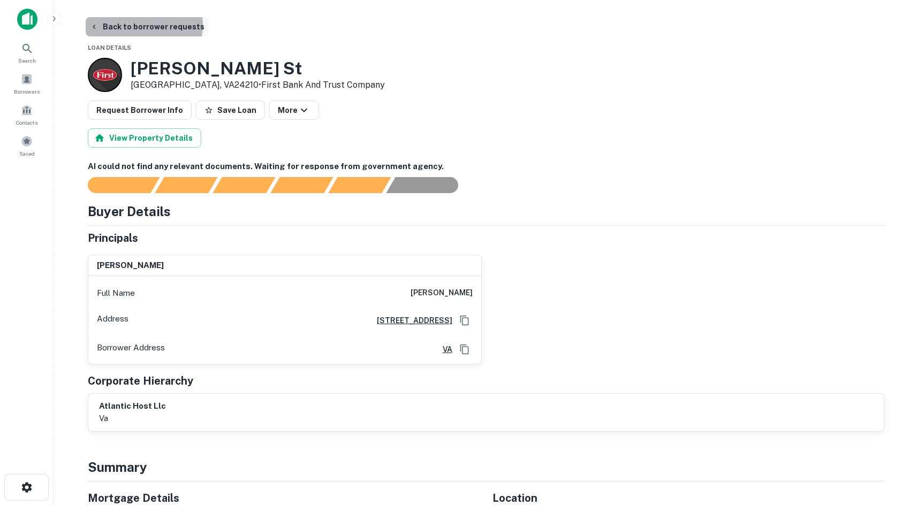
click at [133, 25] on button "Back to borrower requests" at bounding box center [147, 26] width 123 height 19
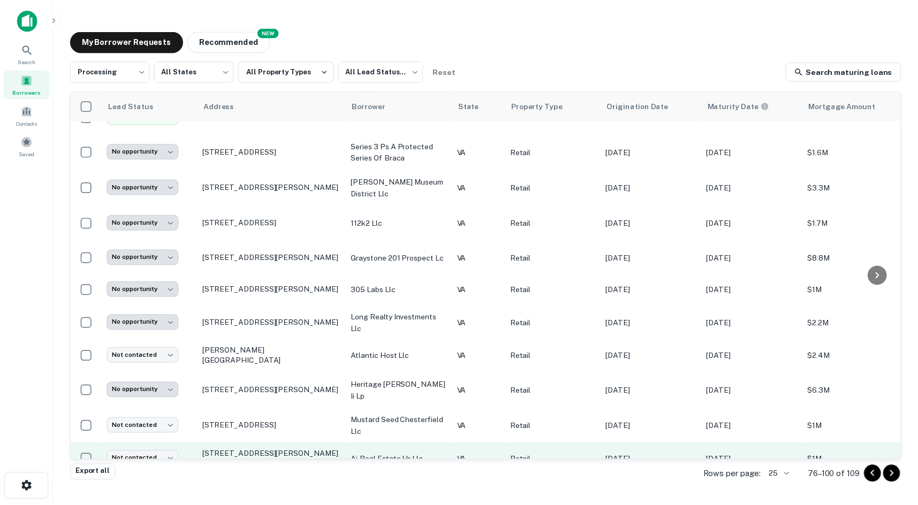
scroll to position [519, 0]
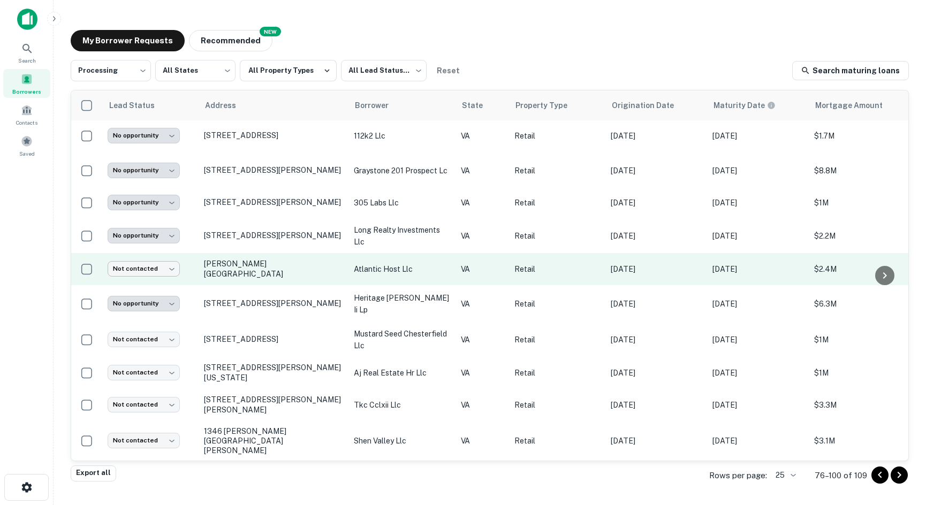
click at [141, 249] on body "**********" at bounding box center [463, 252] width 926 height 505
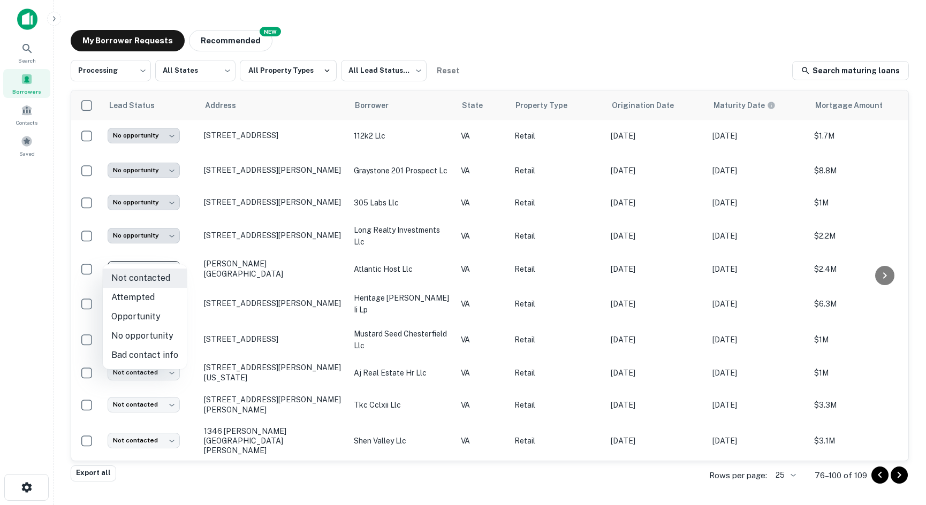
click at [157, 329] on li "No opportunity" at bounding box center [145, 336] width 84 height 19
type input "**********"
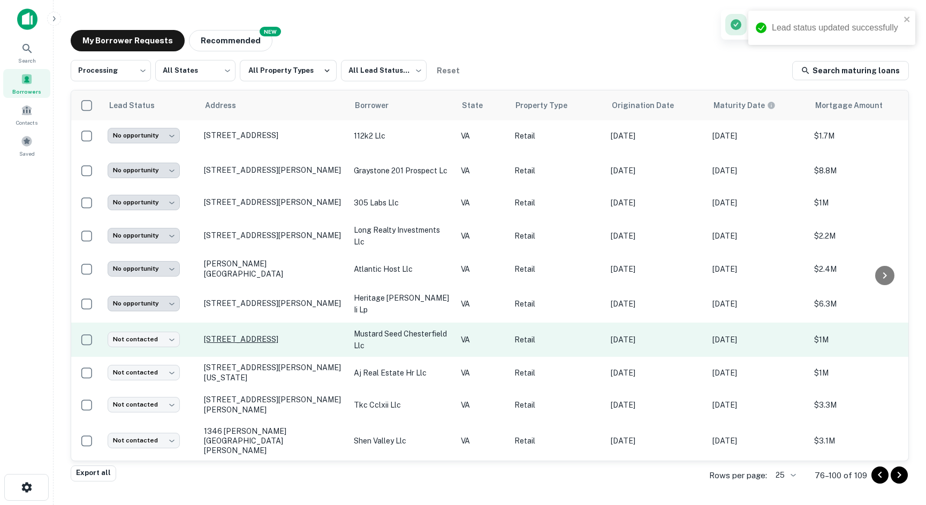
click at [220, 339] on p "[STREET_ADDRESS]" at bounding box center [273, 340] width 139 height 10
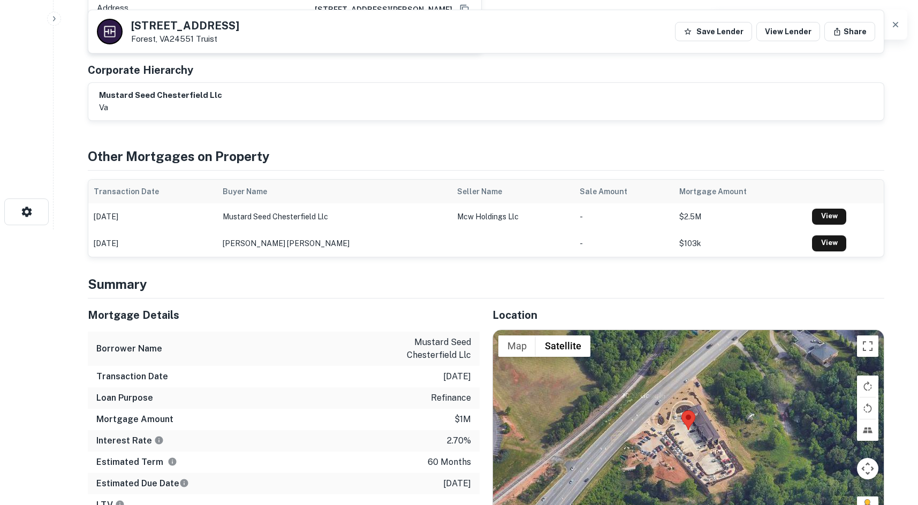
scroll to position [589, 0]
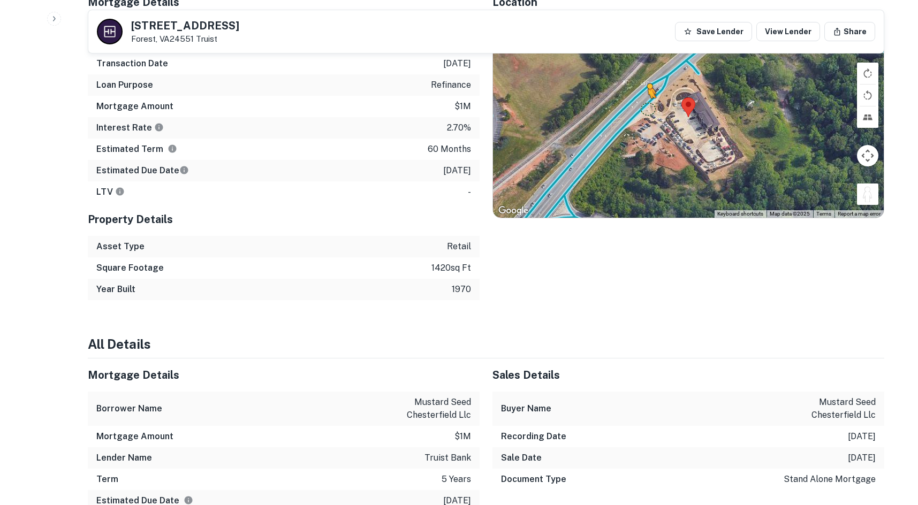
drag, startPoint x: 863, startPoint y: 192, endPoint x: 647, endPoint y: 109, distance: 231.2
click at [647, 109] on div "To activate drag with keyboard, press Alt + Enter. Once in keyboard drag state,…" at bounding box center [688, 117] width 391 height 201
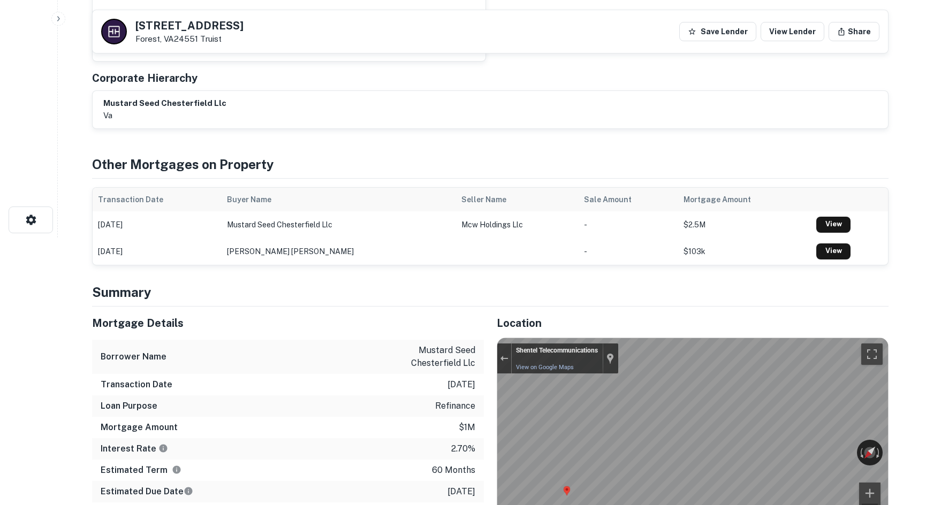
scroll to position [0, 0]
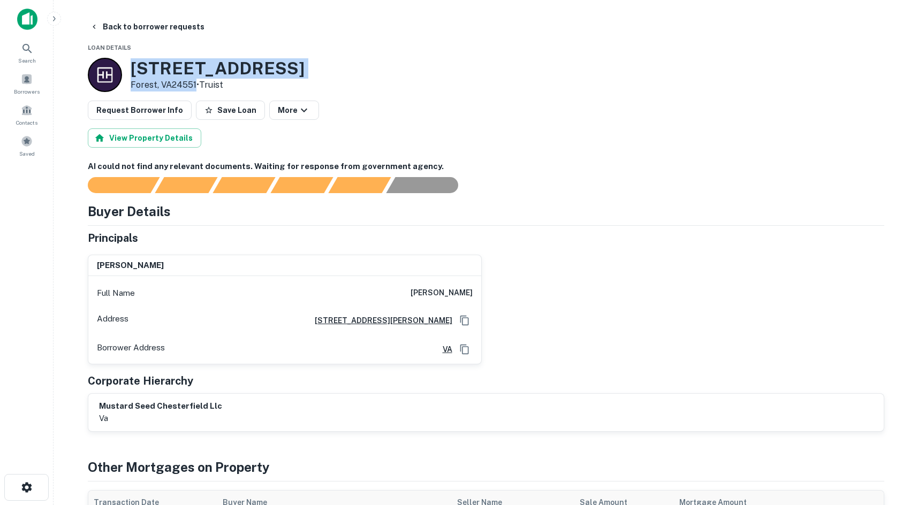
drag, startPoint x: 130, startPoint y: 64, endPoint x: 196, endPoint y: 84, distance: 68.8
click at [196, 84] on div "[STREET_ADDRESS] • Truist" at bounding box center [218, 74] width 174 height 33
copy div "[STREET_ADDRESS]"
click at [120, 27] on button "Back to borrower requests" at bounding box center [147, 26] width 123 height 19
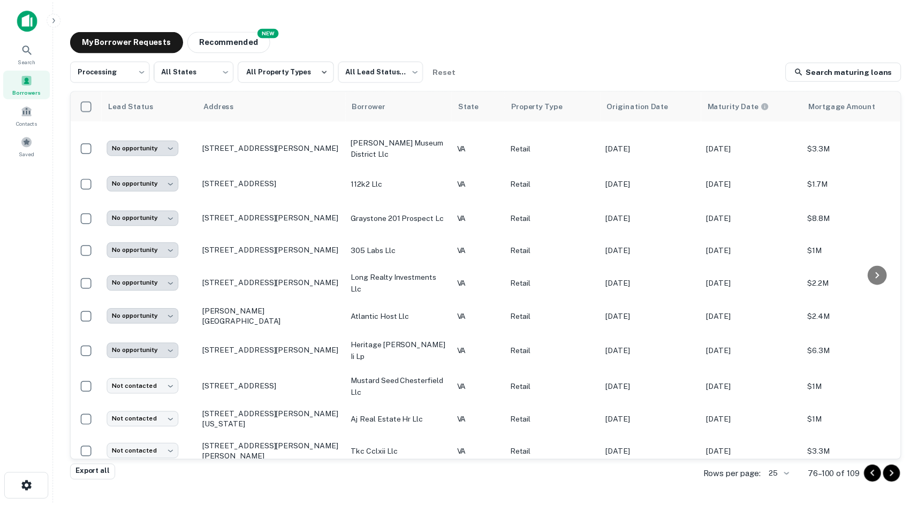
scroll to position [519, 0]
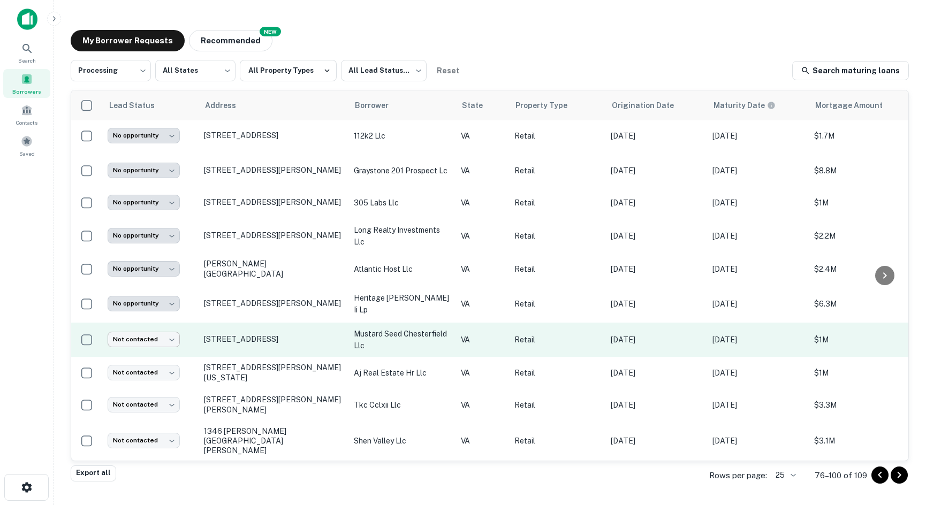
click at [160, 347] on body "**********" at bounding box center [463, 252] width 926 height 505
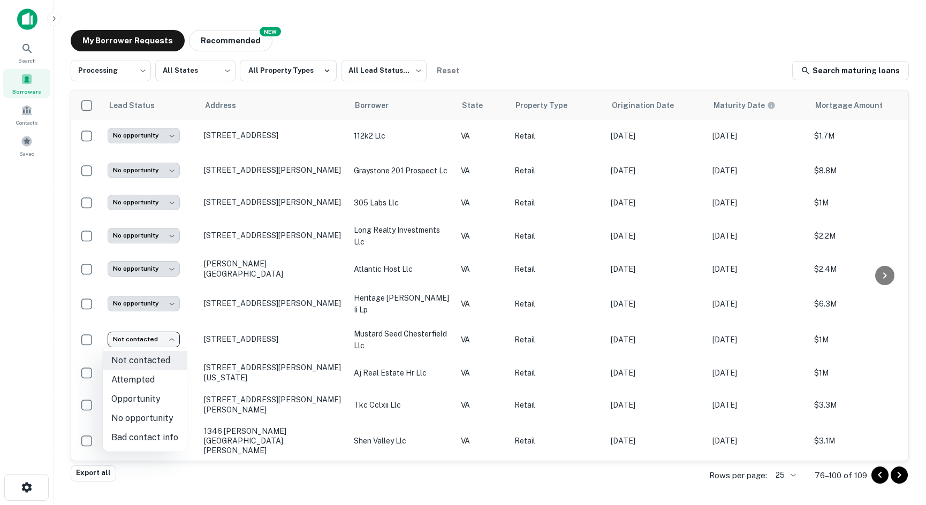
click at [165, 397] on li "Opportunity" at bounding box center [145, 399] width 84 height 19
type input "**********"
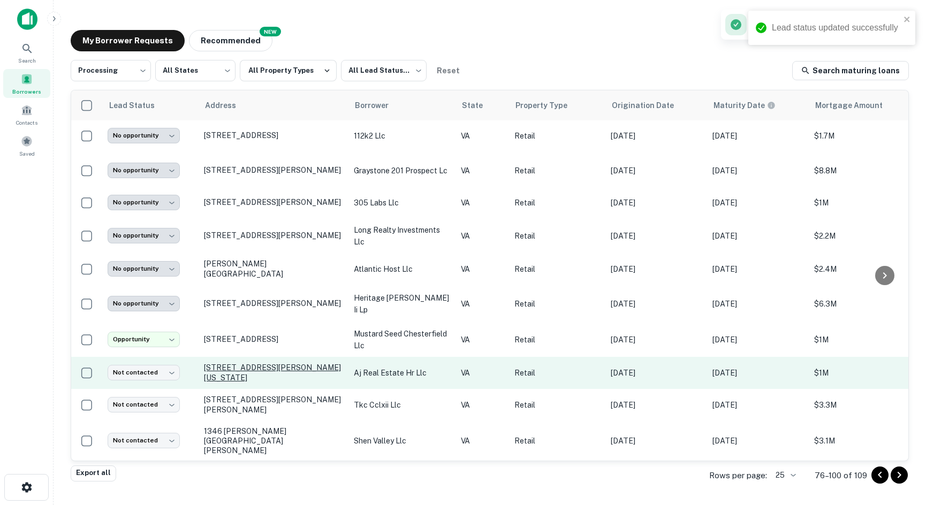
click at [225, 367] on p "[STREET_ADDRESS][PERSON_NAME][US_STATE]" at bounding box center [273, 372] width 139 height 19
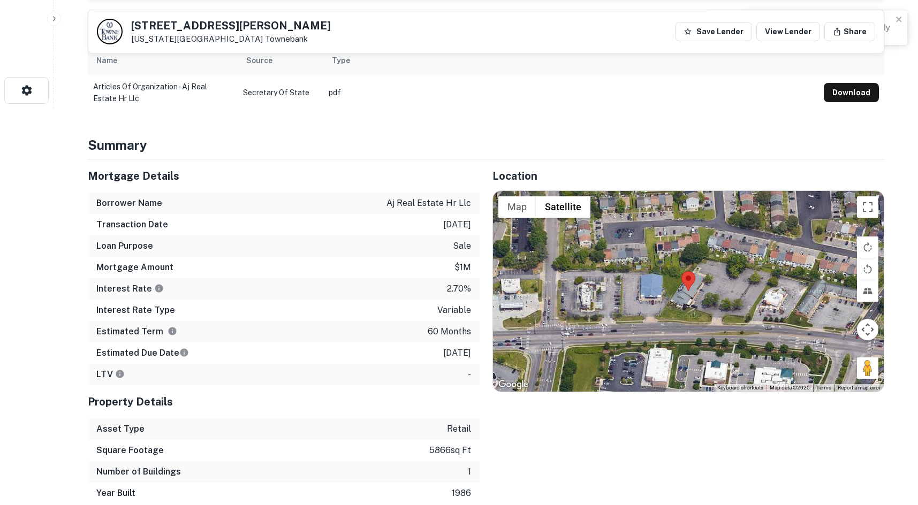
scroll to position [428, 0]
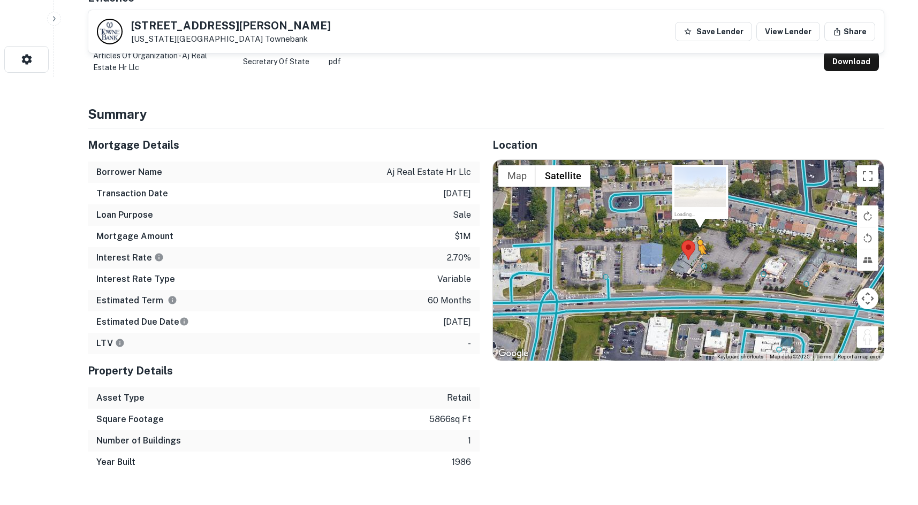
drag, startPoint x: 863, startPoint y: 339, endPoint x: 698, endPoint y: 265, distance: 180.7
click at [698, 265] on div "To activate drag with keyboard, press Alt + Enter. Once in keyboard drag state,…" at bounding box center [688, 260] width 391 height 201
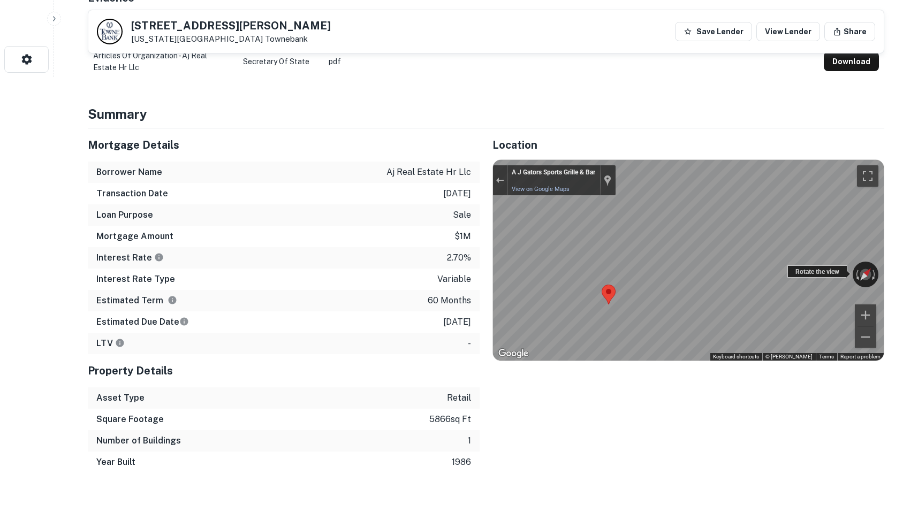
click at [841, 268] on div "← Move left → Move right ↑ Move up ↓ Move down + Zoom in - Zoom out A J Gators …" at bounding box center [688, 260] width 391 height 201
click at [854, 274] on div "← Move left → Move right ↑ Move up ↓ Move down + Zoom in - Zoom out A J Gators …" at bounding box center [688, 260] width 391 height 201
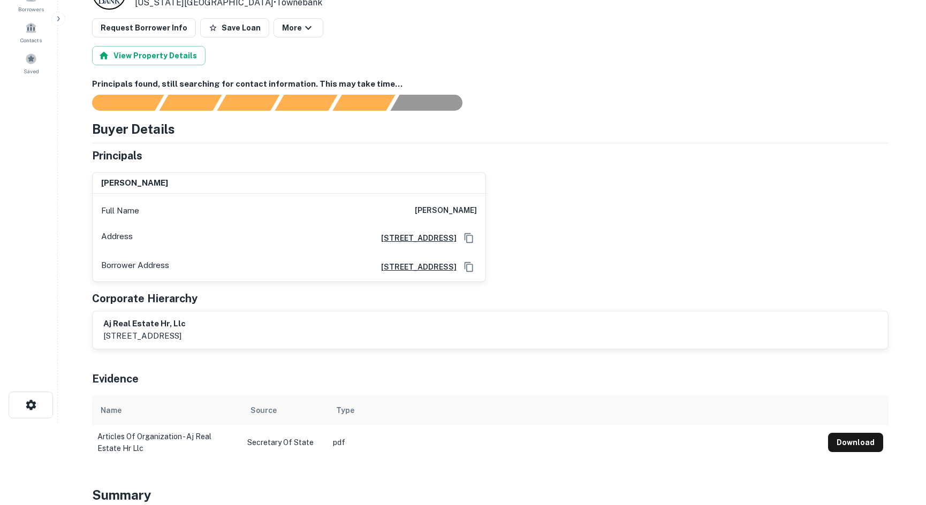
scroll to position [0, 0]
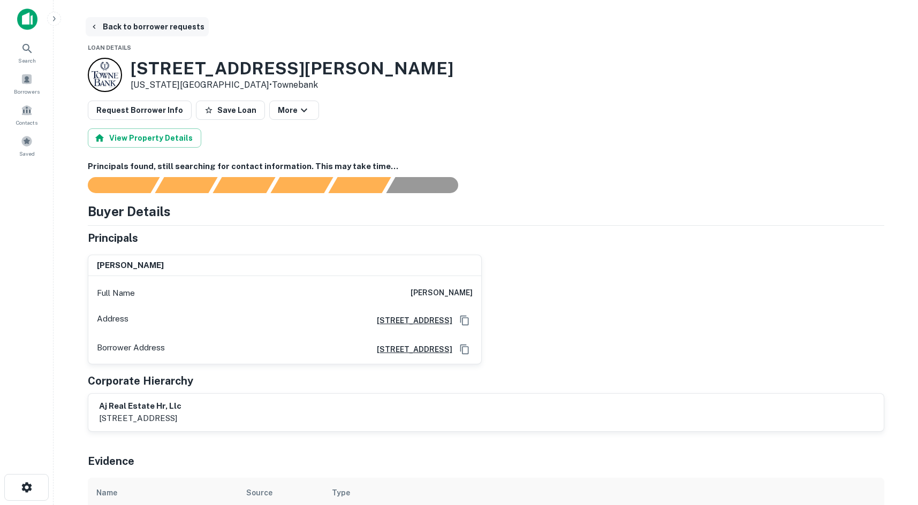
click at [144, 31] on button "Back to borrower requests" at bounding box center [147, 26] width 123 height 19
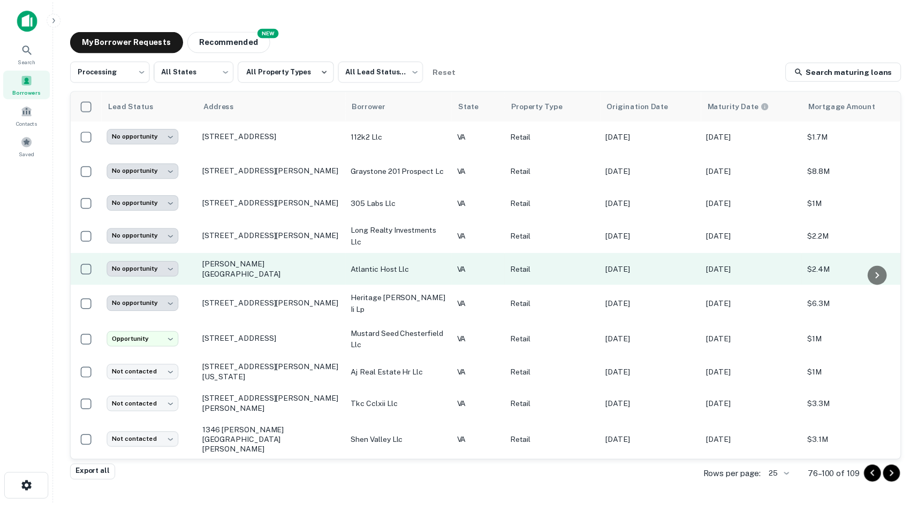
scroll to position [519, 0]
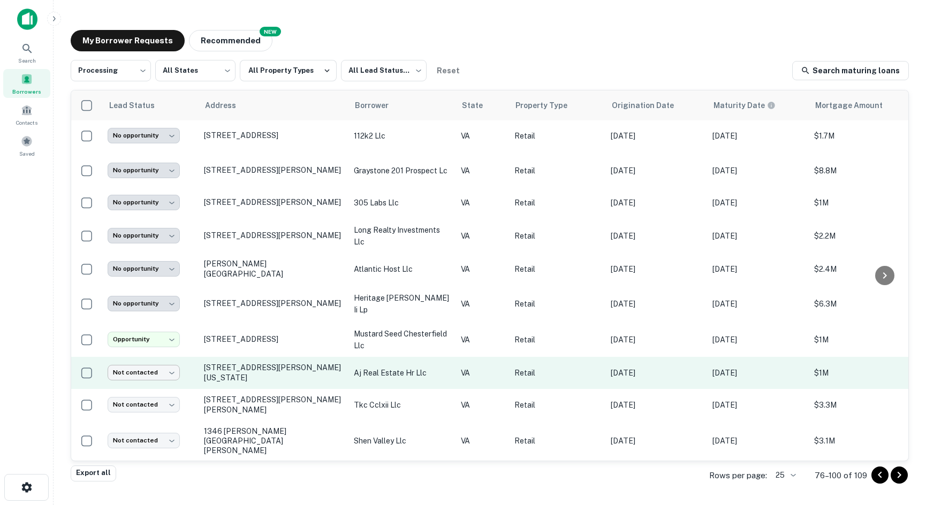
click at [157, 369] on body "**********" at bounding box center [463, 252] width 926 height 505
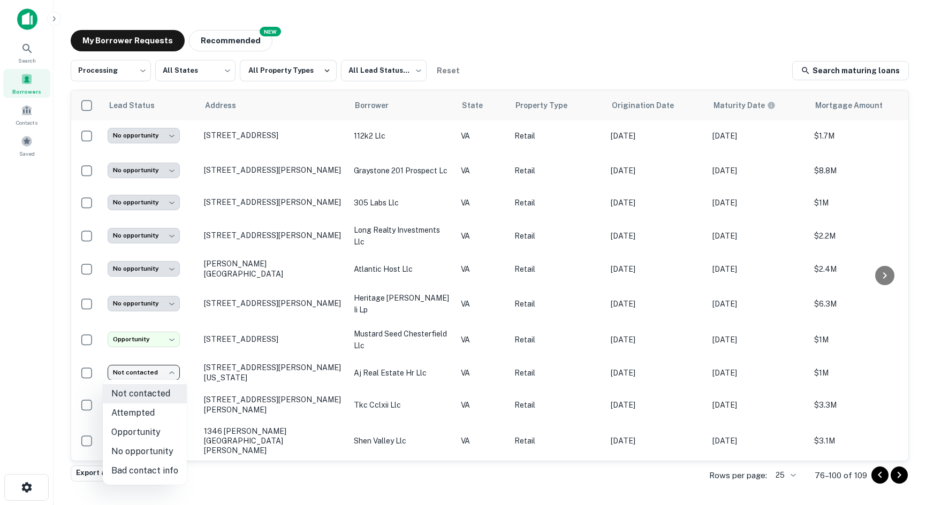
click at [153, 455] on li "No opportunity" at bounding box center [145, 451] width 84 height 19
type input "**********"
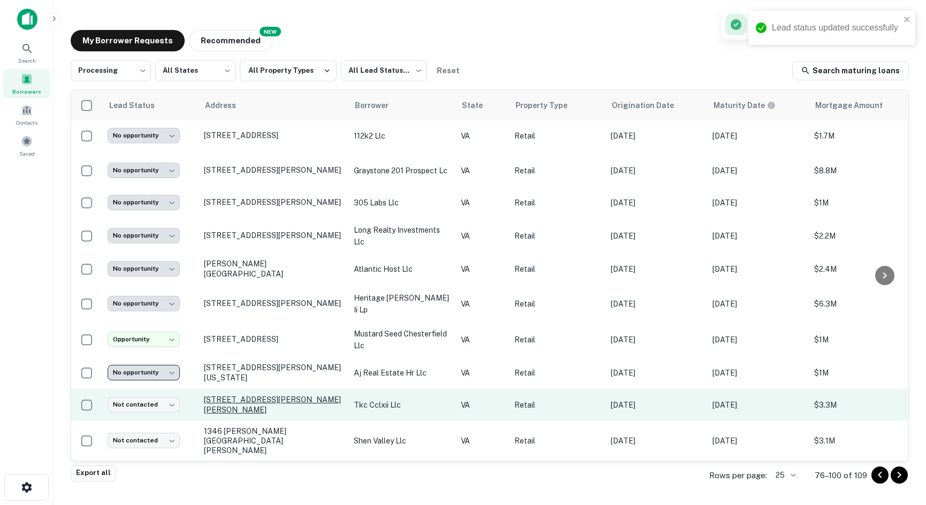
click at [228, 400] on p "[STREET_ADDRESS][PERSON_NAME][PERSON_NAME]" at bounding box center [273, 404] width 139 height 19
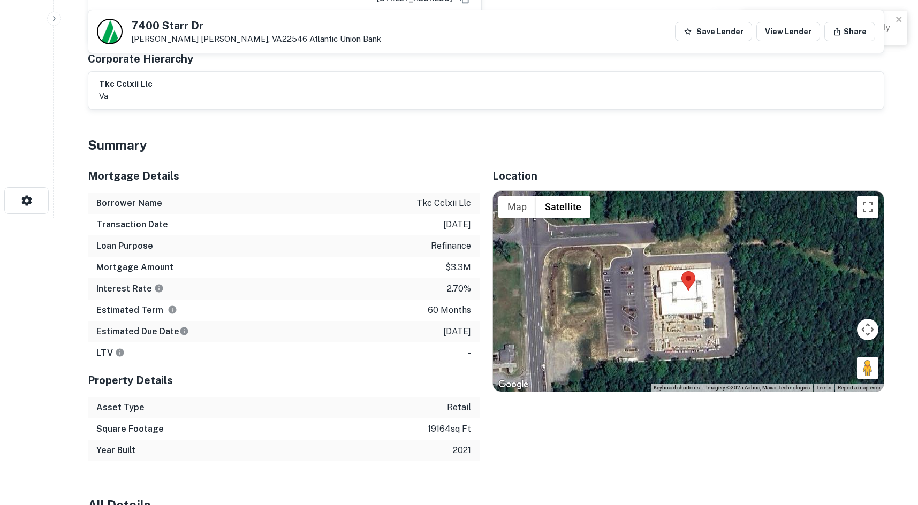
scroll to position [321, 0]
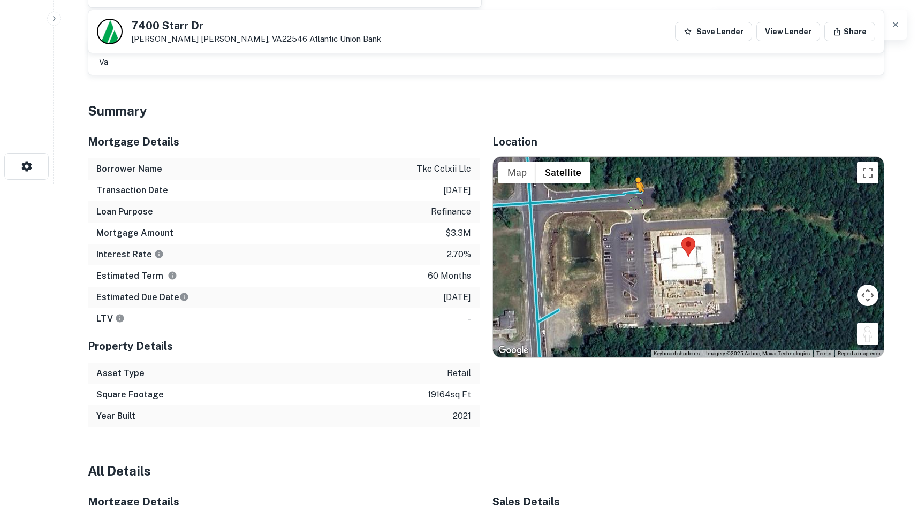
drag, startPoint x: 864, startPoint y: 327, endPoint x: 635, endPoint y: 198, distance: 263.3
click at [635, 198] on div "To activate drag with keyboard, press Alt + Enter. Once in keyboard drag state,…" at bounding box center [688, 257] width 391 height 201
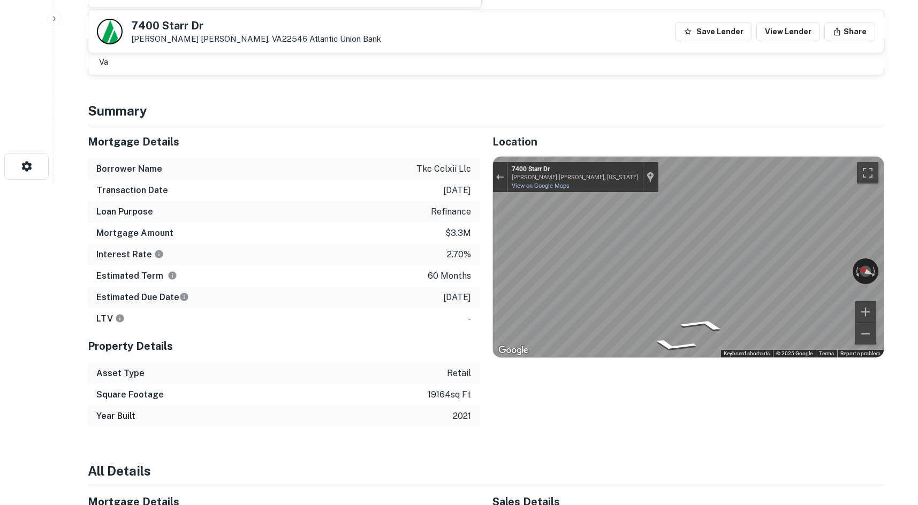
click at [421, 239] on div "Mortgage Details Borrower Name tkc cclxii llc Transaction Date [DATE] Loan Purp…" at bounding box center [480, 276] width 810 height 302
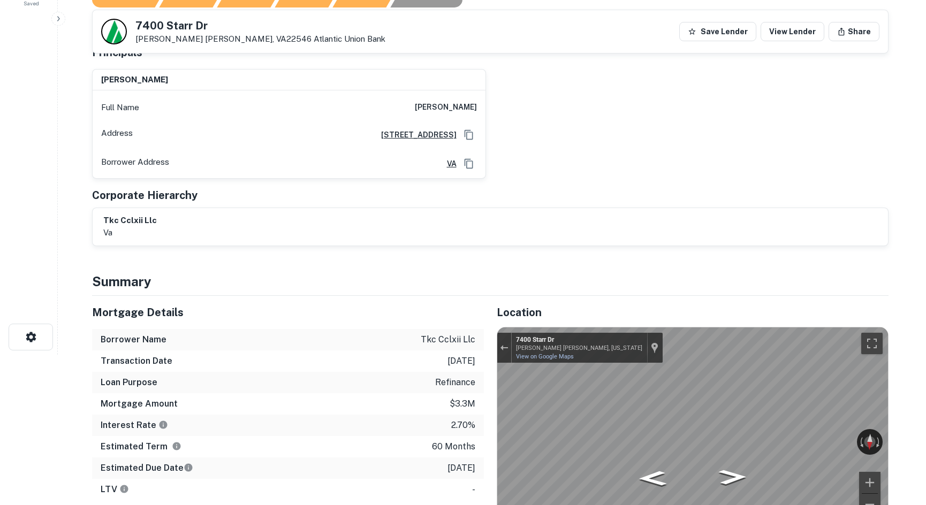
scroll to position [0, 0]
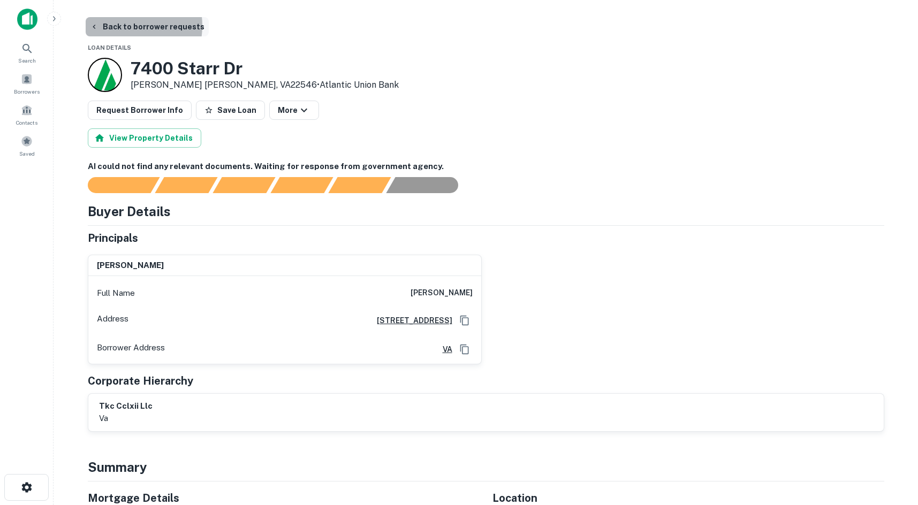
click at [122, 26] on button "Back to borrower requests" at bounding box center [147, 26] width 123 height 19
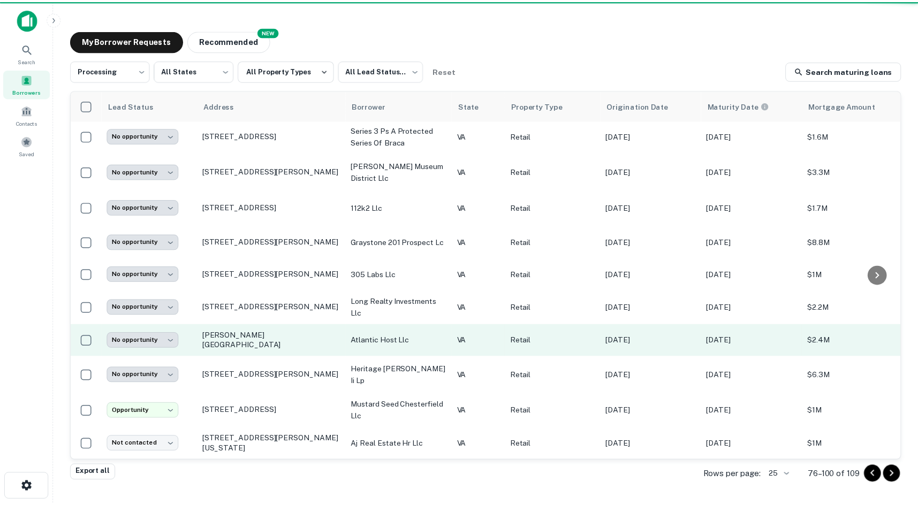
scroll to position [519, 0]
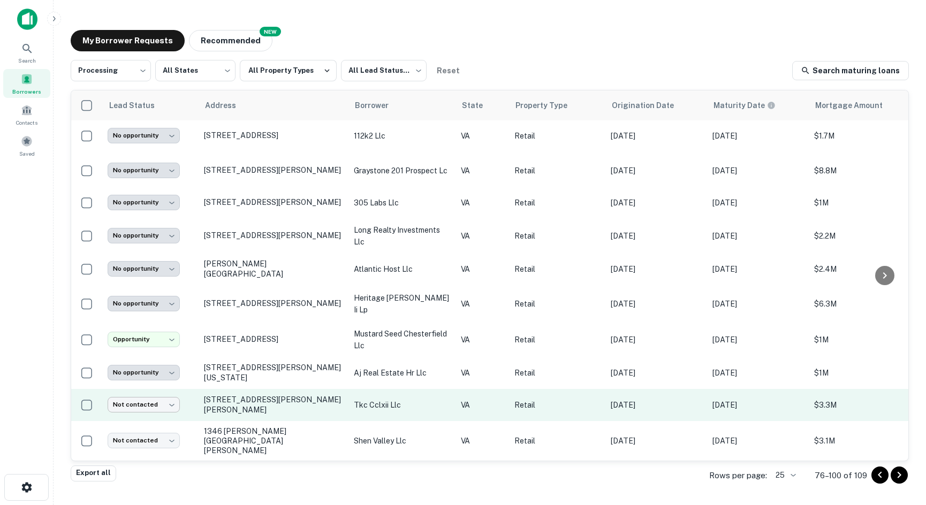
click at [173, 409] on body "**********" at bounding box center [463, 252] width 926 height 505
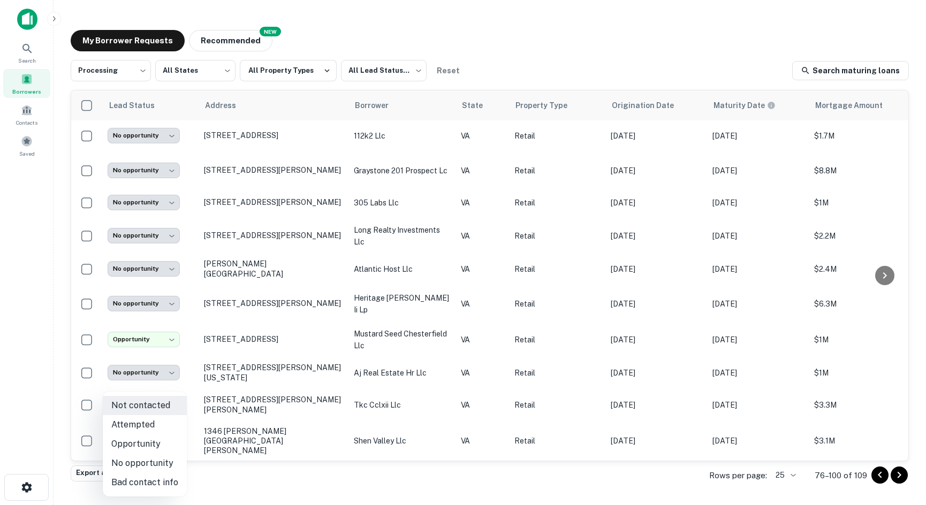
click at [145, 446] on li "Opportunity" at bounding box center [145, 444] width 84 height 19
type input "**********"
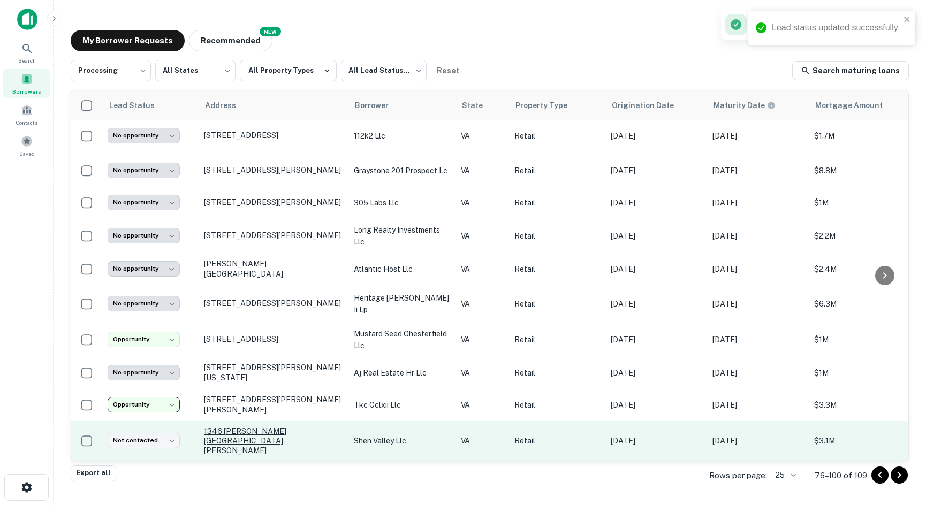
click at [237, 432] on p "1346 [PERSON_NAME][GEOGRAPHIC_DATA][PERSON_NAME]" at bounding box center [273, 441] width 139 height 29
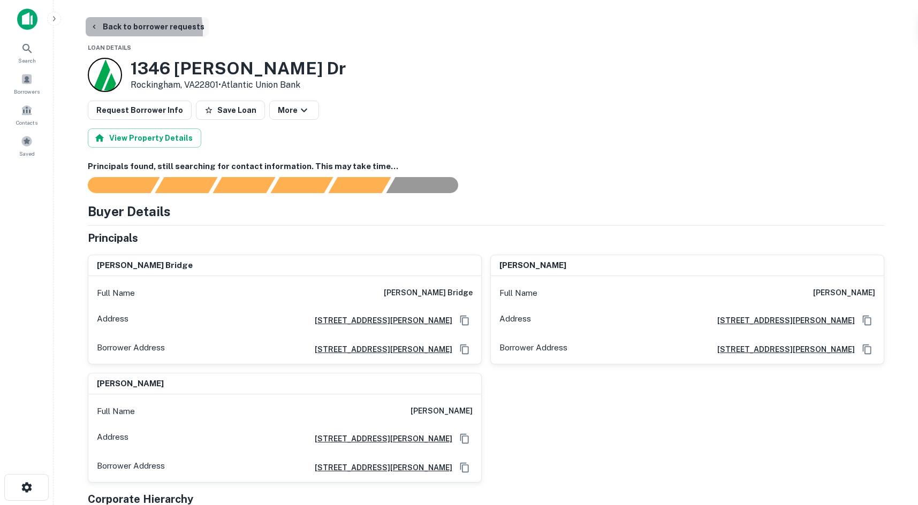
click at [110, 33] on button "Back to borrower requests" at bounding box center [147, 26] width 123 height 19
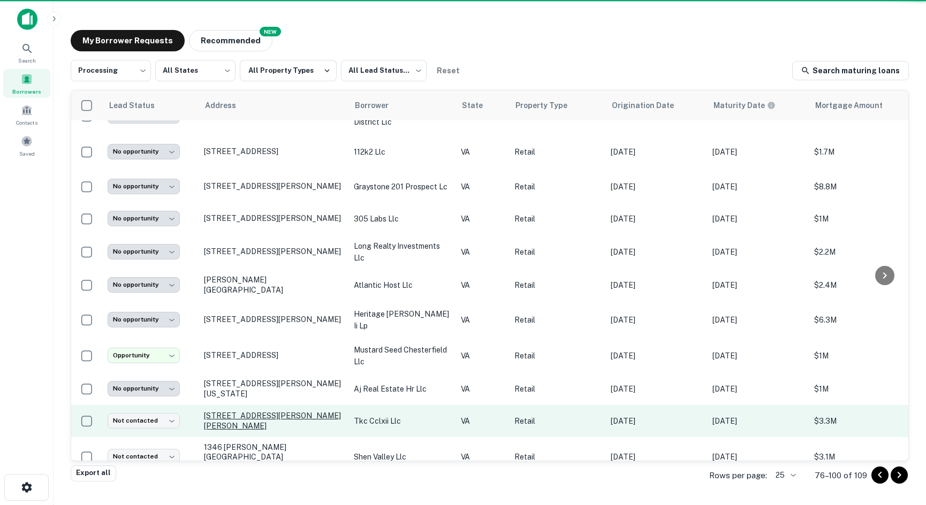
scroll to position [519, 0]
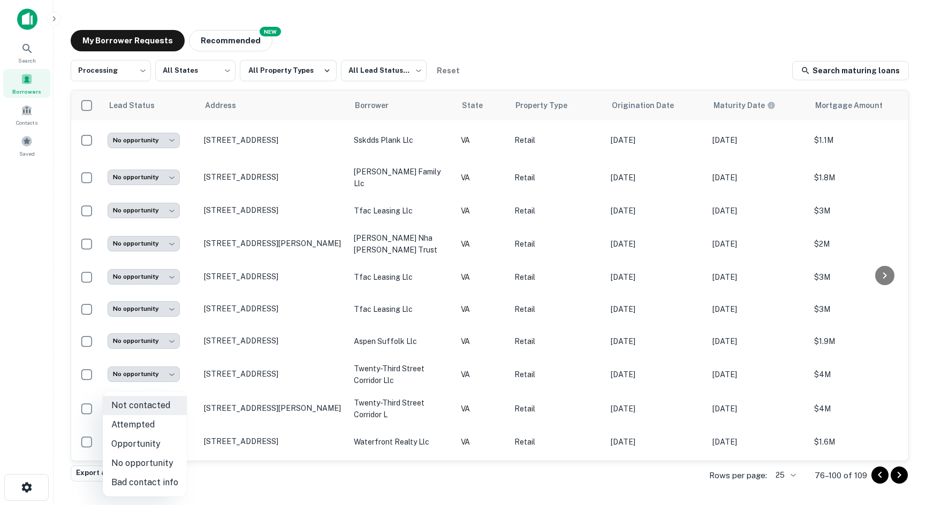
scroll to position [519, 0]
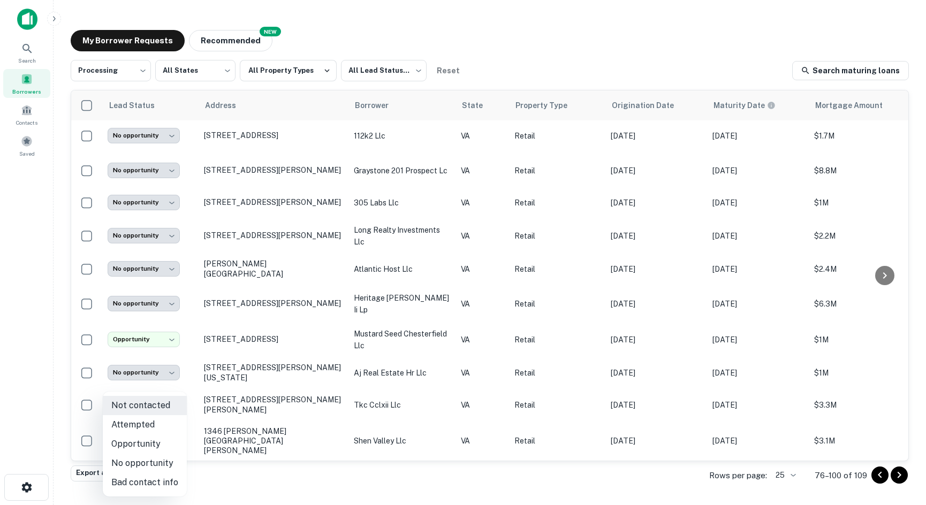
click at [148, 467] on li "No opportunity" at bounding box center [145, 463] width 84 height 19
type input "**********"
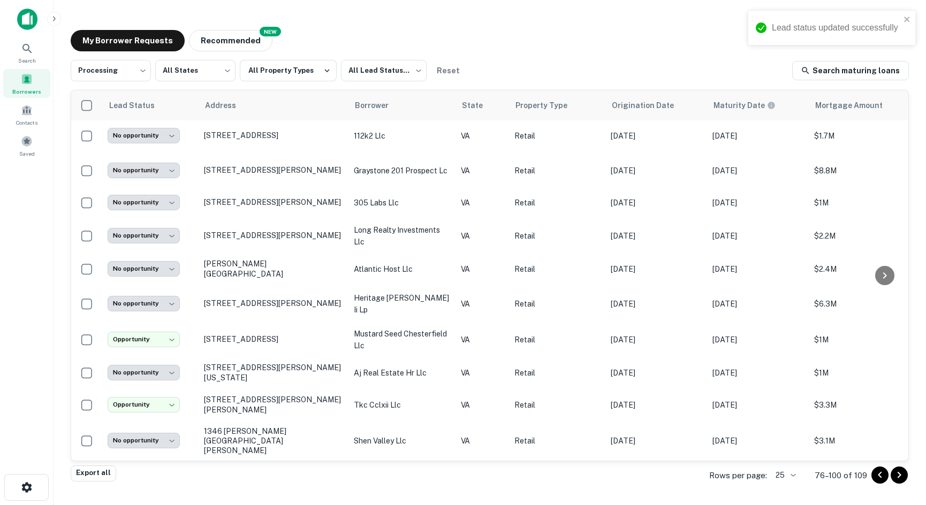
click at [902, 472] on icon "Go to next page" at bounding box center [899, 475] width 13 height 13
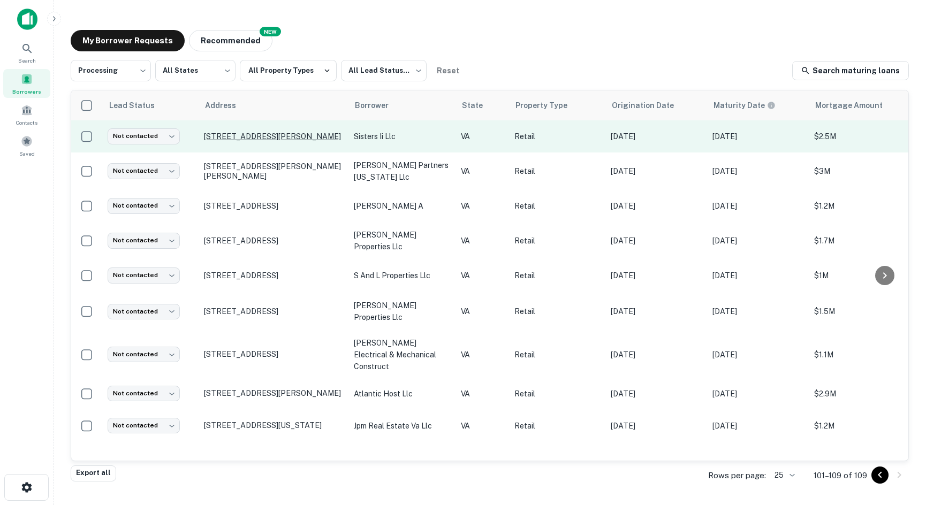
click at [259, 132] on p "[STREET_ADDRESS][PERSON_NAME]" at bounding box center [273, 137] width 139 height 10
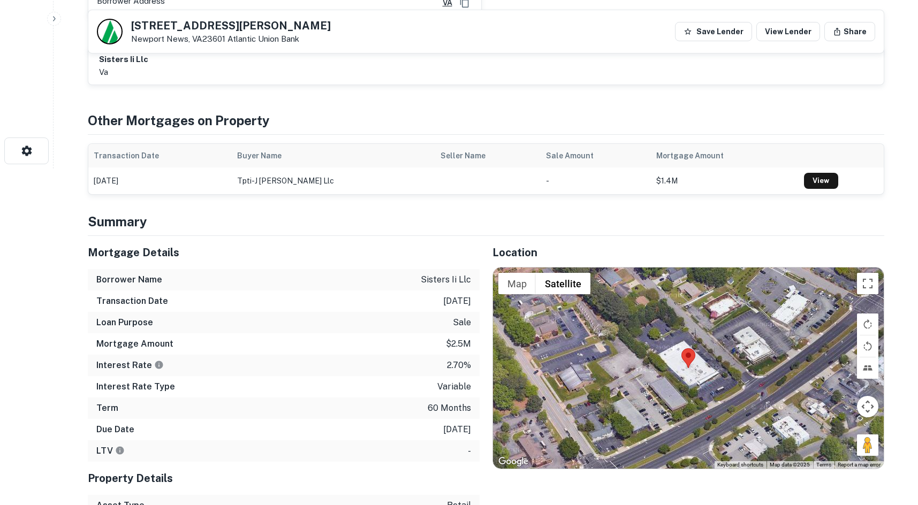
scroll to position [375, 0]
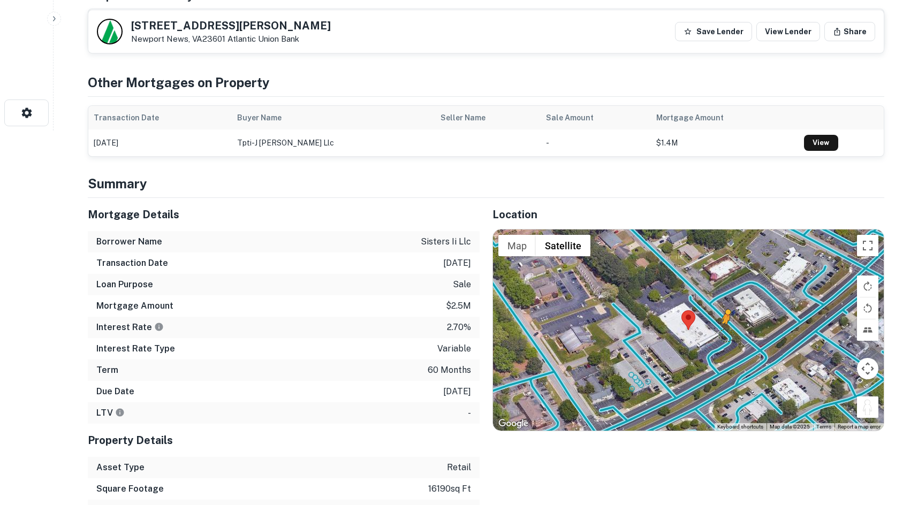
drag, startPoint x: 863, startPoint y: 405, endPoint x: 726, endPoint y: 335, distance: 153.8
click at [726, 335] on div "To activate drag with keyboard, press Alt + Enter. Once in keyboard drag state,…" at bounding box center [688, 330] width 391 height 201
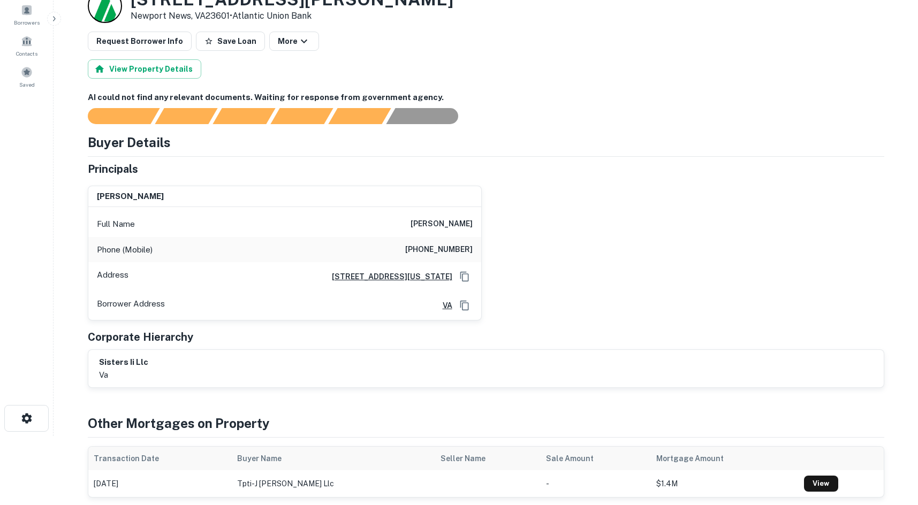
scroll to position [0, 0]
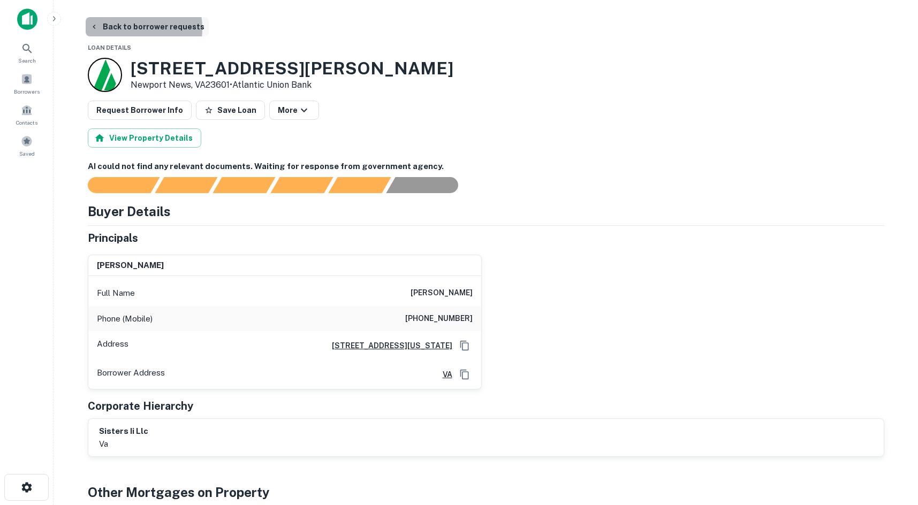
click at [129, 28] on button "Back to borrower requests" at bounding box center [147, 26] width 123 height 19
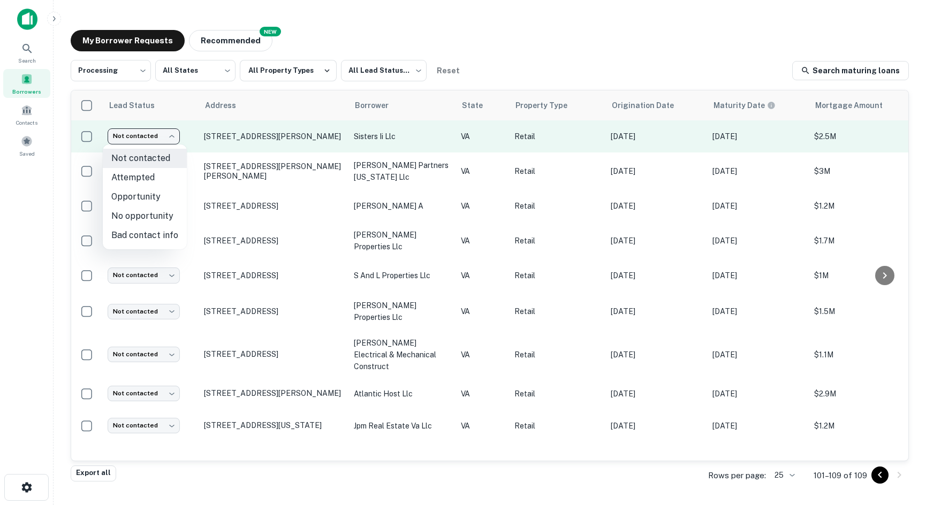
click at [148, 141] on body "**********" at bounding box center [463, 252] width 926 height 505
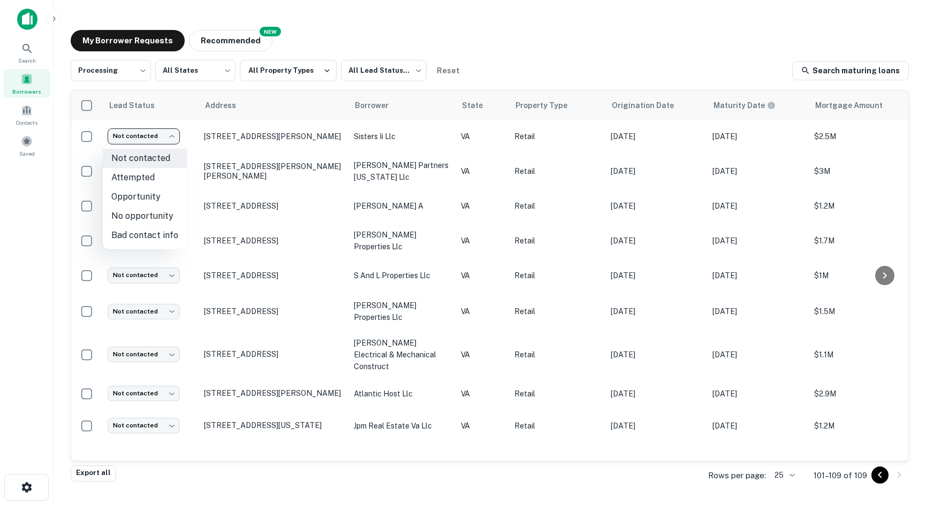
click at [157, 223] on li "No opportunity" at bounding box center [145, 216] width 84 height 19
type input "**********"
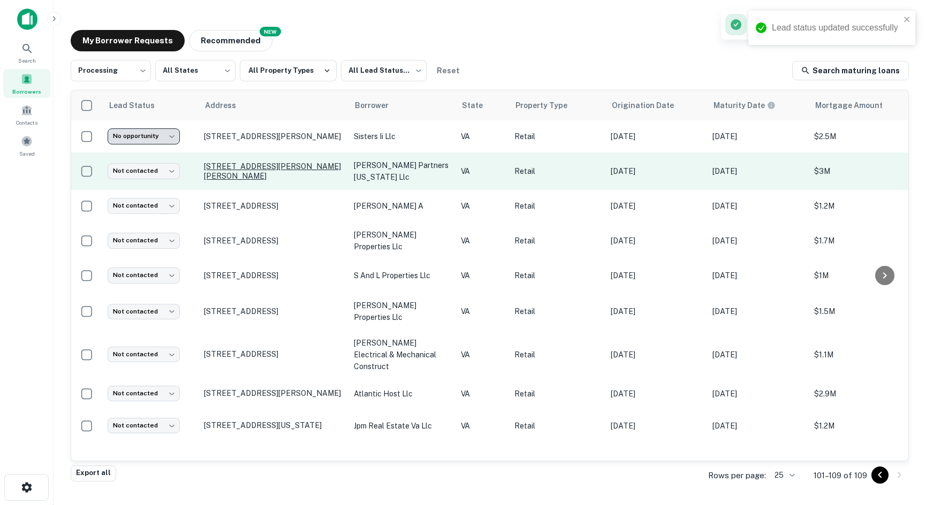
click at [220, 172] on p "[STREET_ADDRESS][PERSON_NAME][PERSON_NAME]" at bounding box center [273, 171] width 139 height 19
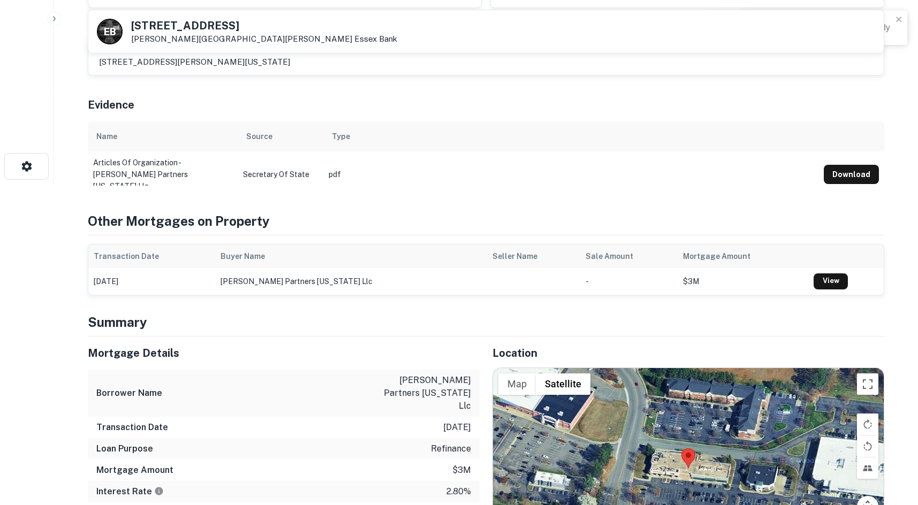
scroll to position [643, 0]
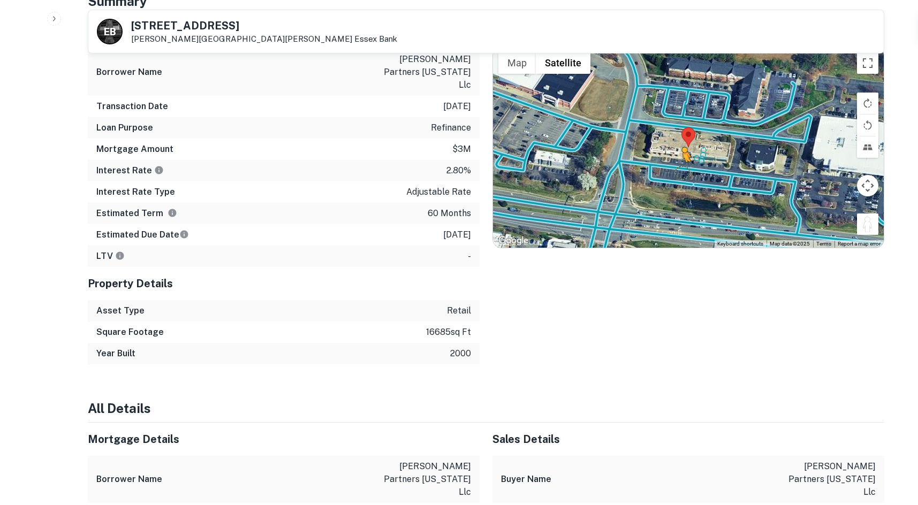
drag, startPoint x: 865, startPoint y: 224, endPoint x: 682, endPoint y: 173, distance: 189.7
click at [682, 173] on div "To activate drag with keyboard, press Alt + Enter. Once in keyboard drag state,…" at bounding box center [688, 147] width 391 height 201
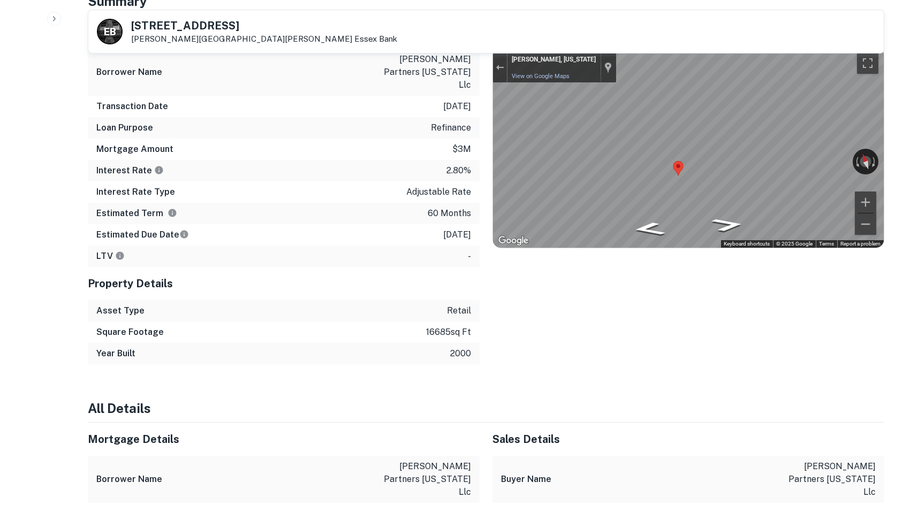
click at [435, 165] on div "Mortgage Details Borrower Name [PERSON_NAME] partners [US_STATE] llc Transactio…" at bounding box center [480, 190] width 810 height 349
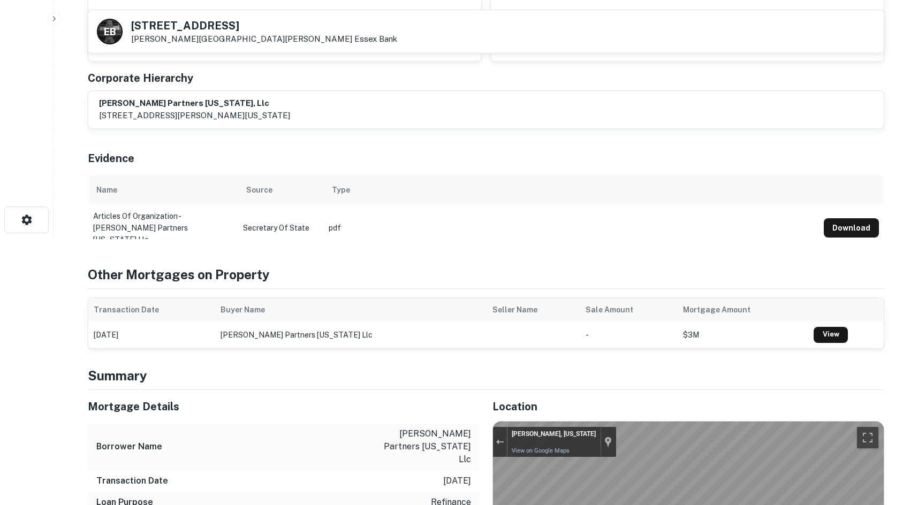
scroll to position [0, 0]
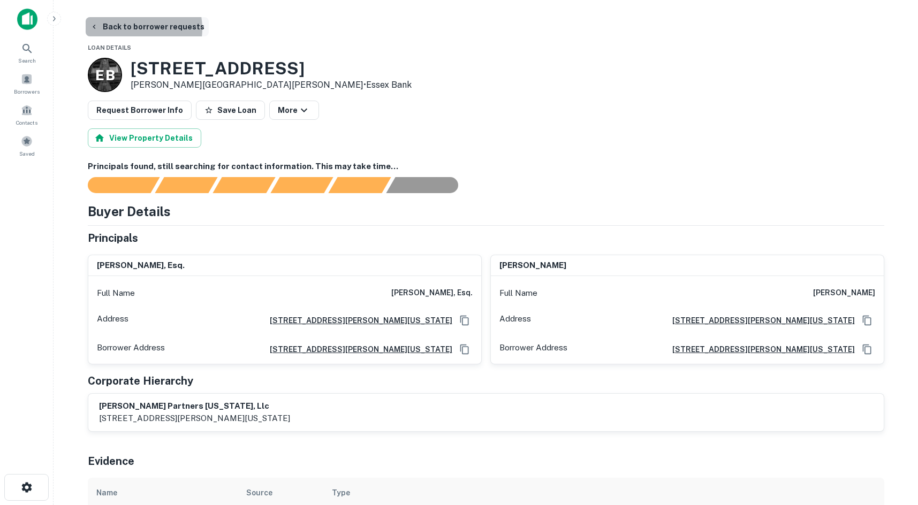
click at [137, 28] on button "Back to borrower requests" at bounding box center [147, 26] width 123 height 19
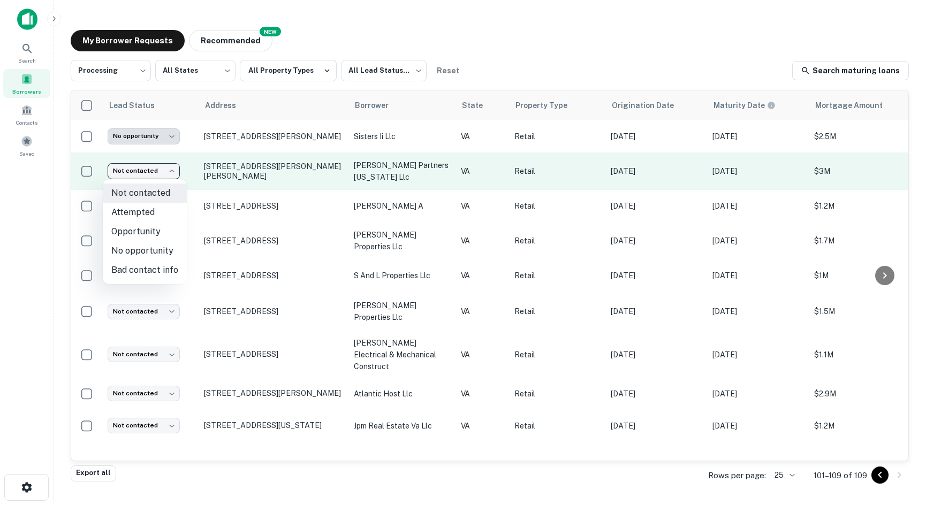
click at [168, 172] on body "**********" at bounding box center [463, 252] width 926 height 505
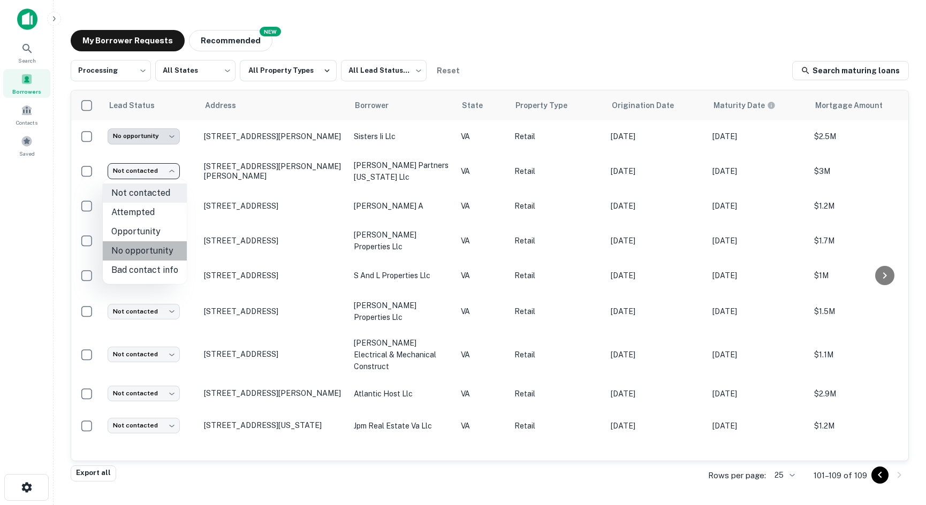
click at [161, 243] on li "No opportunity" at bounding box center [145, 251] width 84 height 19
type input "**********"
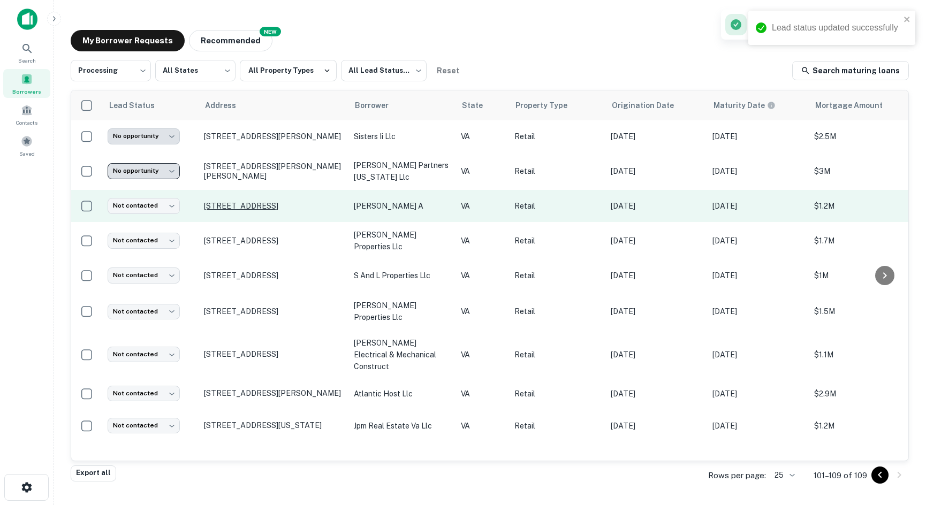
click at [248, 201] on p "[STREET_ADDRESS]" at bounding box center [273, 206] width 139 height 10
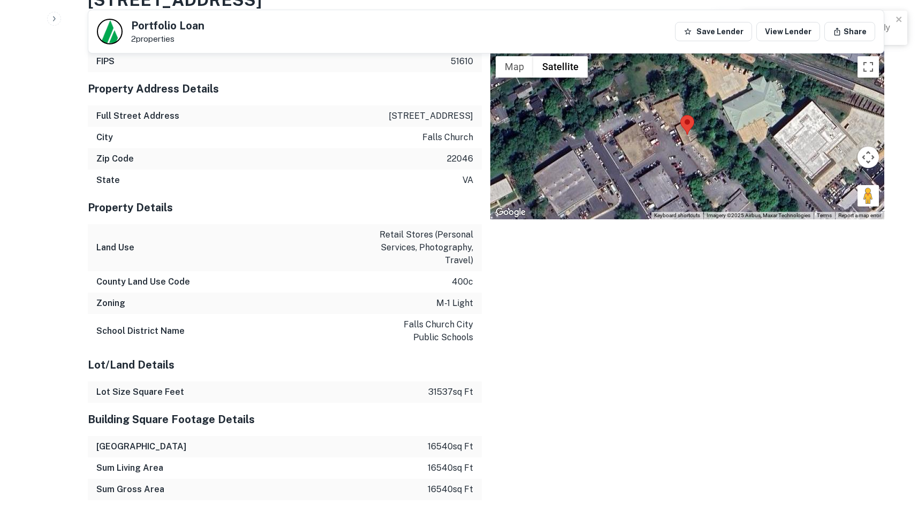
scroll to position [482, 0]
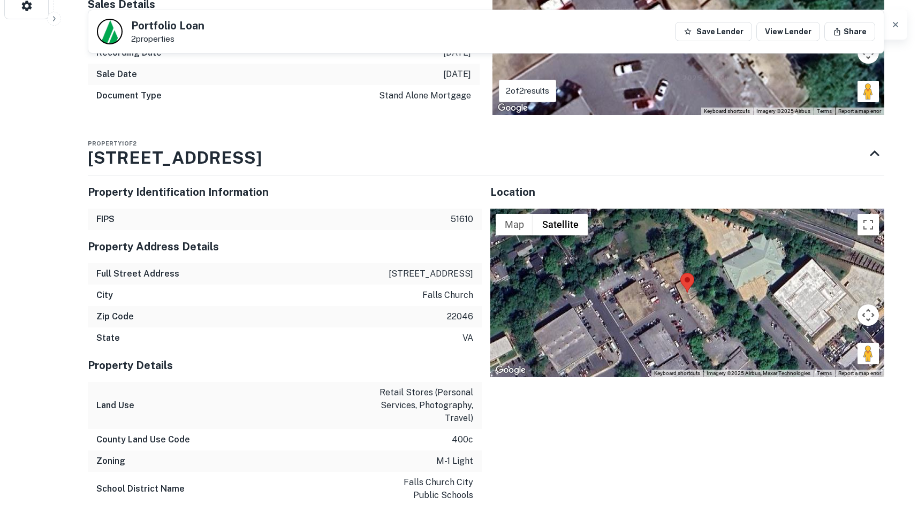
drag, startPoint x: 857, startPoint y: 353, endPoint x: 693, endPoint y: 316, distance: 168.6
click at [693, 316] on div "Map Terrain Satellite Labels Keyboard shortcuts Map Data Imagery ©2025 Airbus, …" at bounding box center [687, 293] width 394 height 169
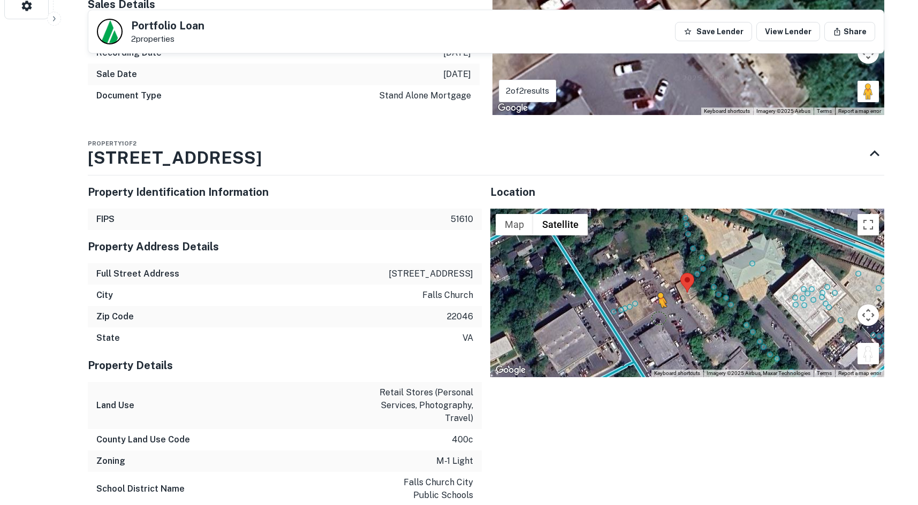
drag, startPoint x: 870, startPoint y: 356, endPoint x: 654, endPoint y: 315, distance: 220.0
click at [655, 318] on div "To activate drag with keyboard, press Alt + Enter. Once in keyboard drag state,…" at bounding box center [687, 293] width 394 height 169
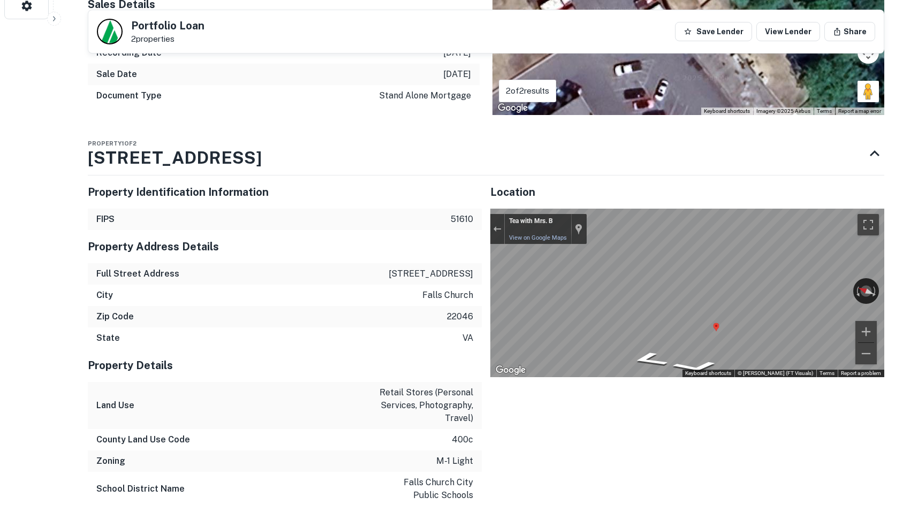
drag, startPoint x: 790, startPoint y: 289, endPoint x: 450, endPoint y: 228, distance: 345.5
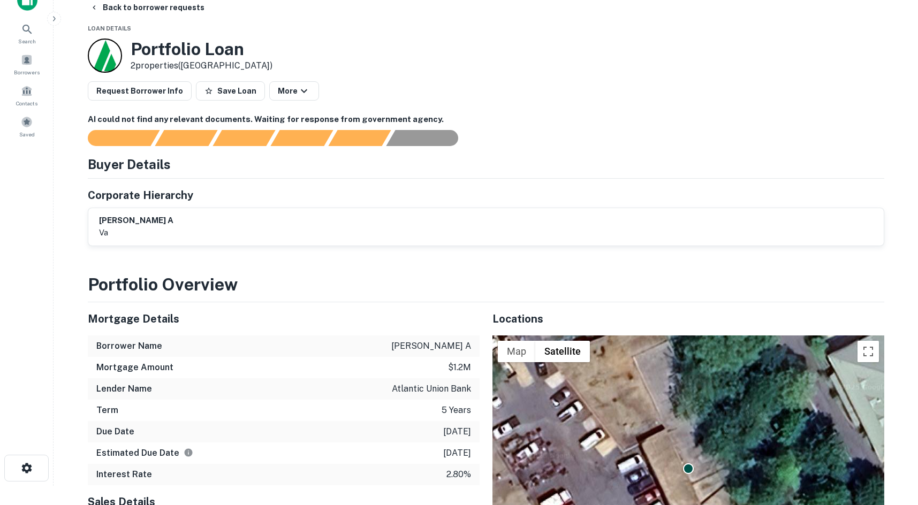
scroll to position [0, 0]
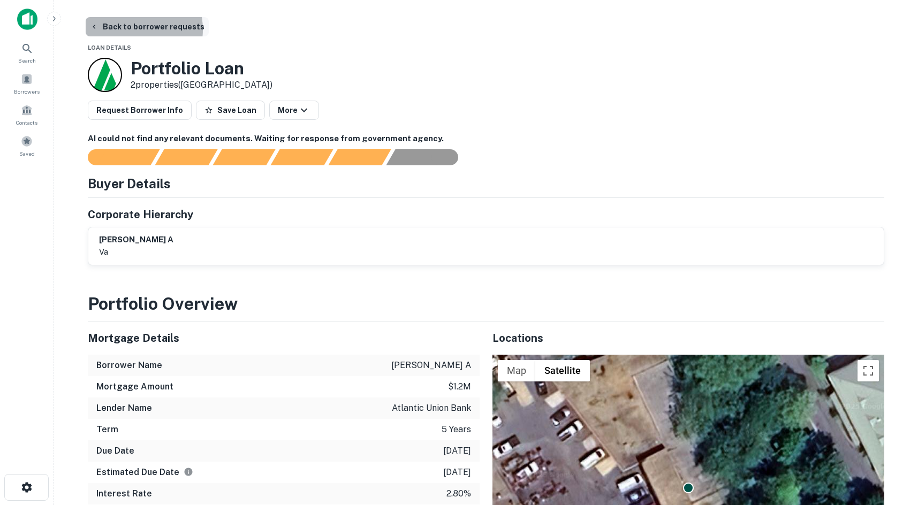
click at [127, 29] on button "Back to borrower requests" at bounding box center [147, 26] width 123 height 19
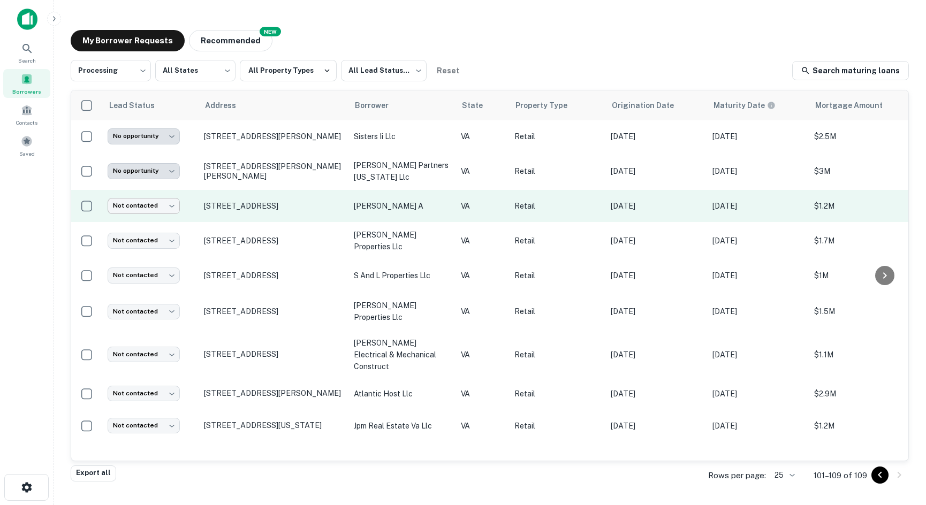
click at [149, 205] on body "**********" at bounding box center [463, 252] width 926 height 505
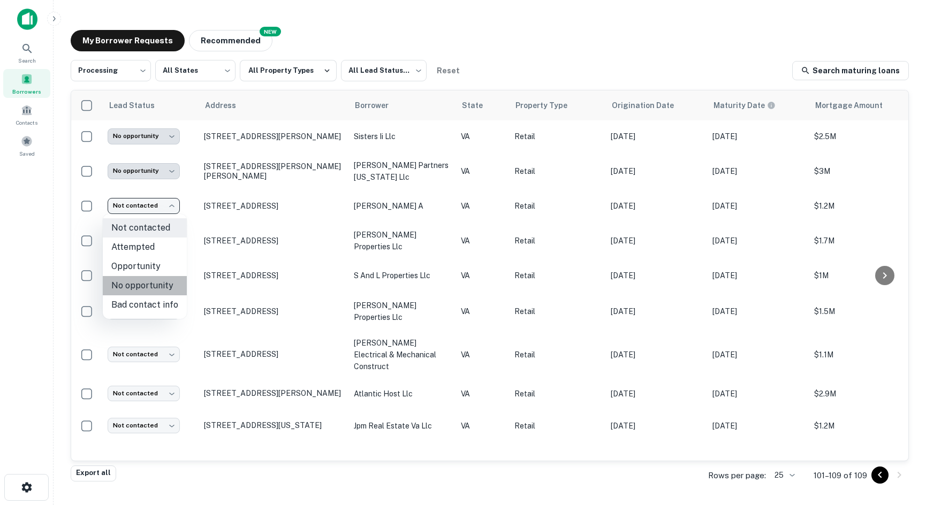
click at [165, 285] on li "No opportunity" at bounding box center [145, 285] width 84 height 19
type input "**********"
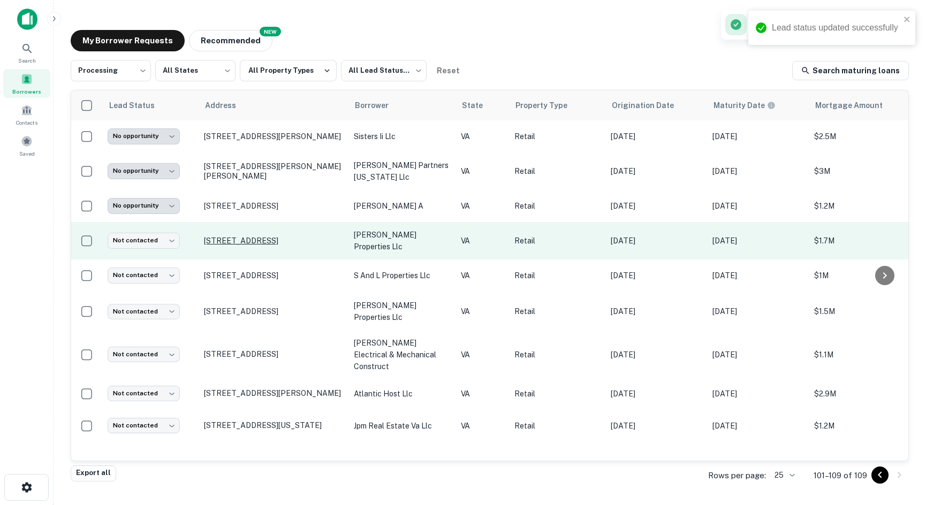
click at [254, 236] on p "[STREET_ADDRESS]" at bounding box center [273, 241] width 139 height 10
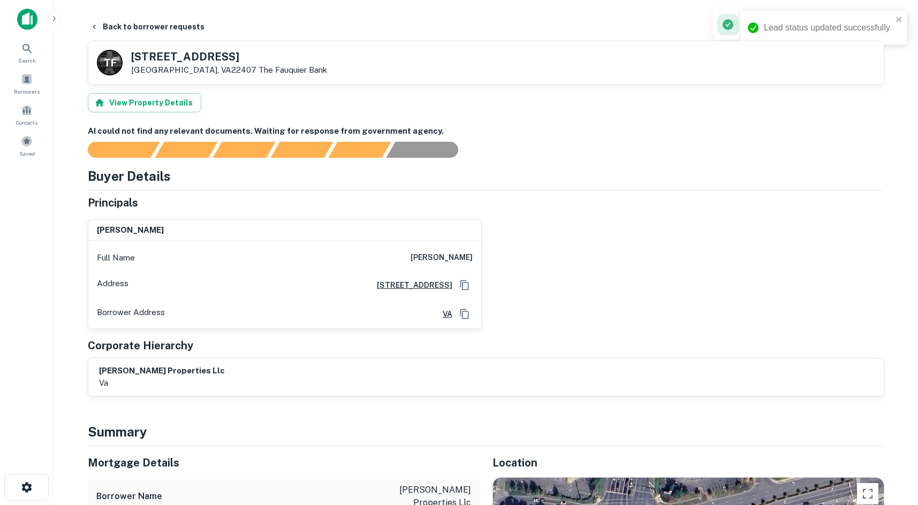
scroll to position [375, 0]
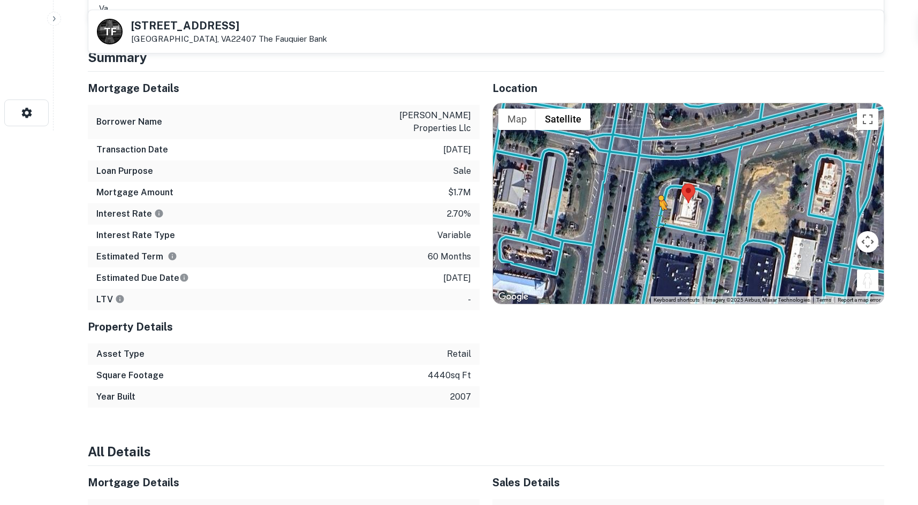
drag, startPoint x: 862, startPoint y: 288, endPoint x: 658, endPoint y: 218, distance: 214.9
click at [658, 218] on div "To activate drag with keyboard, press Alt + Enter. Once in keyboard drag state,…" at bounding box center [688, 203] width 391 height 201
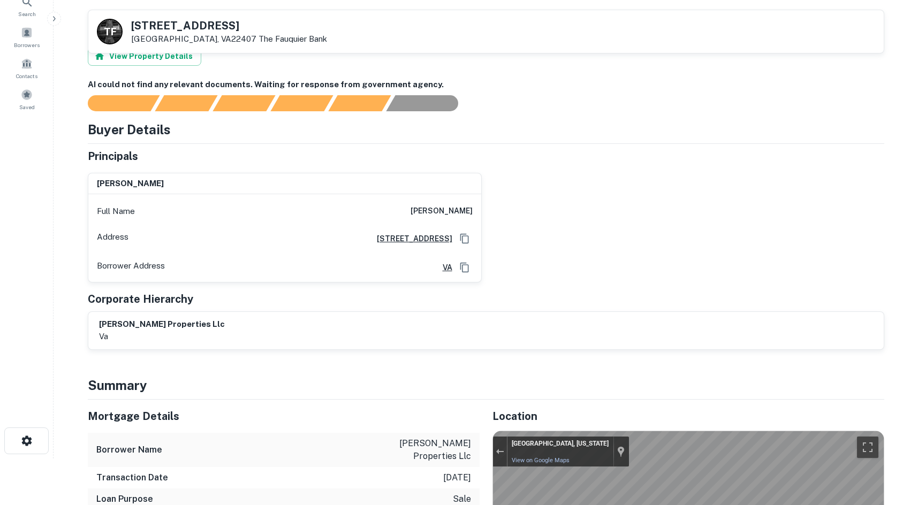
scroll to position [0, 0]
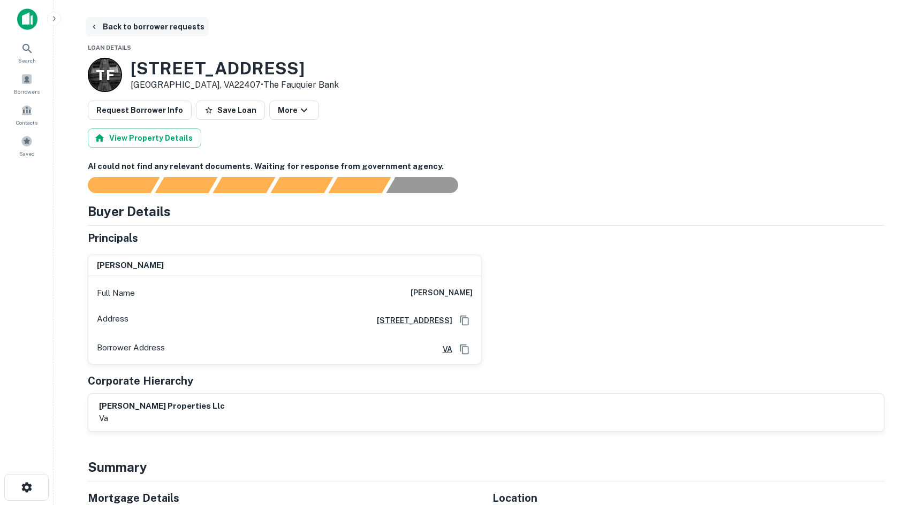
click at [137, 33] on button "Back to borrower requests" at bounding box center [147, 26] width 123 height 19
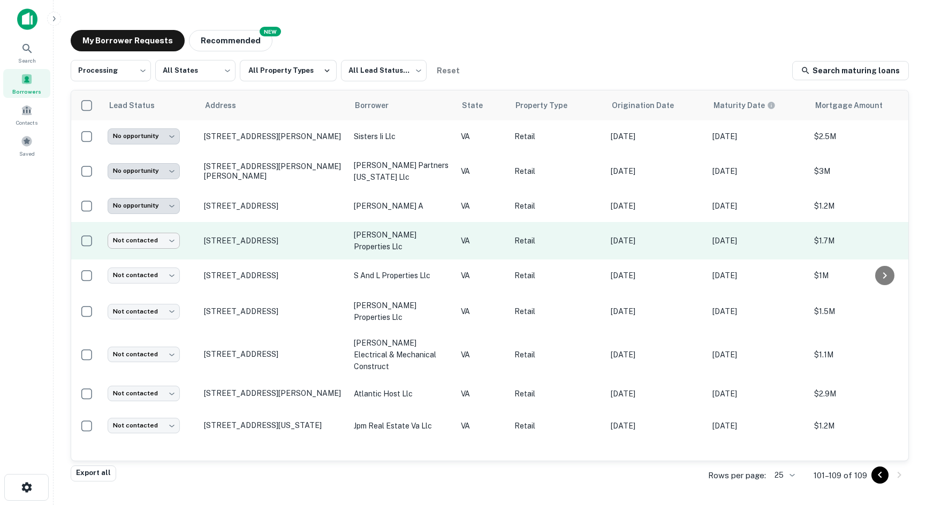
click at [163, 238] on body "**********" at bounding box center [463, 252] width 926 height 505
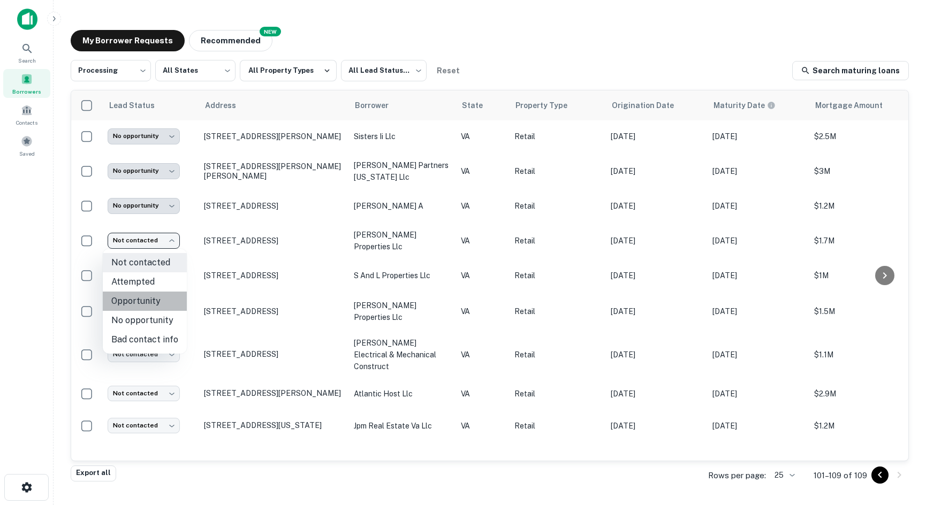
click at [163, 298] on li "Opportunity" at bounding box center [145, 301] width 84 height 19
type input "**********"
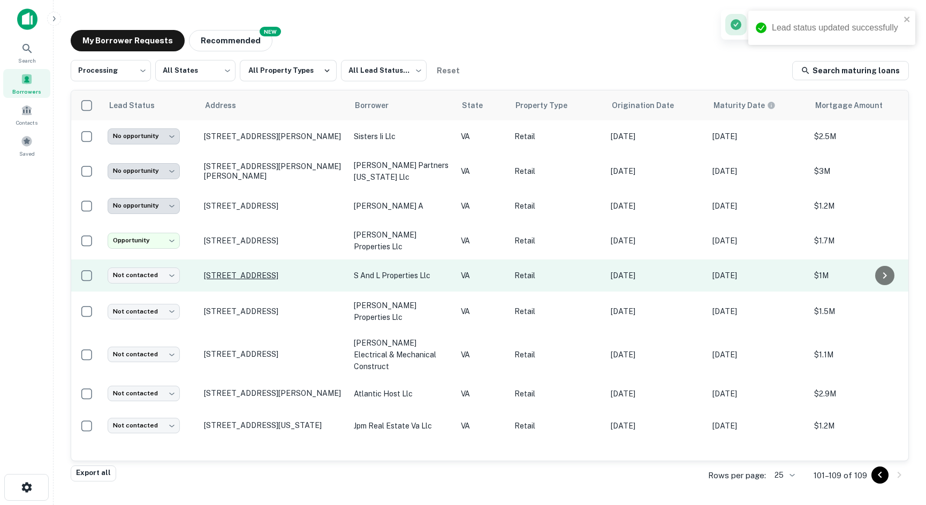
click at [214, 276] on p "[STREET_ADDRESS]" at bounding box center [273, 276] width 139 height 10
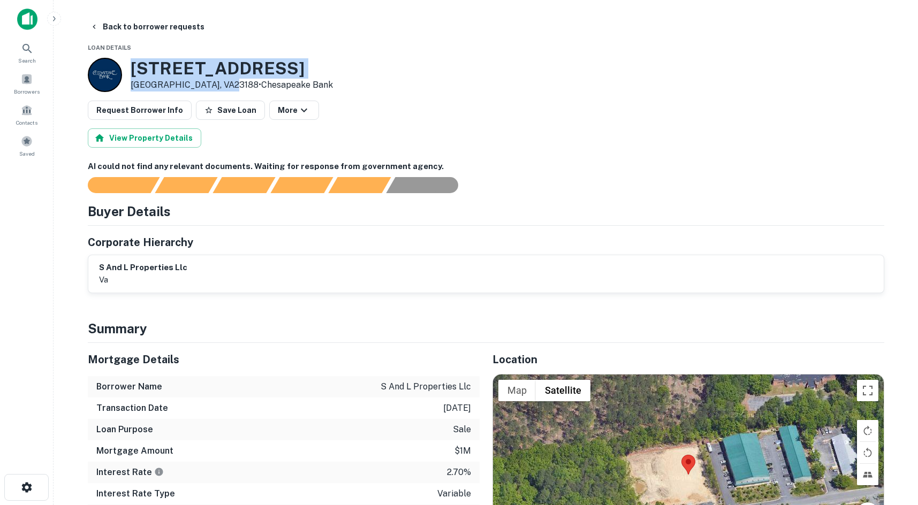
drag, startPoint x: 132, startPoint y: 65, endPoint x: 224, endPoint y: 88, distance: 95.1
click at [224, 88] on div "[STREET_ADDRESS] • Chesapeake Bank" at bounding box center [232, 74] width 202 height 33
copy div "[STREET_ADDRESS]"
click at [104, 28] on button "Back to borrower requests" at bounding box center [147, 26] width 123 height 19
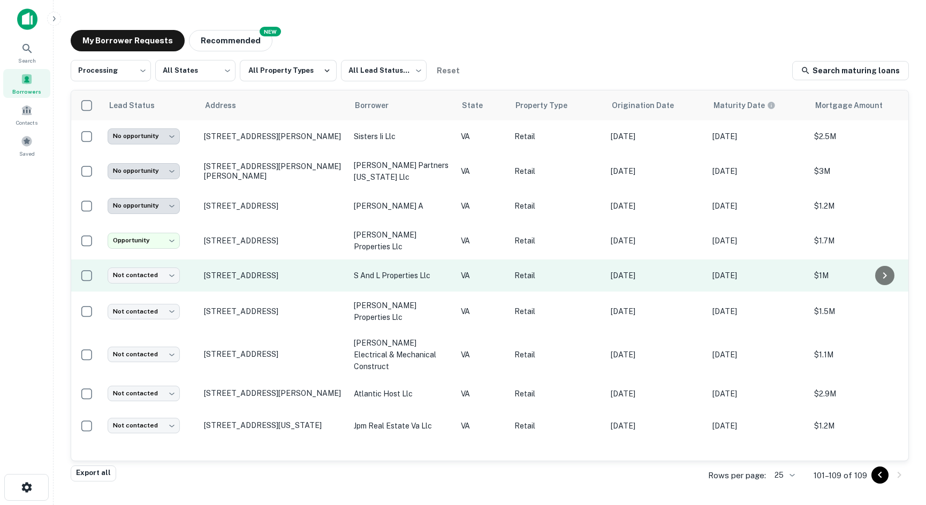
click at [146, 265] on td "Not contacted **** ​" at bounding box center [150, 276] width 96 height 32
click at [146, 277] on body "**********" at bounding box center [463, 252] width 926 height 505
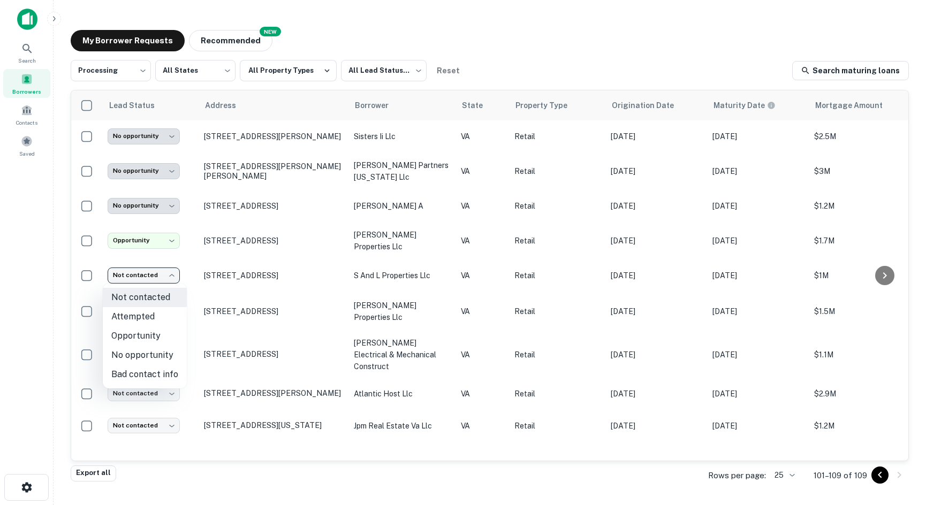
click at [168, 350] on li "No opportunity" at bounding box center [145, 355] width 84 height 19
type input "**********"
click at [168, 350] on div "Not contacted Attempted Opportunity No opportunity Bad contact info" at bounding box center [463, 252] width 926 height 505
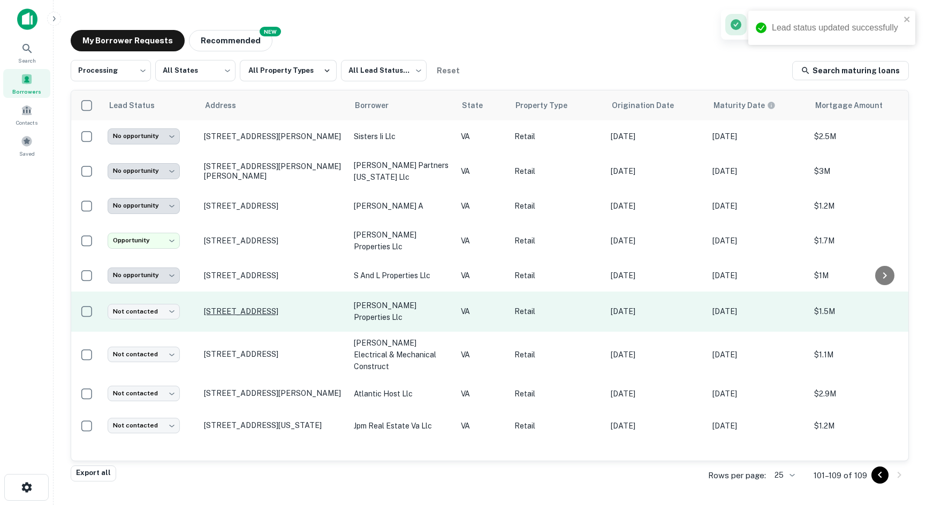
click at [235, 309] on p "[STREET_ADDRESS]" at bounding box center [273, 312] width 139 height 10
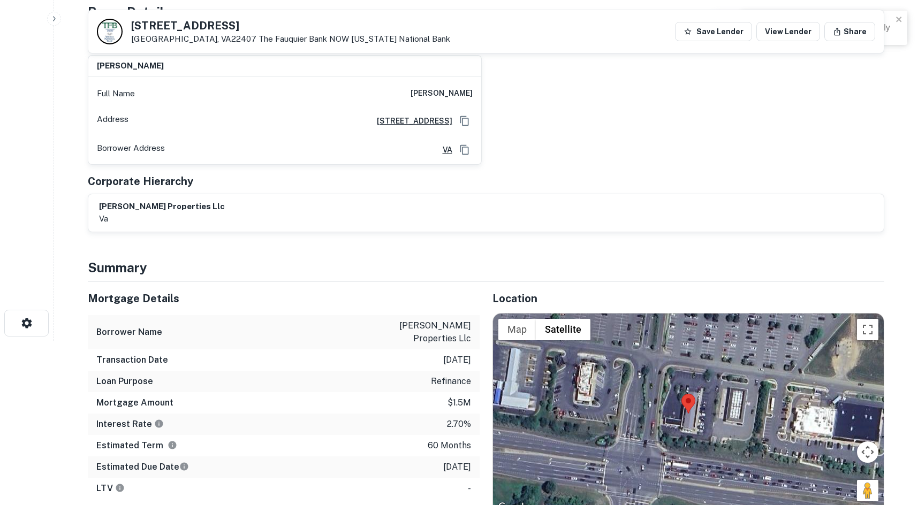
scroll to position [375, 0]
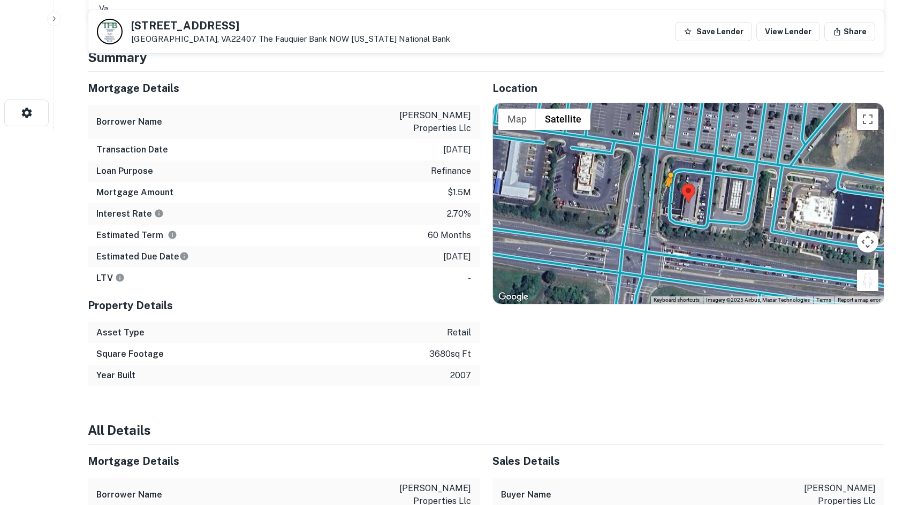
drag, startPoint x: 872, startPoint y: 287, endPoint x: 682, endPoint y: 195, distance: 211.2
click at [668, 195] on div "To activate drag with keyboard, press Alt + Enter. Once in keyboard drag state,…" at bounding box center [688, 203] width 391 height 201
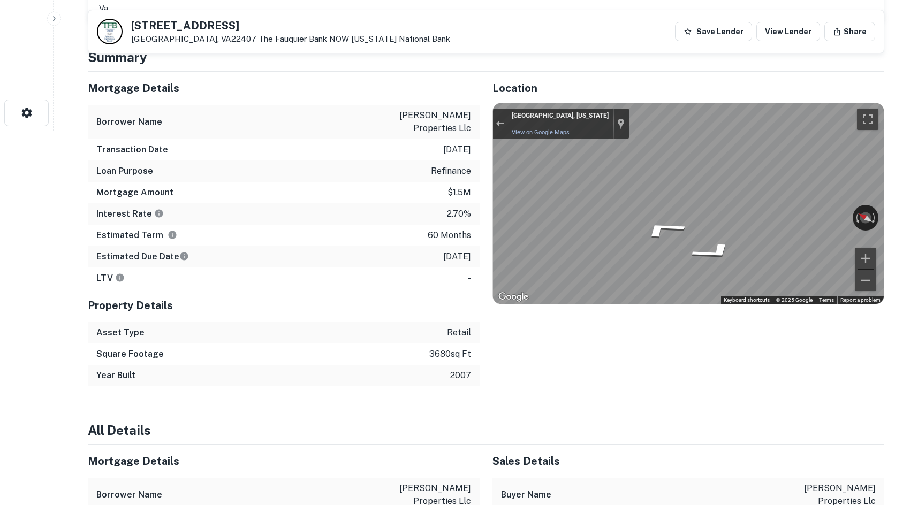
click at [426, 143] on div "Mortgage Details Borrower Name [PERSON_NAME] properties llc Transaction Date [D…" at bounding box center [480, 229] width 810 height 315
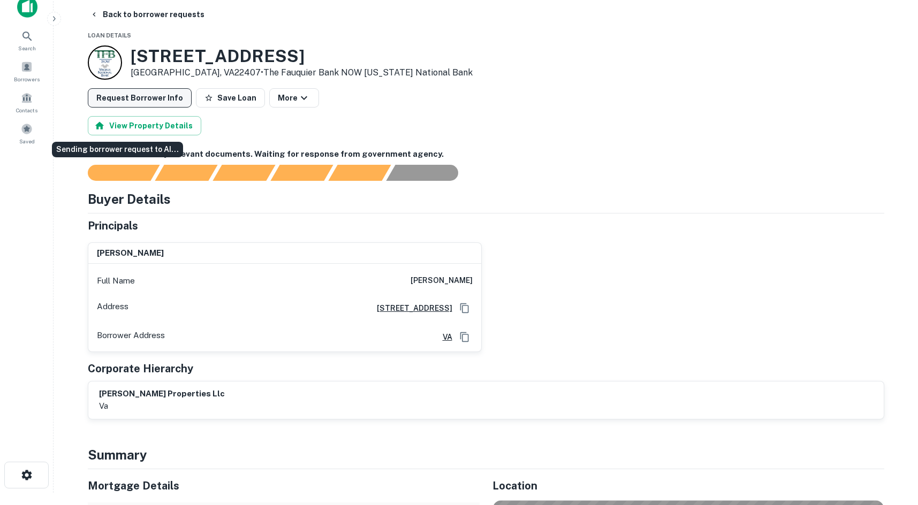
scroll to position [0, 0]
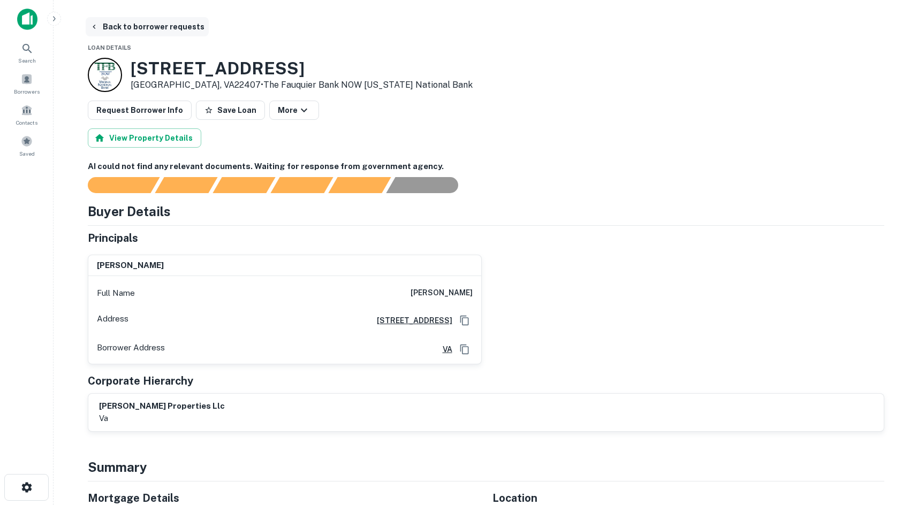
click at [117, 28] on button "Back to borrower requests" at bounding box center [147, 26] width 123 height 19
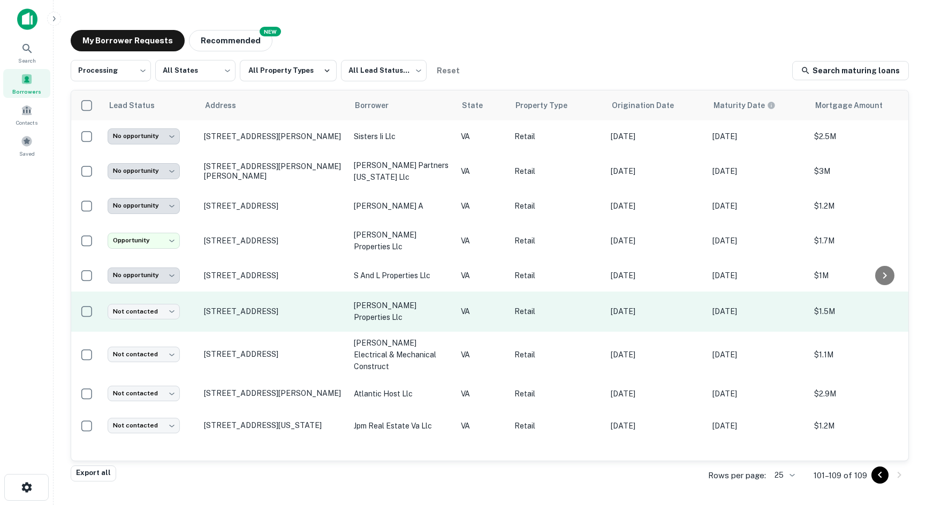
click at [148, 323] on td "Not contacted **** ​" at bounding box center [150, 312] width 96 height 40
click at [150, 311] on body "**********" at bounding box center [463, 252] width 926 height 505
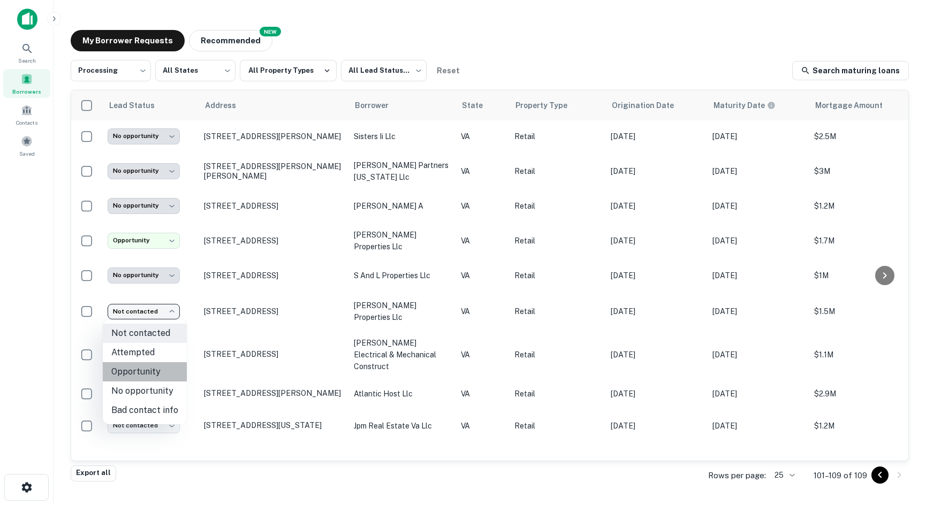
click at [156, 373] on li "Opportunity" at bounding box center [145, 372] width 84 height 19
type input "**********"
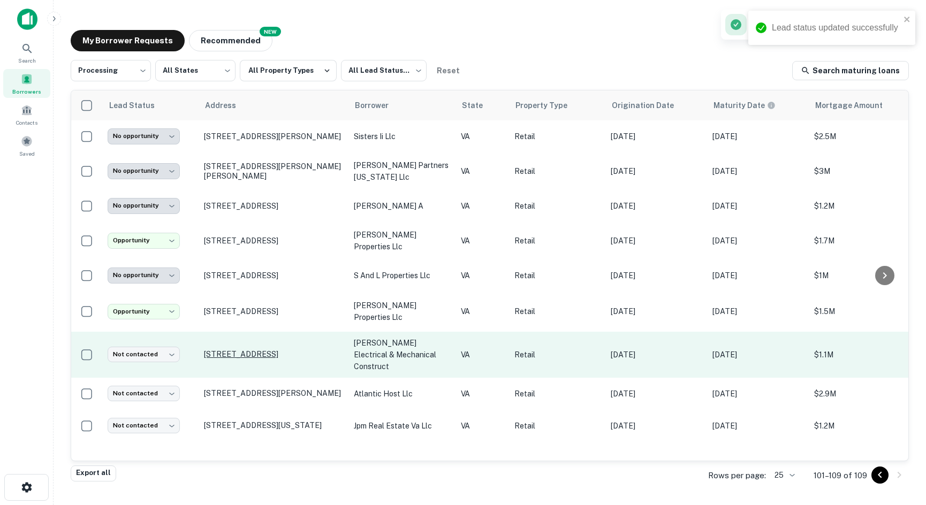
click at [208, 350] on p "[STREET_ADDRESS]" at bounding box center [273, 355] width 139 height 10
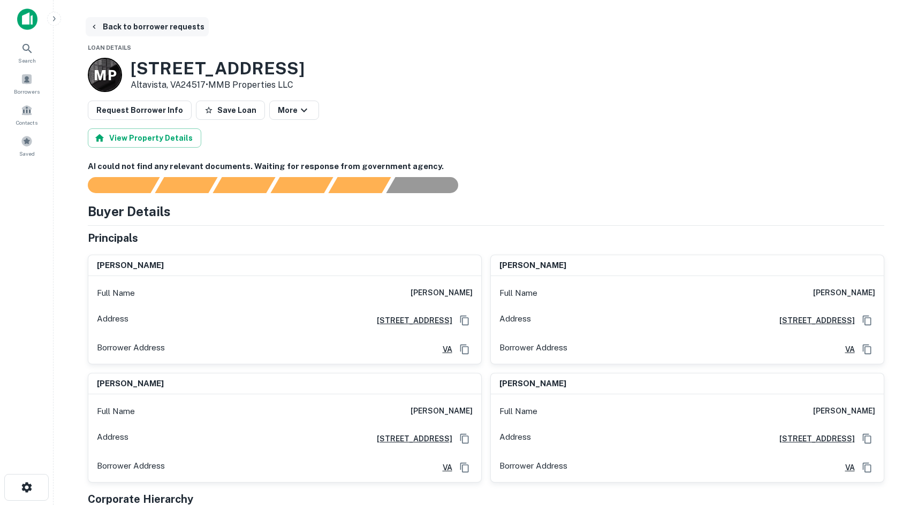
click at [127, 26] on button "Back to borrower requests" at bounding box center [147, 26] width 123 height 19
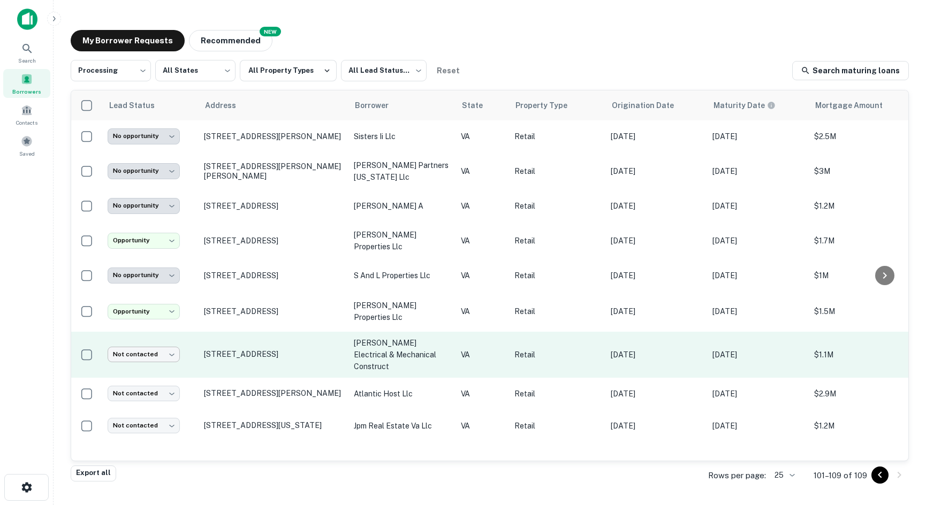
click at [144, 352] on body "**********" at bounding box center [463, 252] width 926 height 505
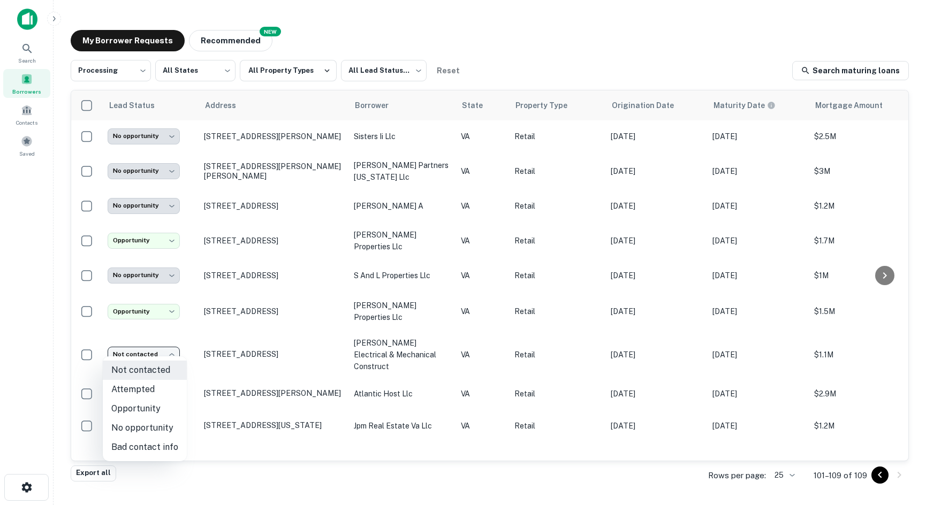
click at [164, 424] on li "No opportunity" at bounding box center [145, 428] width 84 height 19
type input "**********"
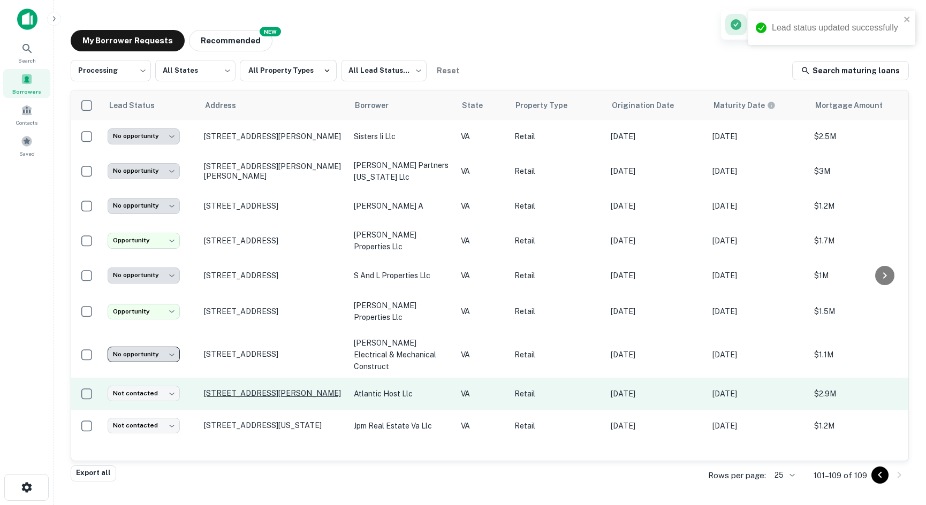
click at [232, 389] on p "[STREET_ADDRESS][PERSON_NAME]" at bounding box center [273, 394] width 139 height 10
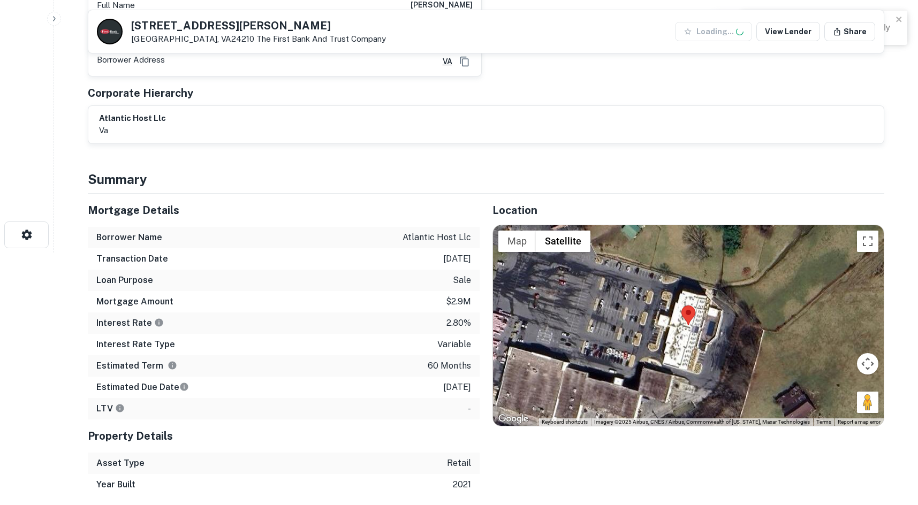
scroll to position [375, 0]
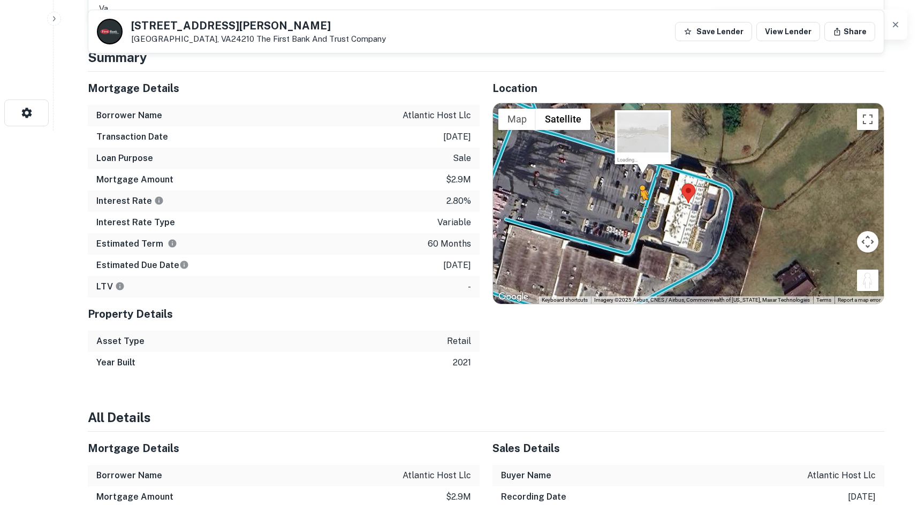
drag, startPoint x: 867, startPoint y: 283, endPoint x: 637, endPoint y: 207, distance: 242.5
click at [637, 207] on div "To activate drag with keyboard, press Alt + Enter. Once in keyboard drag state,…" at bounding box center [688, 203] width 391 height 201
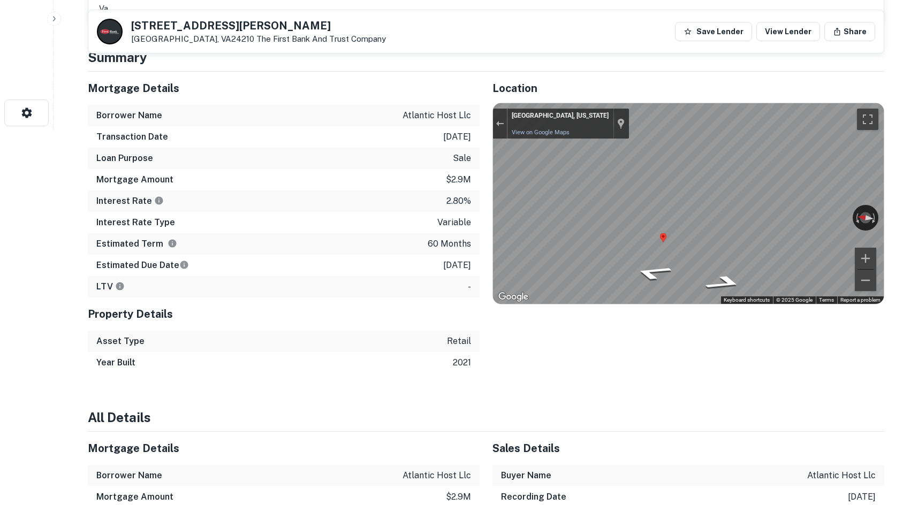
click at [352, 221] on div "Mortgage Details Borrower Name atlantic host llc Transaction Date [DATE] Loan P…" at bounding box center [480, 223] width 810 height 302
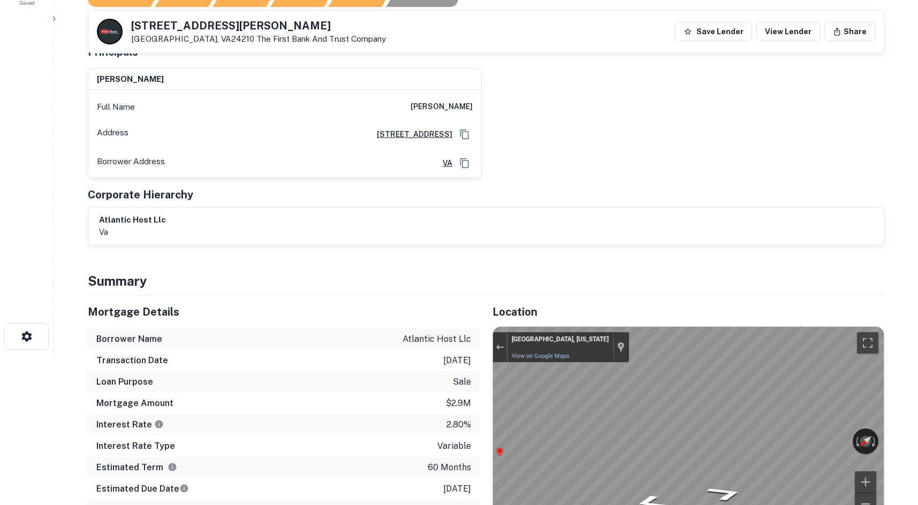
scroll to position [0, 0]
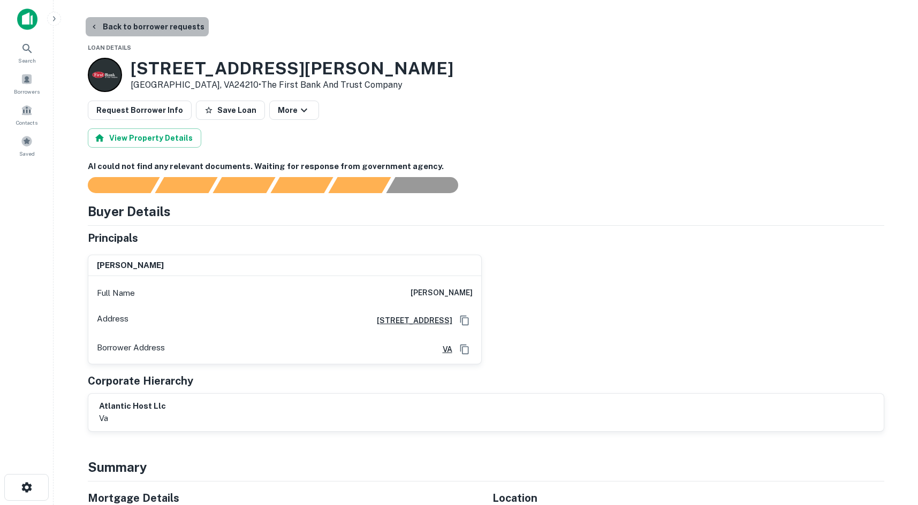
click at [161, 26] on button "Back to borrower requests" at bounding box center [147, 26] width 123 height 19
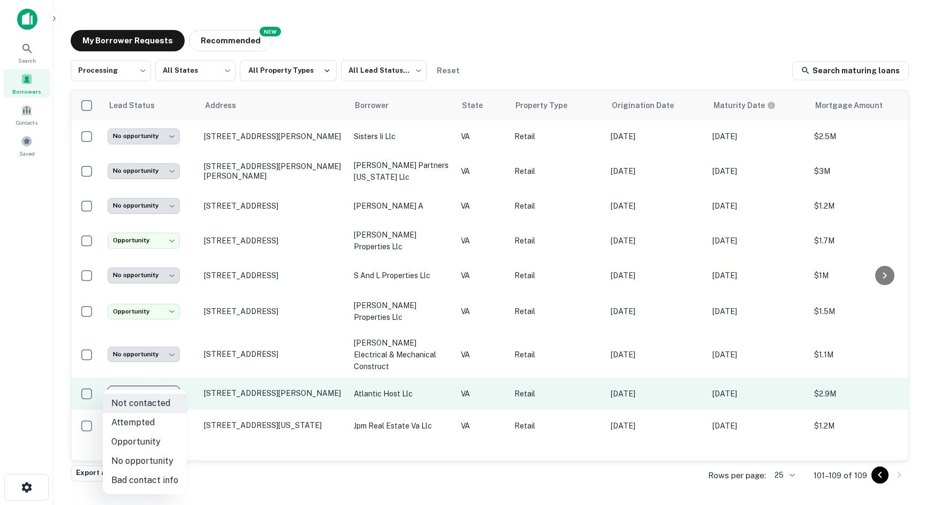
click at [132, 387] on body "**********" at bounding box center [463, 252] width 926 height 505
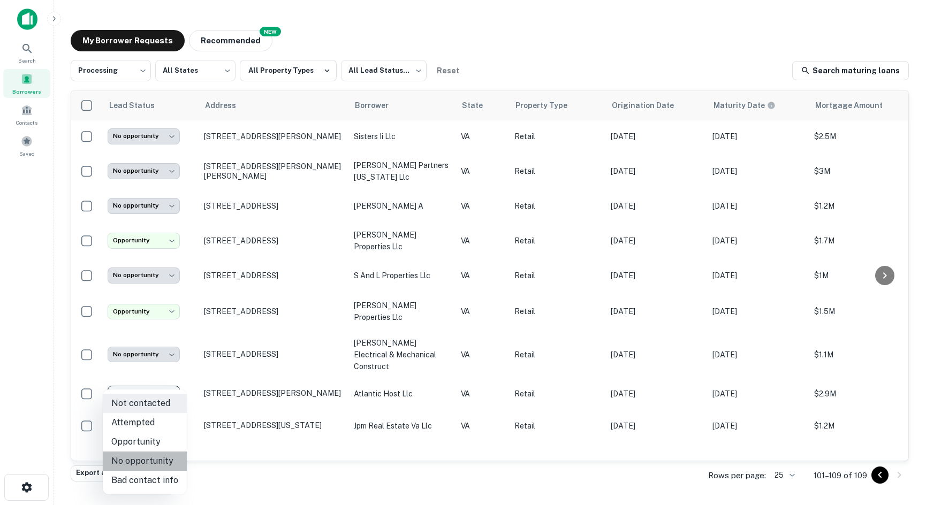
click at [160, 464] on li "No opportunity" at bounding box center [145, 461] width 84 height 19
type input "**********"
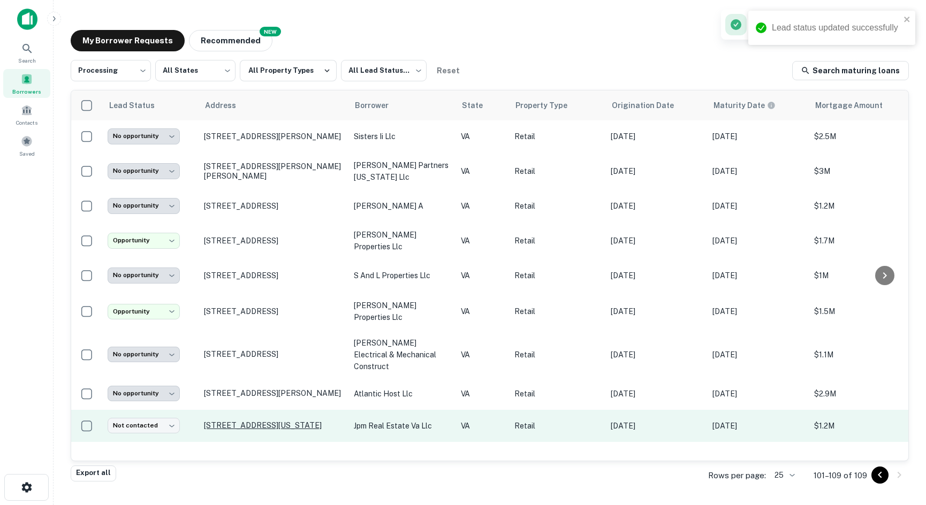
click at [229, 421] on p "[STREET_ADDRESS][US_STATE]" at bounding box center [273, 426] width 139 height 10
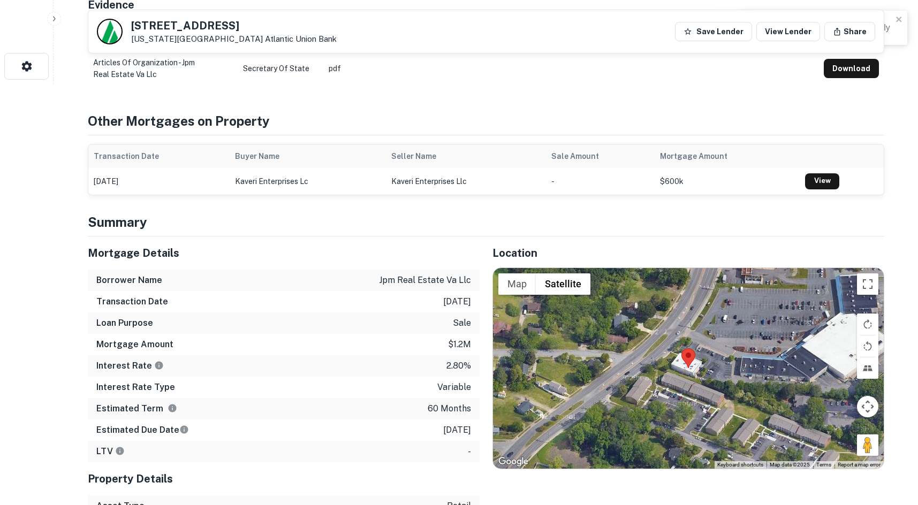
scroll to position [428, 0]
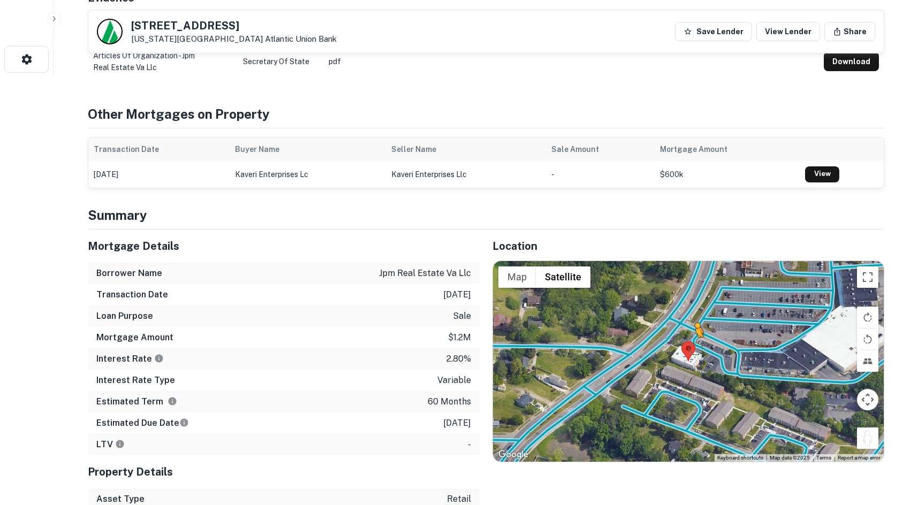
drag, startPoint x: 862, startPoint y: 433, endPoint x: 695, endPoint y: 346, distance: 187.8
click at [695, 346] on div "To activate drag with keyboard, press Alt + Enter. Once in keyboard drag state,…" at bounding box center [688, 361] width 391 height 201
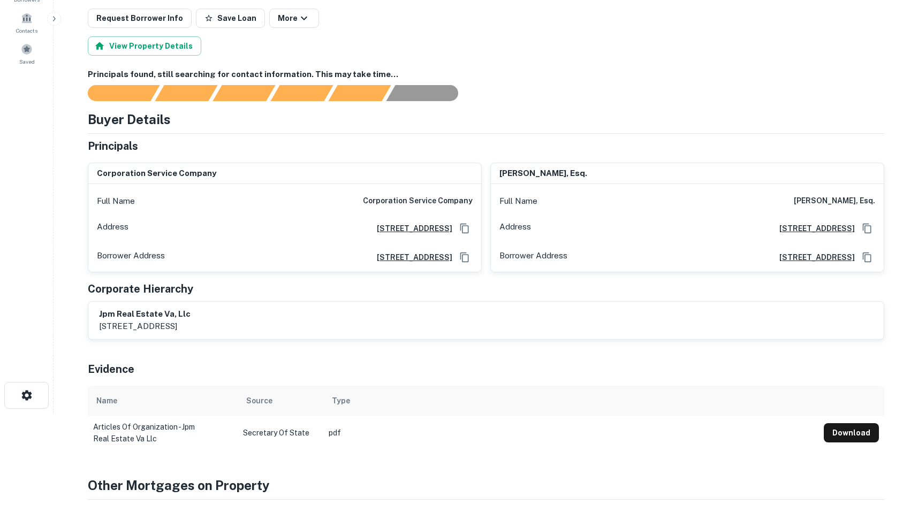
scroll to position [0, 0]
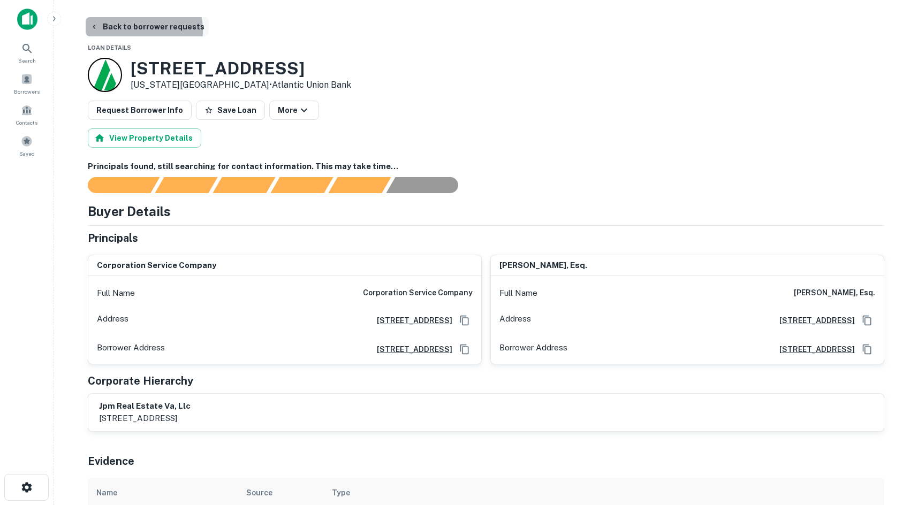
click at [127, 31] on button "Back to borrower requests" at bounding box center [147, 26] width 123 height 19
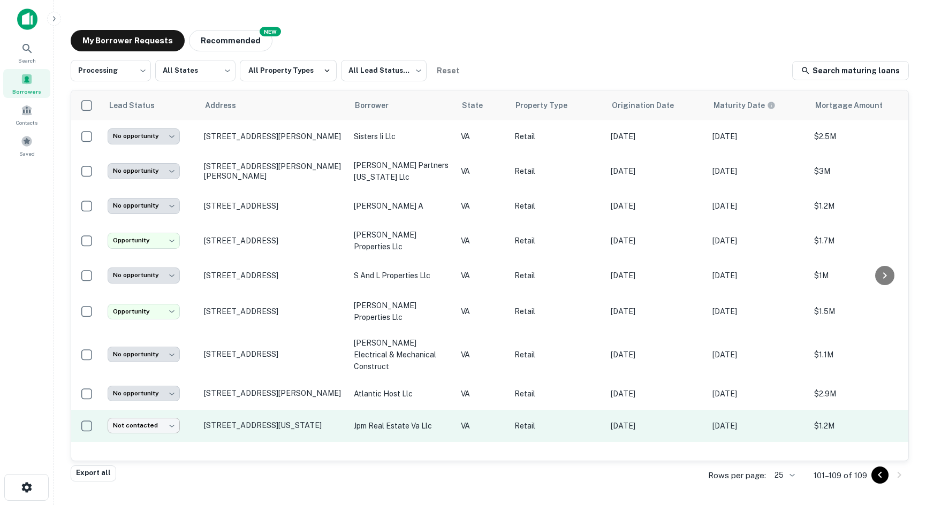
click at [149, 419] on body "**********" at bounding box center [463, 252] width 926 height 505
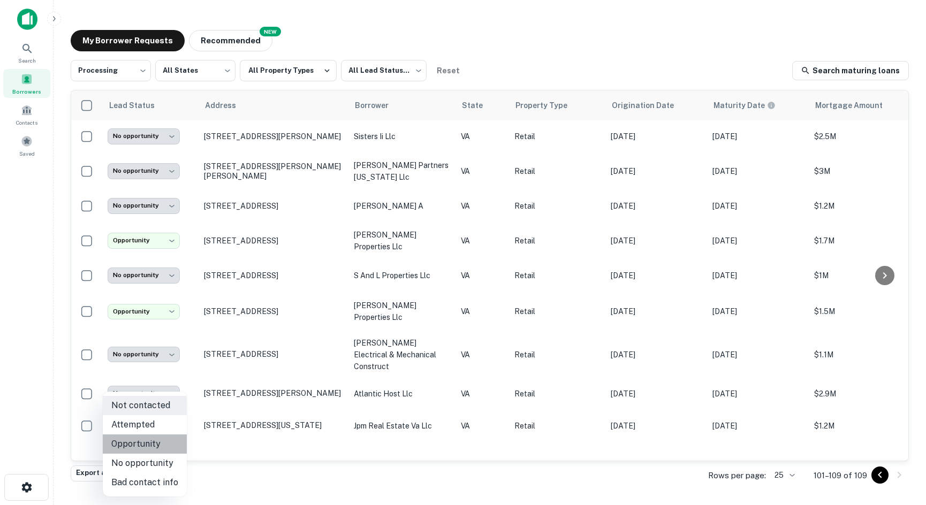
click at [156, 442] on li "Opportunity" at bounding box center [145, 444] width 84 height 19
type input "**********"
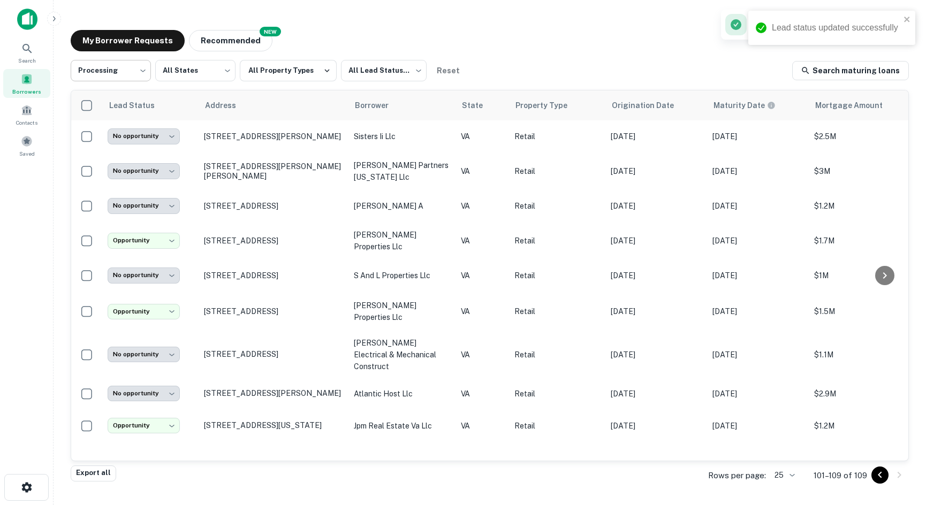
click at [123, 75] on body "**********" at bounding box center [463, 252] width 926 height 505
click at [128, 95] on li "All Statuses" at bounding box center [111, 98] width 80 height 19
type input "***"
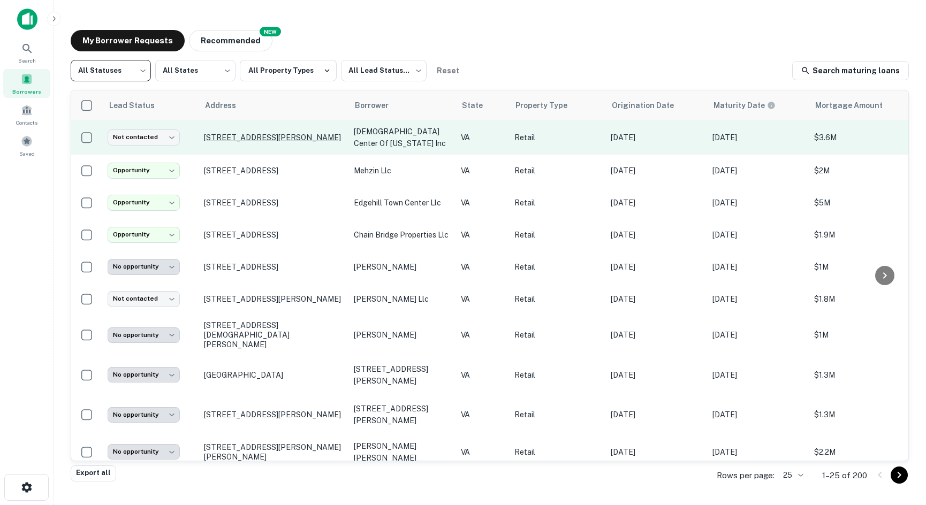
click at [224, 133] on p "6051 Springfield Rd Glen Allen, VA23060" at bounding box center [273, 138] width 139 height 10
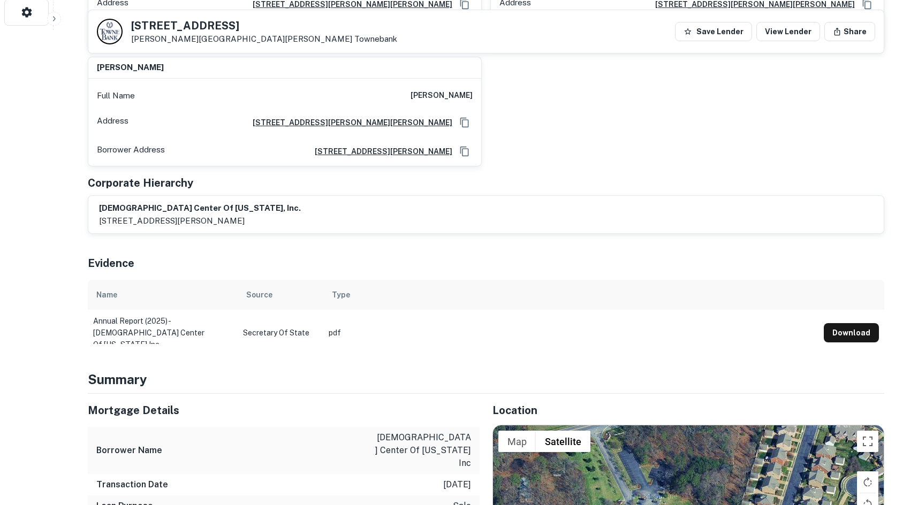
scroll to position [696, 0]
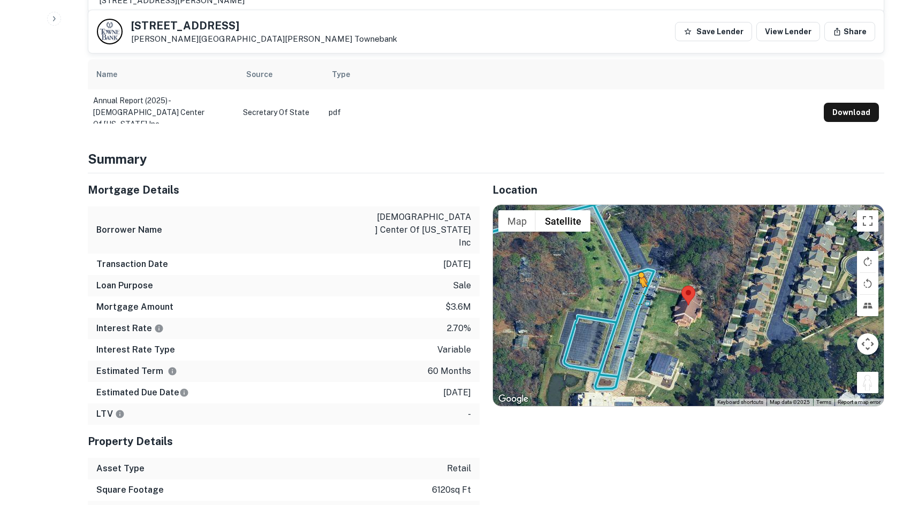
drag, startPoint x: 873, startPoint y: 381, endPoint x: 632, endPoint y: 291, distance: 257.7
click at [632, 291] on div "To activate drag with keyboard, press Alt + Enter. Once in keyboard drag state,…" at bounding box center [688, 305] width 391 height 201
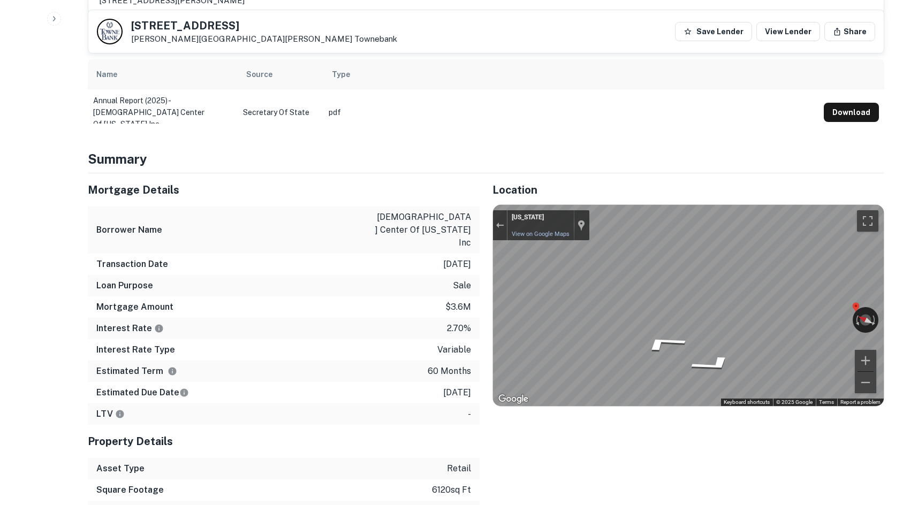
click at [460, 263] on div "Mortgage Details Borrower Name hindu center of virginia inc Transaction Date 3/…" at bounding box center [480, 358] width 810 height 371
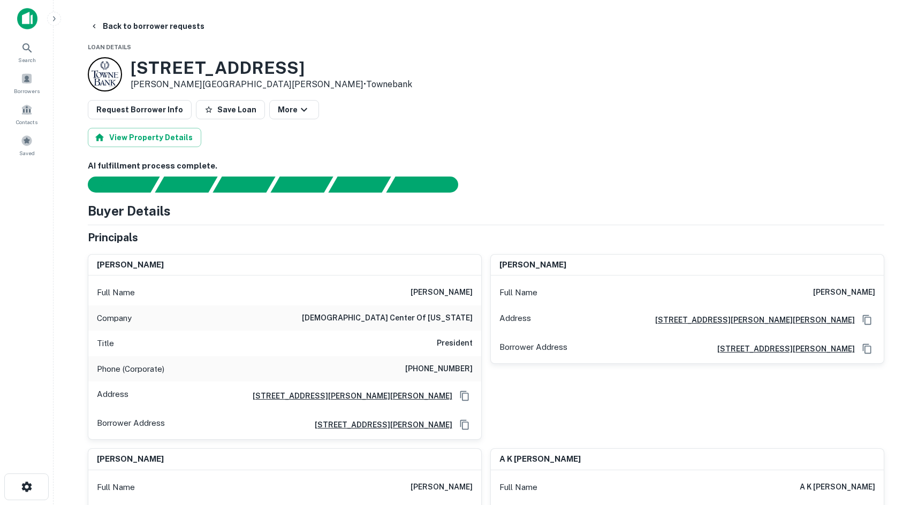
scroll to position [0, 0]
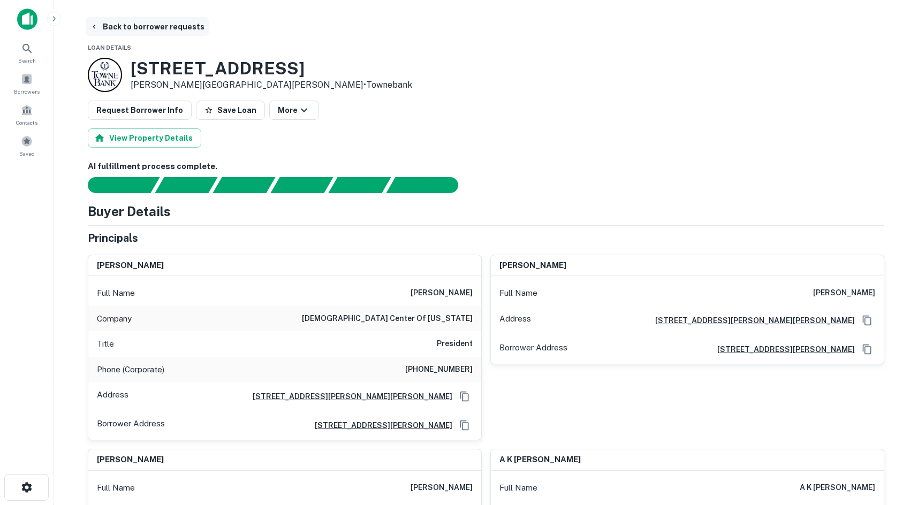
click at [161, 32] on button "Back to borrower requests" at bounding box center [147, 26] width 123 height 19
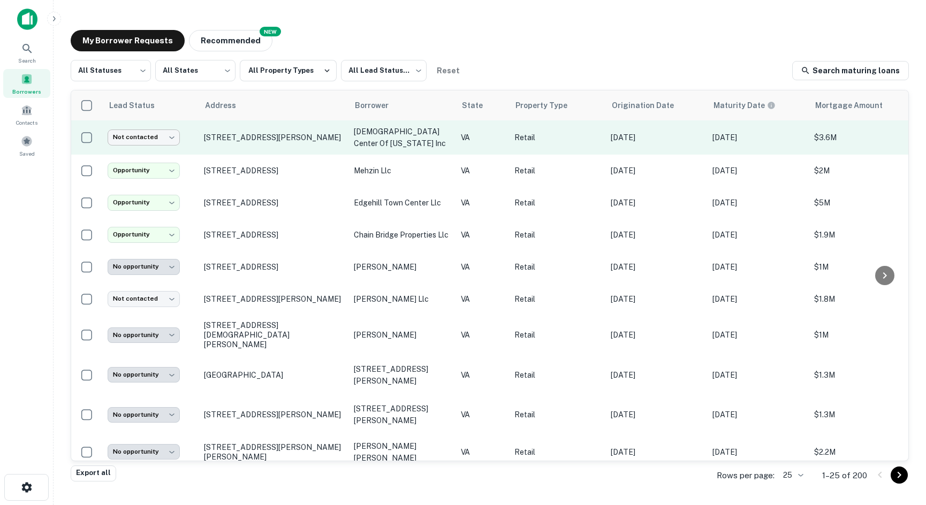
click at [154, 140] on body "**********" at bounding box center [463, 252] width 926 height 505
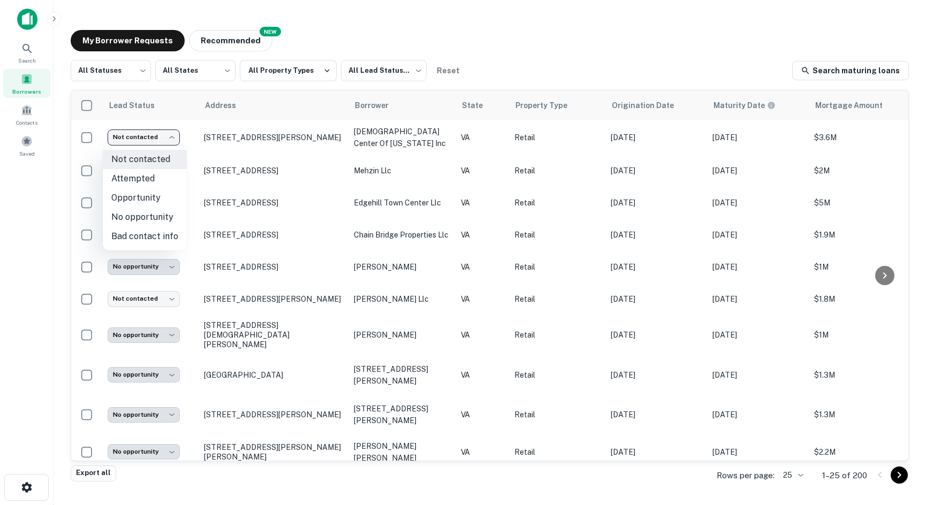
click at [161, 225] on li "No opportunity" at bounding box center [145, 217] width 84 height 19
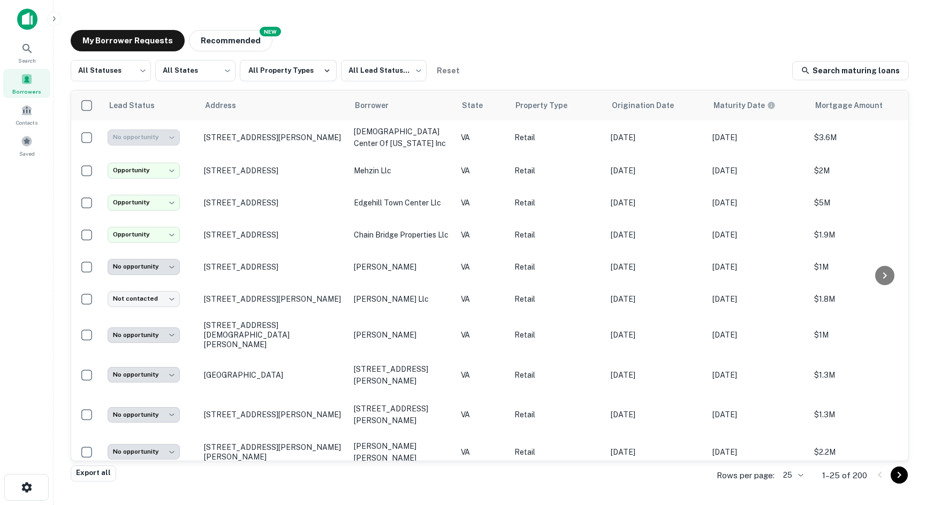
type input "**********"
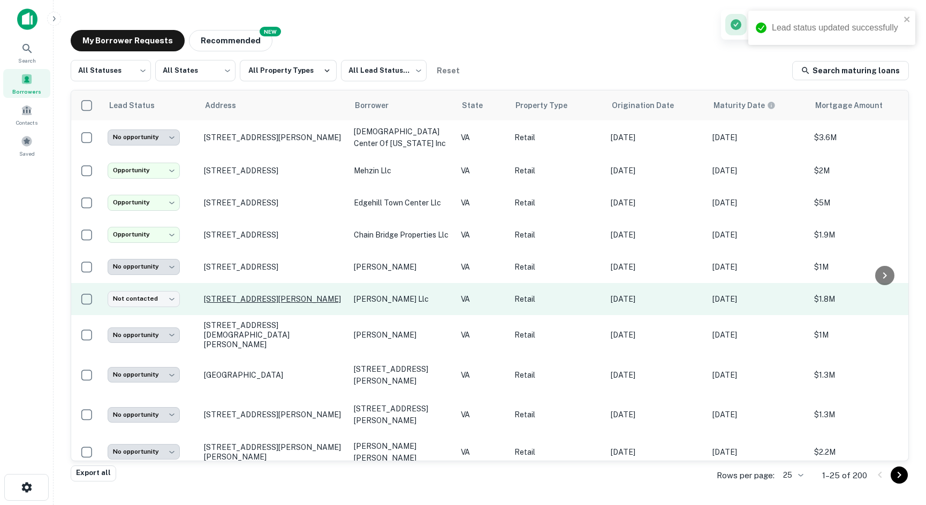
click at [258, 296] on p "2970 Mayland Rd Broadway, VA22815" at bounding box center [273, 300] width 139 height 10
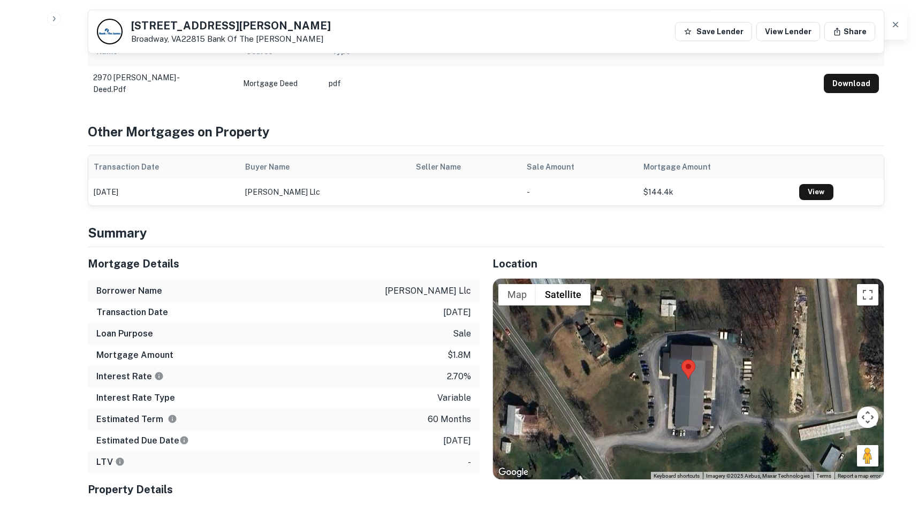
scroll to position [589, 0]
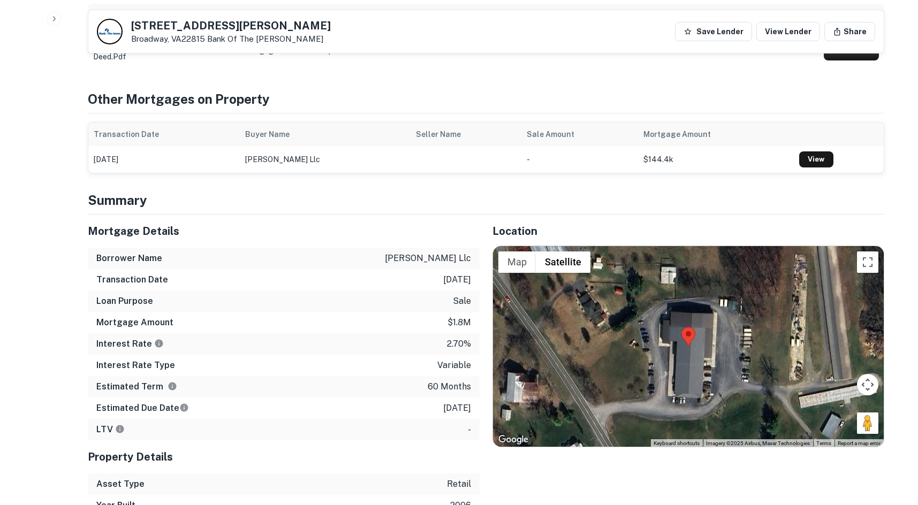
drag, startPoint x: 849, startPoint y: 397, endPoint x: 807, endPoint y: 379, distance: 46.1
click at [807, 379] on div "Map Terrain Satellite Labels Keyboard shortcuts Map Data Imagery ©2025 Airbus, …" at bounding box center [688, 346] width 391 height 201
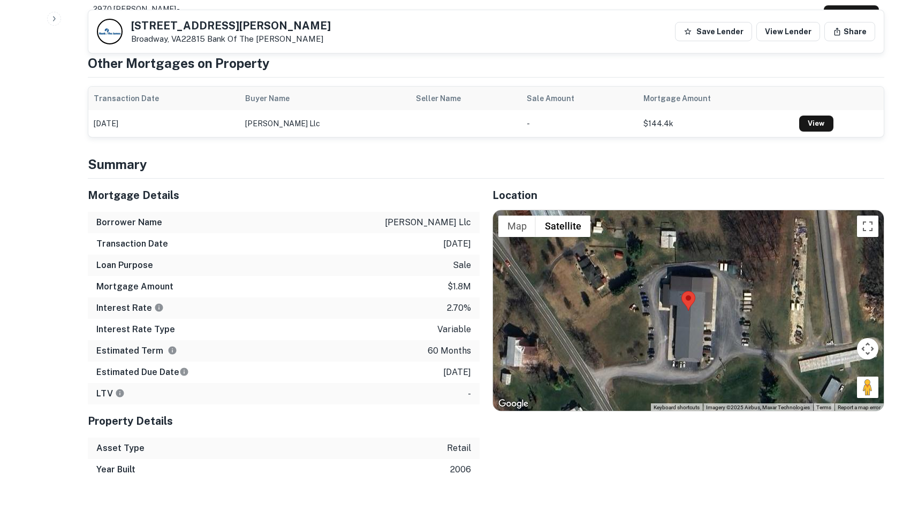
scroll to position [643, 0]
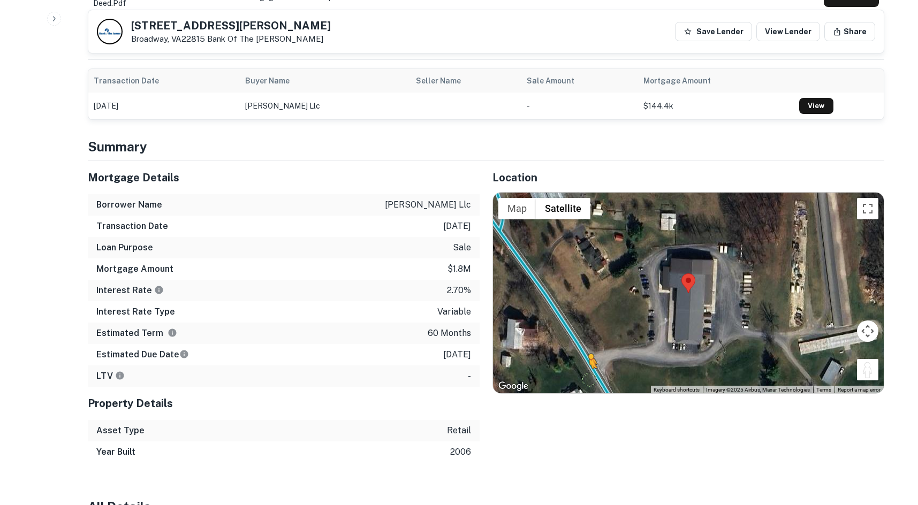
drag, startPoint x: 862, startPoint y: 349, endPoint x: 588, endPoint y: 354, distance: 273.7
click at [588, 354] on div "To activate drag with keyboard, press Alt + Enter. Once in keyboard drag state,…" at bounding box center [688, 293] width 391 height 201
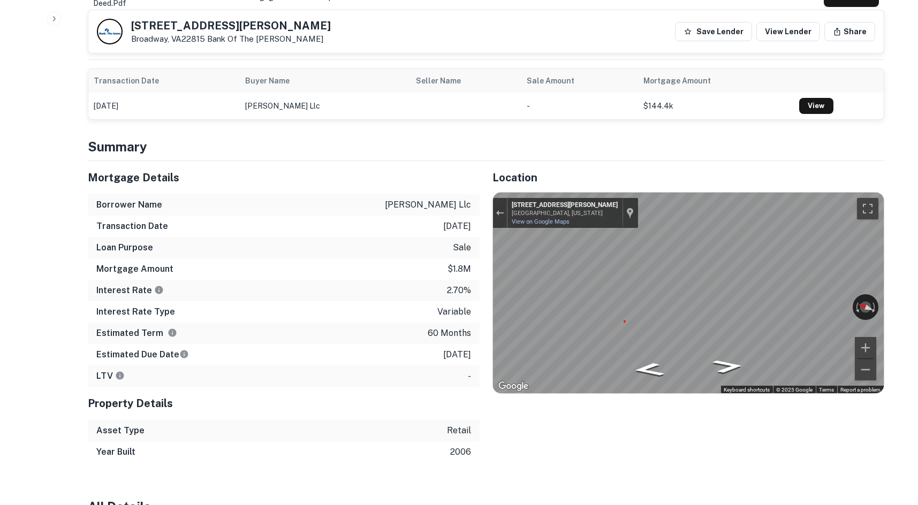
click at [473, 286] on div "Mortgage Details Borrower Name bryan hill llc Transaction Date 3/3/2021 Loan Pu…" at bounding box center [480, 312] width 810 height 302
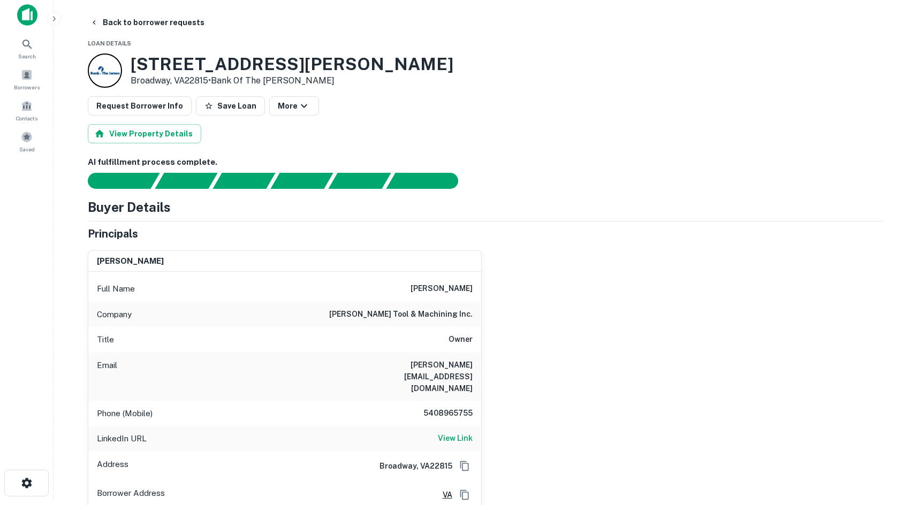
scroll to position [0, 0]
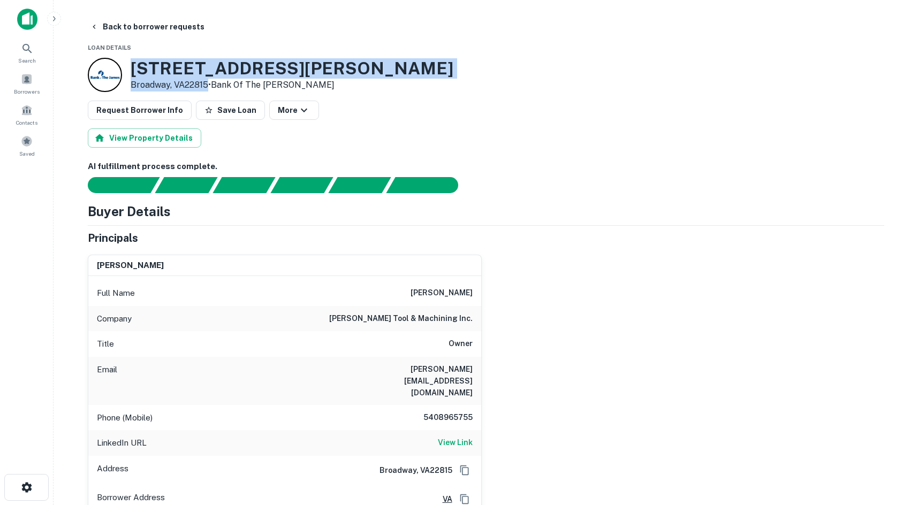
drag, startPoint x: 131, startPoint y: 67, endPoint x: 209, endPoint y: 86, distance: 79.8
click at [209, 86] on div "2970 Mayland Rd Broadway, VA22815 • Bank Of The James" at bounding box center [292, 74] width 323 height 33
copy div "2970 Mayland Rd Broadway, VA22815"
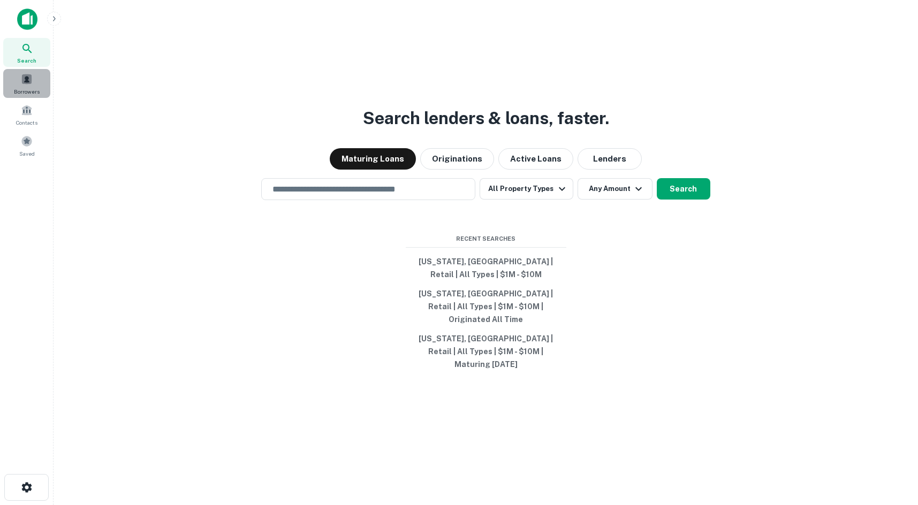
click at [33, 80] on div "Borrowers" at bounding box center [26, 83] width 47 height 29
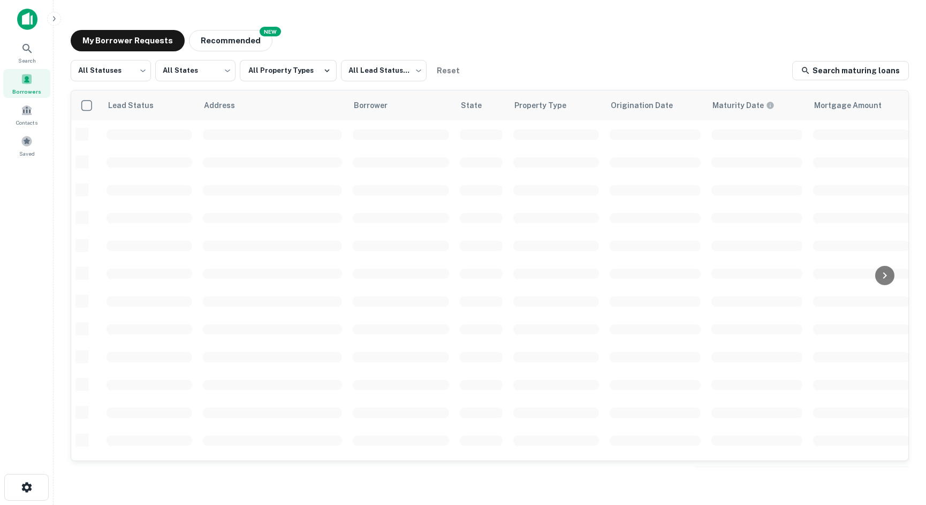
scroll to position [364, 0]
click at [24, 146] on span at bounding box center [27, 141] width 12 height 12
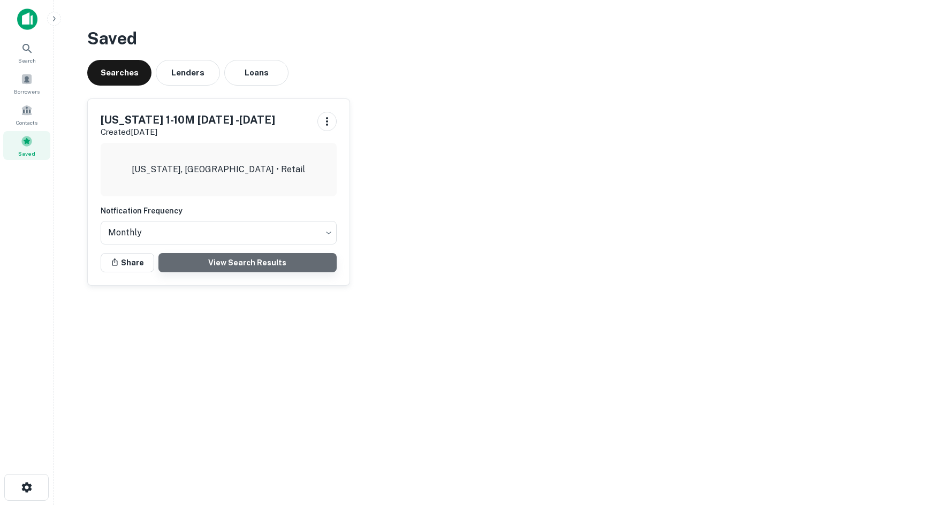
click at [251, 261] on link "View Search Results" at bounding box center [248, 262] width 178 height 19
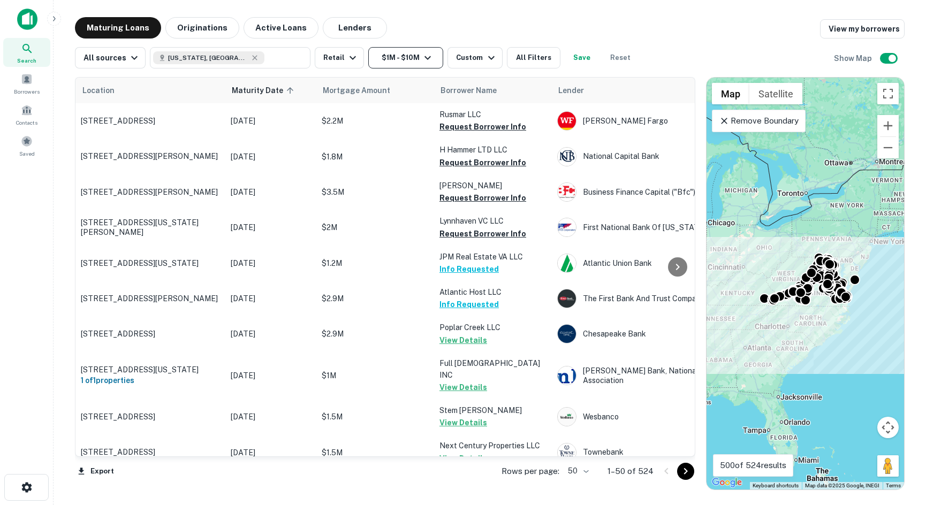
click at [385, 56] on button "$1M - $10M" at bounding box center [405, 57] width 75 height 21
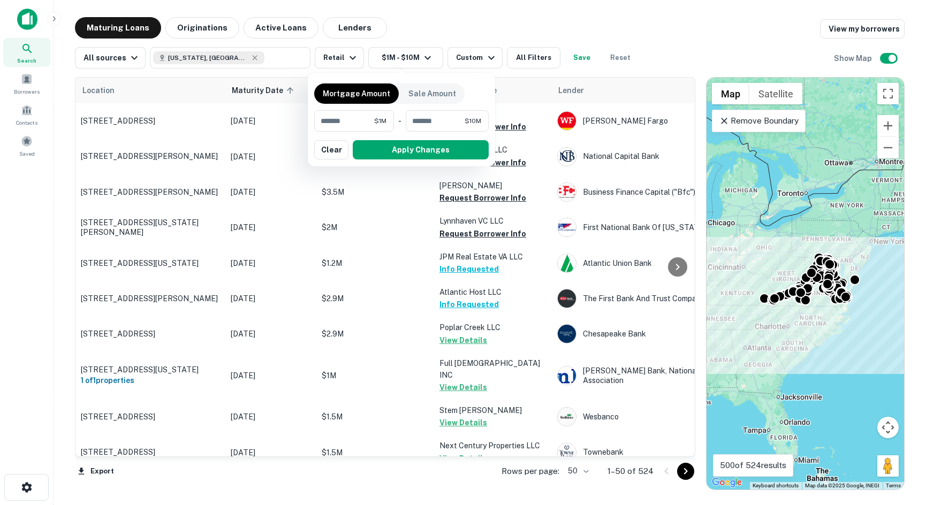
click at [380, 60] on div at bounding box center [463, 252] width 926 height 505
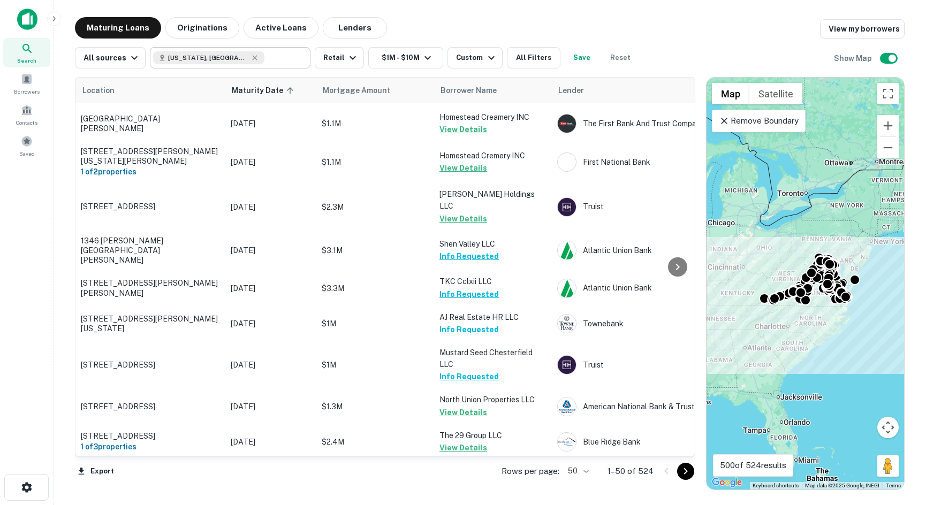
scroll to position [1339, 0]
